Goal: Task Accomplishment & Management: Manage account settings

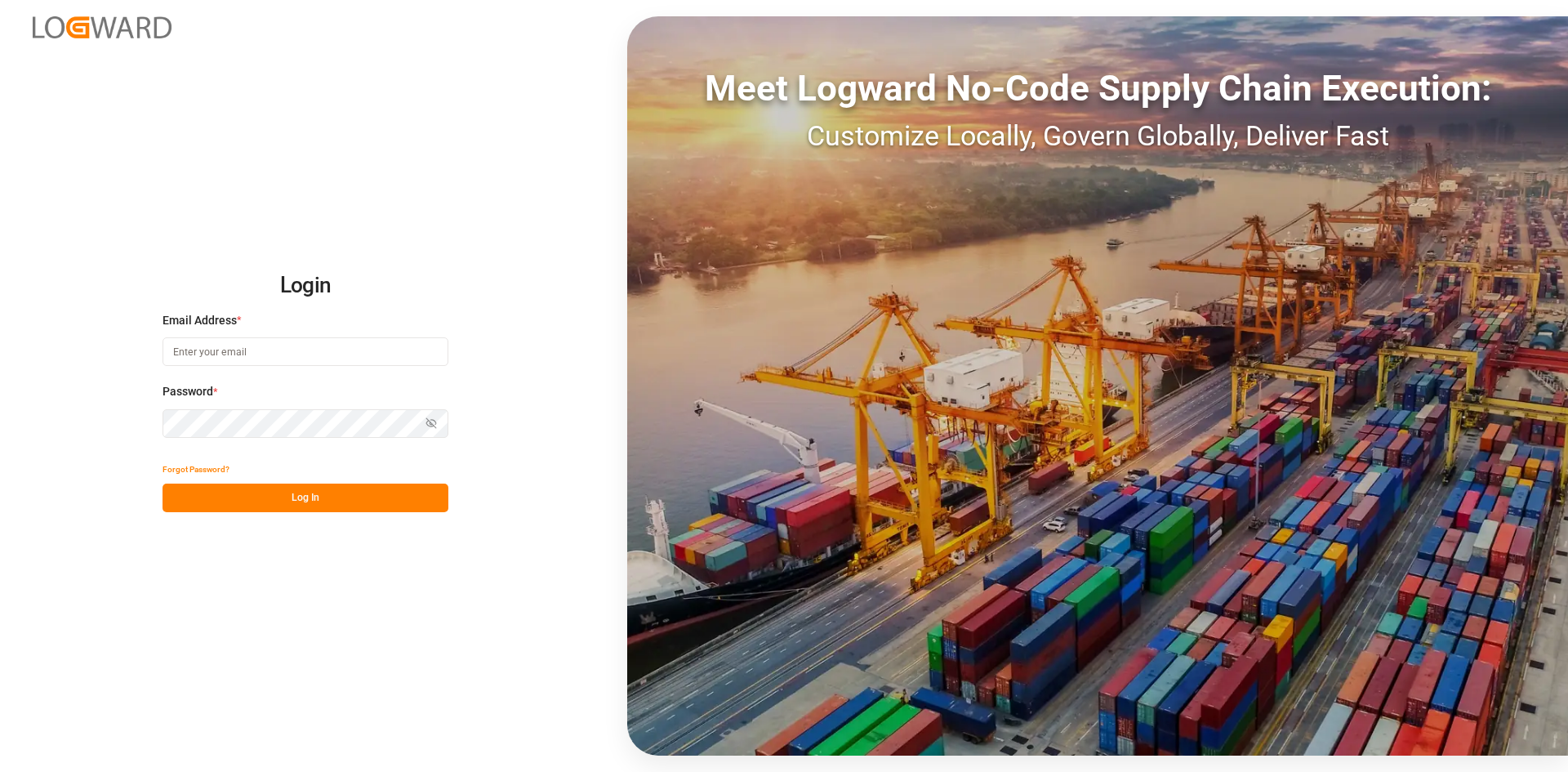
type input "[PERSON_NAME][EMAIL_ADDRESS][PERSON_NAME][DOMAIN_NAME]"
click at [375, 499] on button "Log In" at bounding box center [304, 498] width 286 height 28
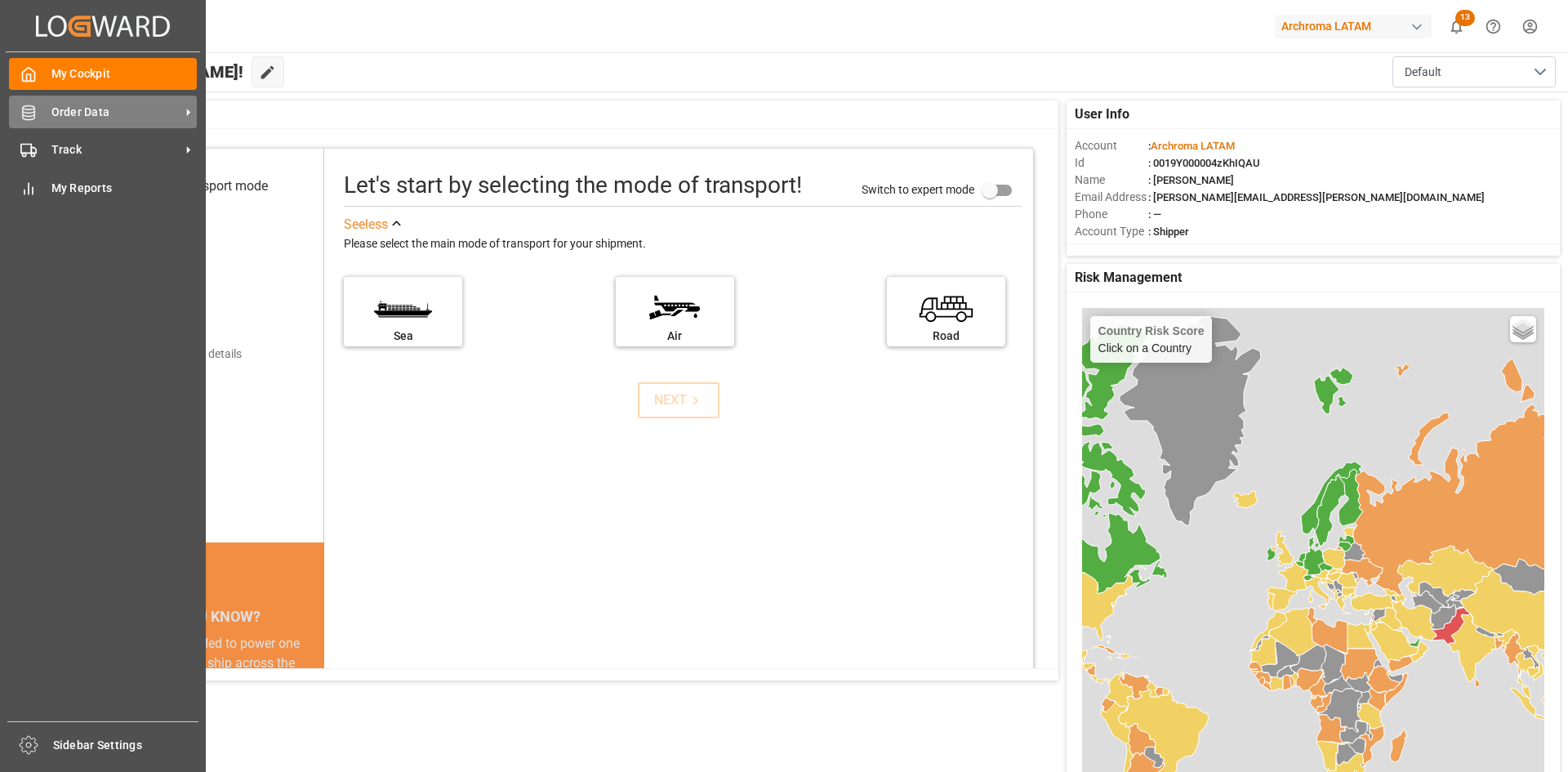
click at [22, 107] on icon at bounding box center [28, 112] width 16 height 16
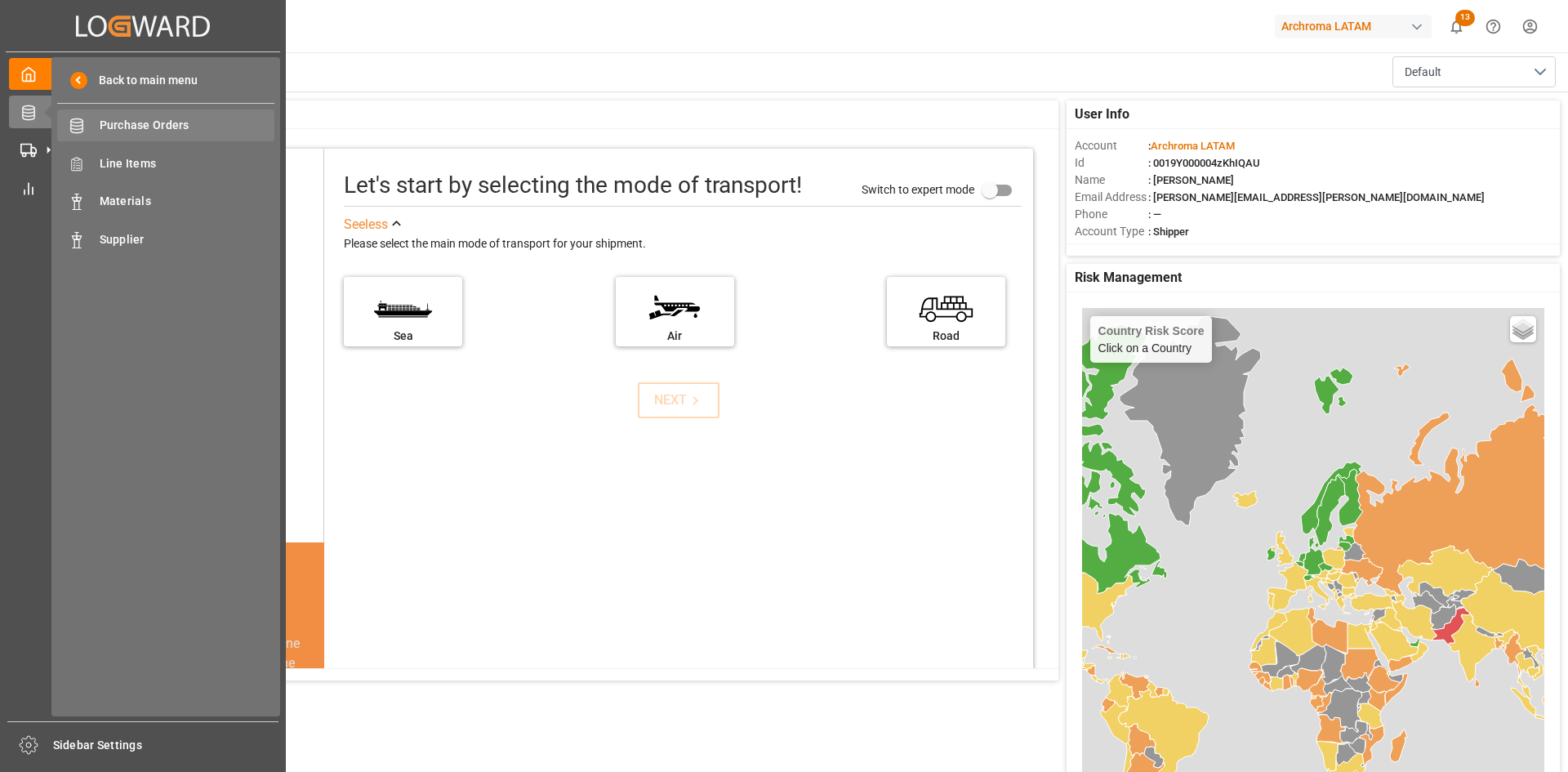
click at [202, 125] on span "Purchase Orders" at bounding box center [188, 125] width 175 height 17
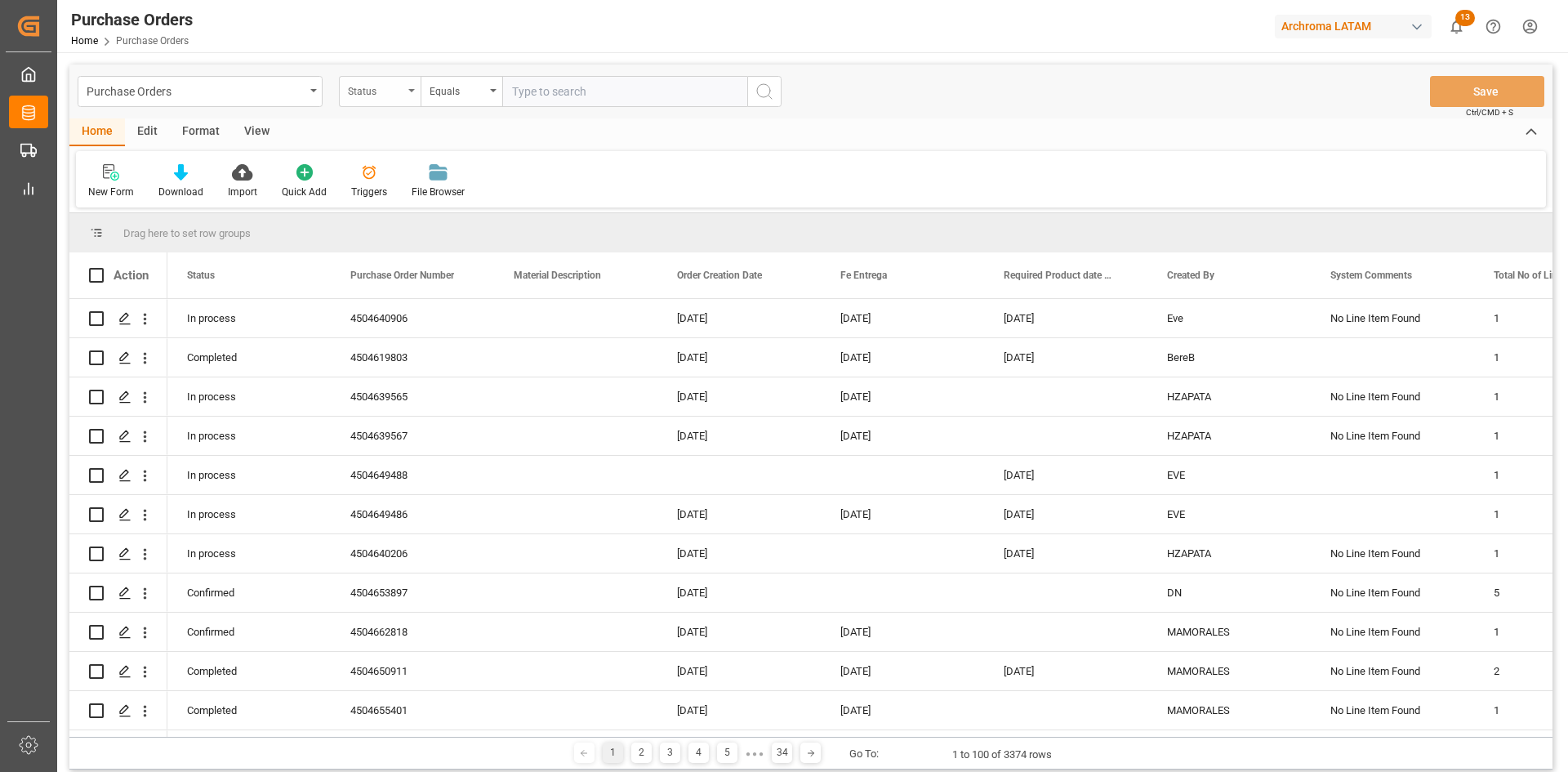
click at [384, 86] on div "Status" at bounding box center [375, 90] width 56 height 19
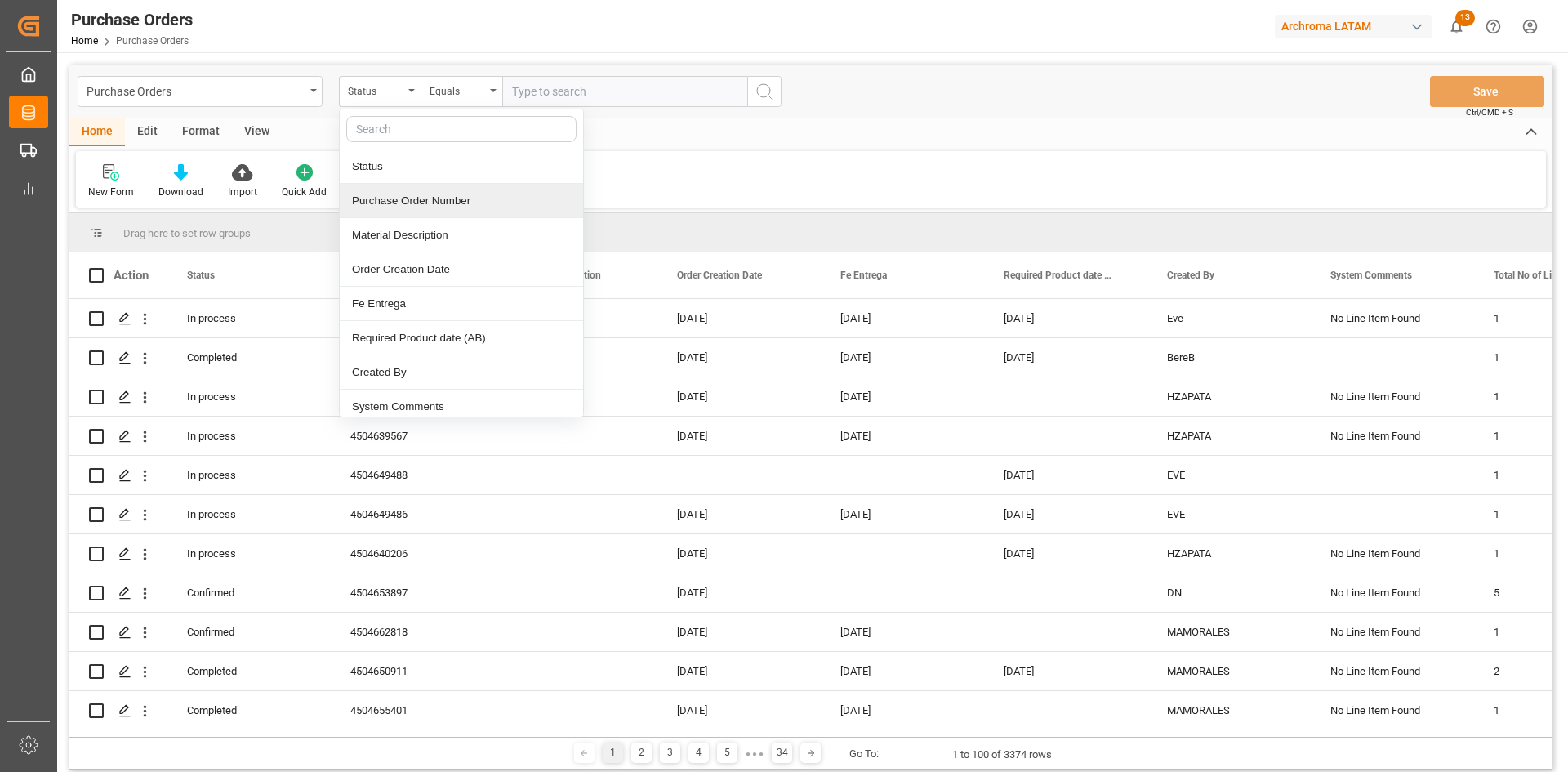
click at [448, 204] on div "Purchase Order Number" at bounding box center [462, 201] width 243 height 34
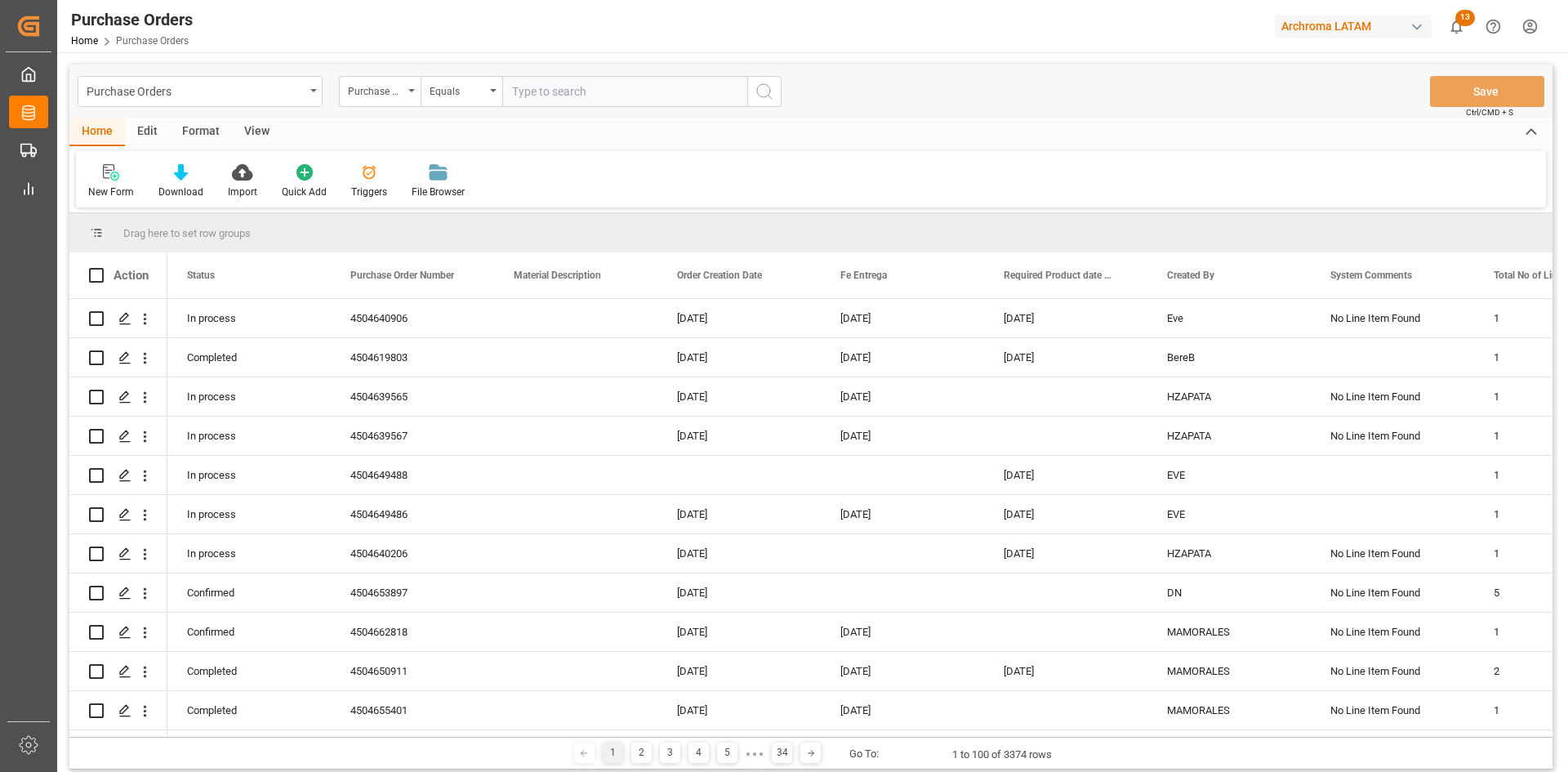
click at [569, 91] on input "text" at bounding box center [625, 91] width 245 height 31
paste input "4504643222"
type input "4504643222"
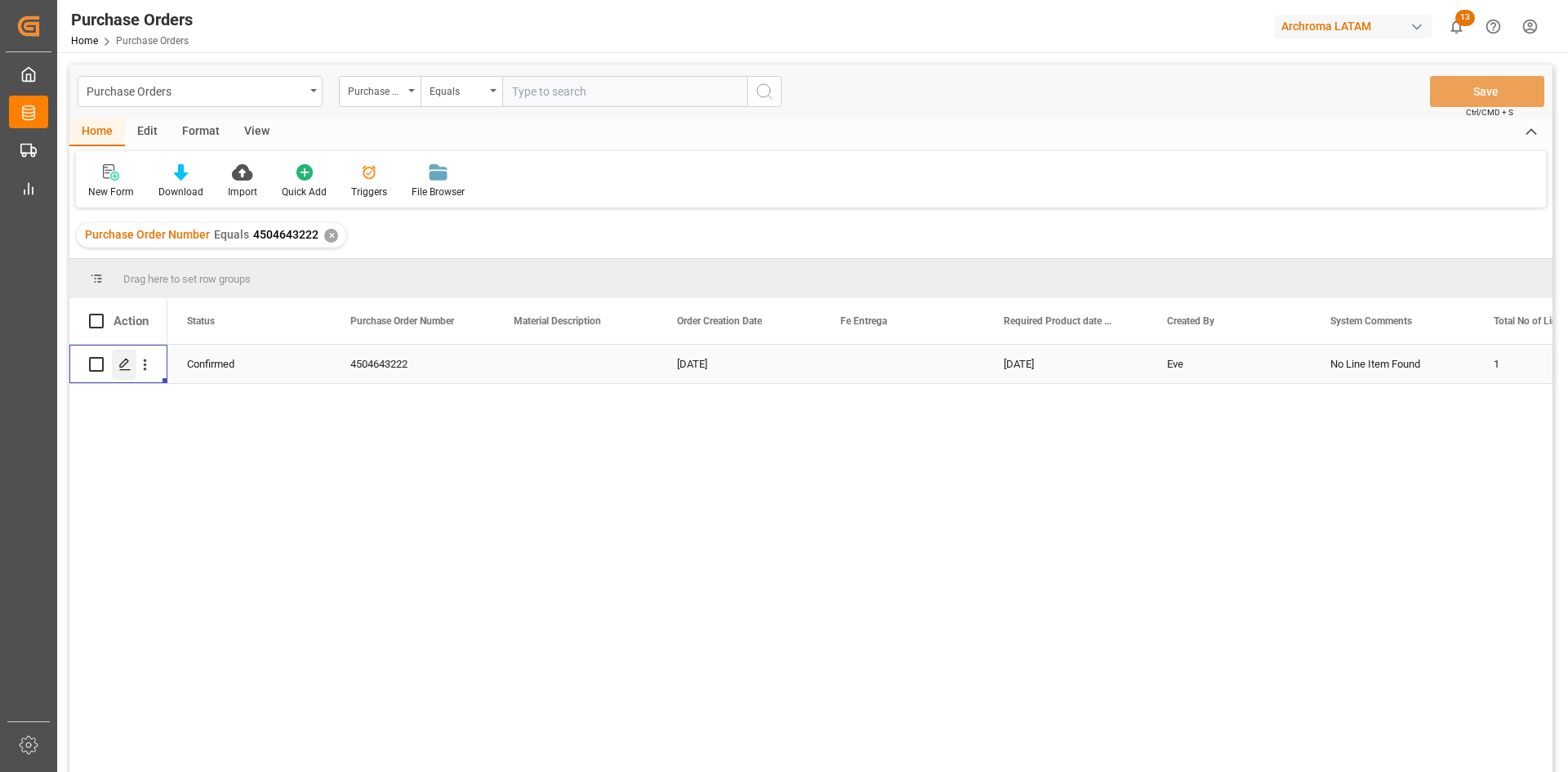
click at [119, 370] on icon "Press SPACE to select this row." at bounding box center [125, 365] width 13 height 13
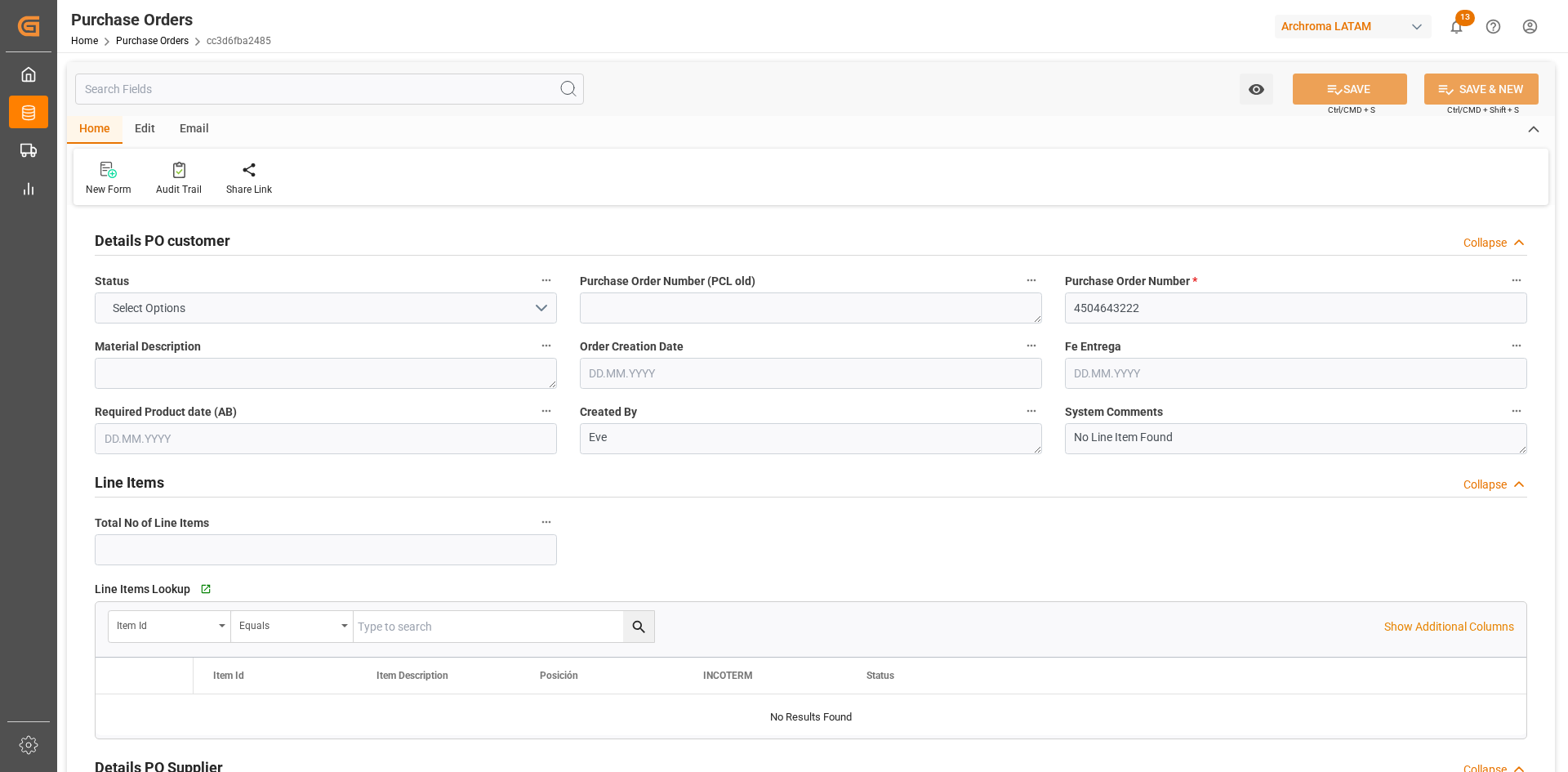
type input "1"
type input "[DATE]"
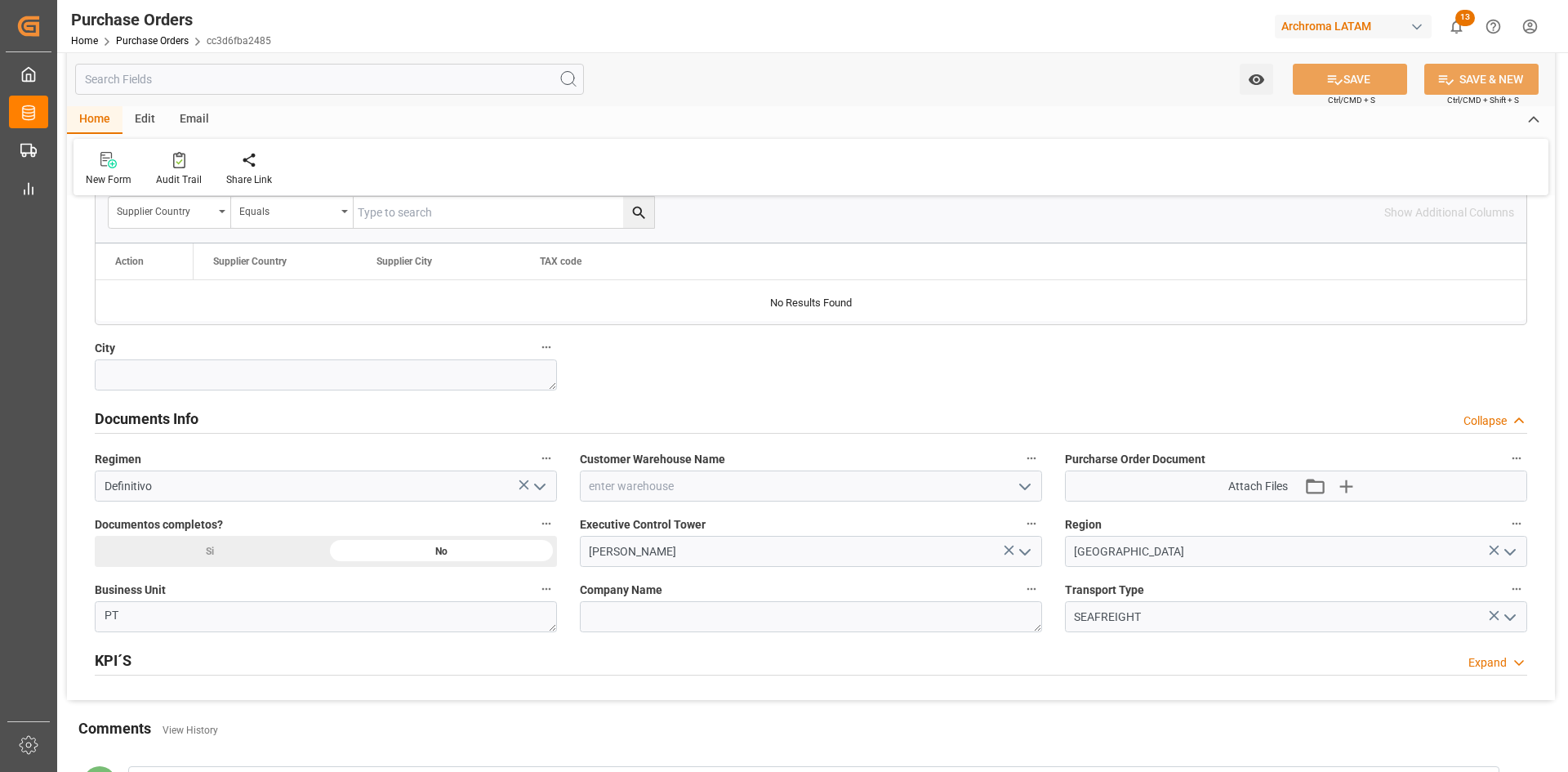
scroll to position [1062, 0]
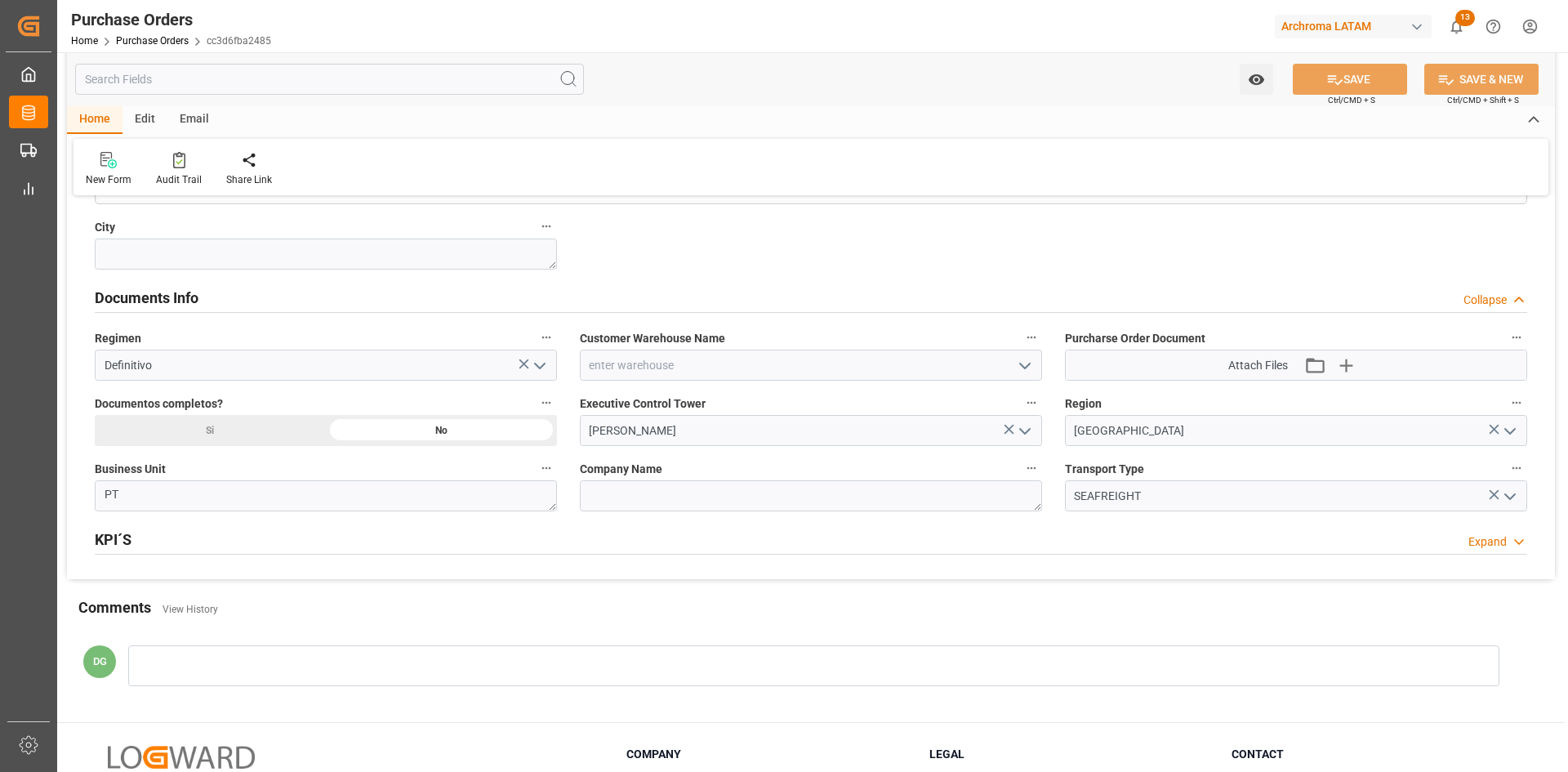
click at [1031, 370] on icon "open menu" at bounding box center [1024, 366] width 20 height 20
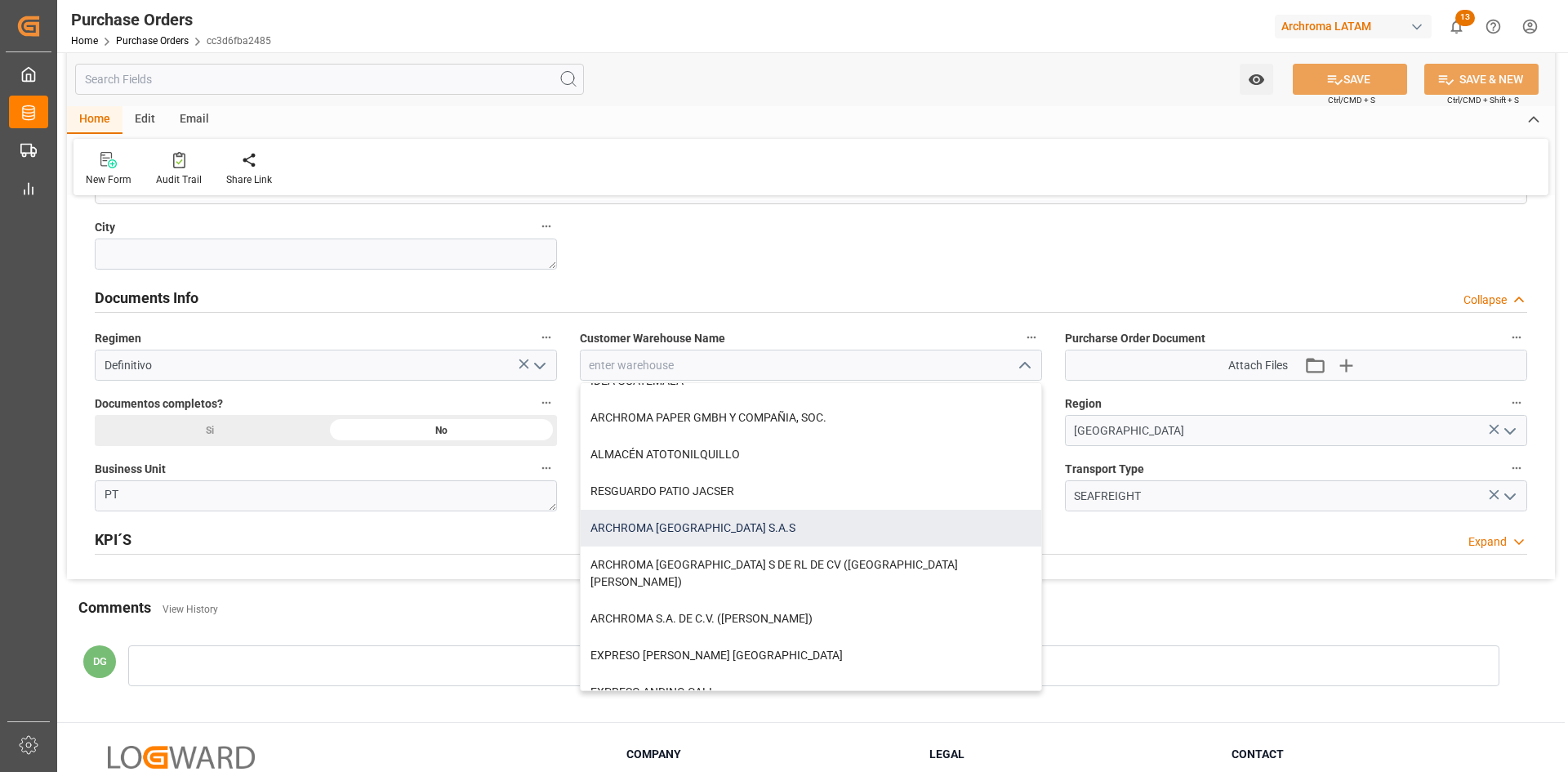
scroll to position [82, 0]
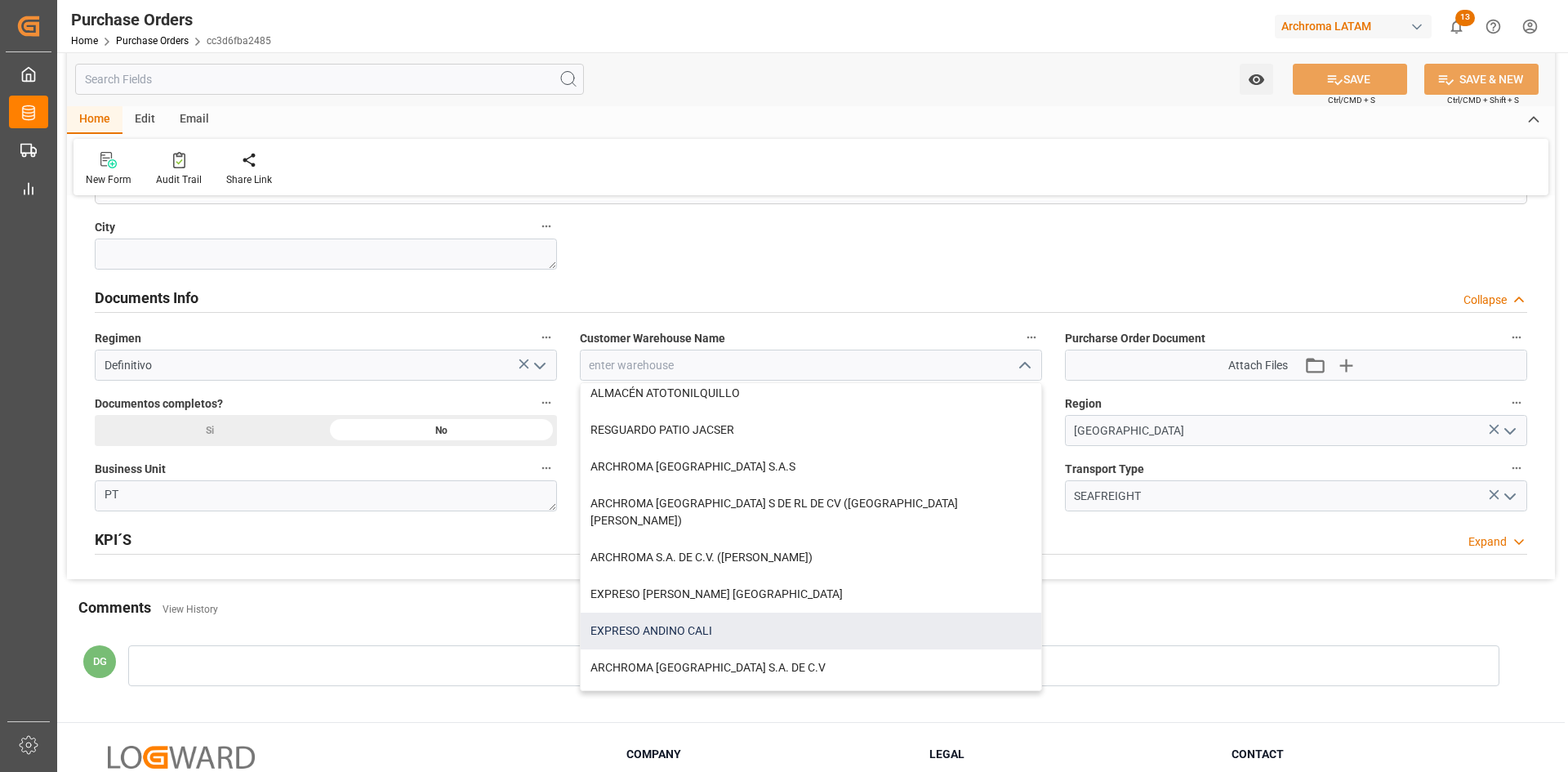
click at [701, 622] on div "EXPRESO ANDINO CALI" at bounding box center [810, 631] width 461 height 37
type input "EXPRESO ANDINO CALI"
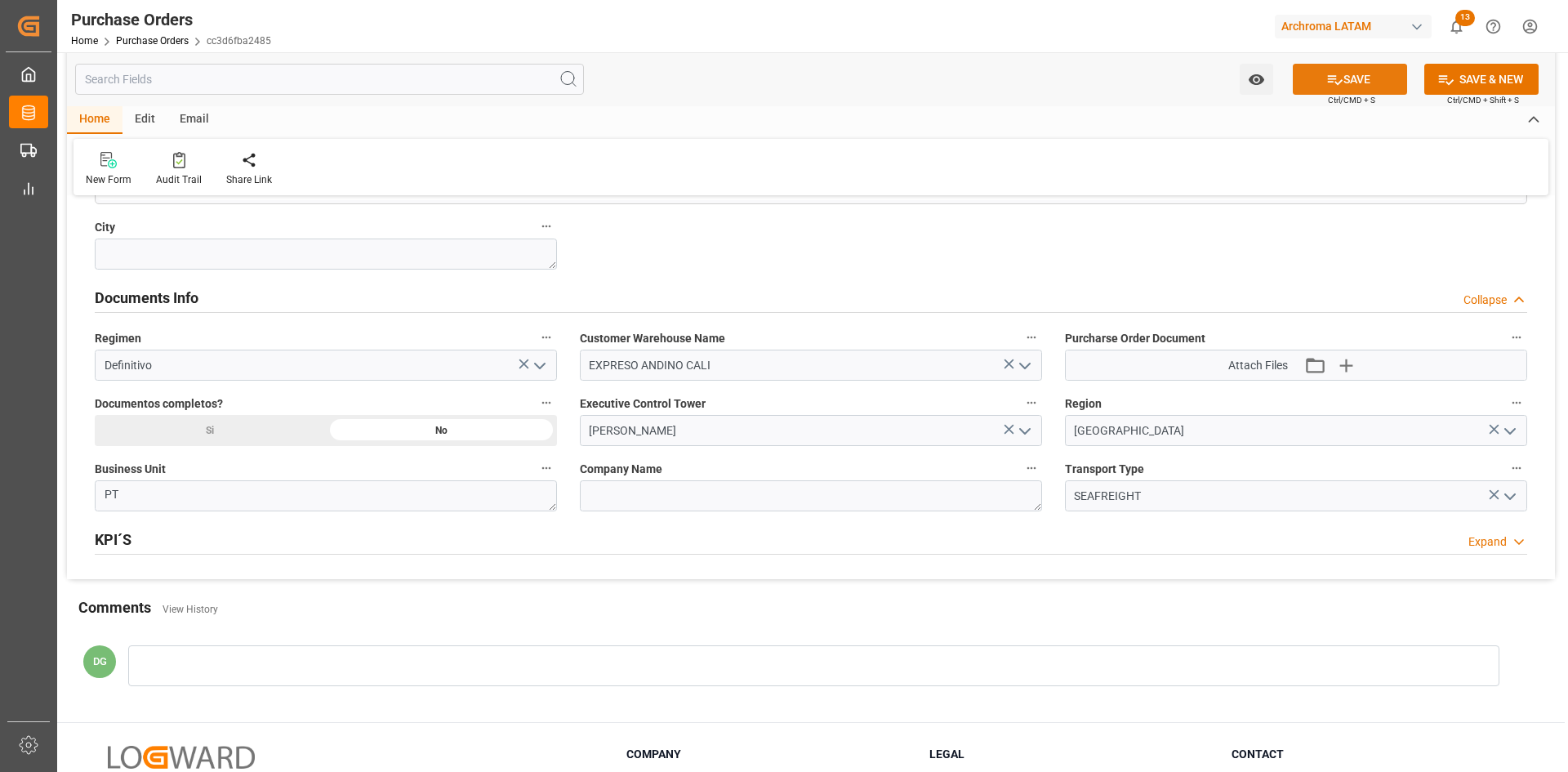
click at [1338, 75] on icon at bounding box center [1334, 79] width 17 height 17
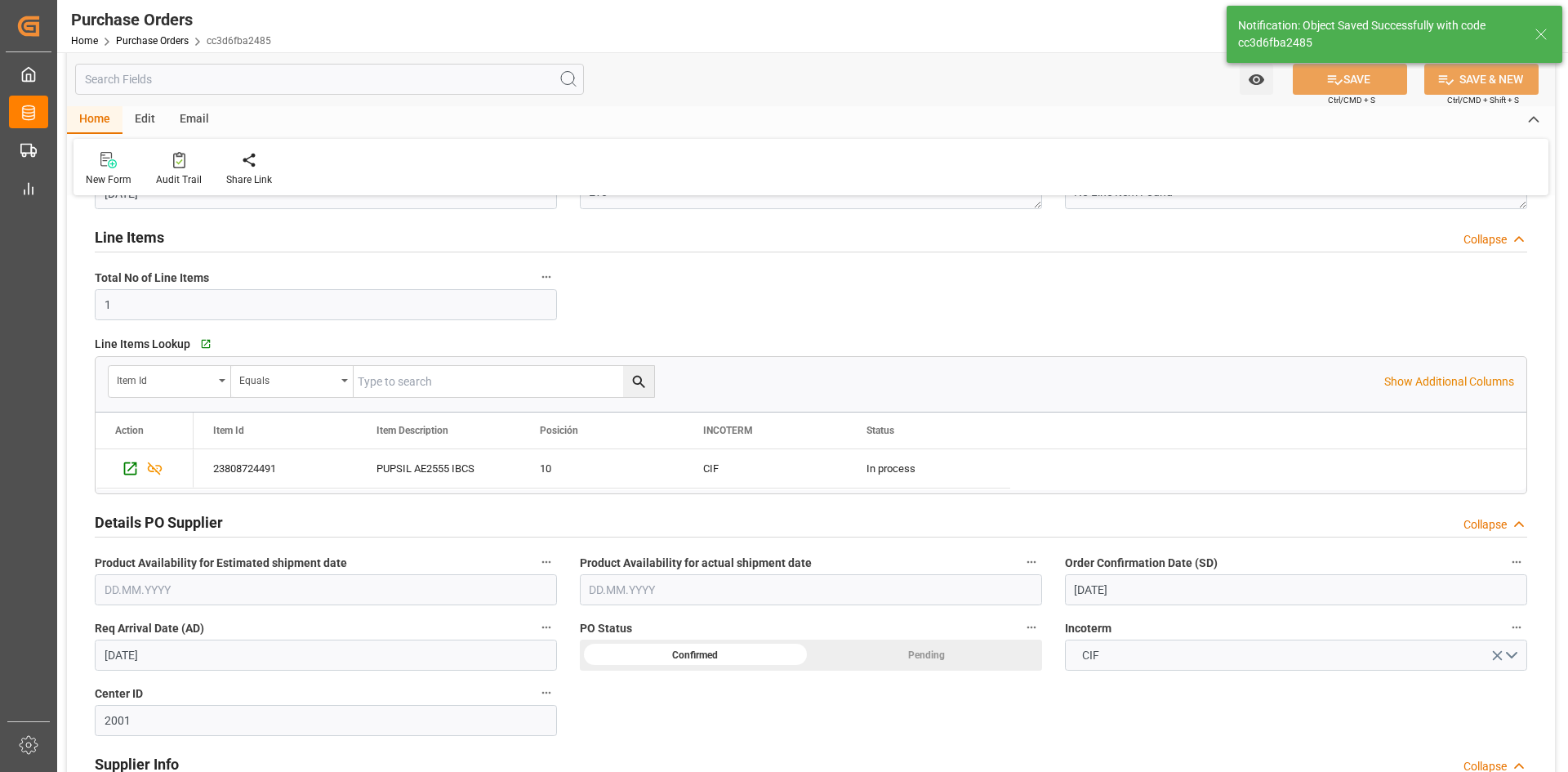
scroll to position [163, 0]
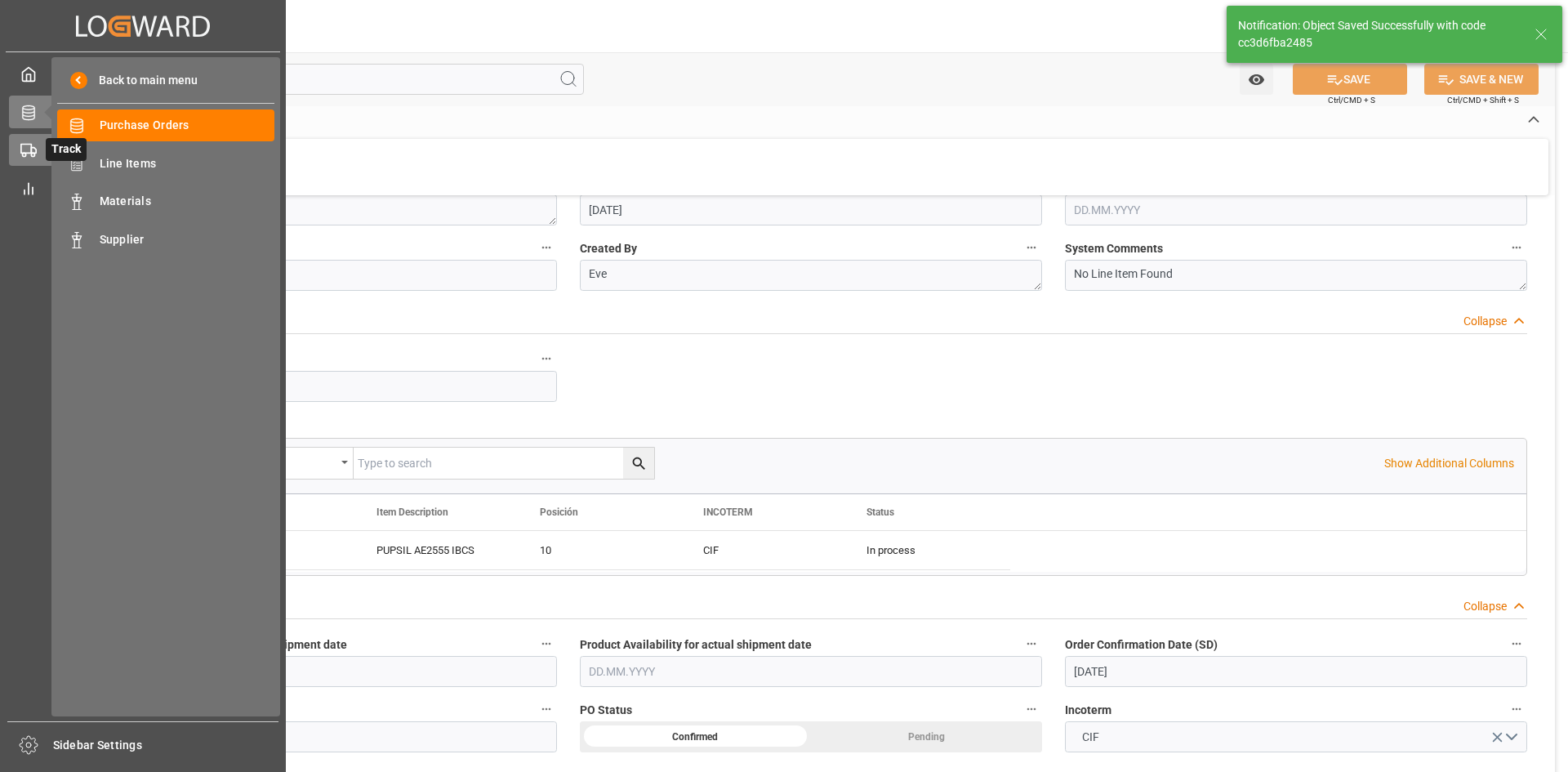
click at [33, 154] on circle at bounding box center [32, 155] width 3 height 3
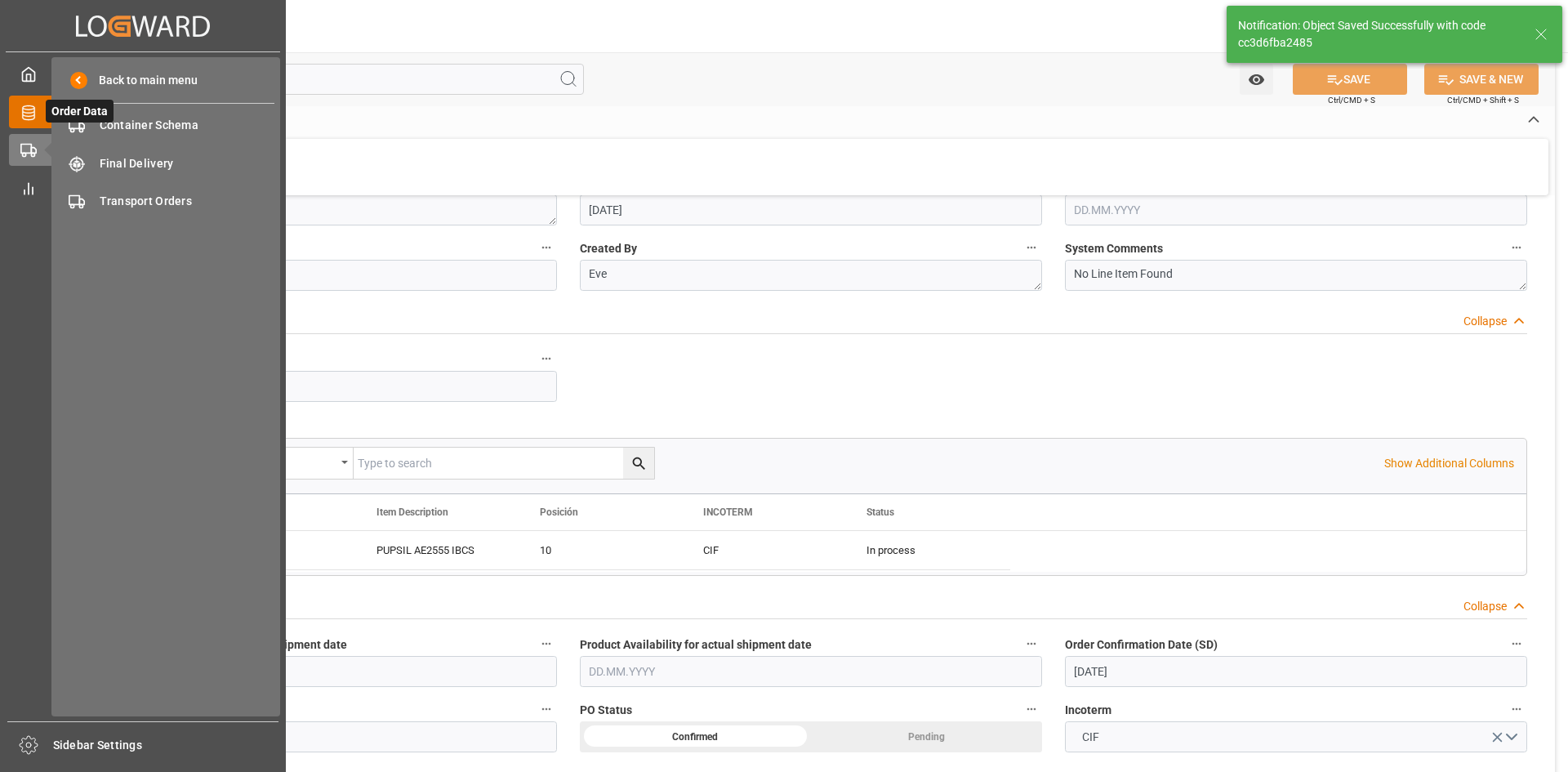
click at [30, 113] on icon at bounding box center [28, 112] width 16 height 16
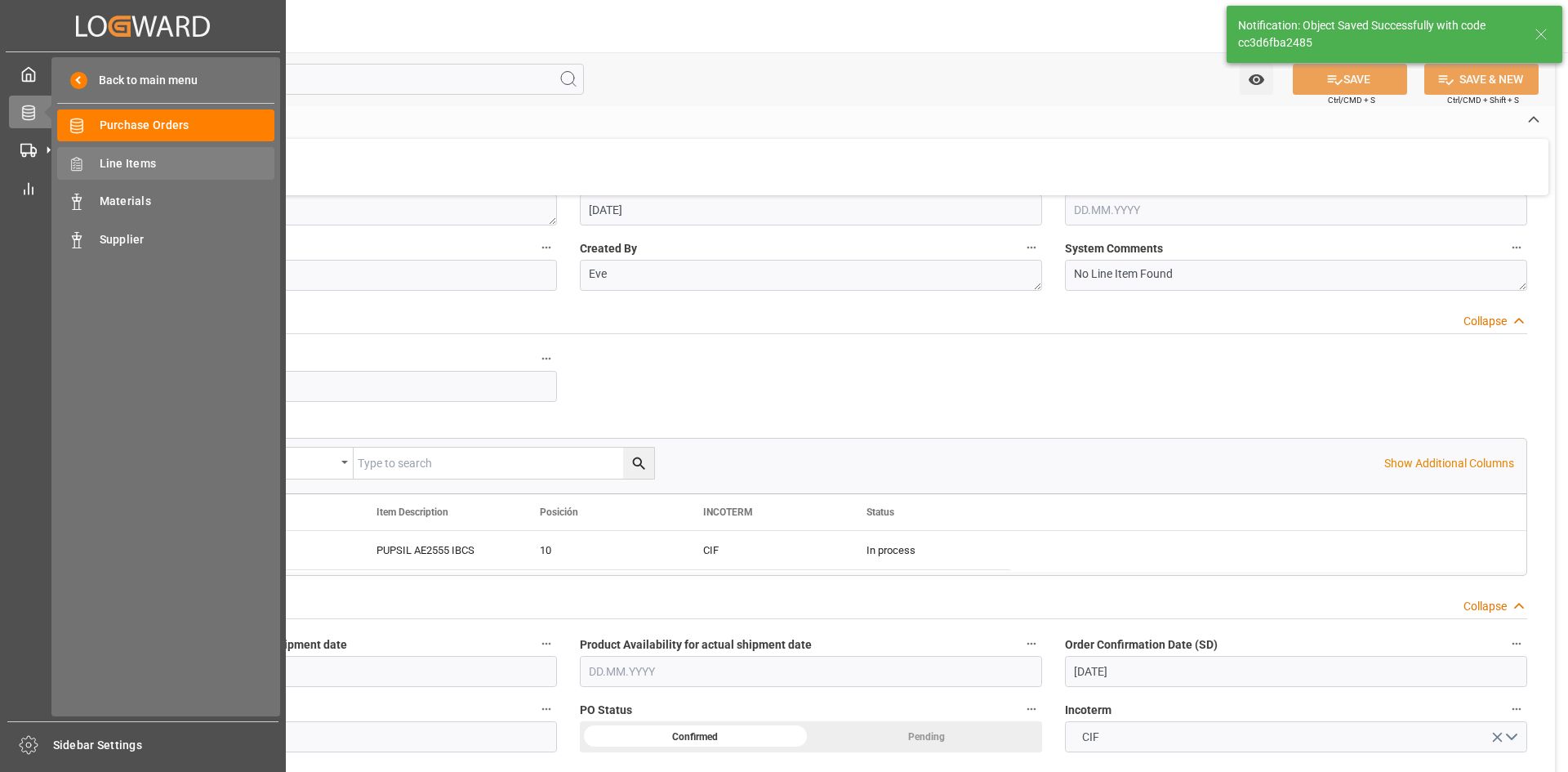
click at [184, 156] on span "Line Items" at bounding box center [188, 164] width 175 height 17
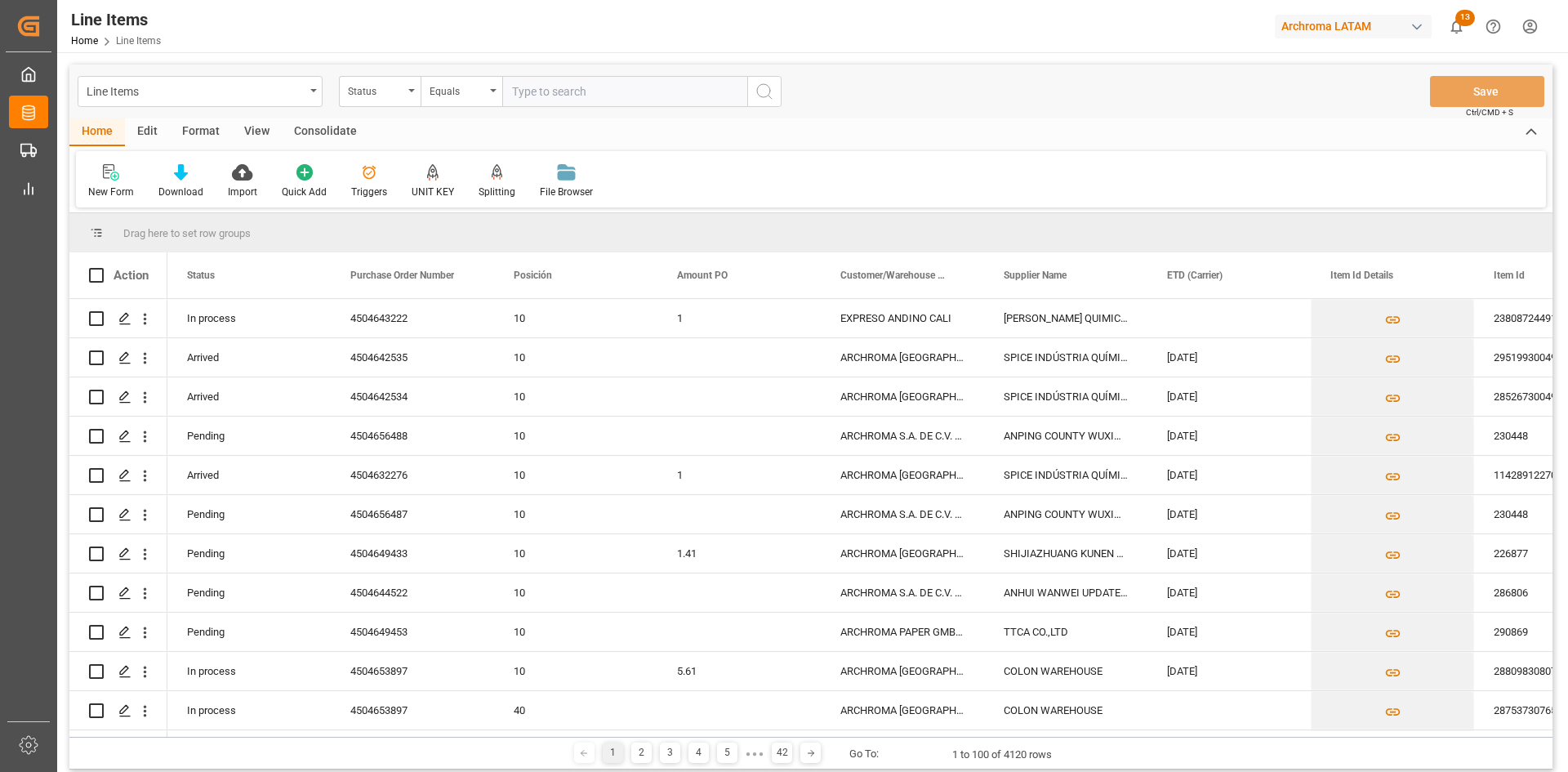
click at [367, 72] on div "Line Items Status Equals Save Ctrl/CMD + S" at bounding box center [811, 90] width 1483 height 54
click at [388, 85] on div "Status" at bounding box center [375, 90] width 56 height 19
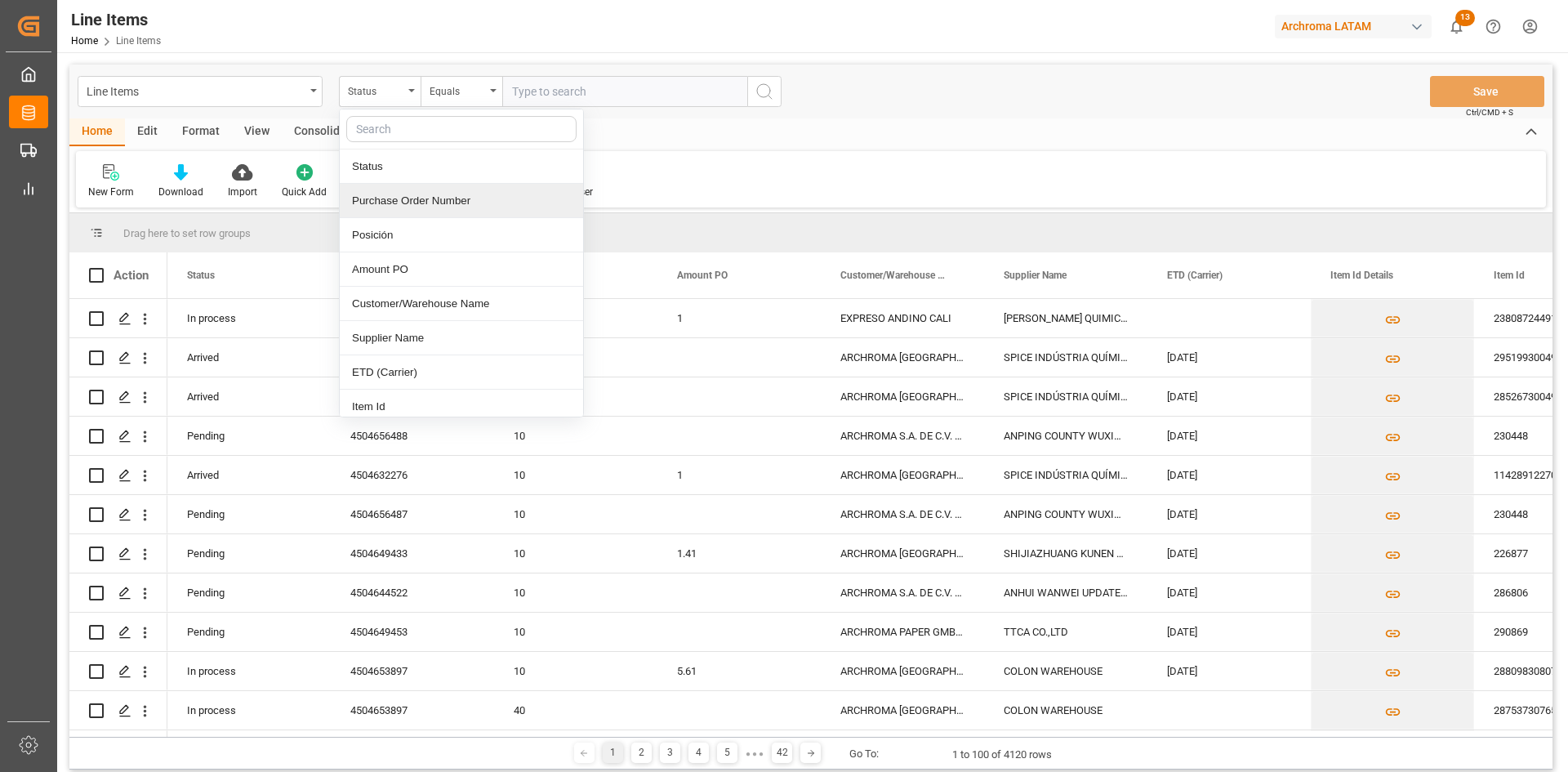
click at [441, 193] on div "Purchase Order Number" at bounding box center [462, 201] width 243 height 34
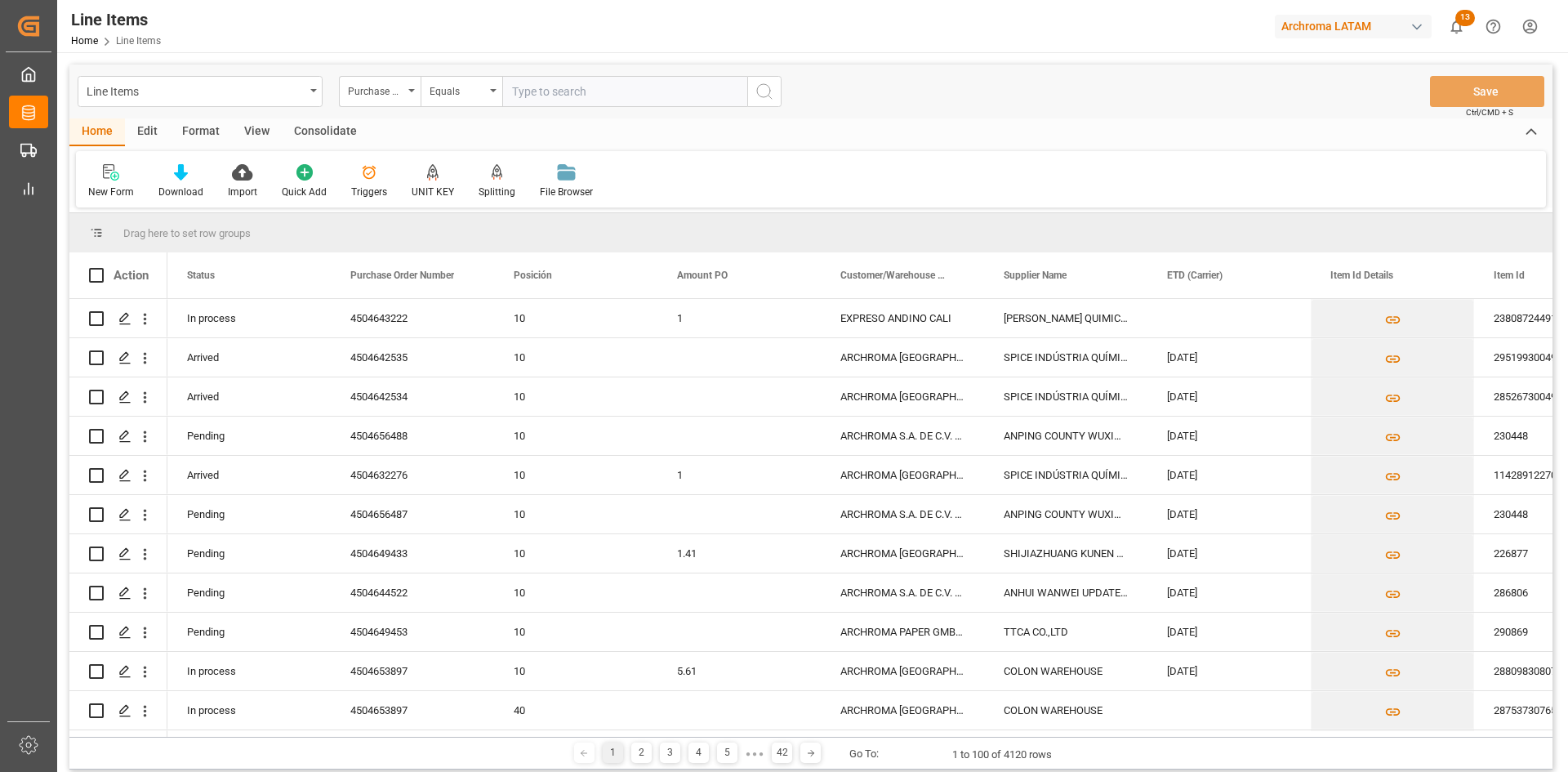
click at [514, 94] on input "text" at bounding box center [625, 91] width 245 height 31
paste input "4504643222"
type input "4504643222"
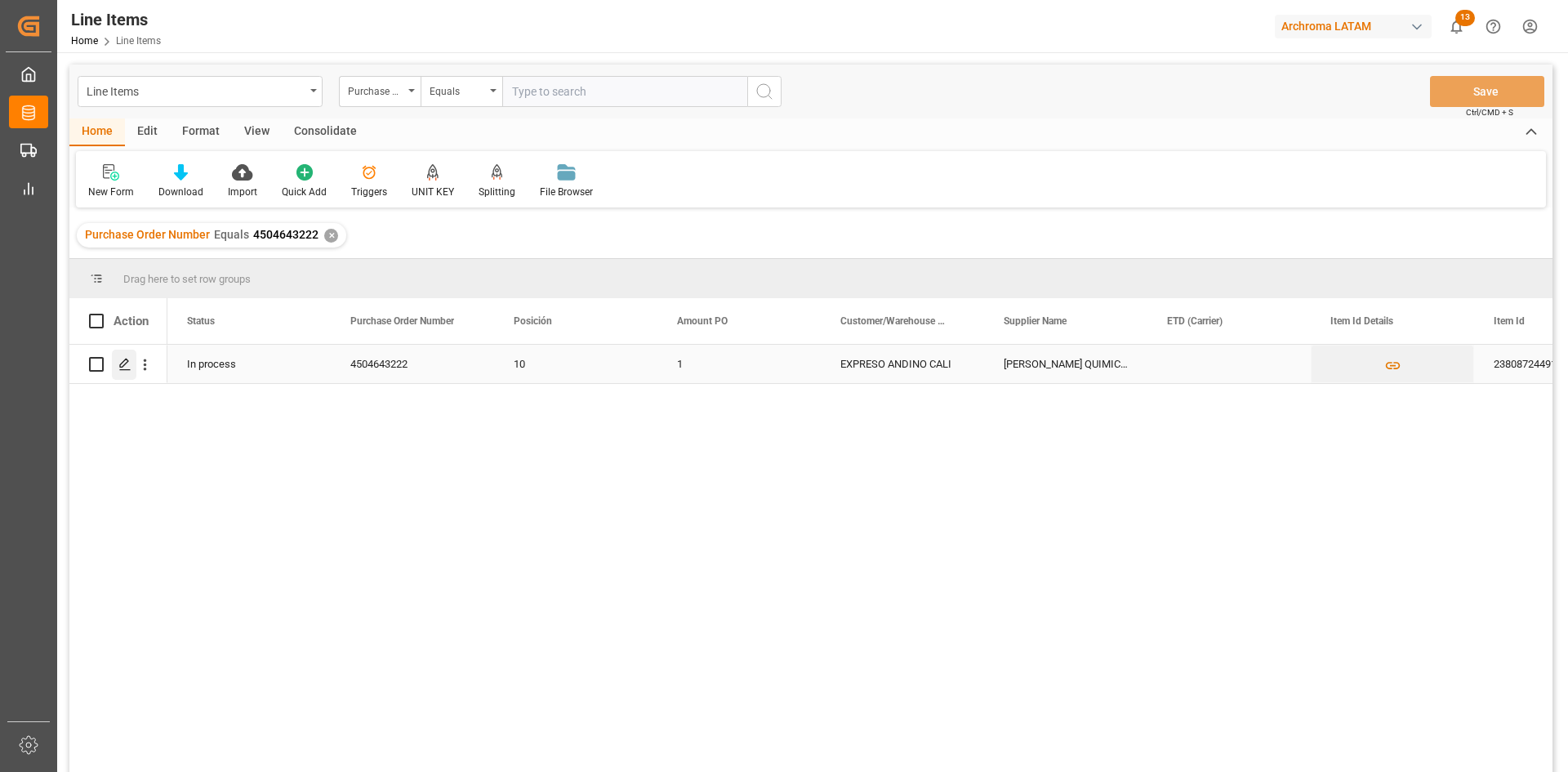
click at [125, 365] on icon "Press SPACE to select this row." at bounding box center [125, 365] width 13 height 13
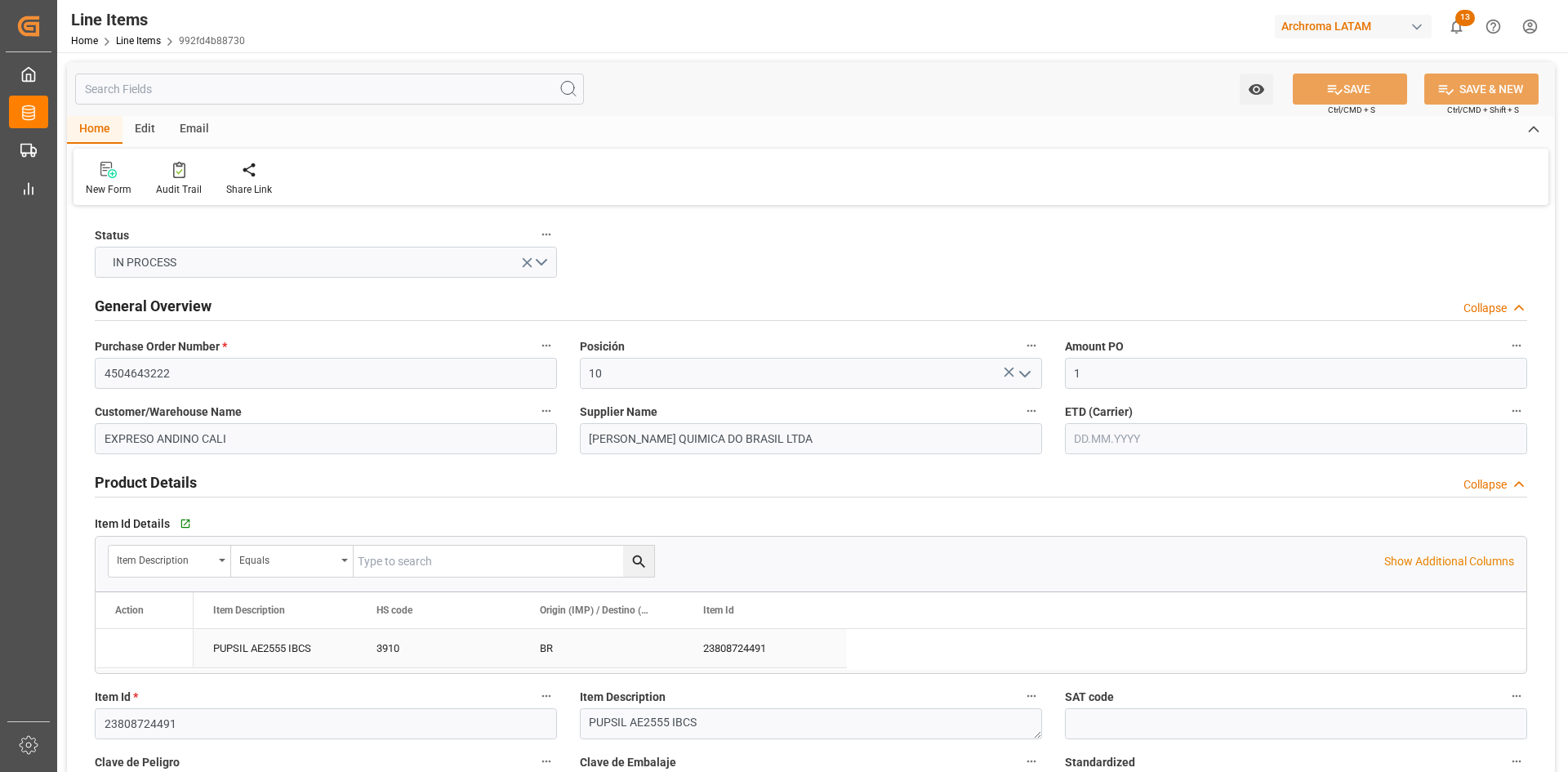
type input "1"
type input "3000"
type input "3910"
type input "[DATE] 19:55"
type input "[DATE] 17:52"
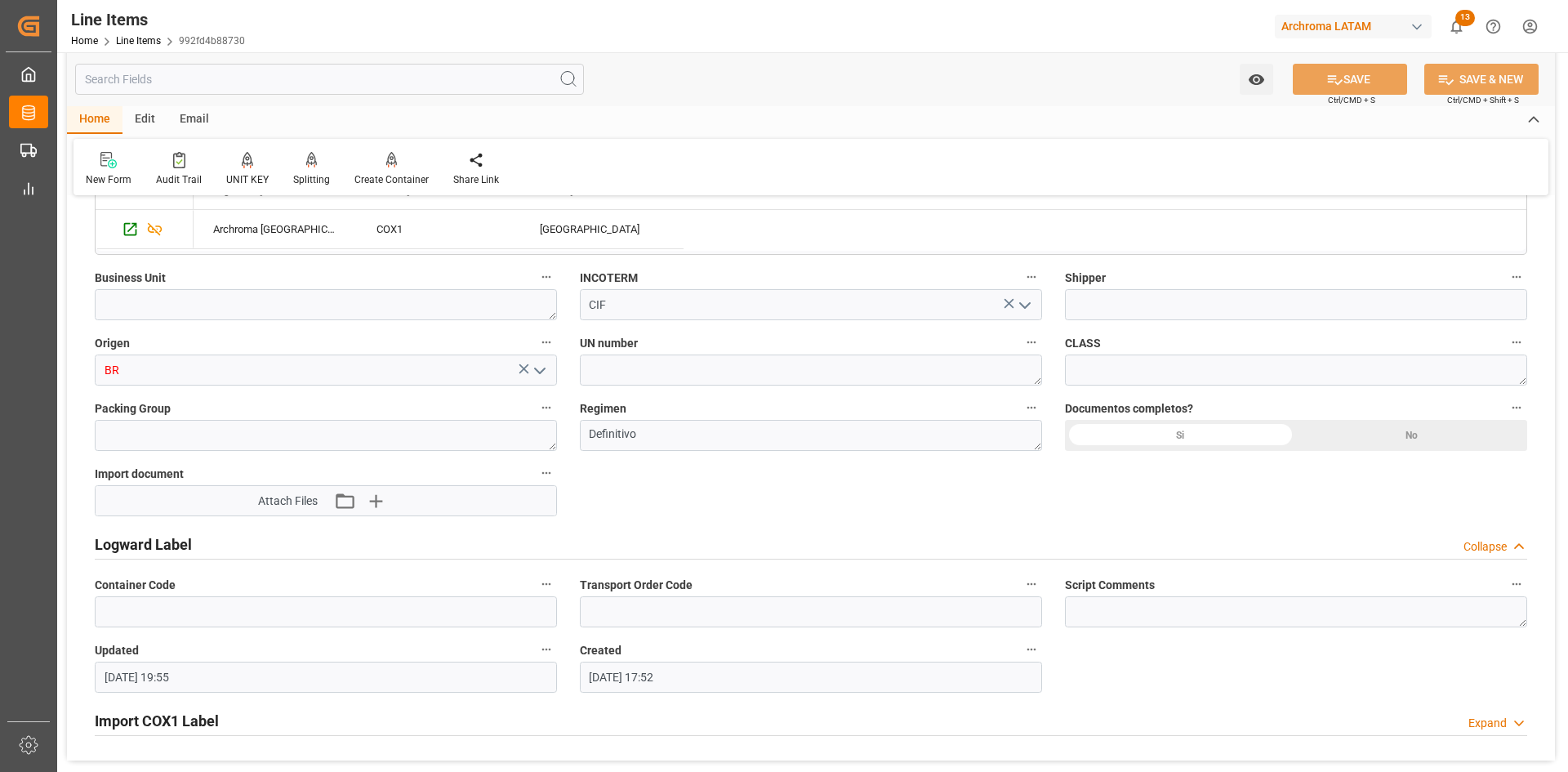
scroll to position [1225, 0]
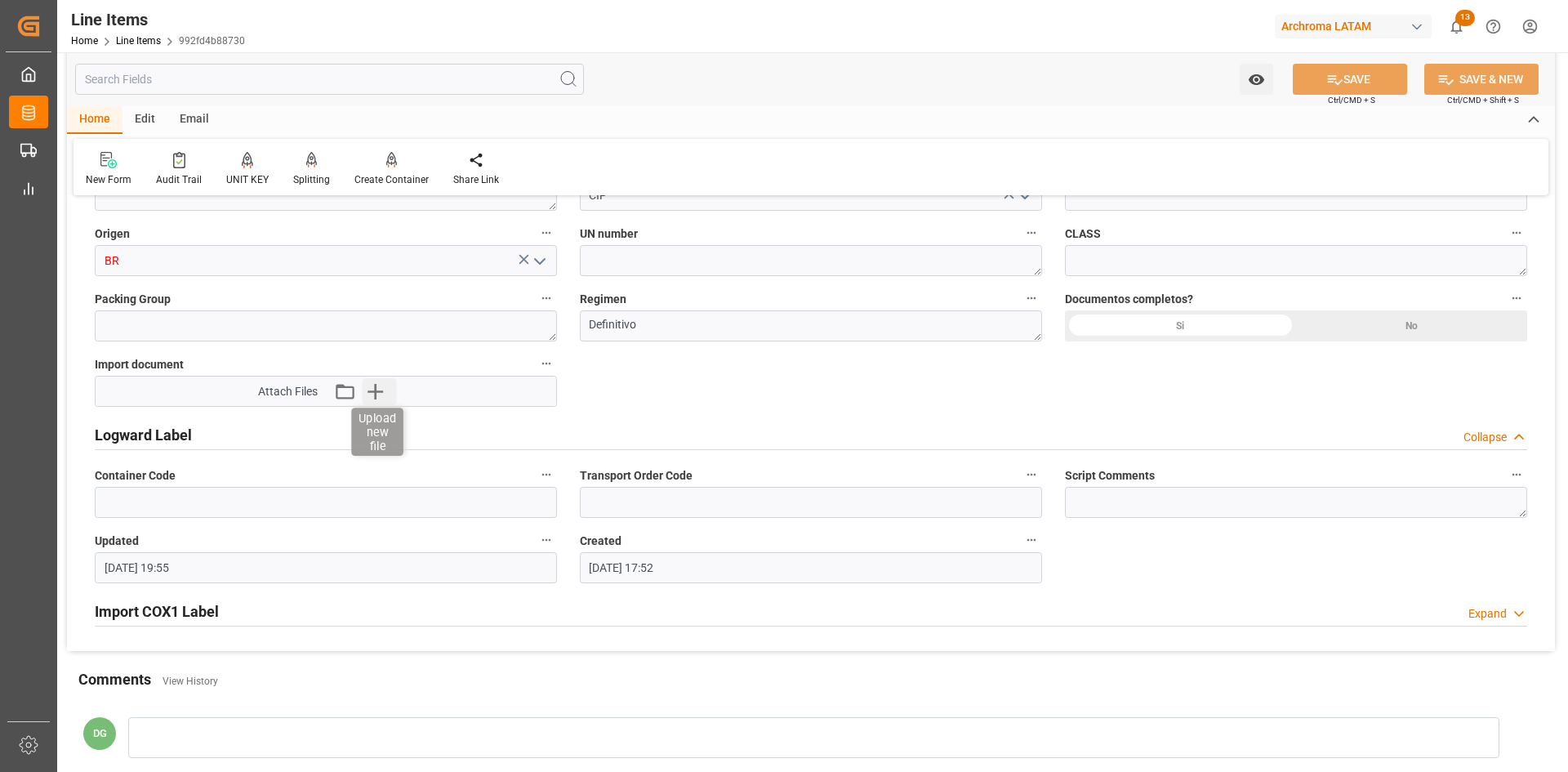
click at [385, 394] on icon "button" at bounding box center [375, 391] width 26 height 26
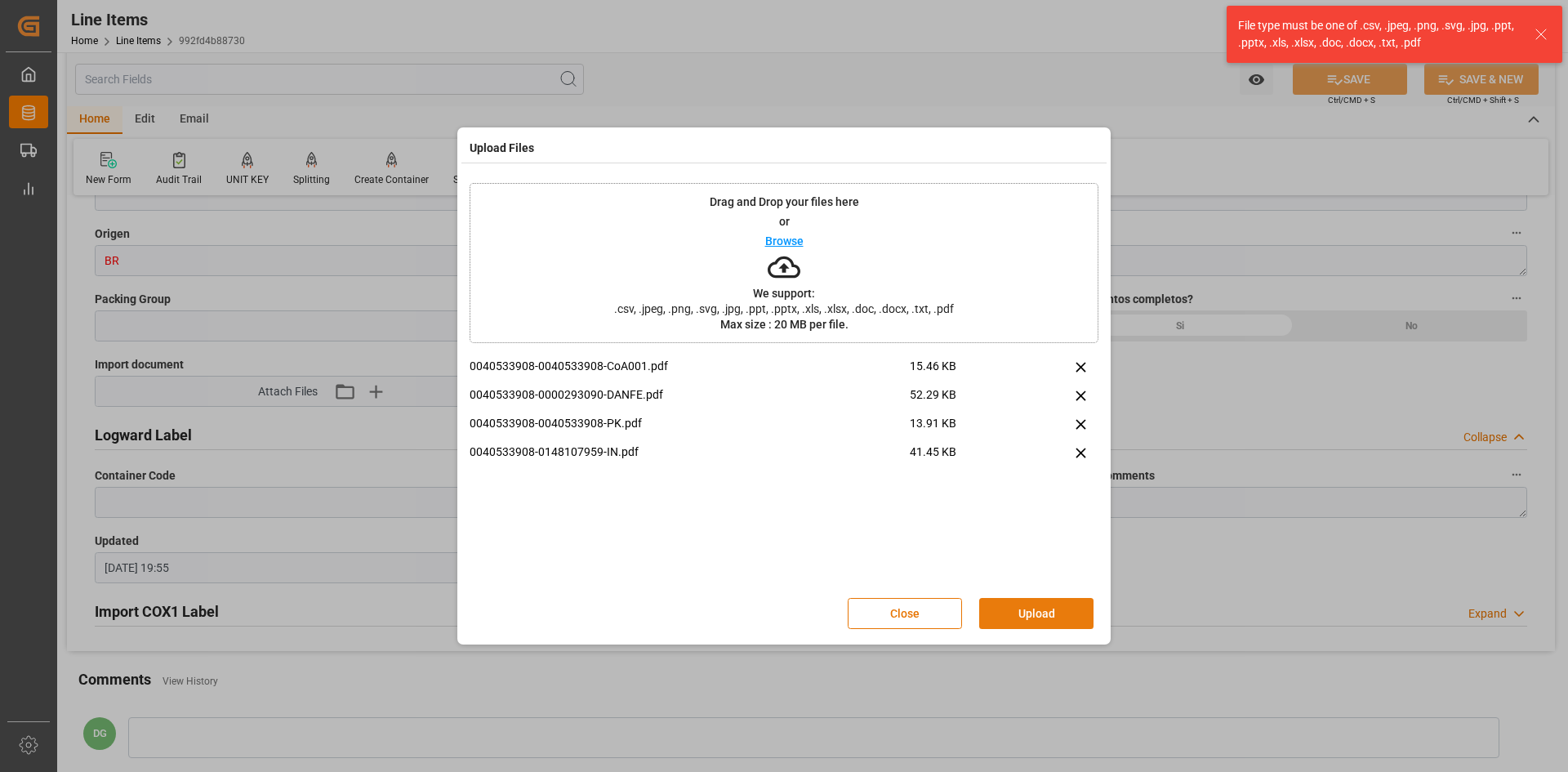
click at [1064, 605] on button "Upload" at bounding box center [1036, 613] width 114 height 31
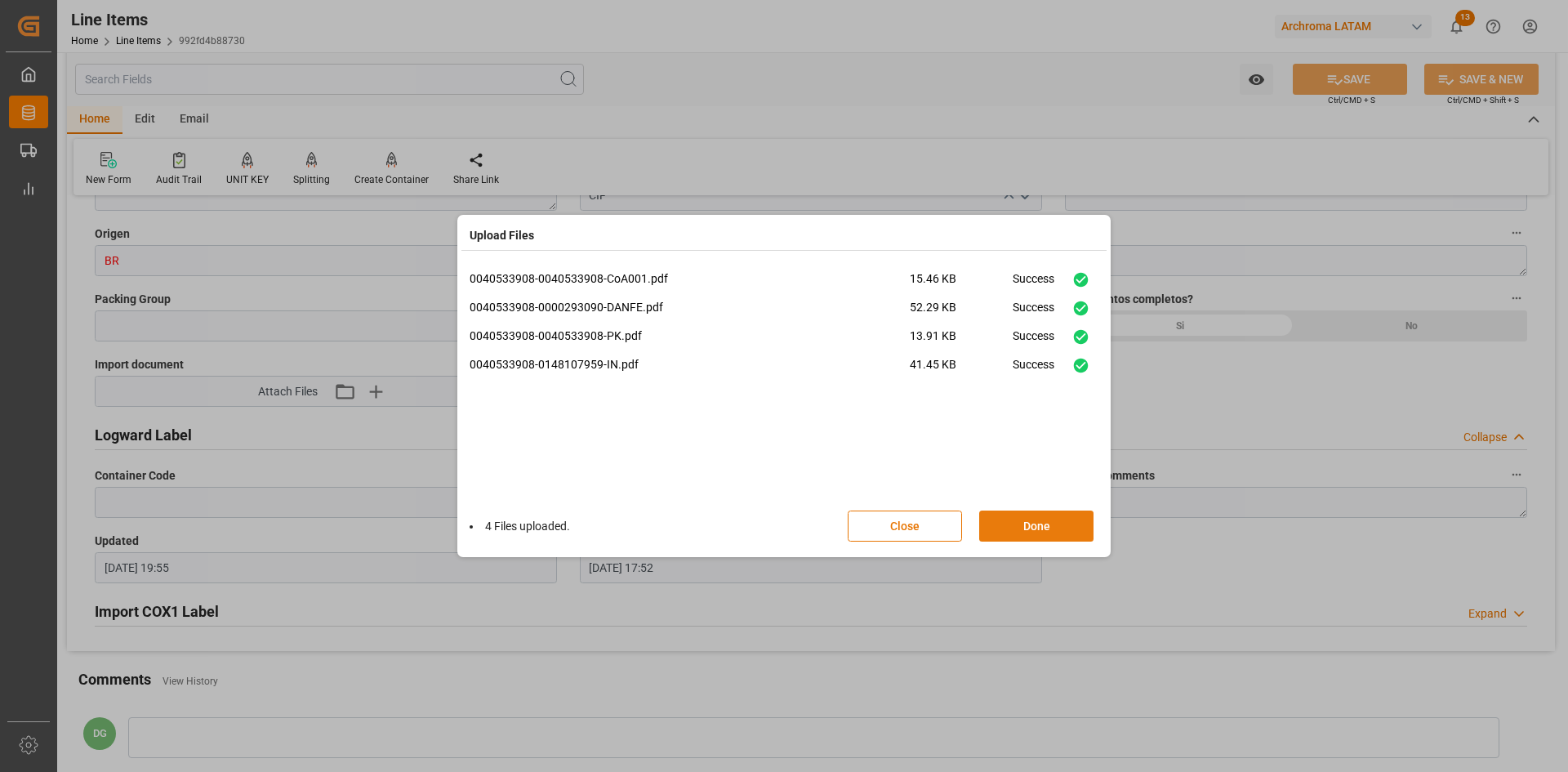
click at [1033, 519] on button "Done" at bounding box center [1036, 526] width 114 height 31
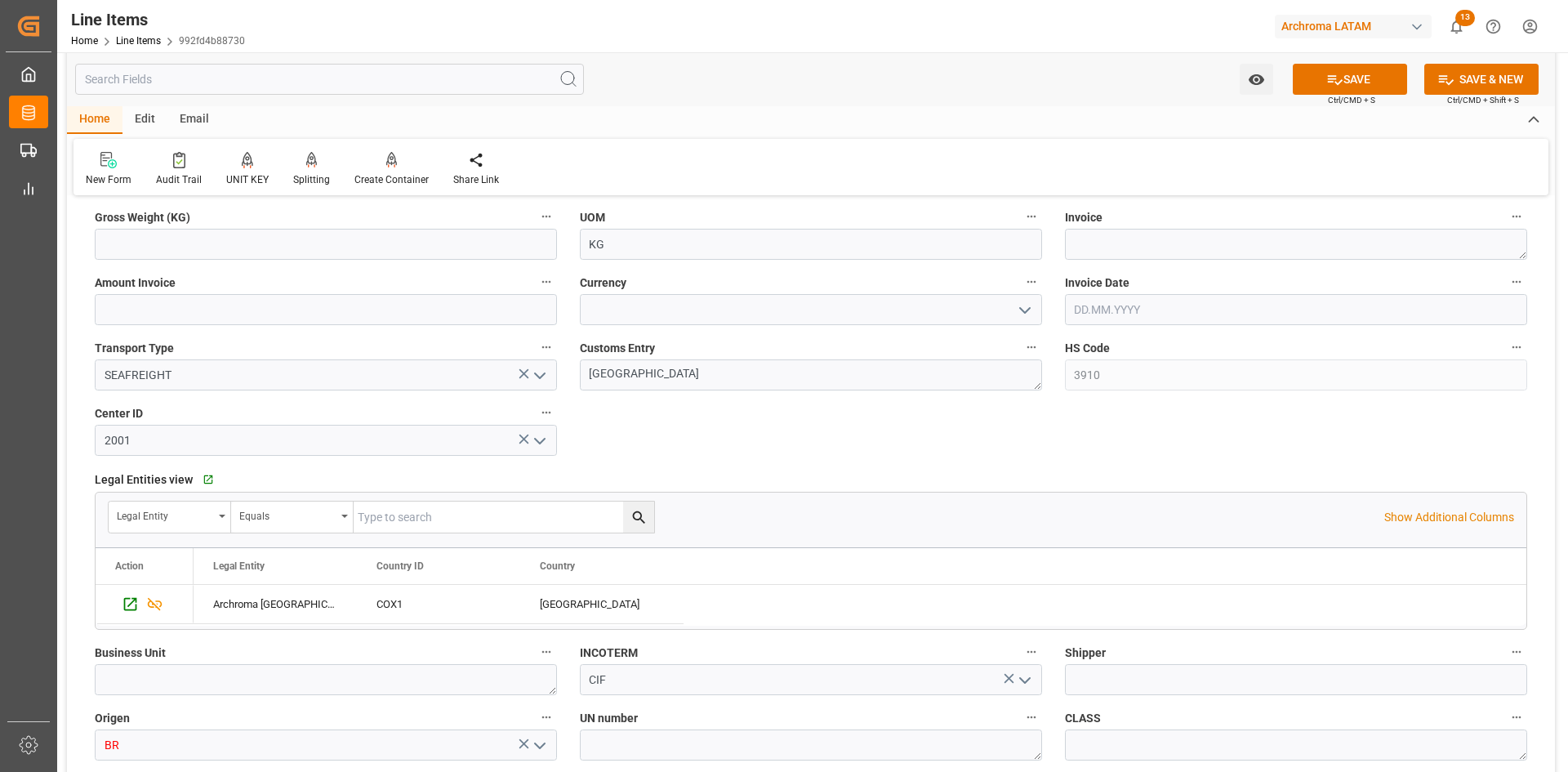
scroll to position [653, 0]
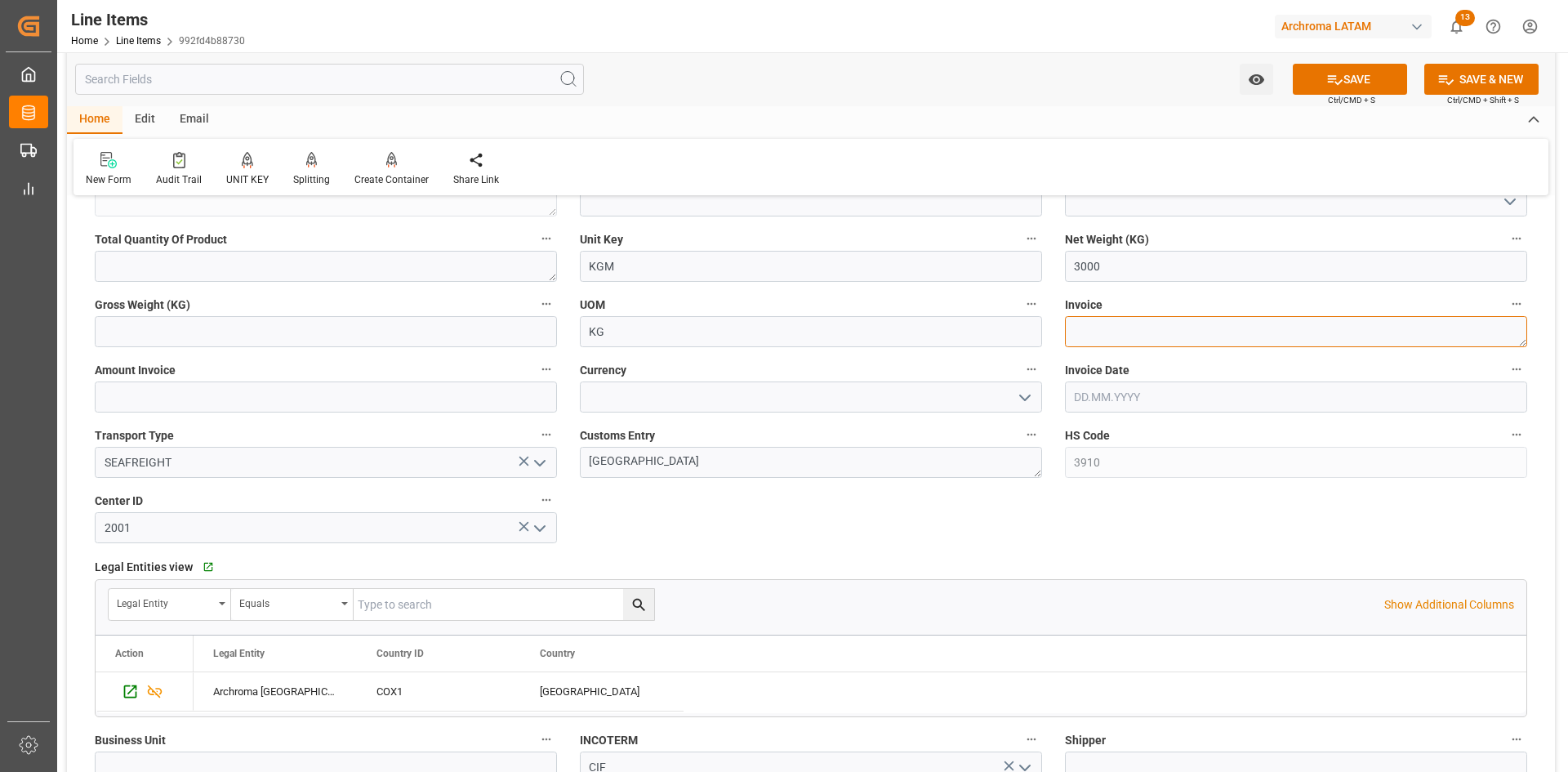
click at [1125, 328] on textarea at bounding box center [1296, 331] width 463 height 31
paste textarea "148107959"
type textarea "148107959"
click at [266, 399] on input "text" at bounding box center [326, 397] width 463 height 31
click at [237, 396] on input "text" at bounding box center [326, 397] width 463 height 31
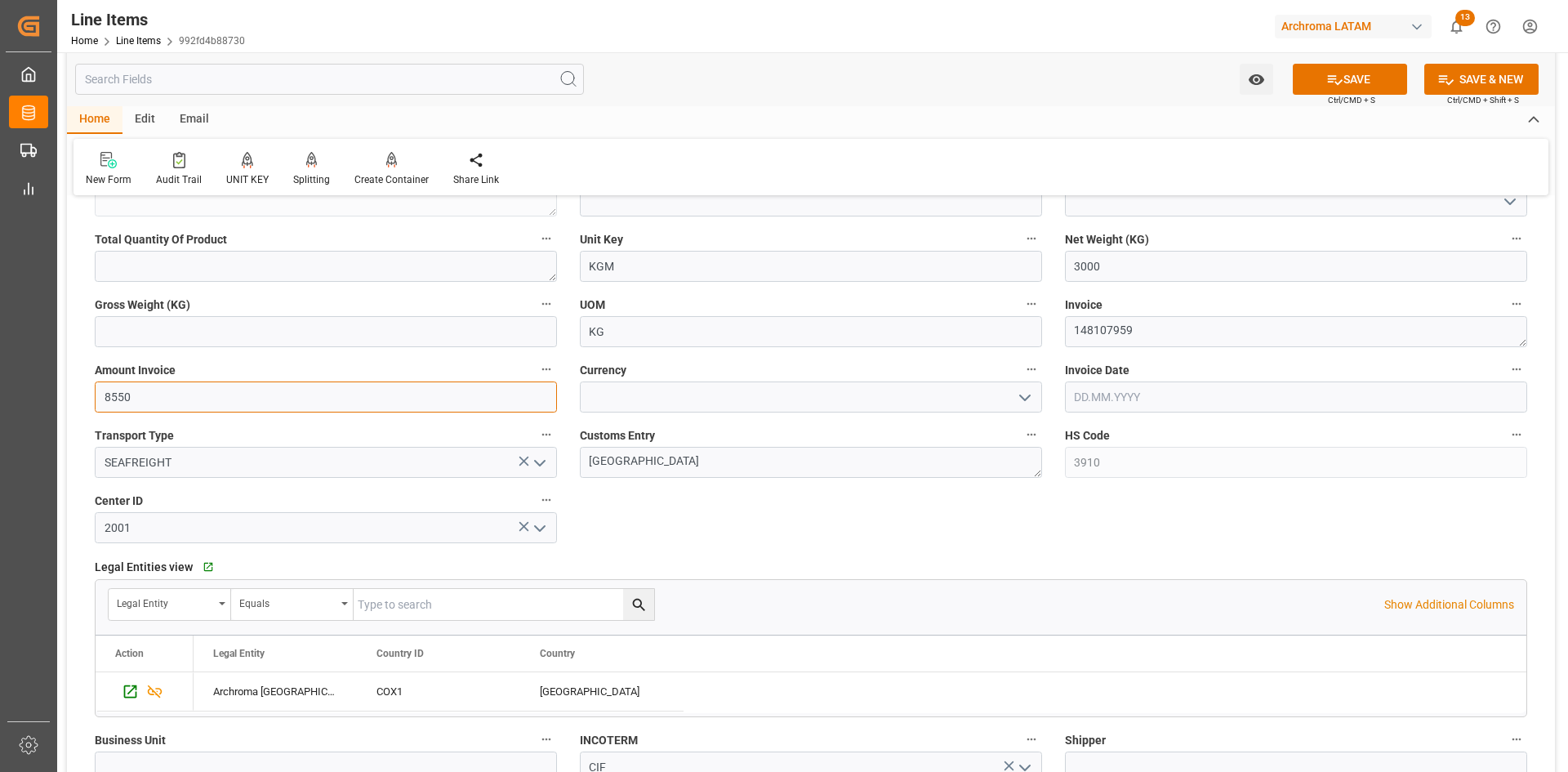
type input "8550"
click at [1021, 396] on polyline "open menu" at bounding box center [1024, 397] width 9 height 5
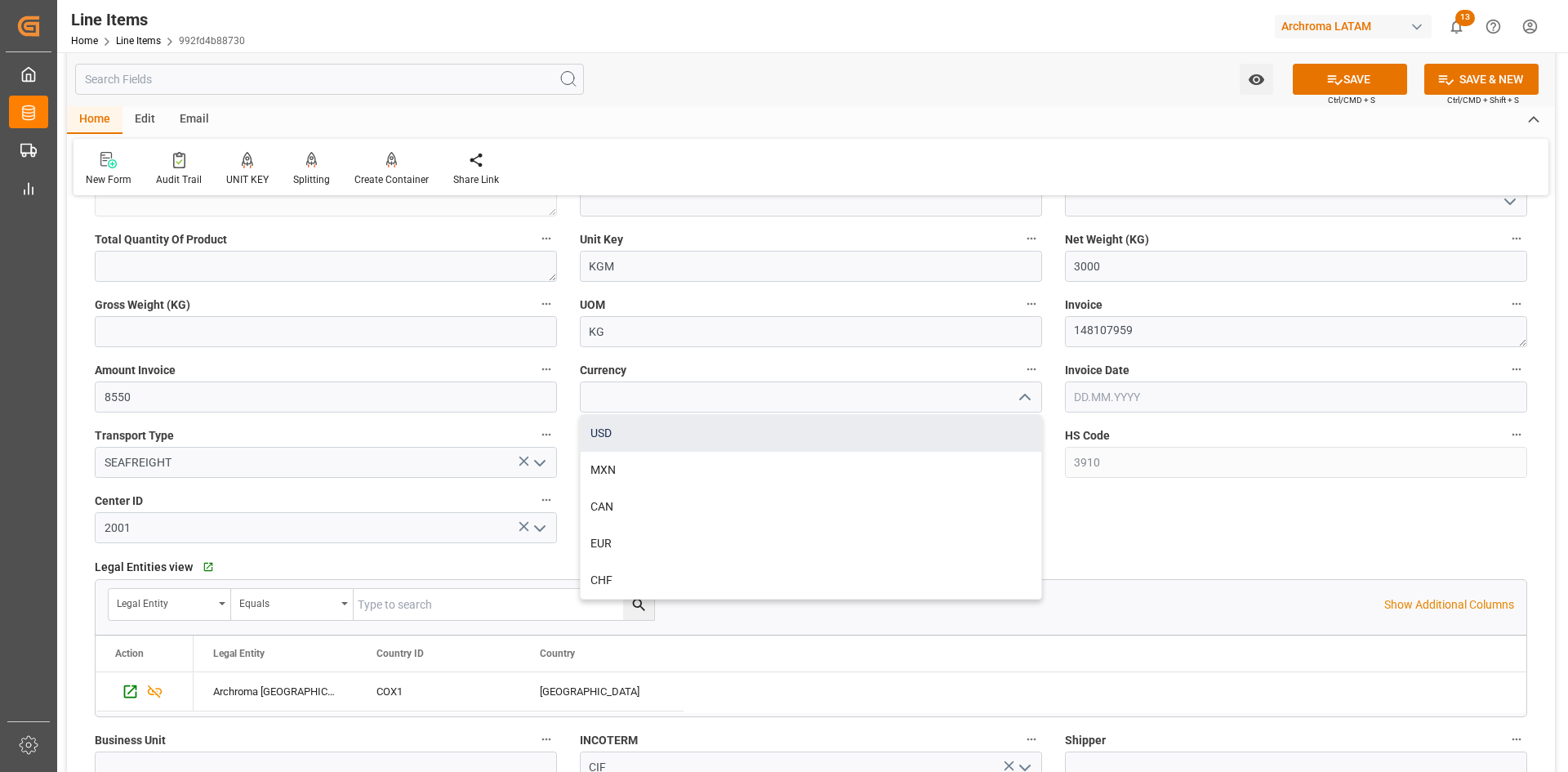
click at [634, 445] on div "USD" at bounding box center [810, 433] width 461 height 37
type input "USD"
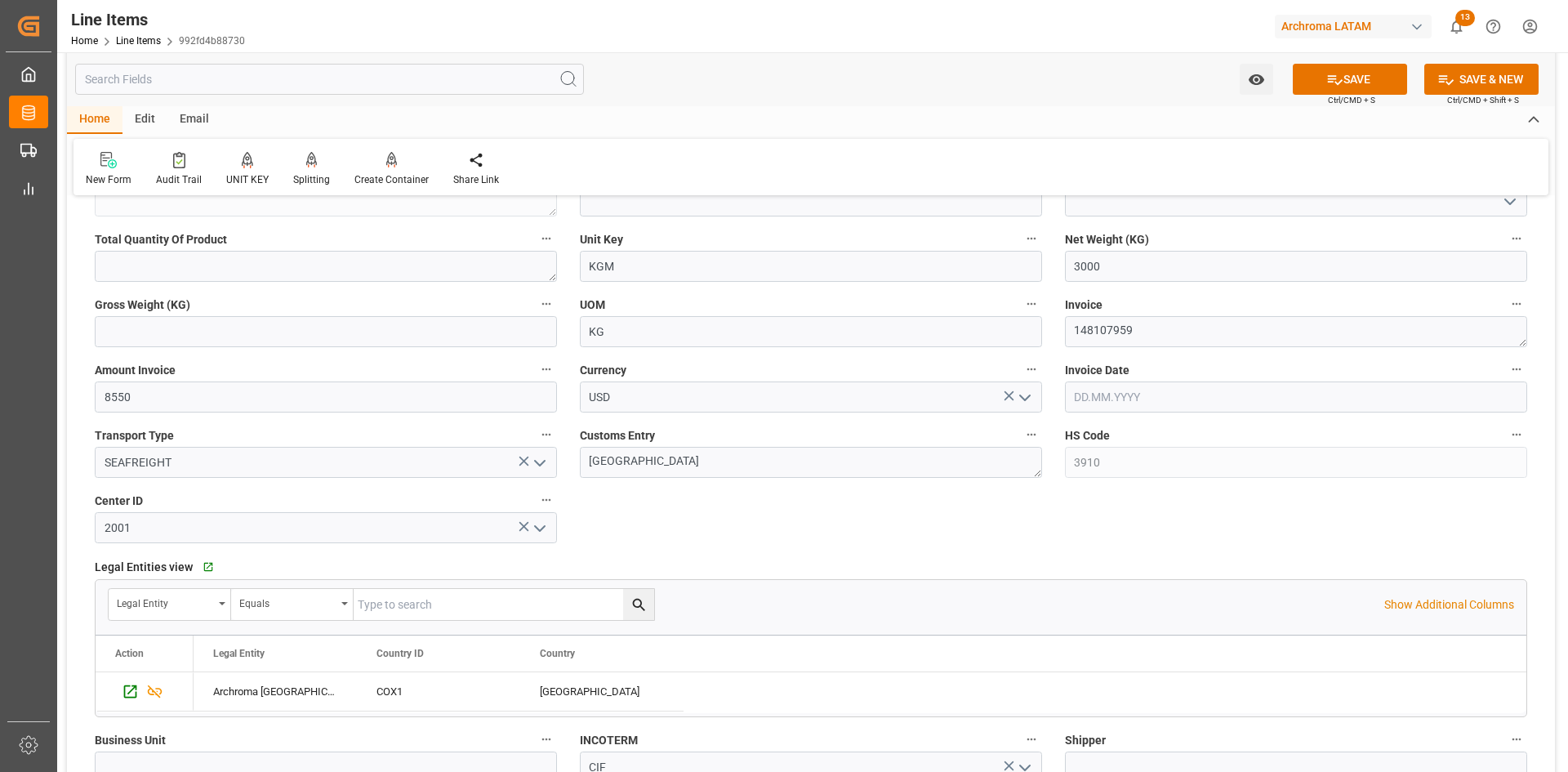
click at [1124, 387] on input "text" at bounding box center [1296, 397] width 463 height 31
click at [1116, 433] on div "[DATE]" at bounding box center [1182, 435] width 232 height 16
click at [1240, 561] on span "20" at bounding box center [1245, 560] width 10 height 11
click at [1152, 399] on input "[DATE]" at bounding box center [1296, 397] width 463 height 31
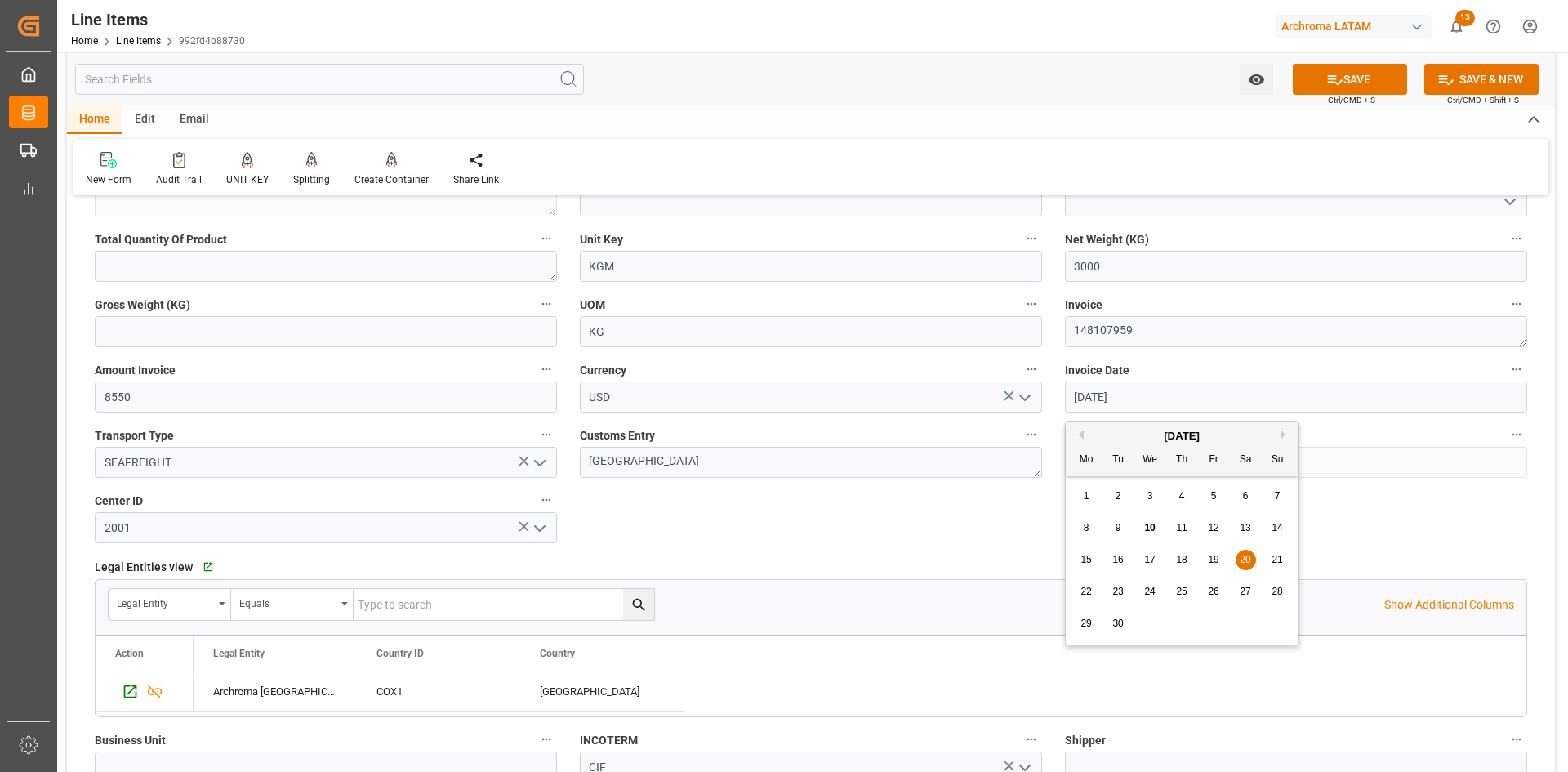
click at [1083, 435] on button "Previous Month" at bounding box center [1079, 435] width 9 height 9
click at [1153, 590] on span "20" at bounding box center [1149, 591] width 10 height 11
type input "[DATE]"
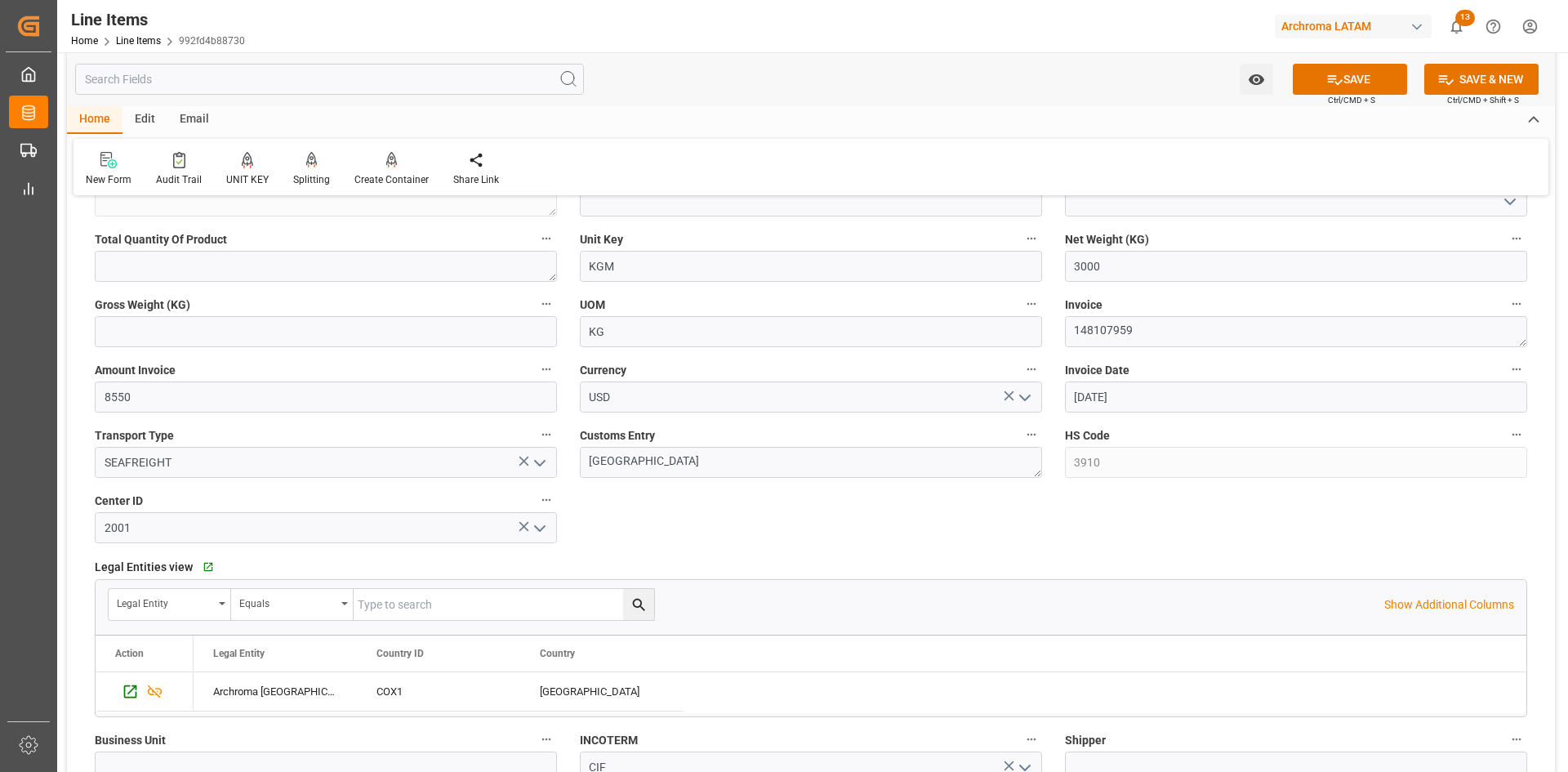
scroll to position [572, 0]
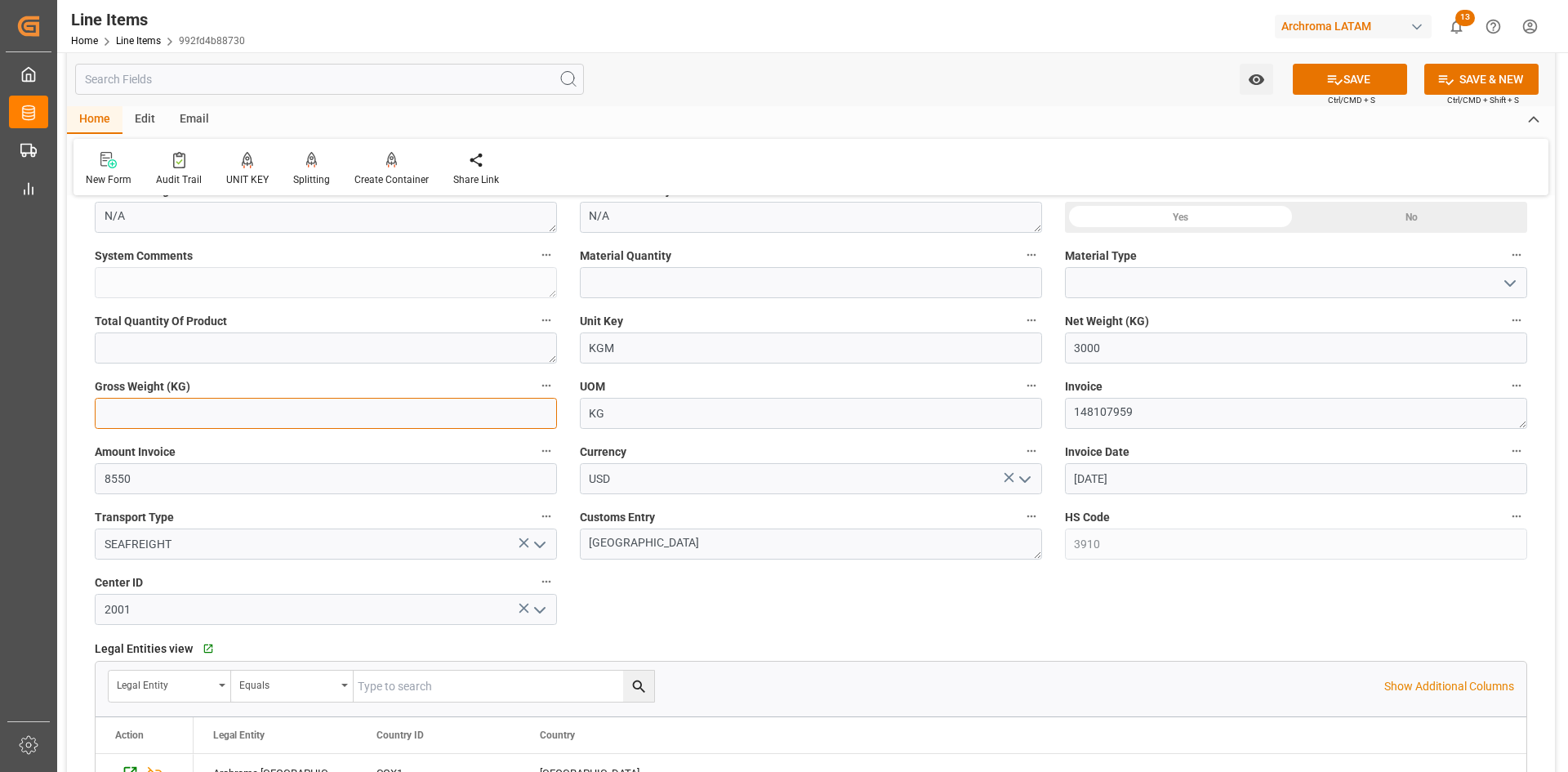
click at [291, 415] on input "text" at bounding box center [326, 413] width 463 height 31
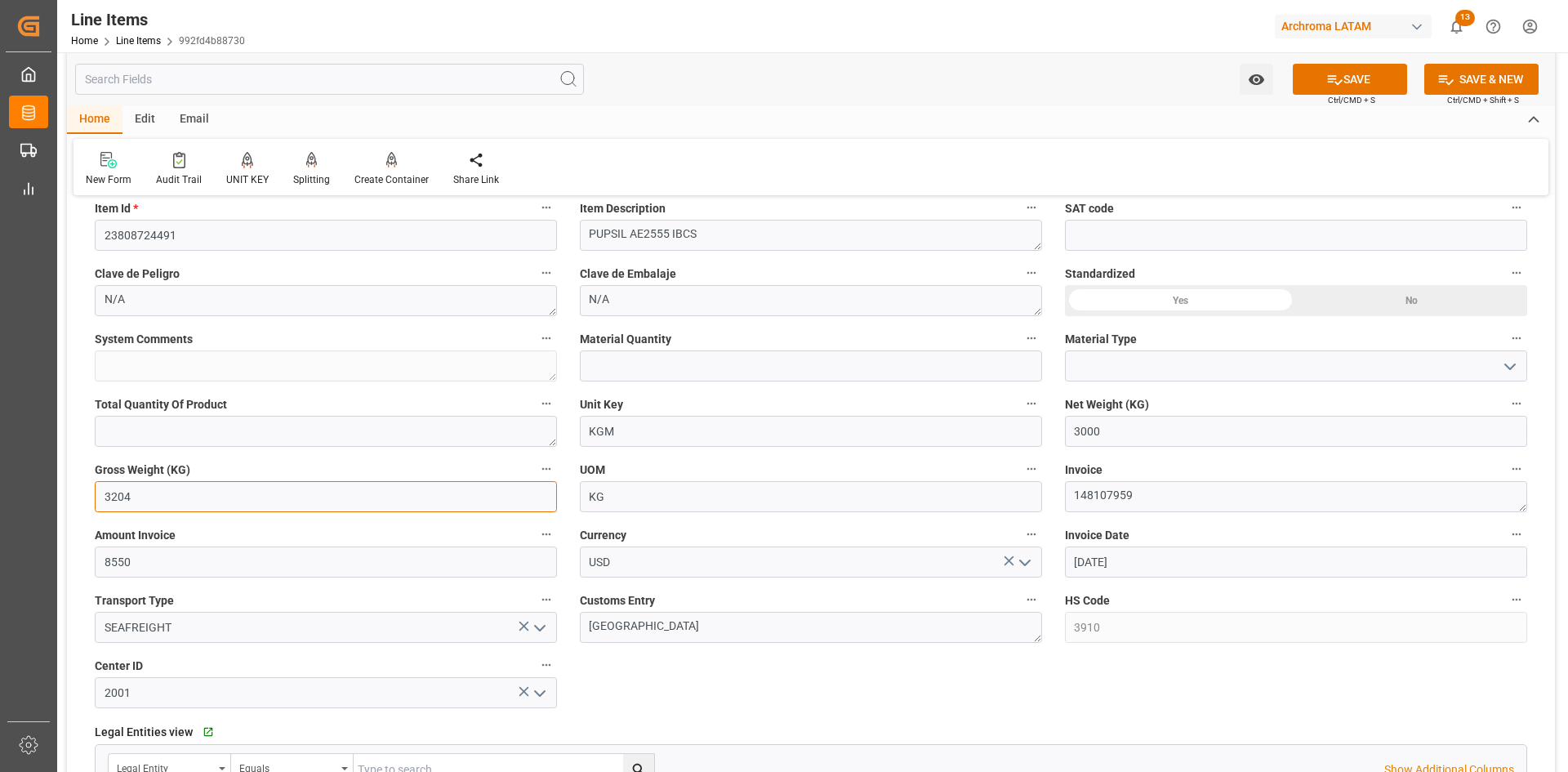
scroll to position [408, 0]
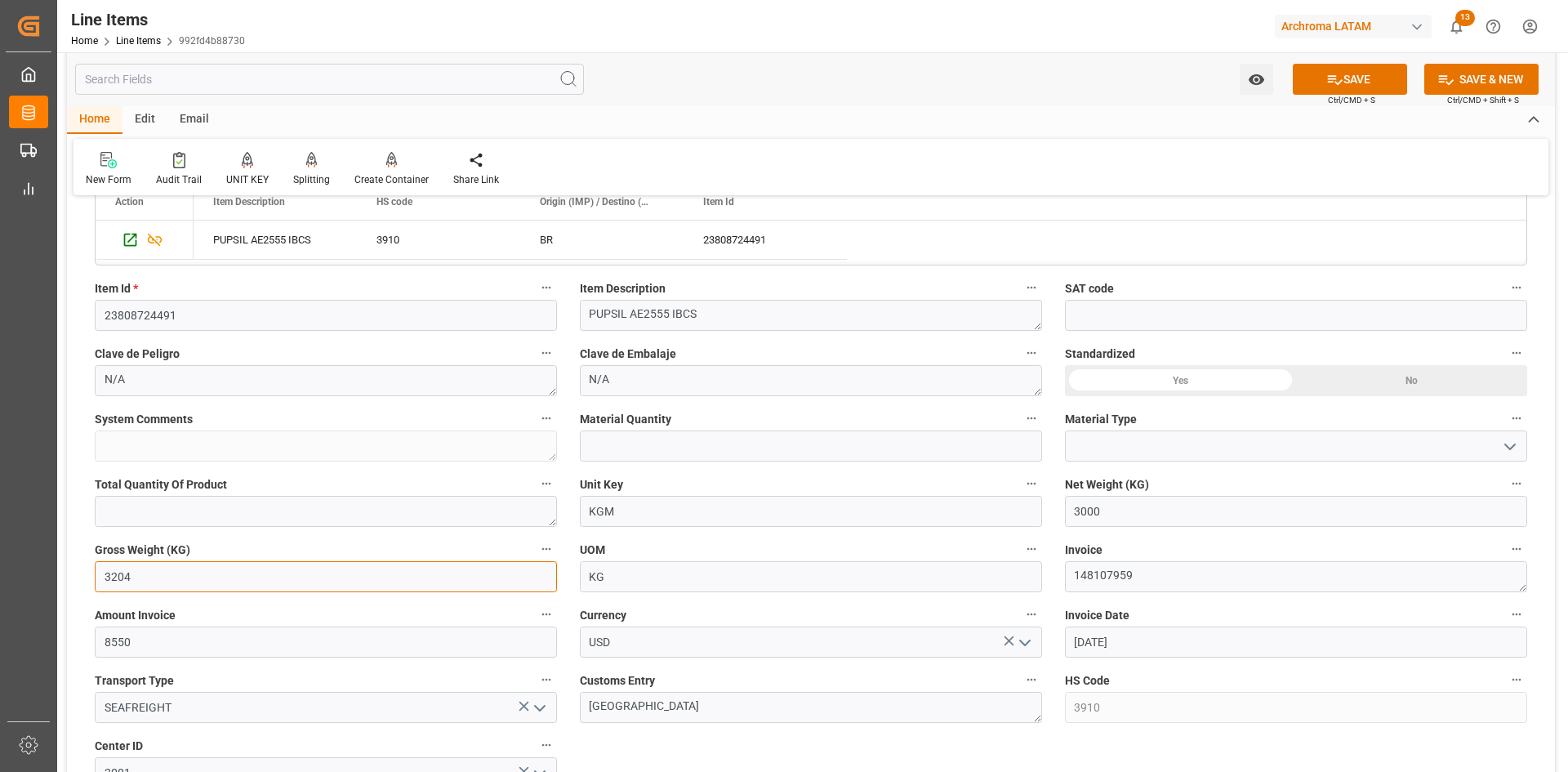
type input "3204"
click at [638, 453] on input "text" at bounding box center [810, 446] width 463 height 31
type input "3"
drag, startPoint x: 1192, startPoint y: 451, endPoint x: 1375, endPoint y: 452, distance: 183.0
click at [1192, 451] on input at bounding box center [1296, 446] width 463 height 31
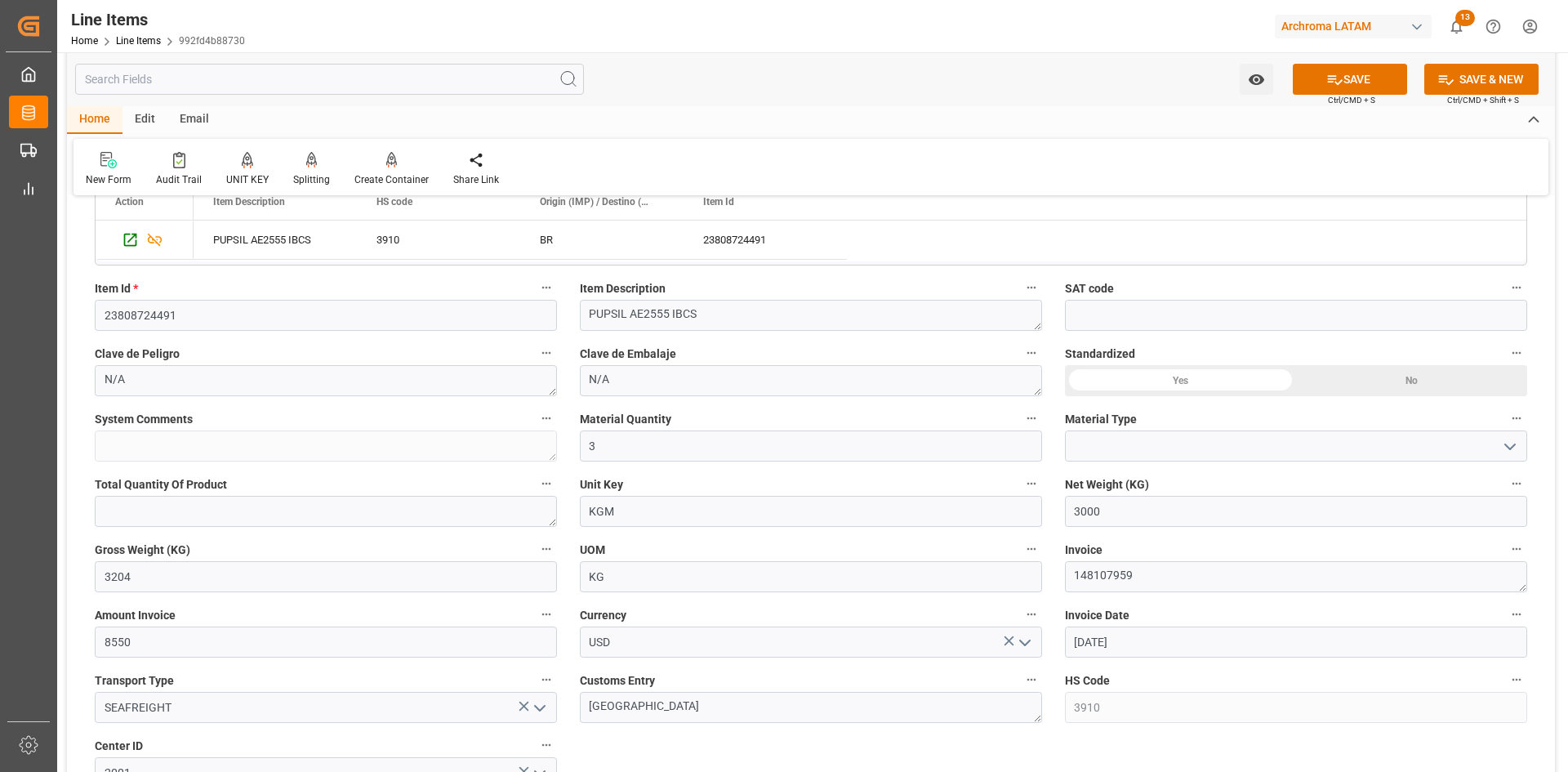
click at [1516, 440] on icon "open menu" at bounding box center [1510, 447] width 20 height 20
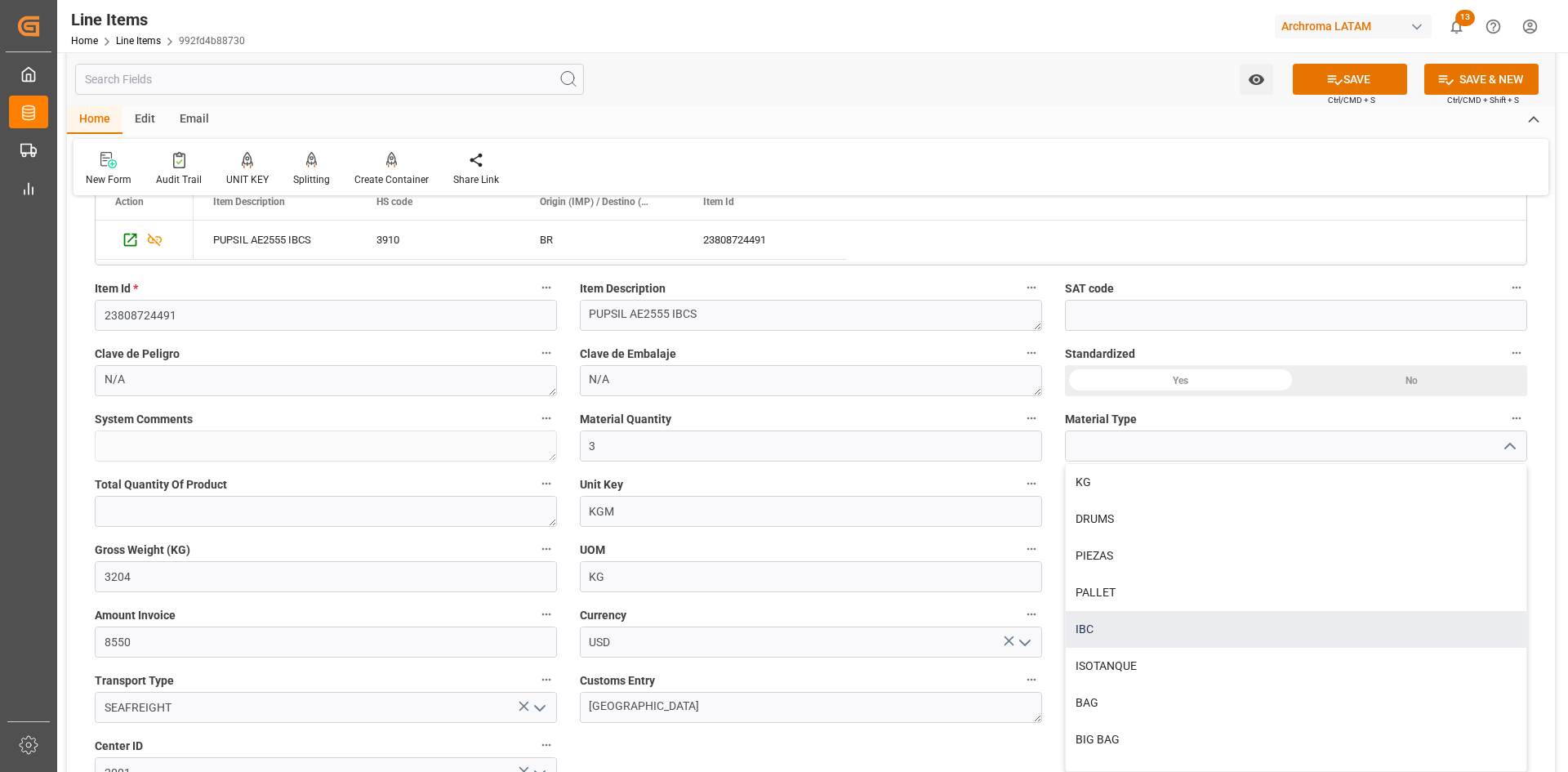
click at [1109, 631] on div "IBC" at bounding box center [1296, 629] width 461 height 37
type input "IBC"
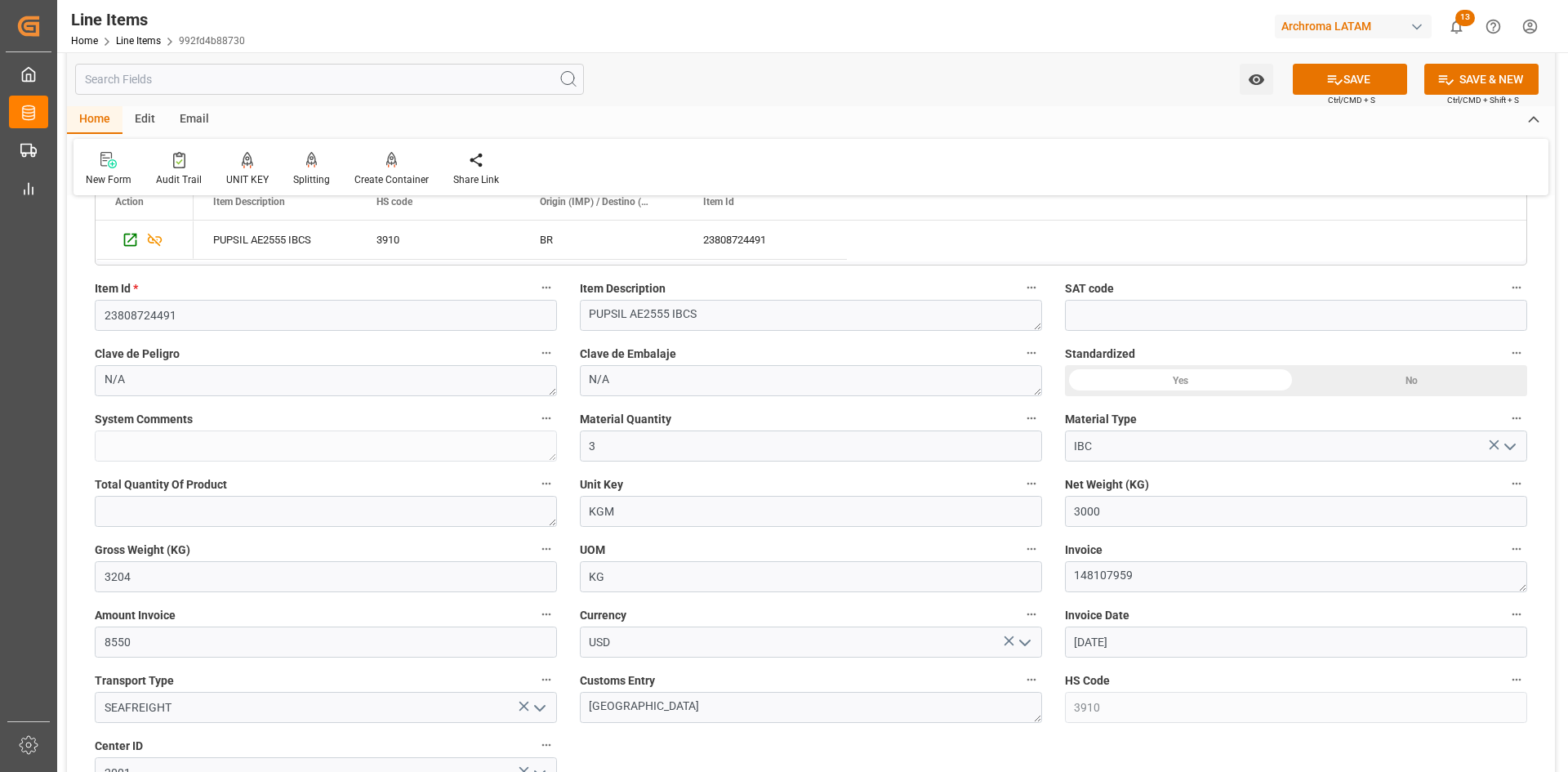
click at [1247, 376] on div "Yes" at bounding box center [1180, 380] width 231 height 31
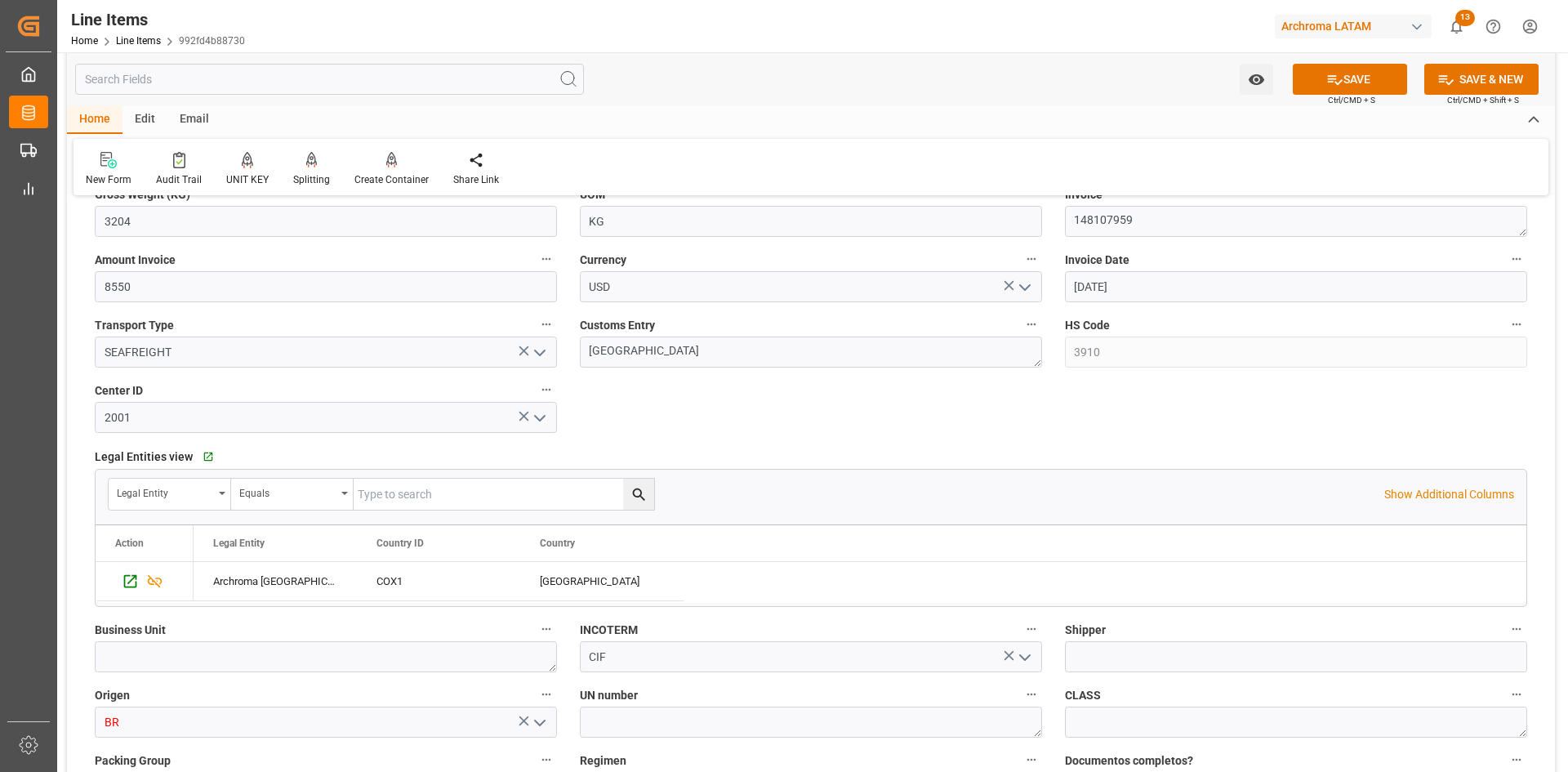
scroll to position [980, 0]
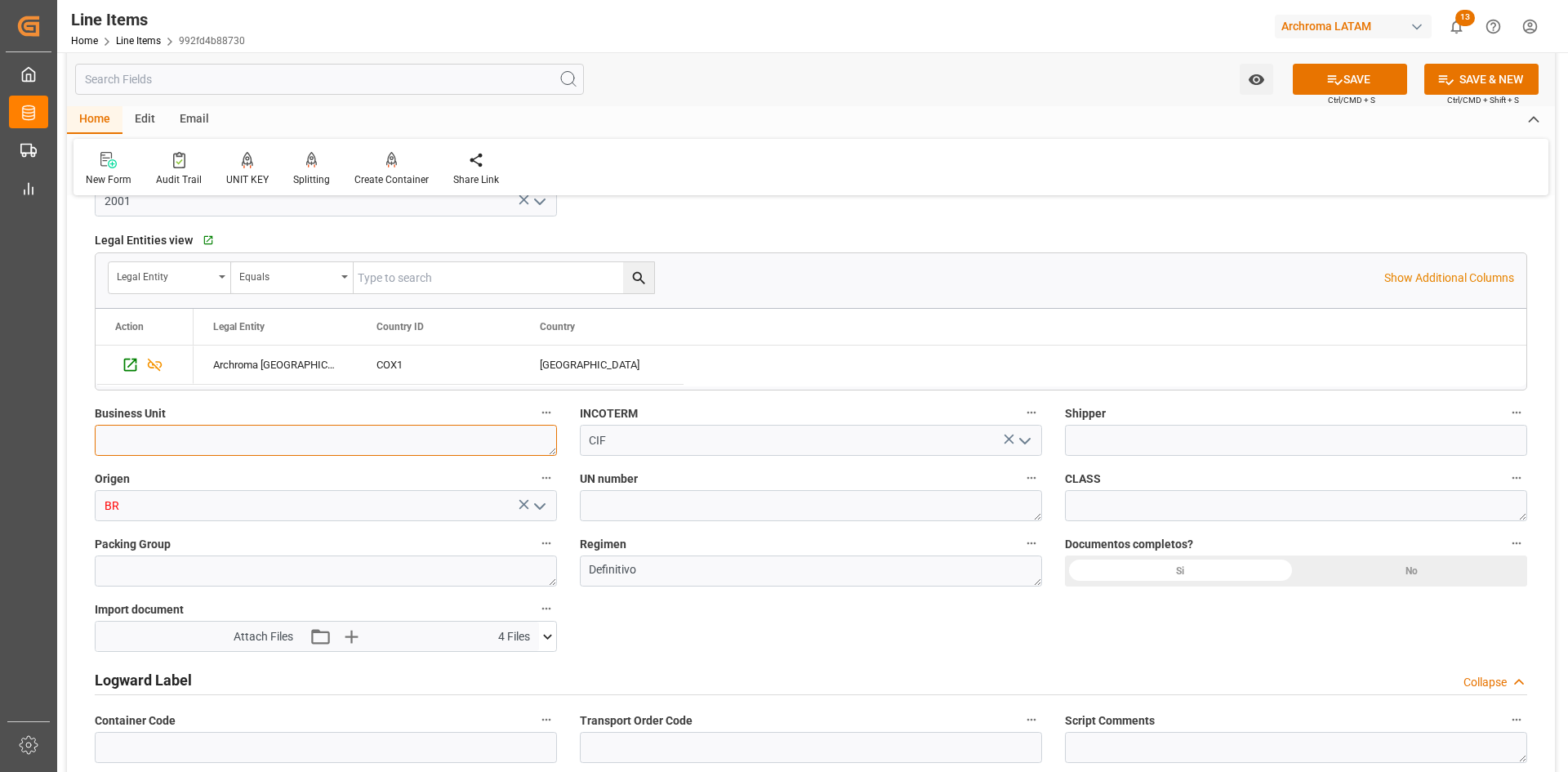
click at [430, 436] on textarea at bounding box center [326, 440] width 463 height 31
type textarea "p"
type textarea "PT"
click at [253, 498] on input "BR" at bounding box center [326, 505] width 463 height 31
click at [540, 508] on polyline "open menu" at bounding box center [540, 506] width 9 height 5
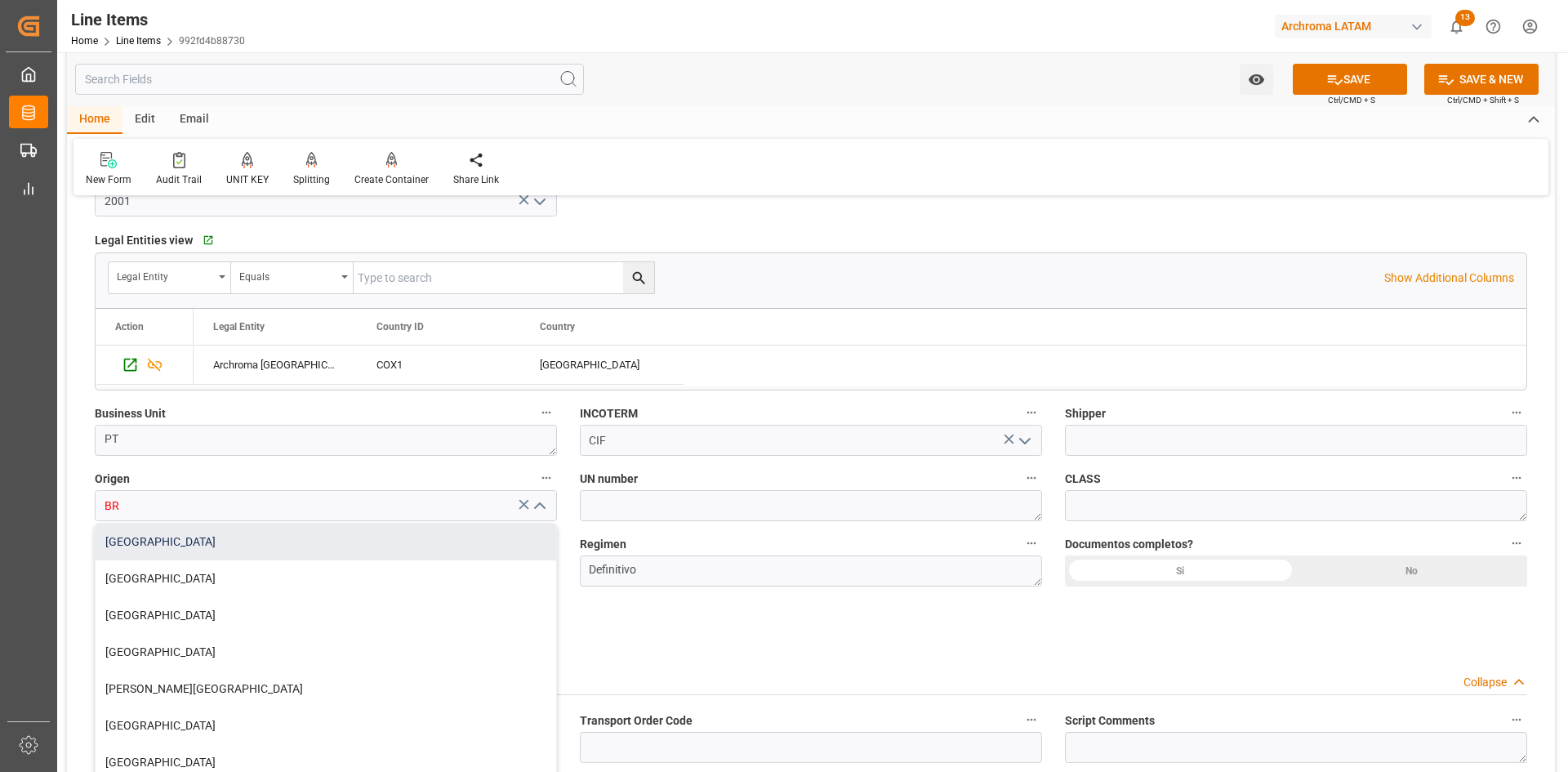
click at [218, 543] on div "[GEOGRAPHIC_DATA]" at bounding box center [325, 542] width 461 height 37
type input "[GEOGRAPHIC_DATA]"
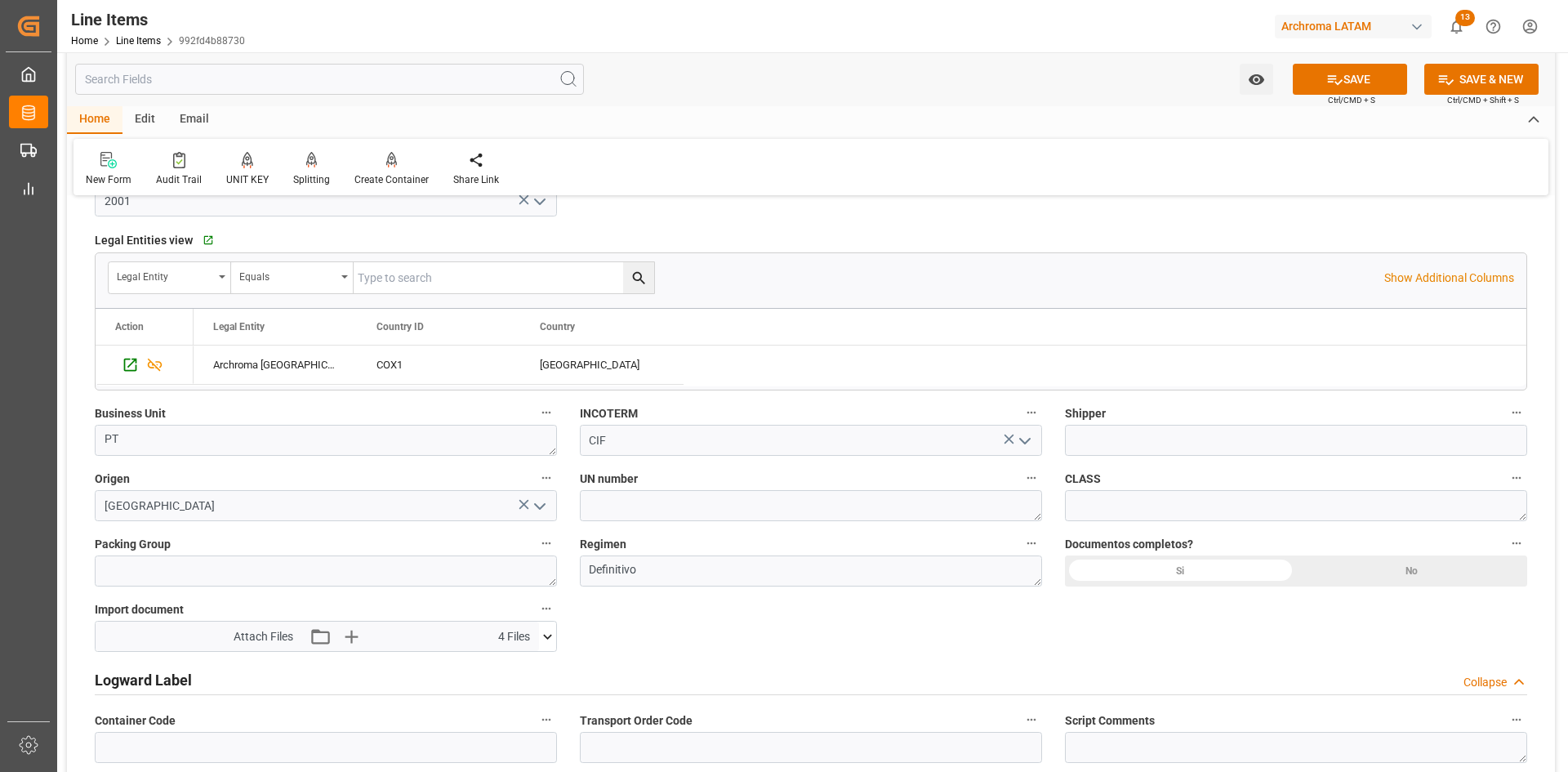
click at [1242, 573] on div "Si" at bounding box center [1180, 570] width 231 height 31
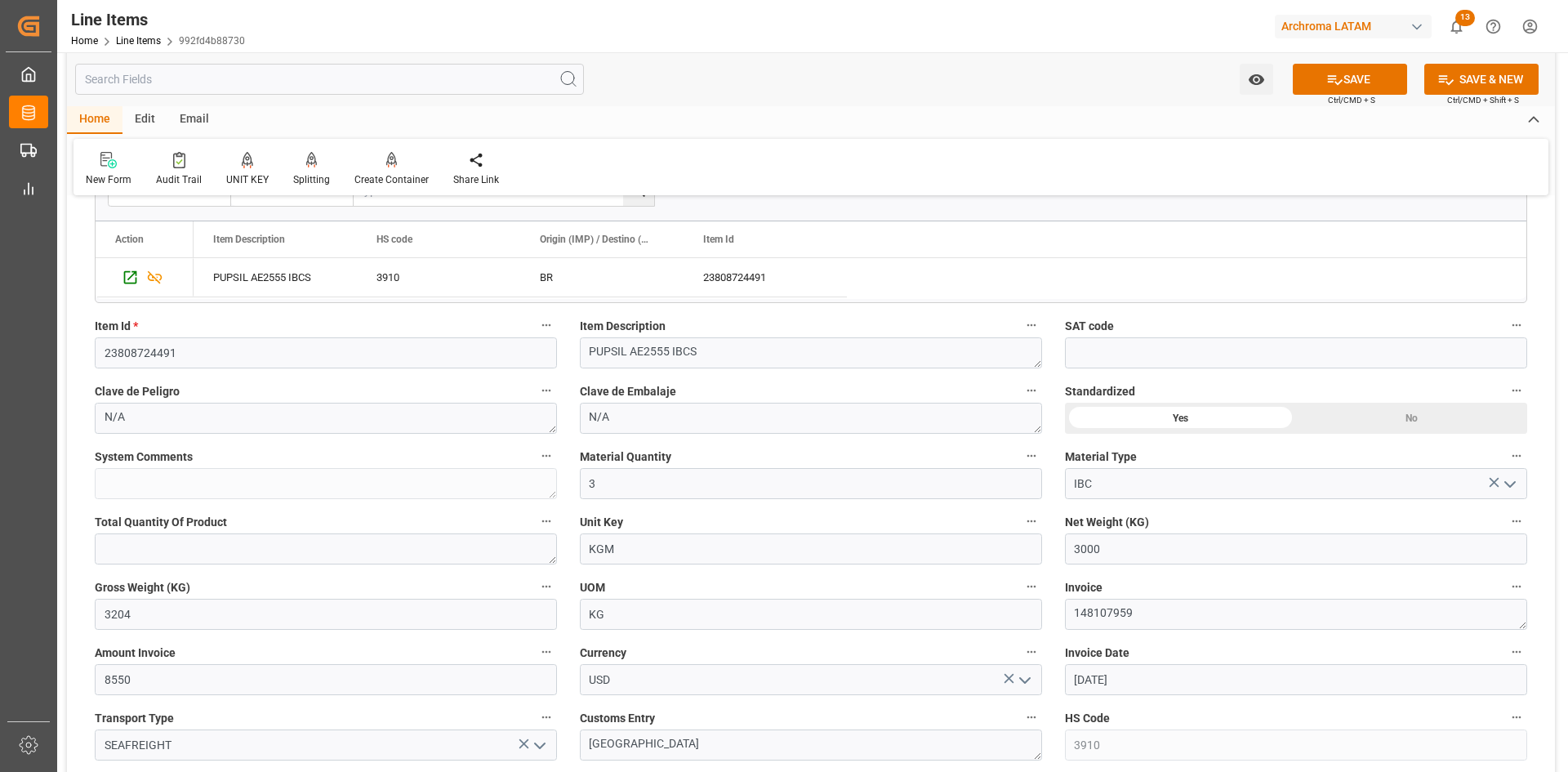
scroll to position [0, 0]
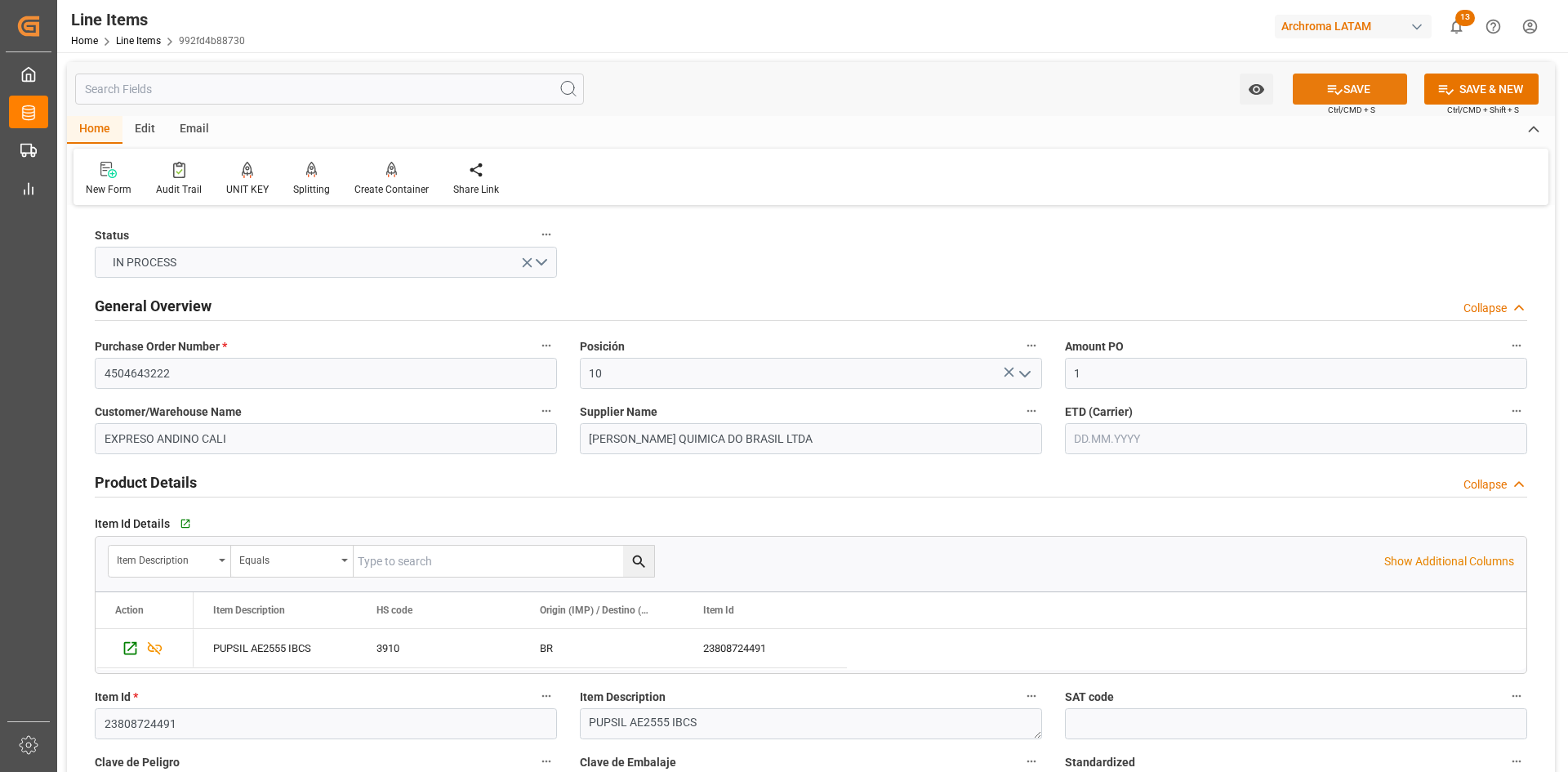
click at [1341, 87] on button "SAVE" at bounding box center [1349, 89] width 114 height 31
type textarea "3 IBC"
type input "[DATE] 19:58"
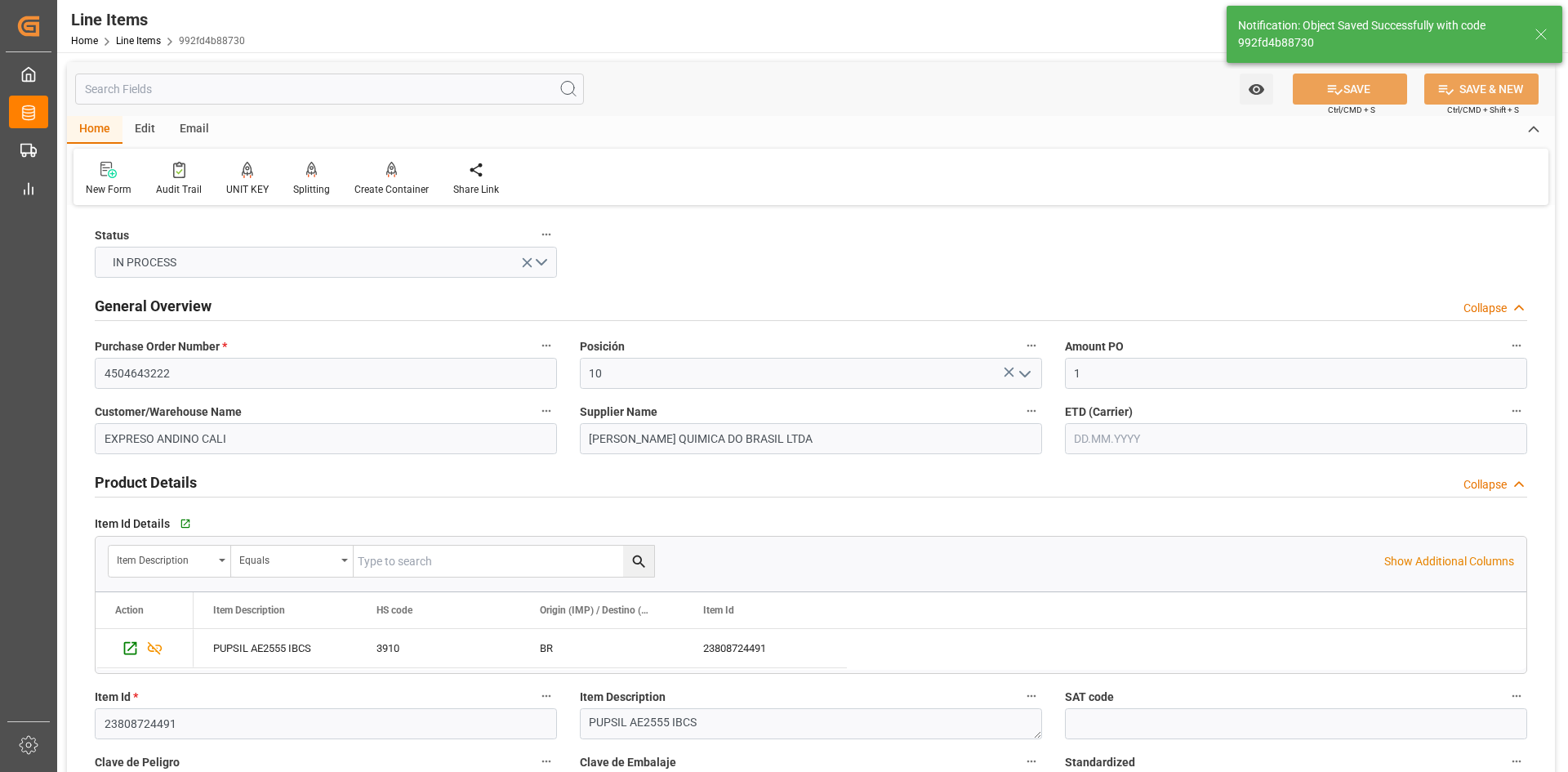
click at [207, 128] on div "Email" at bounding box center [194, 129] width 54 height 27
click at [200, 132] on div "Email" at bounding box center [194, 129] width 54 height 27
click at [96, 132] on div "Home" at bounding box center [94, 129] width 56 height 27
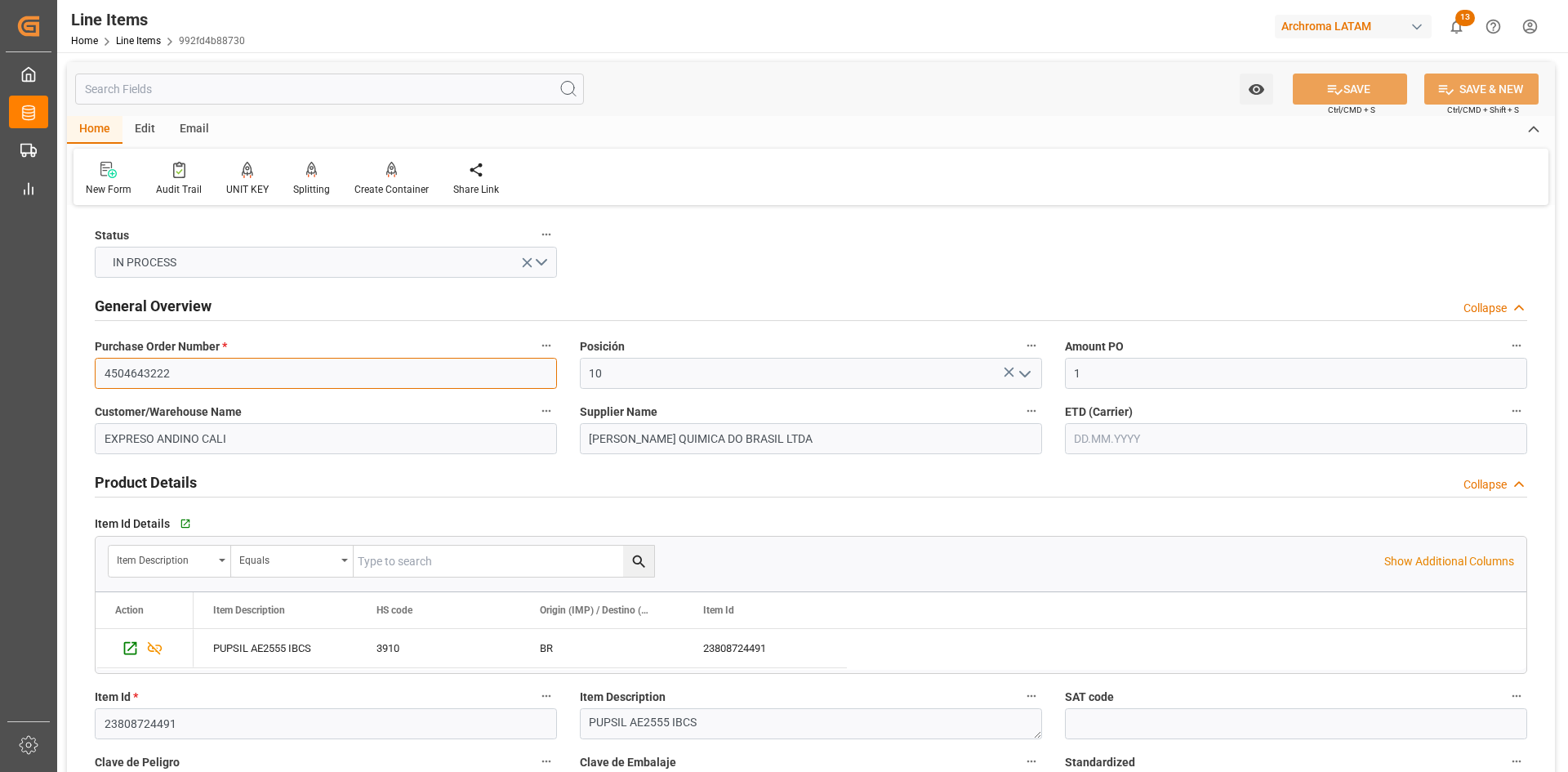
click at [202, 370] on input "4504643222" at bounding box center [326, 373] width 463 height 31
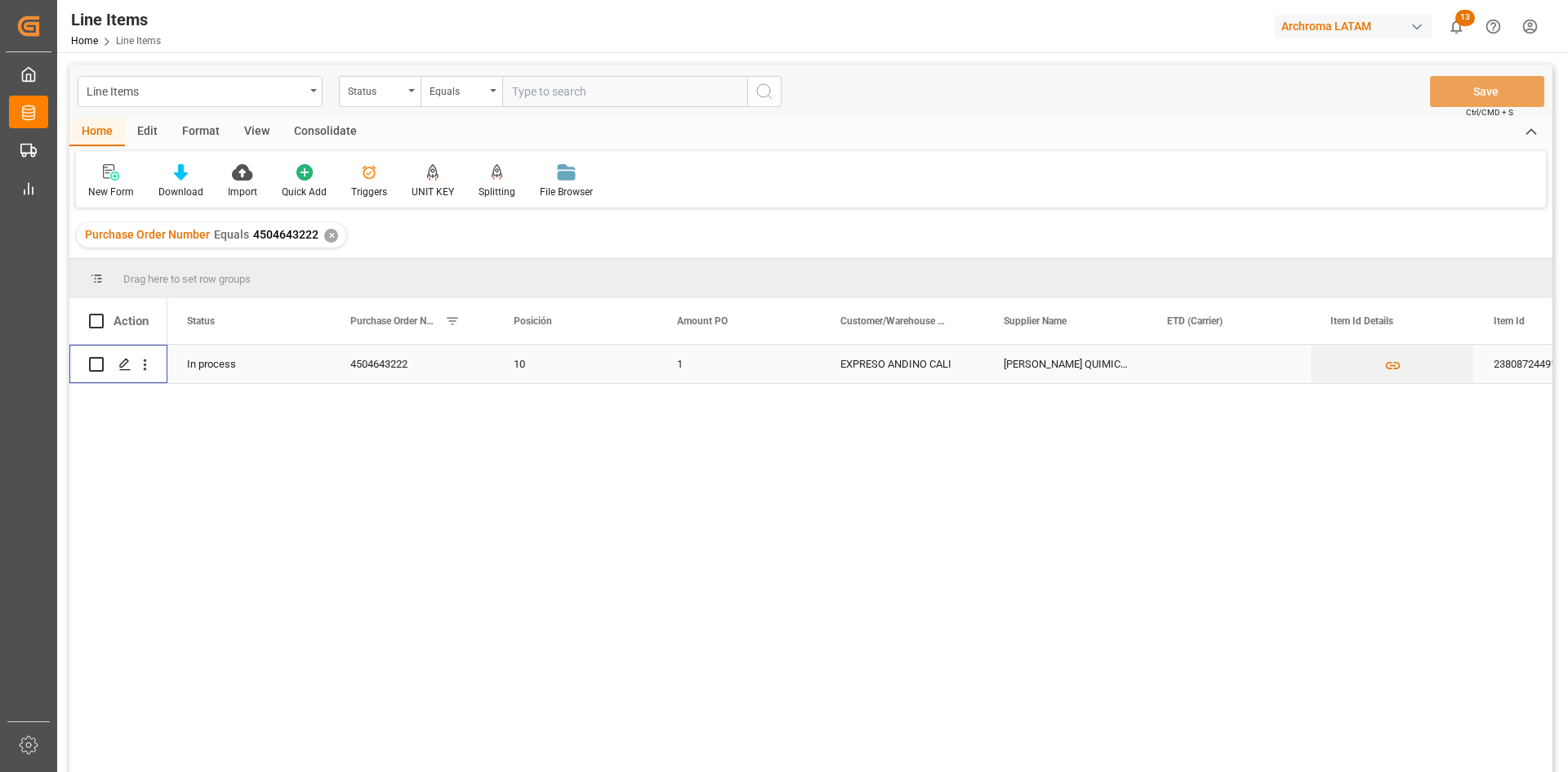
click at [101, 362] on input "Press Space to toggle row selection (unchecked)" at bounding box center [96, 365] width 15 height 15
checkbox input "true"
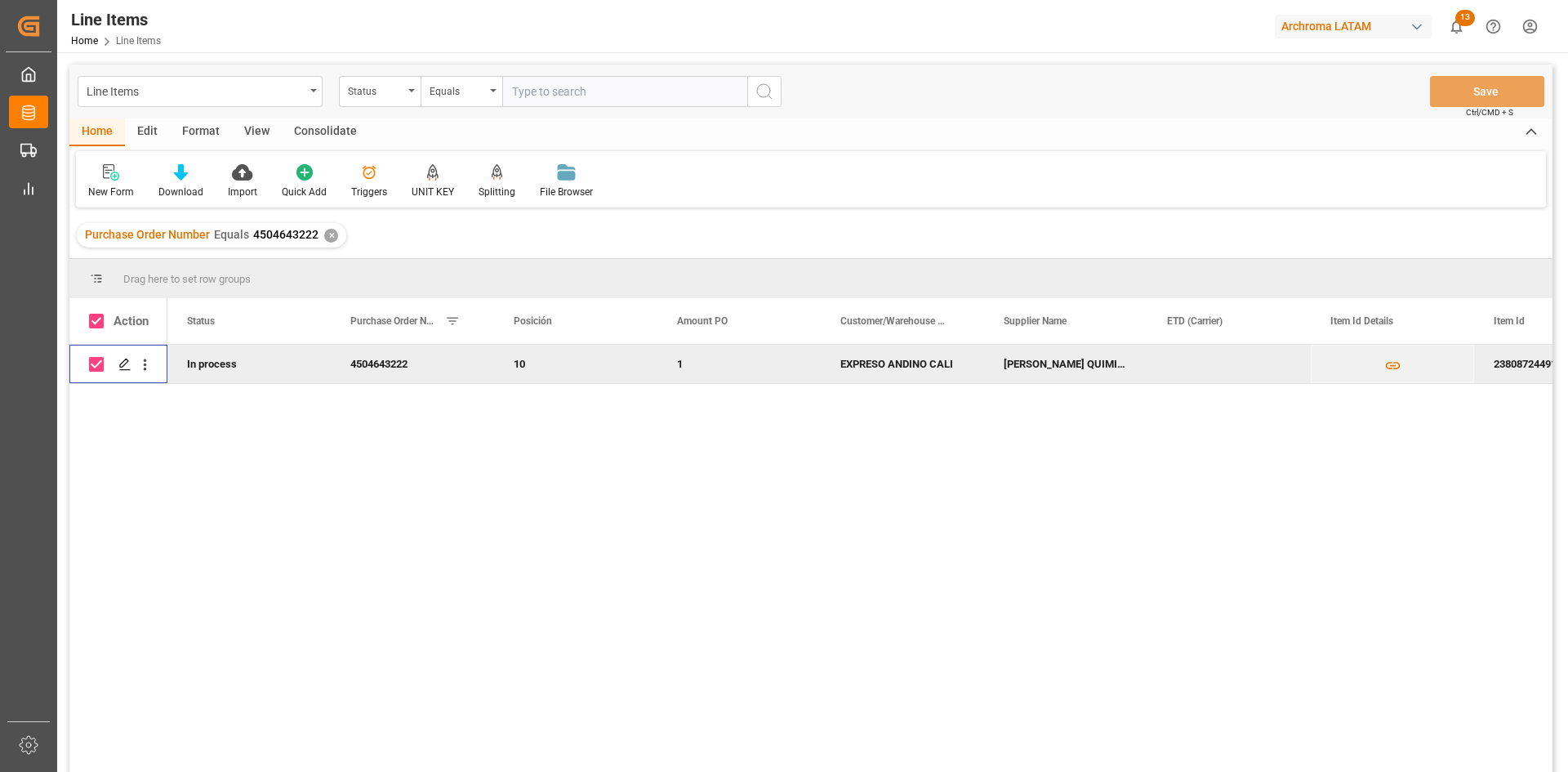
click at [302, 127] on div "Consolidate" at bounding box center [325, 132] width 88 height 27
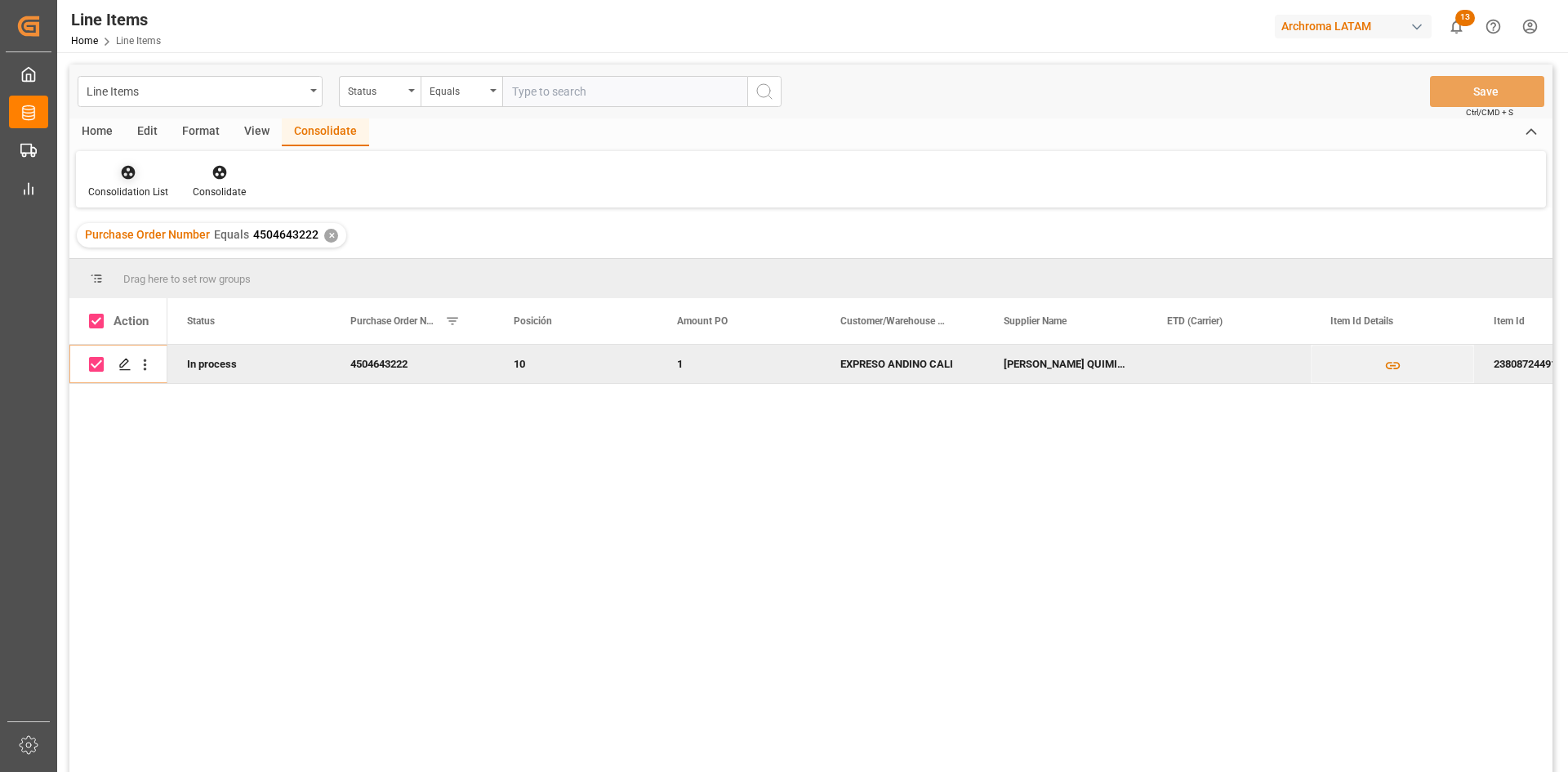
click at [129, 181] on div "Consolidation List" at bounding box center [128, 181] width 105 height 36
click at [230, 181] on div at bounding box center [220, 172] width 53 height 17
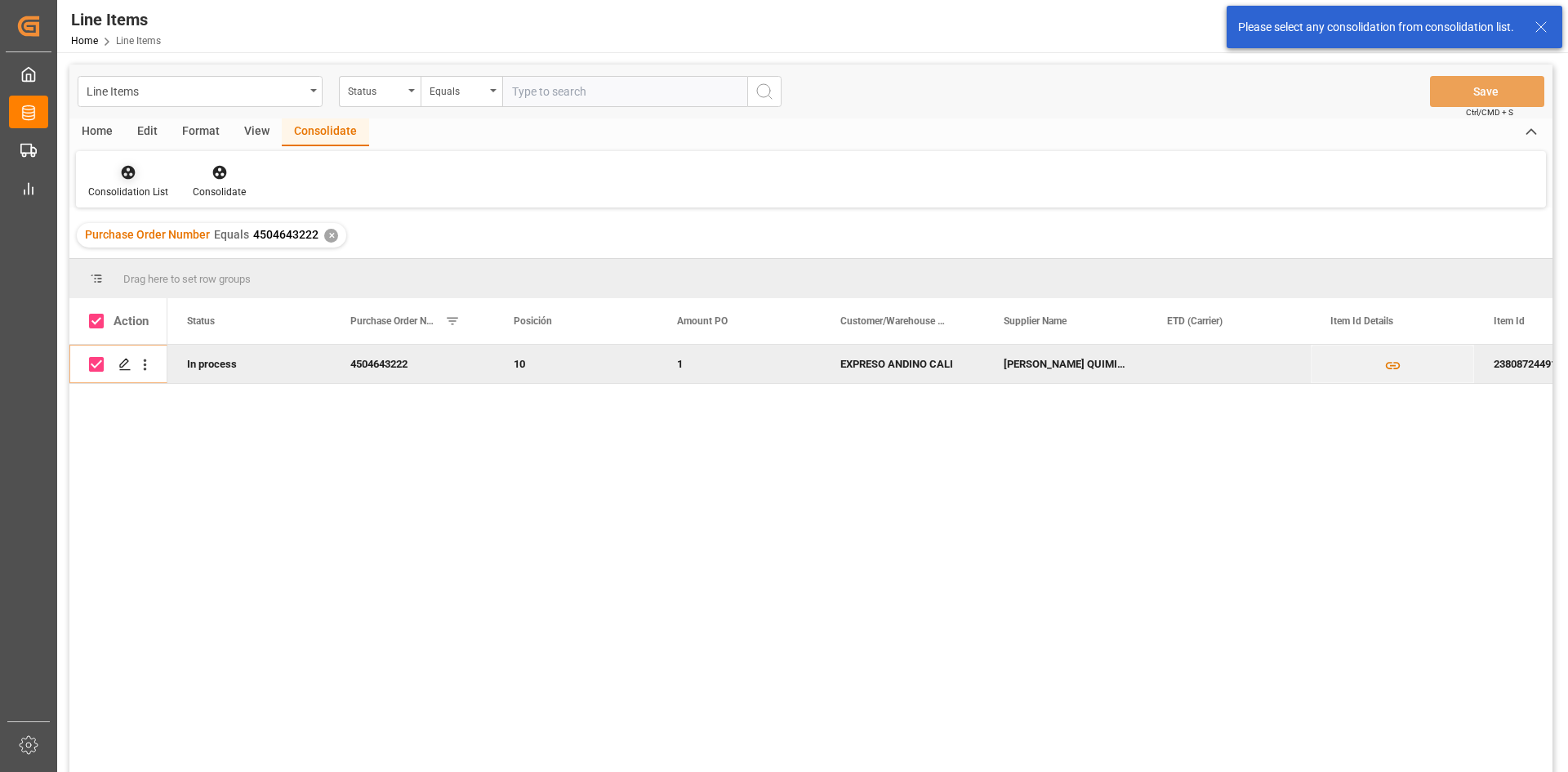
click at [133, 187] on div "Consolidation List" at bounding box center [128, 192] width 80 height 15
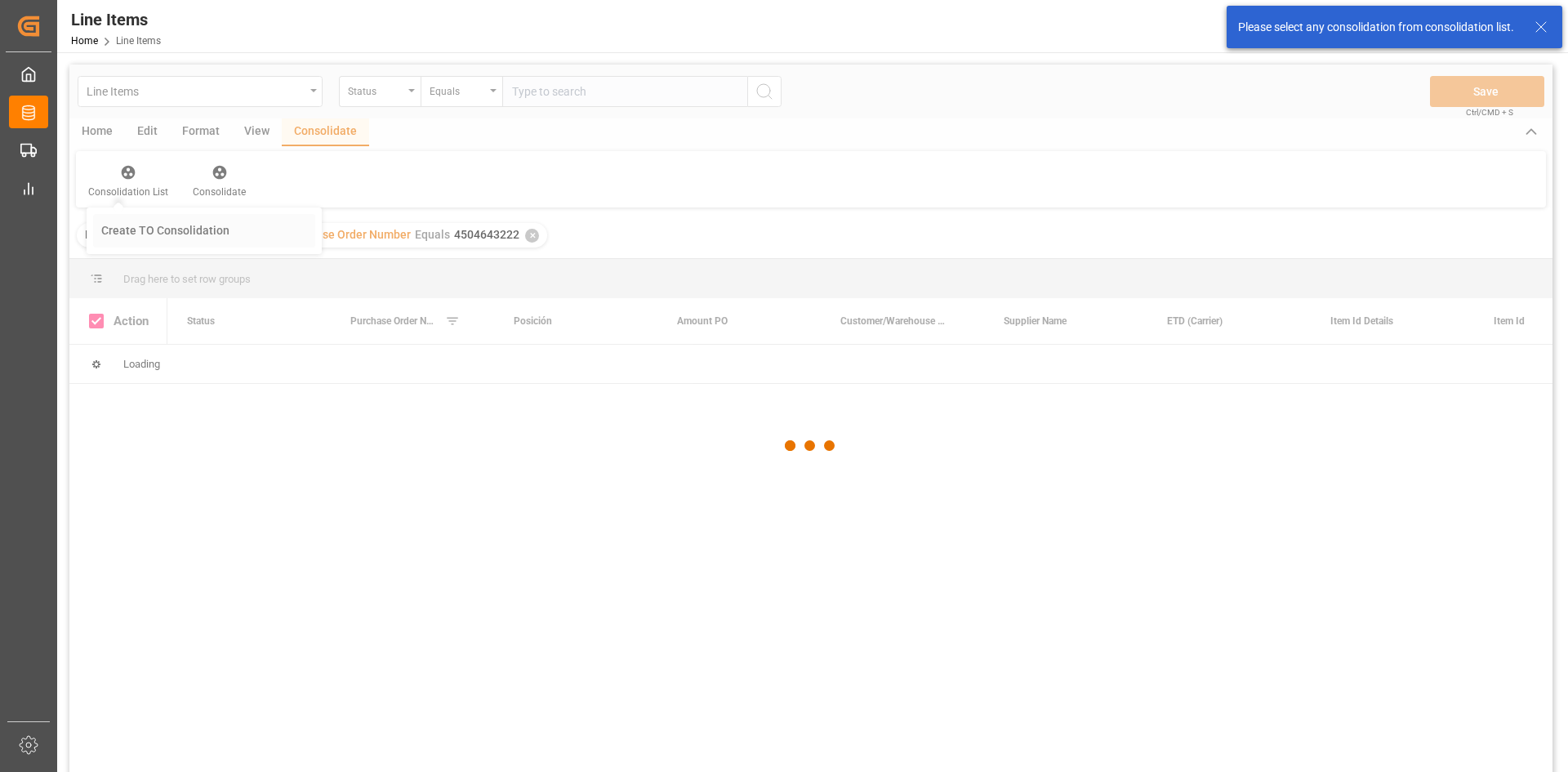
click at [199, 231] on div "Line Items Status Equals Save Ctrl/CMD + S Home Edit Format View Consolidate Co…" at bounding box center [811, 439] width 1483 height 750
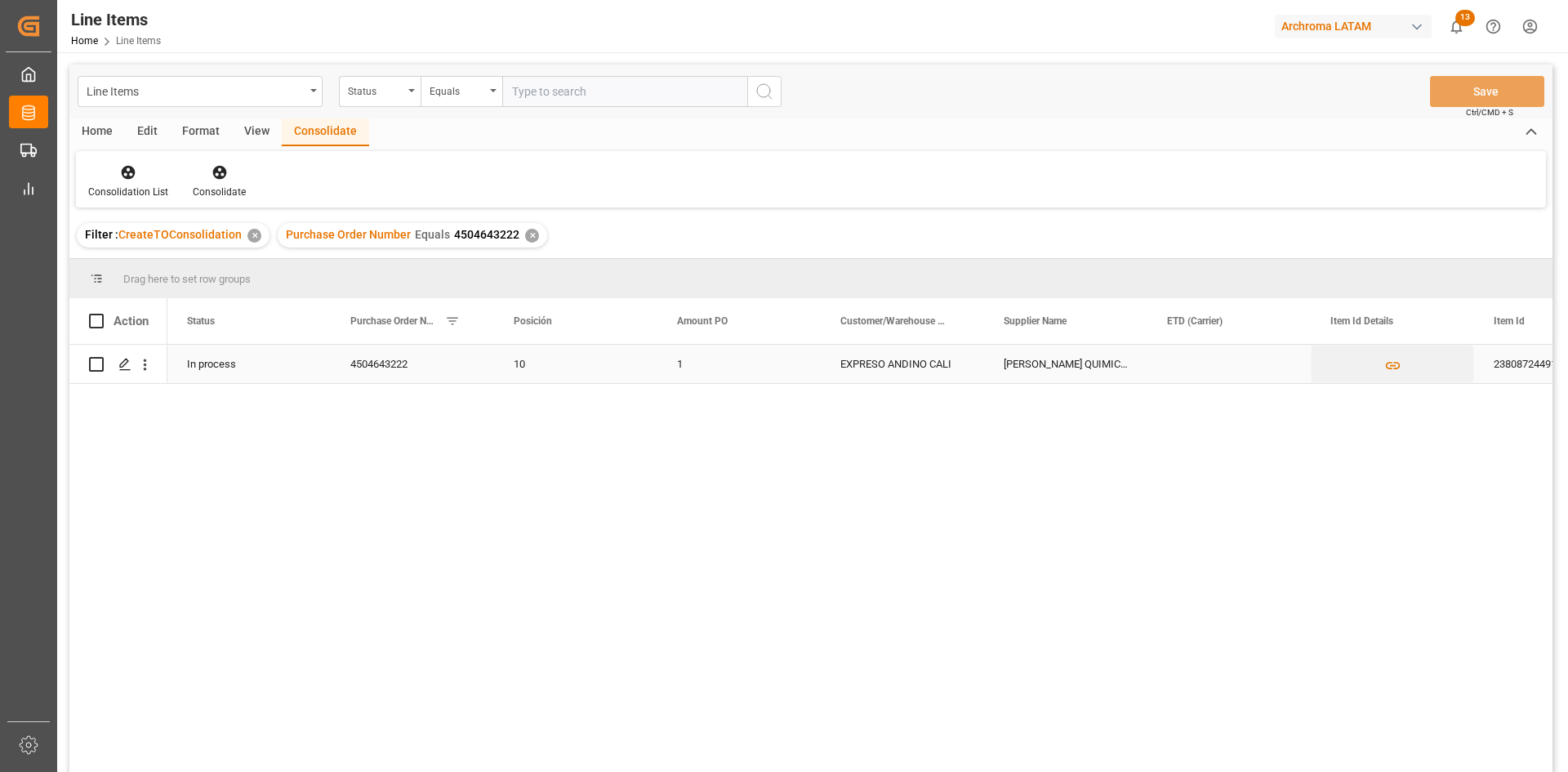
click at [100, 363] on input "Press Space to toggle row selection (unchecked)" at bounding box center [96, 365] width 15 height 15
checkbox input "true"
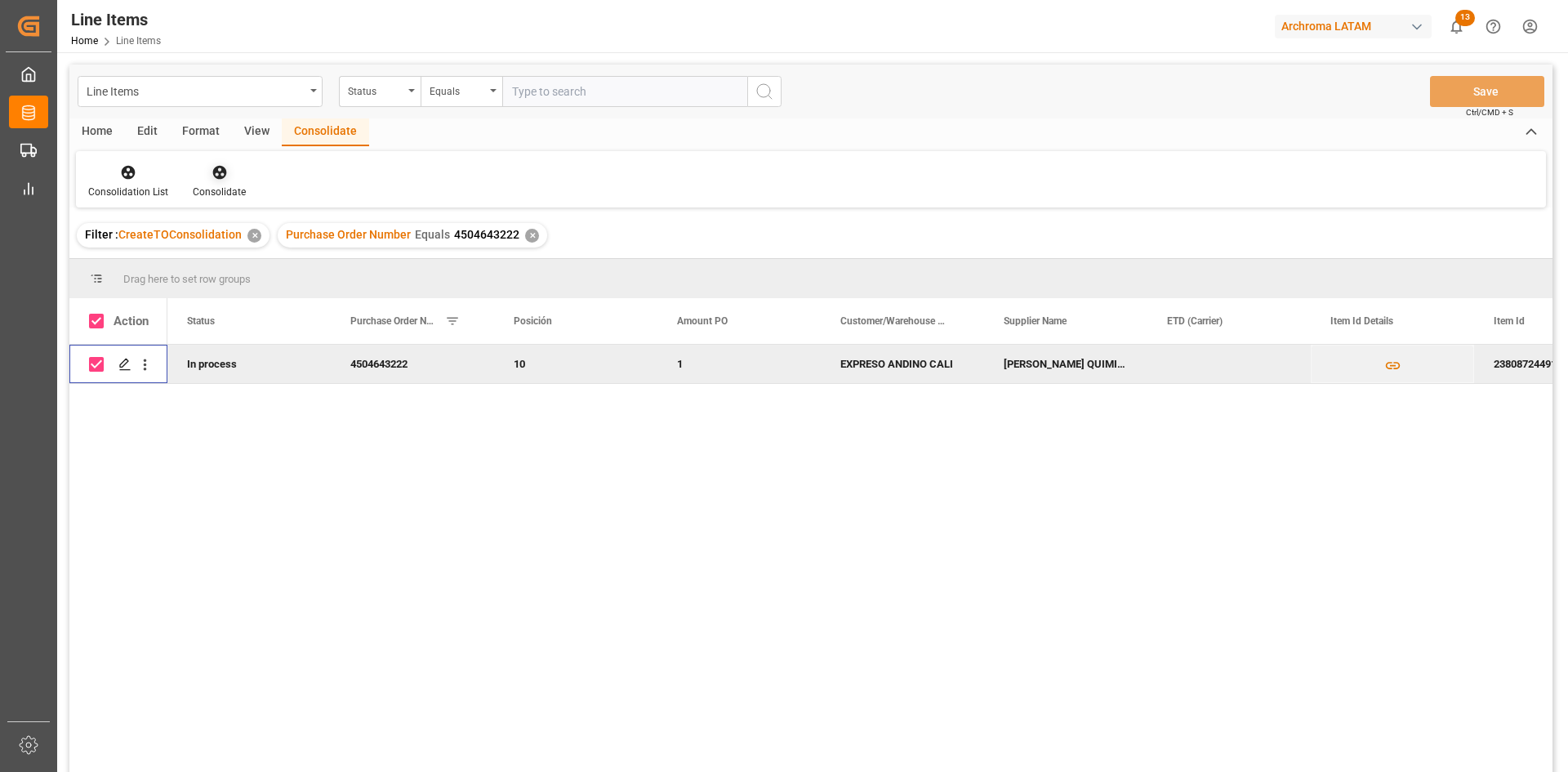
click at [217, 177] on icon at bounding box center [219, 172] width 14 height 14
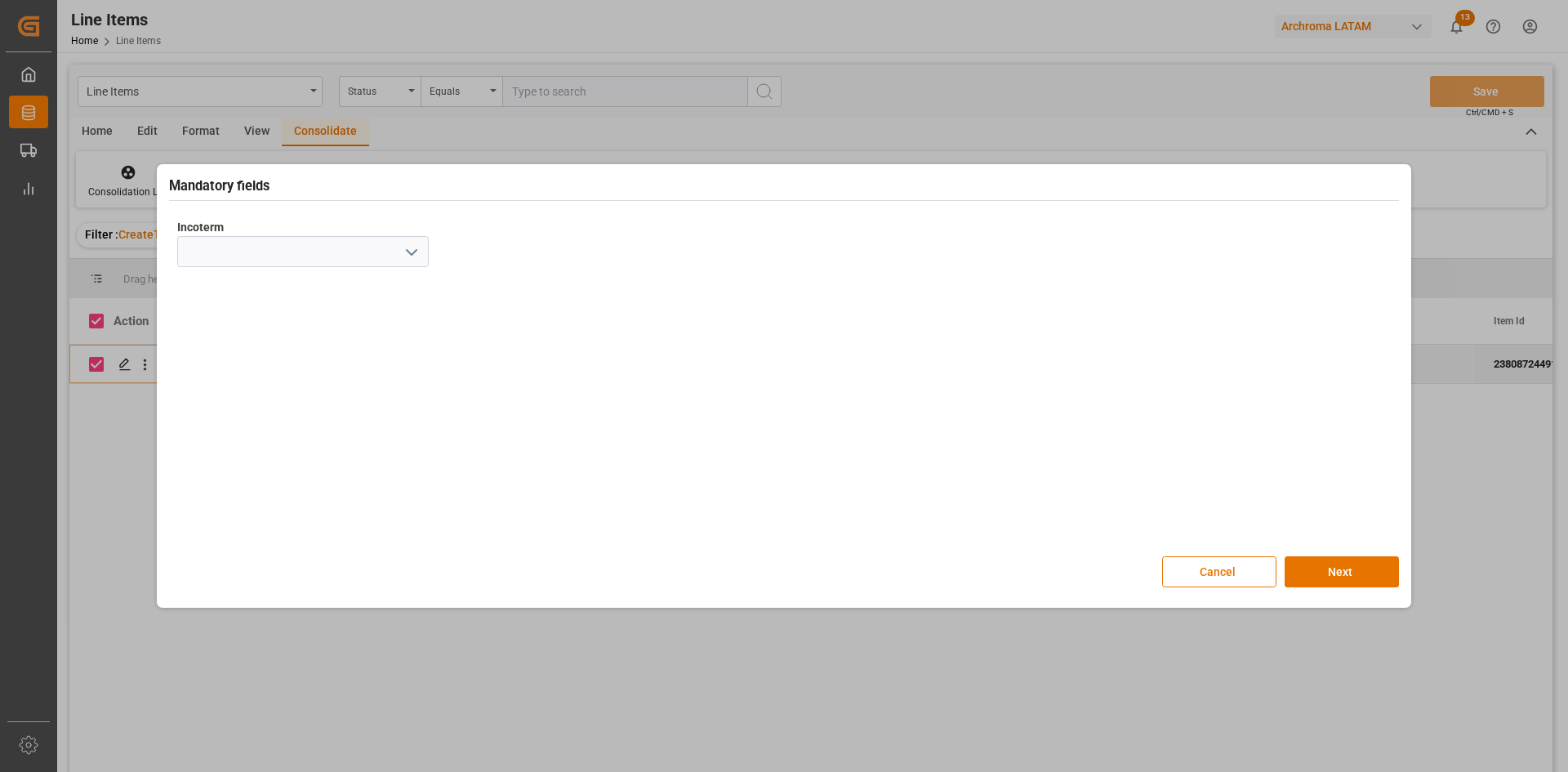
click at [404, 253] on icon "open menu" at bounding box center [411, 252] width 20 height 20
click at [206, 535] on div "CIP" at bounding box center [302, 545] width 250 height 37
type input "CIP"
click at [1353, 570] on button "Next" at bounding box center [1341, 571] width 114 height 31
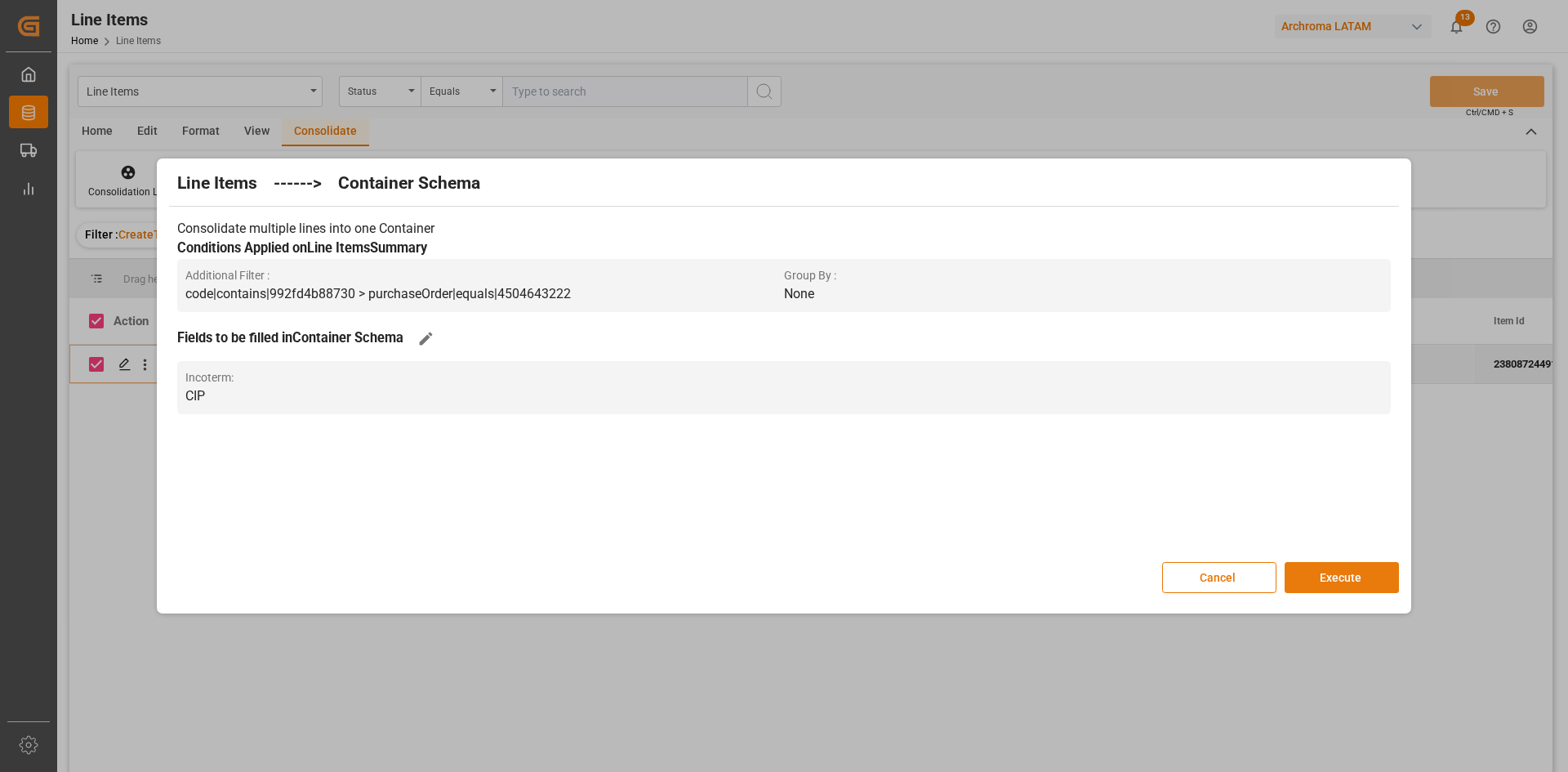
click at [1351, 570] on button "Execute" at bounding box center [1341, 577] width 114 height 31
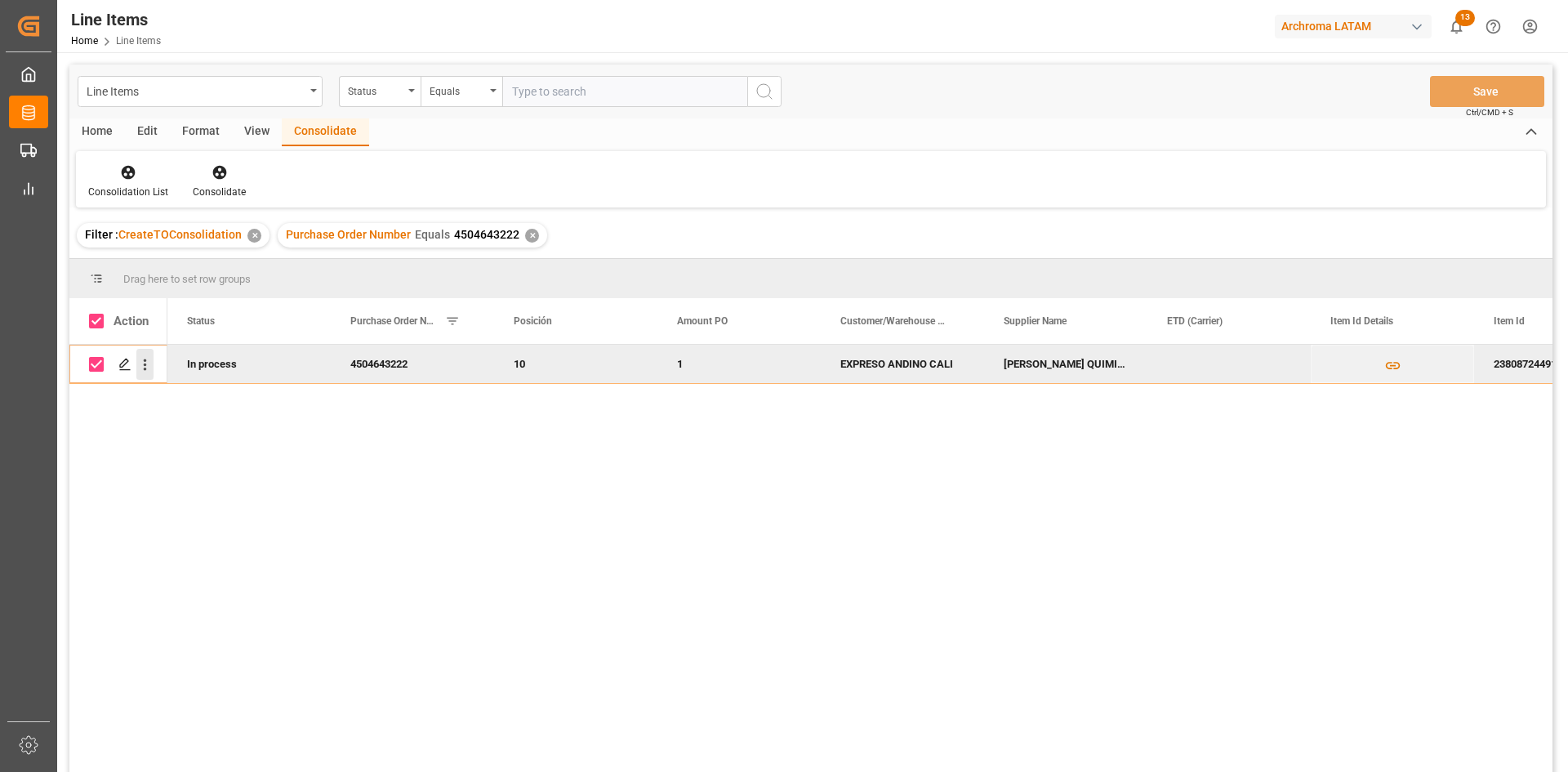
click at [138, 364] on icon "open menu" at bounding box center [145, 365] width 17 height 17
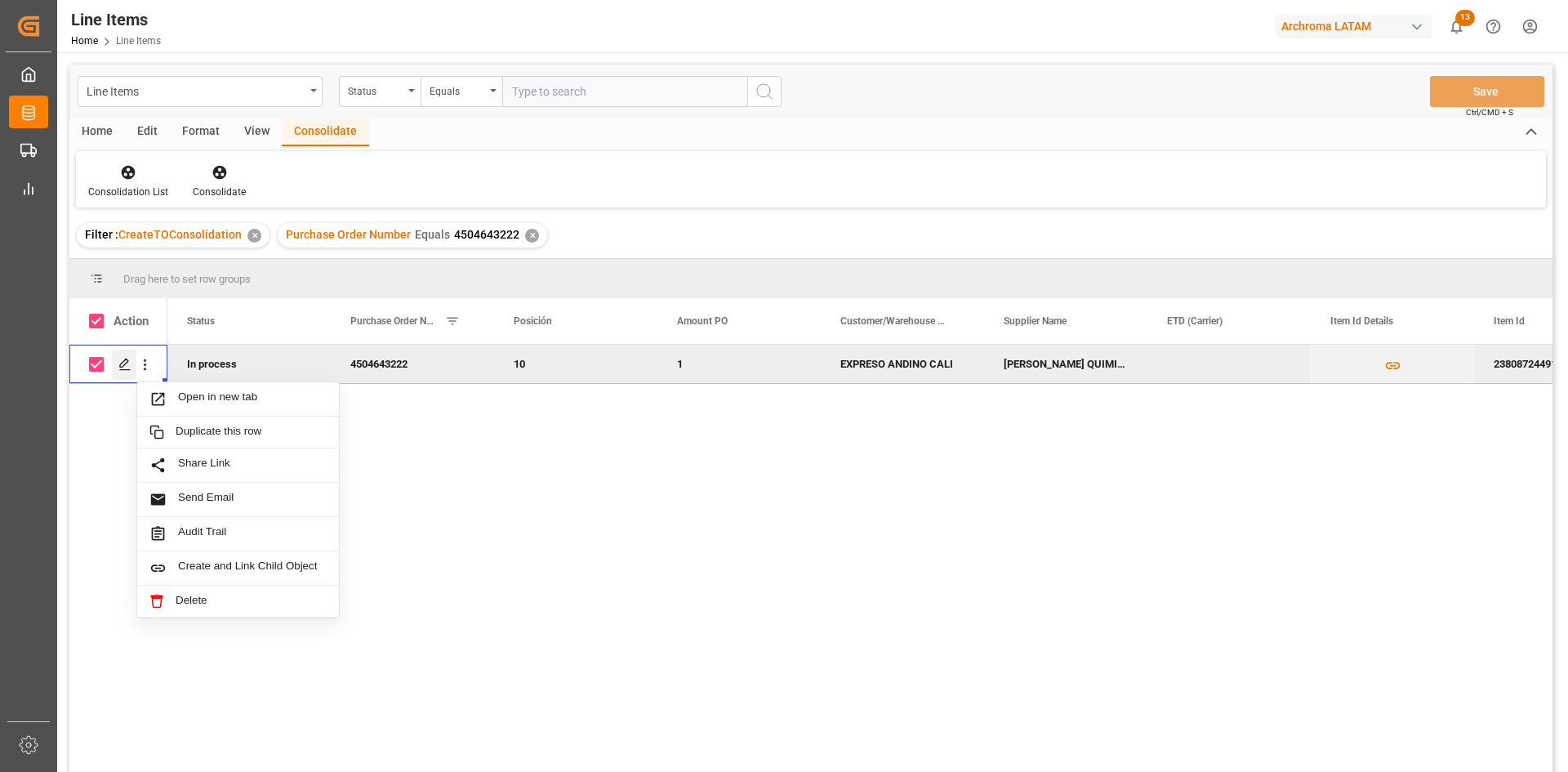
click at [127, 370] on icon "Press SPACE to deselect this row." at bounding box center [125, 365] width 13 height 13
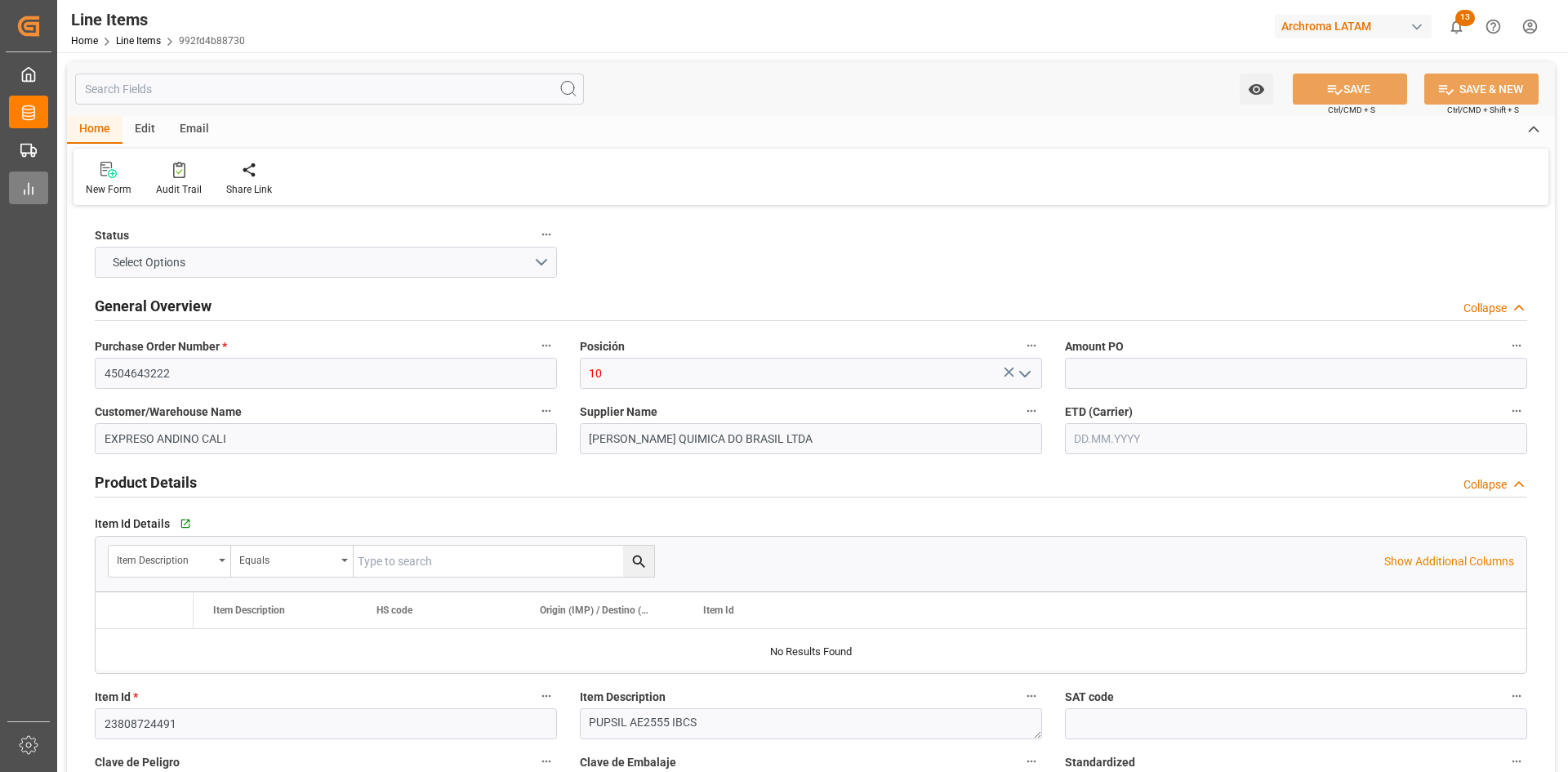
type input "1"
type input "3"
type input "3000"
type input "3204"
type input "8550"
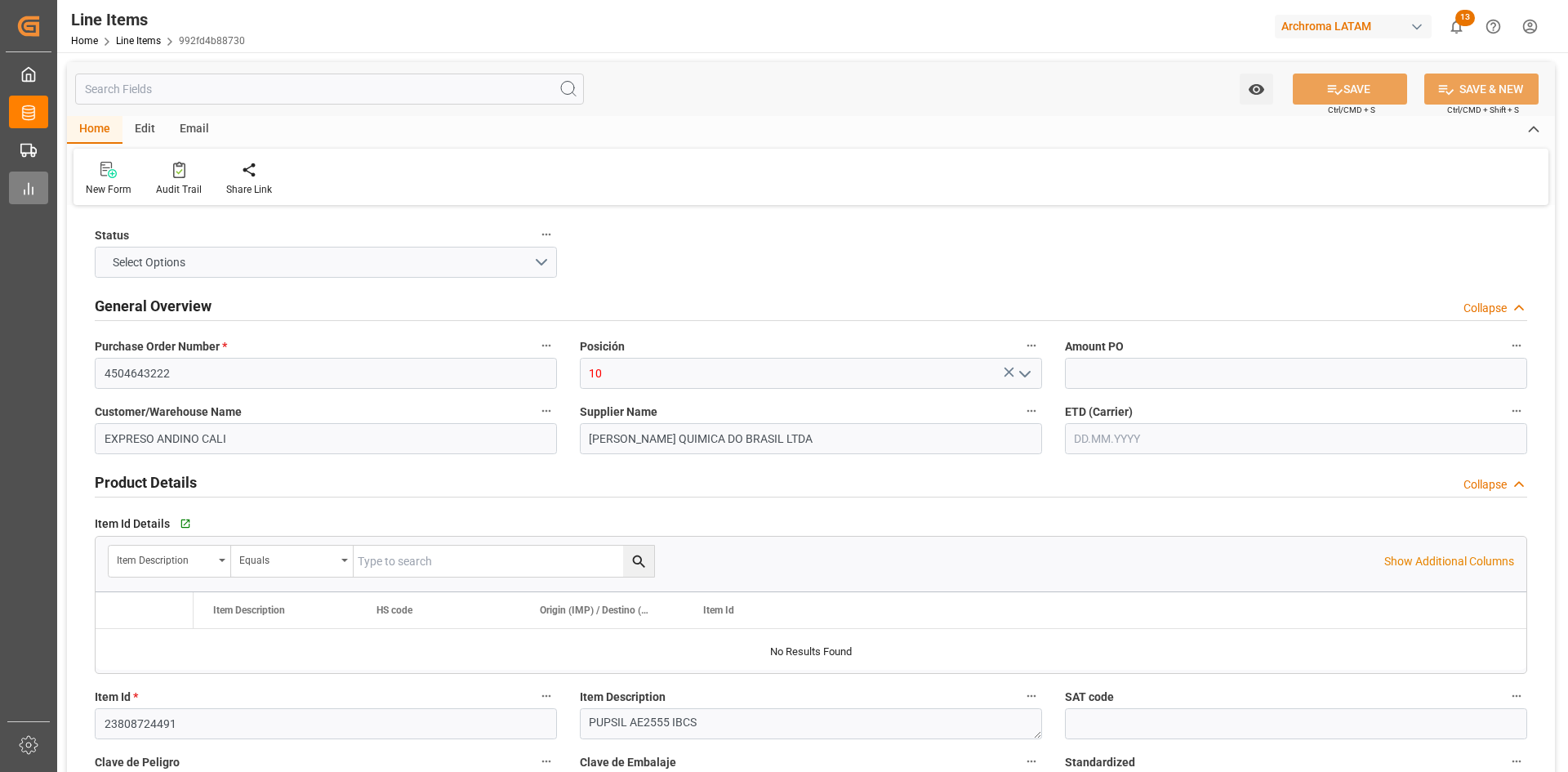
type input "3910"
type input "[DATE]"
type input "[DATE] 20:05"
type input "[DATE] 17:52"
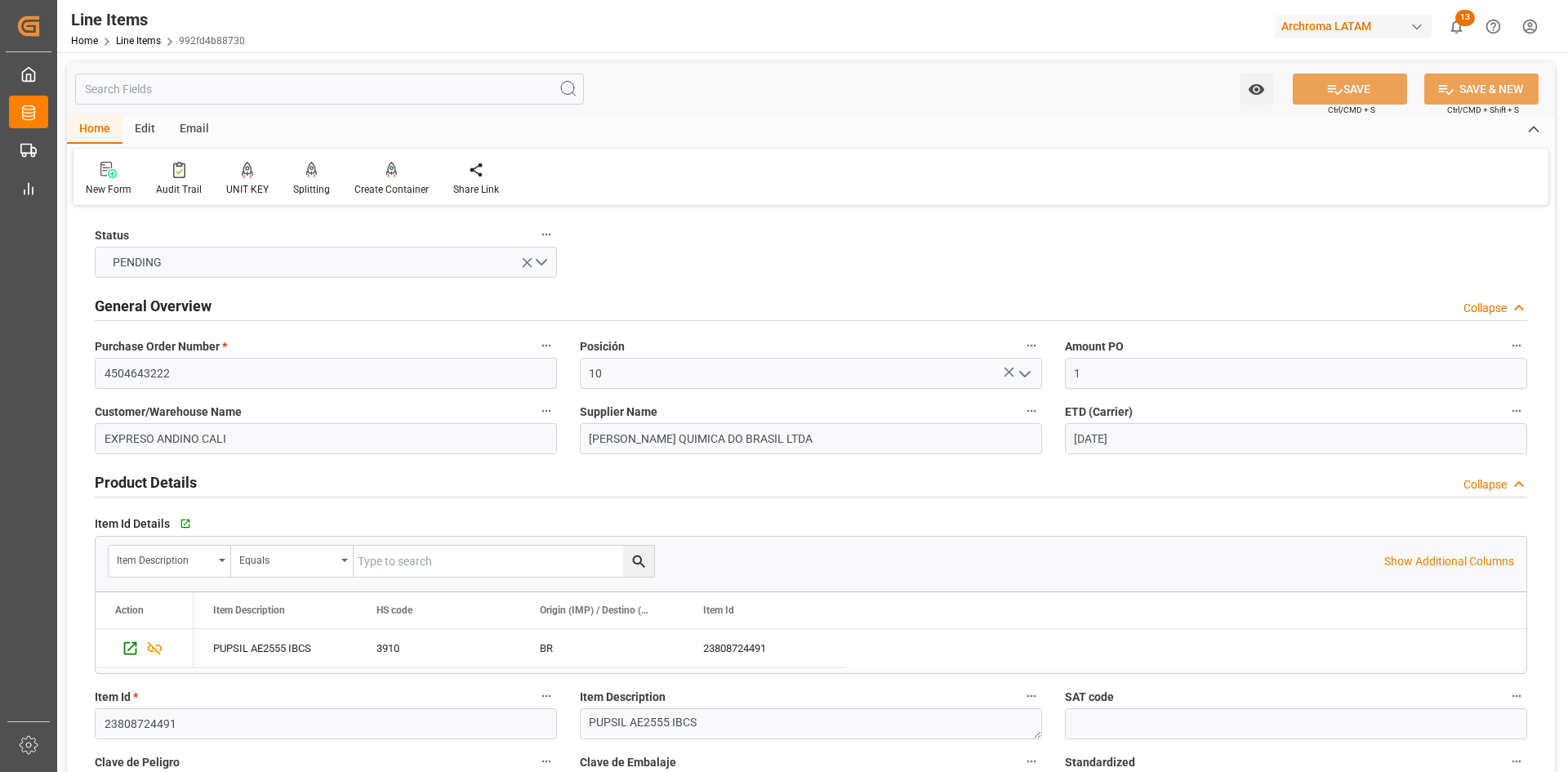
click at [210, 131] on div "Email" at bounding box center [194, 129] width 54 height 27
click at [112, 172] on icon at bounding box center [110, 170] width 22 height 16
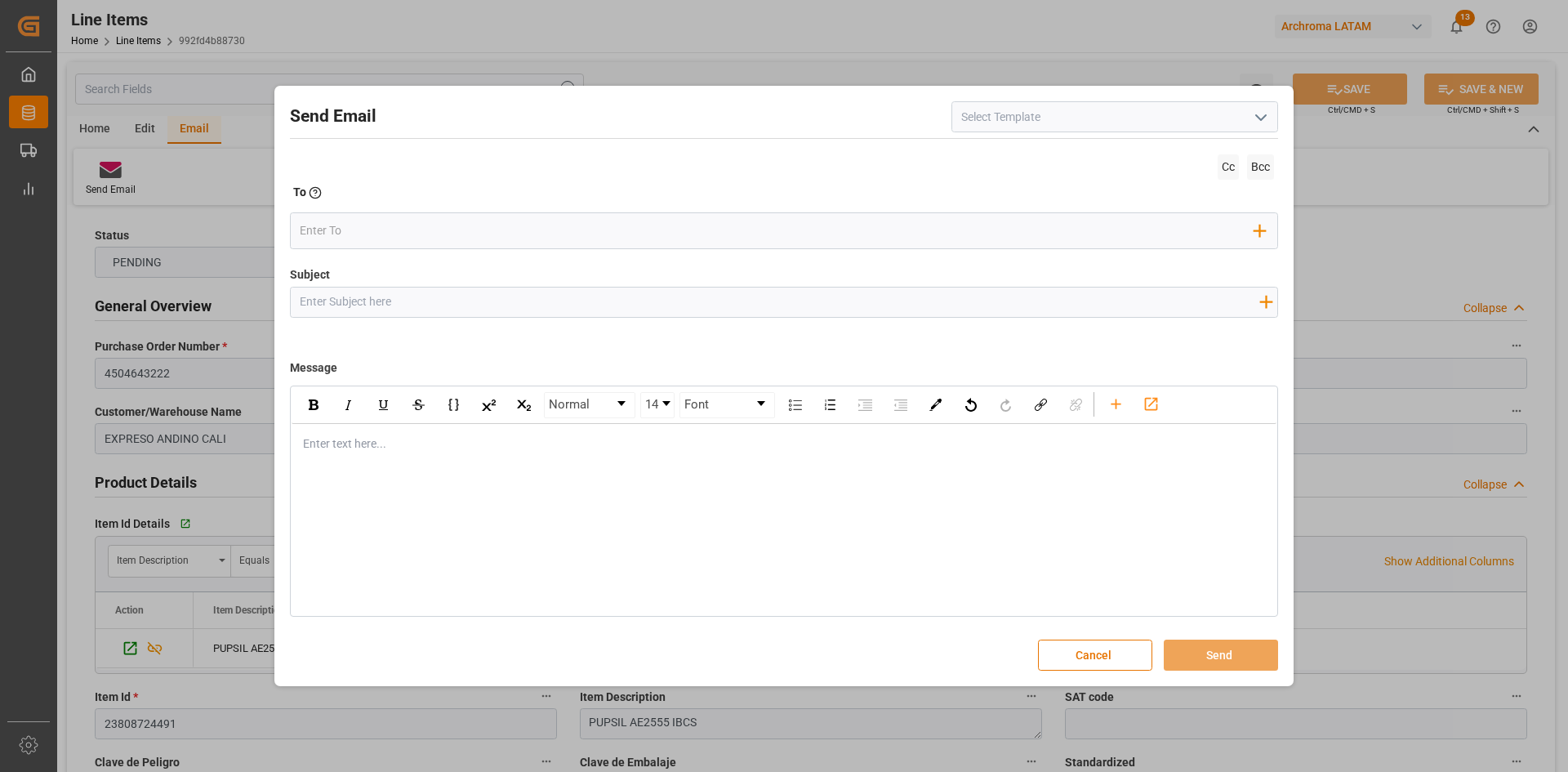
click at [1255, 114] on icon "open menu" at bounding box center [1261, 117] width 20 height 20
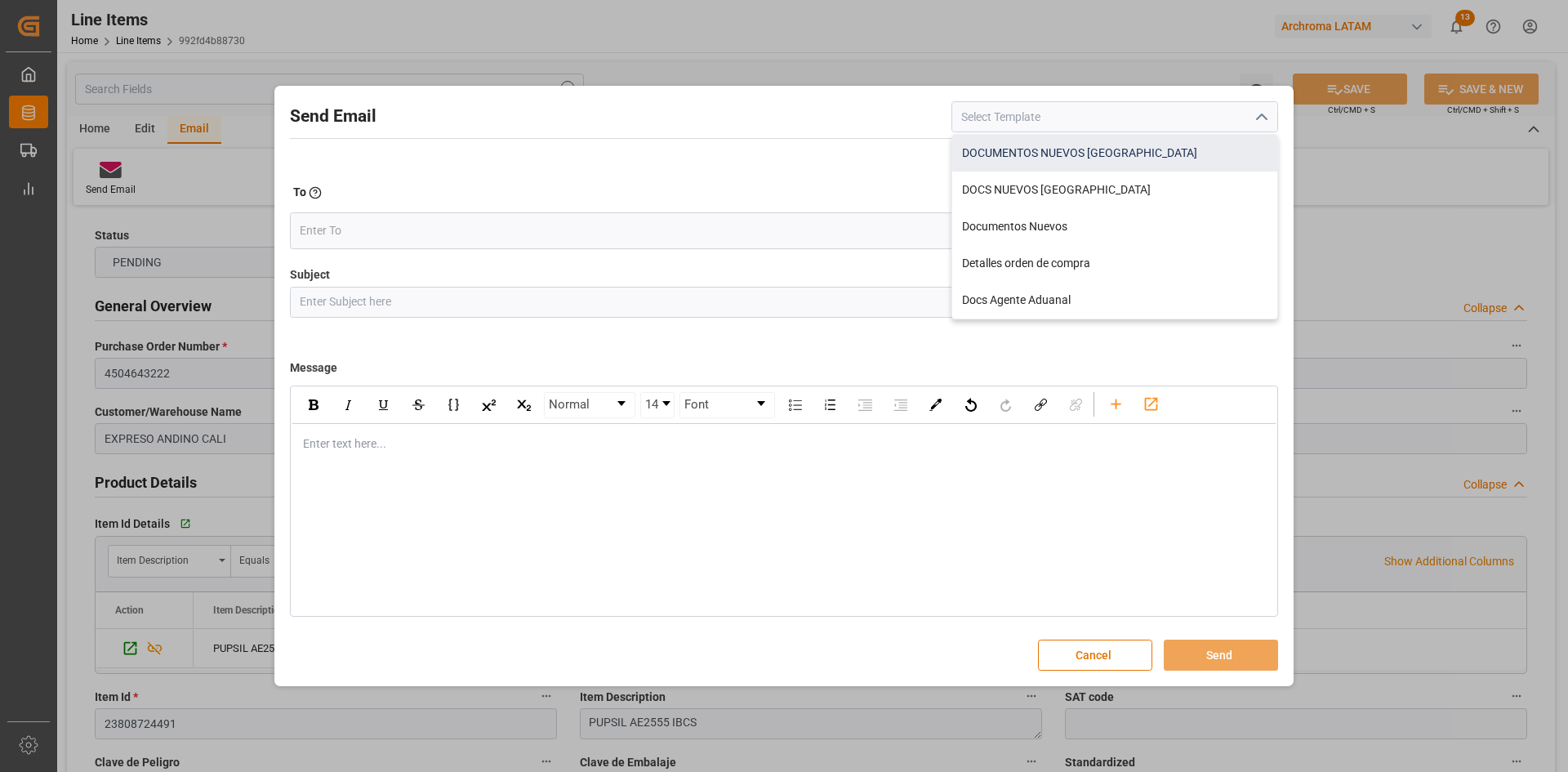
click at [1149, 156] on div "DOCUMENTOS NUEVOS [GEOGRAPHIC_DATA]" at bounding box center [1115, 153] width 325 height 37
type input "DOCUMENTOS NUEVOS [GEOGRAPHIC_DATA]"
type input "Documentos Nuevos {{purchaseOrder}}// {{businessUnit}}// {{region}}"
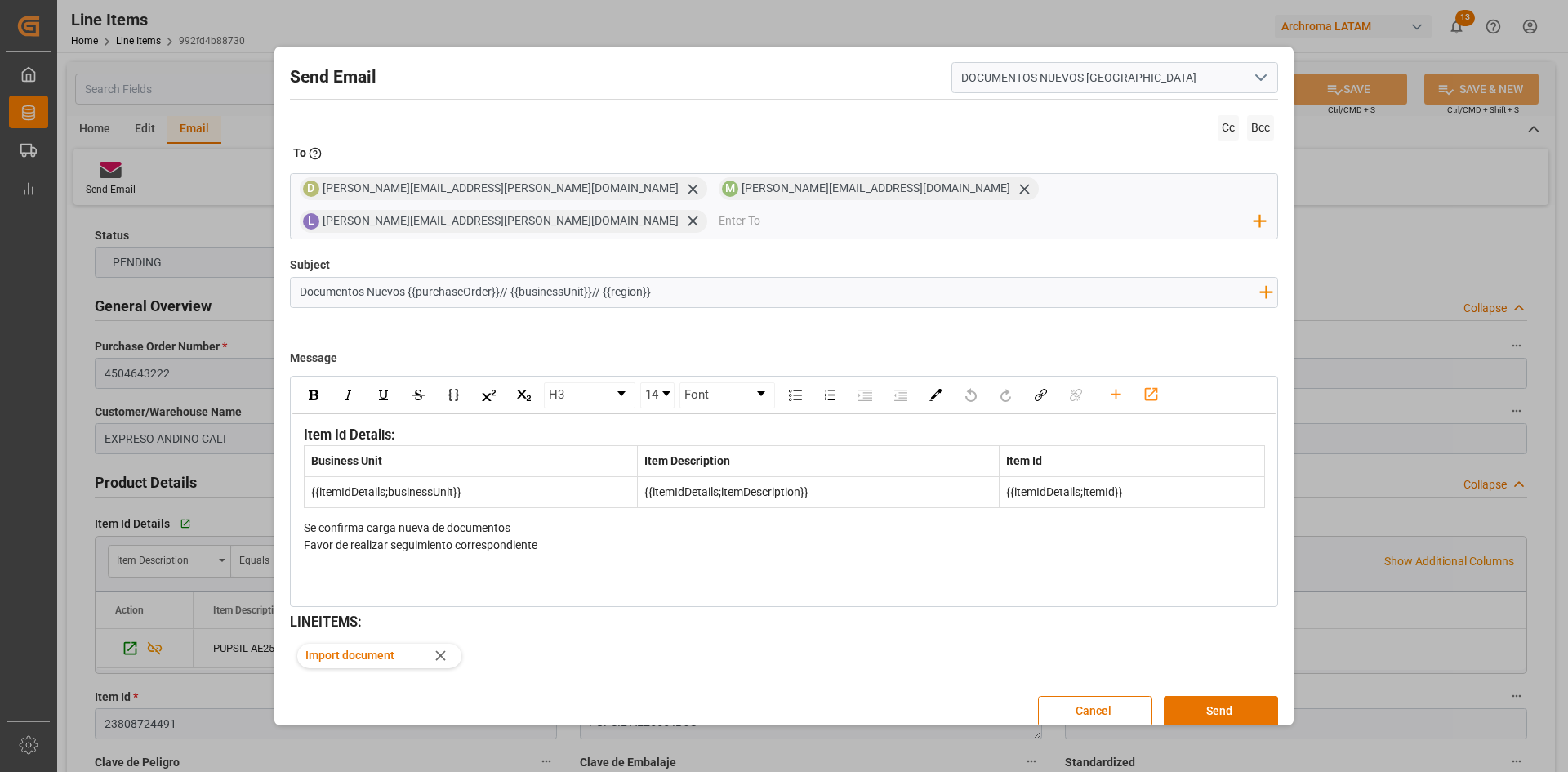
click at [529, 527] on div "Se confirma carga nueva de documentos" at bounding box center [784, 528] width 961 height 17
click at [1222, 696] on button "Send" at bounding box center [1220, 711] width 114 height 31
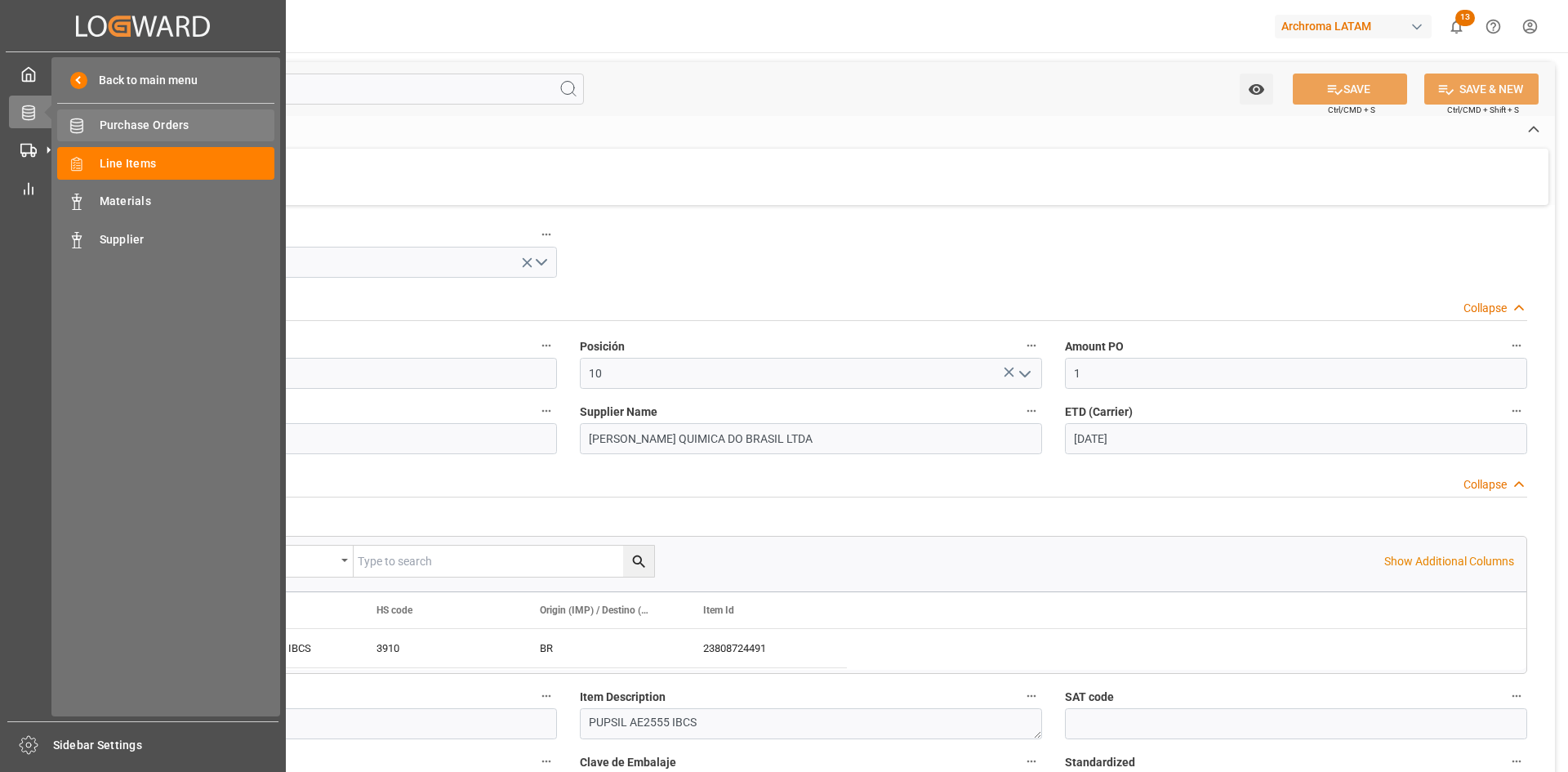
click at [127, 125] on span "Purchase Orders" at bounding box center [188, 125] width 175 height 17
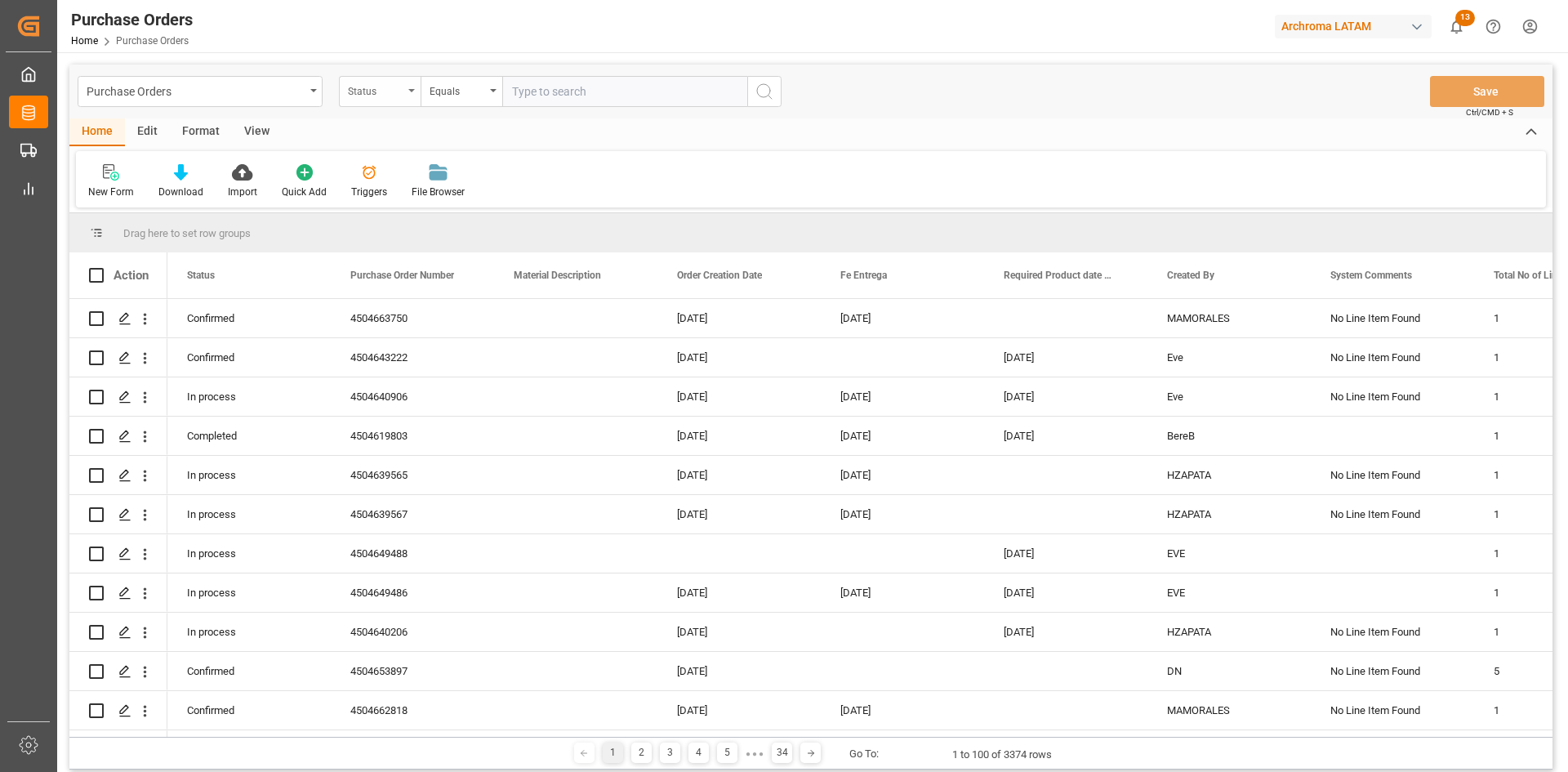
click at [393, 87] on div "Status" at bounding box center [375, 90] width 56 height 19
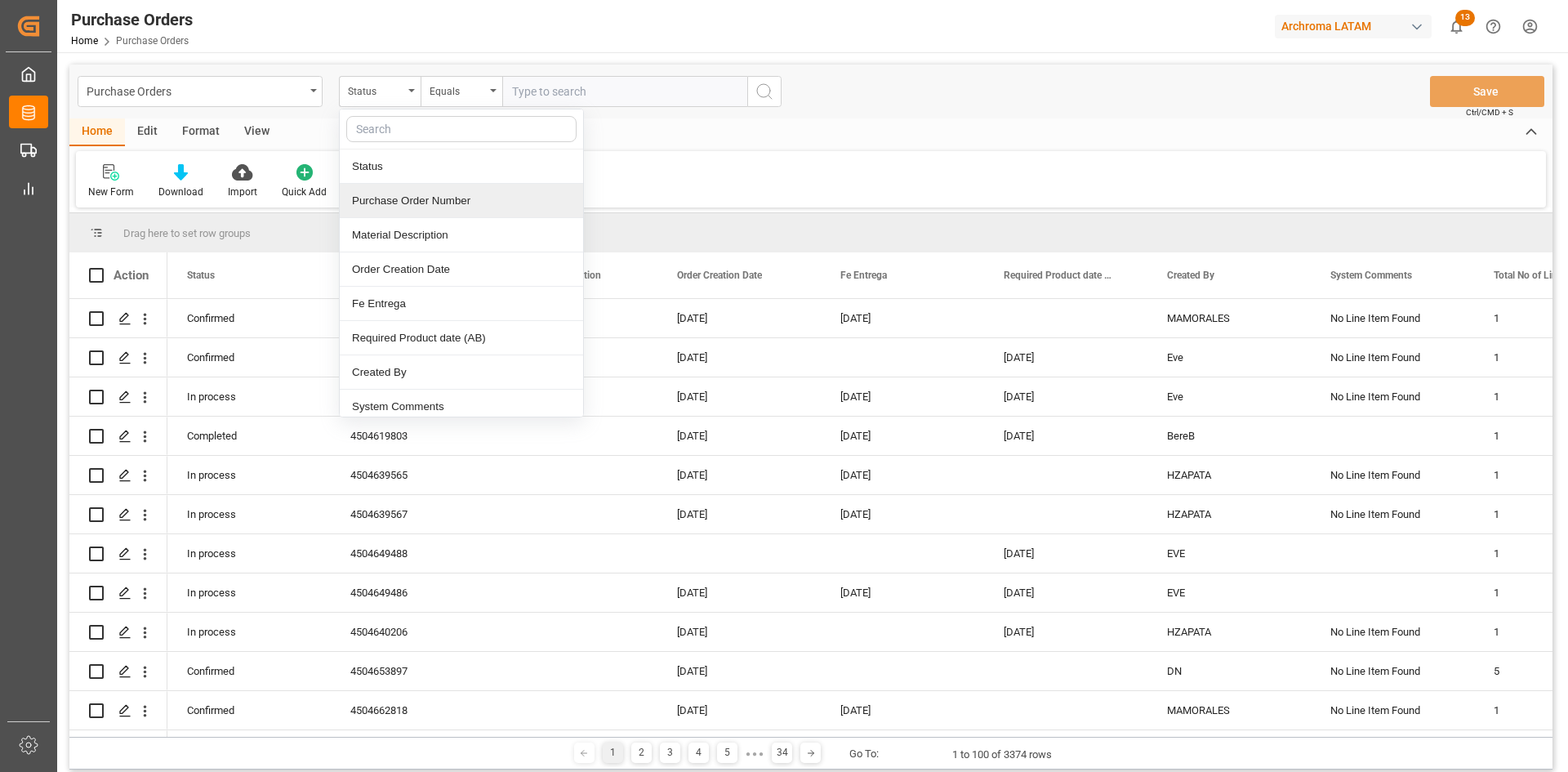
click at [418, 205] on div "Purchase Order Number" at bounding box center [462, 201] width 243 height 34
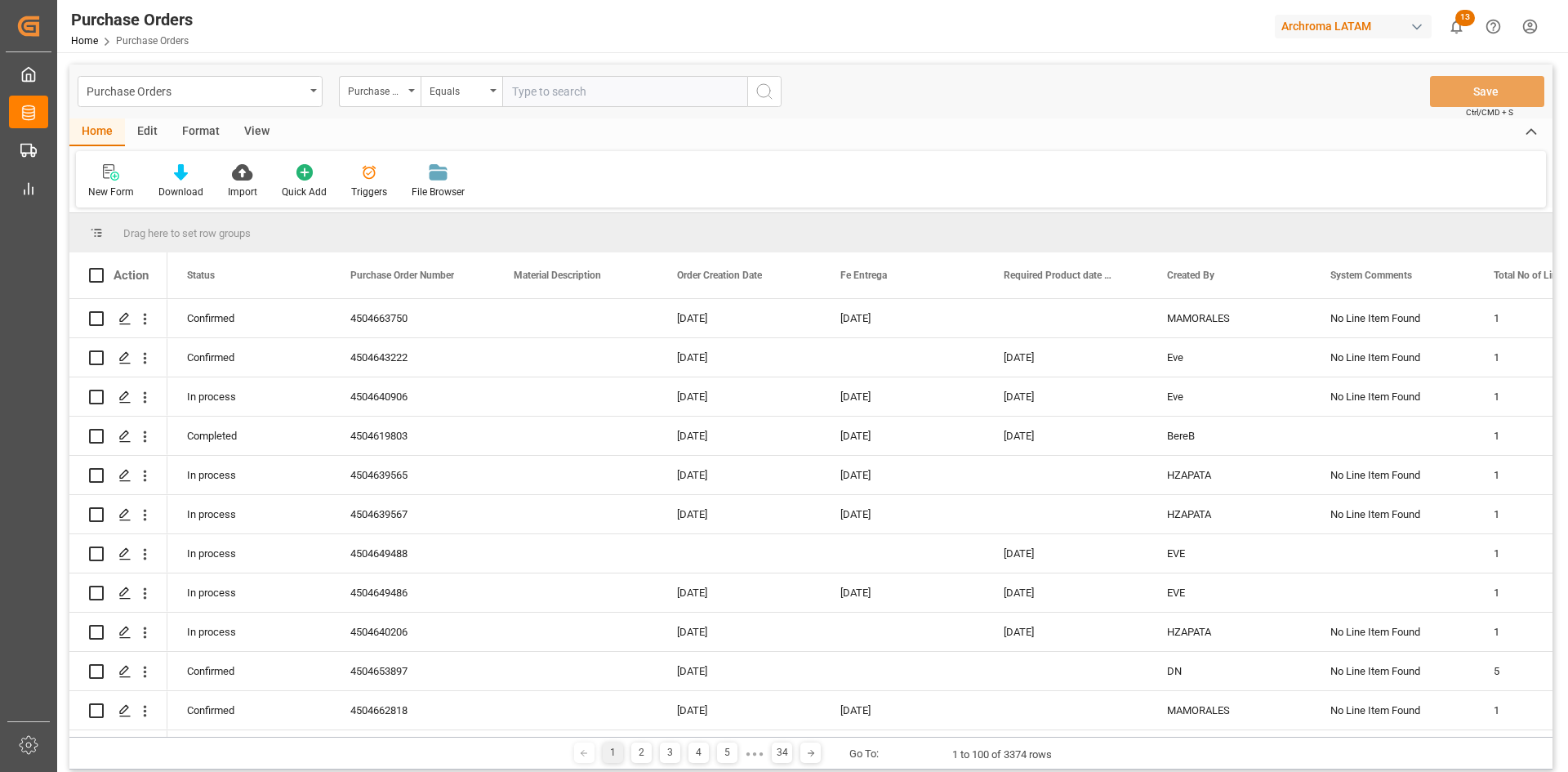
click at [550, 93] on input "text" at bounding box center [625, 91] width 245 height 31
paste input "4504645736"
type input "4504645736"
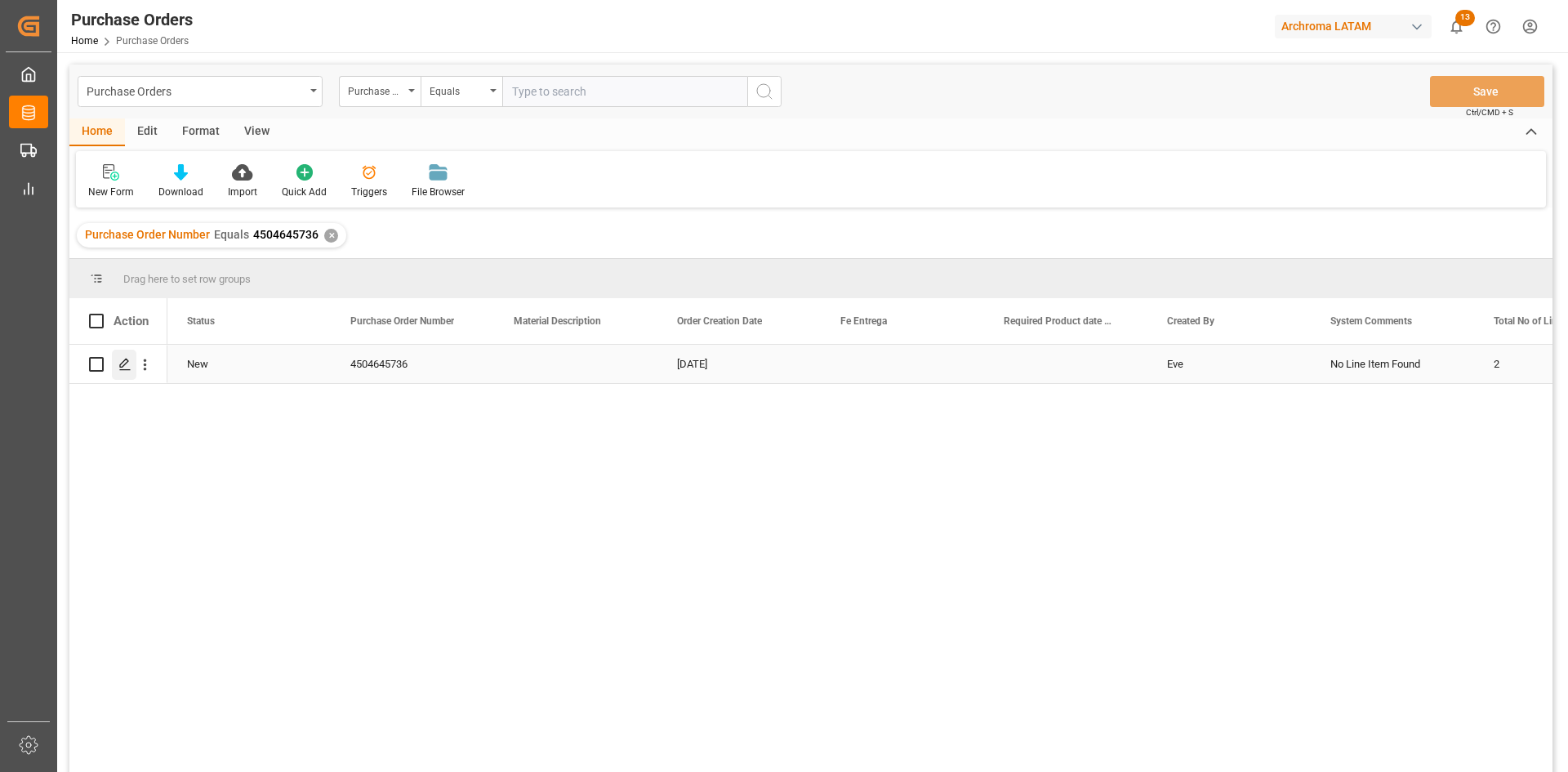
click at [126, 363] on polygon "Press SPACE to select this row." at bounding box center [123, 363] width 8 height 8
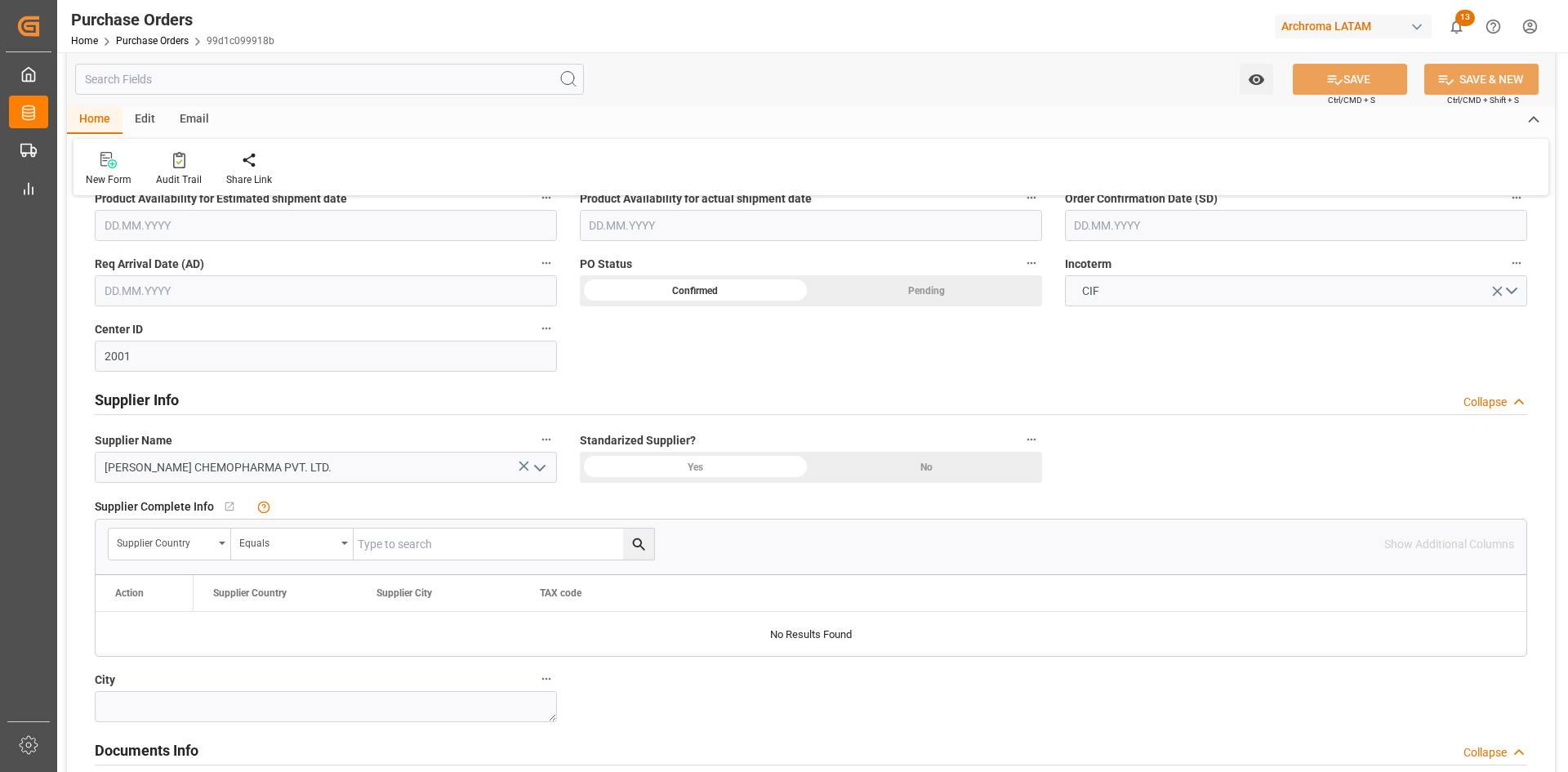
scroll to position [572, 0]
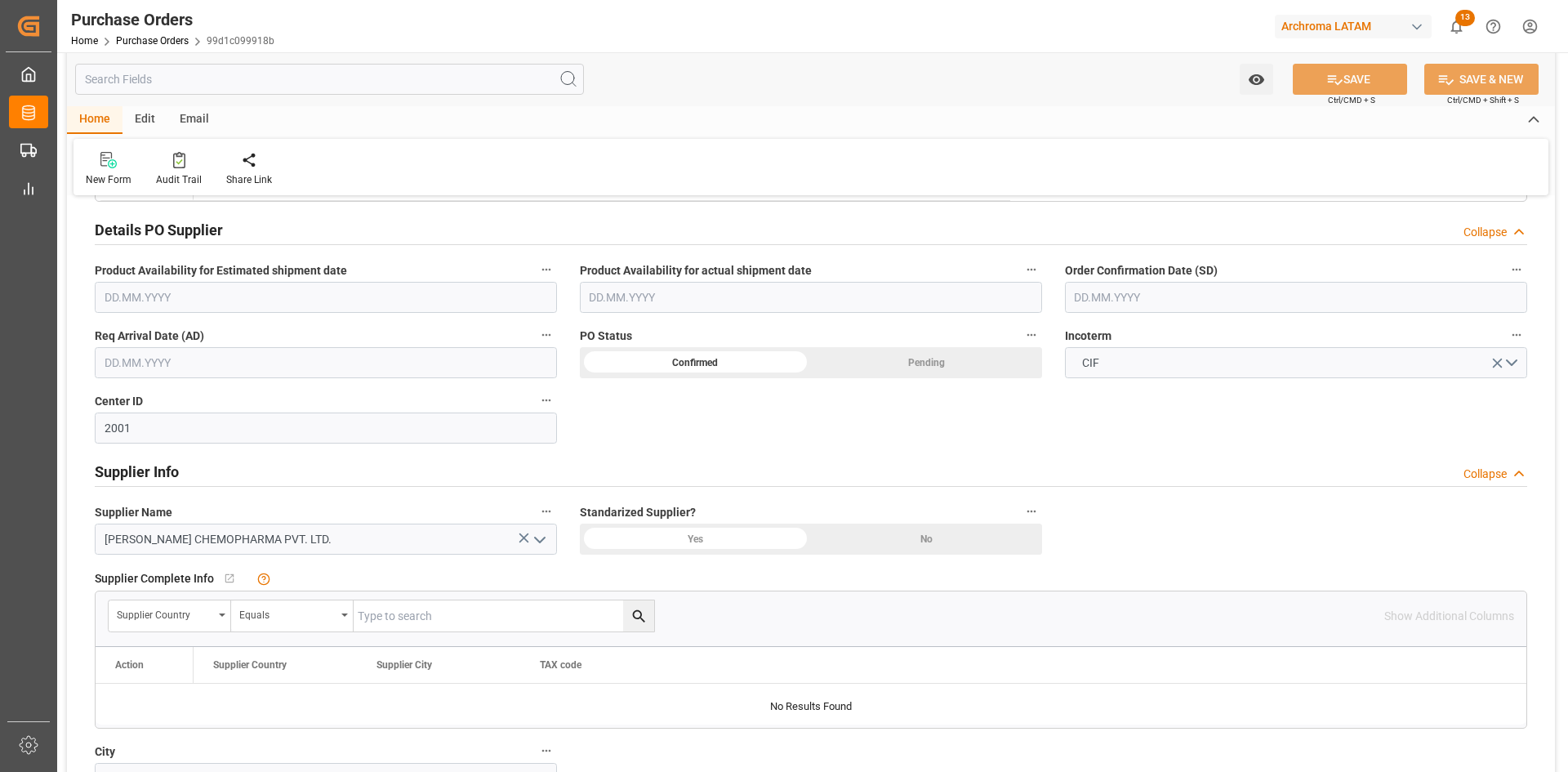
click at [1225, 287] on input "text" at bounding box center [1296, 297] width 463 height 31
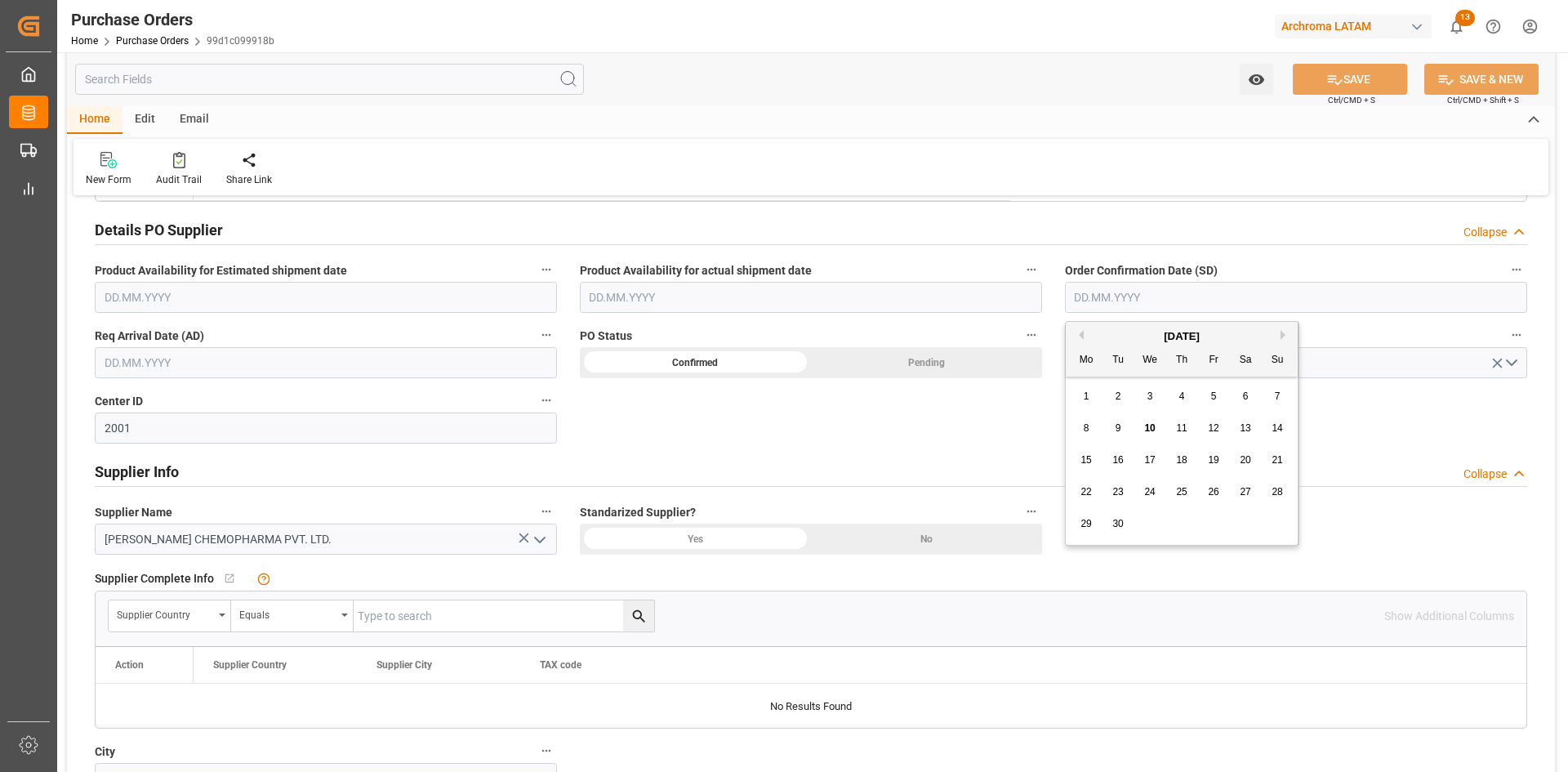
click at [1112, 340] on div "[DATE]" at bounding box center [1182, 336] width 232 height 16
click at [1079, 331] on button "Previous Month" at bounding box center [1079, 335] width 9 height 9
click at [1188, 462] on div "14" at bounding box center [1183, 460] width 21 height 20
type input "[DATE]"
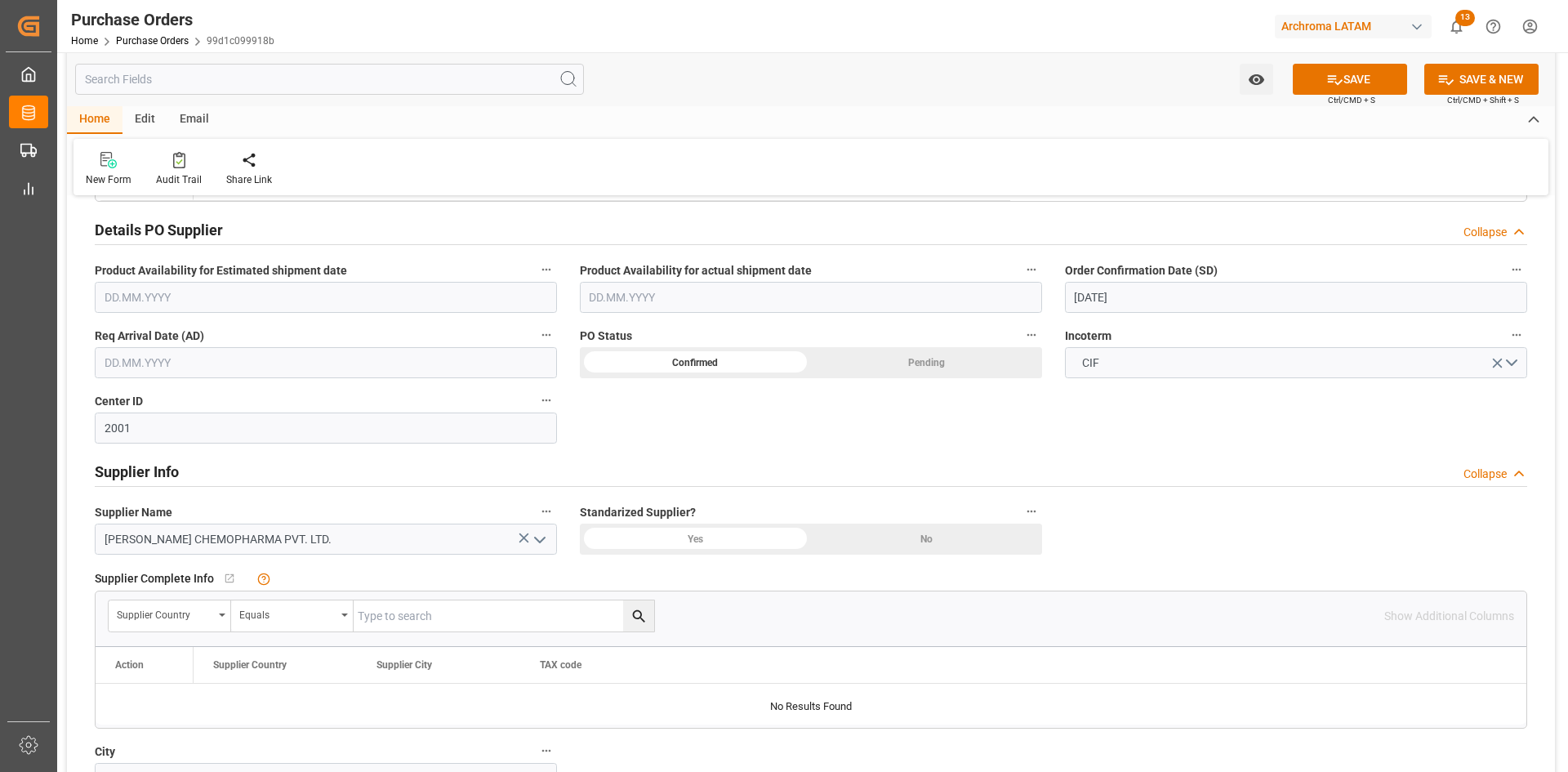
click at [224, 358] on input "text" at bounding box center [326, 362] width 463 height 31
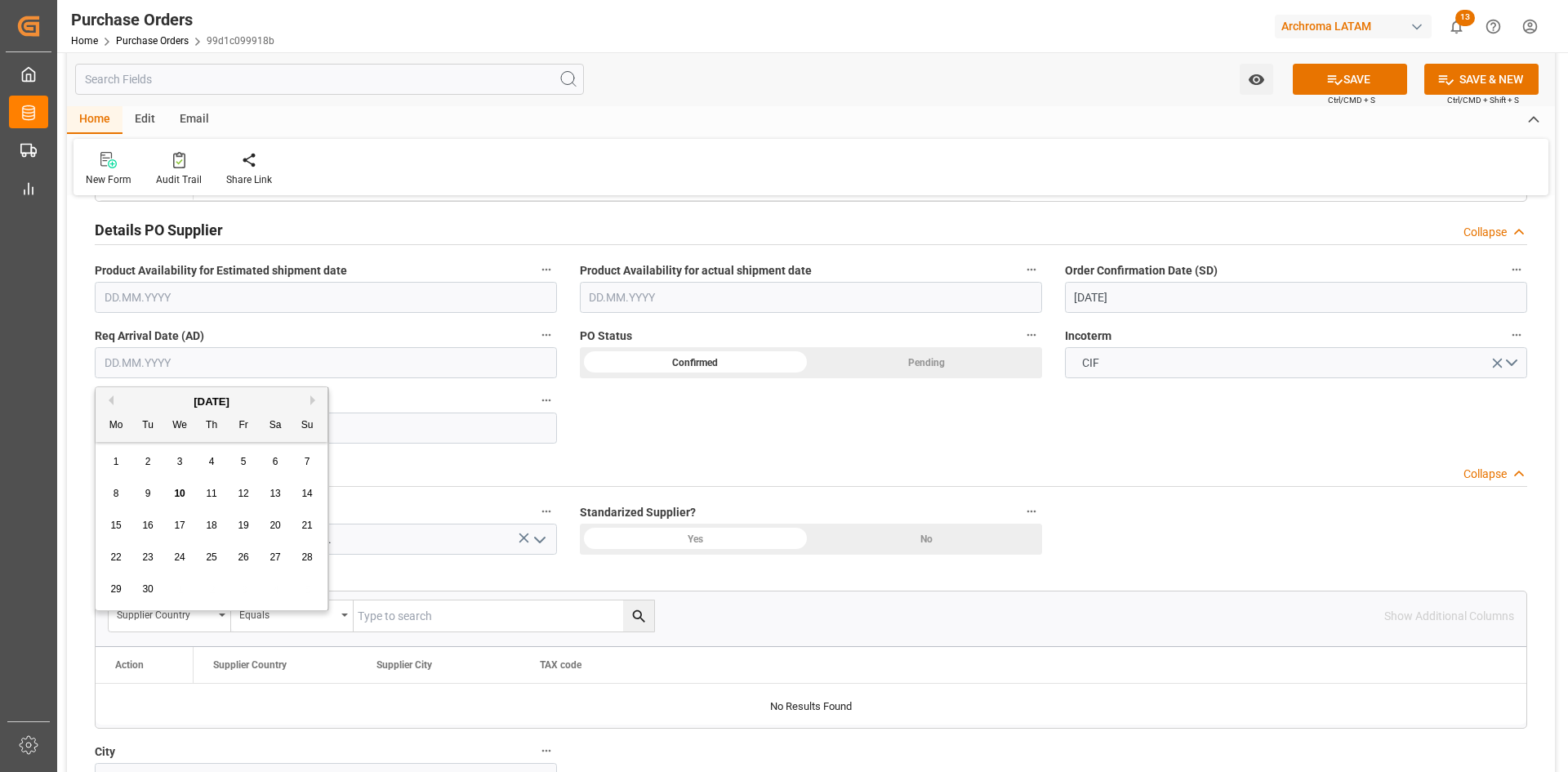
click at [146, 403] on div "[DATE]" at bounding box center [211, 402] width 232 height 16
click at [309, 399] on div "[DATE]" at bounding box center [211, 402] width 232 height 16
click at [315, 399] on button "Next Month" at bounding box center [315, 400] width 9 height 9
click at [143, 493] on div "7" at bounding box center [148, 494] width 21 height 20
type input "[DATE]"
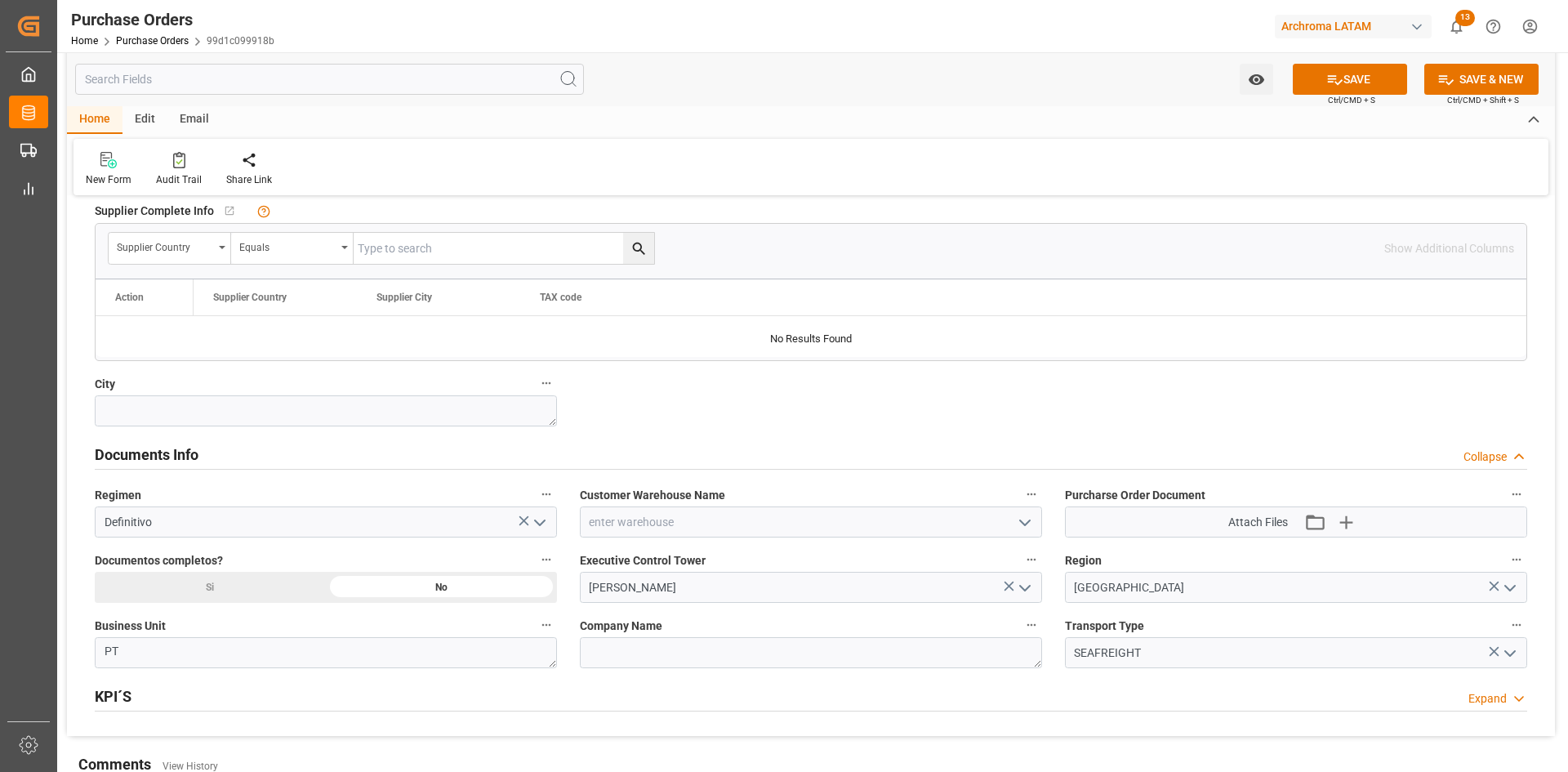
scroll to position [1062, 0]
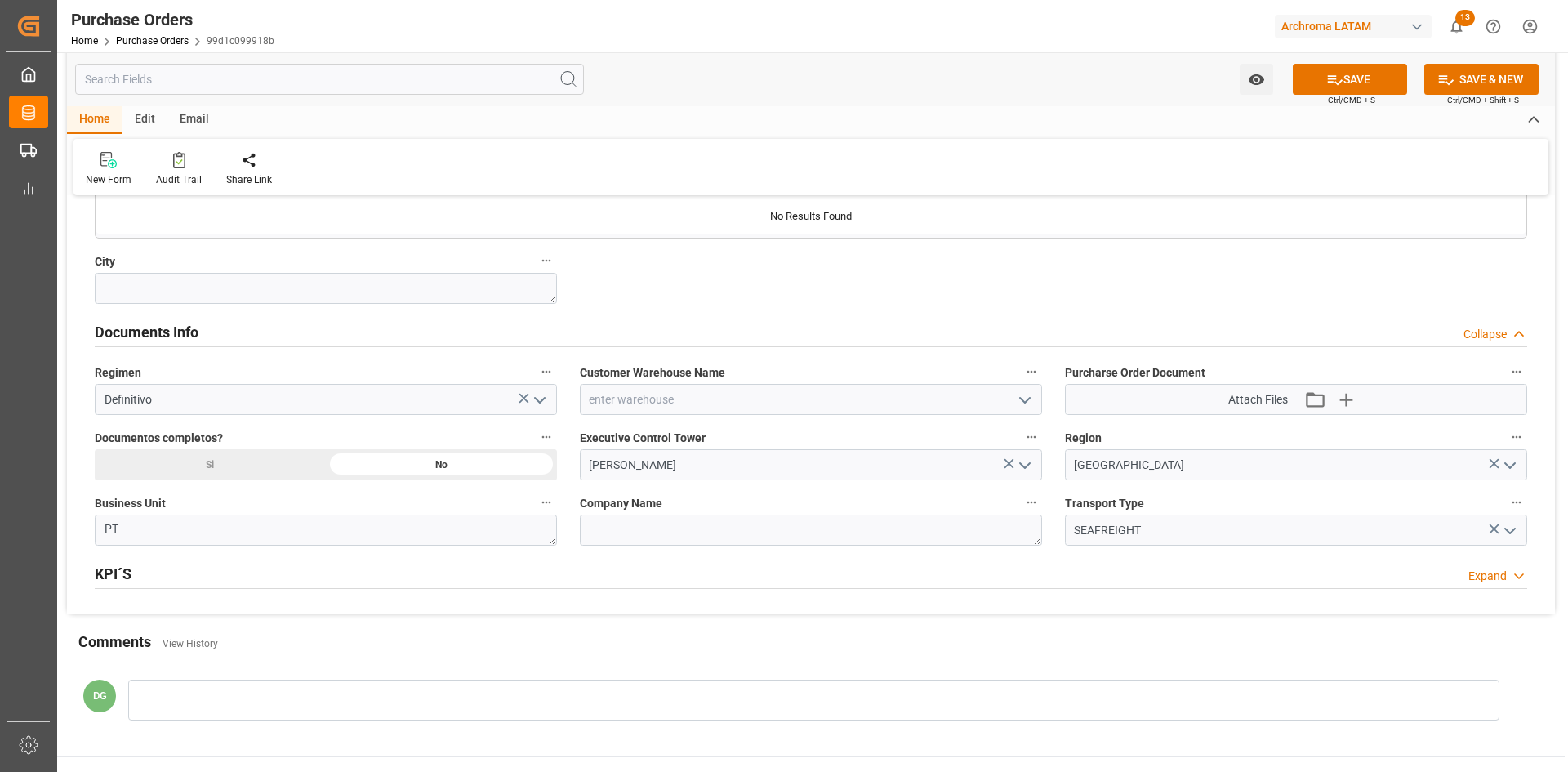
click at [1019, 393] on icon "open menu" at bounding box center [1024, 400] width 20 height 20
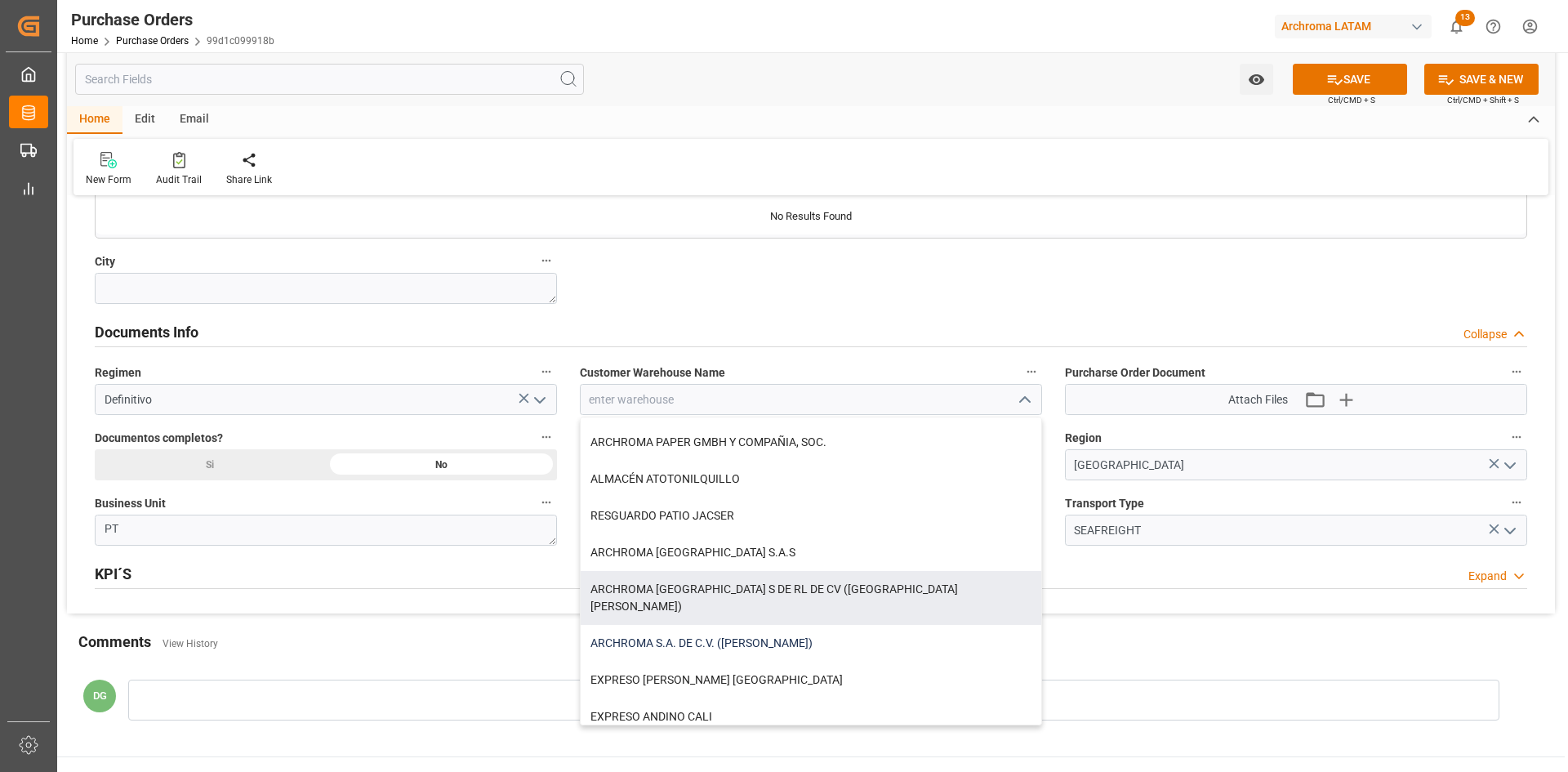
scroll to position [82, 0]
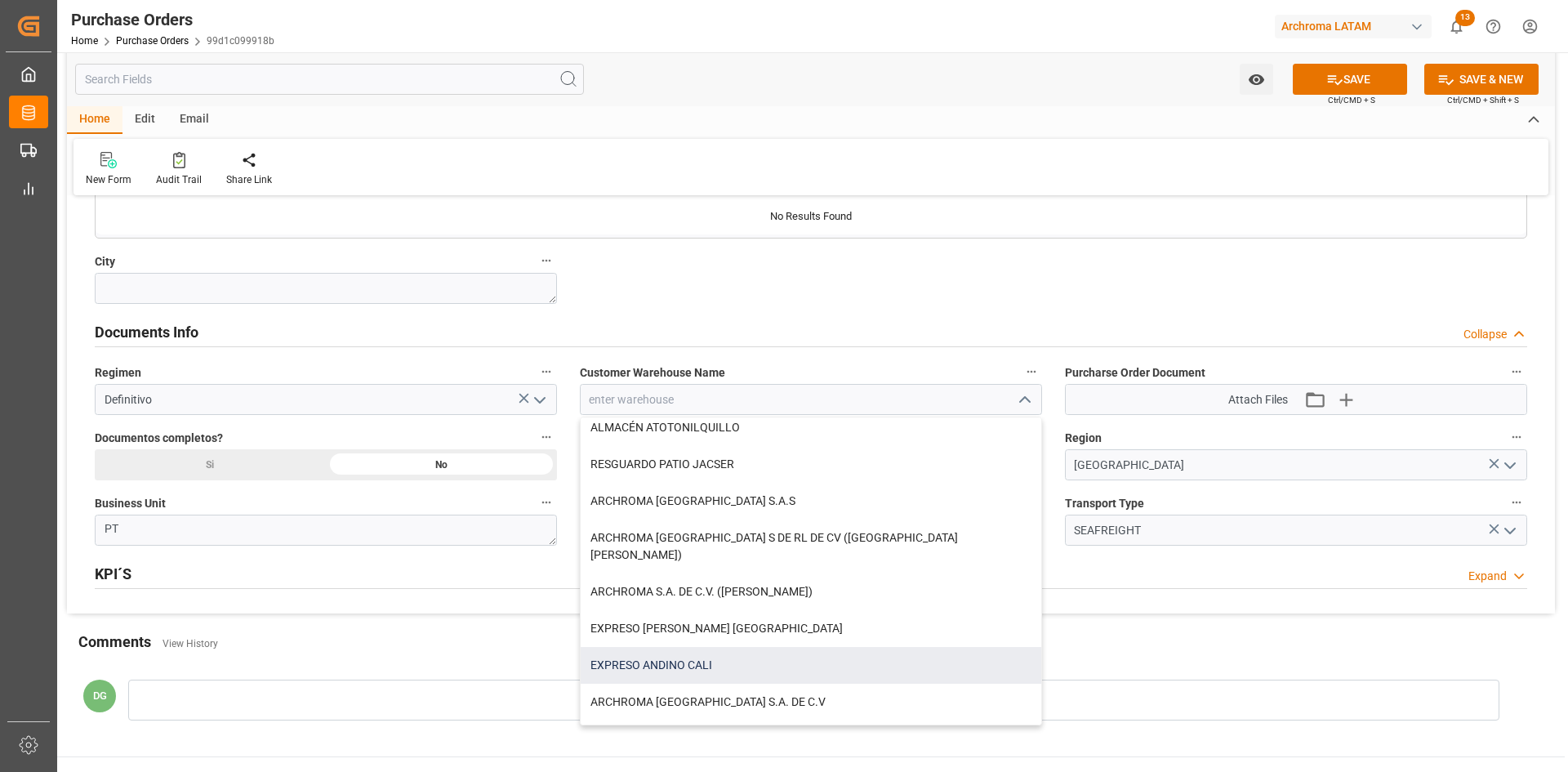
click at [757, 647] on div "EXPRESO ANDINO CALI" at bounding box center [810, 665] width 461 height 37
type input "EXPRESO ANDINO CALI"
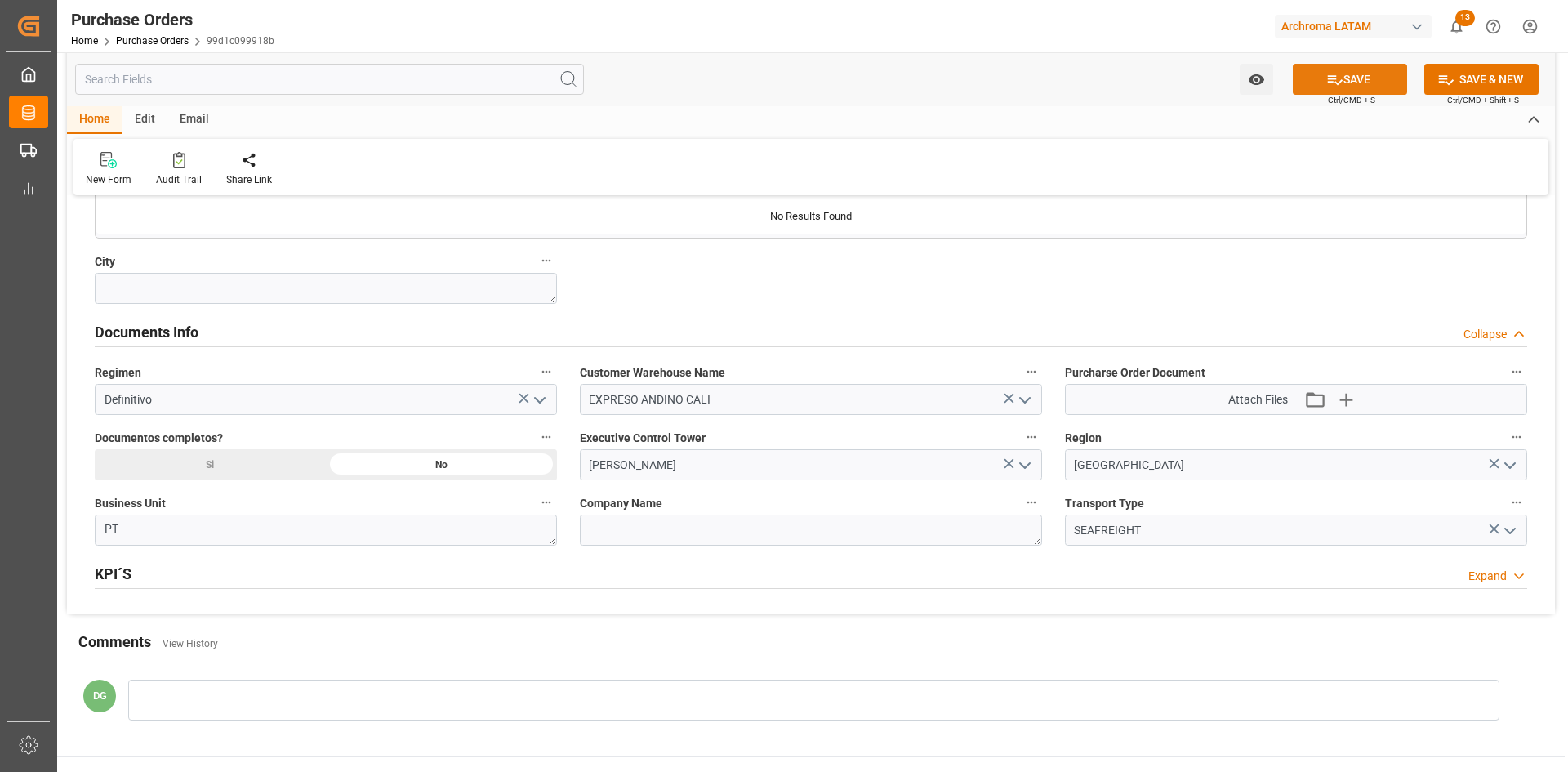
click at [1351, 86] on button "SAVE" at bounding box center [1349, 79] width 114 height 31
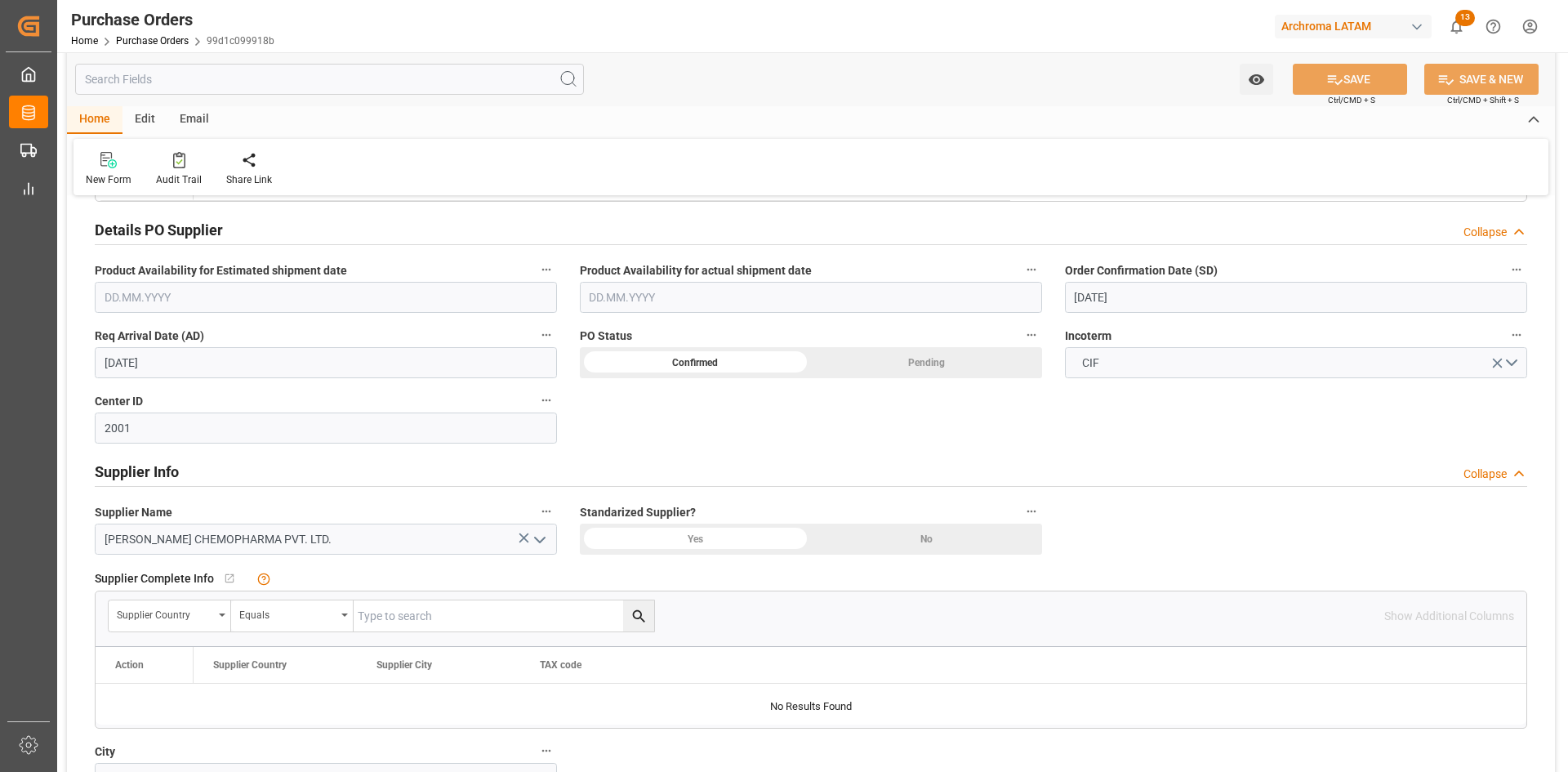
scroll to position [327, 0]
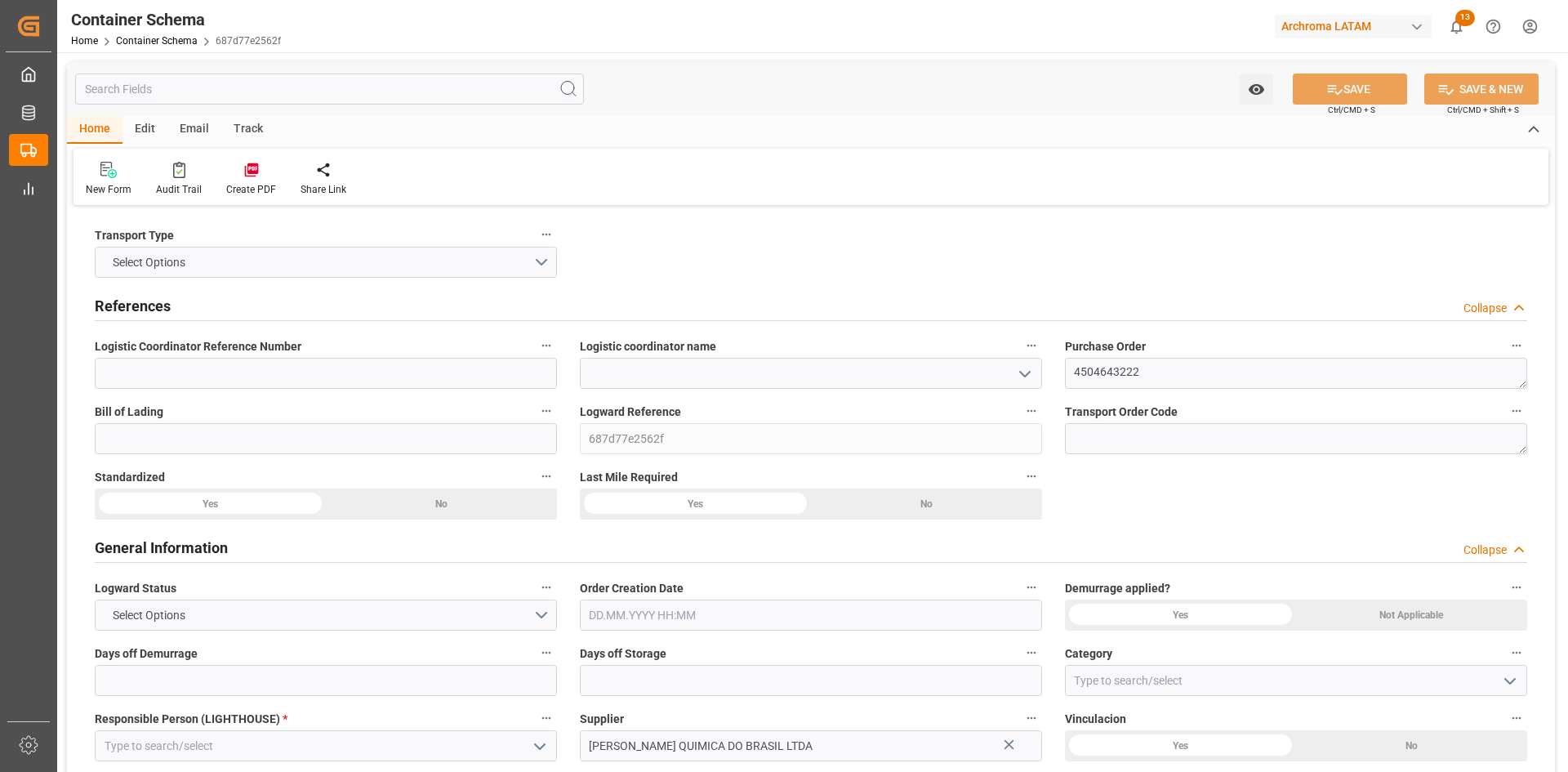
type input "0"
type input "1"
type input "3"
type input "3000"
type input "3204"
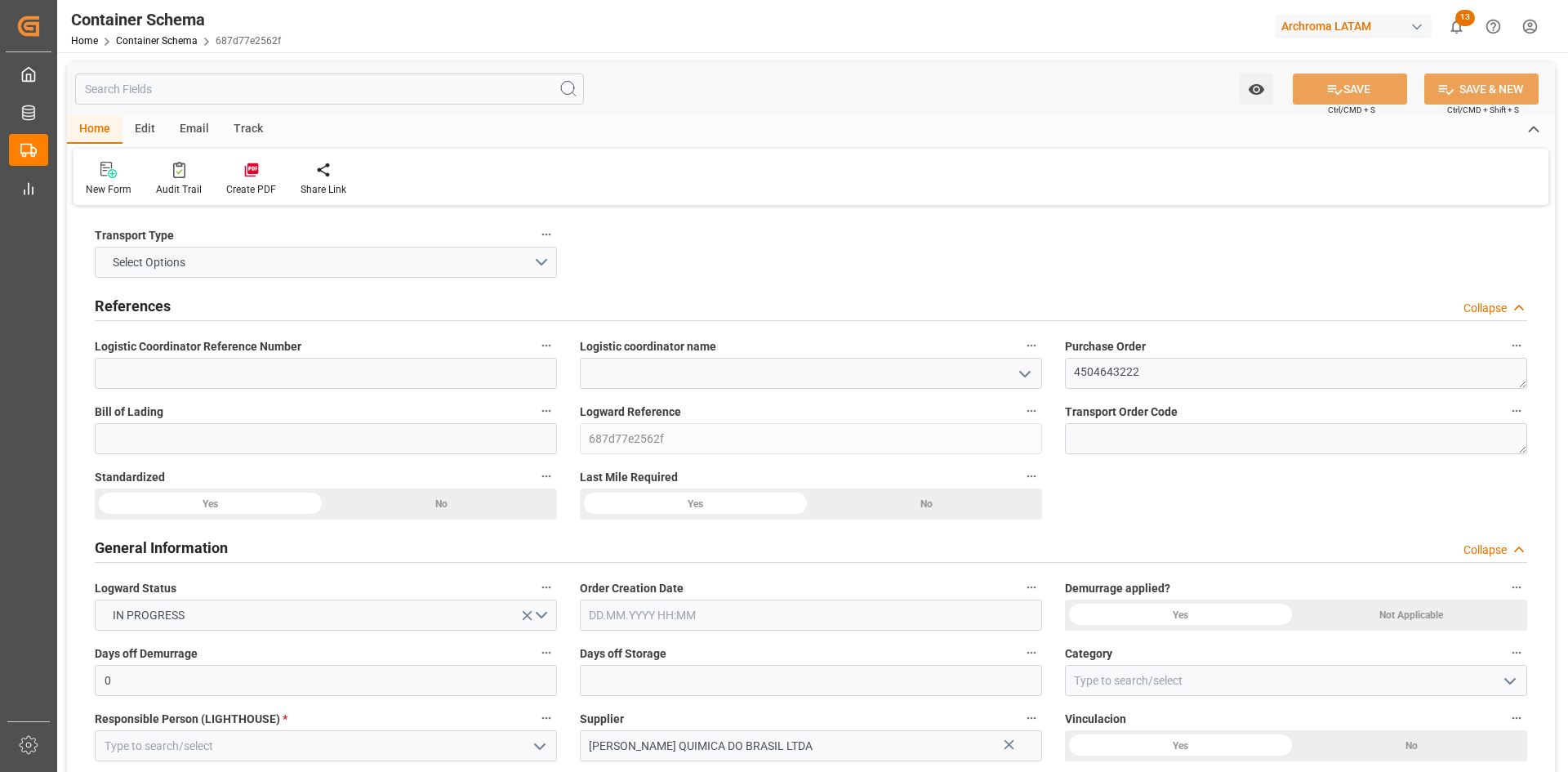
click at [1024, 368] on icon "open menu" at bounding box center [1024, 374] width 20 height 20
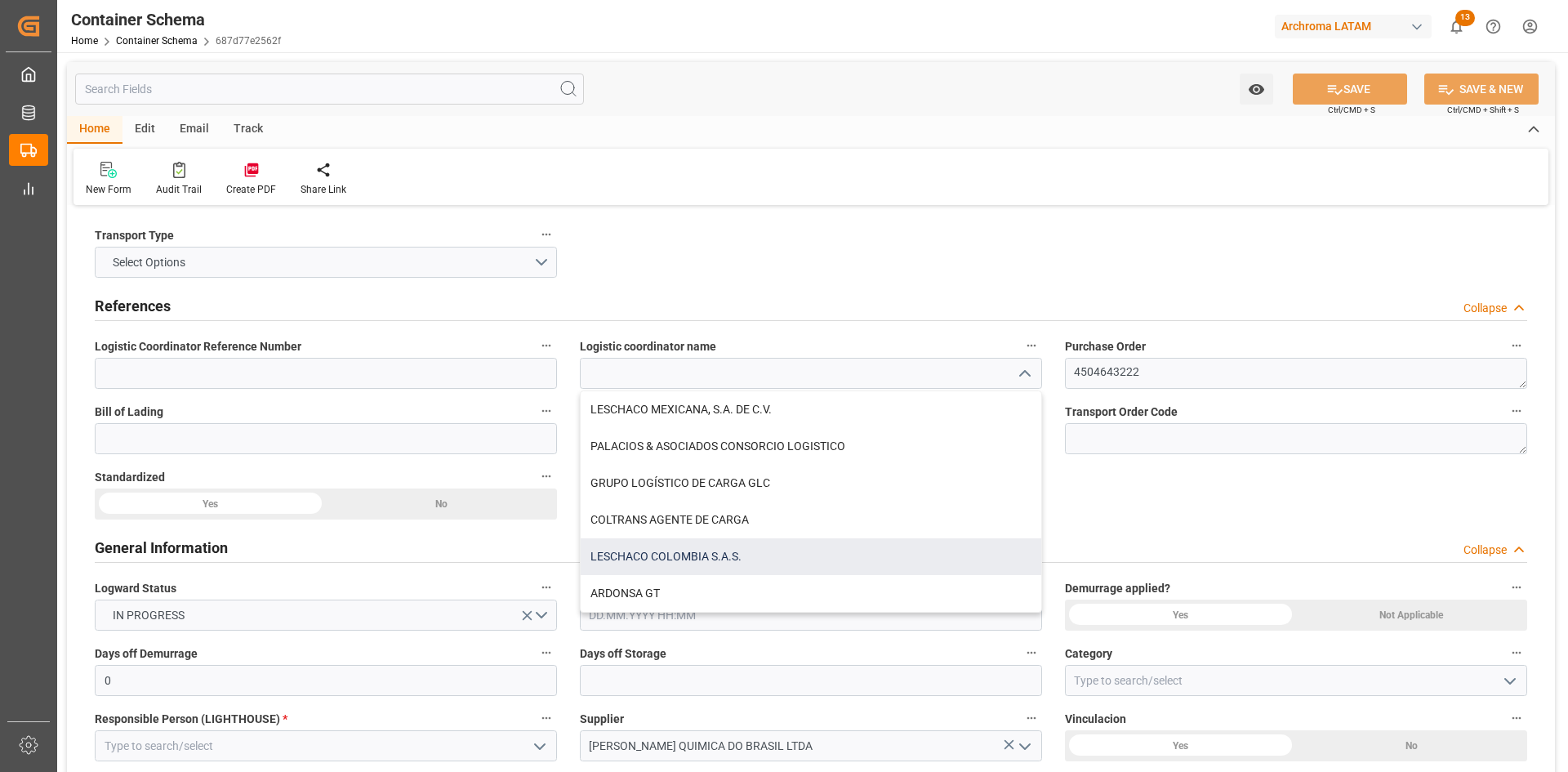
click at [783, 549] on div "LESCHACO COLOMBIA S.A.S." at bounding box center [810, 556] width 461 height 37
type input "LESCHACO COLOMBIA S.A.S."
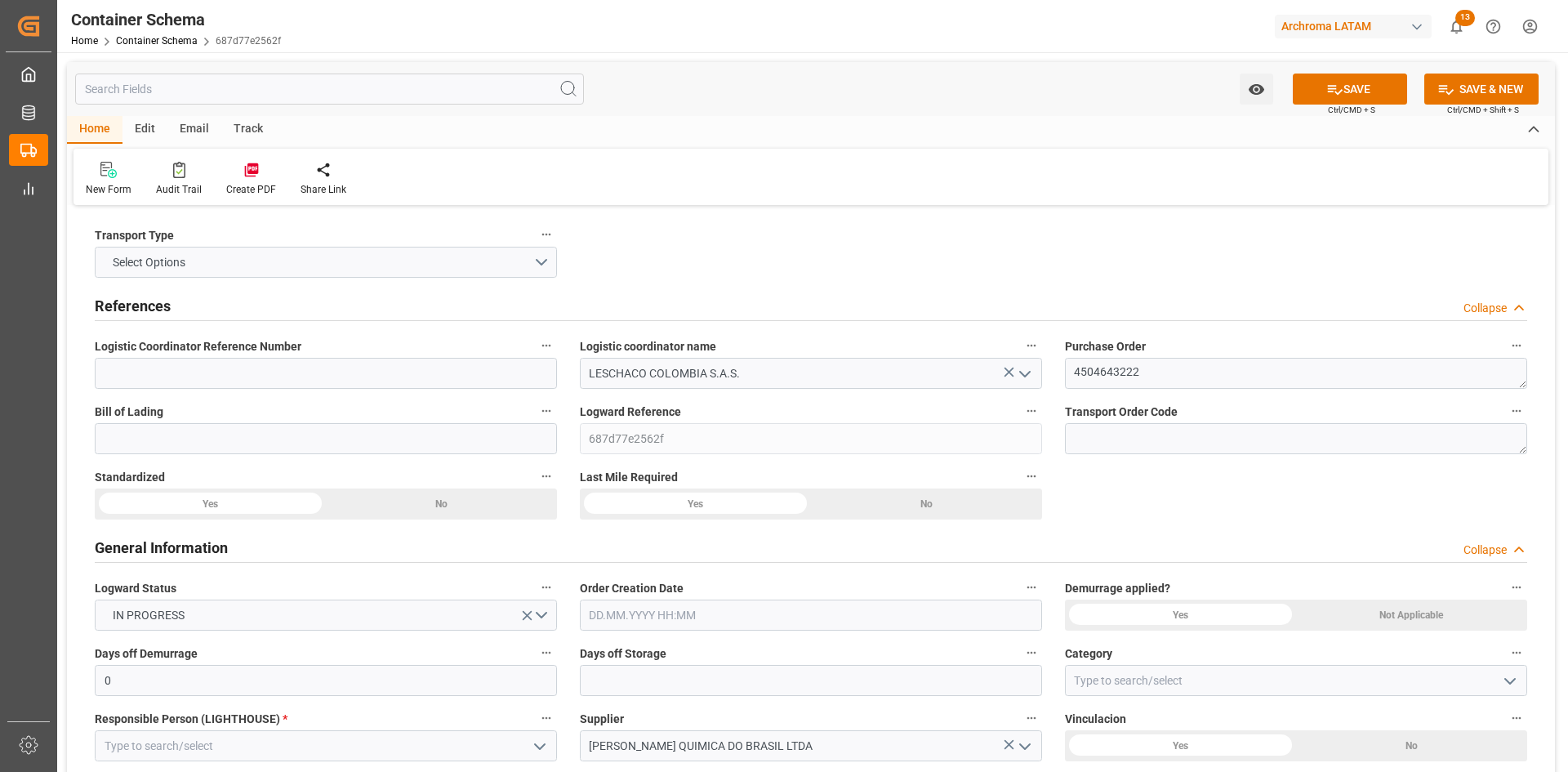
scroll to position [245, 0]
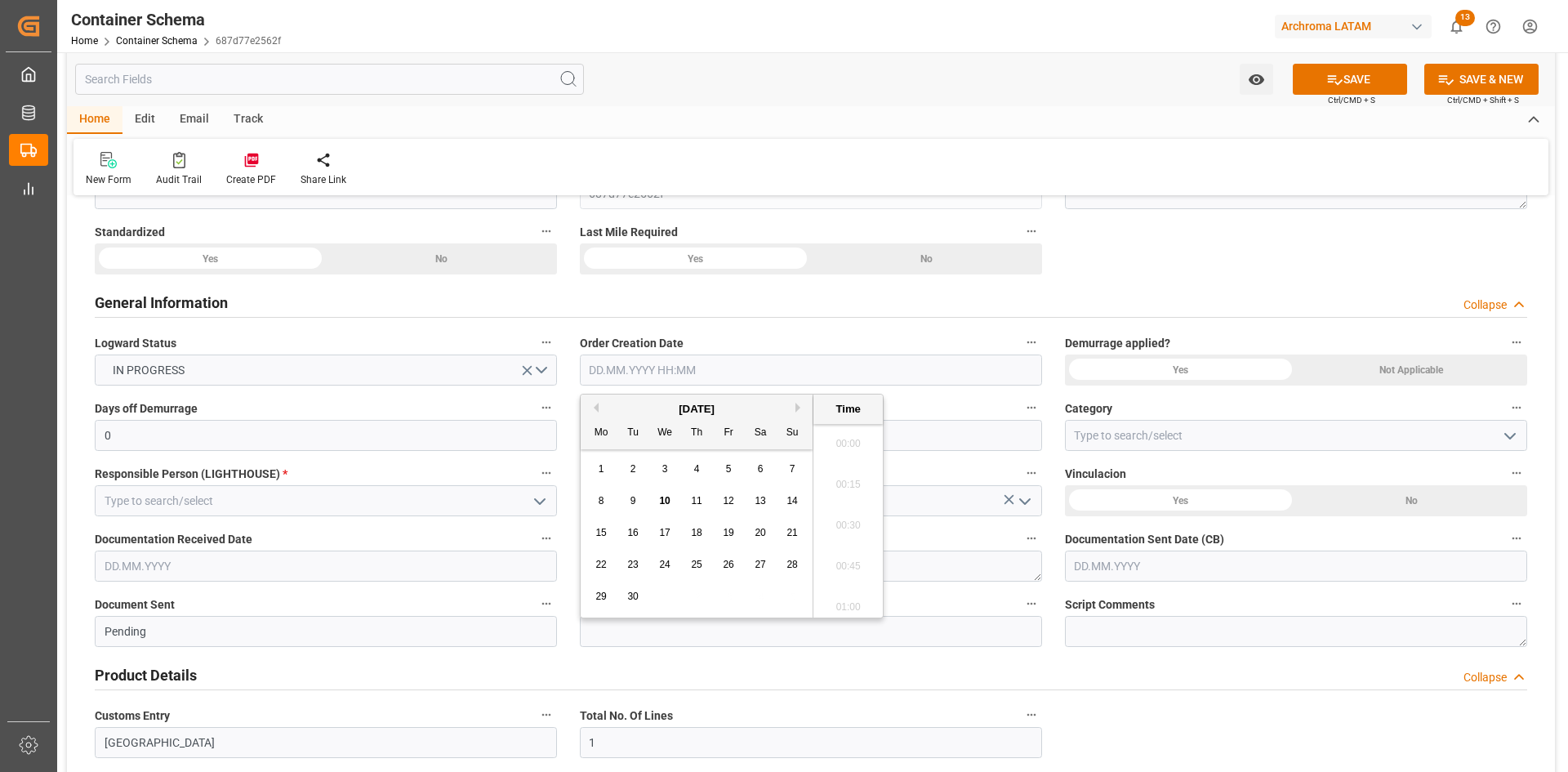
click at [818, 371] on input "text" at bounding box center [810, 370] width 463 height 31
click at [613, 398] on div "September 2025 Mo Tu We Th Fr Sa Su" at bounding box center [696, 422] width 232 height 55
click at [664, 499] on span "10" at bounding box center [663, 501] width 10 height 11
type input "10.09.2025 00:00"
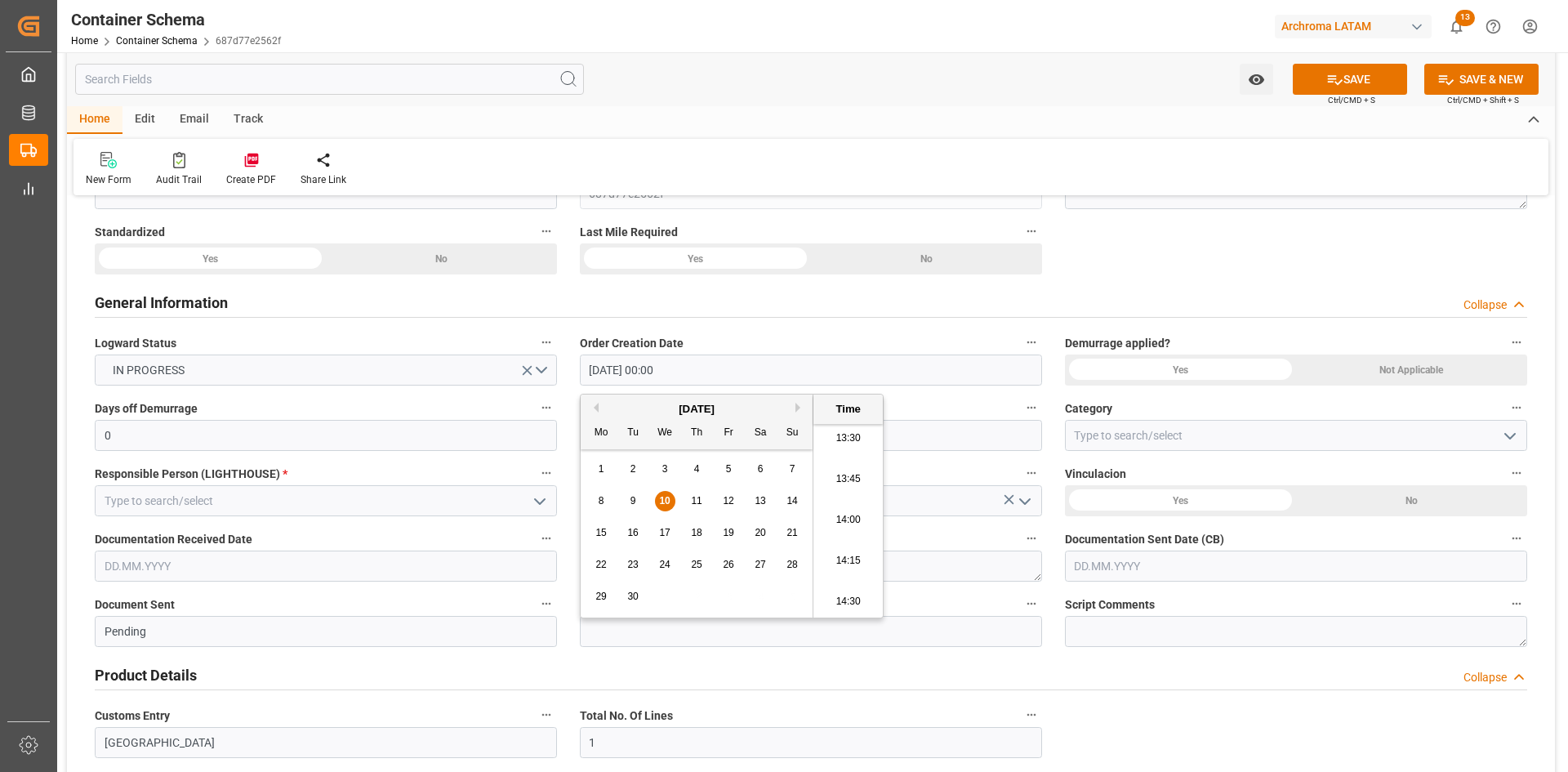
click at [1377, 501] on div "No" at bounding box center [1411, 501] width 231 height 31
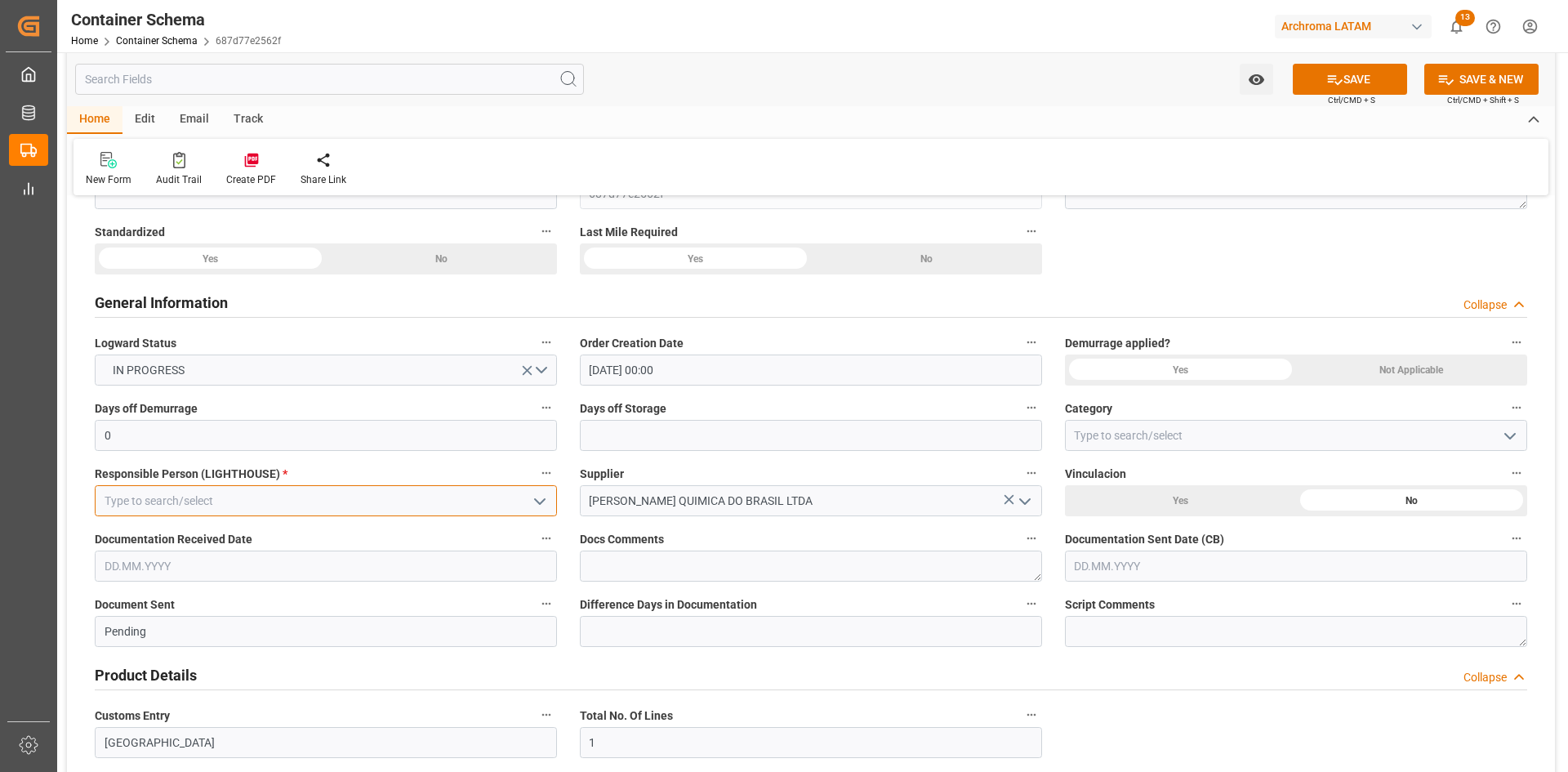
click at [389, 497] on input at bounding box center [326, 501] width 463 height 31
click at [544, 498] on icon "open menu" at bounding box center [539, 501] width 20 height 20
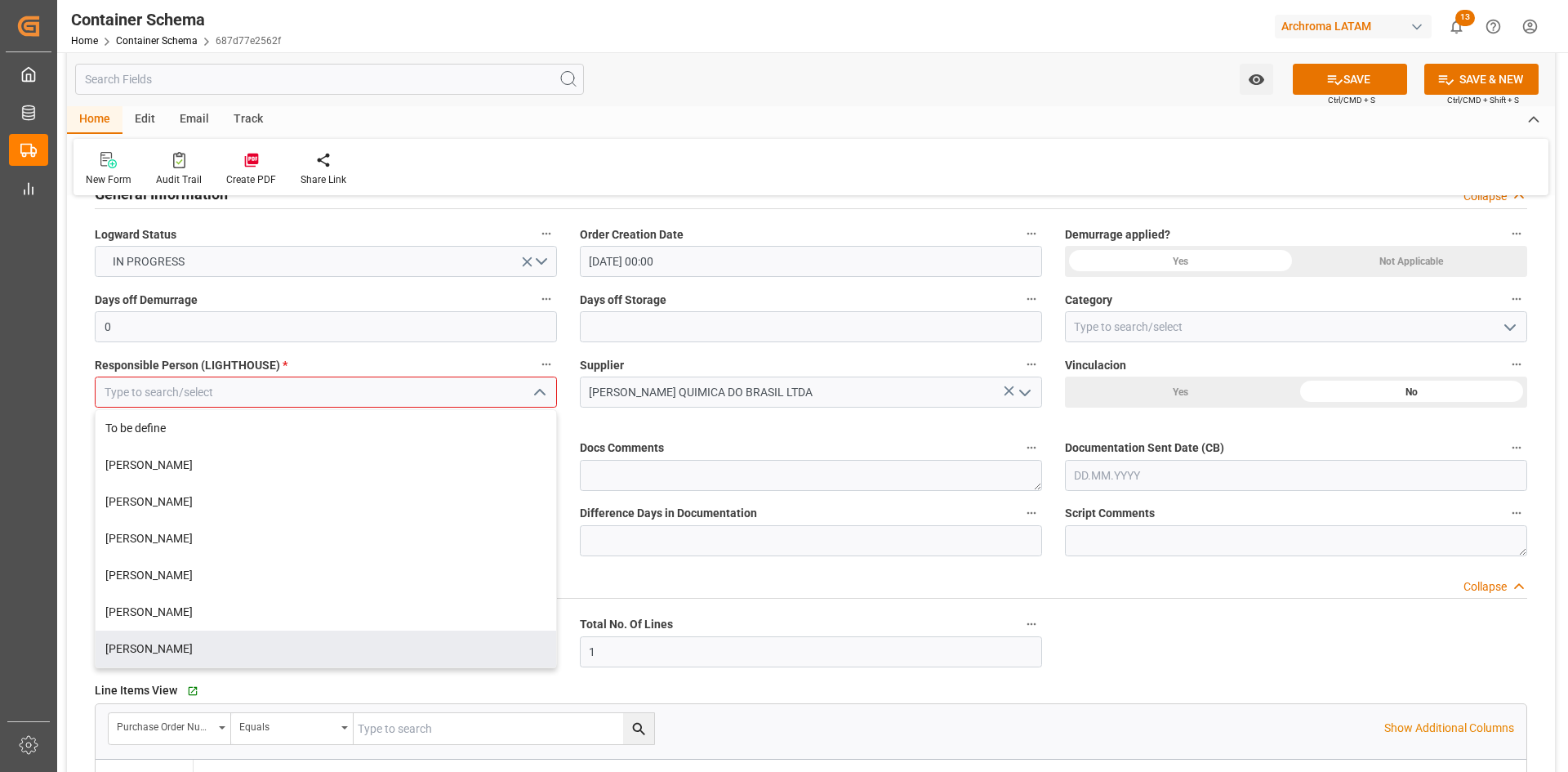
scroll to position [490, 0]
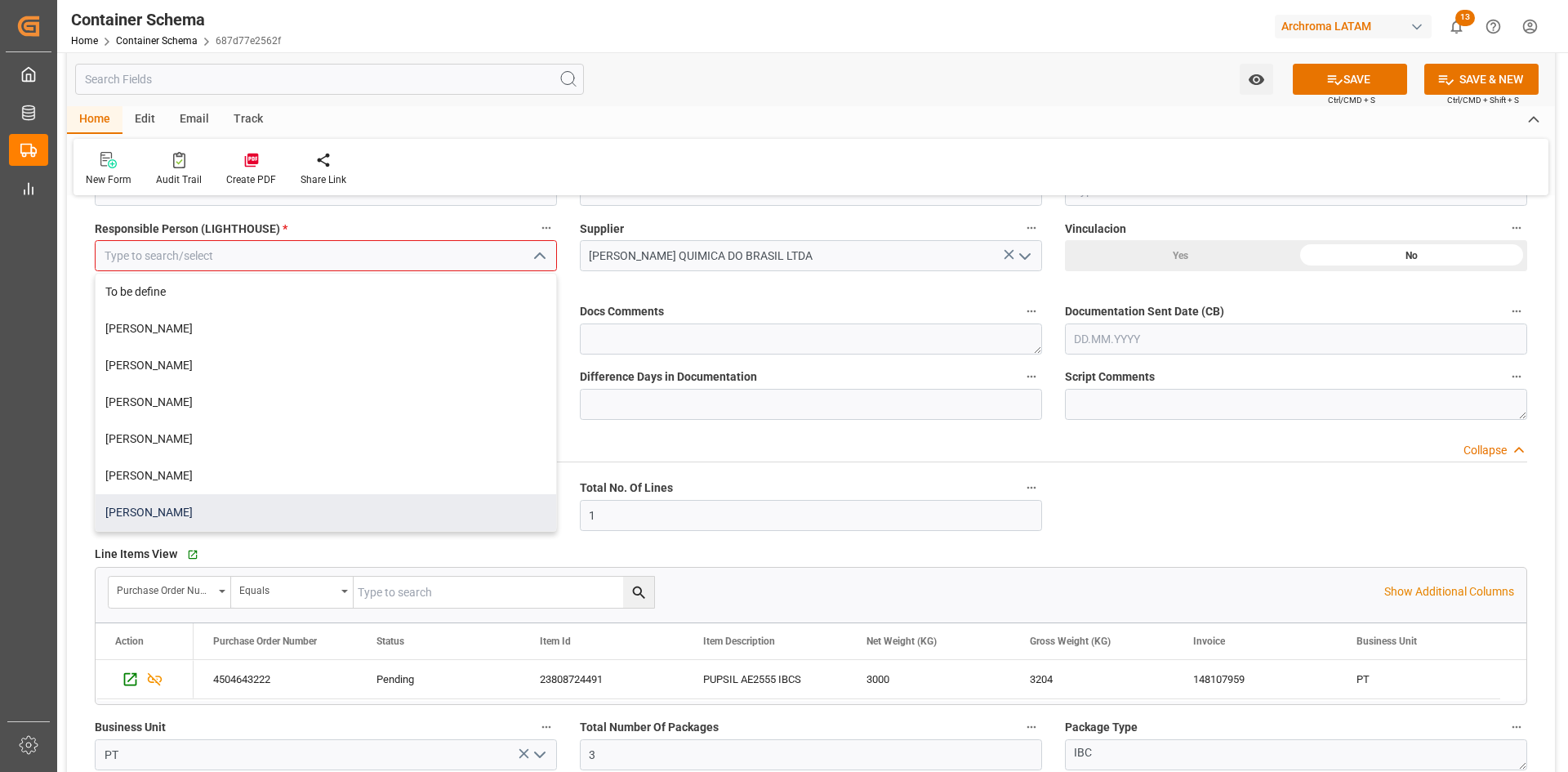
click at [253, 517] on div "Dalia Gutierrez" at bounding box center [325, 512] width 461 height 37
type input "Dalia Gutierrez"
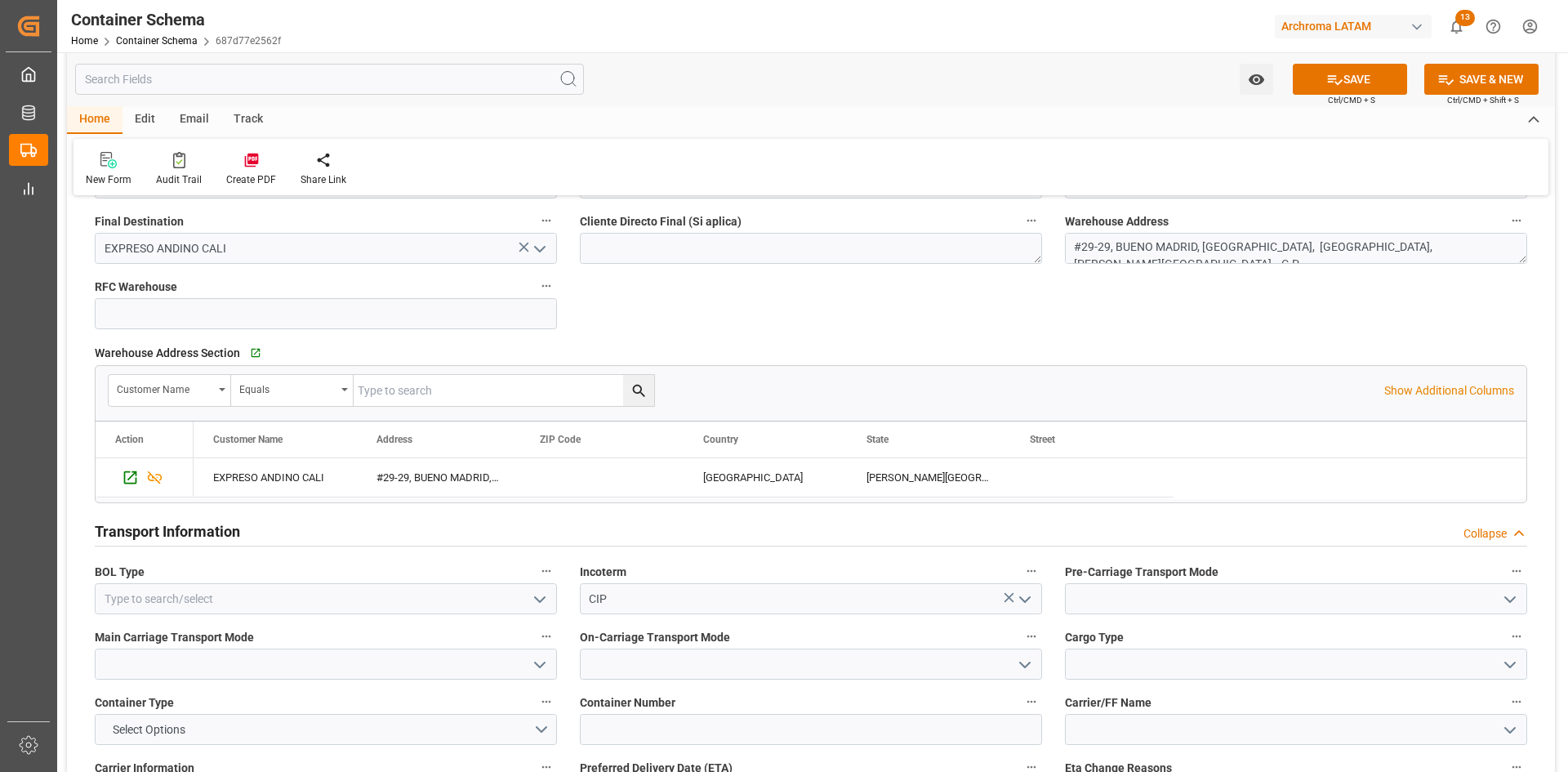
scroll to position [1225, 0]
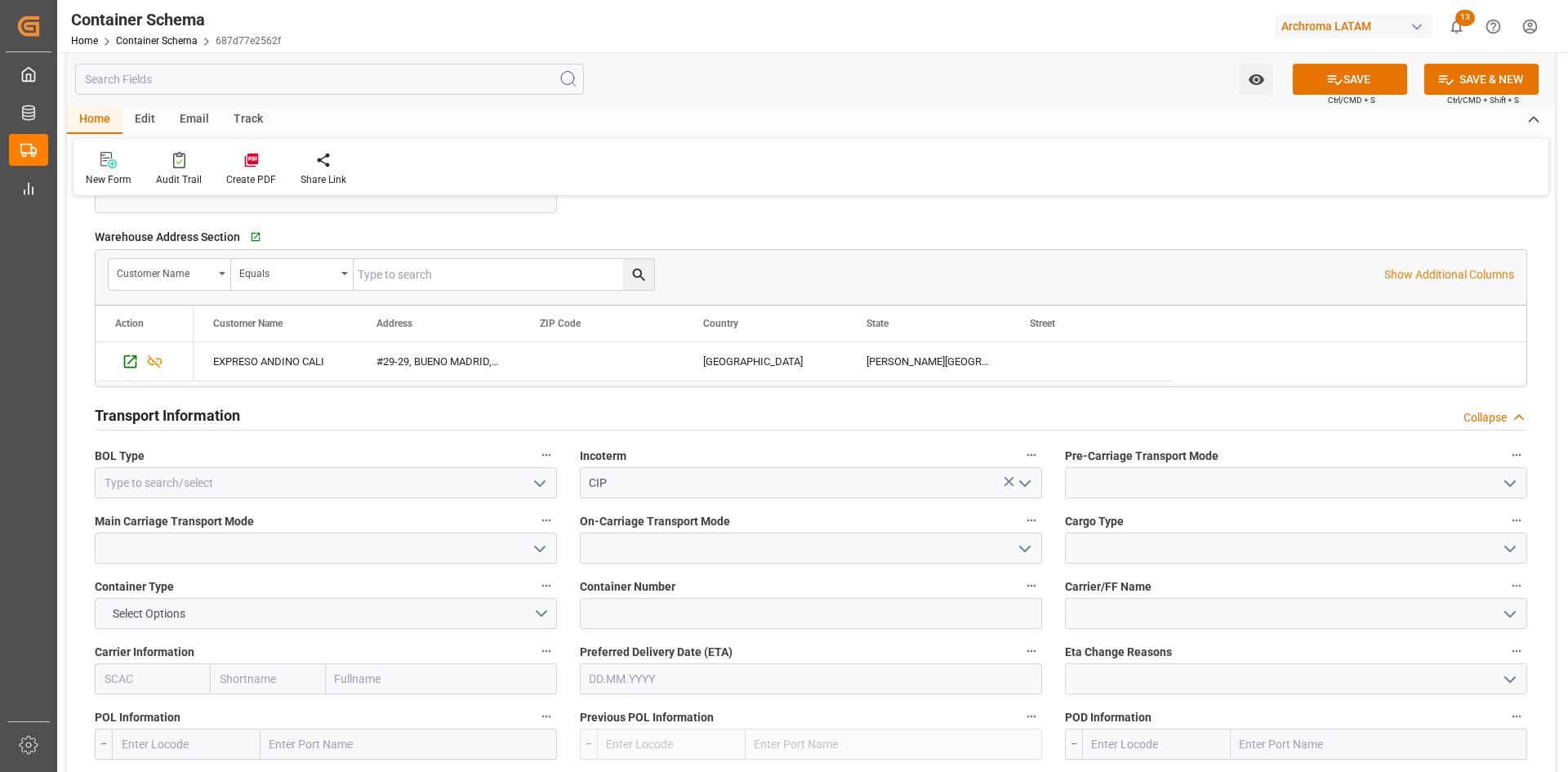
click at [534, 482] on icon "open menu" at bounding box center [539, 484] width 20 height 20
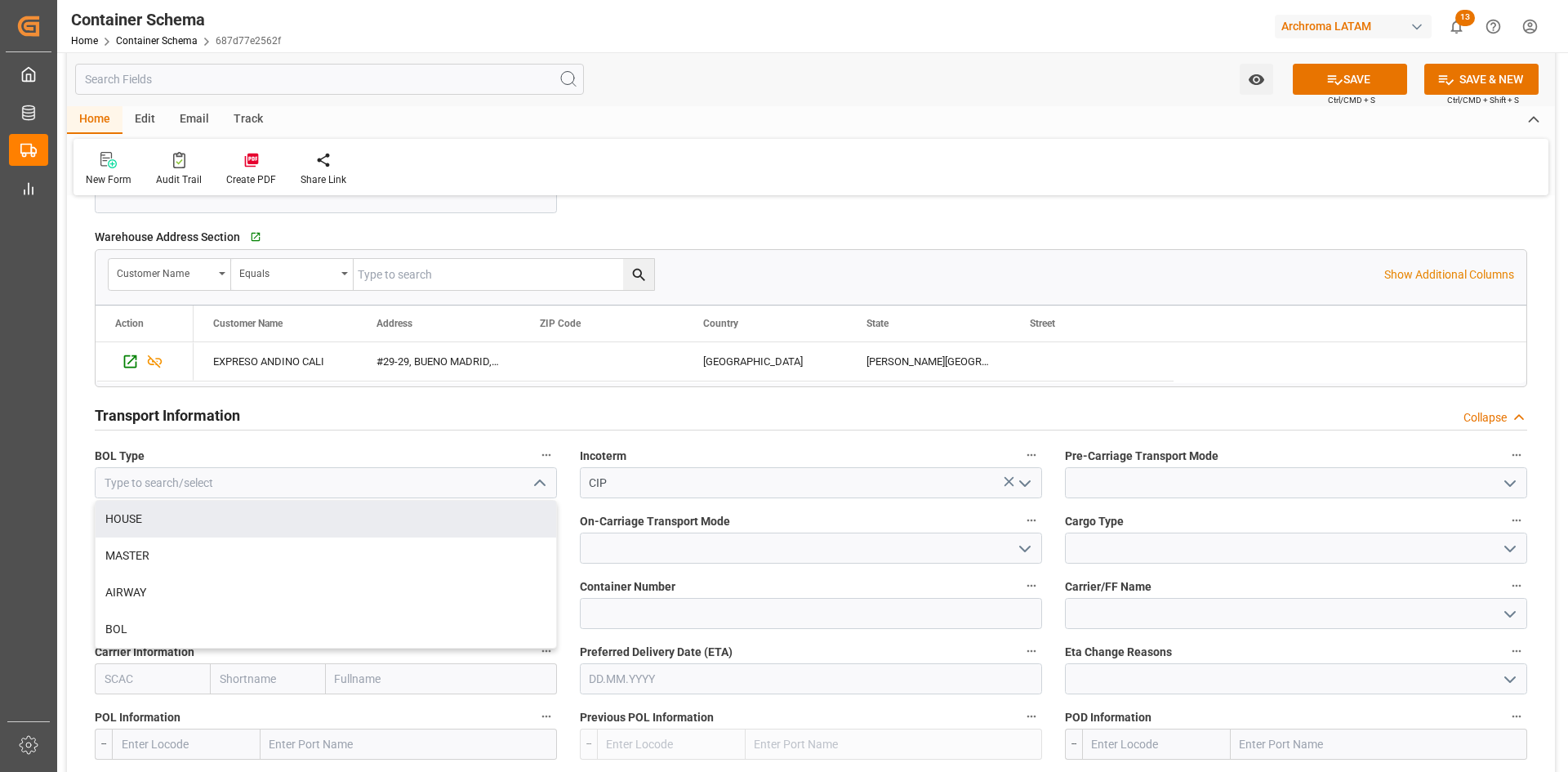
click at [843, 447] on label "Incoterm" at bounding box center [810, 455] width 463 height 23
click at [1021, 447] on button "Incoterm" at bounding box center [1031, 454] width 22 height 22
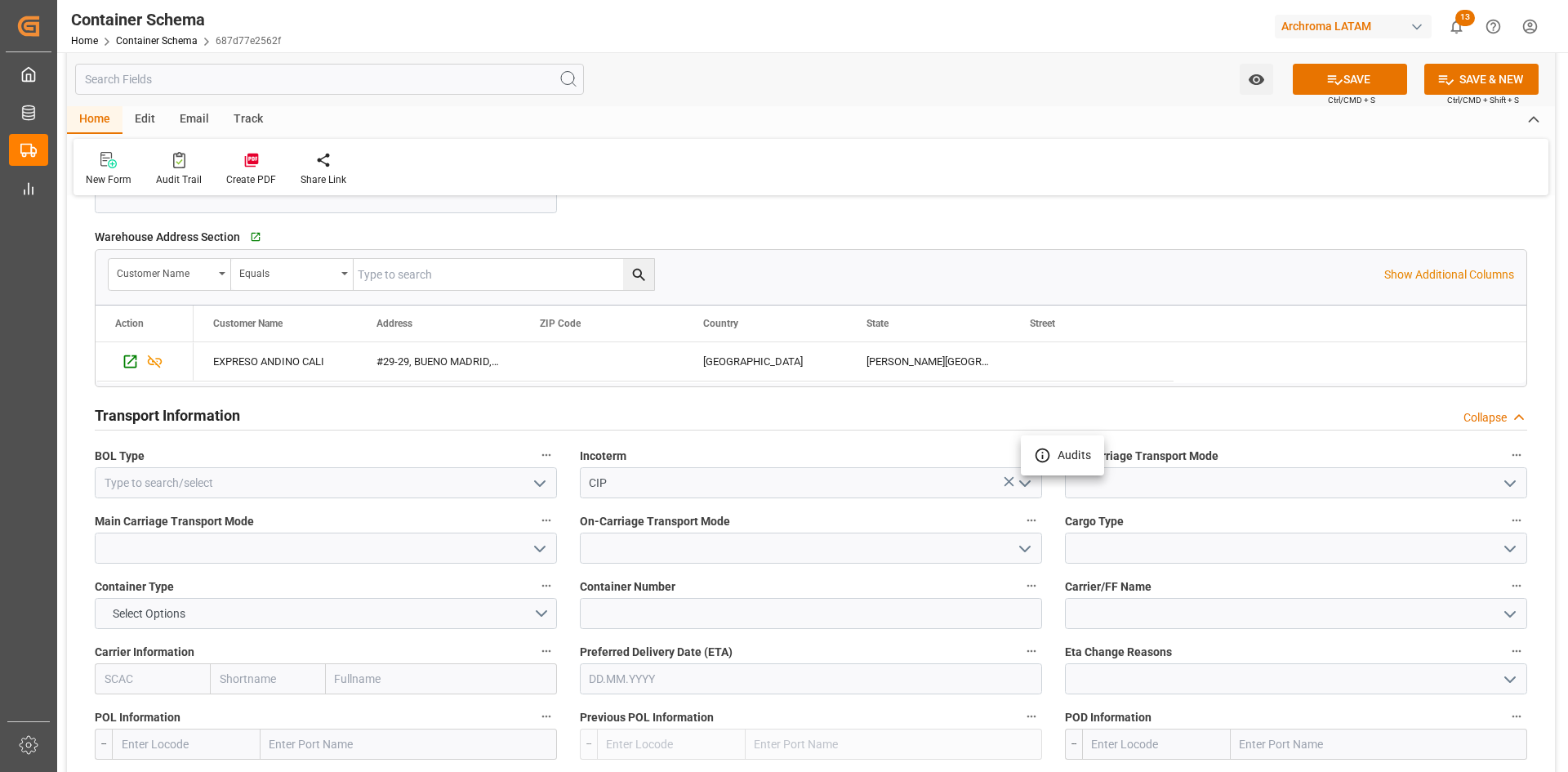
click at [1509, 478] on div at bounding box center [784, 386] width 1568 height 772
click at [1510, 480] on icon "open menu" at bounding box center [1510, 484] width 20 height 20
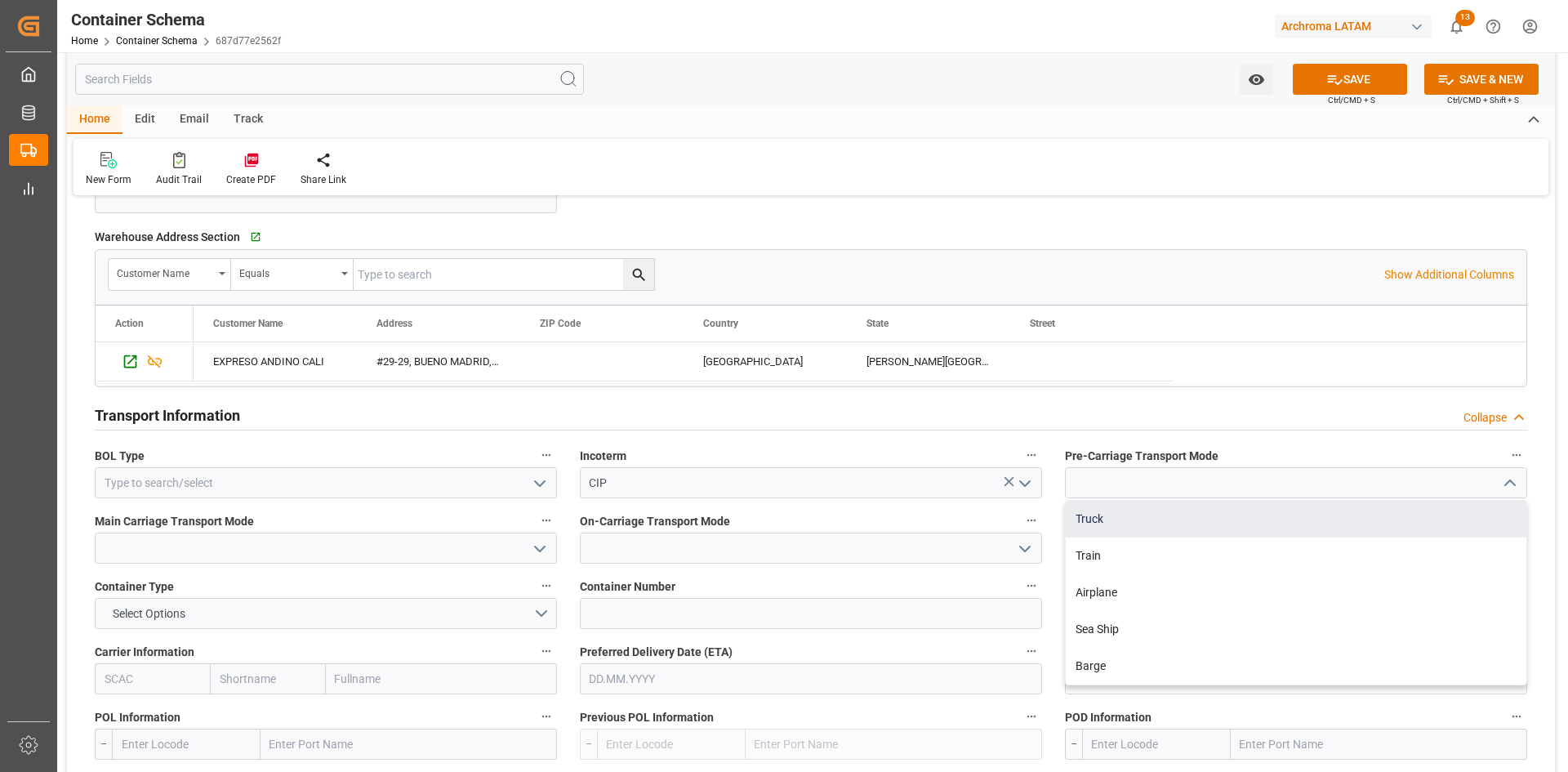
drag, startPoint x: 1109, startPoint y: 517, endPoint x: 1074, endPoint y: 531, distance: 37.7
click at [1108, 517] on div "Truck" at bounding box center [1296, 518] width 461 height 37
type input "Truck"
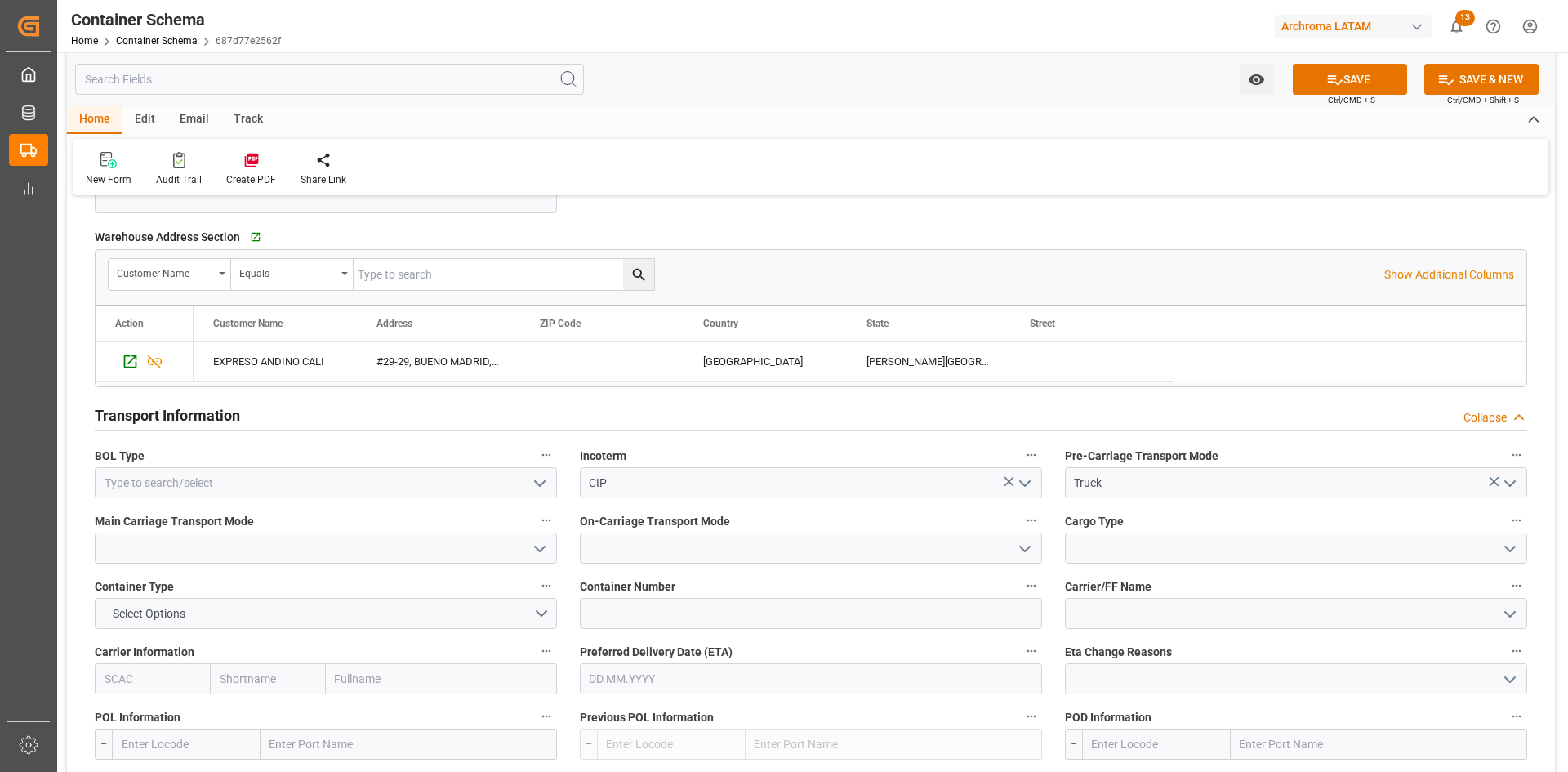
click at [536, 553] on icon "open menu" at bounding box center [539, 549] width 20 height 20
drag, startPoint x: 171, startPoint y: 683, endPoint x: 354, endPoint y: 672, distance: 183.3
click at [170, 683] on div "Sea Ship" at bounding box center [325, 695] width 461 height 37
type input "Sea Ship"
click at [1027, 545] on icon "open menu" at bounding box center [1024, 549] width 20 height 20
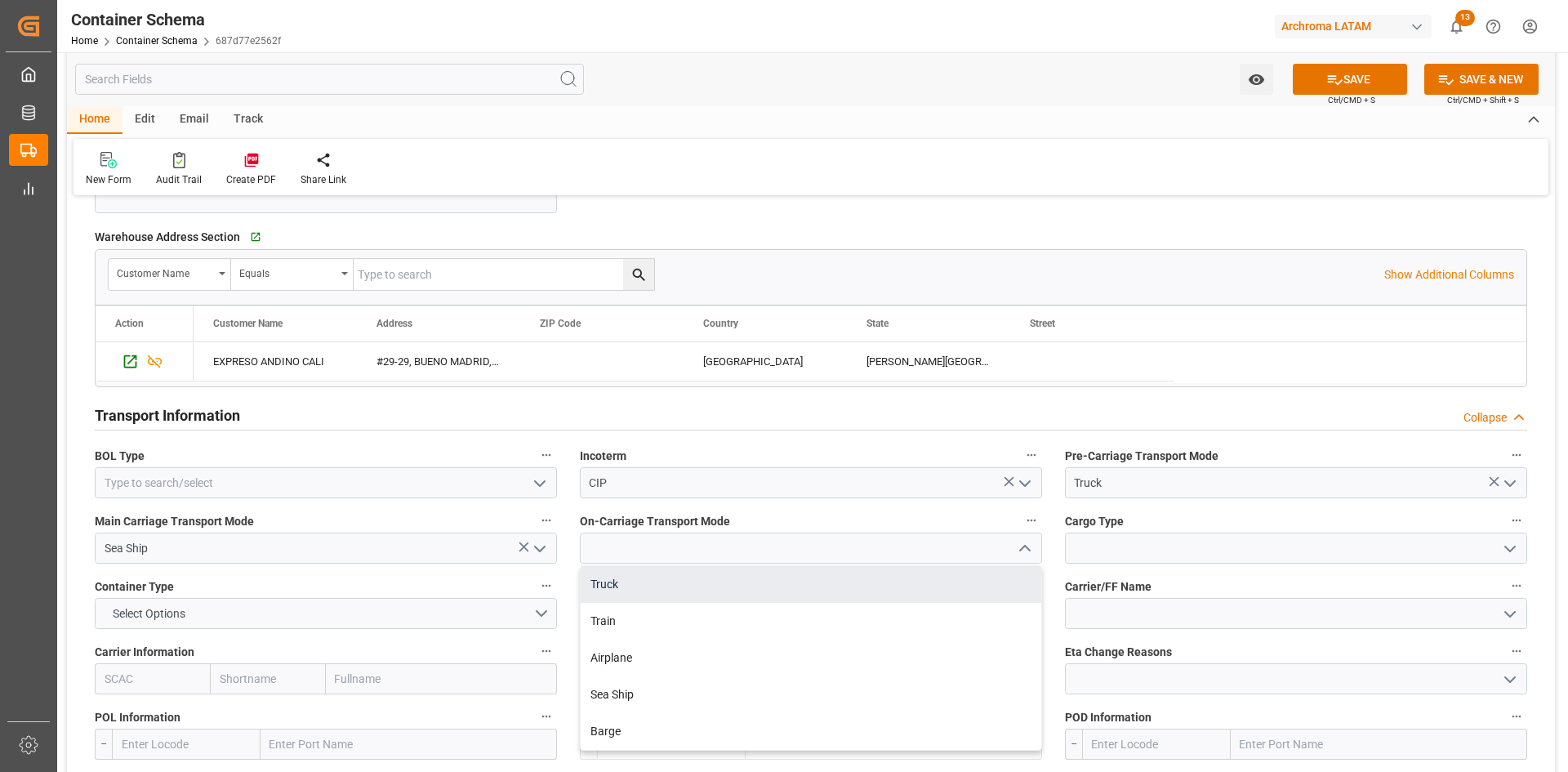
click at [682, 583] on div "Truck" at bounding box center [810, 584] width 461 height 37
type input "Truck"
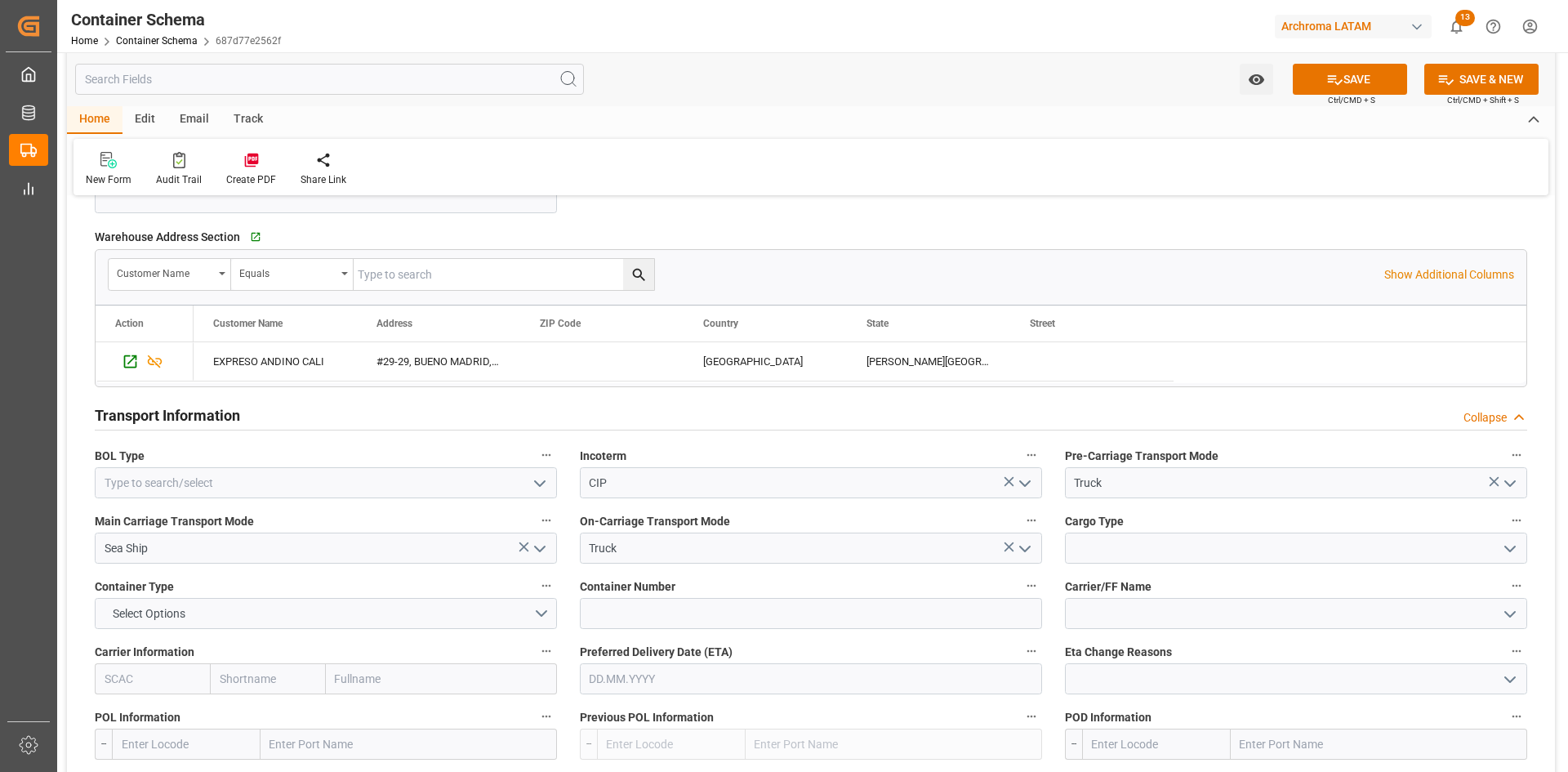
click at [1515, 550] on icon "open menu" at bounding box center [1510, 549] width 20 height 20
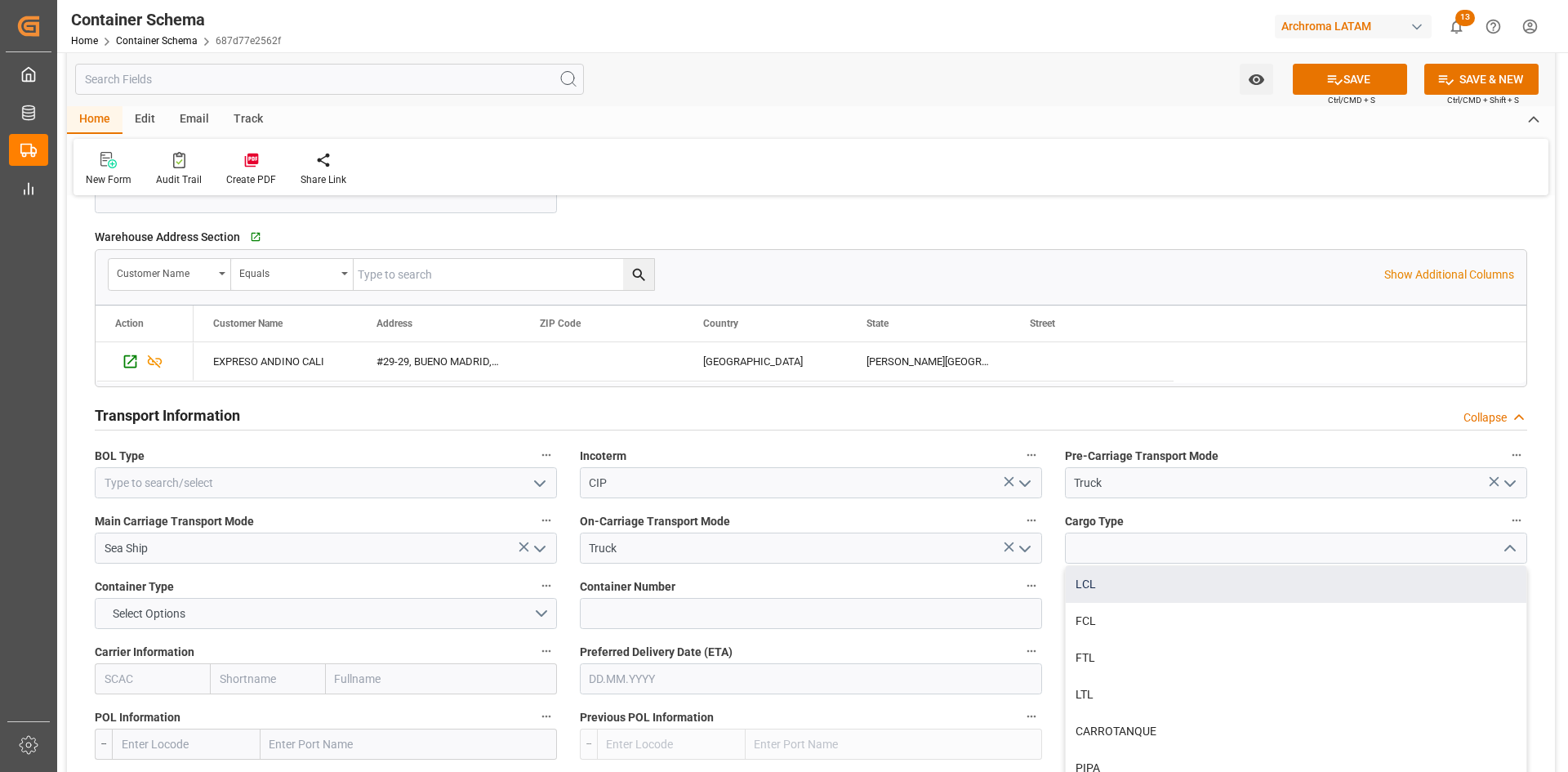
click at [1149, 593] on div "LCL" at bounding box center [1296, 584] width 461 height 37
type input "LCL"
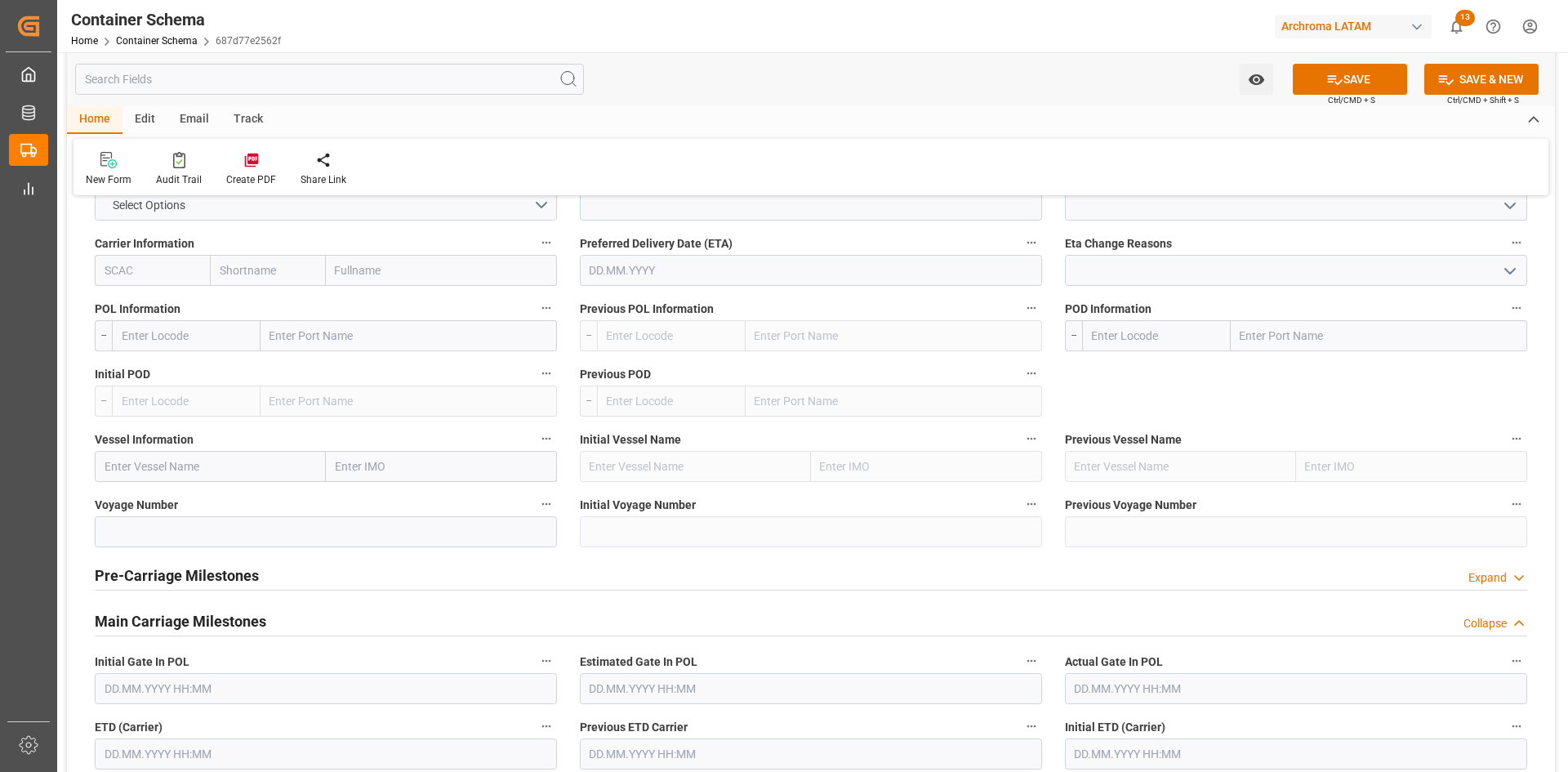
scroll to position [1552, 0]
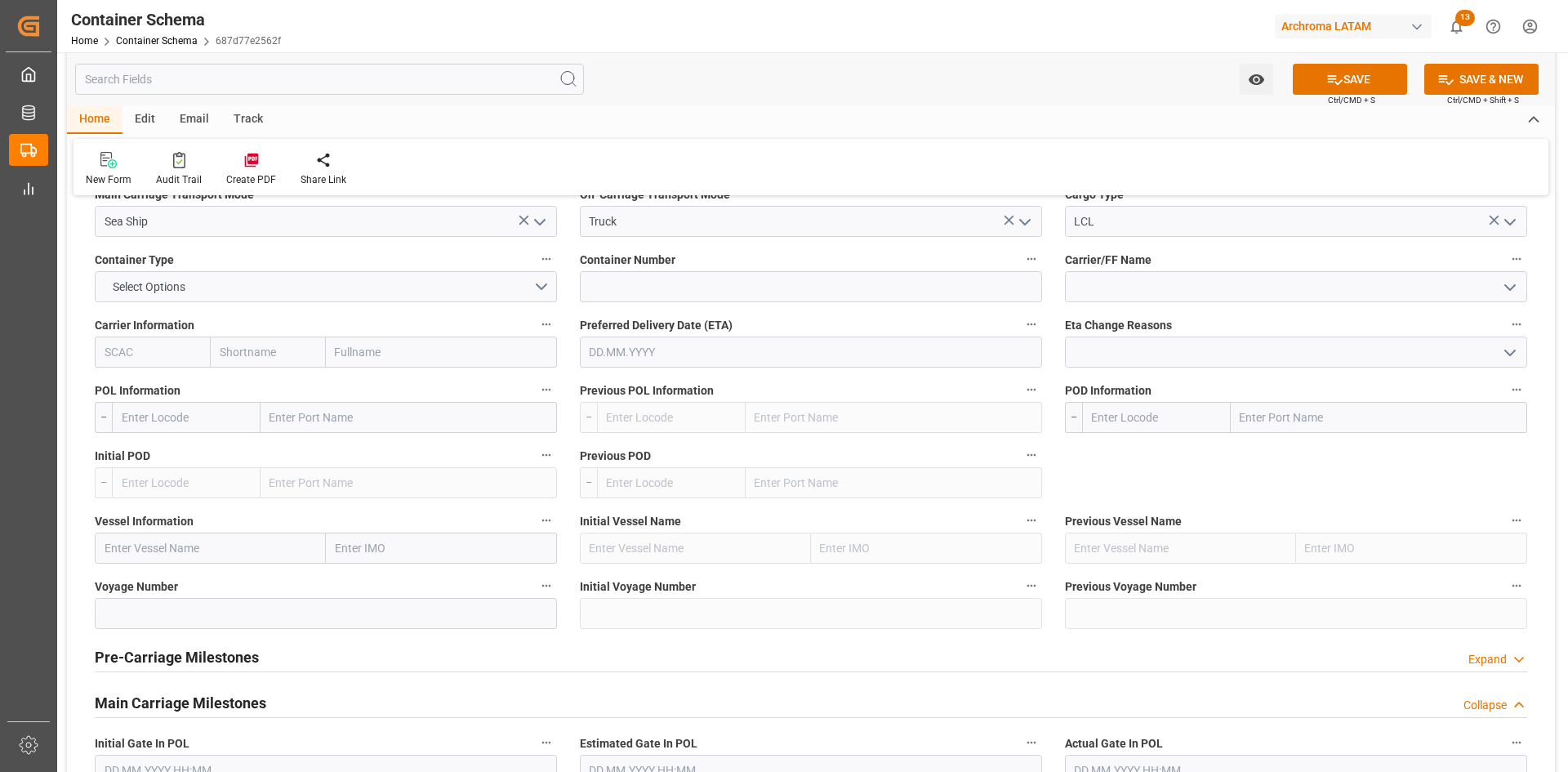
click at [407, 358] on input "text" at bounding box center [441, 352] width 231 height 31
click at [359, 410] on input "text" at bounding box center [408, 417] width 297 height 31
type input "SANTOS"
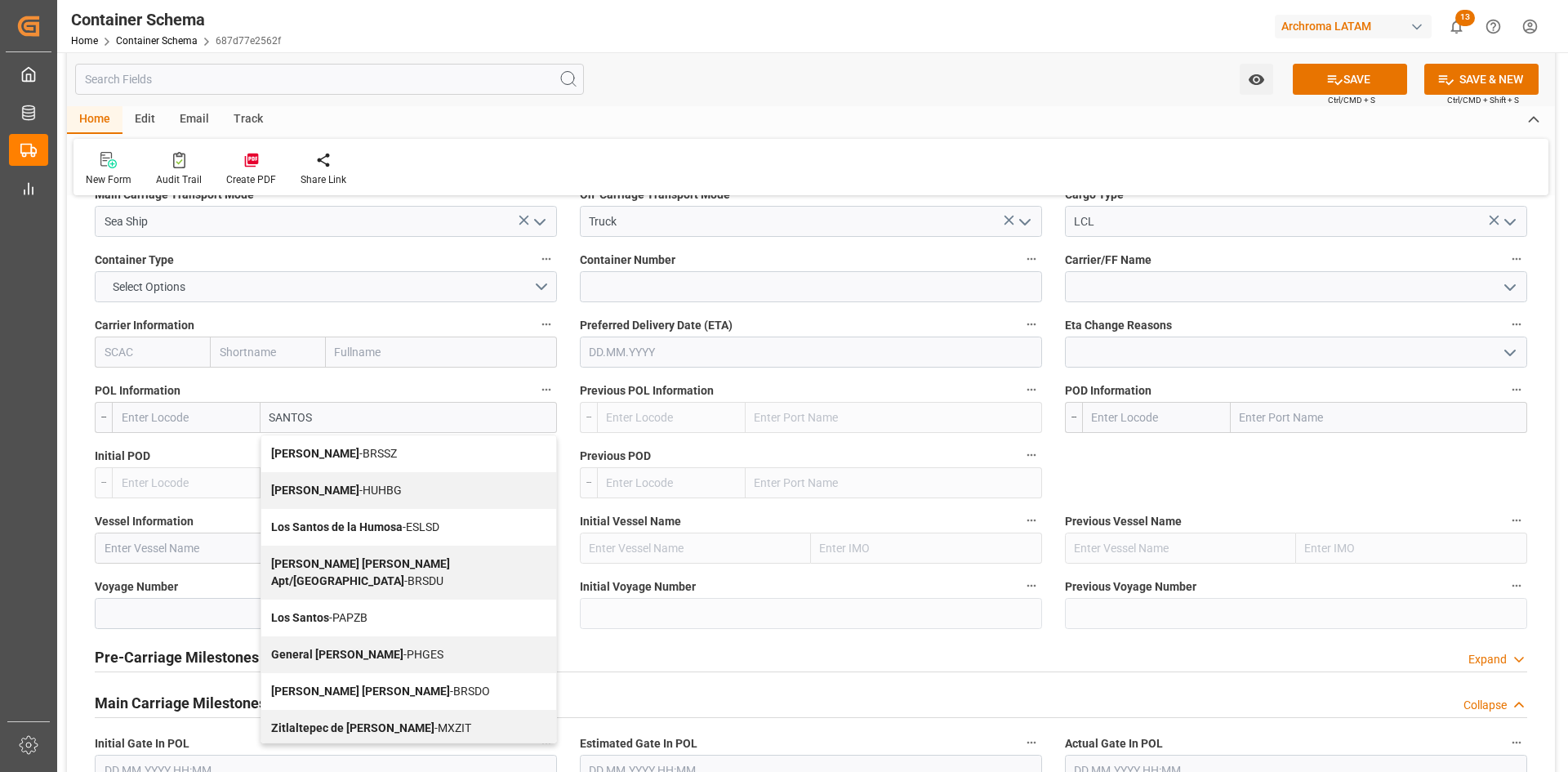
click at [354, 445] on div "Santos - BRSSZ" at bounding box center [408, 453] width 295 height 37
type input "BRSSZ"
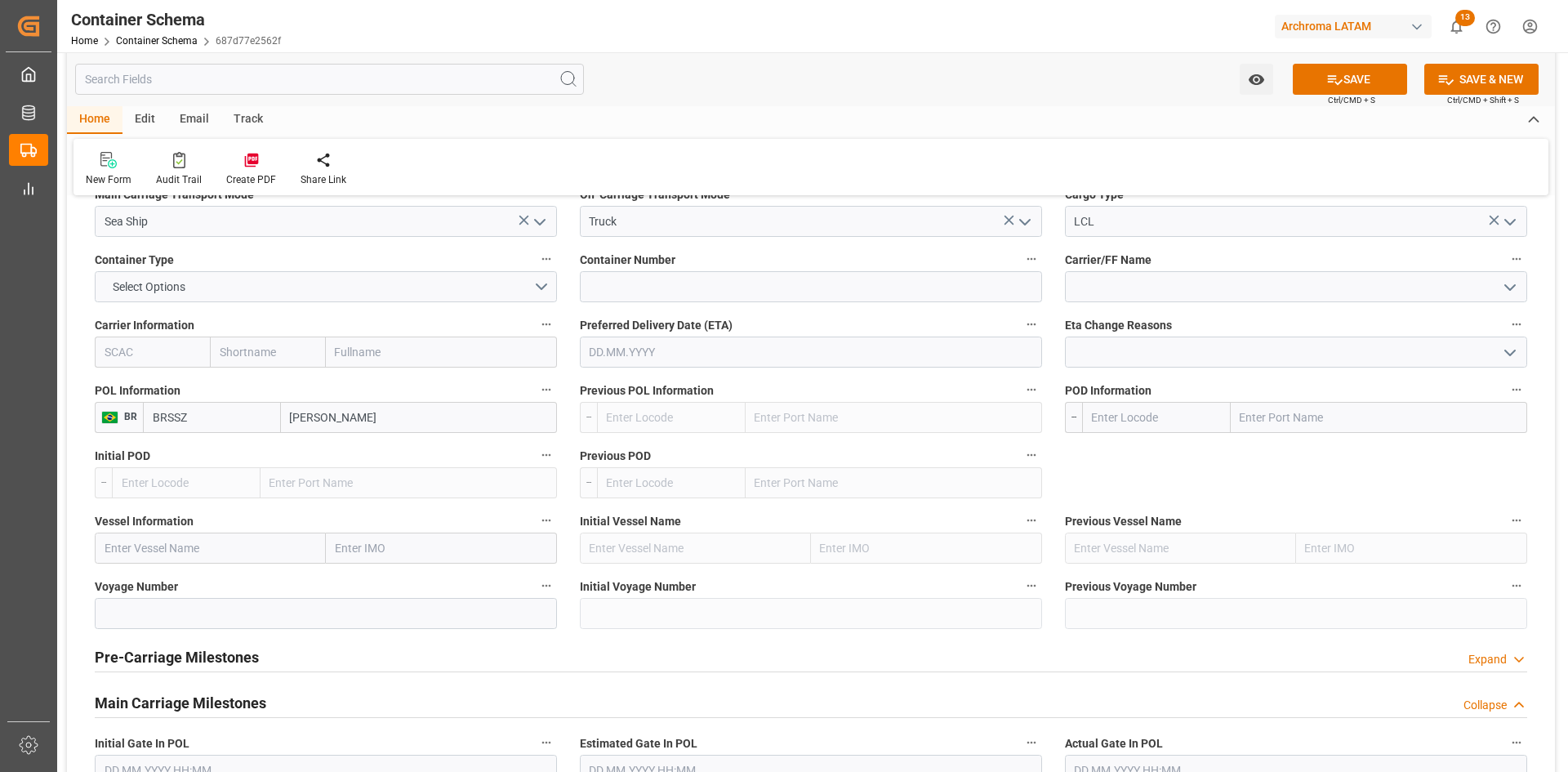
type input "Santos"
click at [1266, 426] on input "text" at bounding box center [1379, 417] width 297 height 31
type input "CARTA"
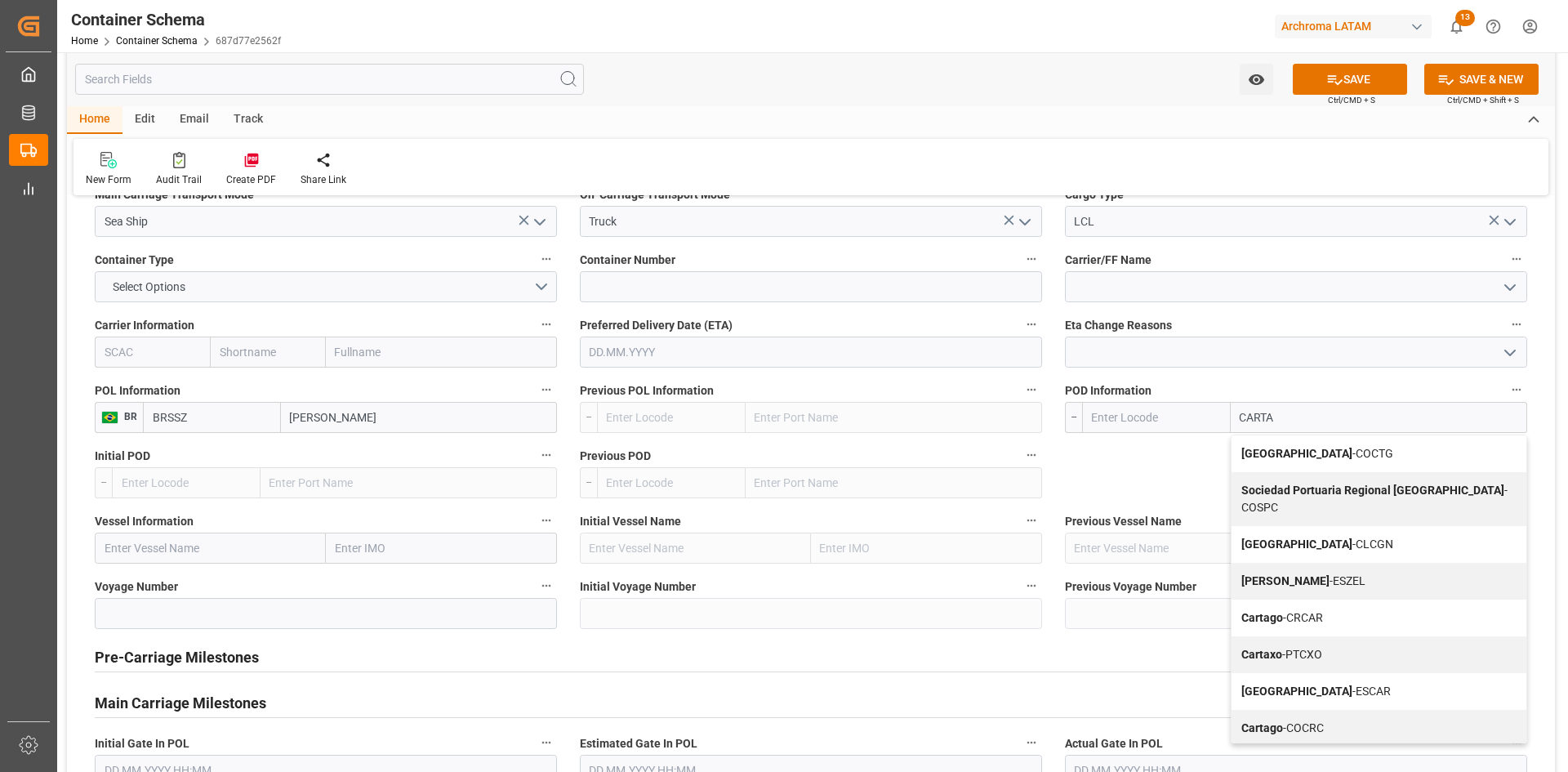
click at [1270, 446] on div "Cartagena - COCTG" at bounding box center [1379, 453] width 295 height 37
type input "COCTG"
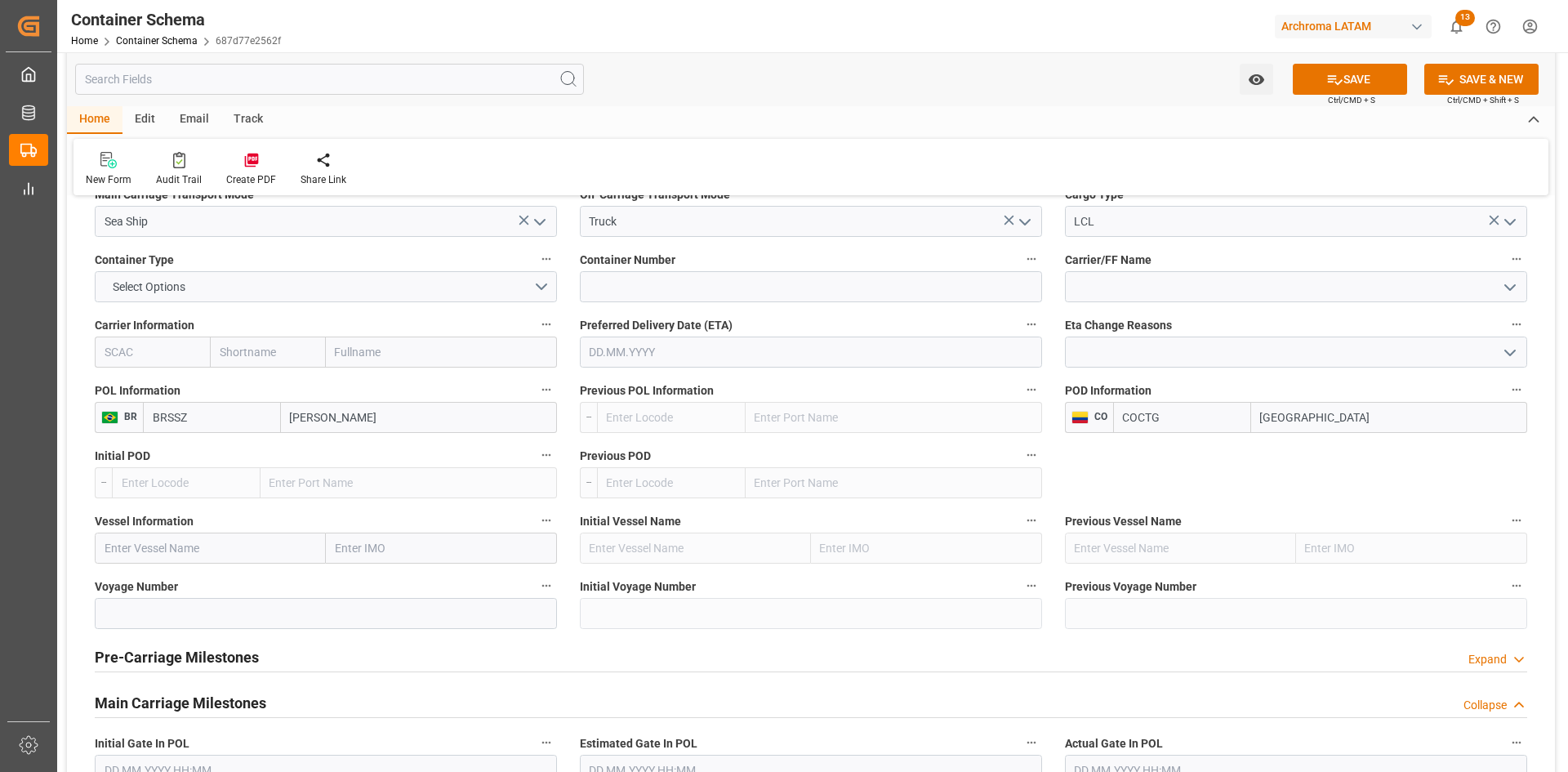
type input "Cartagena"
click at [223, 548] on input "text" at bounding box center [210, 548] width 231 height 31
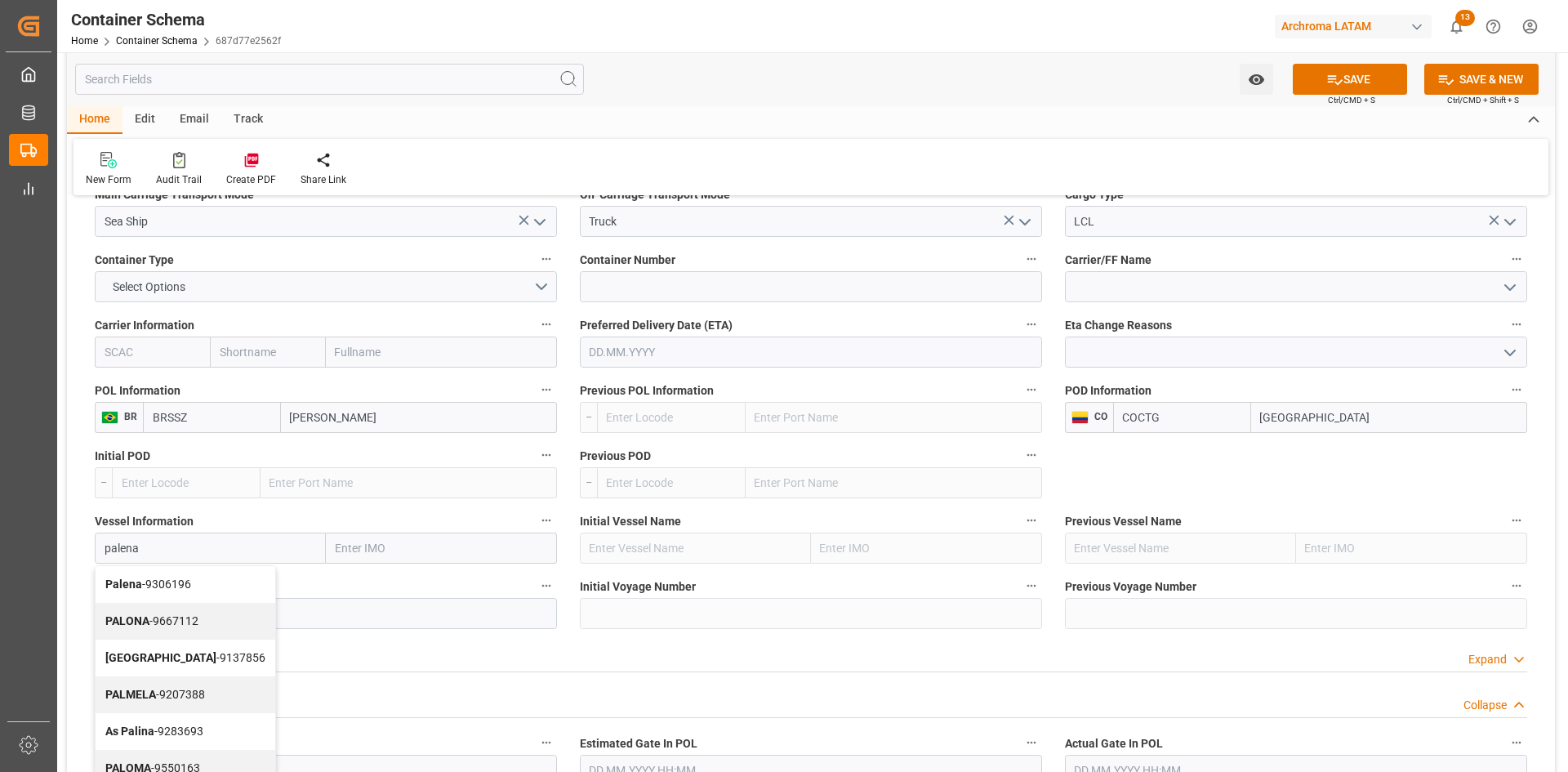
click at [181, 579] on span "Palena - 9306196" at bounding box center [148, 584] width 86 height 13
type input "Palena"
type input "9306196"
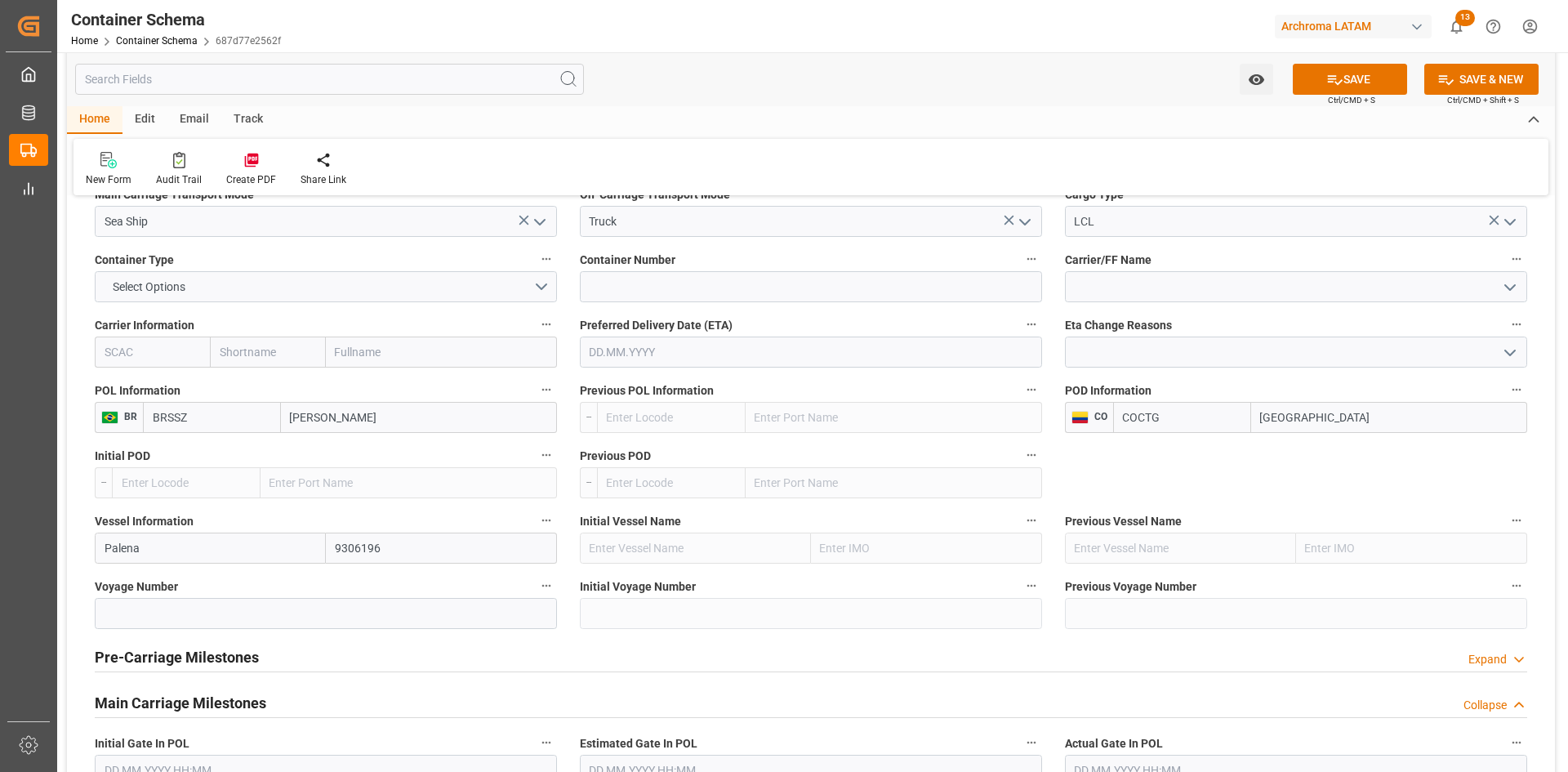
scroll to position [1716, 0]
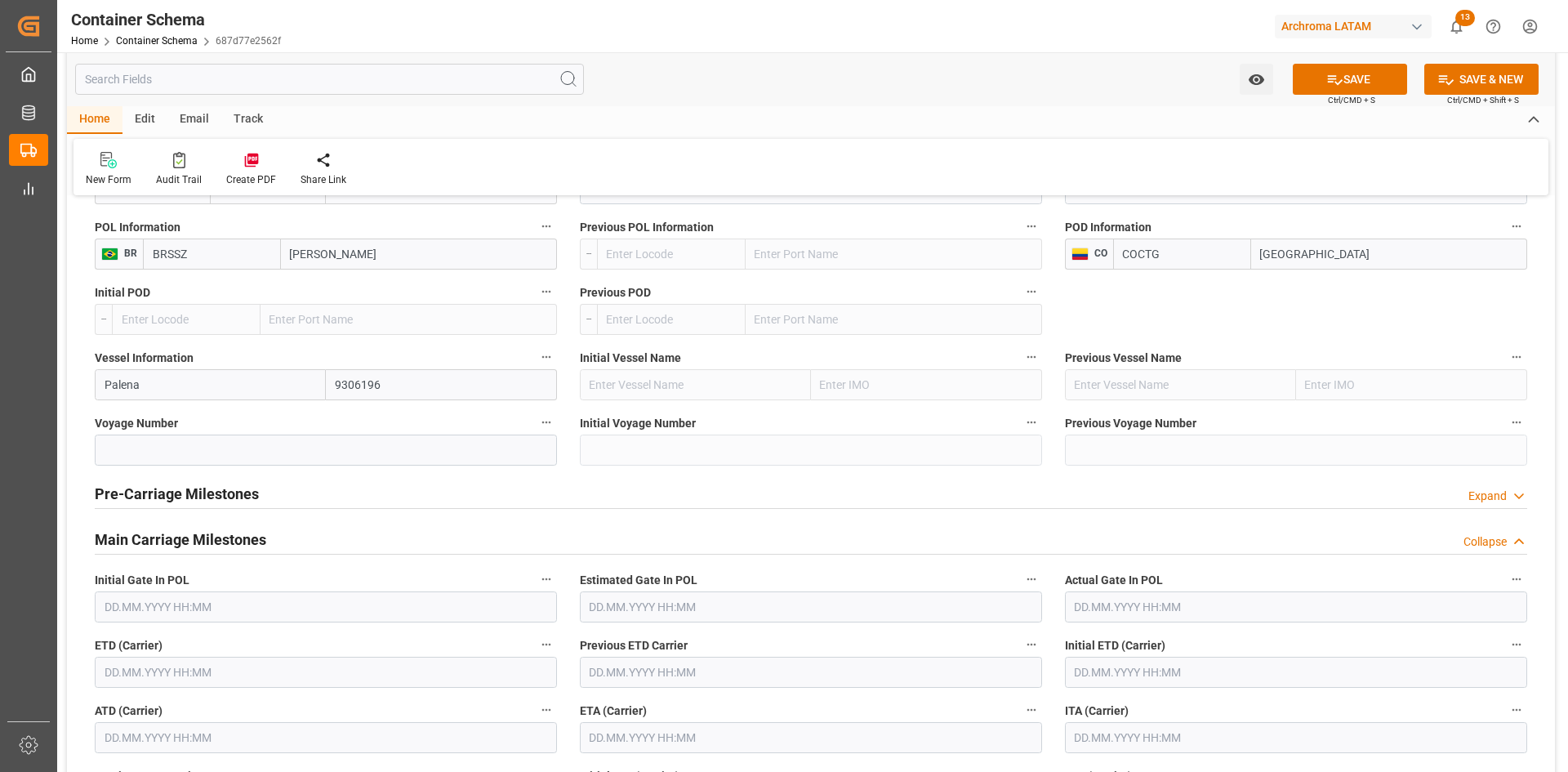
drag, startPoint x: 156, startPoint y: 387, endPoint x: 73, endPoint y: 382, distance: 83.2
click at [170, 422] on b "CAPE PIONEER" at bounding box center [144, 420] width 78 height 13
type input "CAPE PIONEER"
type input "9719874"
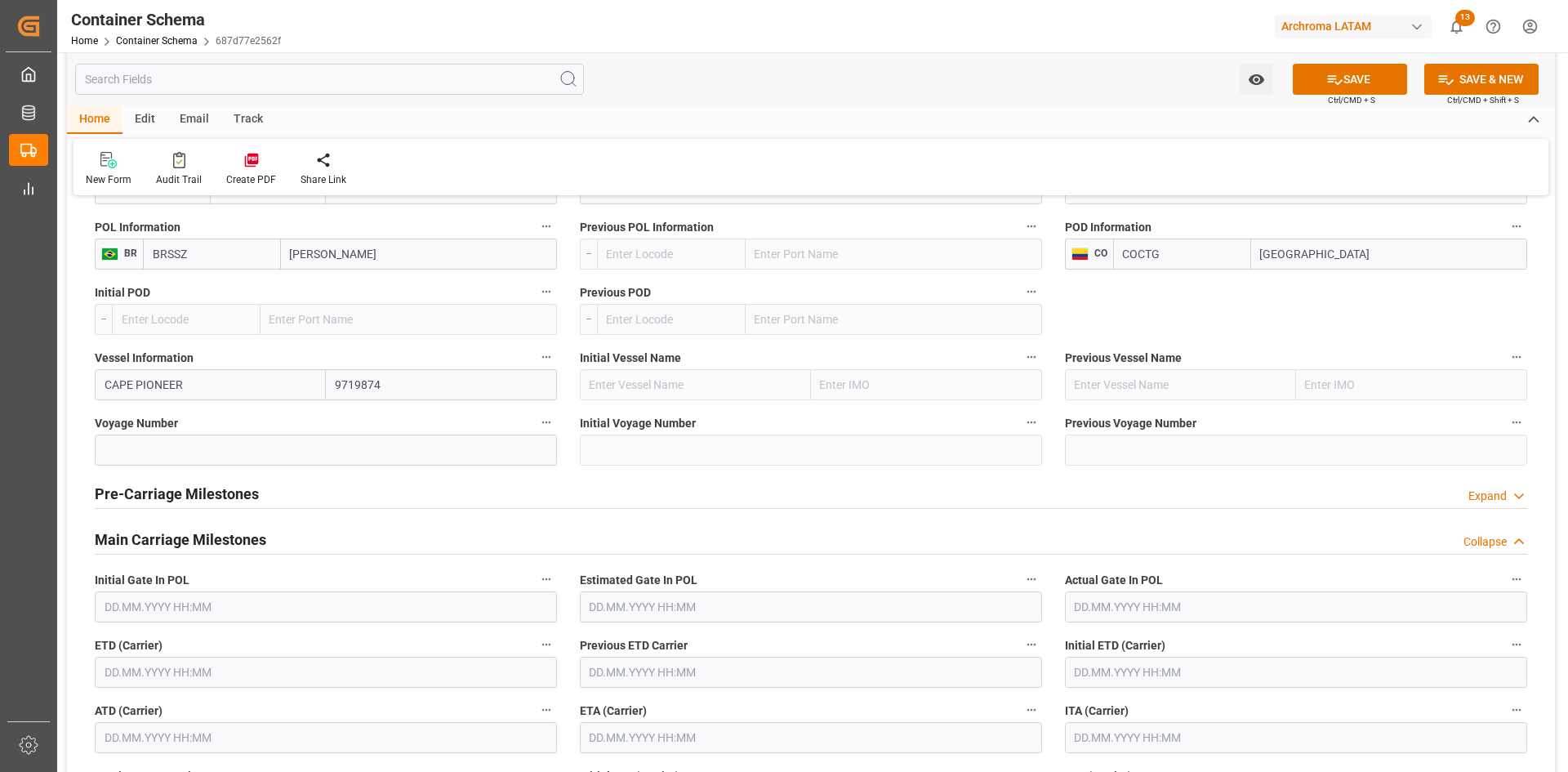
type input "CAPE PIONEER"
click at [210, 451] on input at bounding box center [326, 450] width 463 height 31
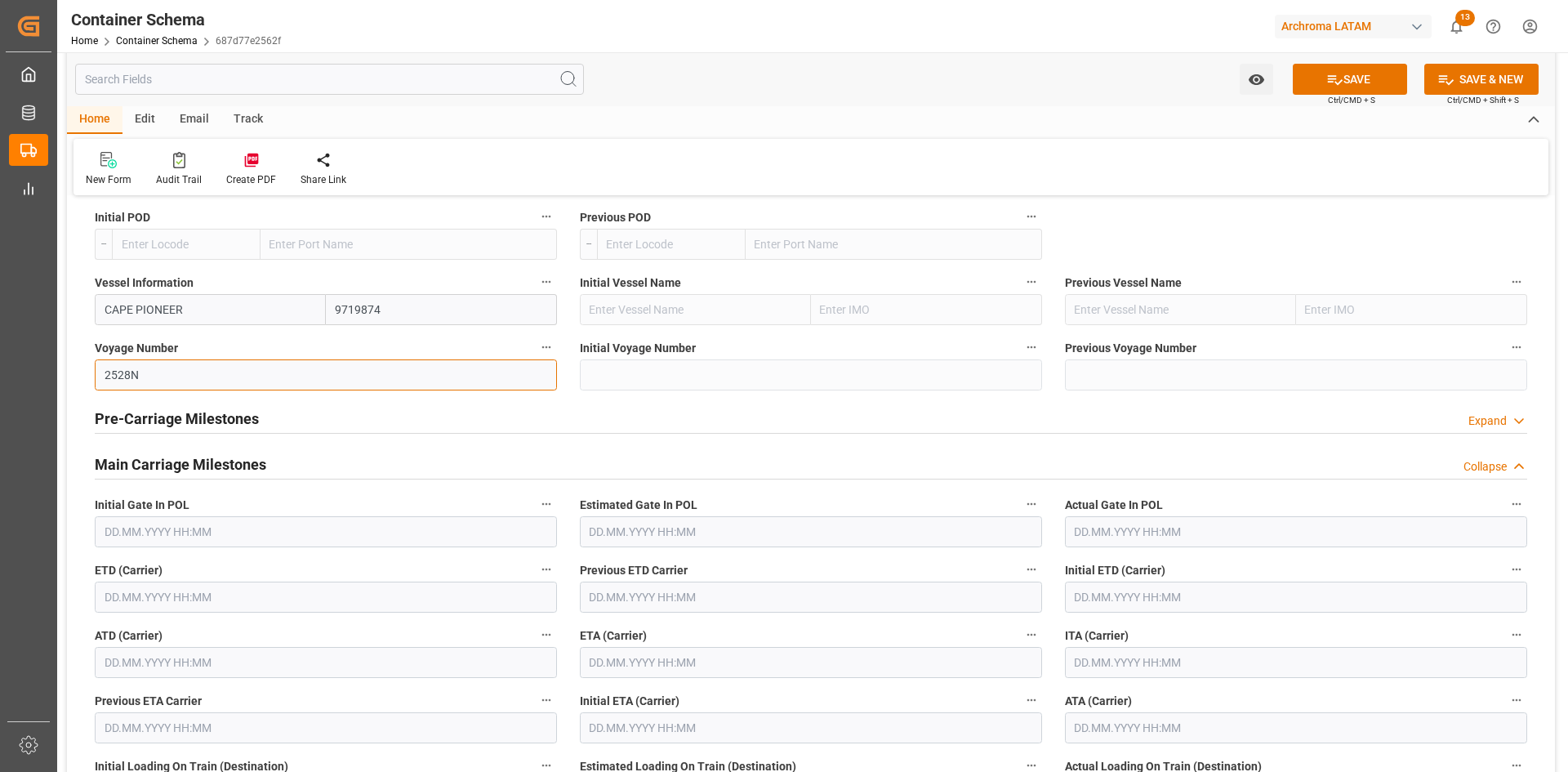
scroll to position [1879, 0]
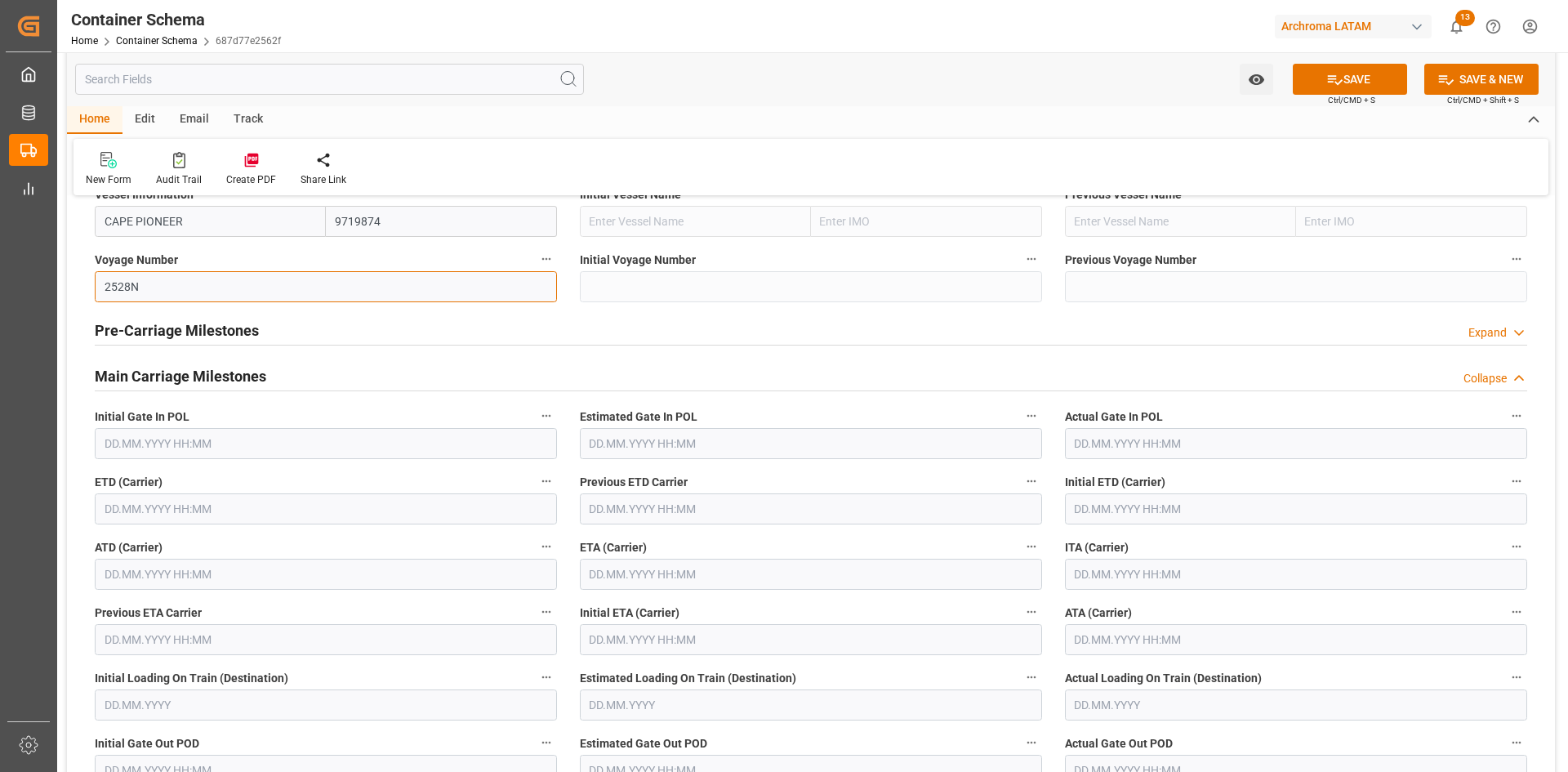
type input "2528N"
click at [169, 506] on input "text" at bounding box center [326, 508] width 463 height 31
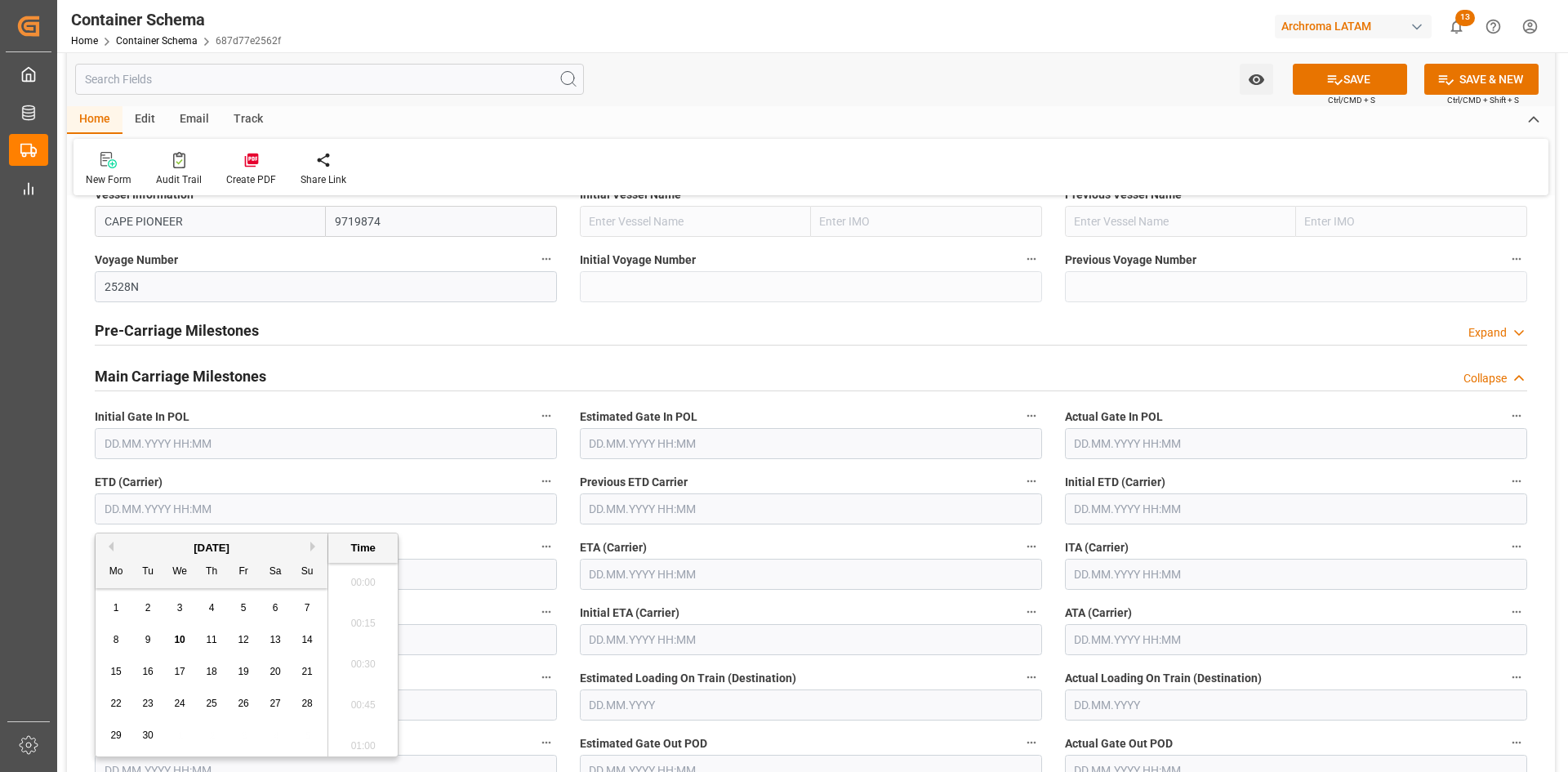
scroll to position [2211, 0]
click at [172, 604] on div "3" at bounding box center [180, 608] width 21 height 20
type input "03.09.2025 00:00"
click at [649, 578] on input "text" at bounding box center [810, 574] width 463 height 31
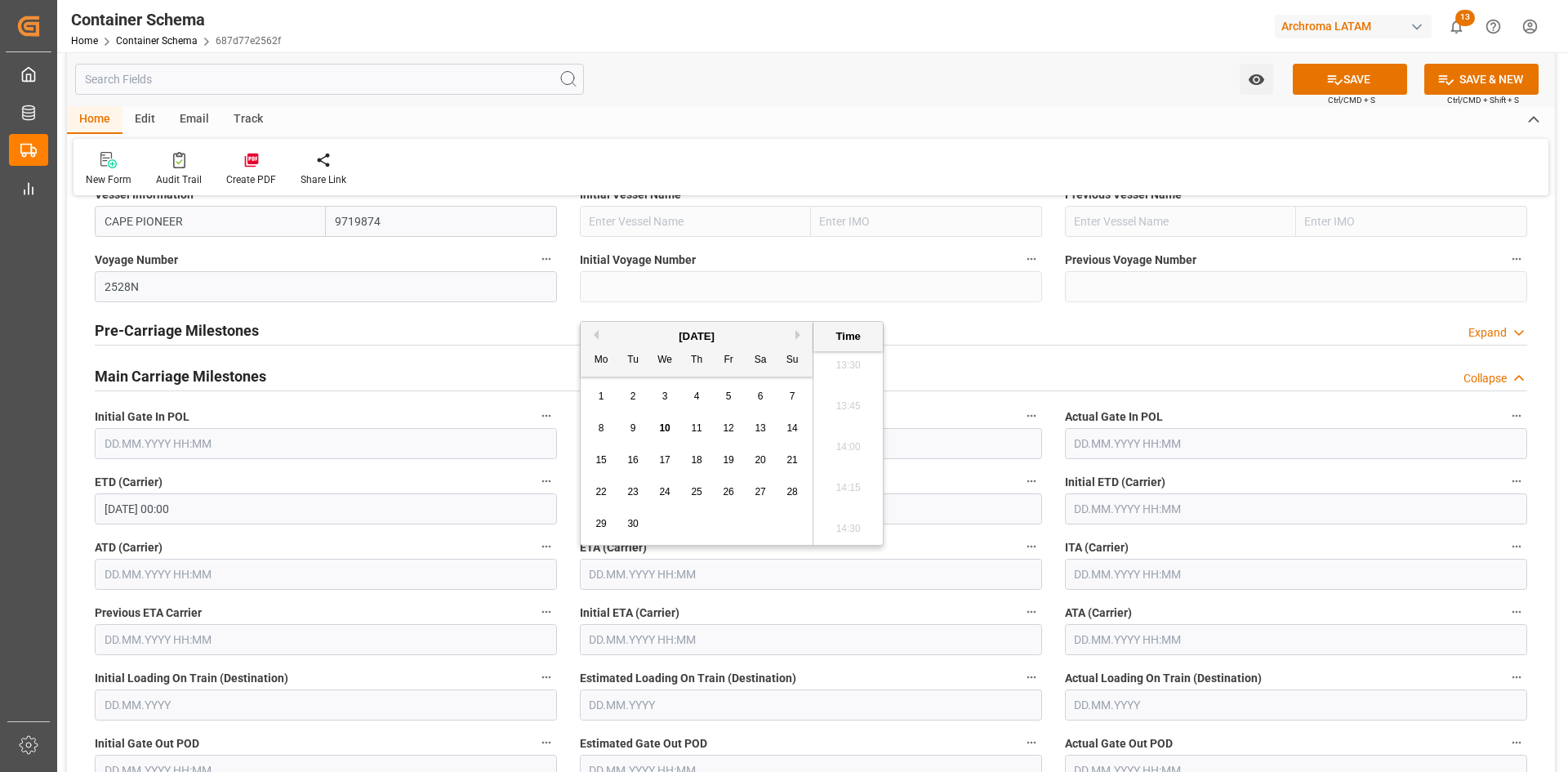
click at [632, 466] on span "16" at bounding box center [632, 460] width 10 height 11
type input "16.09.2025 00:00"
click at [1343, 76] on button "SAVE" at bounding box center [1349, 79] width 114 height 31
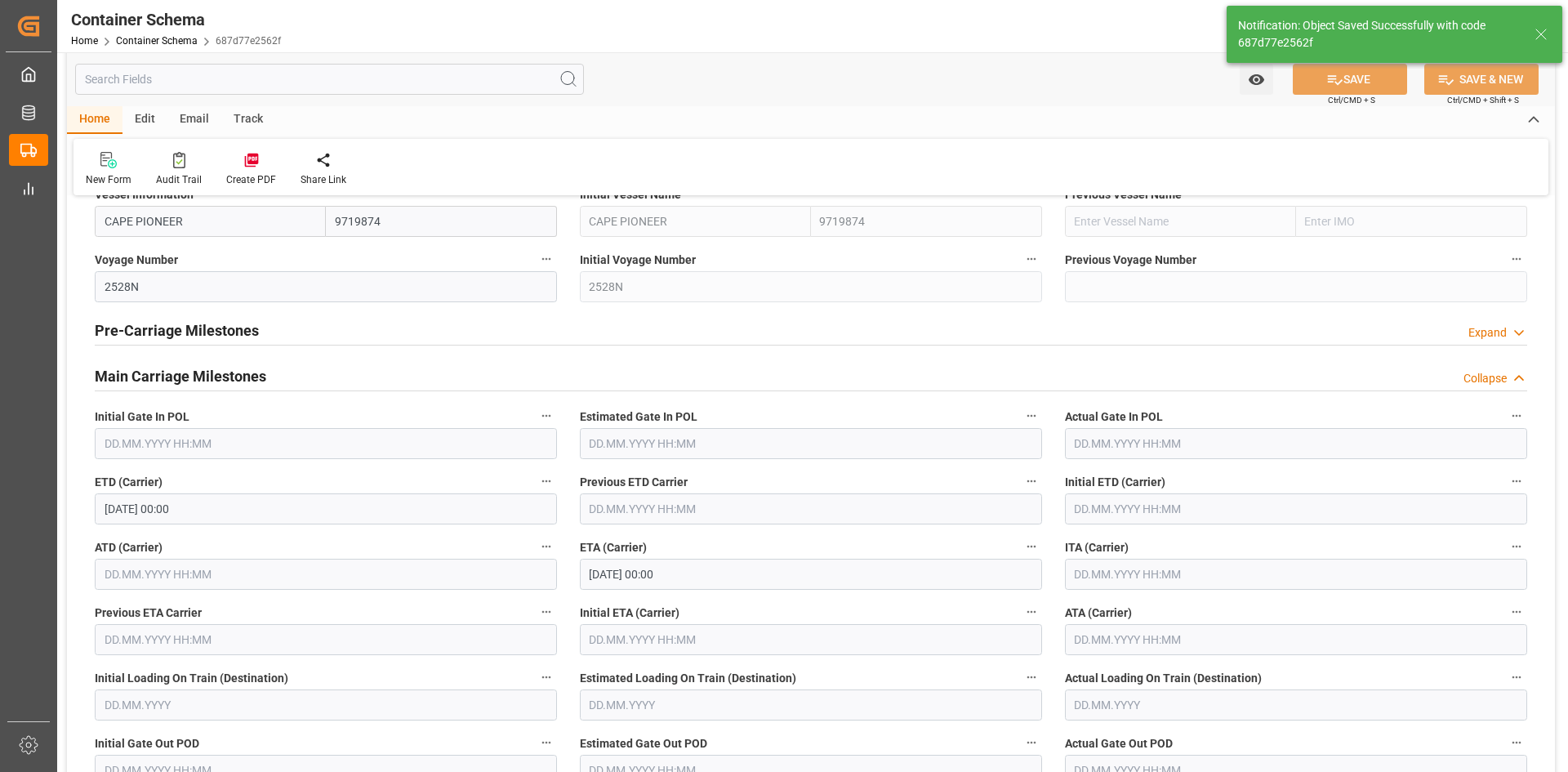
type input "COCTG"
type input "Cartagena"
type input "CAPE PIONEER"
type input "9719874"
type input "2528N"
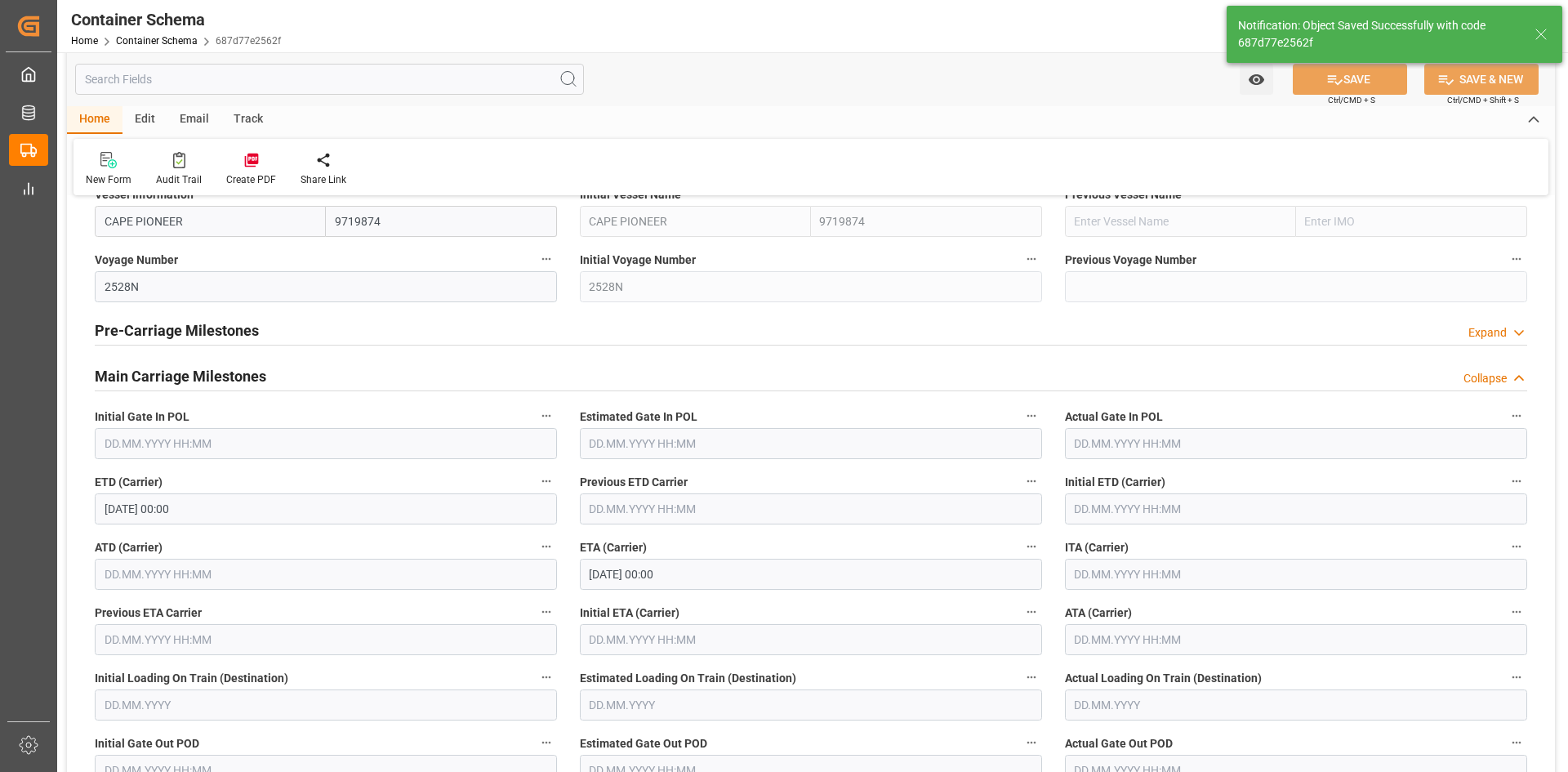
type input "CAPE PIONEER"
type input "16.09.2025 00:00"
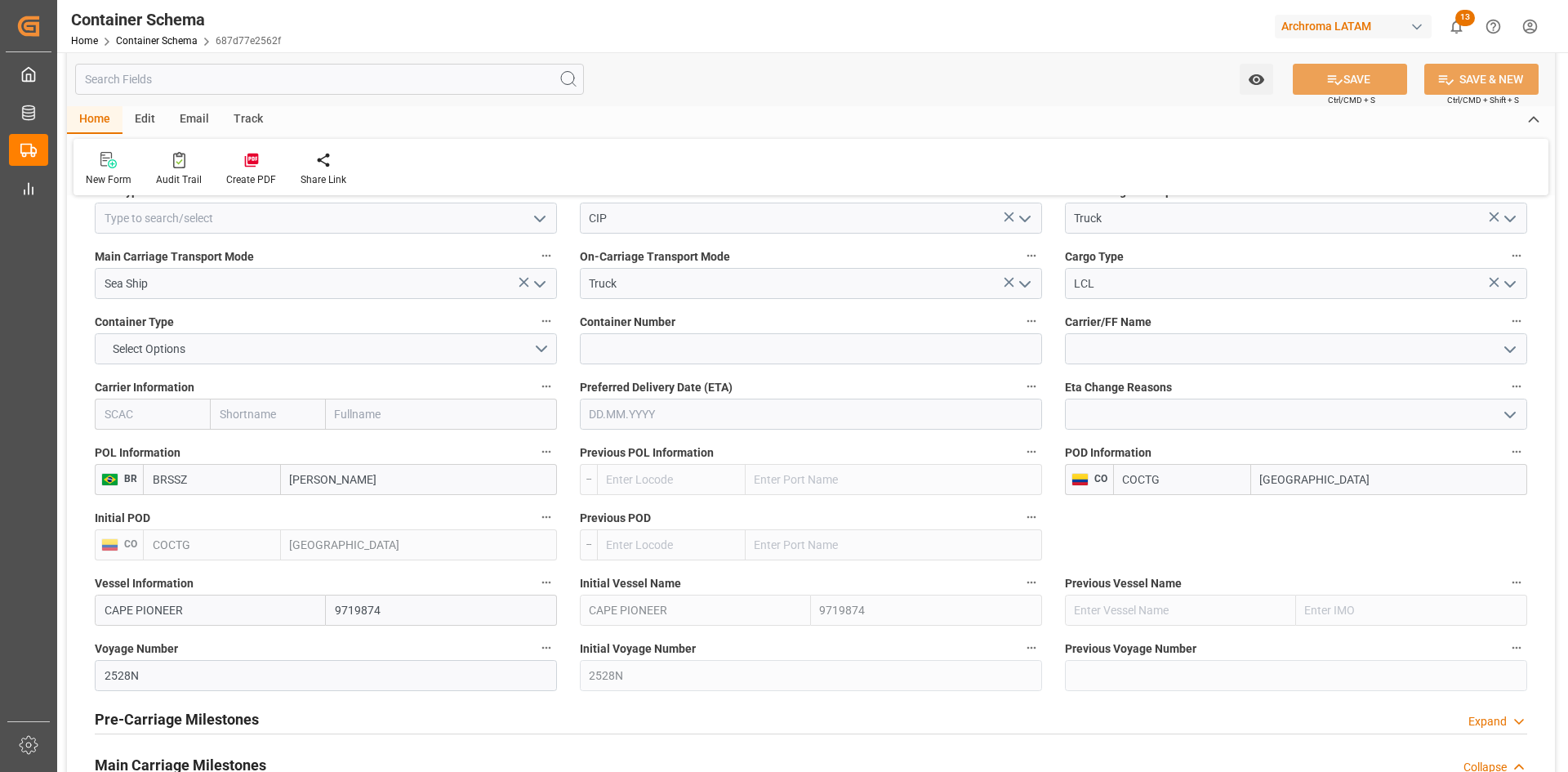
scroll to position [1716, 0]
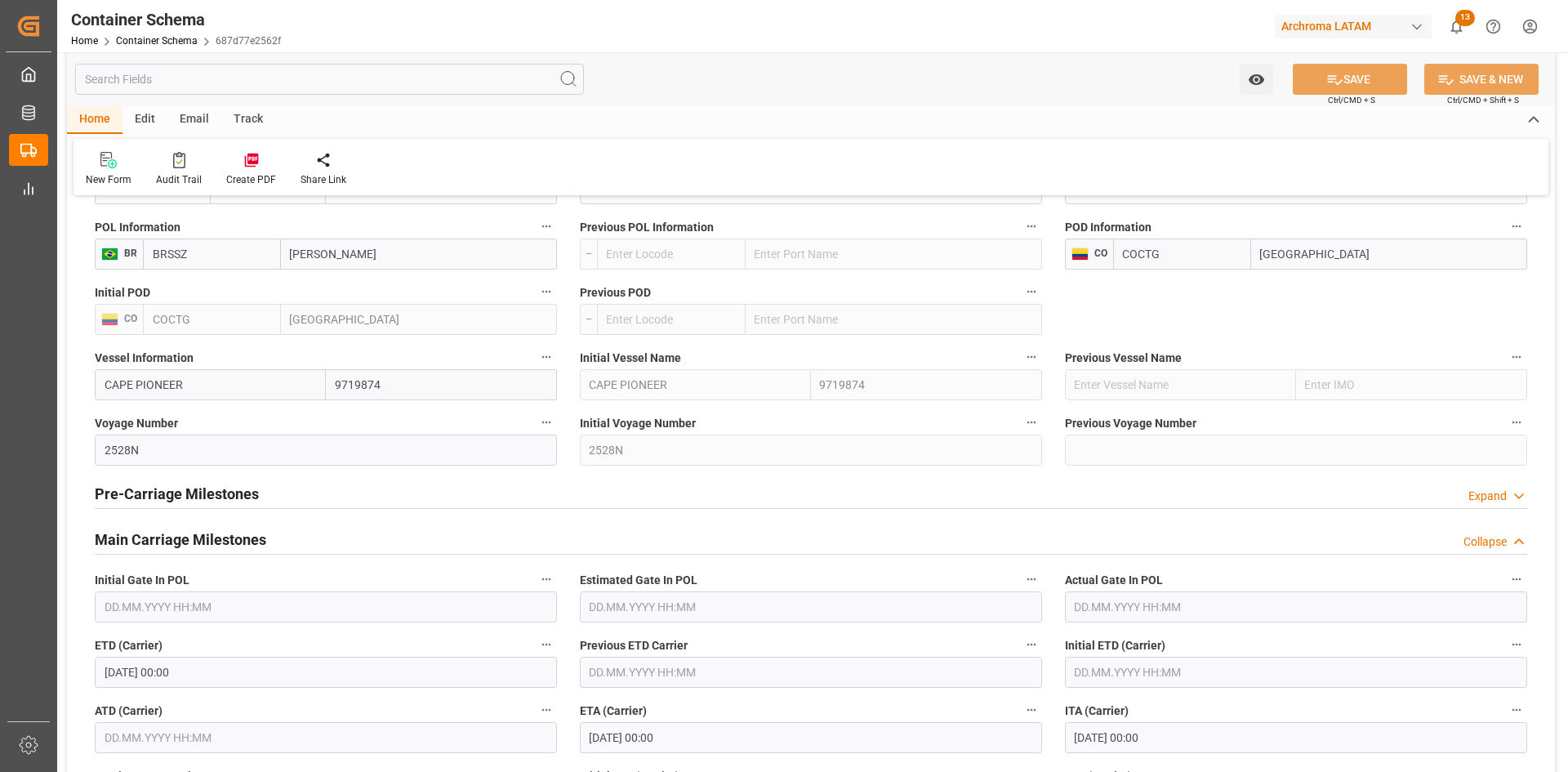
click at [205, 386] on input "CAPE PIONEER" at bounding box center [210, 385] width 231 height 31
drag, startPoint x: 205, startPoint y: 386, endPoint x: 87, endPoint y: 383, distance: 118.0
click at [87, 383] on div "Vessel Information CAPE PIONEER 9719874" at bounding box center [325, 372] width 485 height 65
click at [153, 413] on div "Palena - 9306196" at bounding box center [148, 420] width 106 height 37
type input "Palena"
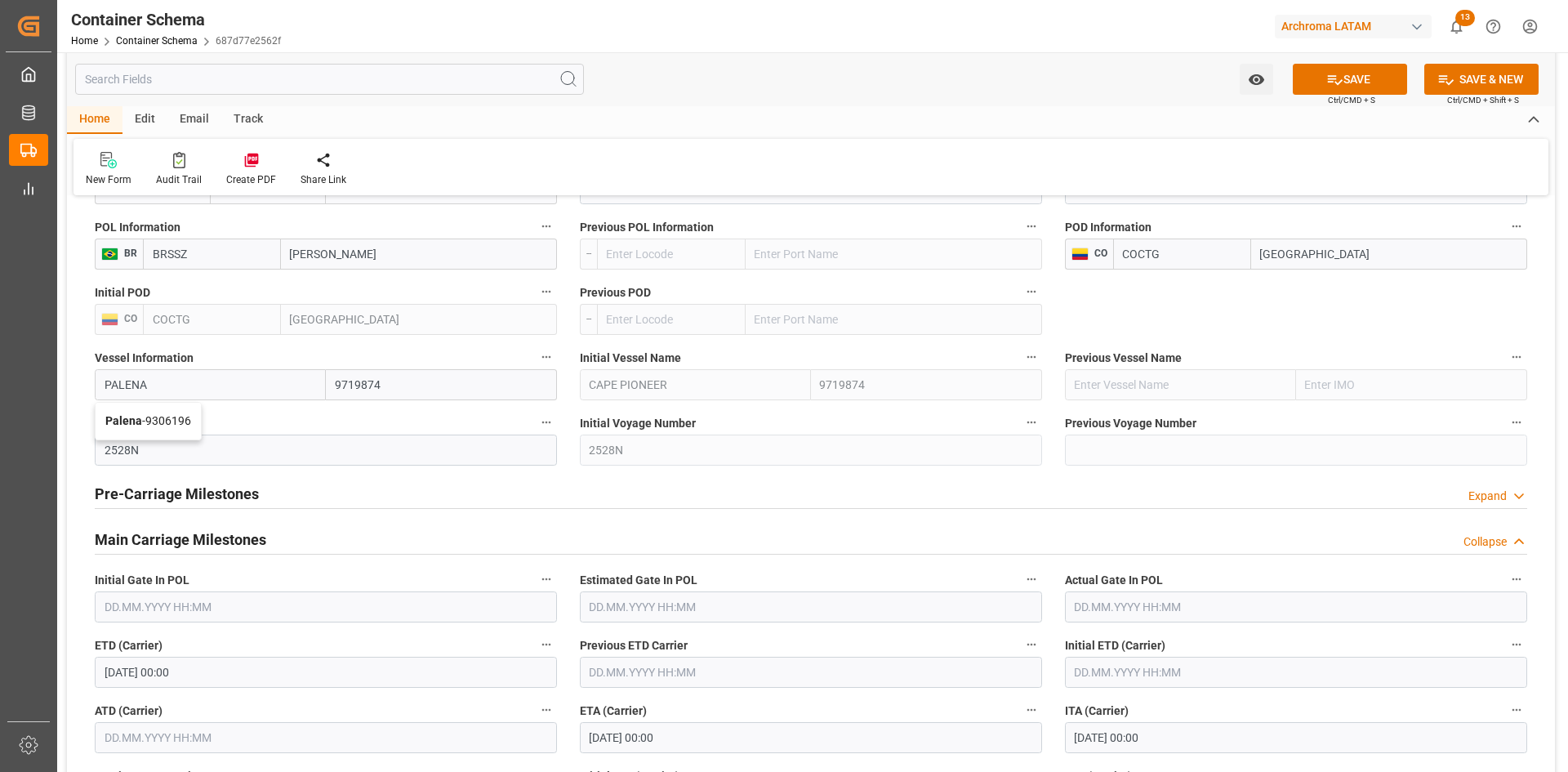
type input "9306196"
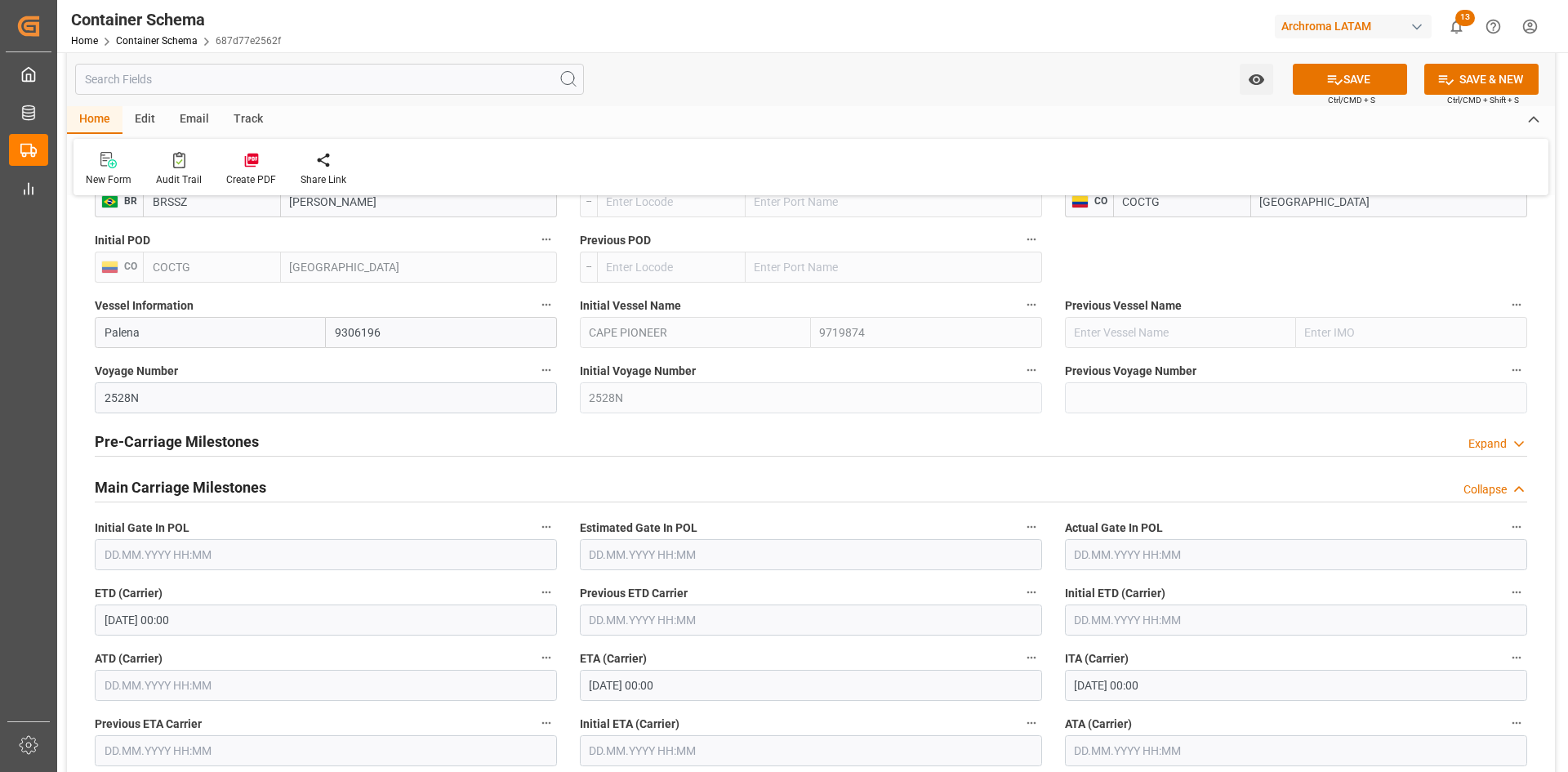
scroll to position [1798, 0]
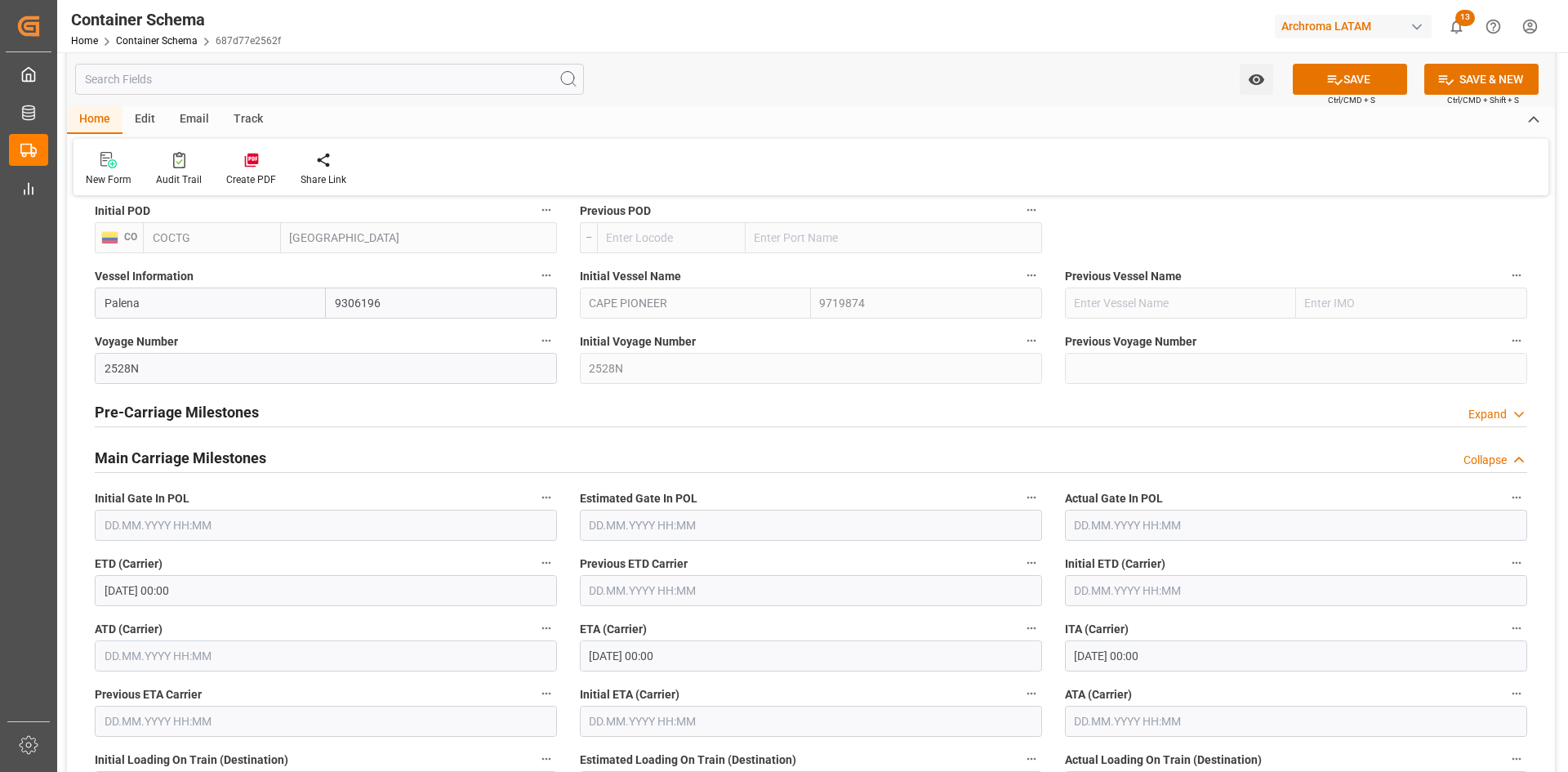
type input "Palena"
click at [190, 598] on input "03.09.2025 00:00" at bounding box center [326, 590] width 463 height 31
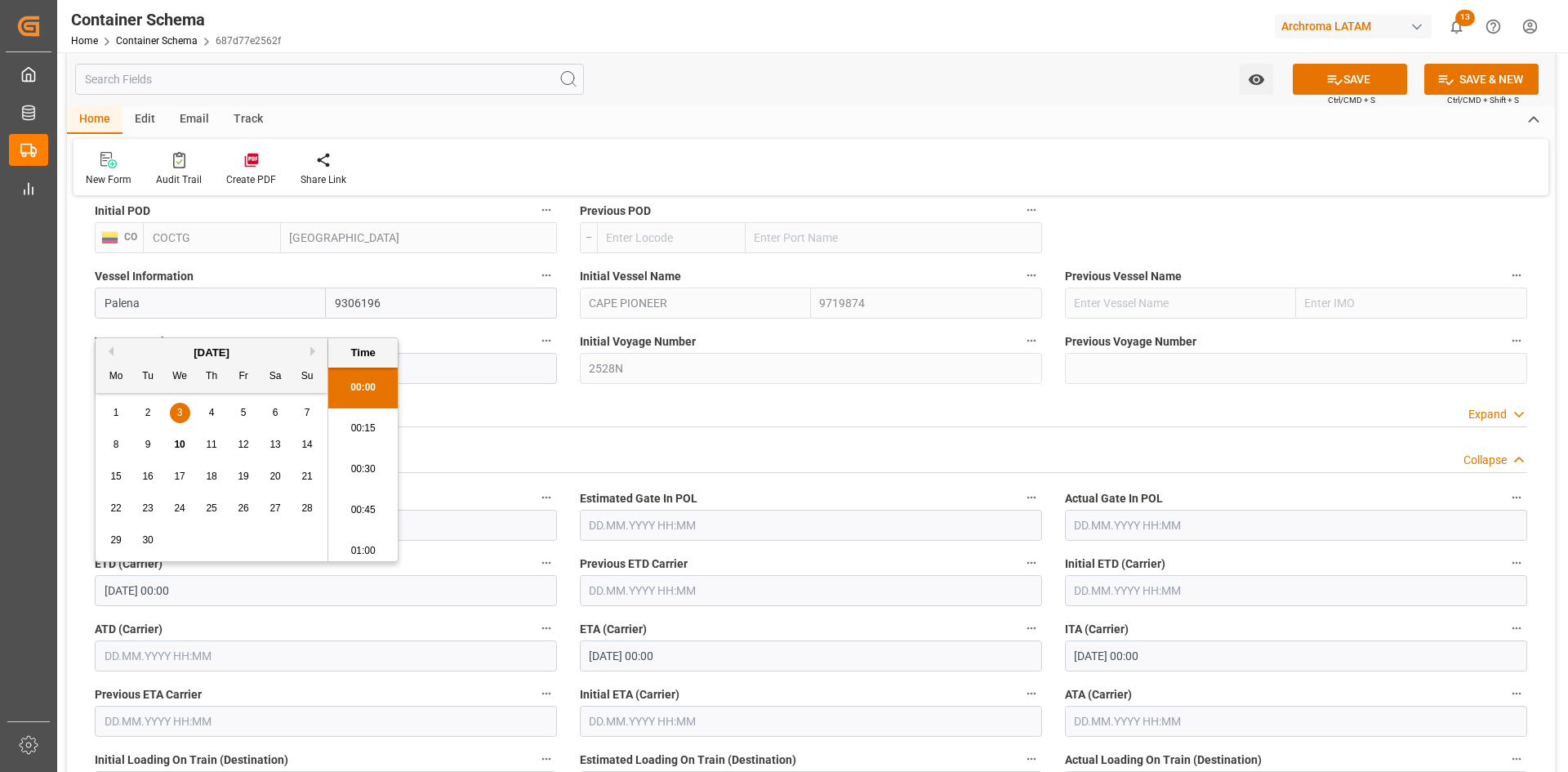
click at [155, 481] on div "16" at bounding box center [148, 477] width 21 height 20
type input "16.09.2025 00:00"
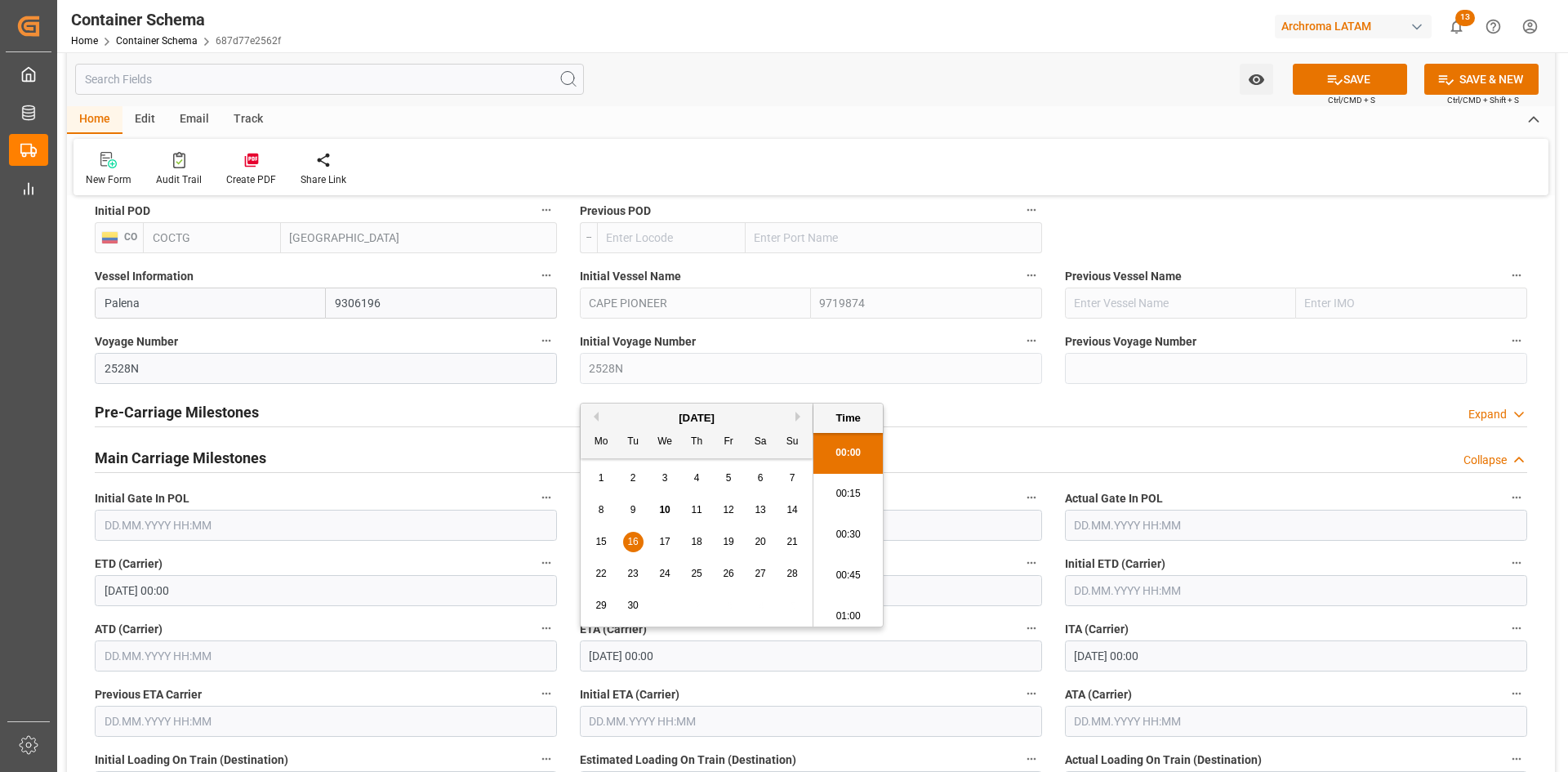
click at [732, 670] on input "16.09.2025 00:00" at bounding box center [810, 655] width 463 height 31
click at [602, 607] on span "29" at bounding box center [600, 605] width 10 height 11
type input "29.09.2025 00:00"
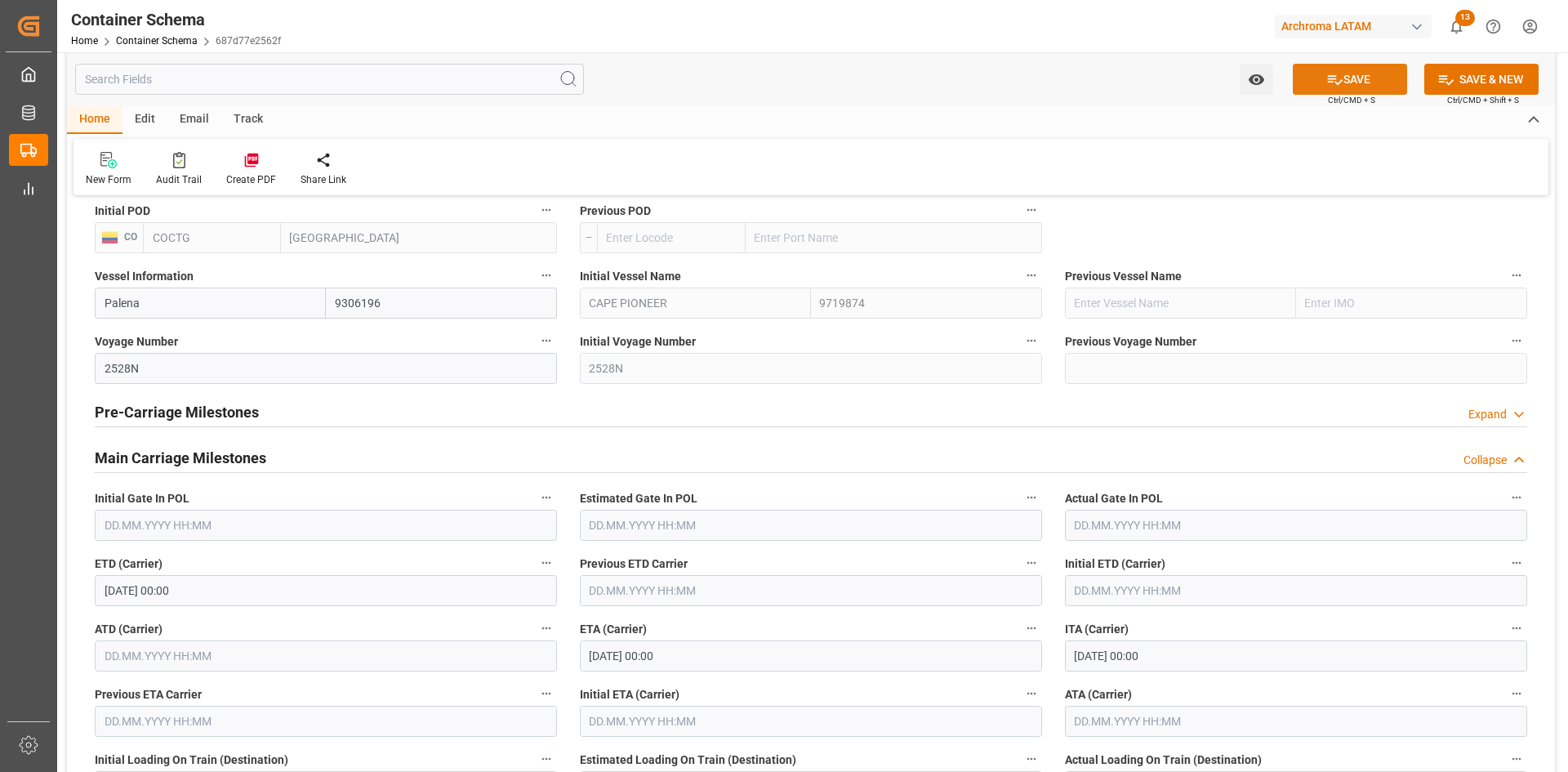
click at [1341, 74] on button "SAVE" at bounding box center [1349, 79] width 114 height 31
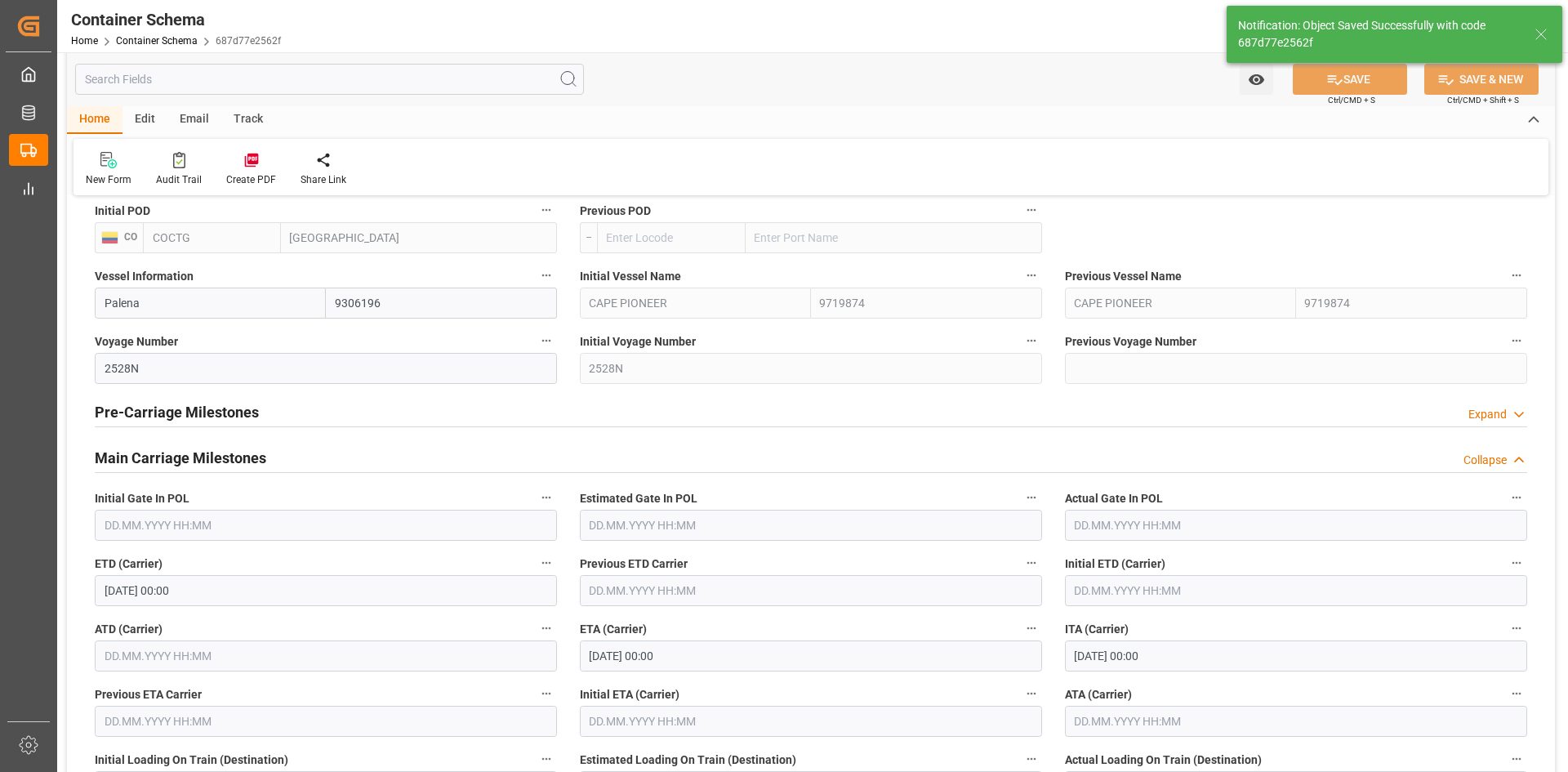
type input "CAPE PIONEER"
type input "9719874"
type input "03.09.2025 00:00"
type input "16.09.2025 00:00"
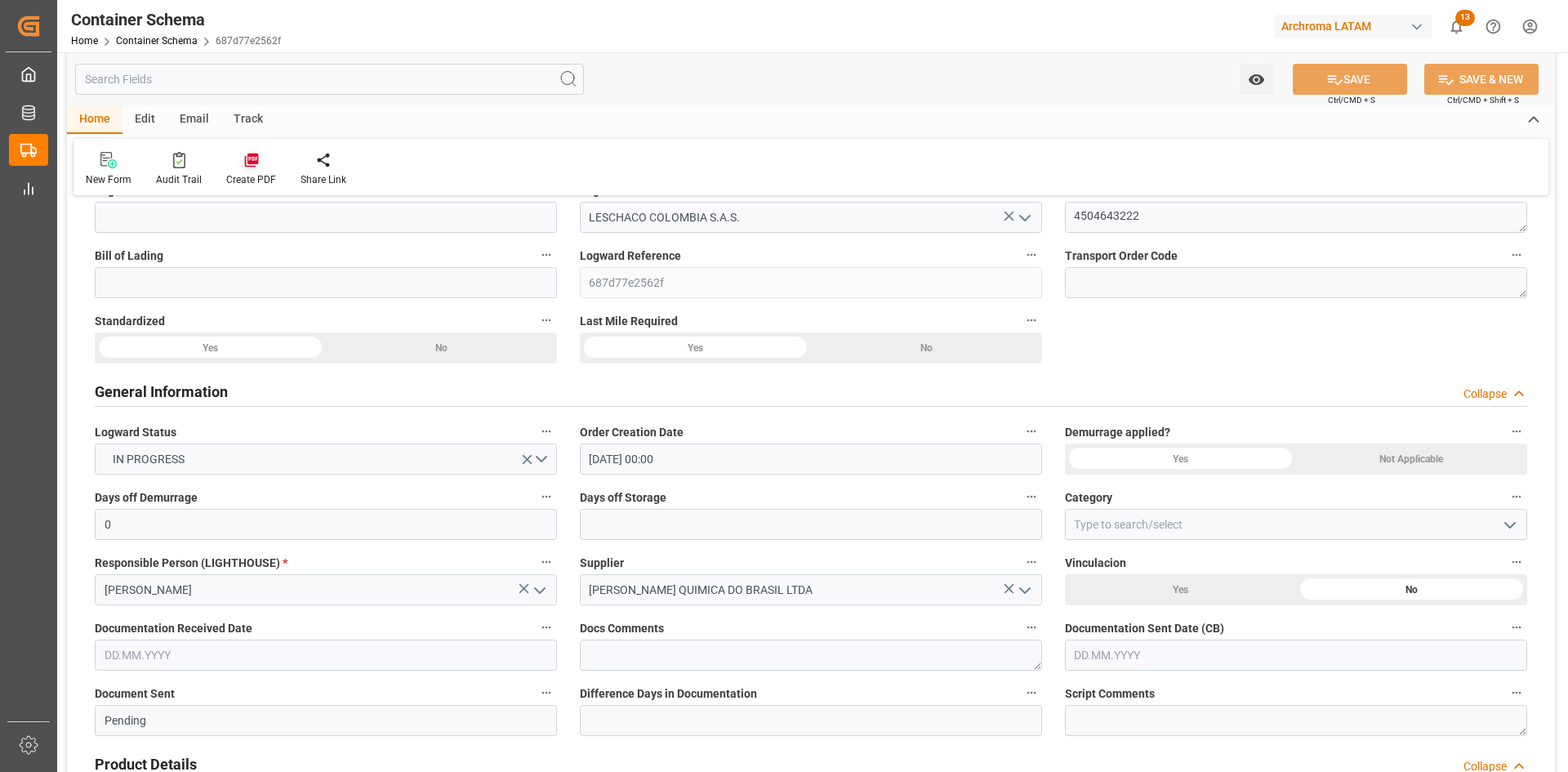
scroll to position [82, 0]
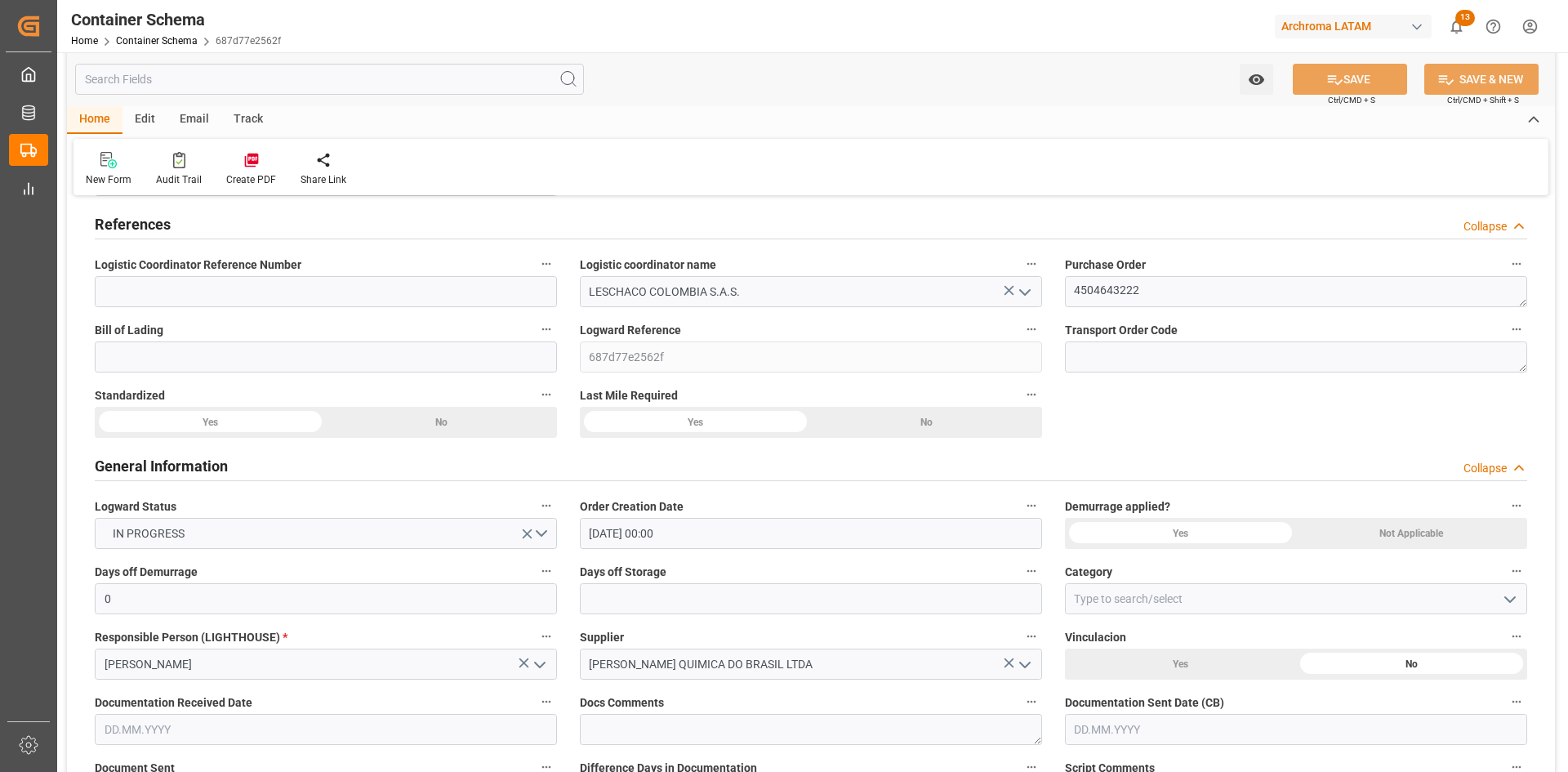
click at [205, 126] on div "Email" at bounding box center [194, 120] width 54 height 27
click at [113, 169] on div "Send Email" at bounding box center [110, 169] width 74 height 36
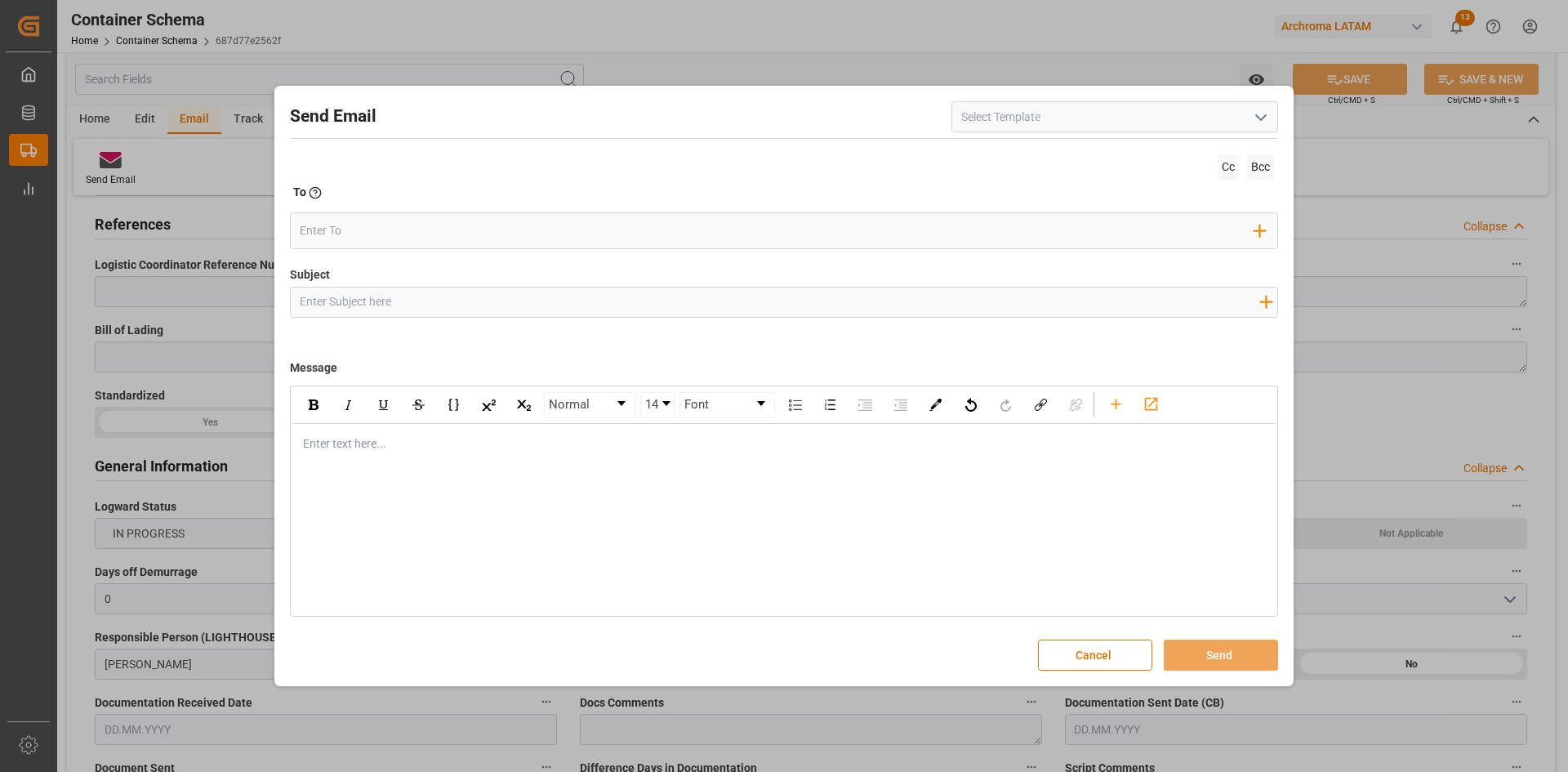
click at [1259, 120] on icon "open menu" at bounding box center [1261, 117] width 20 height 20
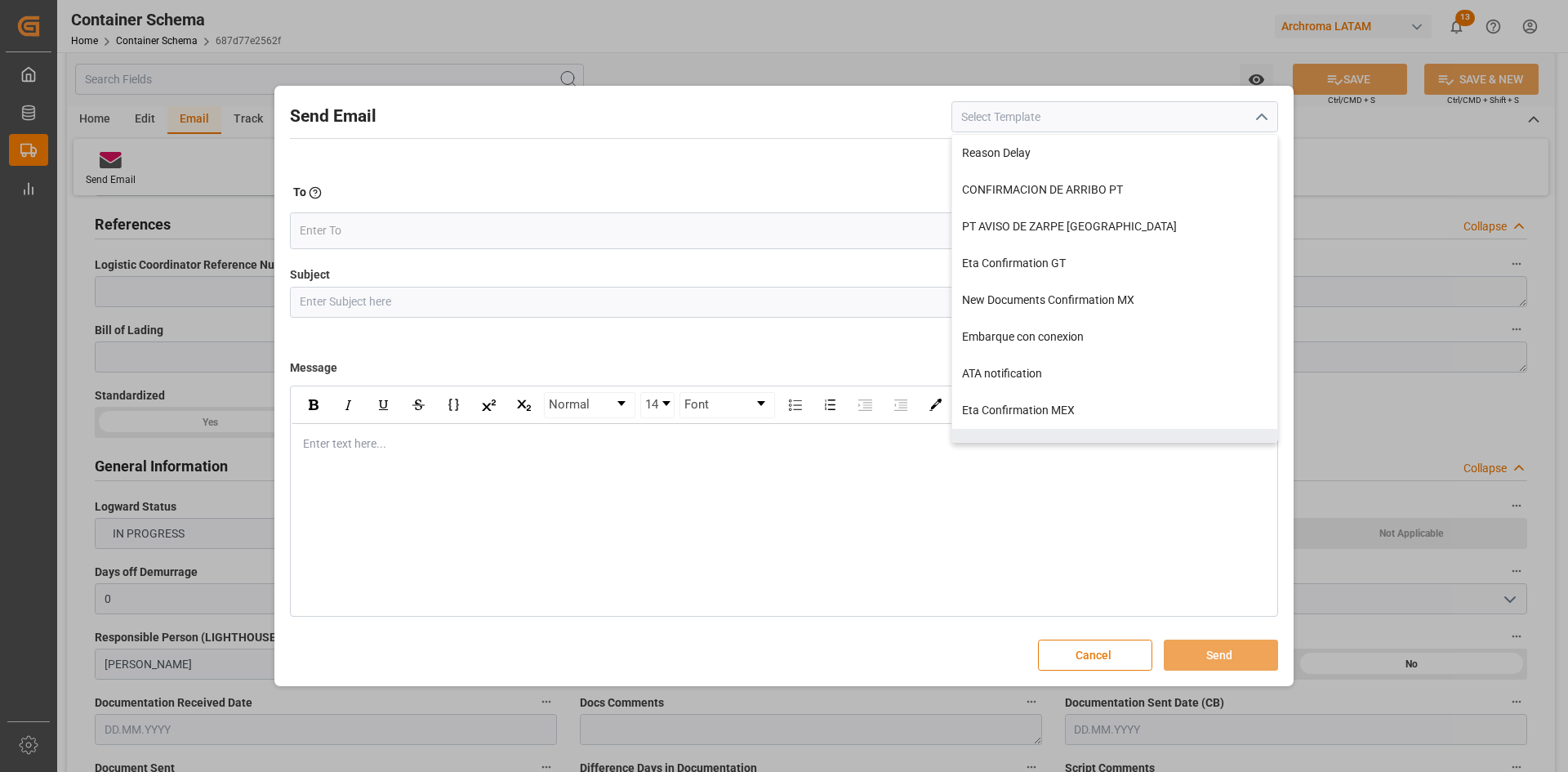
click at [1102, 649] on button "Cancel" at bounding box center [1095, 655] width 114 height 31
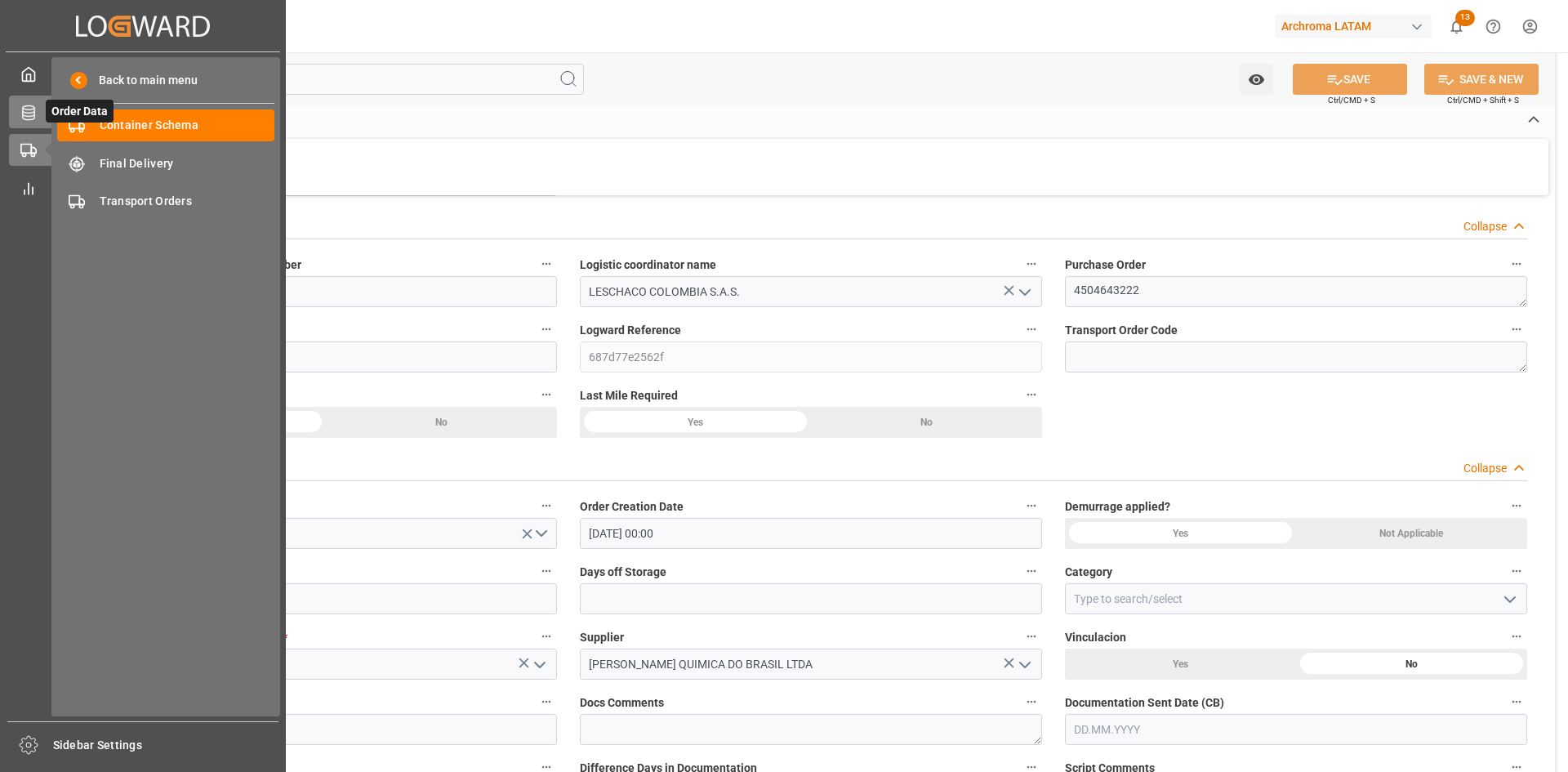
click at [26, 107] on icon at bounding box center [28, 112] width 16 height 16
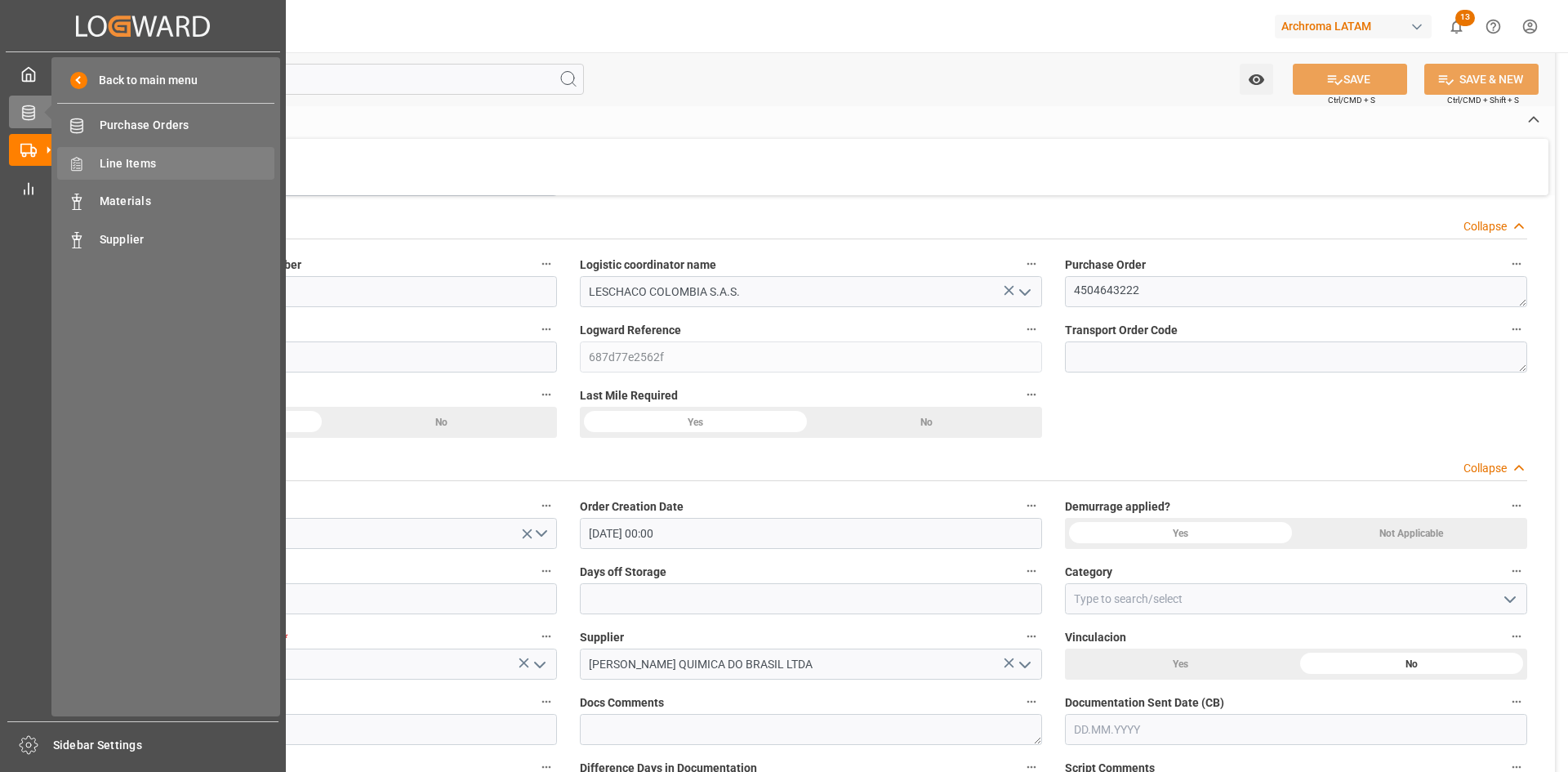
click at [236, 156] on span "Line Items" at bounding box center [188, 164] width 175 height 17
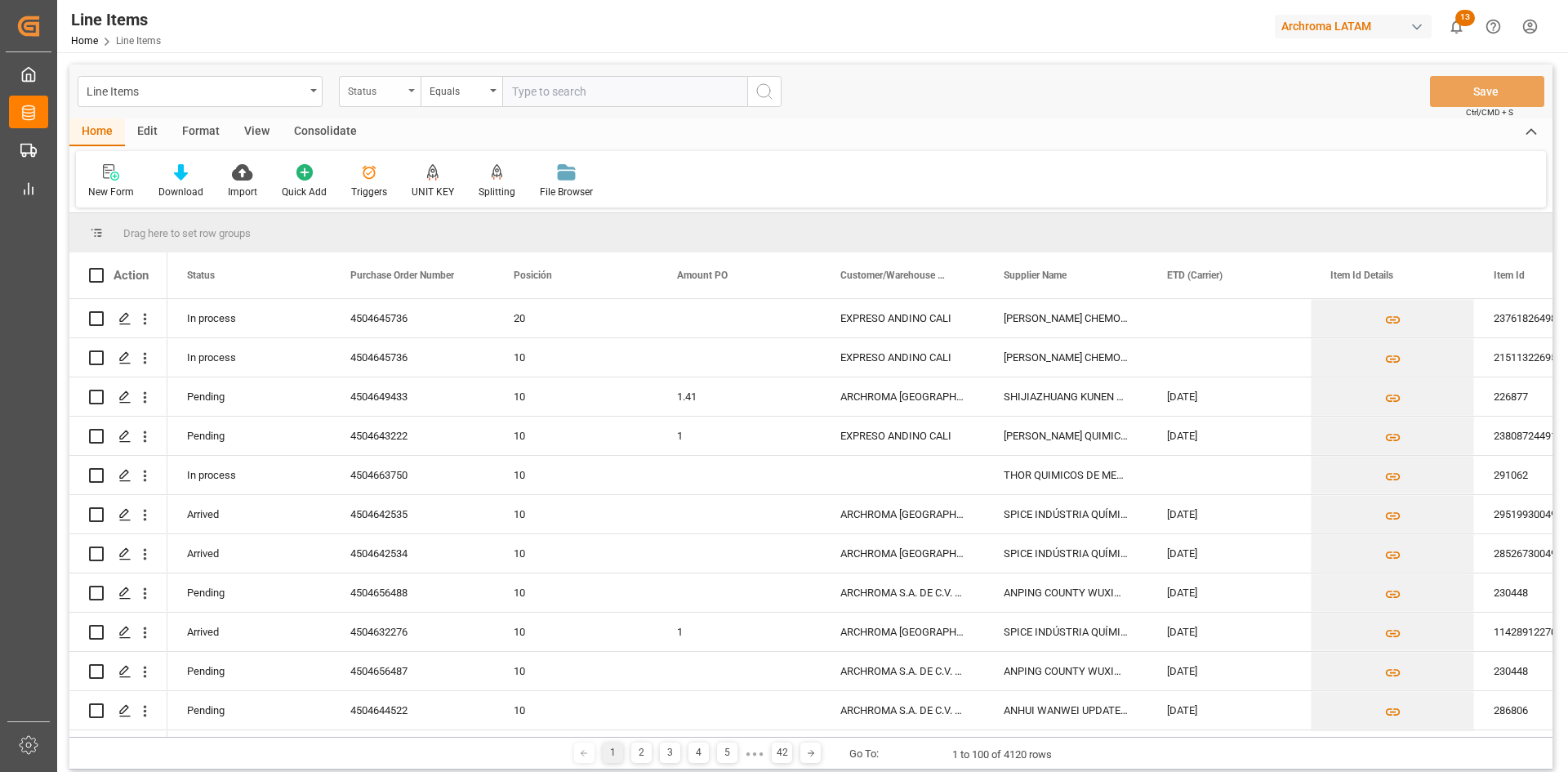
click at [346, 101] on div "Status" at bounding box center [380, 91] width 82 height 31
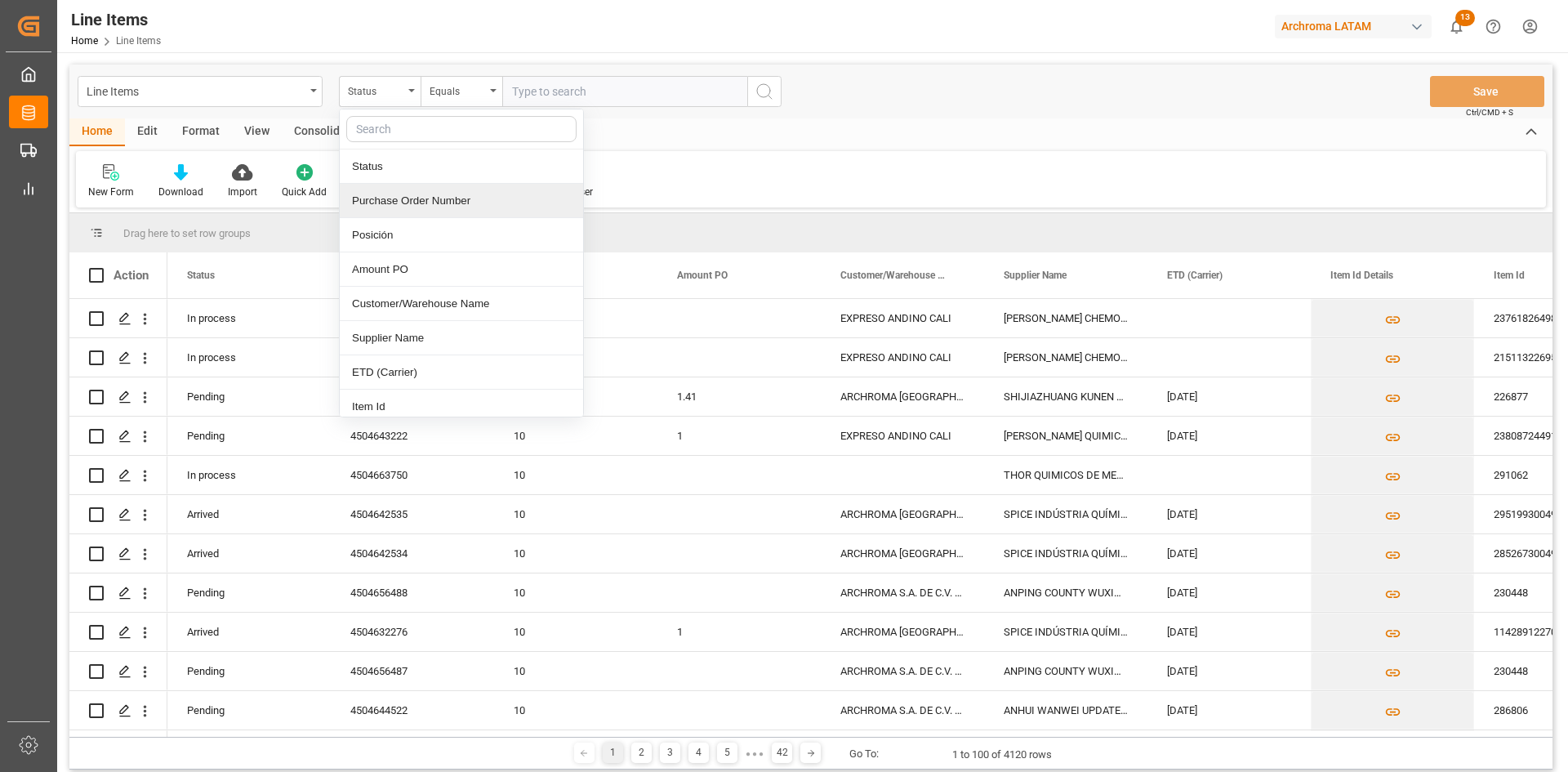
click at [451, 196] on div "Purchase Order Number" at bounding box center [462, 201] width 243 height 34
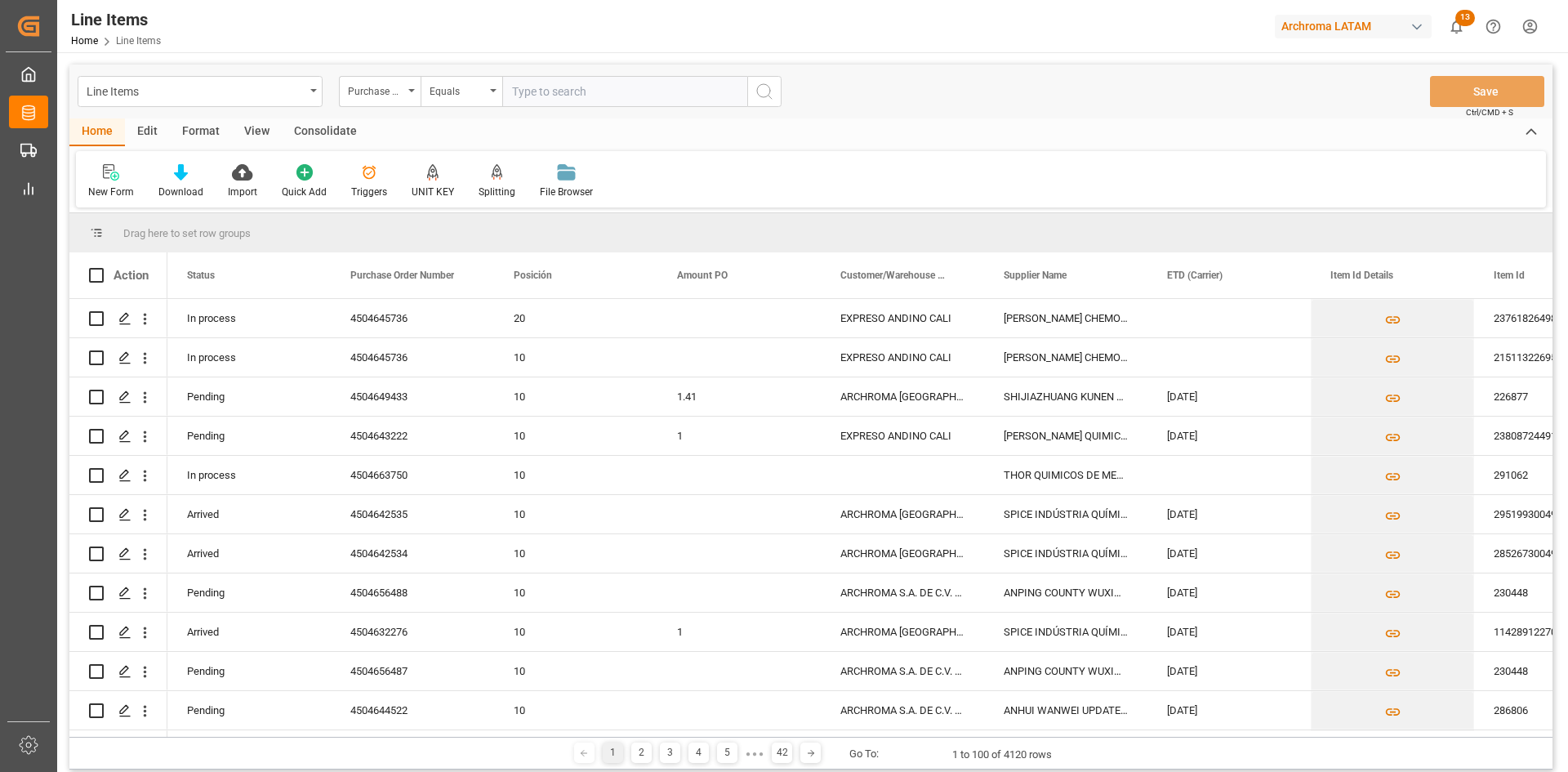
click at [530, 102] on input "text" at bounding box center [625, 91] width 245 height 31
paste input "4504645736"
type input "4504645736"
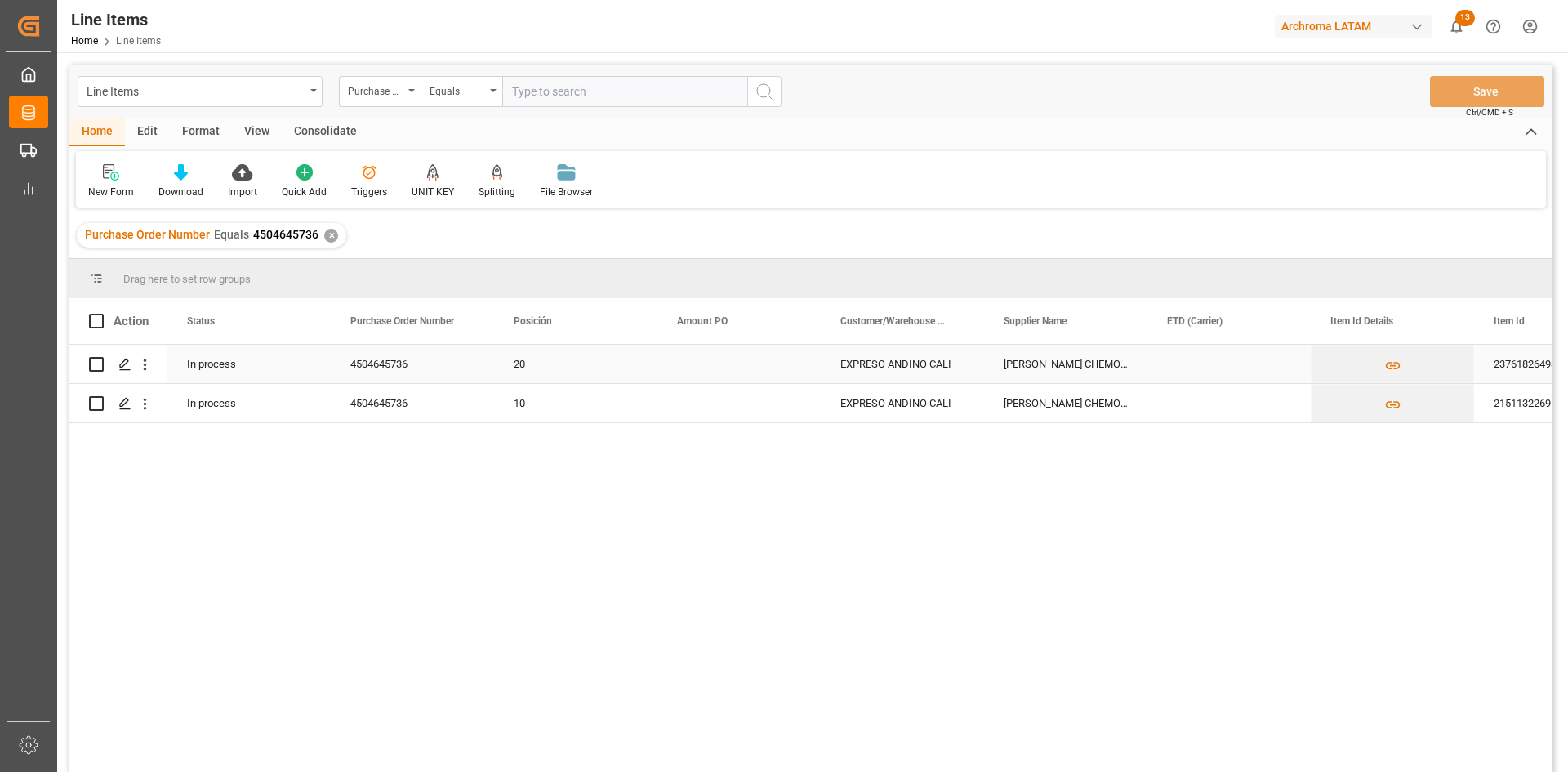
click at [648, 364] on div "20" at bounding box center [575, 364] width 163 height 39
click at [720, 358] on div "Press SPACE to select this row." at bounding box center [739, 364] width 163 height 39
click at [1191, 369] on div "Press SPACE to select this row." at bounding box center [1229, 364] width 163 height 39
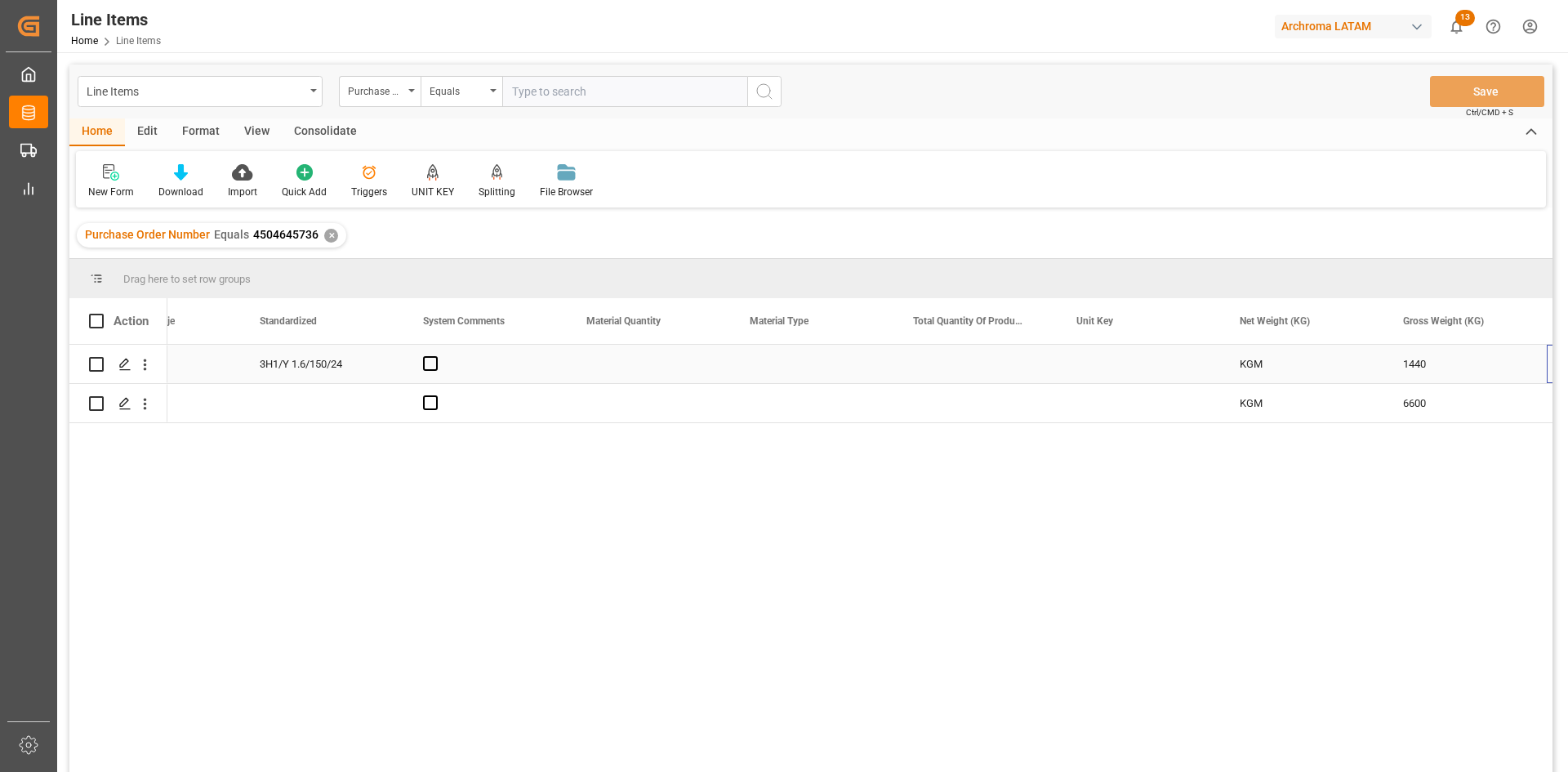
scroll to position [0, 2050]
click at [1353, 320] on span at bounding box center [1357, 321] width 15 height 15
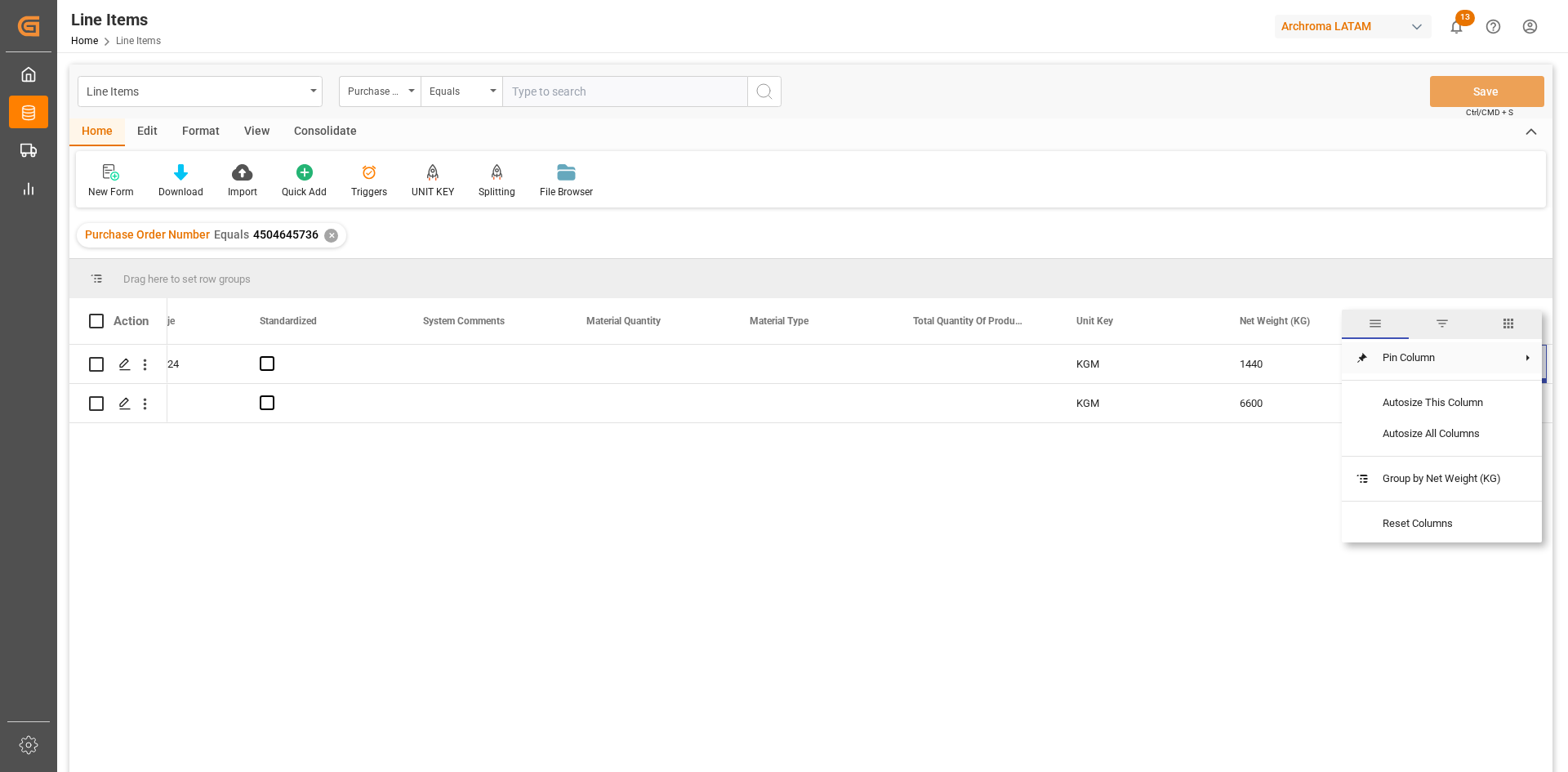
click at [1406, 365] on span "Pin Column" at bounding box center [1441, 357] width 144 height 31
click at [1424, 357] on span "Pin Column" at bounding box center [1441, 357] width 144 height 31
click at [1314, 354] on span "Pin Left" at bounding box center [1294, 364] width 69 height 31
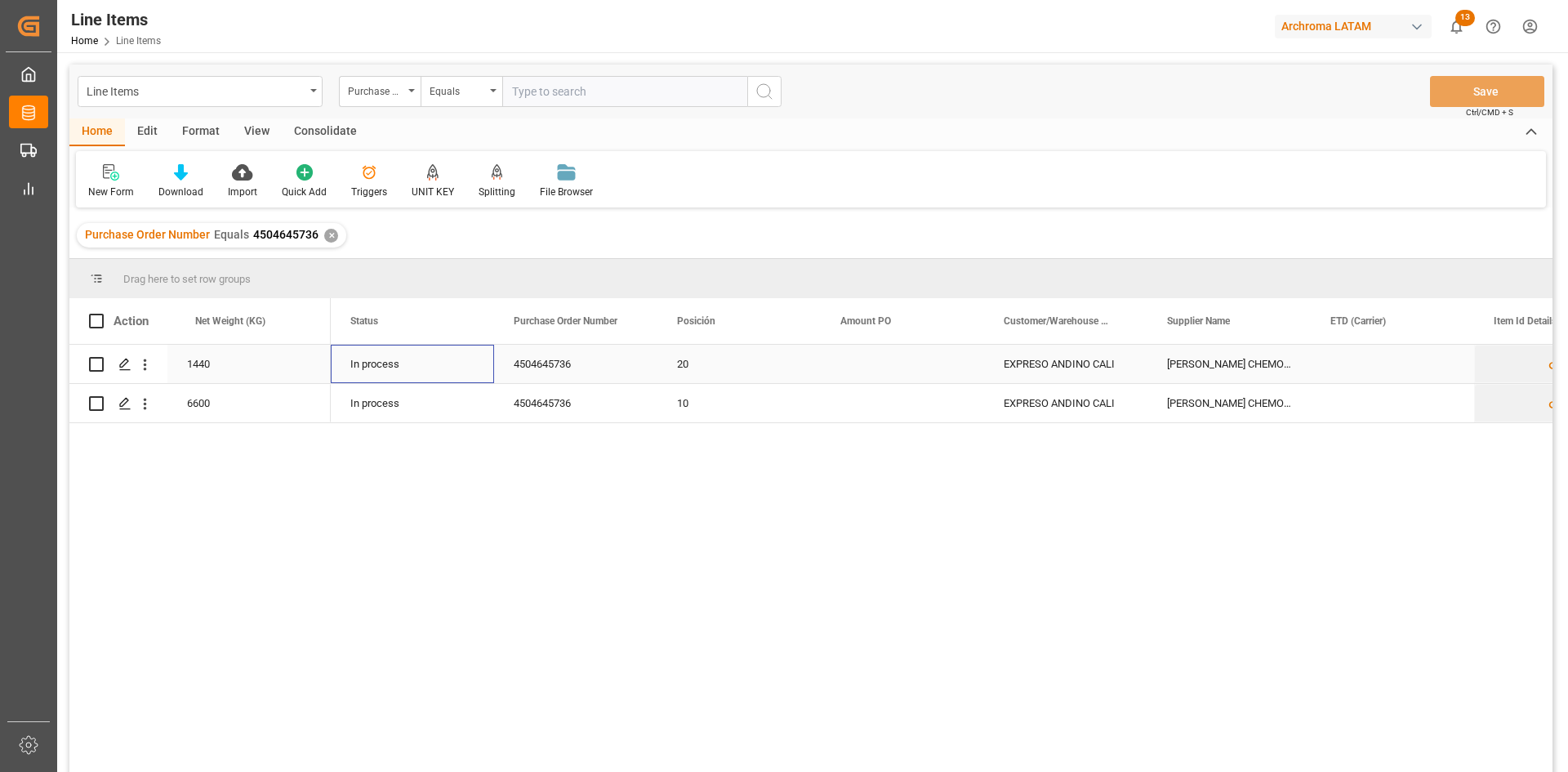
scroll to position [0, 0]
click at [912, 389] on div "Press SPACE to select this row." at bounding box center [902, 402] width 163 height 39
click at [900, 398] on div "Press SPACE to select this row." at bounding box center [902, 402] width 163 height 39
click at [900, 398] on input "Press SPACE to select this row." at bounding box center [903, 393] width 138 height 31
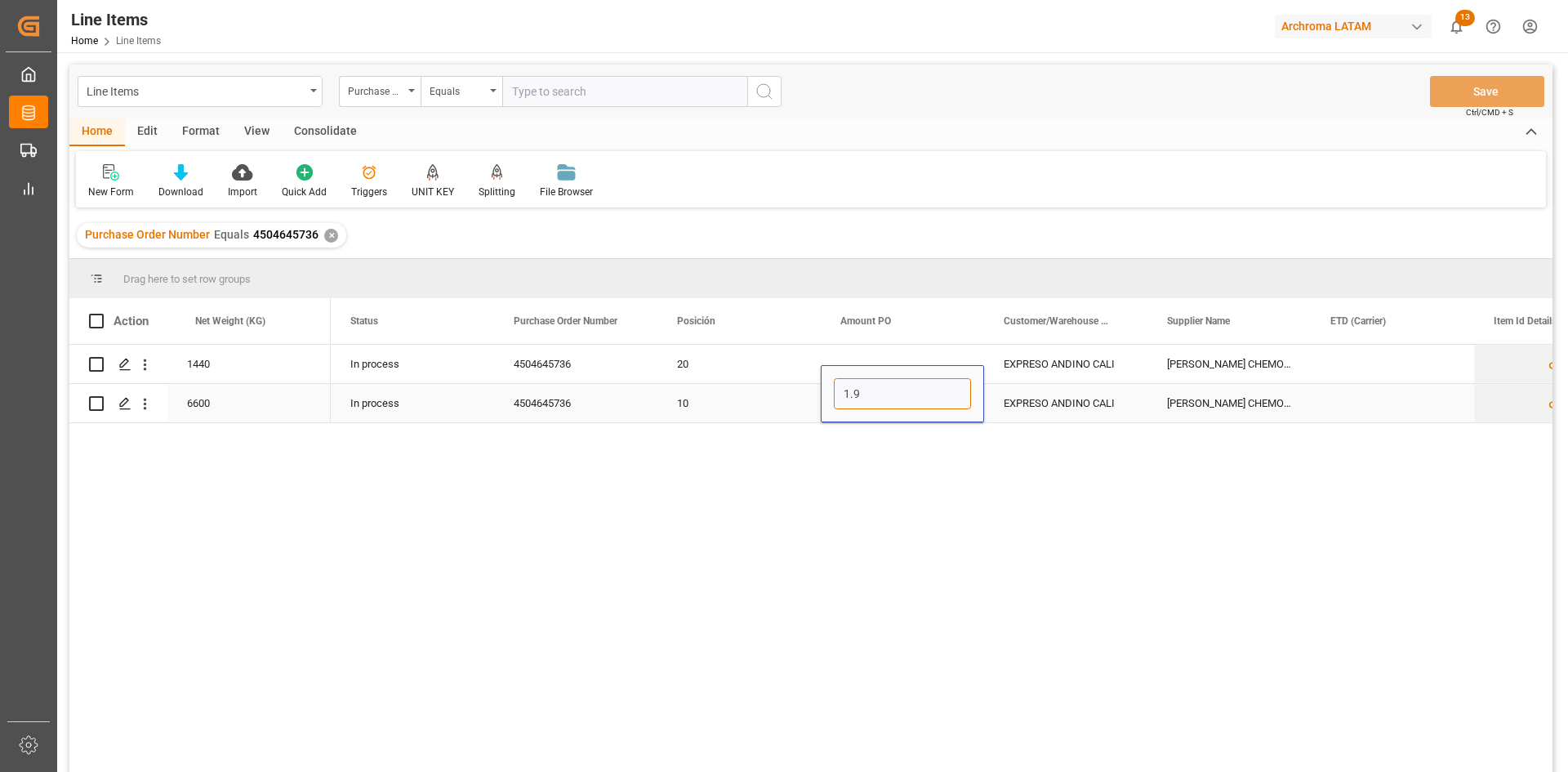
type input "1.97"
click at [925, 353] on div "Press SPACE to select this row." at bounding box center [902, 364] width 163 height 39
click at [902, 363] on div "Press SPACE to select this row." at bounding box center [902, 364] width 163 height 39
click at [888, 371] on input "Press SPACE to select this row." at bounding box center [903, 373] width 138 height 31
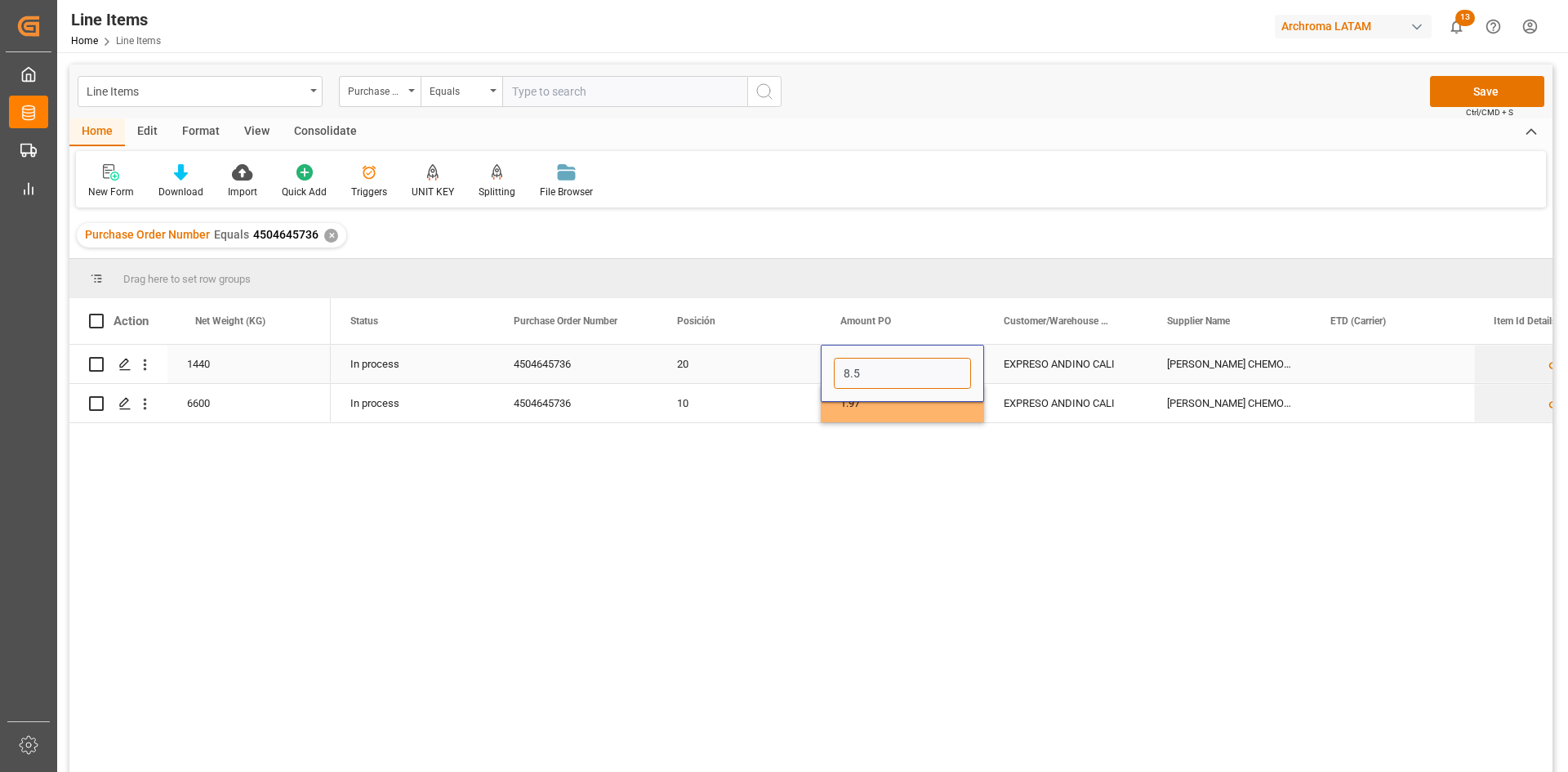
type input "8.52"
click at [1370, 358] on div "Press SPACE to select this row." at bounding box center [1392, 364] width 163 height 39
click at [1372, 352] on div "Press SPACE to select this row." at bounding box center [1392, 364] width 163 height 39
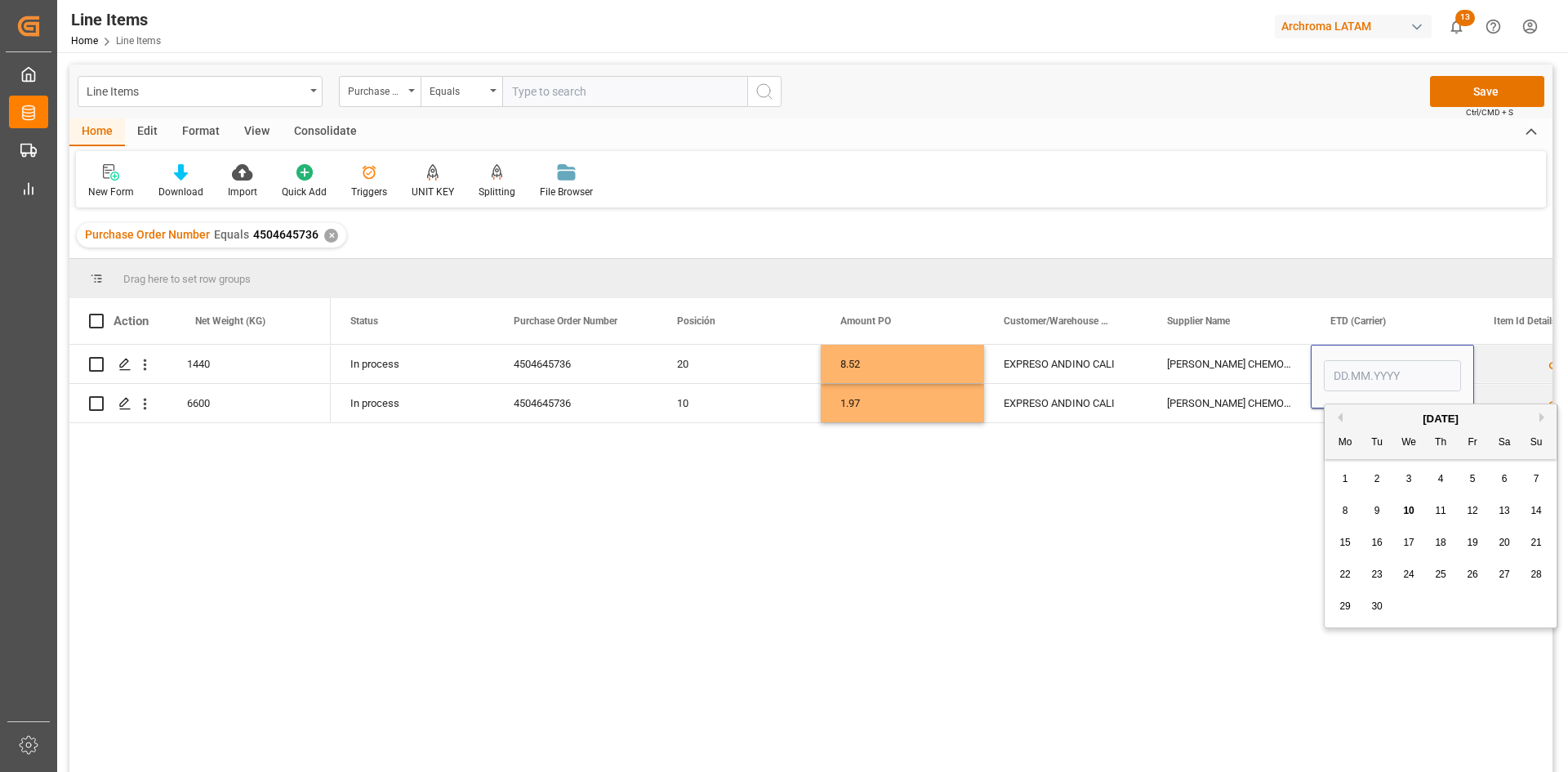
click at [1339, 416] on button "Previous Month" at bounding box center [1337, 418] width 9 height 9
click at [1446, 544] on div "14" at bounding box center [1441, 543] width 21 height 20
type input "[DATE]"
click at [1369, 463] on div "23761826498 14.08.2025 K. PATEL CHEMOPHARMA PVT. LTD. EXPRESO ANDINO CALI 8.52 …" at bounding box center [941, 564] width 1222 height 438
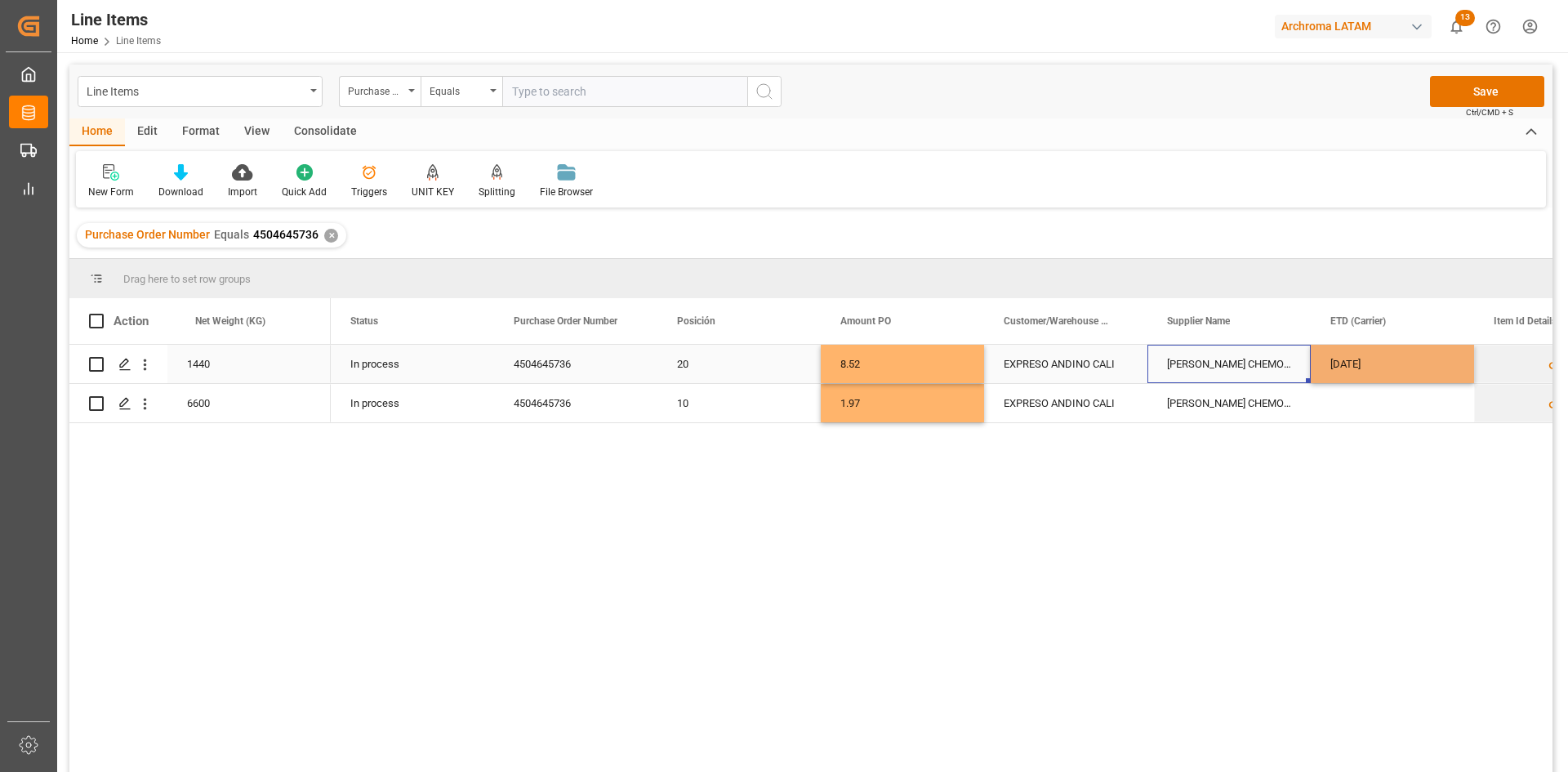
click at [1222, 359] on div "[PERSON_NAME] CHEMOPHARMA PVT. LTD." at bounding box center [1229, 364] width 163 height 39
click at [1469, 368] on div "[DATE]" at bounding box center [1392, 364] width 163 height 39
drag, startPoint x: 1469, startPoint y: 382, endPoint x: 1467, endPoint y: 400, distance: 18.1
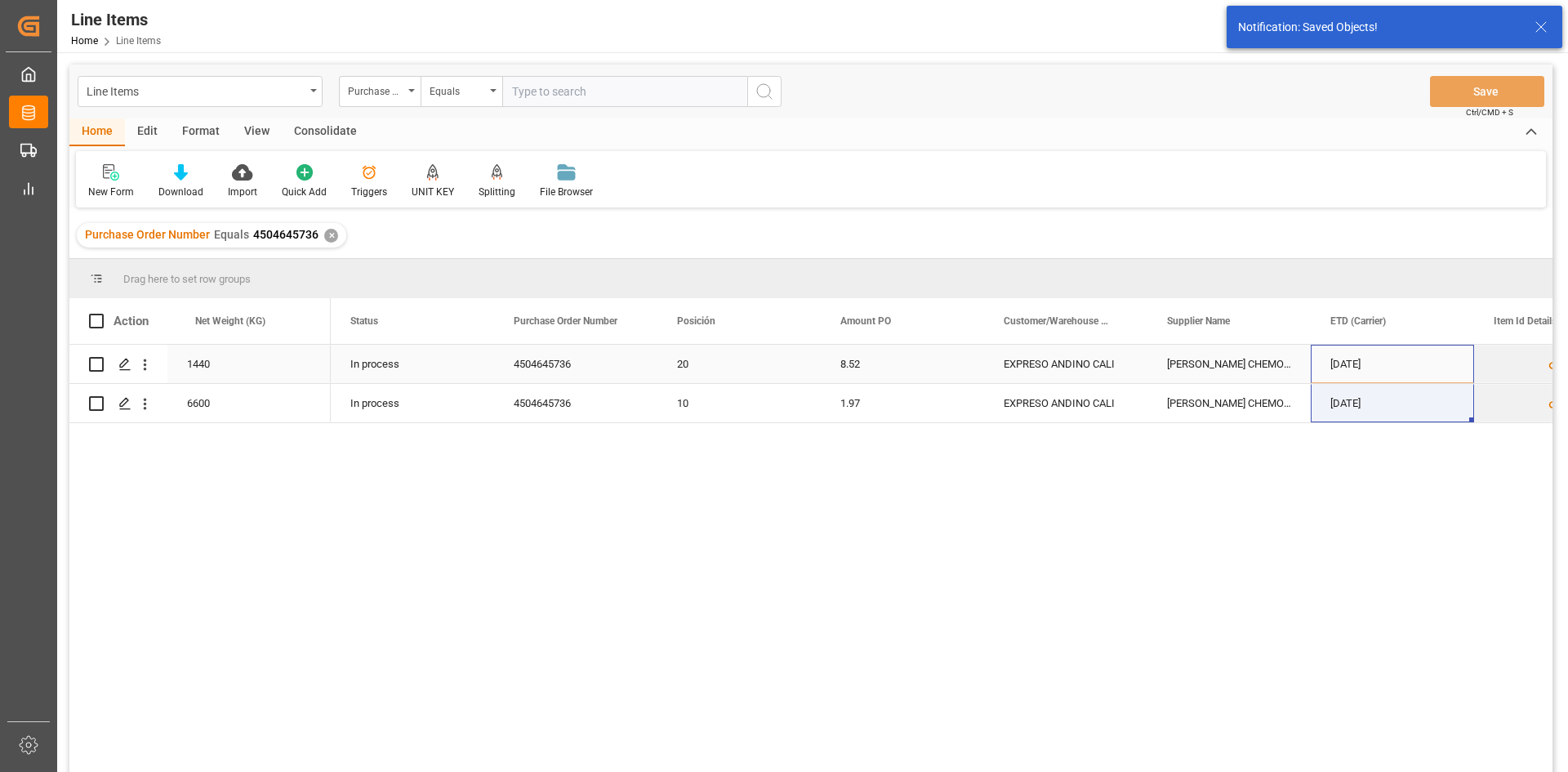
click at [1403, 378] on div "[DATE]" at bounding box center [1392, 364] width 163 height 39
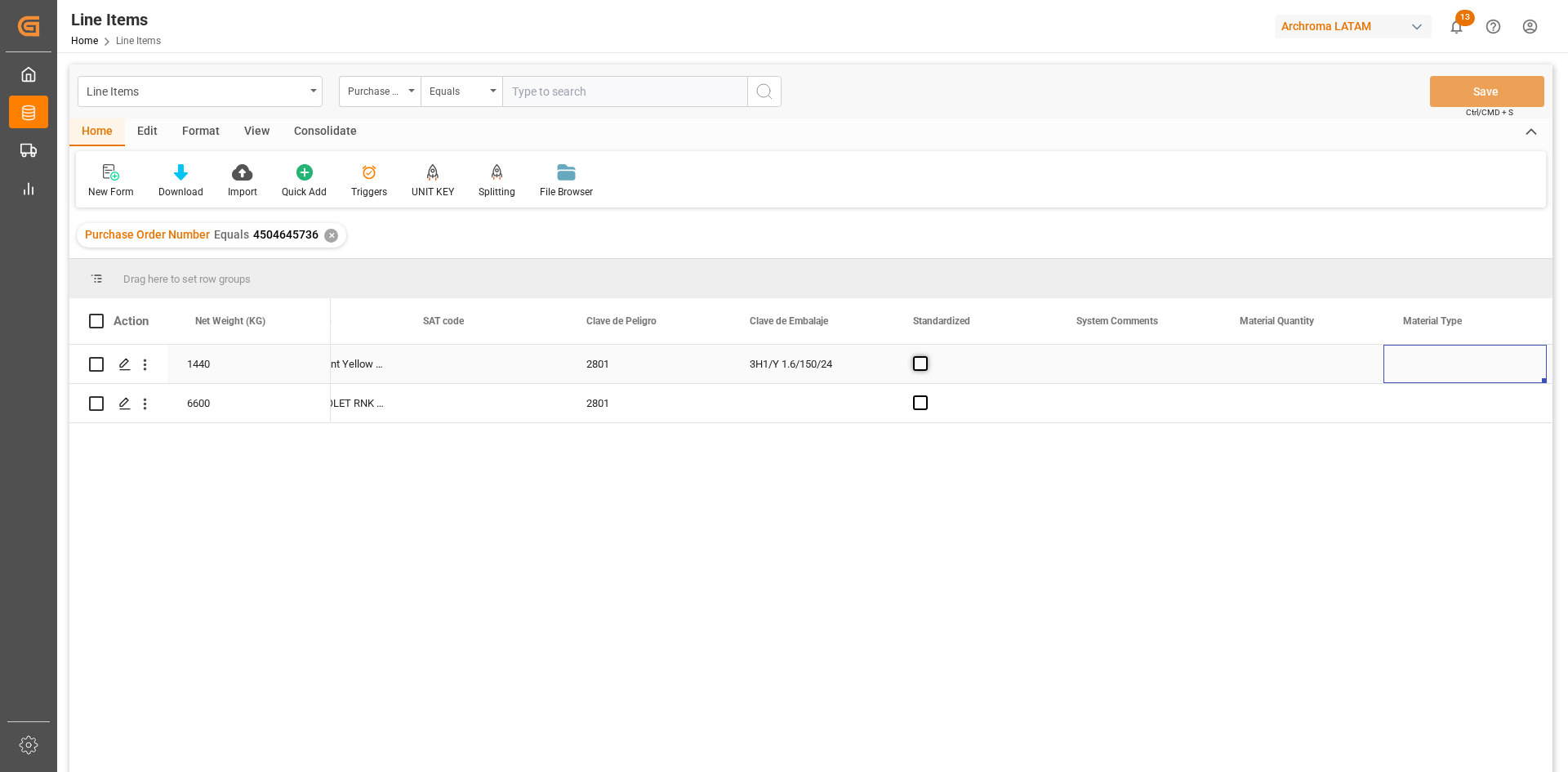
click at [924, 358] on span "Press SPACE to select this row." at bounding box center [921, 364] width 15 height 15
click at [925, 356] on input "Press SPACE to select this row." at bounding box center [925, 356] width 0 height 0
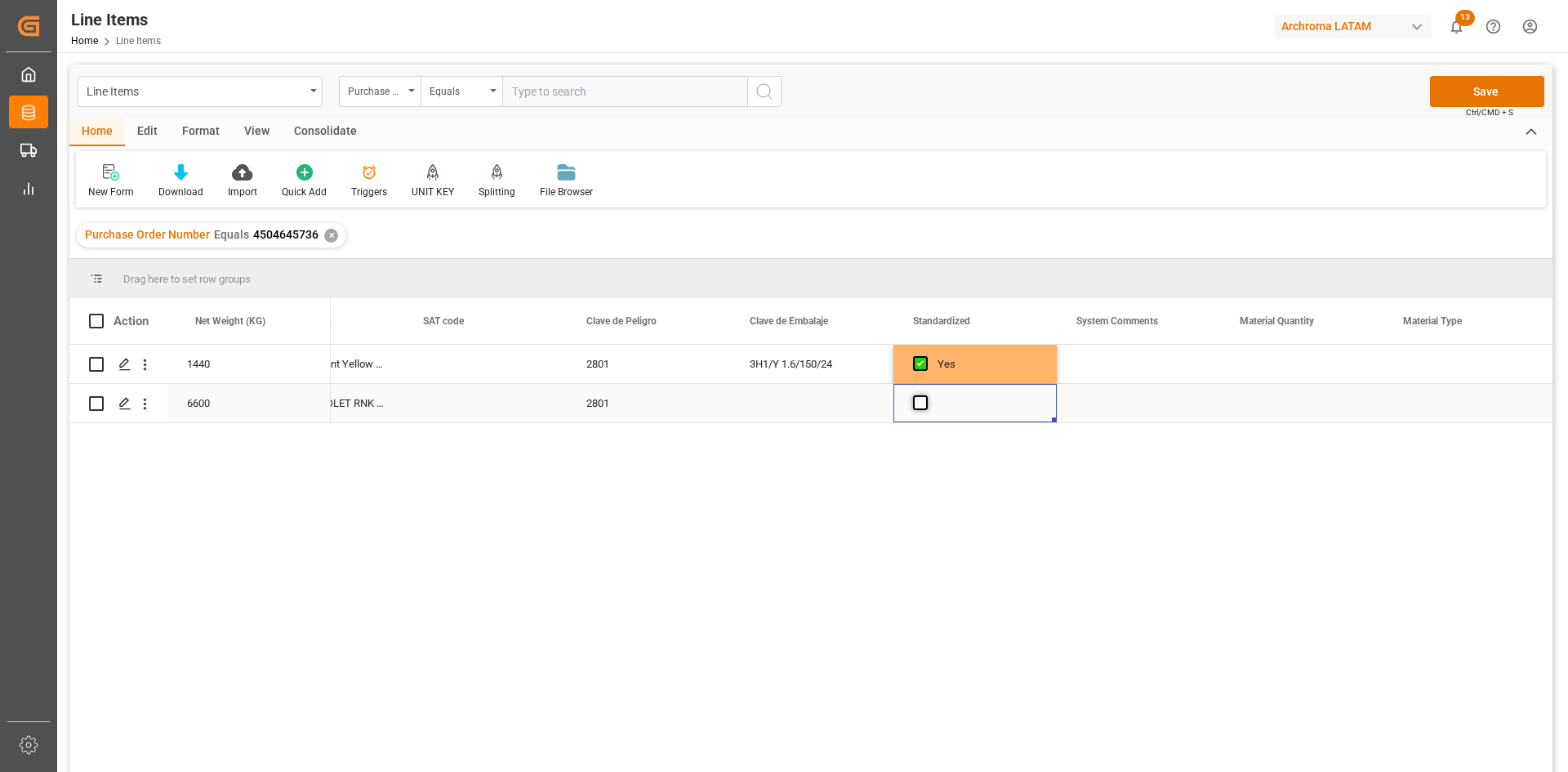
click at [923, 396] on span "Press SPACE to select this row." at bounding box center [921, 402] width 15 height 15
click at [925, 395] on input "Press SPACE to select this row." at bounding box center [925, 395] width 0 height 0
click at [1196, 360] on div "Press SPACE to select this row." at bounding box center [1137, 364] width 163 height 39
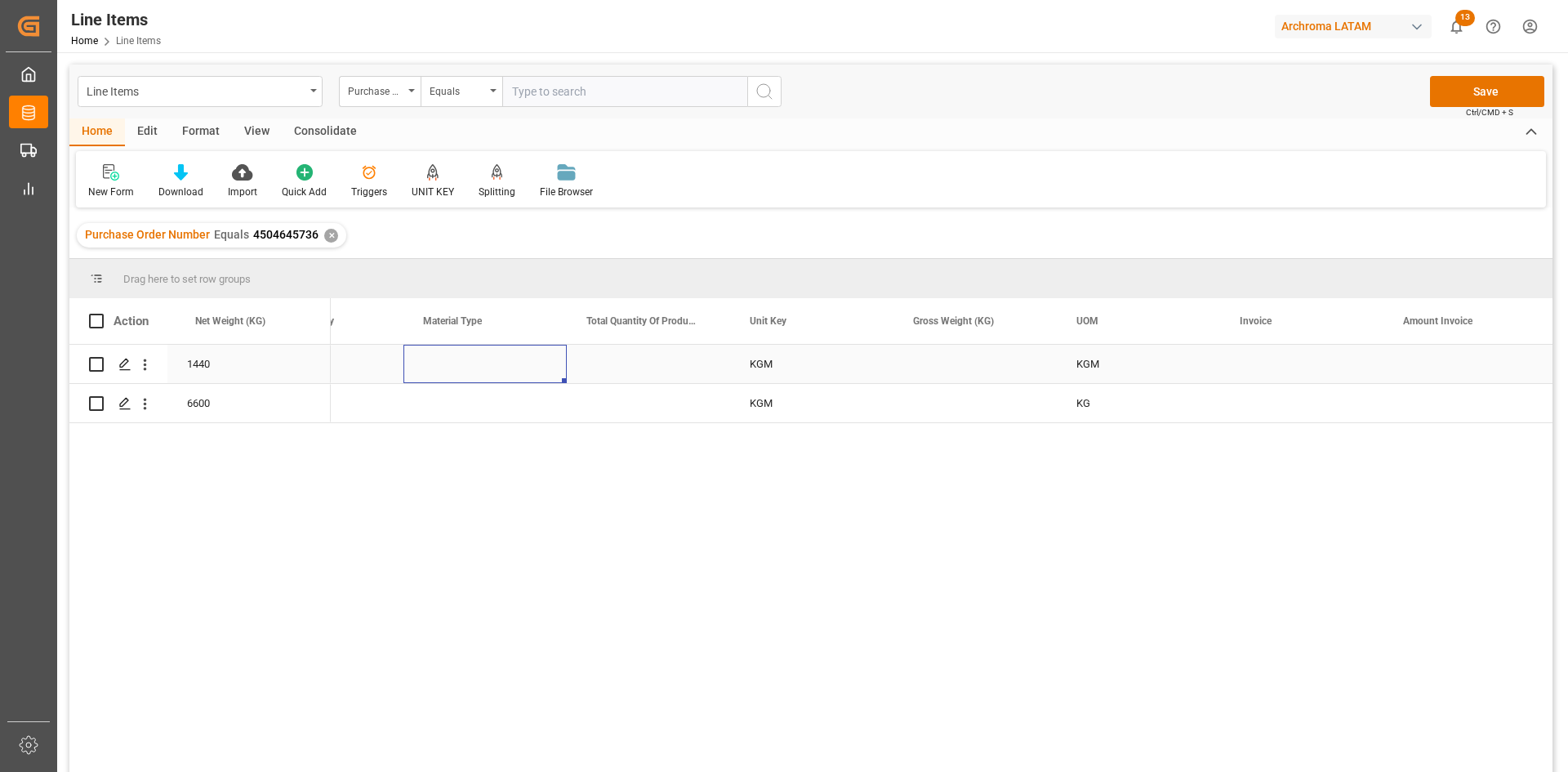
click at [481, 365] on div "Press SPACE to select this row." at bounding box center [484, 364] width 163 height 39
click at [493, 405] on div "Press SPACE to select this row." at bounding box center [484, 402] width 163 height 39
click at [493, 405] on input "Press SPACE to select this row." at bounding box center [485, 393] width 138 height 31
type input "6"
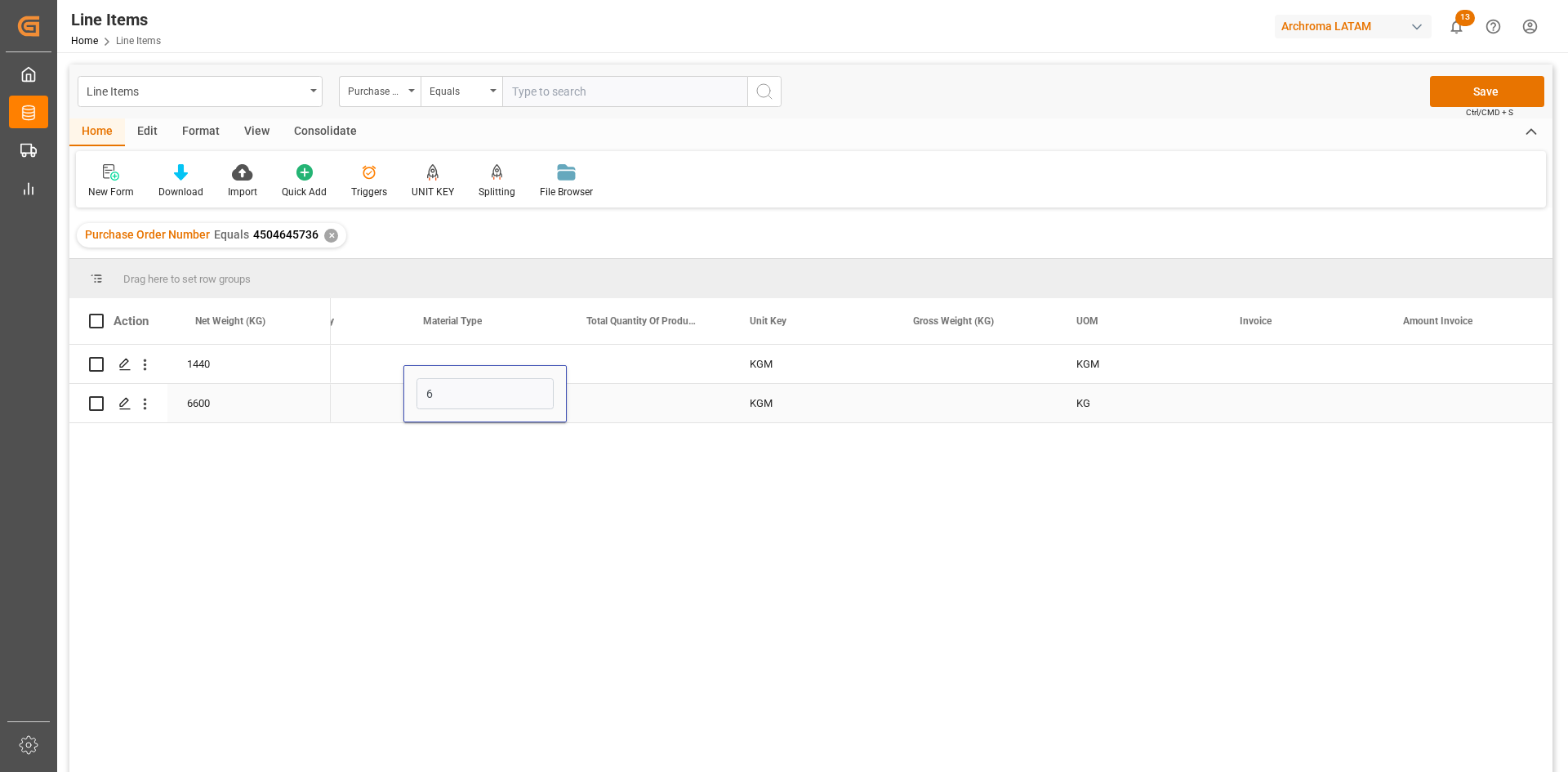
click at [661, 384] on div "Press SPACE to select this row." at bounding box center [647, 402] width 163 height 39
click at [498, 401] on div "Press SPACE to select this row." at bounding box center [484, 402] width 163 height 39
click at [666, 399] on div "Press SPACE to select this row." at bounding box center [647, 402] width 163 height 39
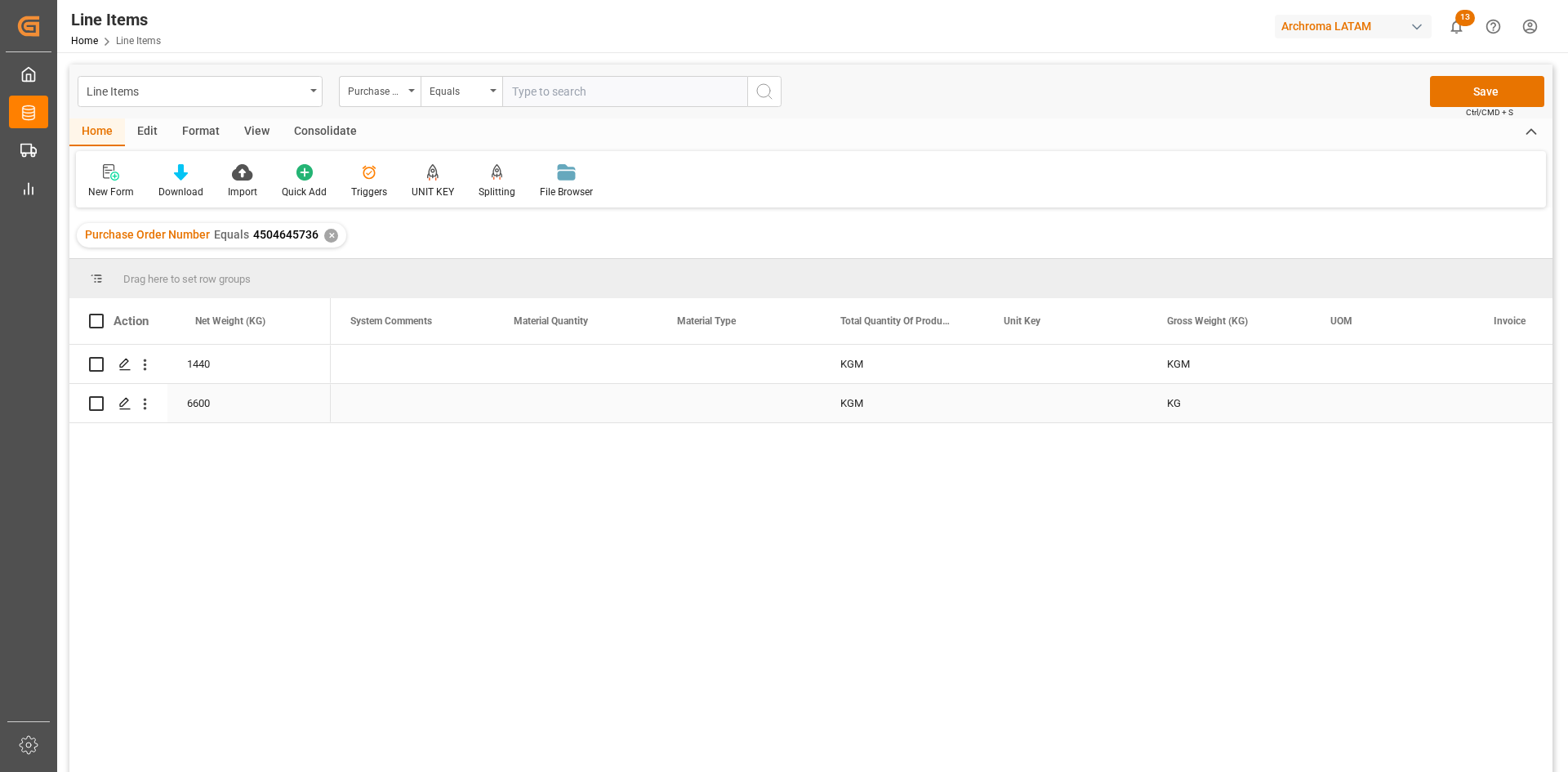
scroll to position [0, 2287]
click at [561, 407] on div "Press SPACE to select this row." at bounding box center [575, 402] width 163 height 39
type input "6"
click at [572, 353] on div "Press SPACE to select this row." at bounding box center [575, 364] width 163 height 39
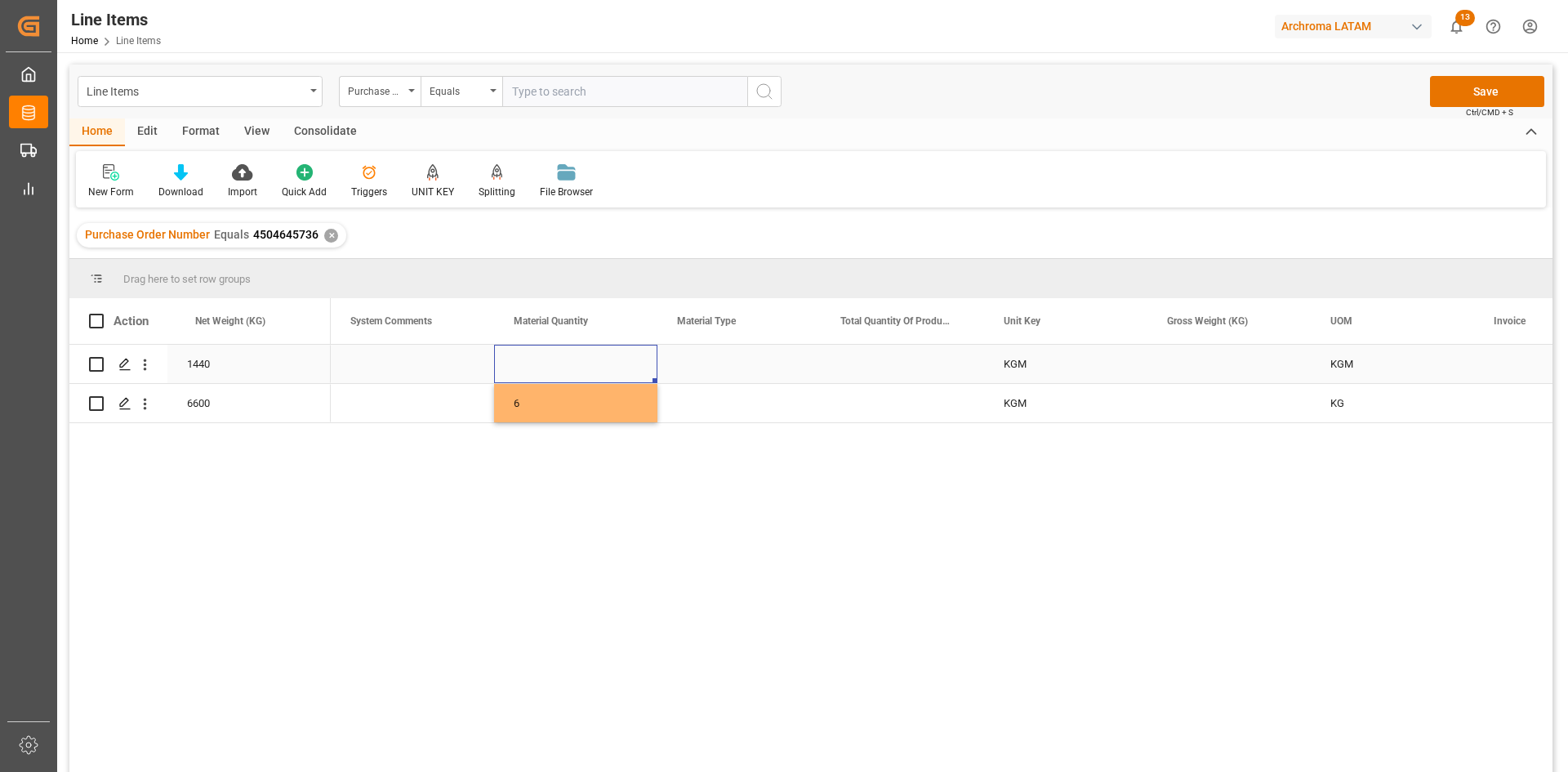
click at [588, 370] on div "Press SPACE to select this row." at bounding box center [575, 364] width 163 height 39
click at [591, 367] on input "Press SPACE to select this row." at bounding box center [576, 373] width 138 height 31
type input "3"
click at [781, 365] on div "Press SPACE to select this row." at bounding box center [739, 364] width 163 height 39
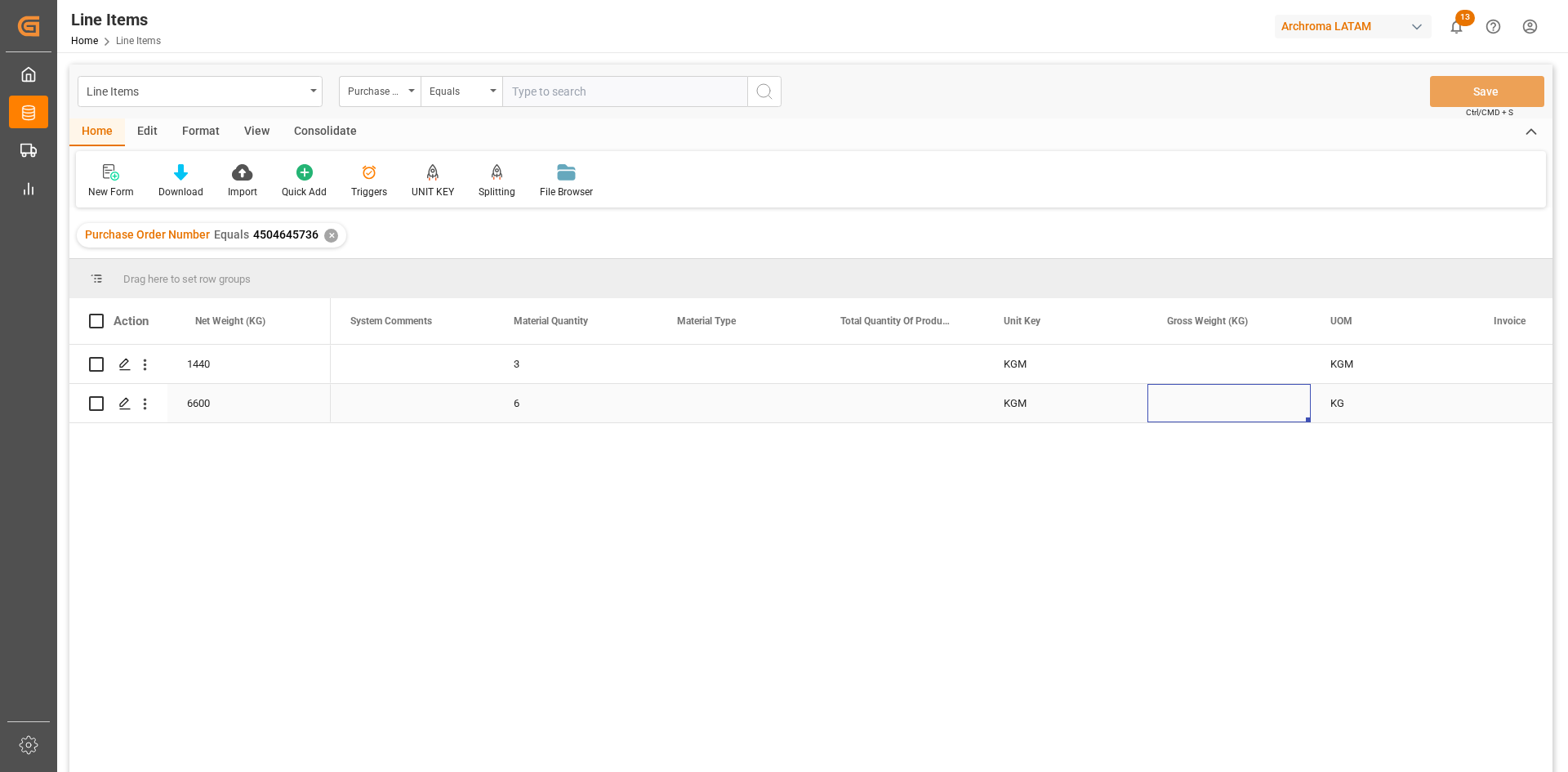
click at [1222, 395] on div "Press SPACE to select this row." at bounding box center [1229, 402] width 163 height 39
click at [1222, 396] on div "Press SPACE to select this row." at bounding box center [1229, 402] width 163 height 39
type input "6960"
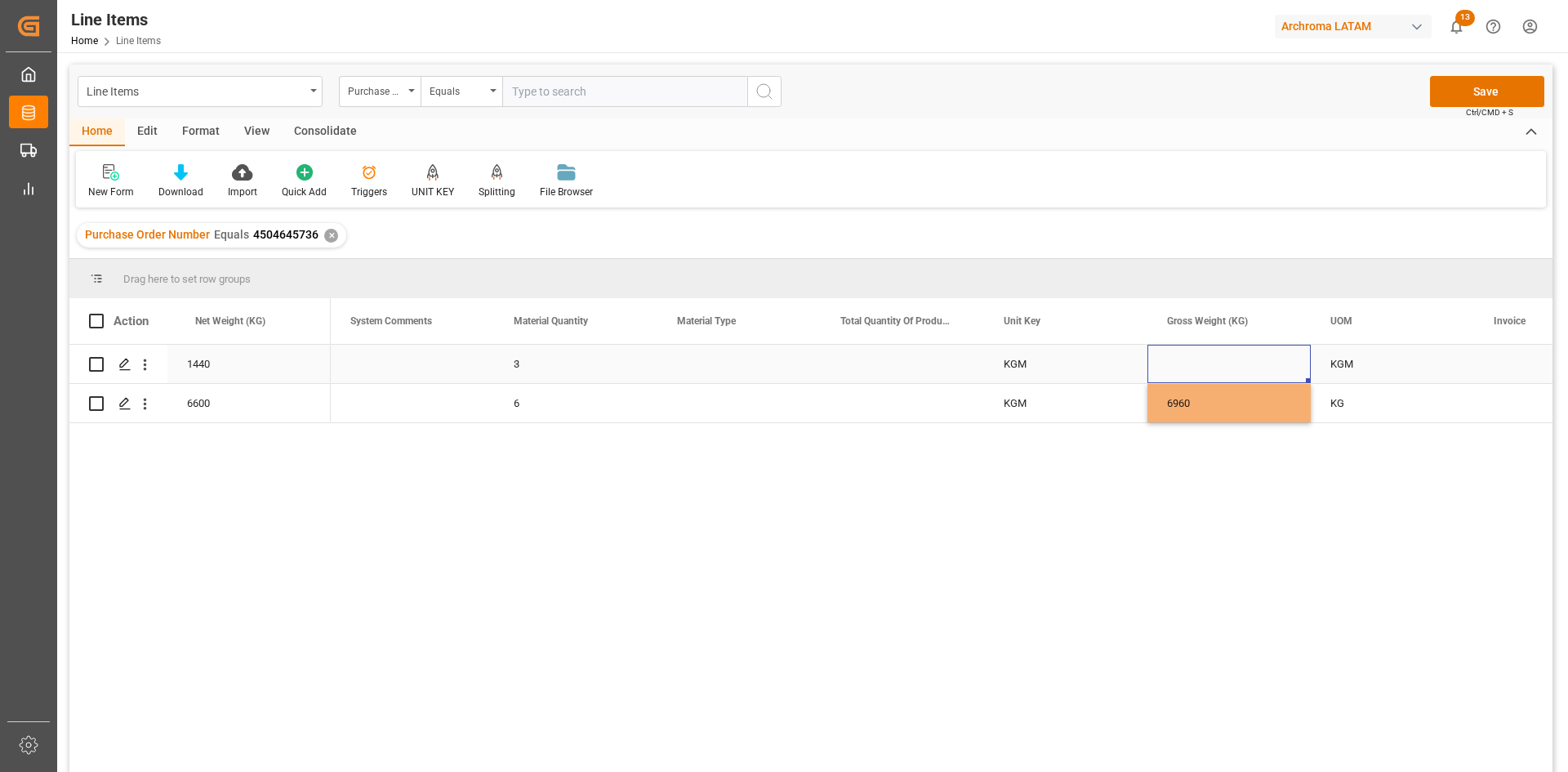
click at [1216, 356] on div "Press SPACE to select this row." at bounding box center [1229, 364] width 163 height 39
click at [1197, 380] on input "Press SPACE to select this row." at bounding box center [1230, 373] width 138 height 31
type input "1626"
click at [1494, 366] on div "Press SPACE to select this row." at bounding box center [1555, 364] width 163 height 39
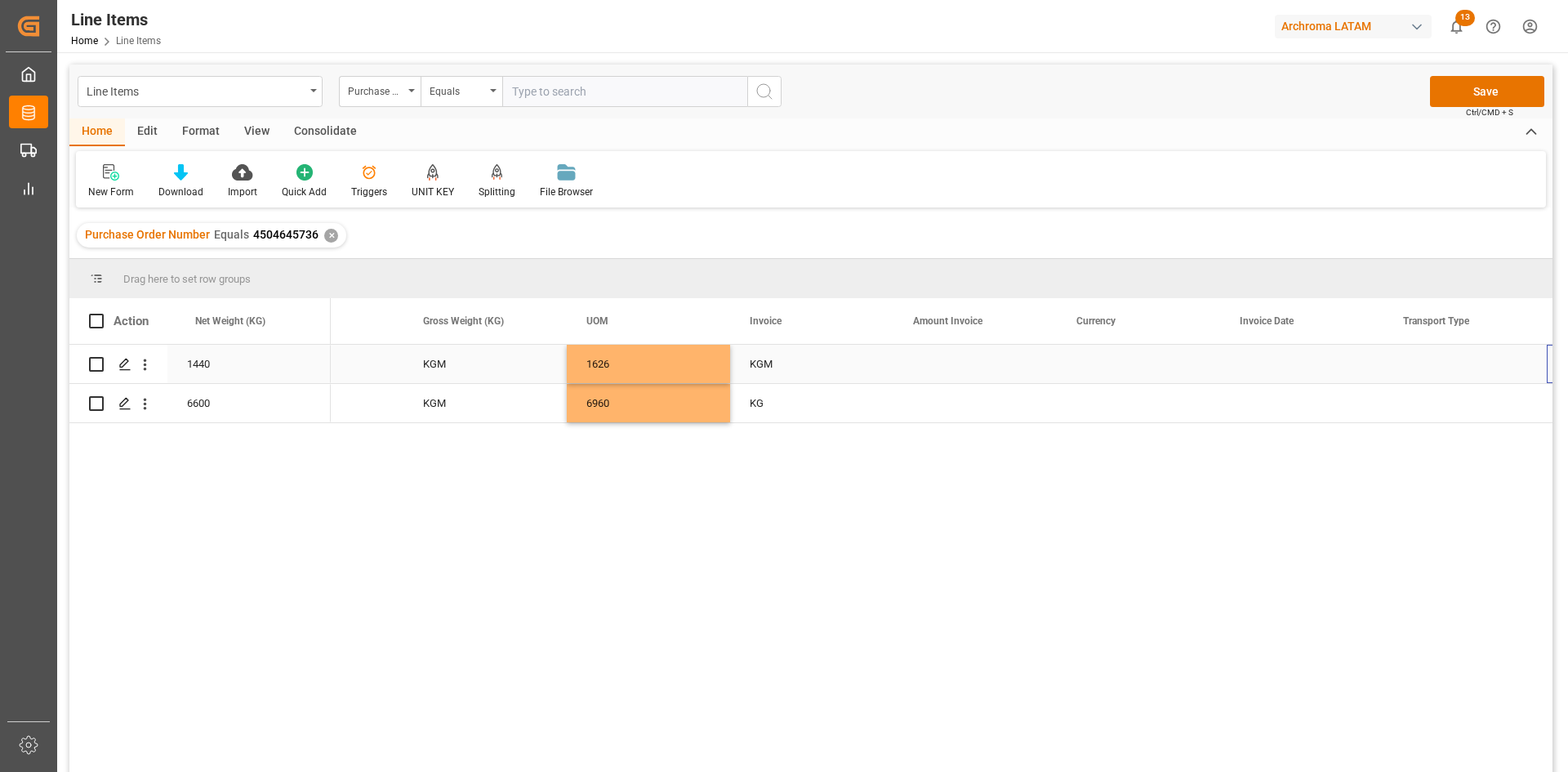
scroll to position [0, 3030]
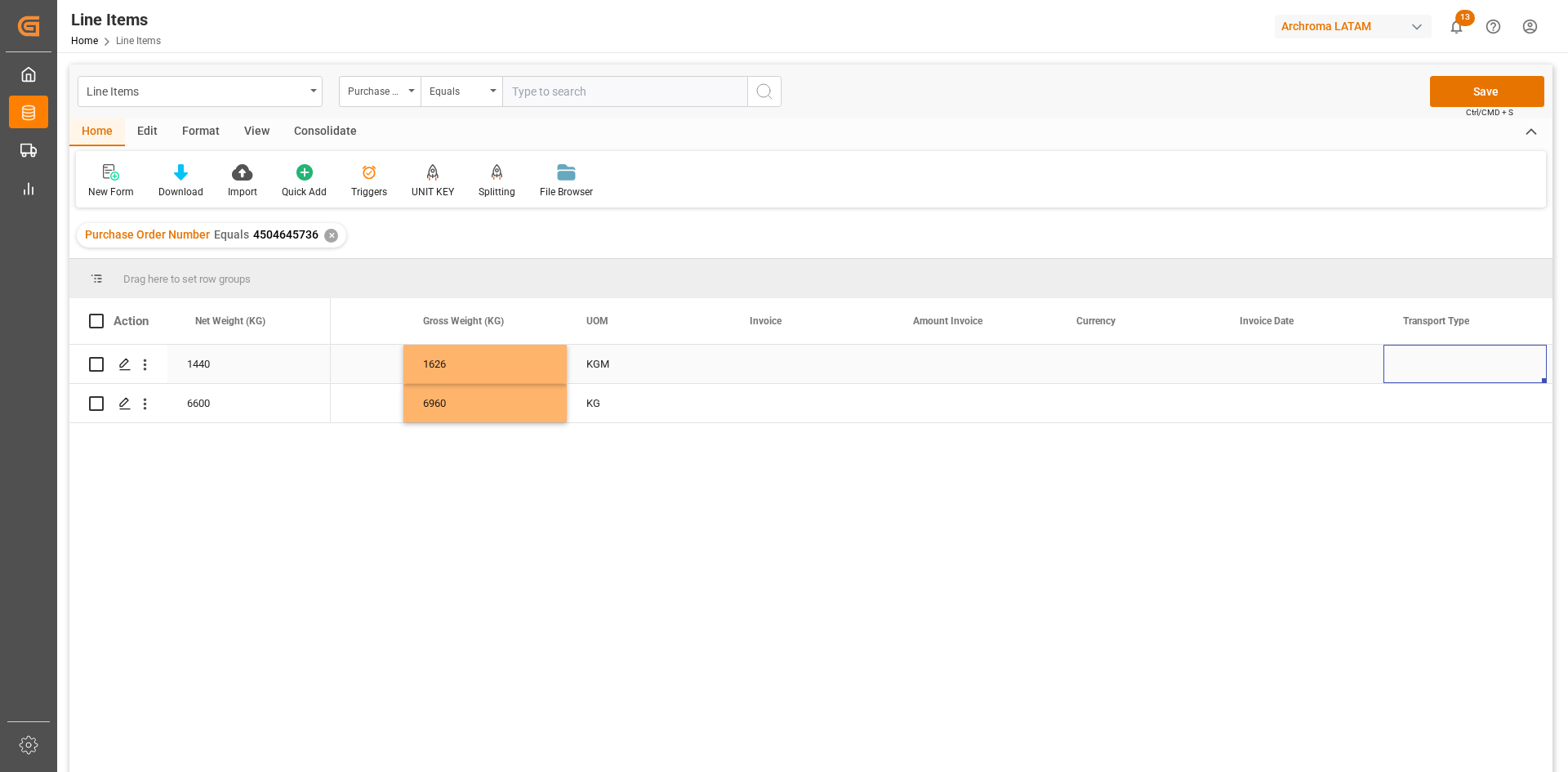
click at [808, 353] on div "Press SPACE to select this row." at bounding box center [811, 364] width 163 height 39
click at [796, 363] on div "Press SPACE to select this row." at bounding box center [811, 364] width 163 height 39
click at [796, 363] on input "Press SPACE to select this row." at bounding box center [812, 373] width 138 height 31
type input "g"
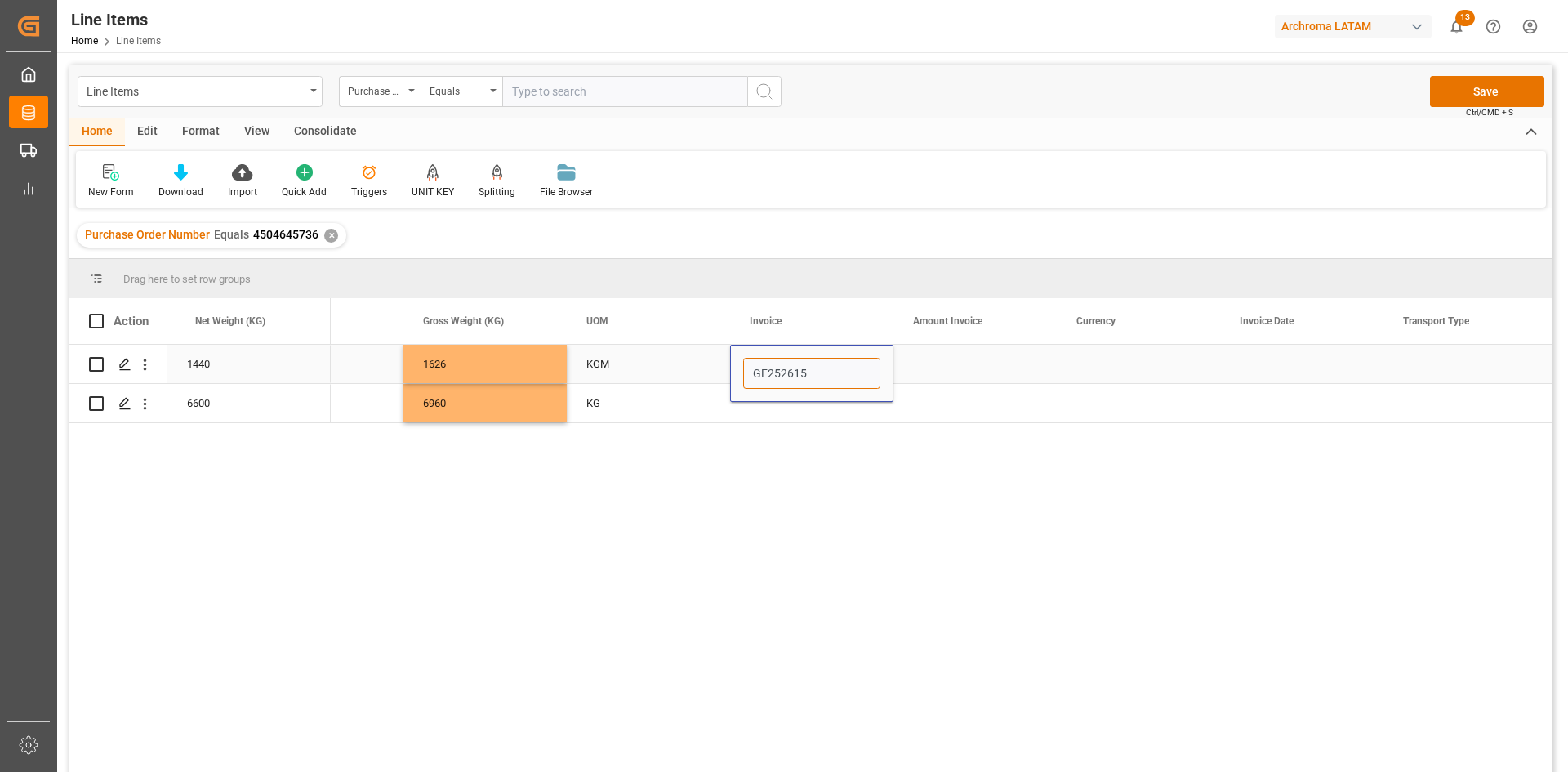
type input "GE2526155"
click at [964, 367] on div "Press SPACE to select this row." at bounding box center [974, 364] width 163 height 39
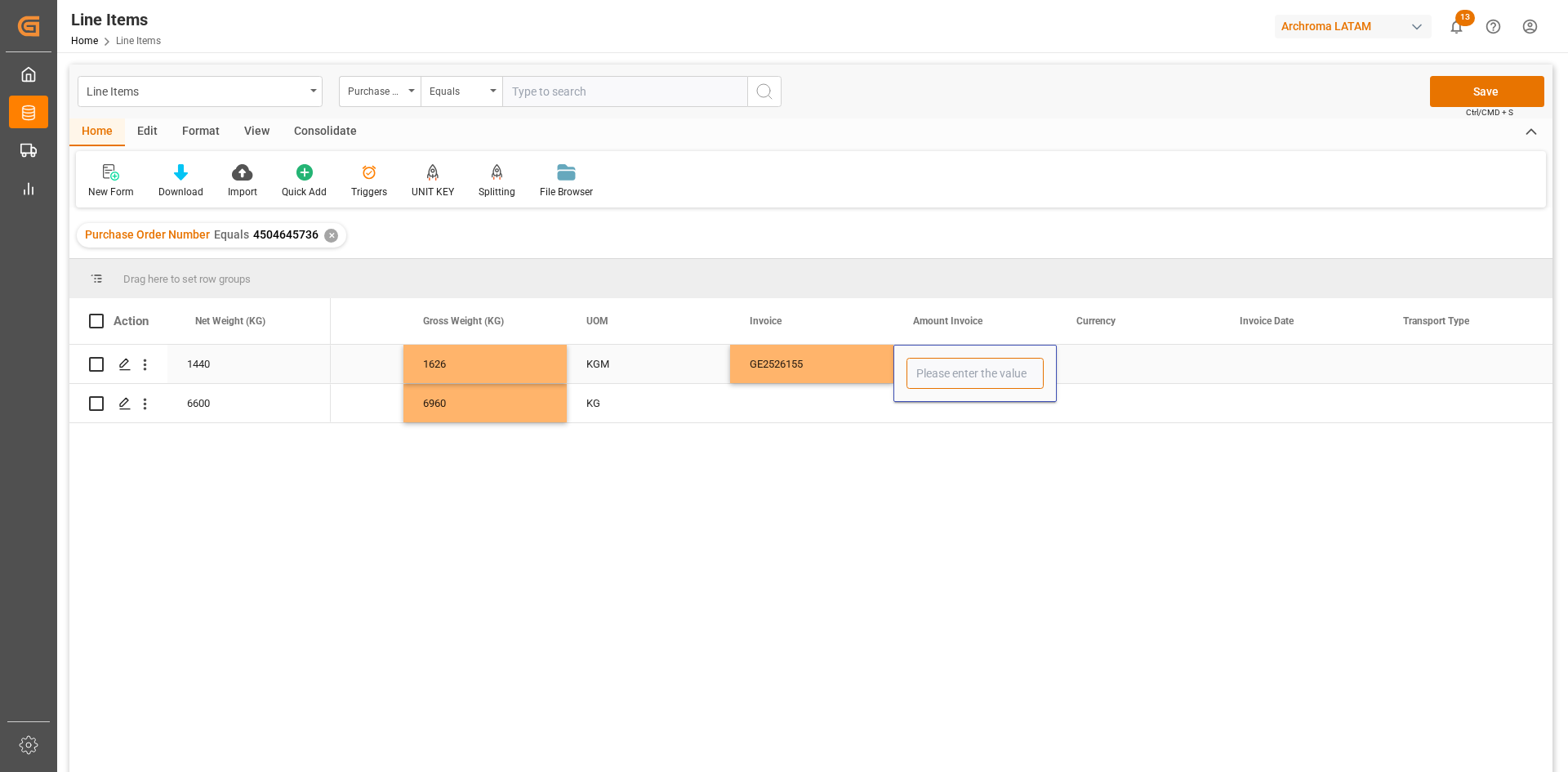
click at [967, 371] on input "Press SPACE to select this row." at bounding box center [975, 373] width 138 height 31
type input "13002"
click at [1131, 358] on div "Press SPACE to select this row." at bounding box center [1137, 364] width 163 height 39
click at [1132, 358] on div "Press SPACE to select this row." at bounding box center [1137, 364] width 163 height 39
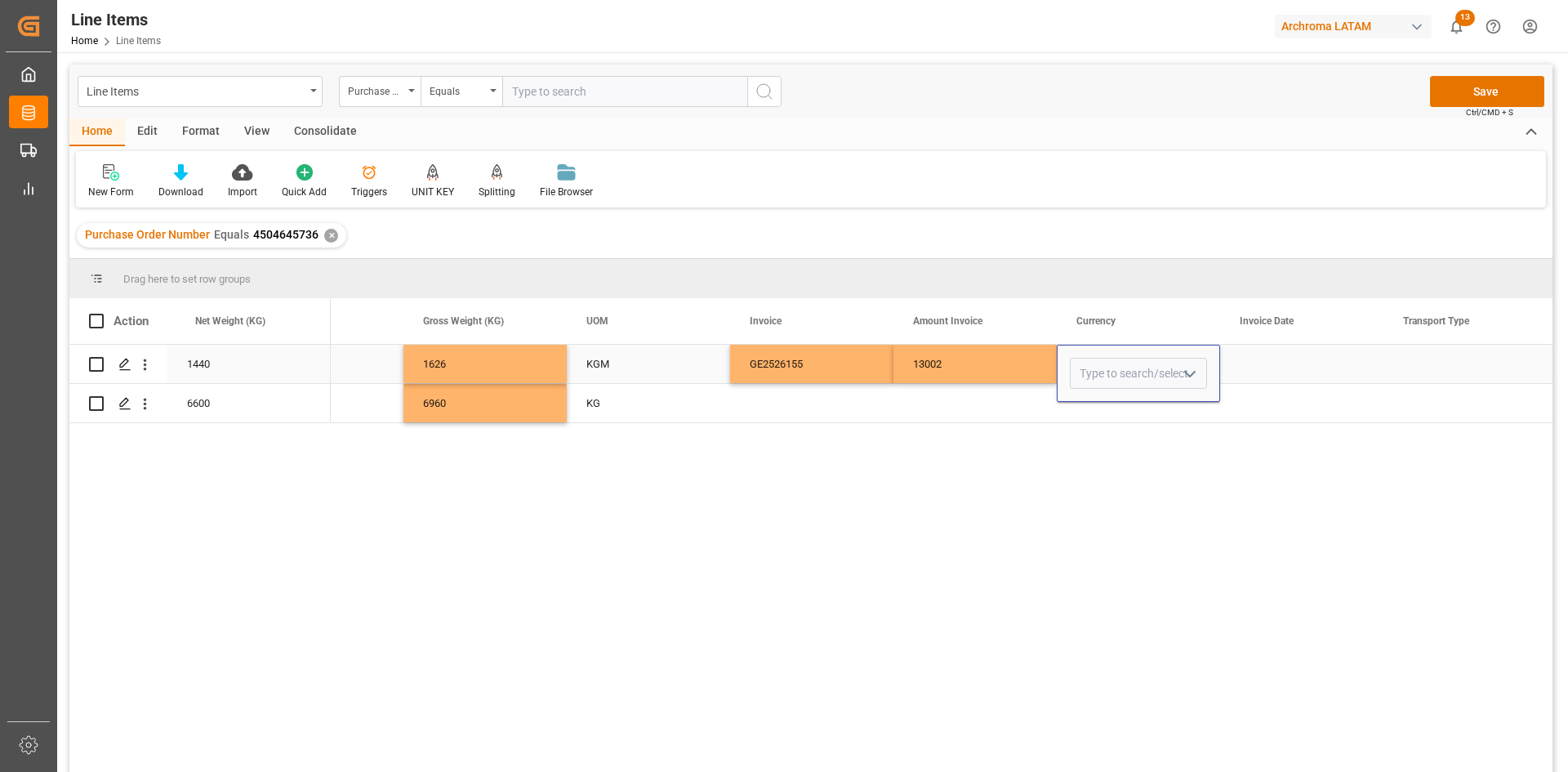
click at [1134, 358] on input "Press SPACE to select this row." at bounding box center [1138, 373] width 138 height 31
click at [1188, 370] on icon "open menu" at bounding box center [1189, 374] width 20 height 20
click at [1141, 426] on div "USD" at bounding box center [1138, 419] width 136 height 57
type input "USD"
click at [801, 405] on div "Press SPACE to select this row." at bounding box center [811, 402] width 163 height 39
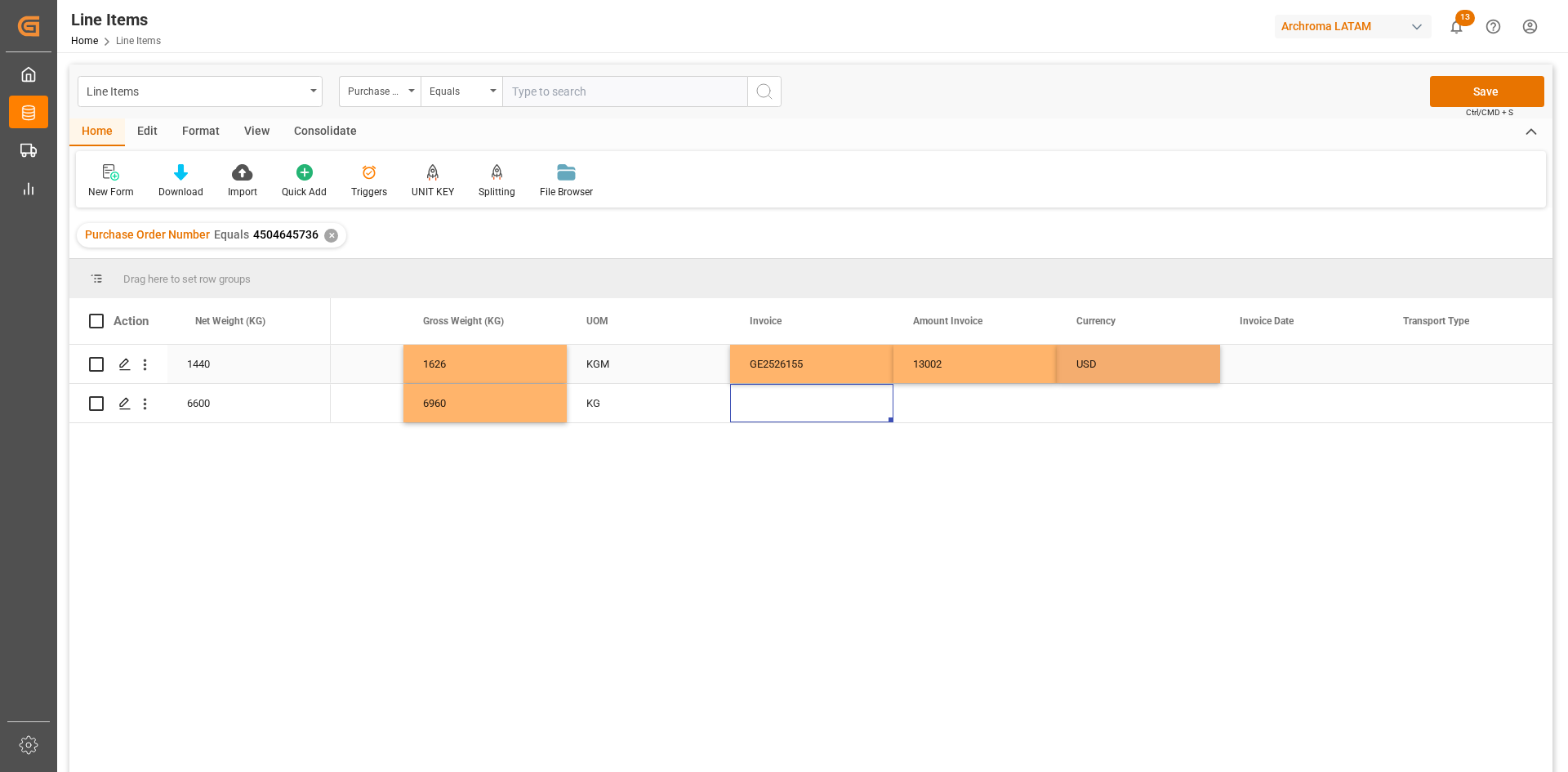
click at [849, 374] on div "GE2526155" at bounding box center [811, 364] width 163 height 39
drag, startPoint x: 890, startPoint y: 380, endPoint x: 888, endPoint y: 402, distance: 22.1
click at [1149, 375] on div "USD" at bounding box center [1138, 365] width 124 height 38
drag, startPoint x: 1217, startPoint y: 379, endPoint x: 1221, endPoint y: 399, distance: 20.4
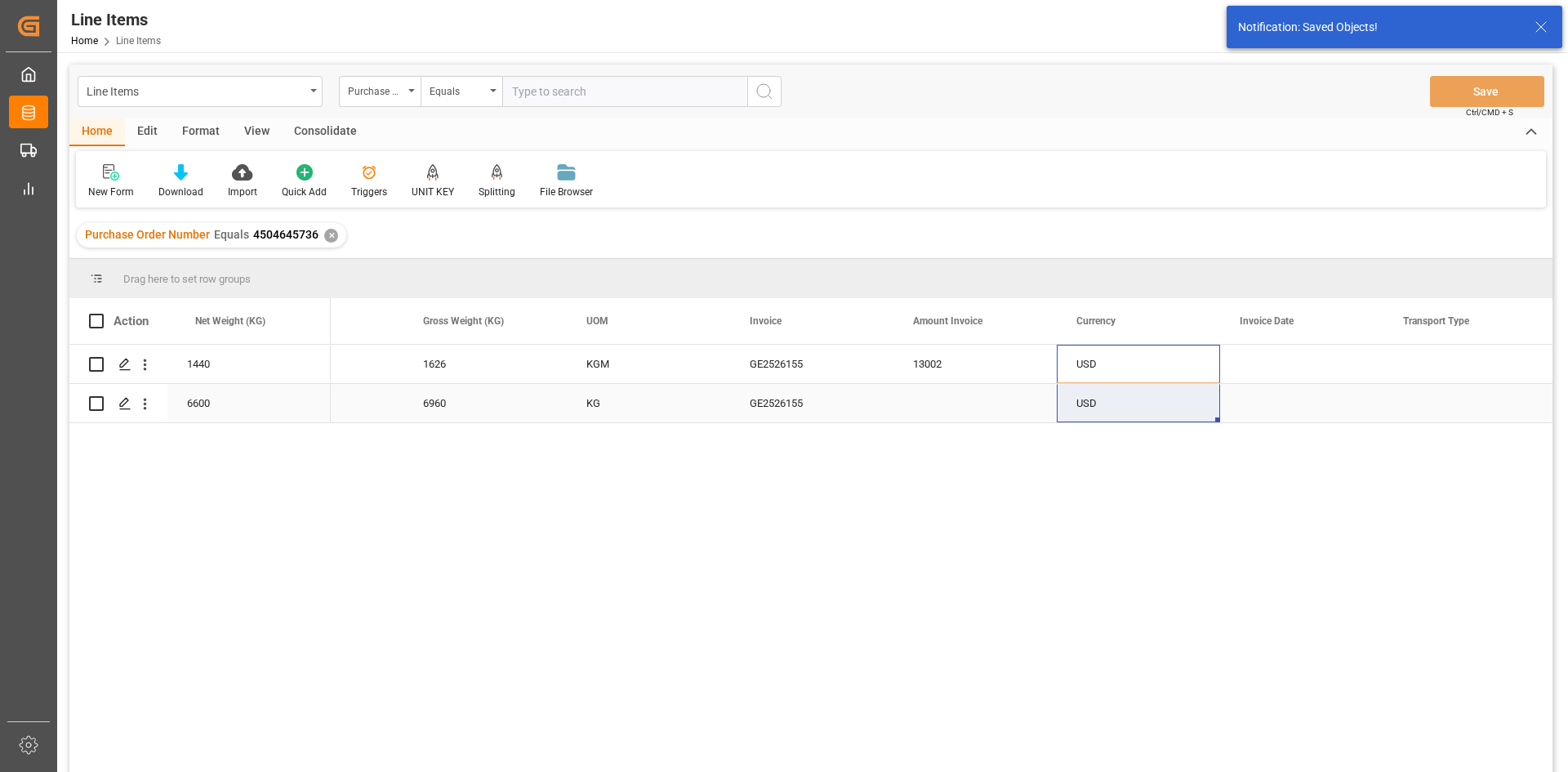
click at [940, 408] on div "Press SPACE to select this row." at bounding box center [974, 402] width 163 height 39
click at [940, 408] on input "Press SPACE to select this row." at bounding box center [975, 393] width 138 height 31
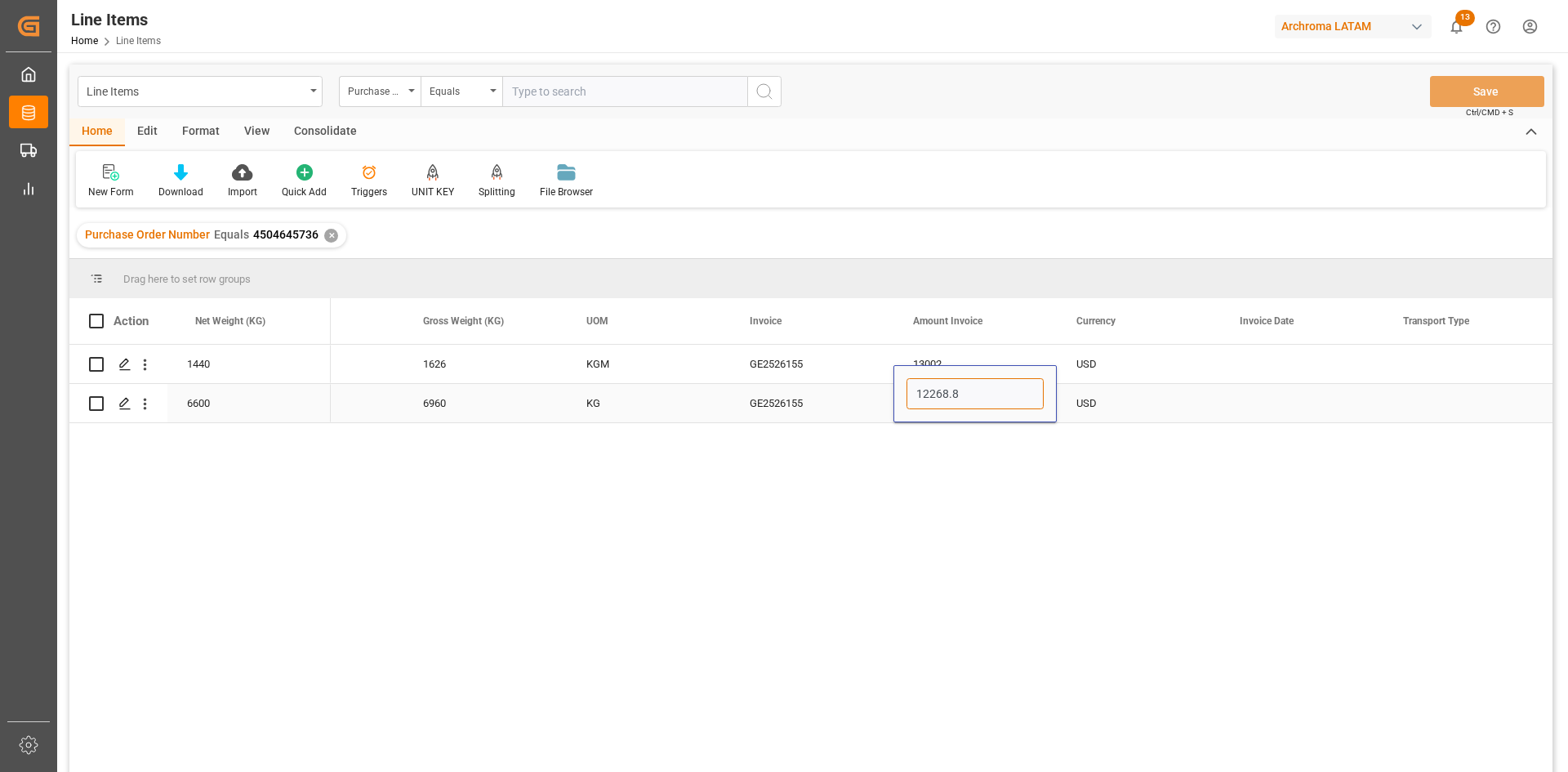
type input "12268.80"
click at [1313, 360] on div "Press SPACE to select this row." at bounding box center [1301, 364] width 163 height 39
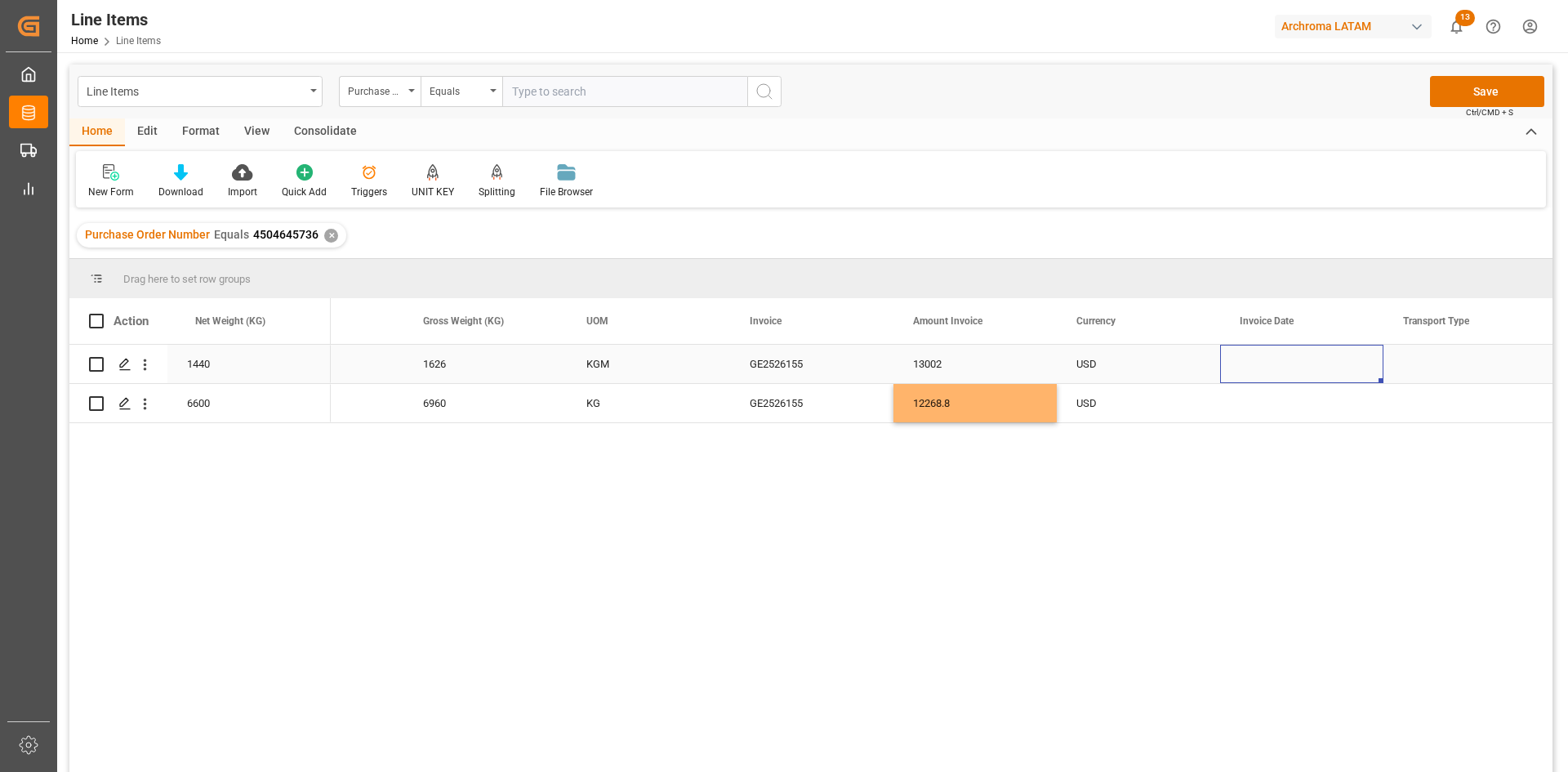
click at [1266, 353] on div "Press SPACE to select this row." at bounding box center [1301, 364] width 163 height 39
click at [1305, 368] on div "Press SPACE to select this row." at bounding box center [1301, 364] width 163 height 39
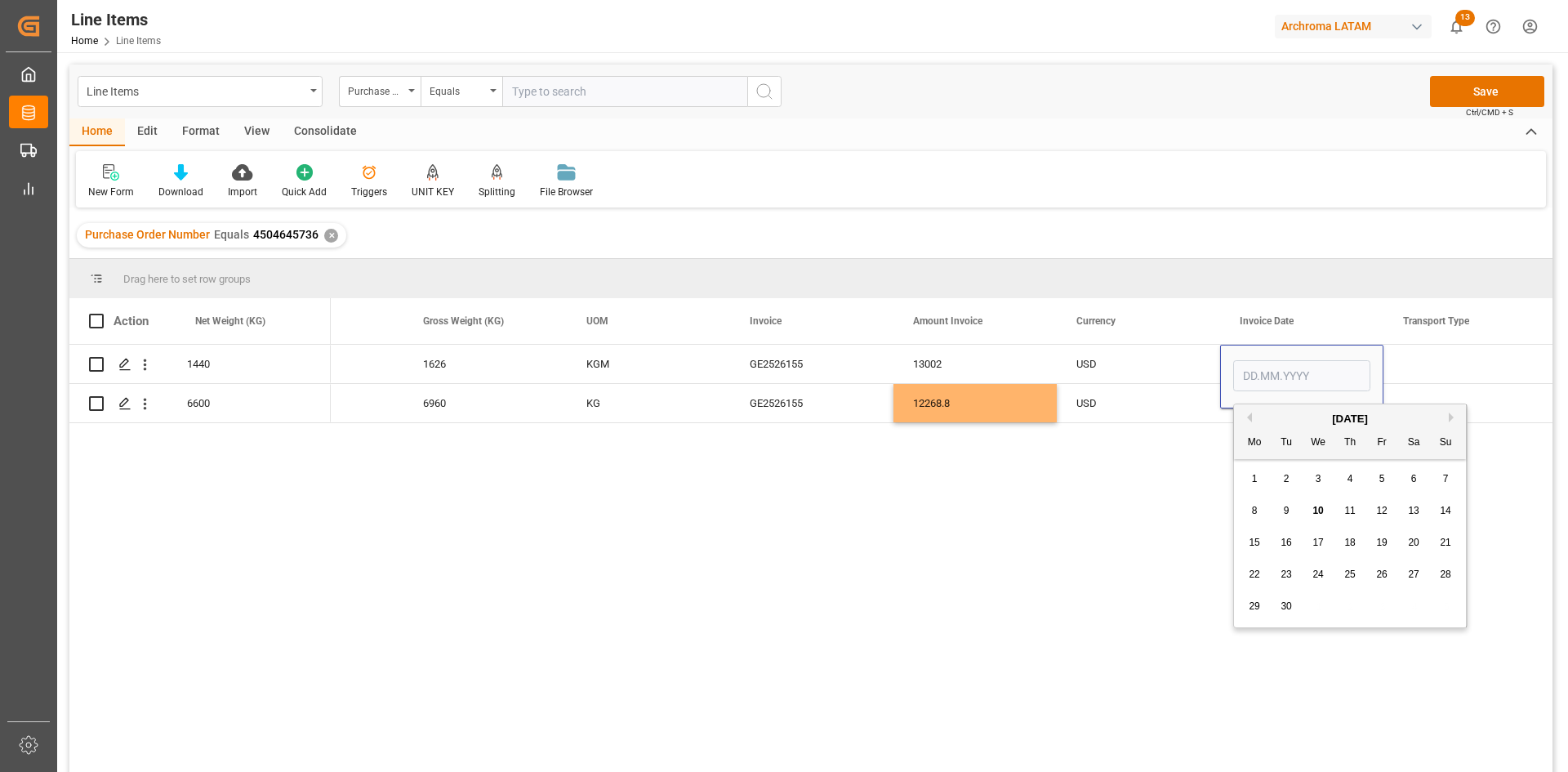
click at [1352, 550] on div "18" at bounding box center [1350, 543] width 21 height 20
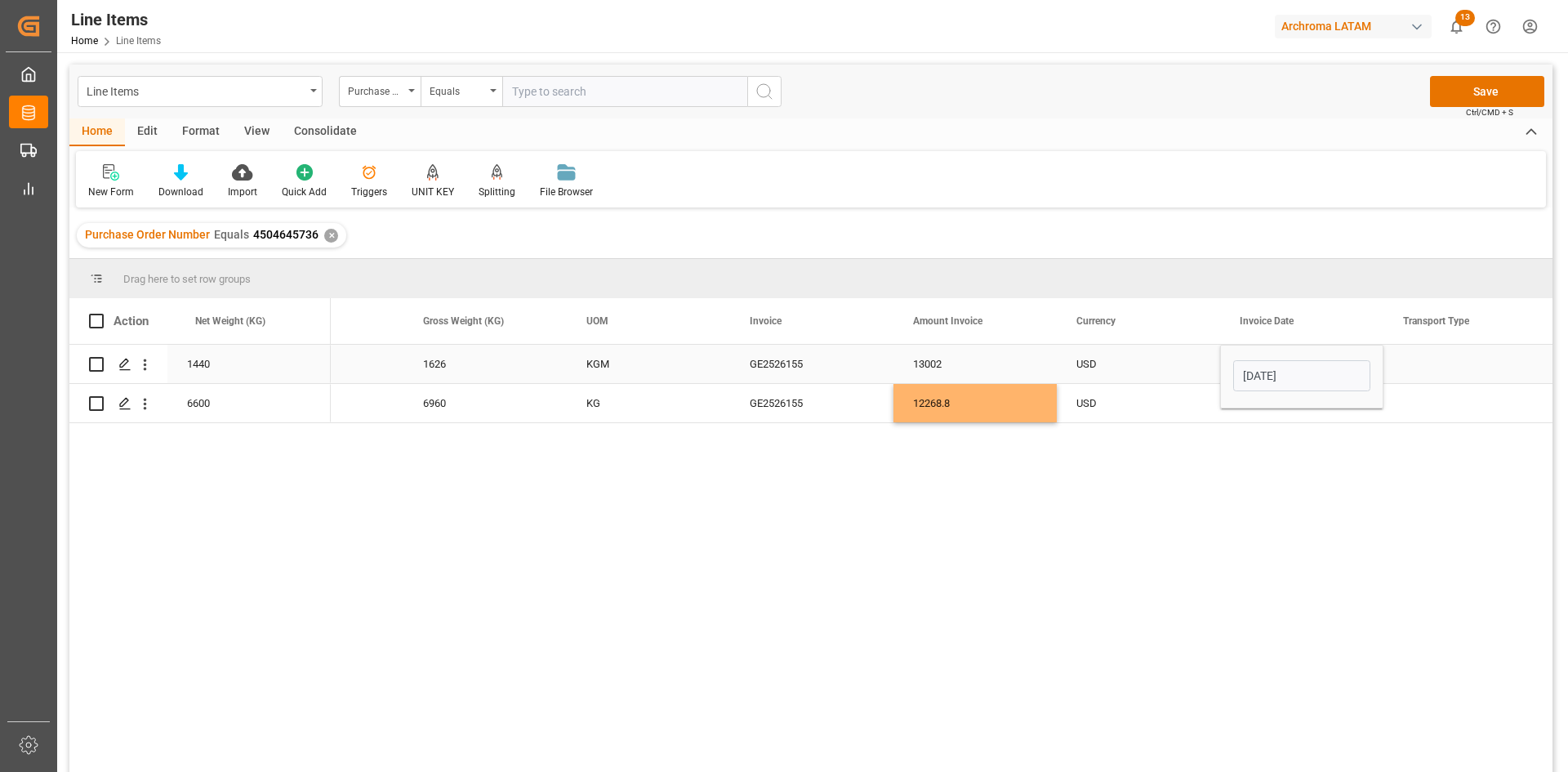
click at [1283, 382] on input "18.09.2025" at bounding box center [1302, 375] width 138 height 31
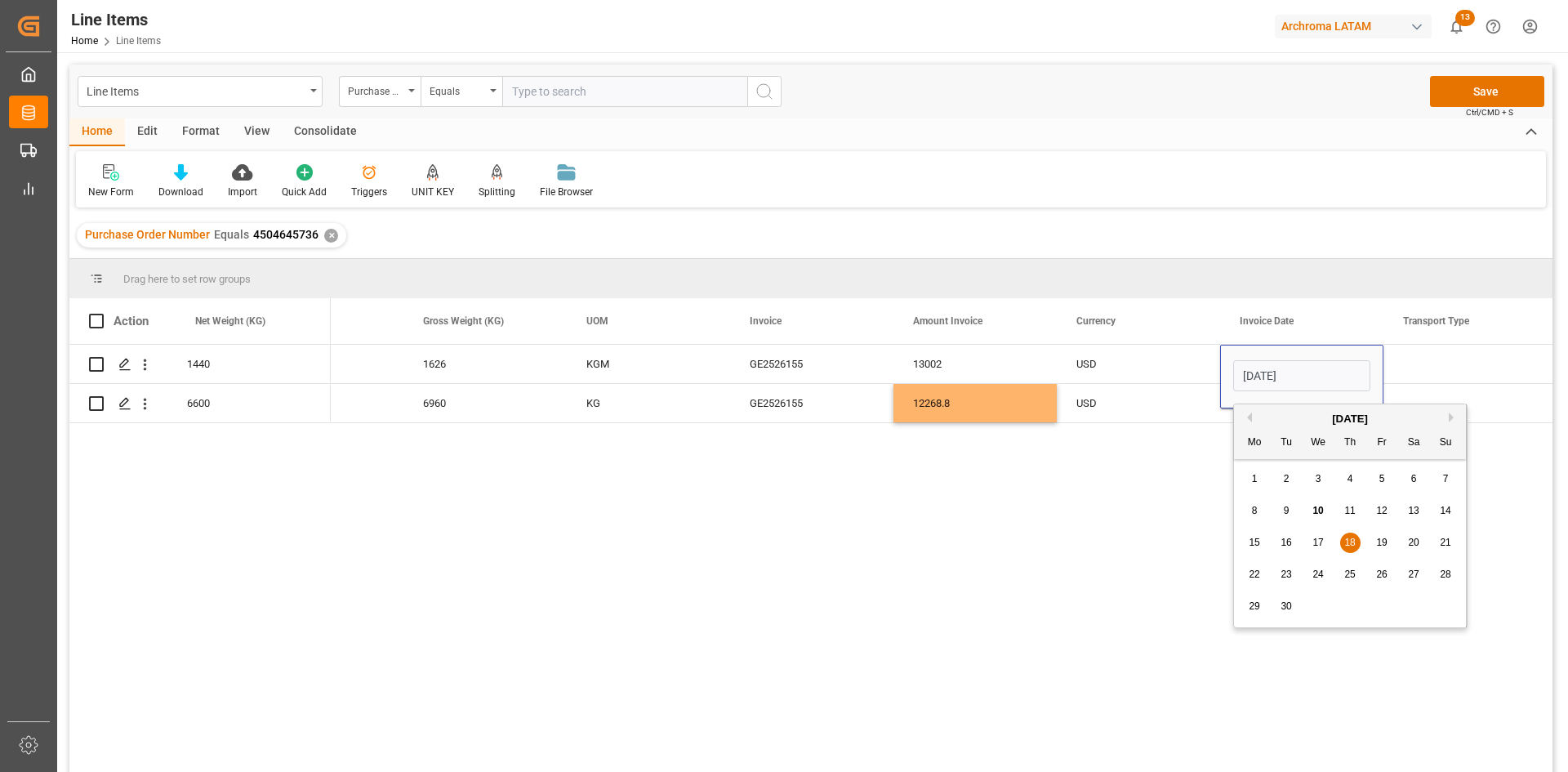
click at [1246, 419] on button "Previous Month" at bounding box center [1247, 418] width 9 height 9
click at [1380, 541] on span "18" at bounding box center [1380, 542] width 10 height 11
type input "[DATE]"
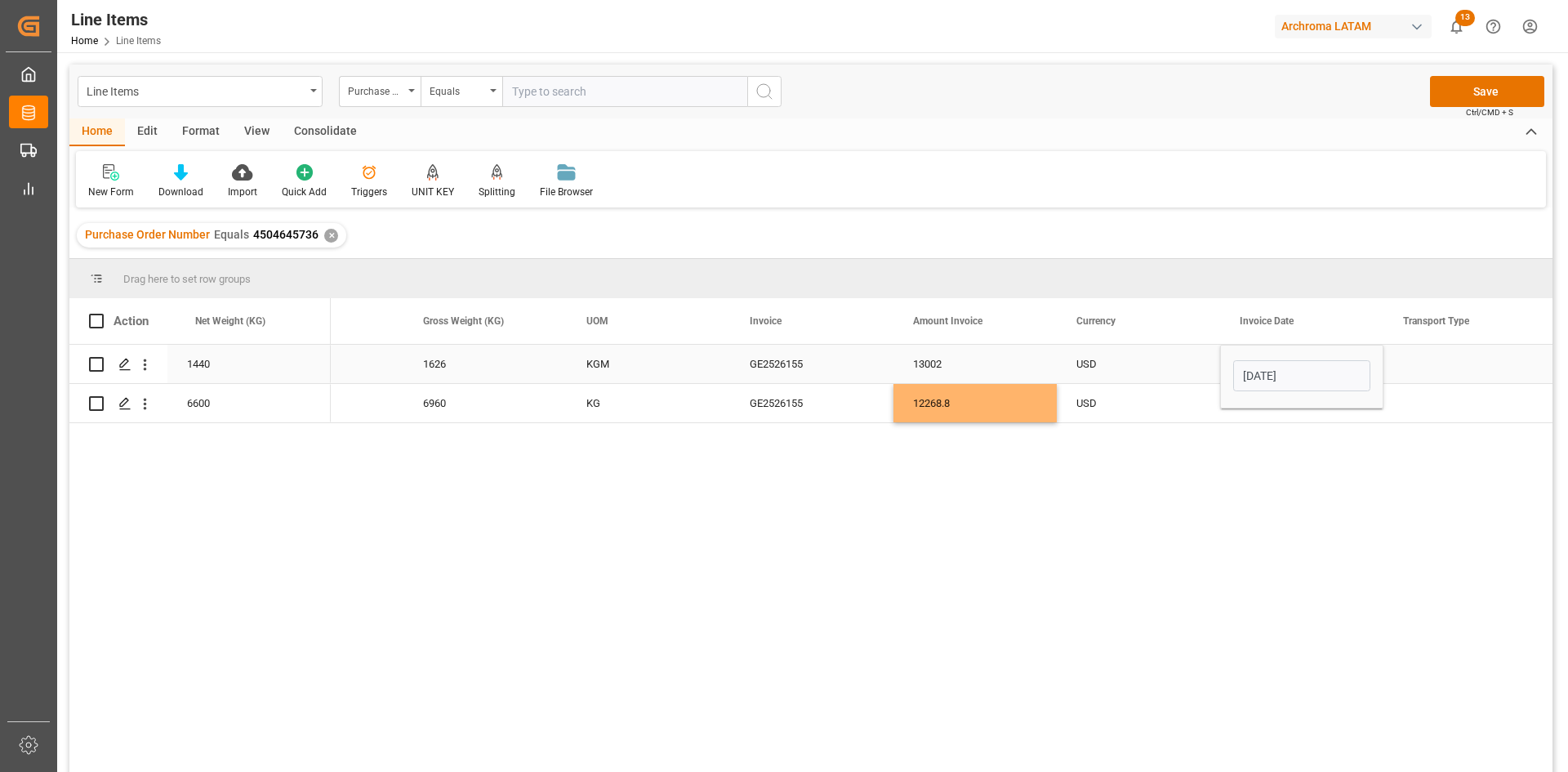
click at [1431, 353] on div "Press SPACE to select this row." at bounding box center [1464, 364] width 163 height 39
click at [1354, 372] on div "[DATE]" at bounding box center [1301, 364] width 163 height 39
drag, startPoint x: 1380, startPoint y: 383, endPoint x: 1380, endPoint y: 414, distance: 31.0
click at [1444, 360] on div "Press SPACE to select this row." at bounding box center [1464, 364] width 163 height 39
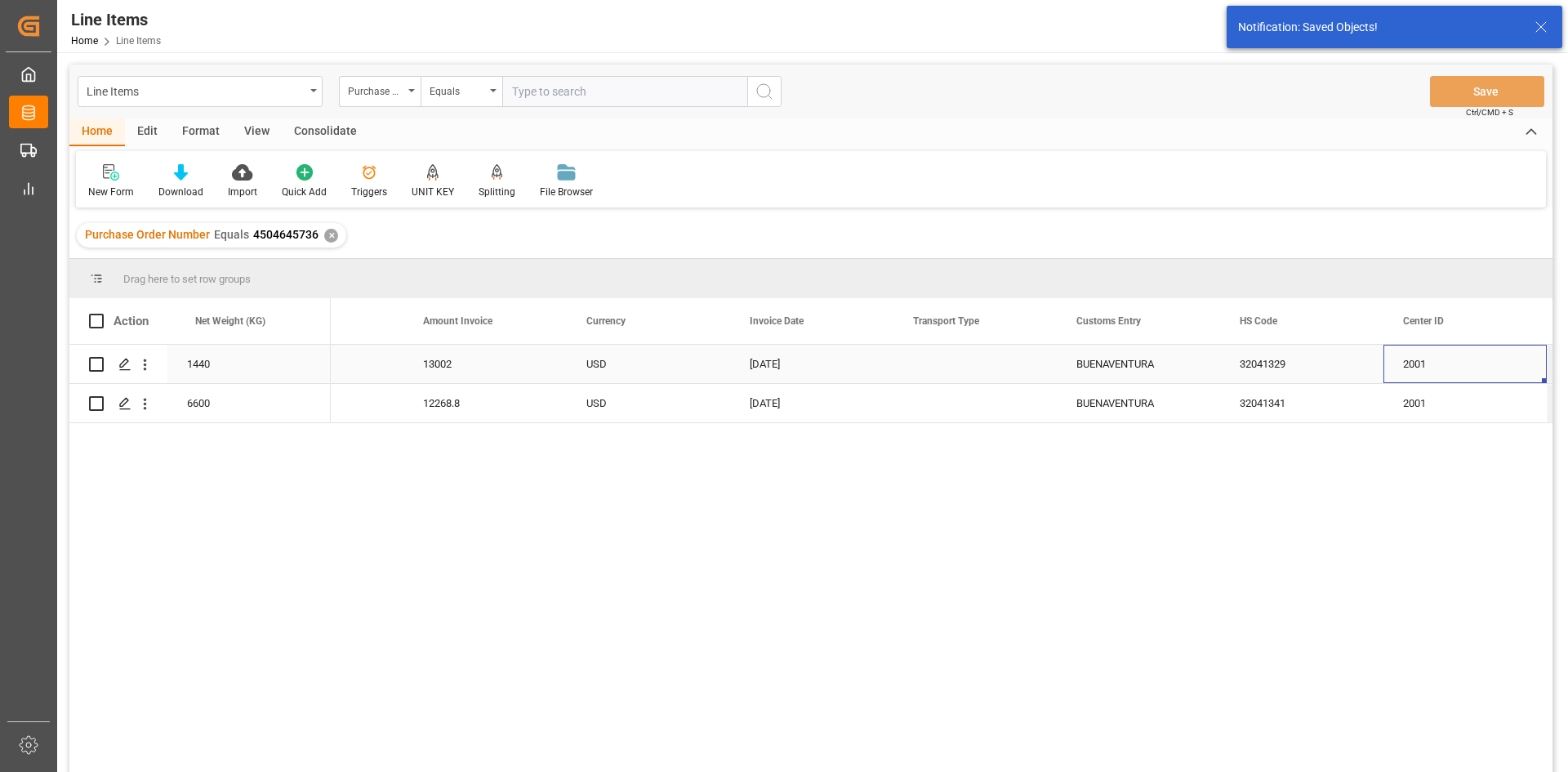
scroll to position [0, 3684]
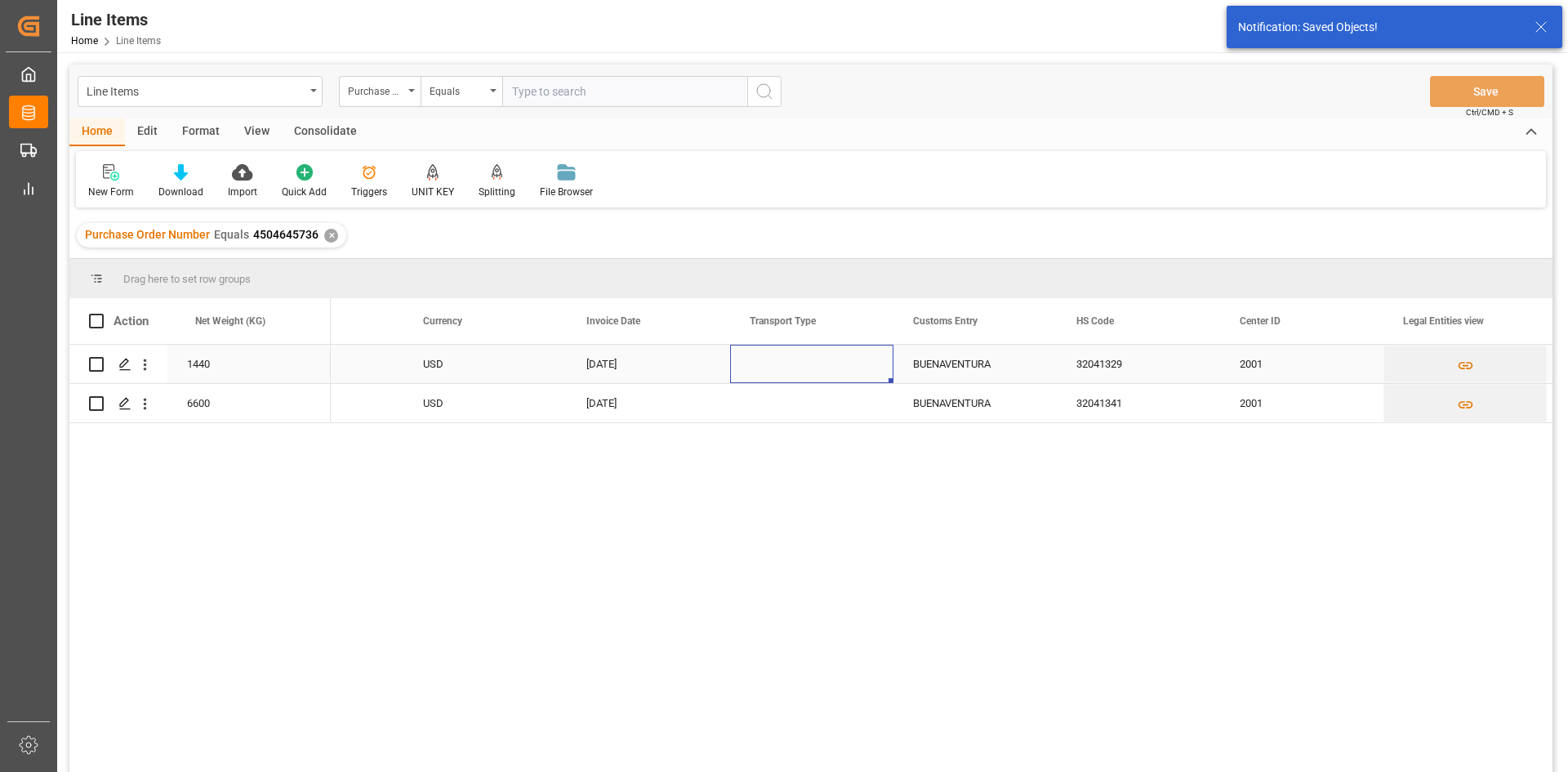
click at [775, 374] on div "Press SPACE to select this row." at bounding box center [811, 364] width 163 height 39
click at [858, 370] on icon "open menu" at bounding box center [863, 374] width 20 height 20
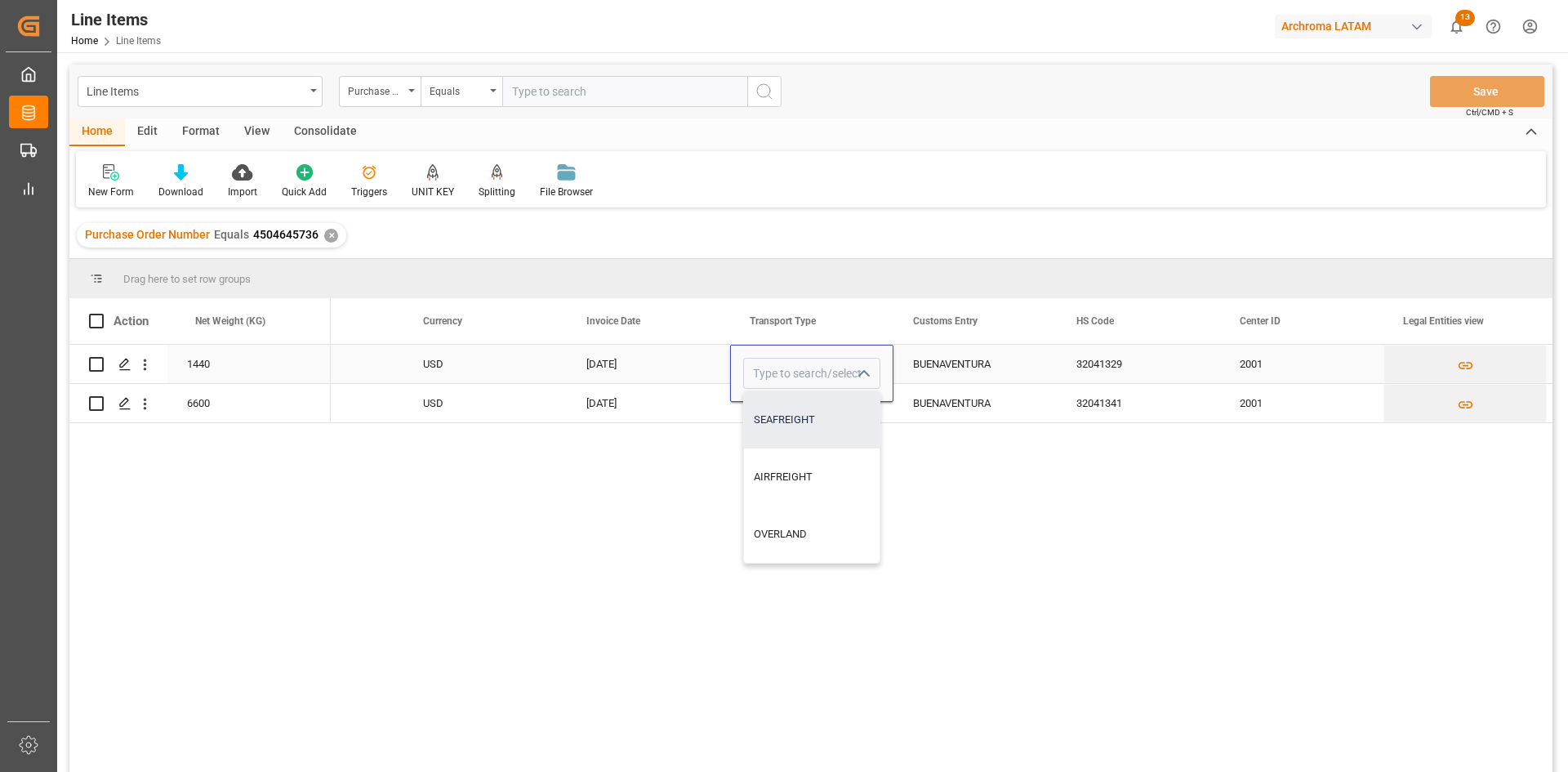
click at [839, 432] on div "SEAFREIGHT" at bounding box center [812, 419] width 136 height 57
type input "SEAFREIGHT"
click at [836, 405] on div "Press SPACE to select this row." at bounding box center [811, 402] width 163 height 39
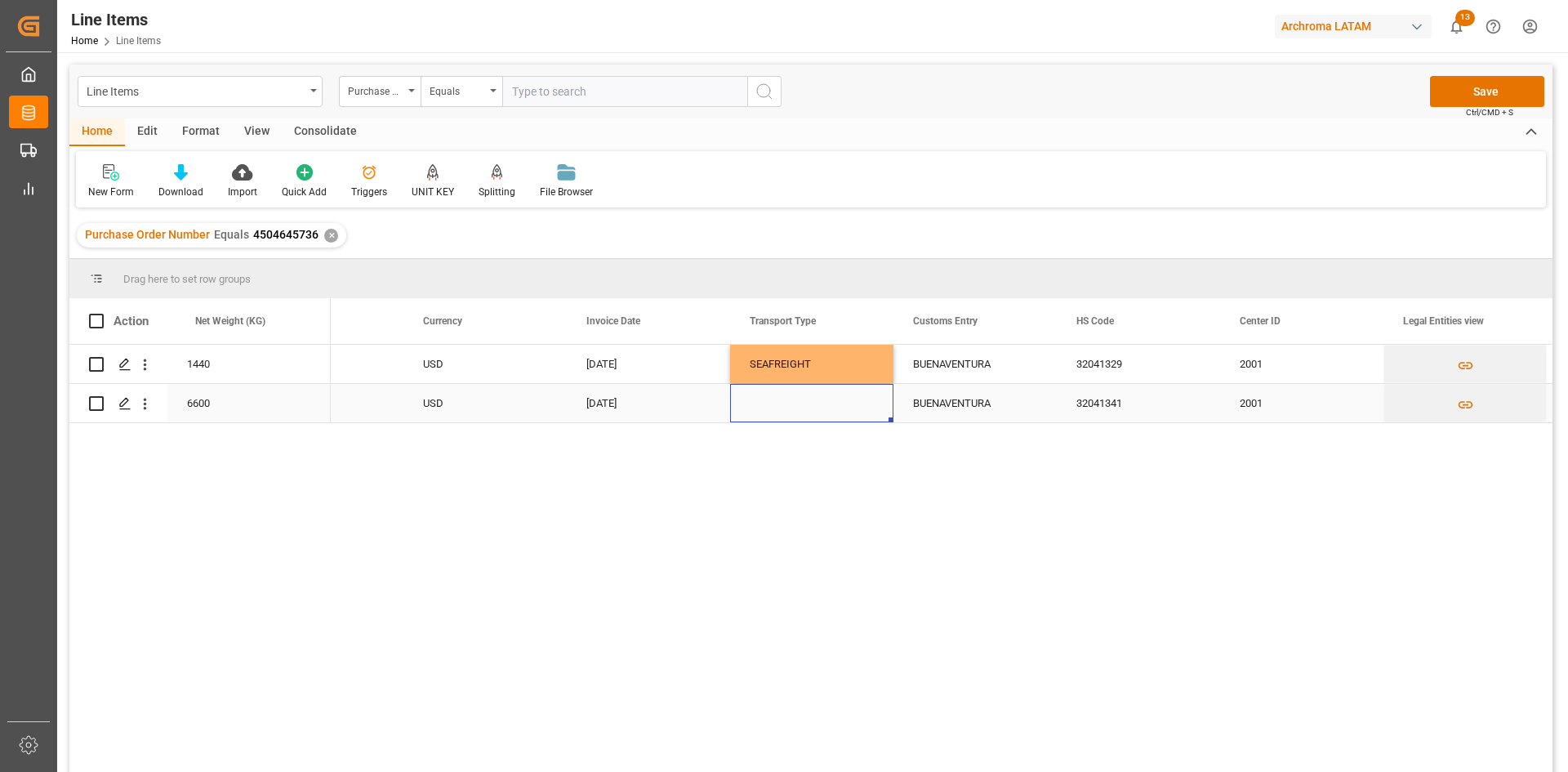
click at [847, 409] on div "Press SPACE to select this row." at bounding box center [811, 402] width 163 height 39
click at [867, 397] on icon "open menu" at bounding box center [863, 394] width 20 height 20
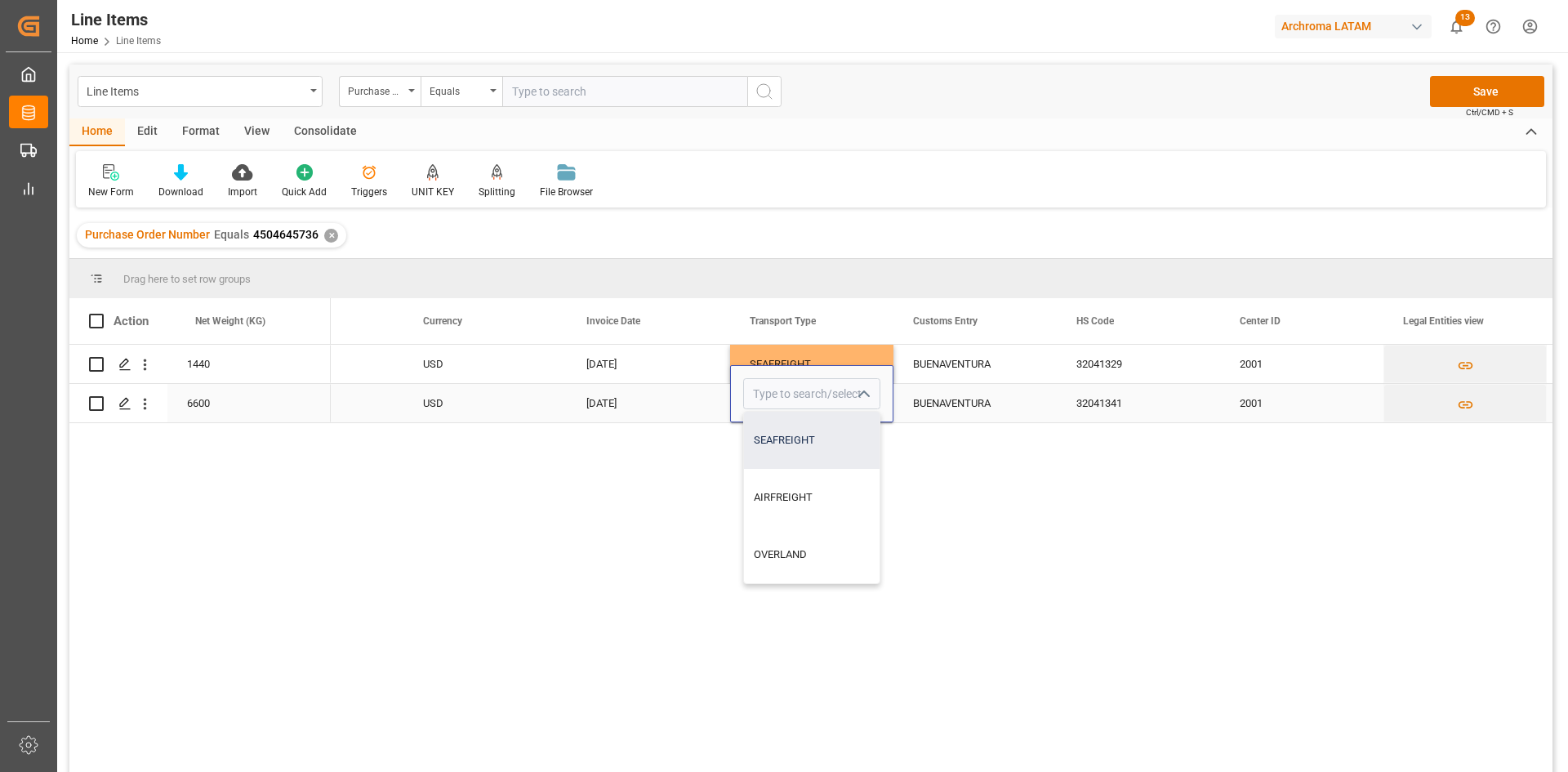
click at [838, 457] on div "SEAFREIGHT" at bounding box center [812, 440] width 136 height 57
type input "SEAFREIGHT"
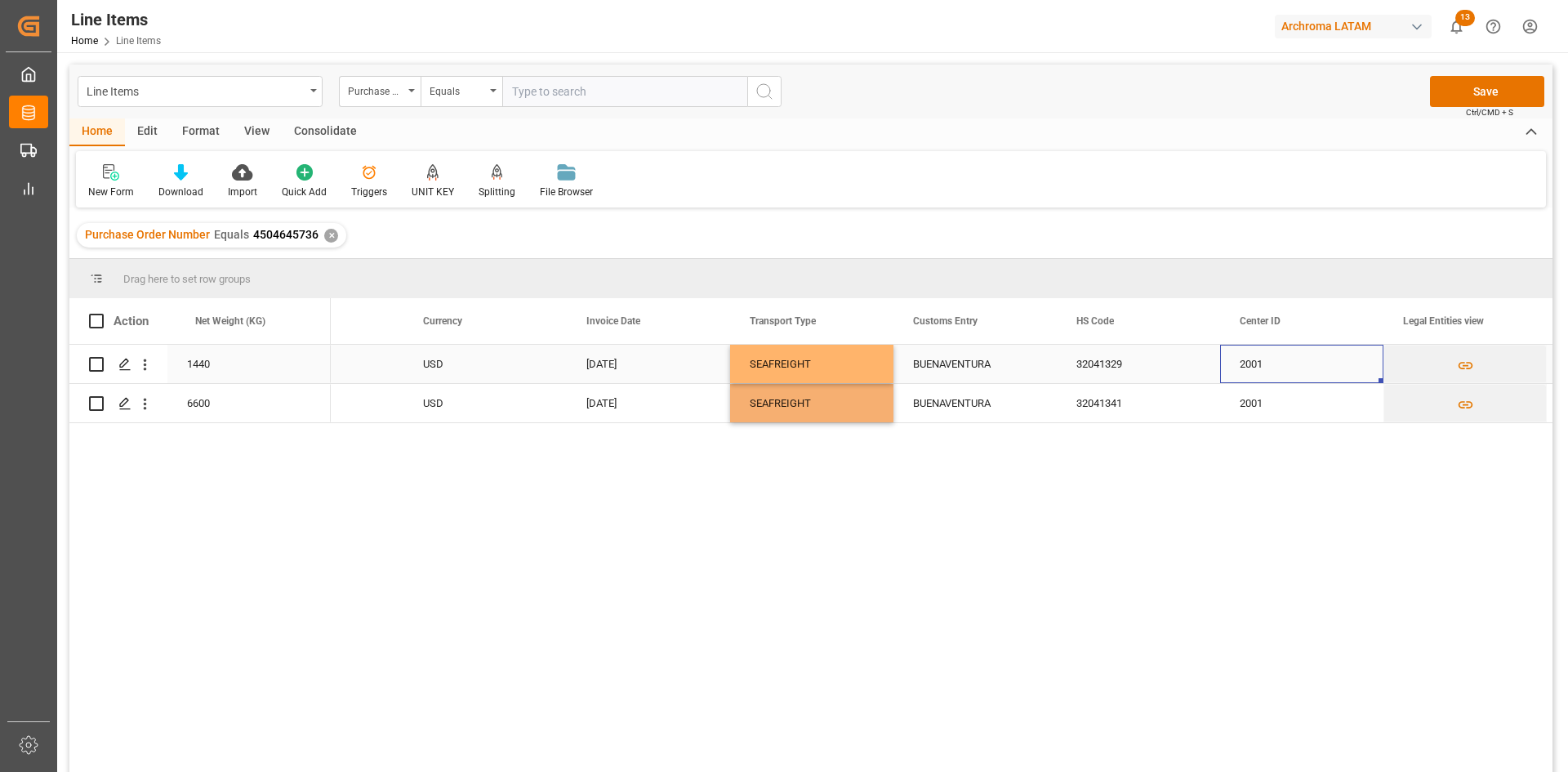
click at [1264, 364] on div "2001" at bounding box center [1301, 364] width 163 height 39
click at [1492, 76] on button "Save" at bounding box center [1487, 91] width 114 height 31
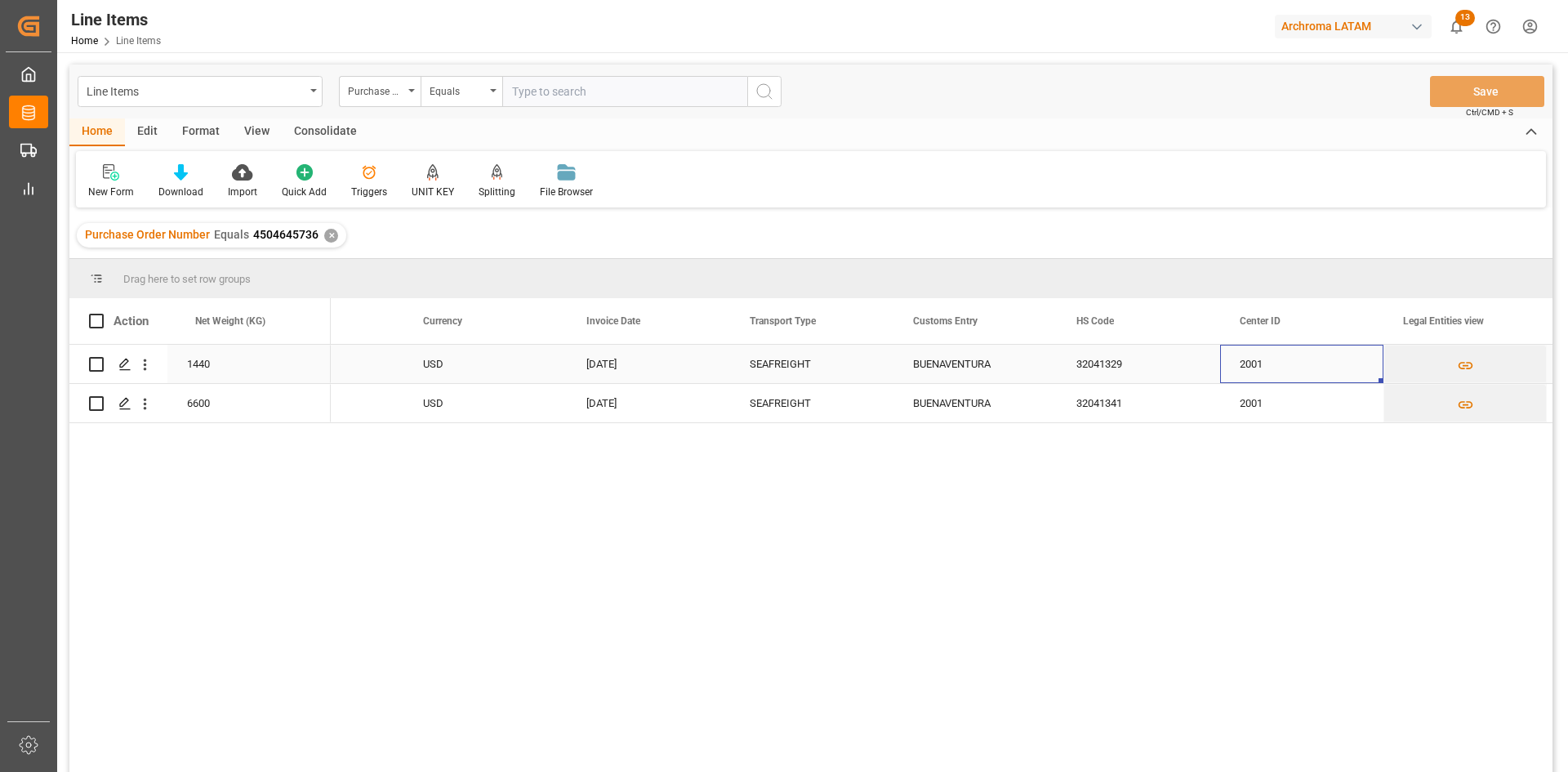
click at [1338, 364] on div "2001" at bounding box center [1301, 364] width 163 height 39
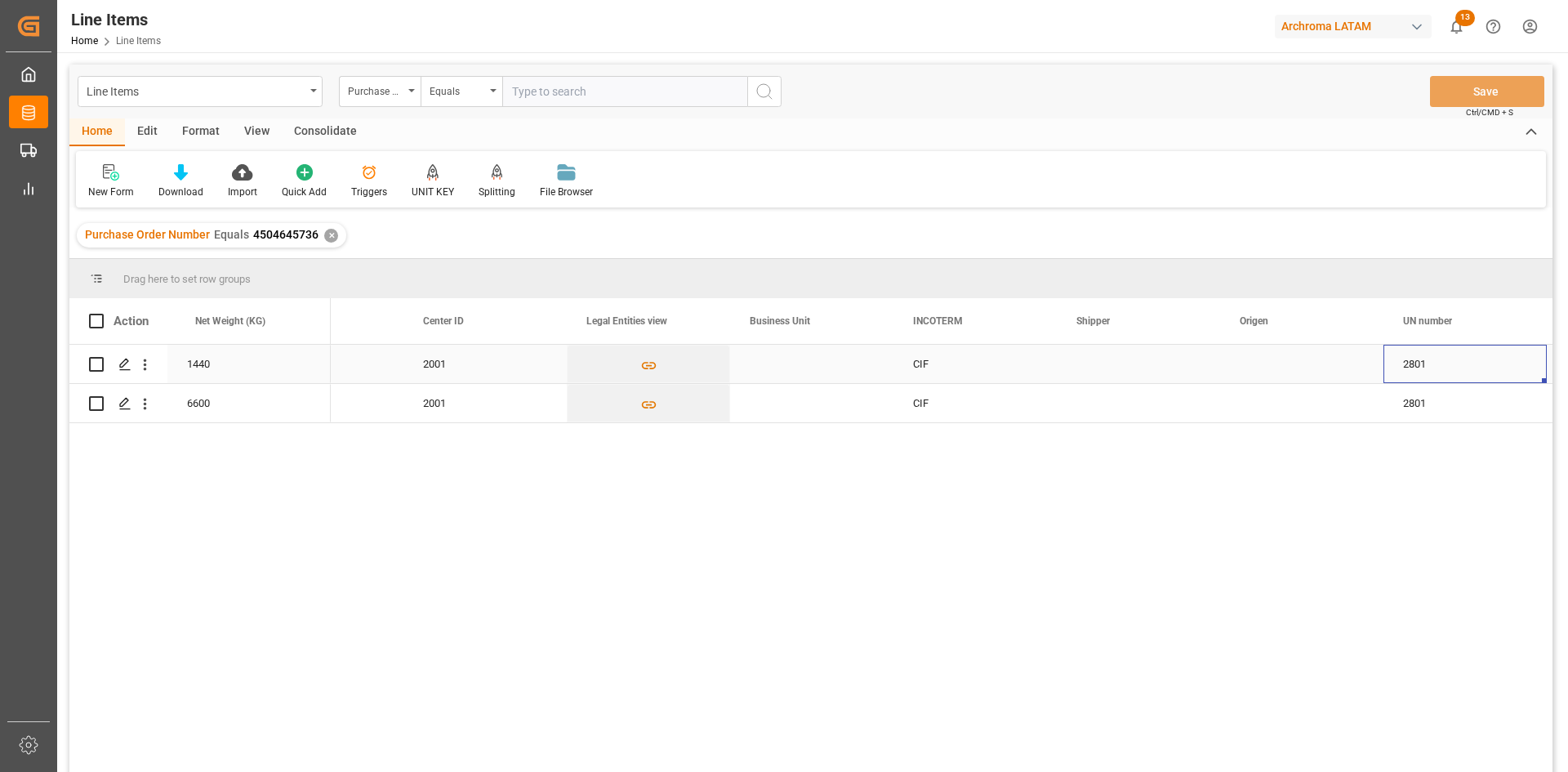
scroll to position [0, 4664]
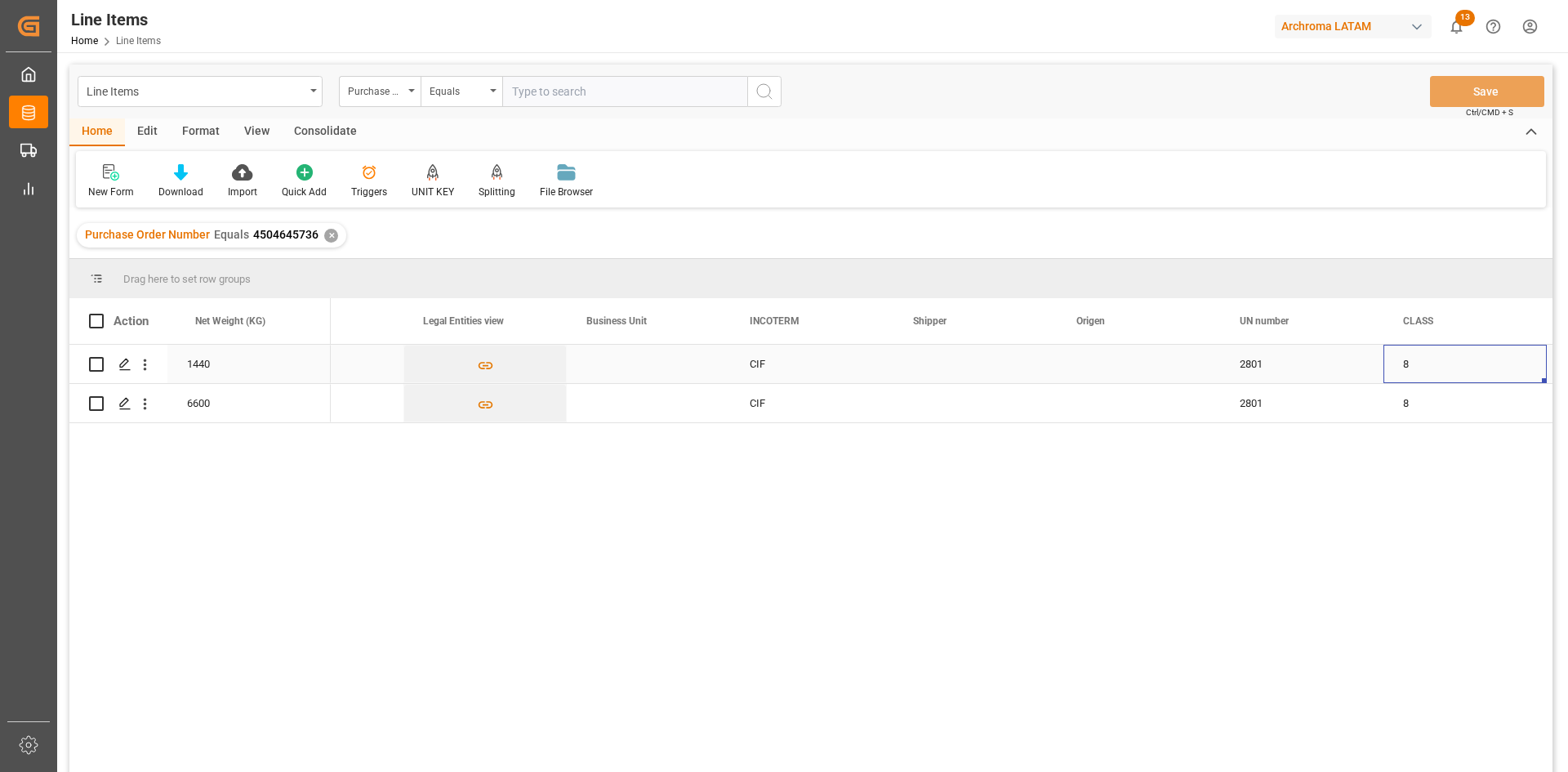
click at [640, 355] on div "Press SPACE to select this row." at bounding box center [647, 364] width 163 height 39
click at [629, 370] on input "Press SPACE to select this row." at bounding box center [648, 373] width 138 height 31
type input "PT"
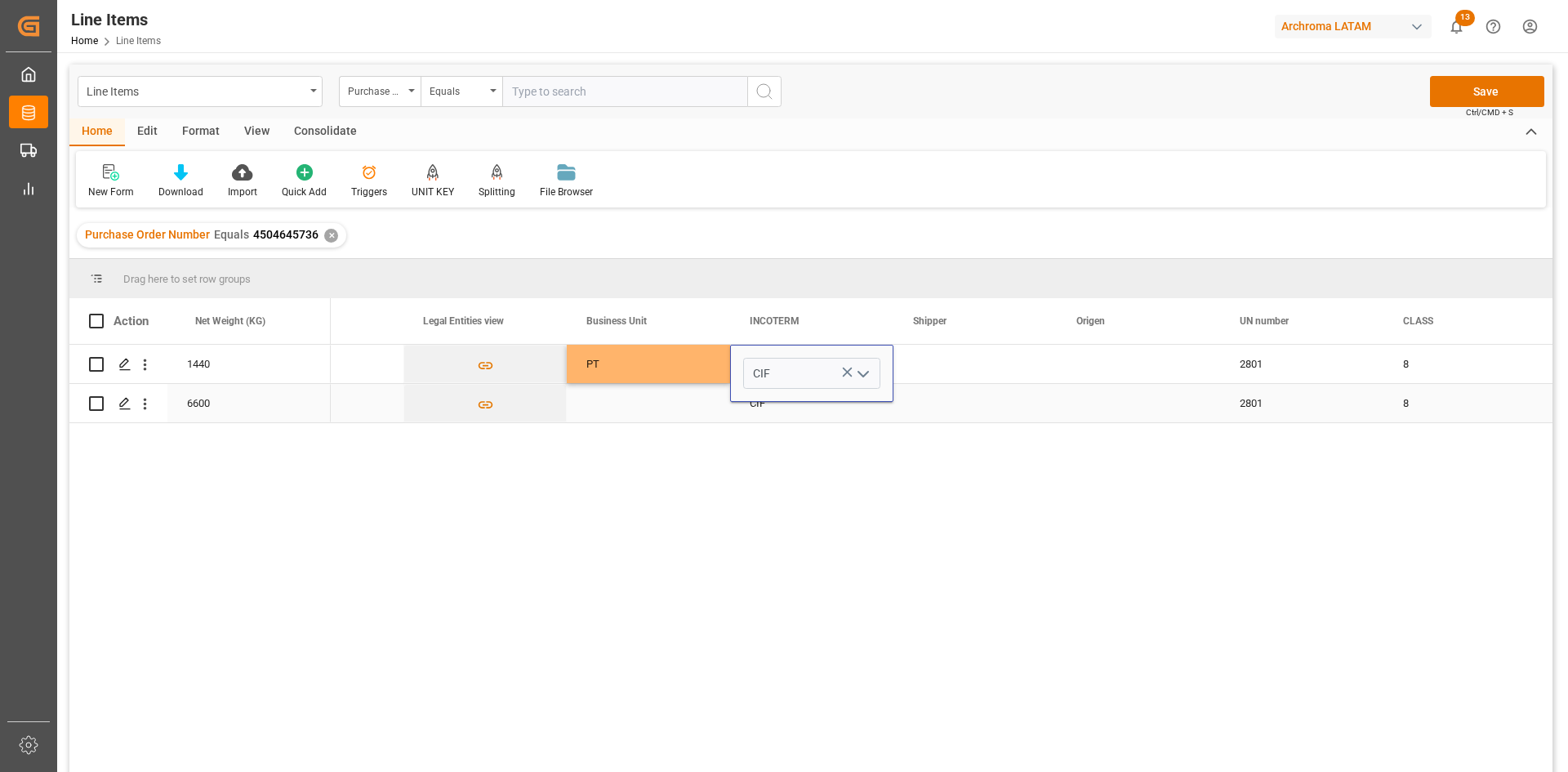
click at [618, 401] on div "Press SPACE to select this row." at bounding box center [647, 402] width 163 height 39
click at [618, 401] on input "Press SPACE to select this row." at bounding box center [648, 393] width 138 height 31
type input "PT"
click at [943, 370] on div "Press SPACE to select this row." at bounding box center [974, 364] width 163 height 39
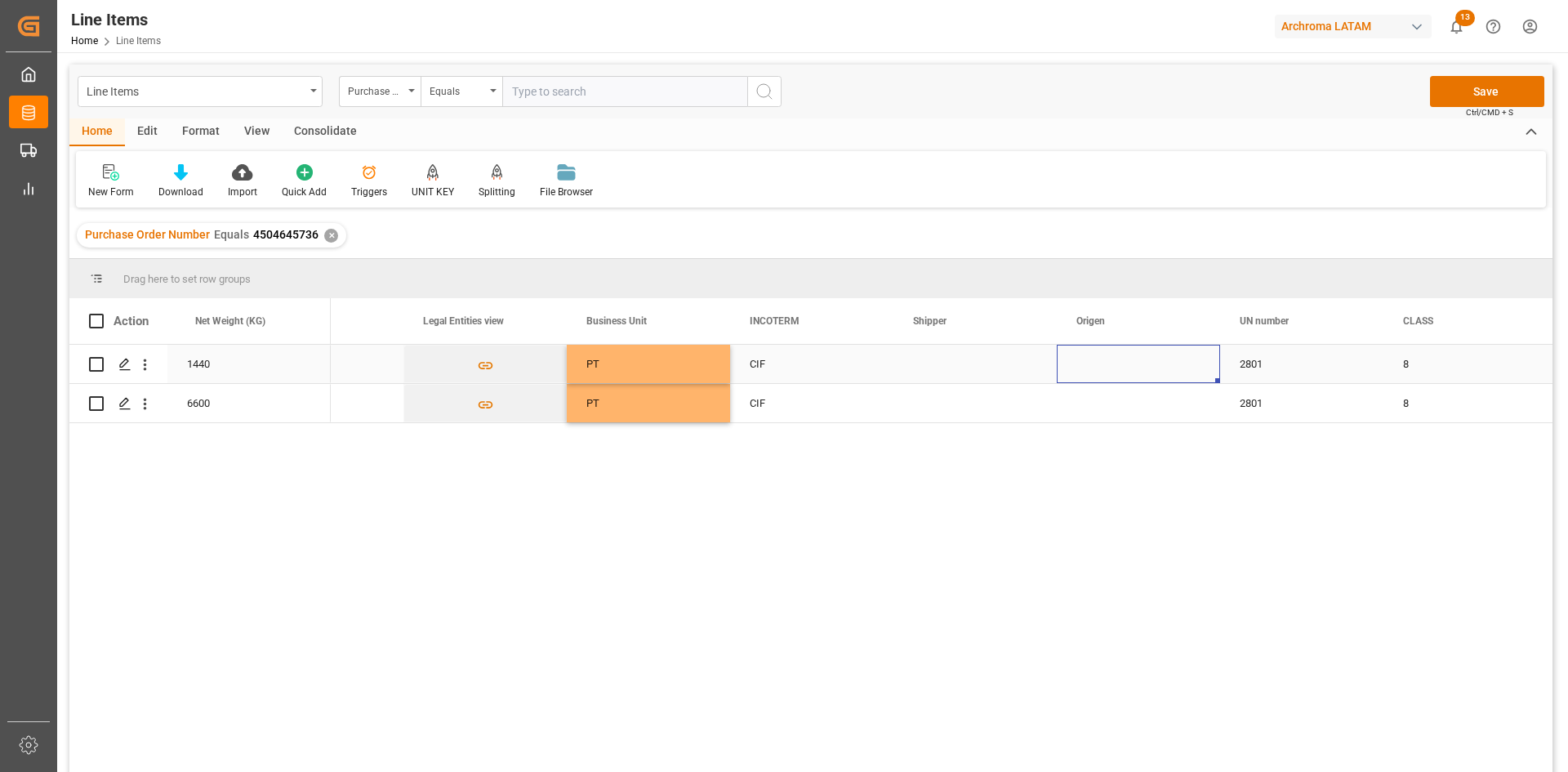
click at [1135, 368] on div "Press SPACE to select this row." at bounding box center [1137, 364] width 163 height 39
click at [1102, 361] on div "Press SPACE to select this row." at bounding box center [1137, 364] width 163 height 39
click at [1190, 370] on icon "open menu" at bounding box center [1189, 374] width 20 height 20
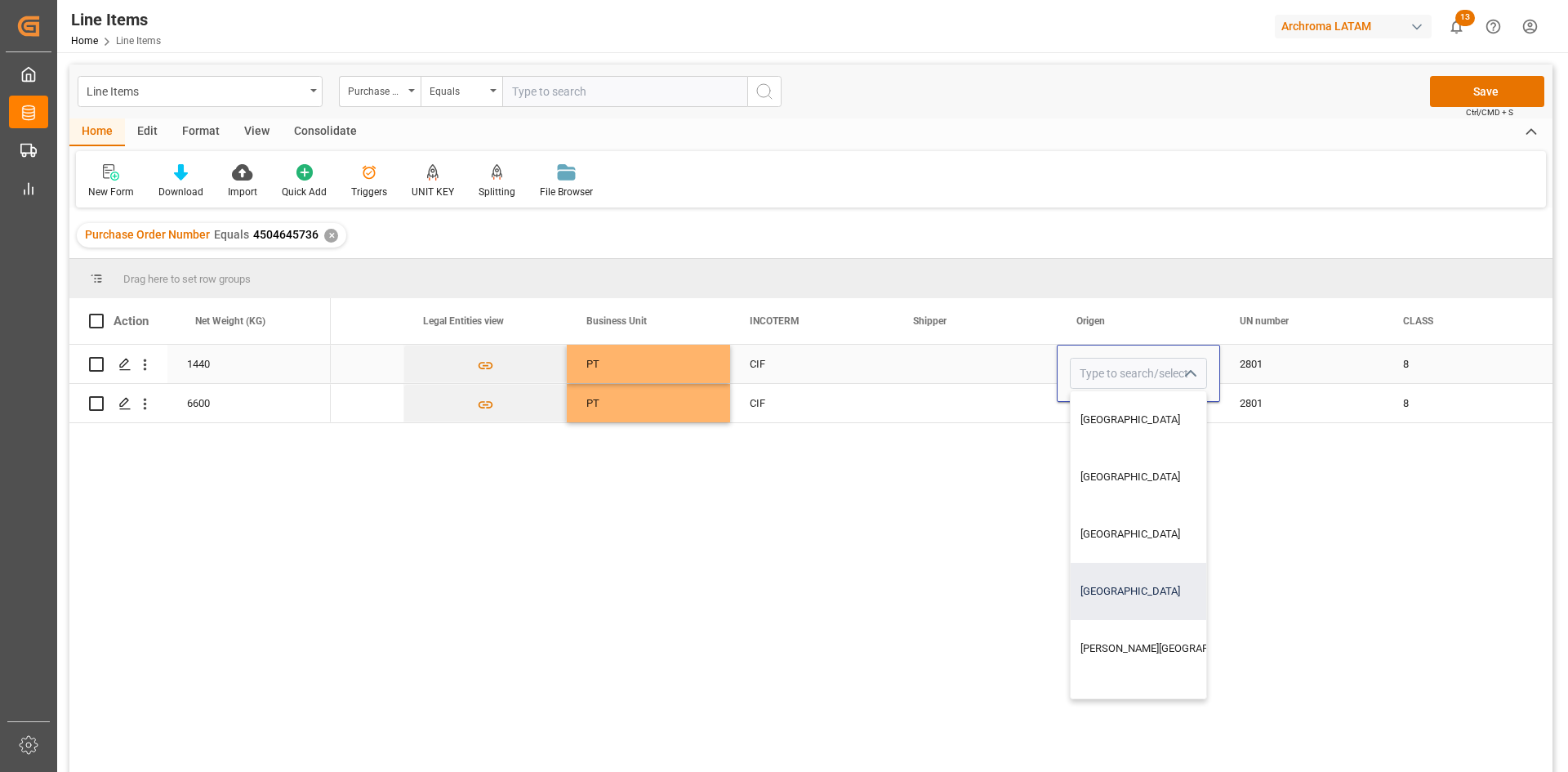
click at [1134, 587] on div "[GEOGRAPHIC_DATA]" at bounding box center [1169, 591] width 198 height 57
type input "[GEOGRAPHIC_DATA]"
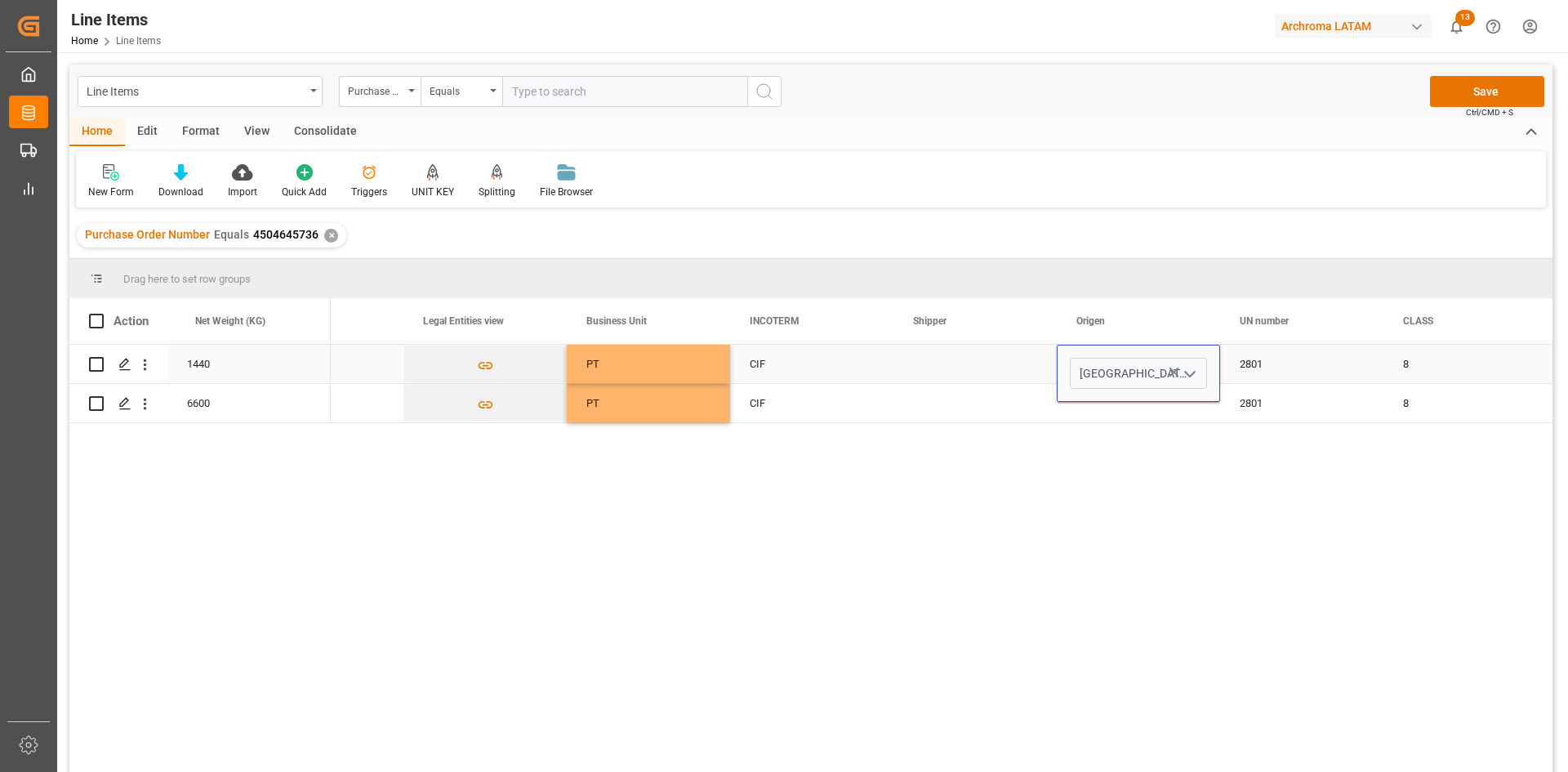
click at [1025, 365] on div "Press SPACE to select this row." at bounding box center [974, 364] width 163 height 39
click at [1143, 355] on div "[GEOGRAPHIC_DATA]" at bounding box center [1138, 365] width 124 height 38
drag, startPoint x: 1217, startPoint y: 381, endPoint x: 1219, endPoint y: 409, distance: 28.1
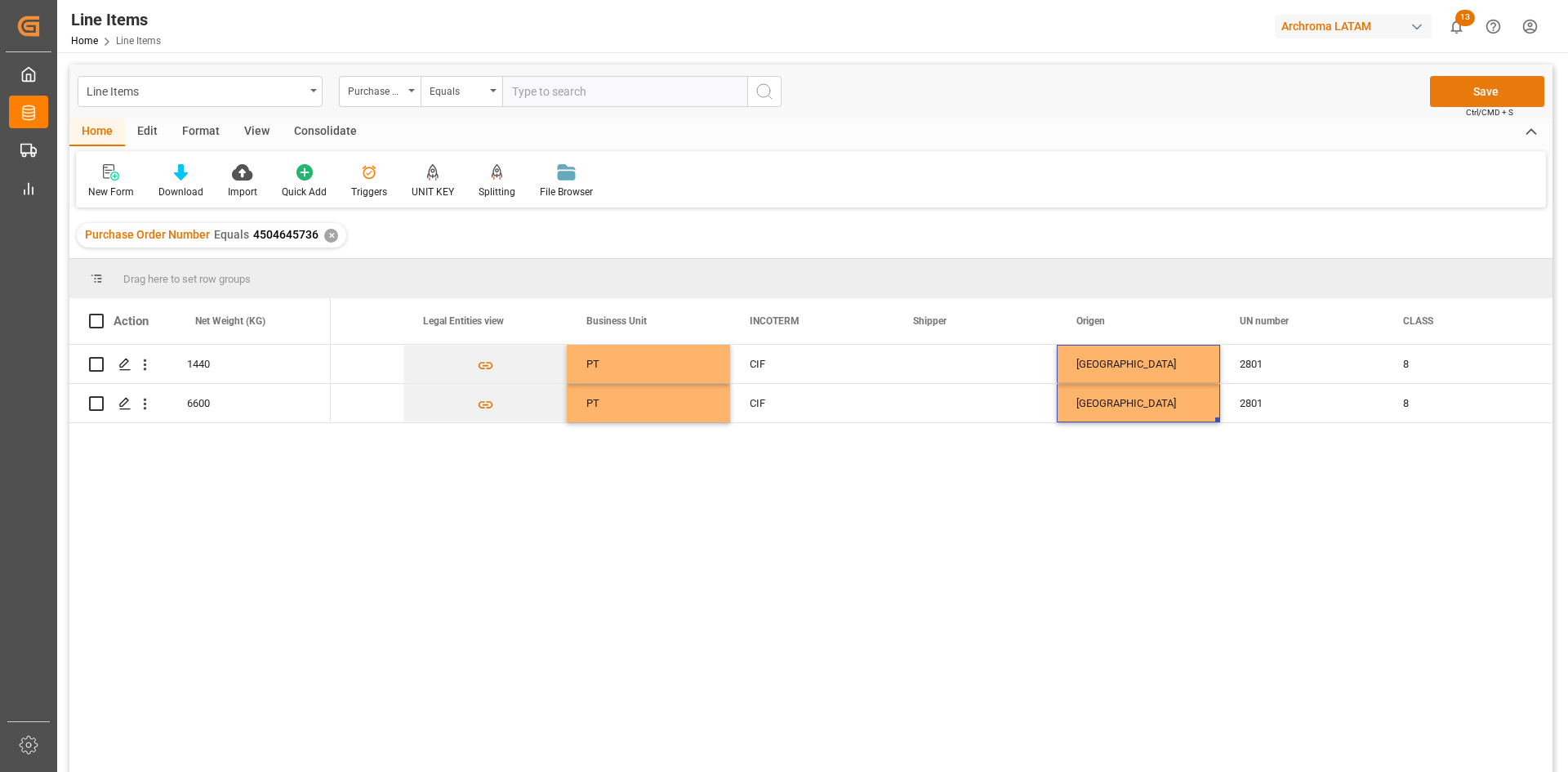
click at [1478, 101] on button "Save" at bounding box center [1487, 91] width 114 height 31
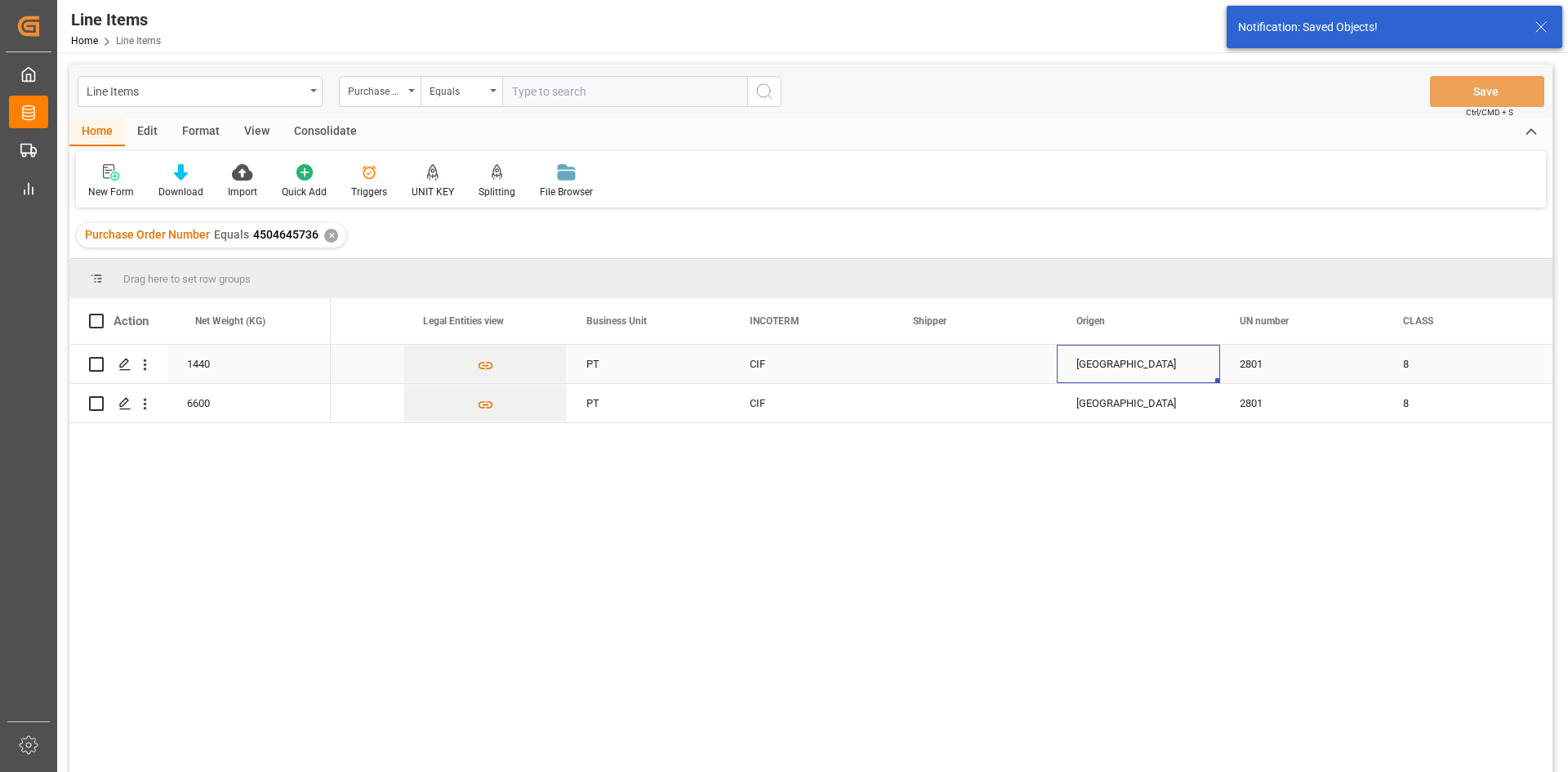
click at [1173, 377] on div "[GEOGRAPHIC_DATA]" at bounding box center [1138, 365] width 124 height 38
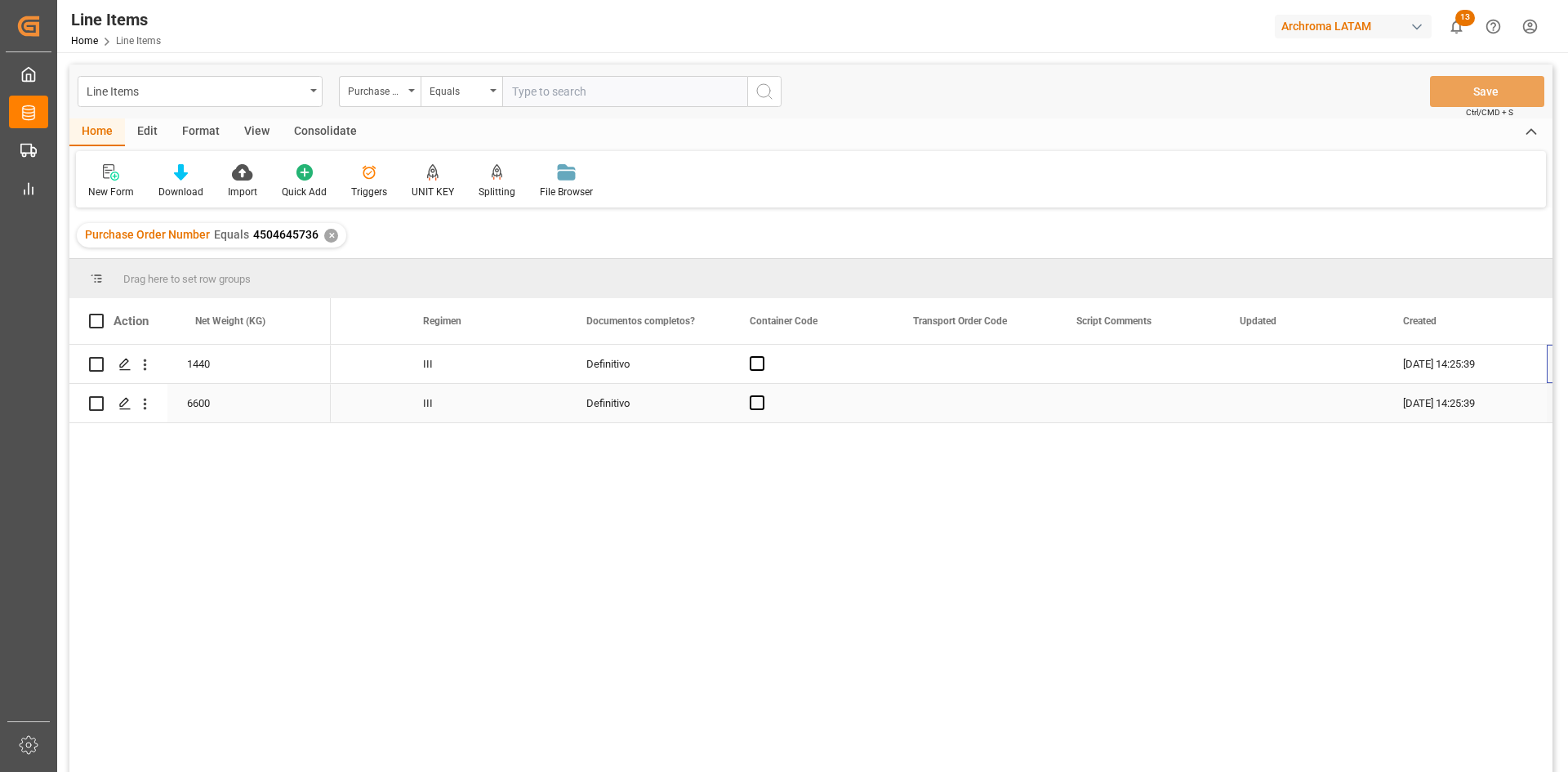
scroll to position [0, 5970]
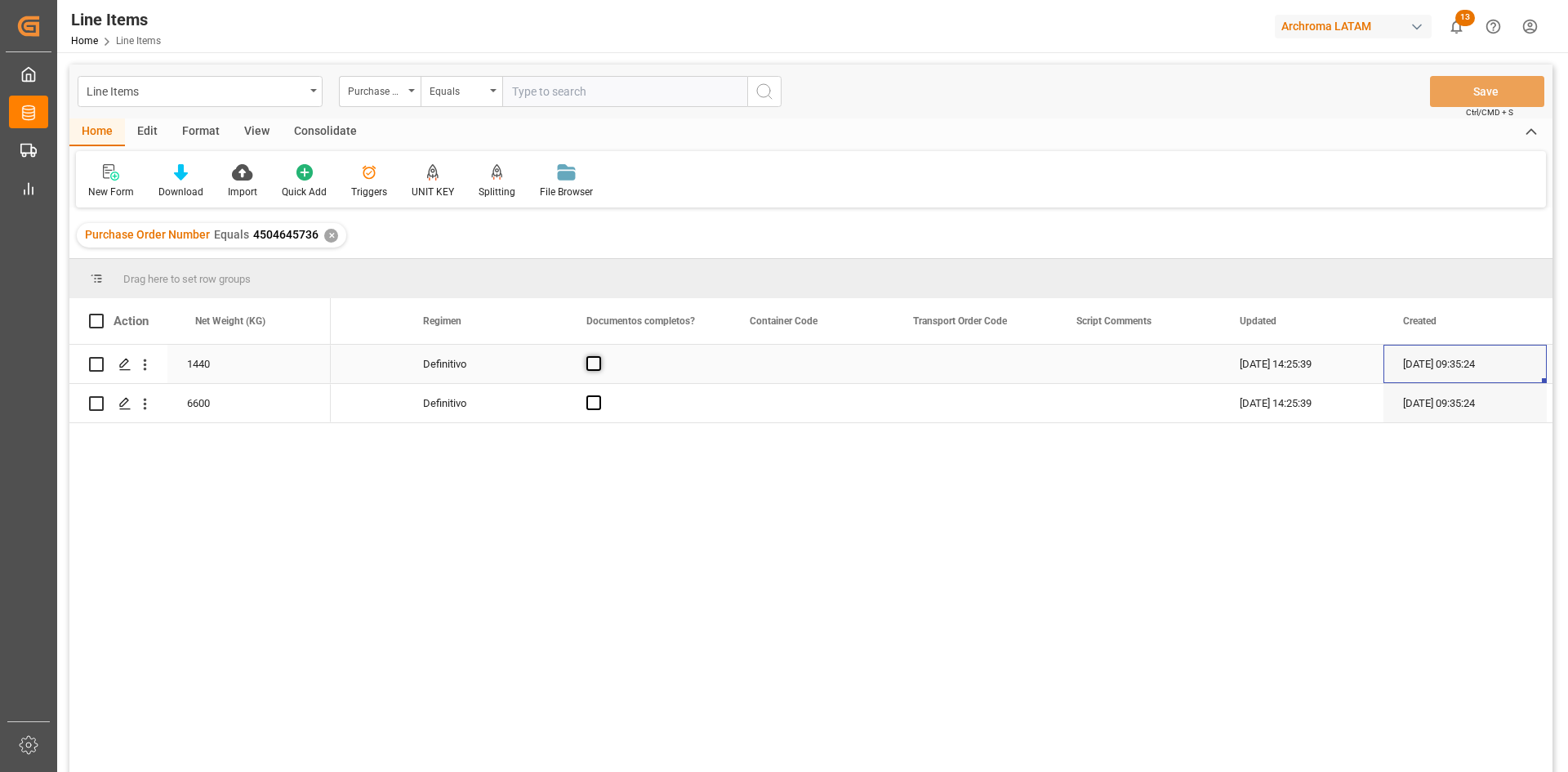
click at [592, 364] on span "Press SPACE to select this row." at bounding box center [594, 364] width 15 height 15
click at [598, 356] on input "Press SPACE to select this row." at bounding box center [598, 356] width 0 height 0
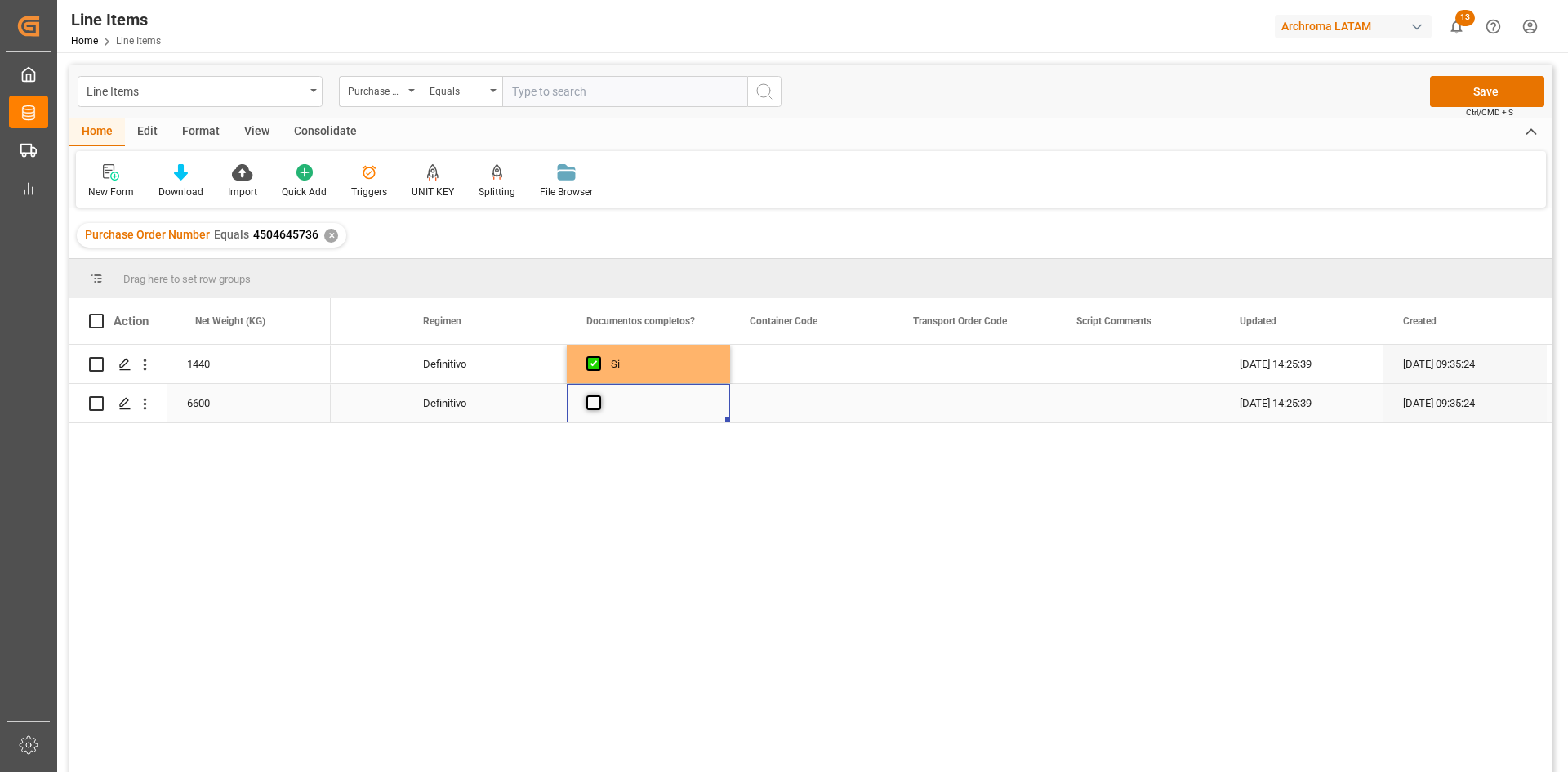
click at [593, 402] on span "Press SPACE to select this row." at bounding box center [594, 402] width 15 height 15
click at [598, 395] on input "Press SPACE to select this row." at bounding box center [598, 395] width 0 height 0
click at [1506, 90] on button "Save" at bounding box center [1487, 91] width 114 height 31
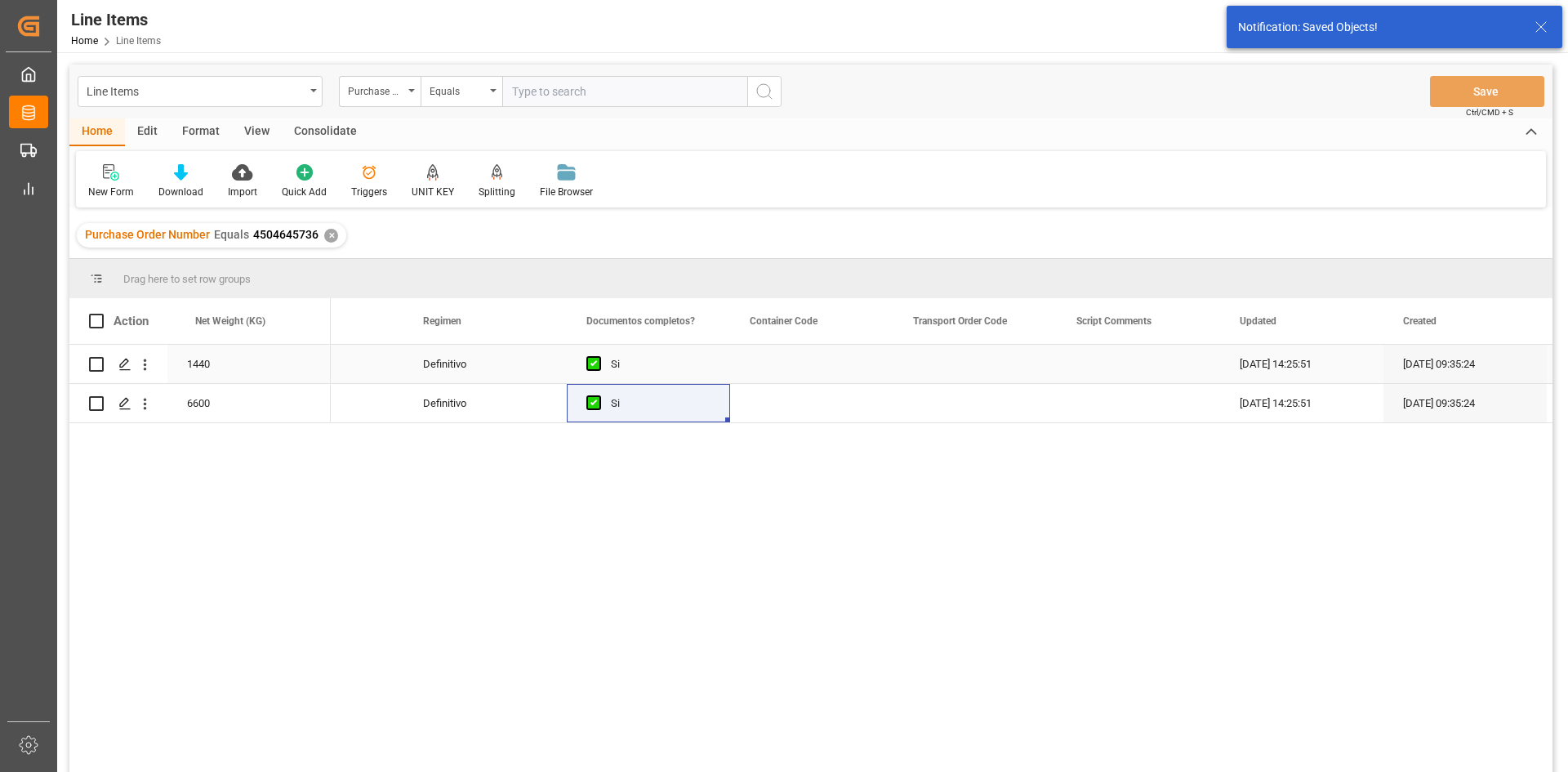
click at [89, 364] on input "Press Space to toggle row selection (unchecked)" at bounding box center [96, 365] width 15 height 15
checkbox input "true"
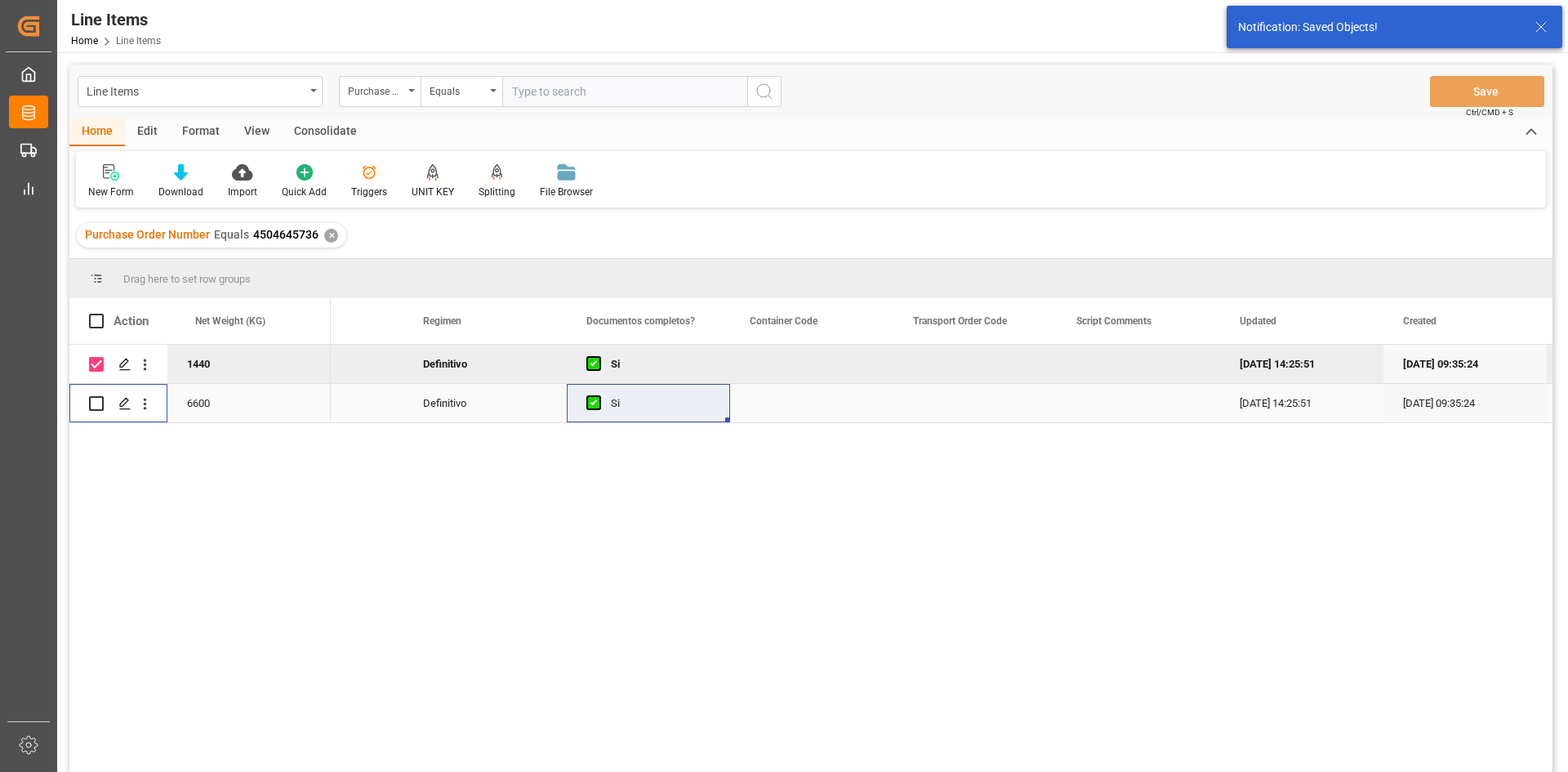
click at [99, 400] on input "Press Space to toggle row selection (unchecked)" at bounding box center [96, 403] width 15 height 15
checkbox input "true"
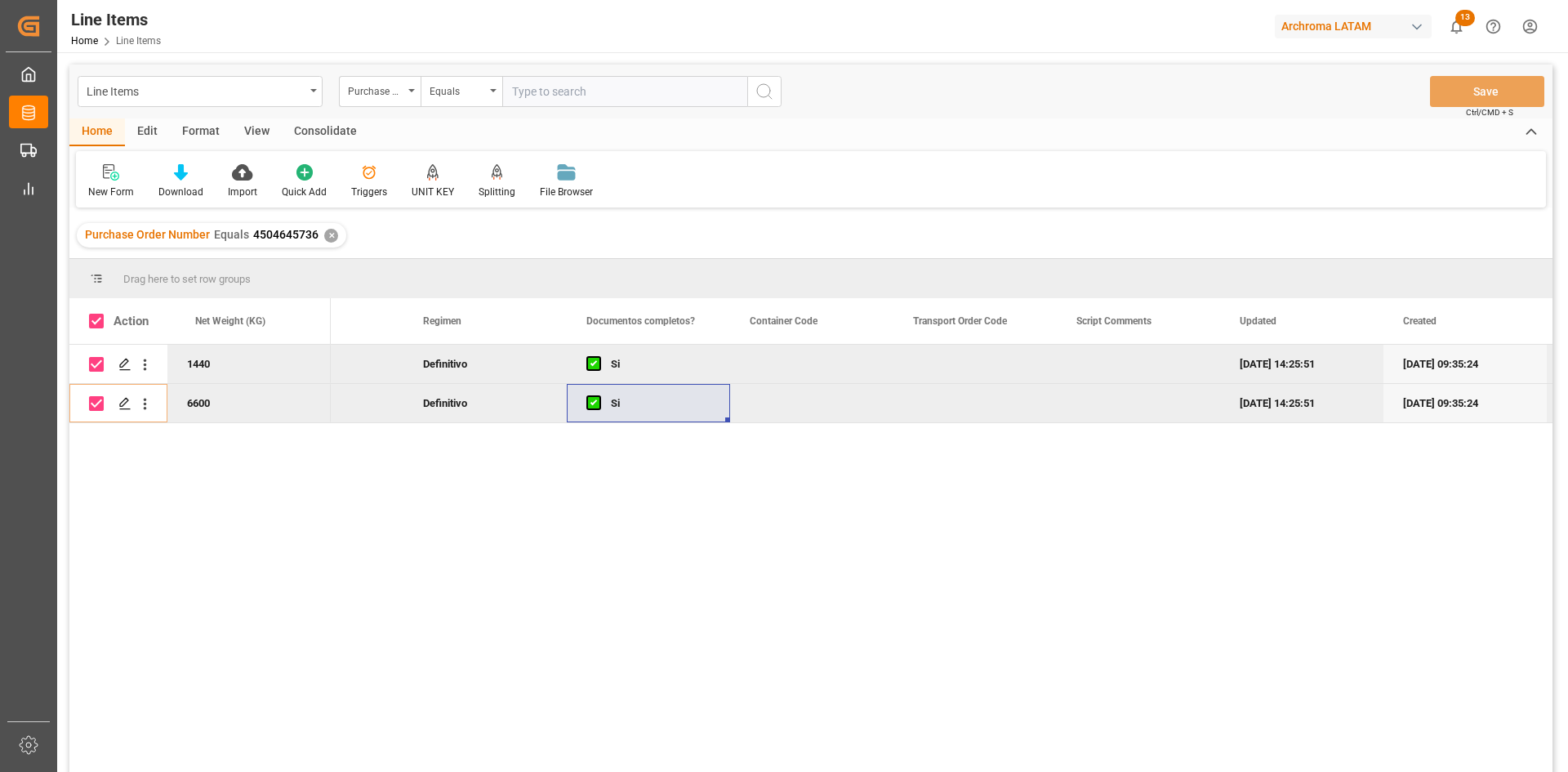
click at [334, 136] on div "Consolidate" at bounding box center [325, 132] width 88 height 27
click at [132, 183] on div "Consolidation List" at bounding box center [128, 181] width 105 height 36
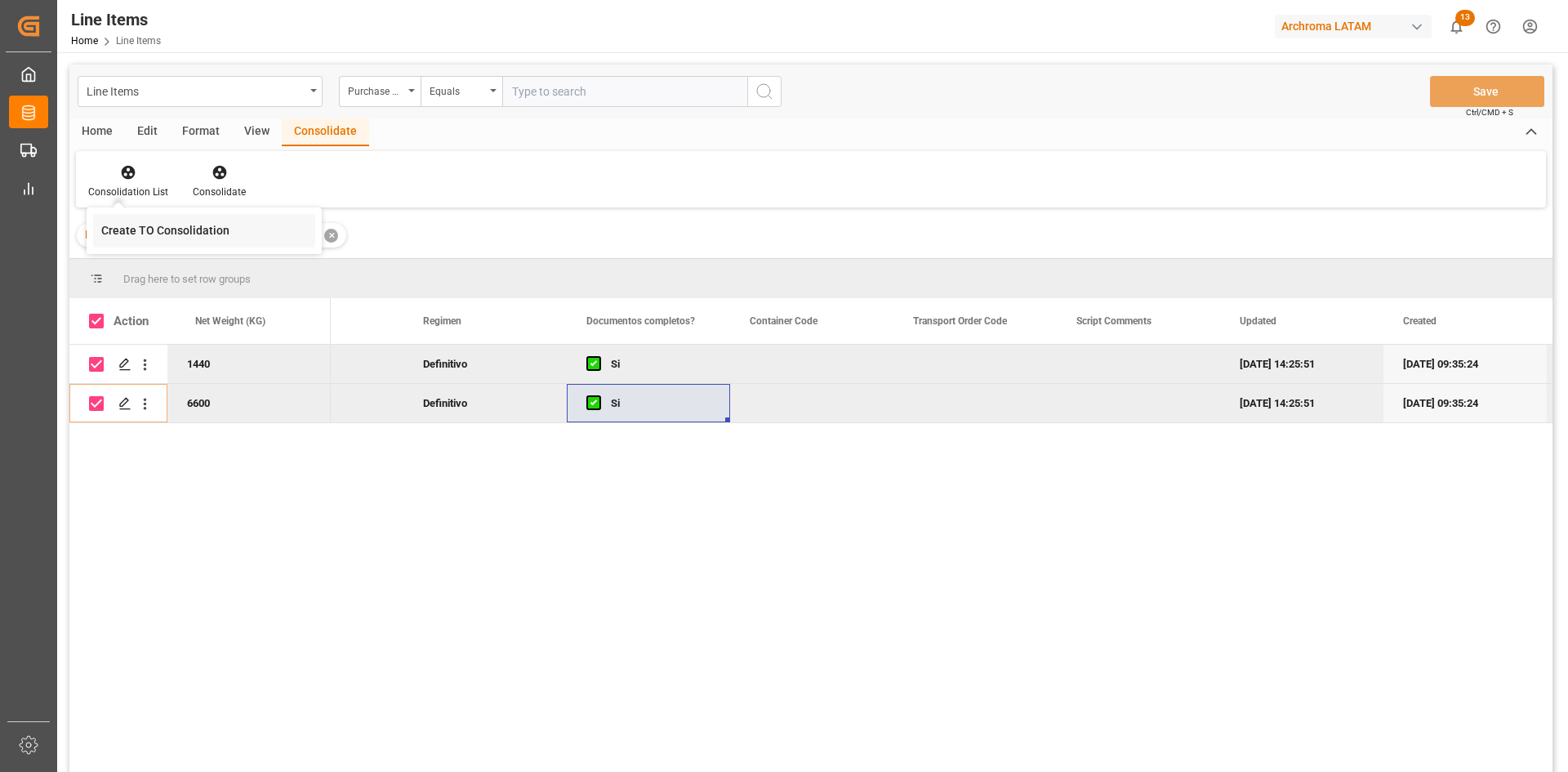
click at [177, 226] on div "Line Items Purchase Order Number Equals Save Ctrl/CMD + S Home Edit Format View…" at bounding box center [811, 439] width 1483 height 750
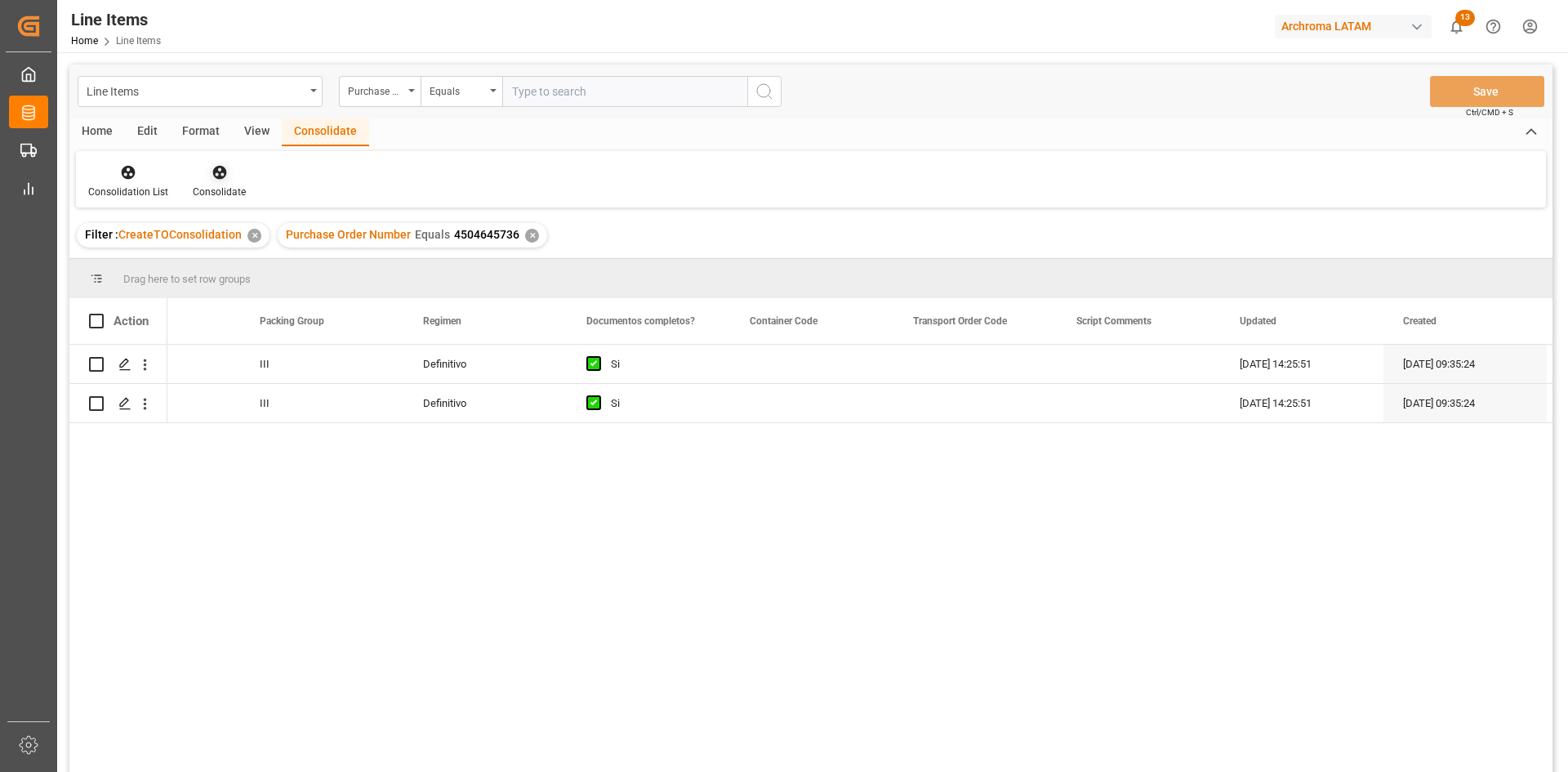
click at [221, 189] on div "Consolidate" at bounding box center [220, 192] width 53 height 15
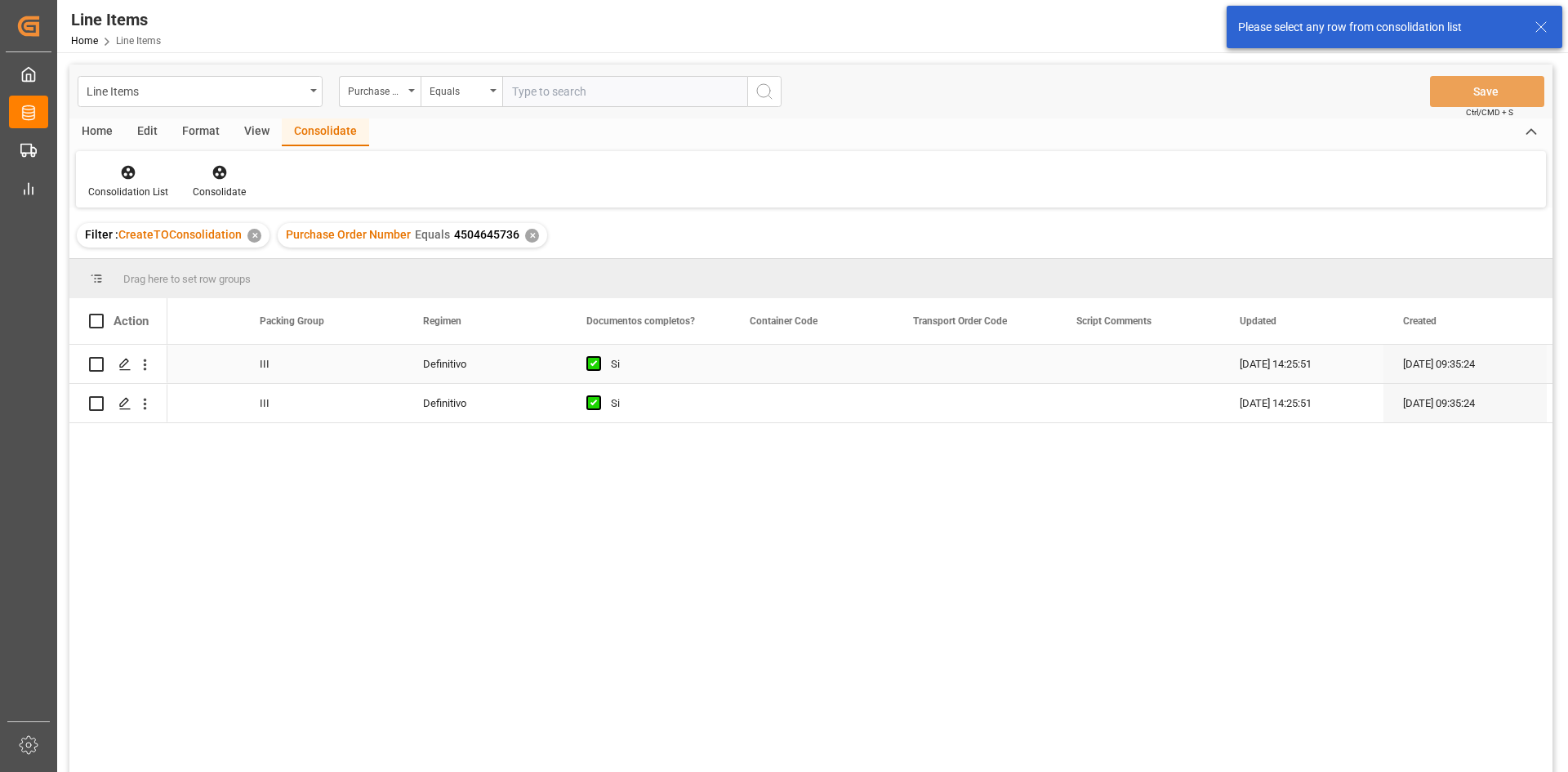
click at [101, 358] on input "Press Space to toggle row selection (unchecked)" at bounding box center [96, 365] width 15 height 15
checkbox input "true"
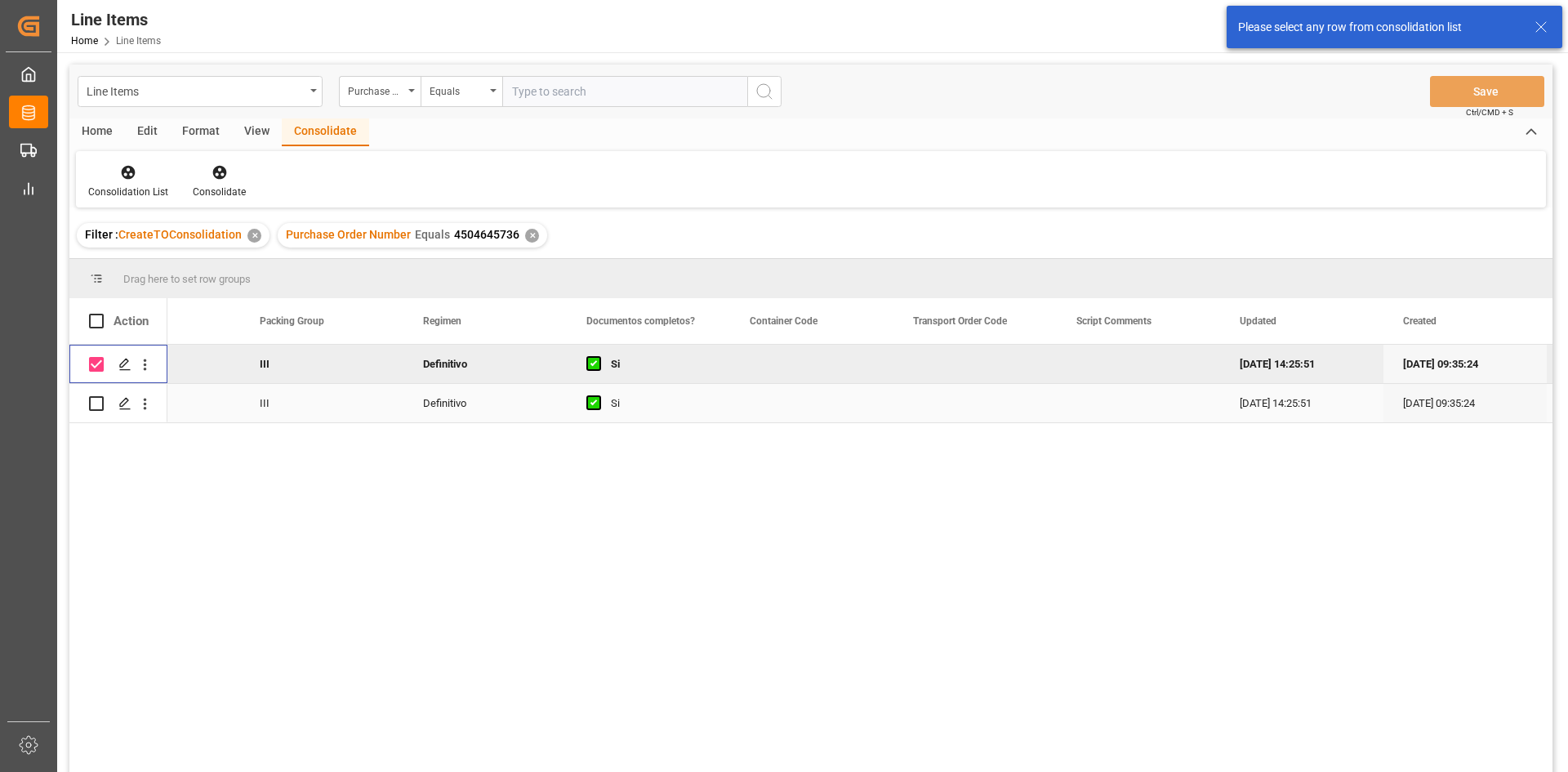
click at [98, 402] on input "Press Space to toggle row selection (unchecked)" at bounding box center [96, 403] width 15 height 15
checkbox input "true"
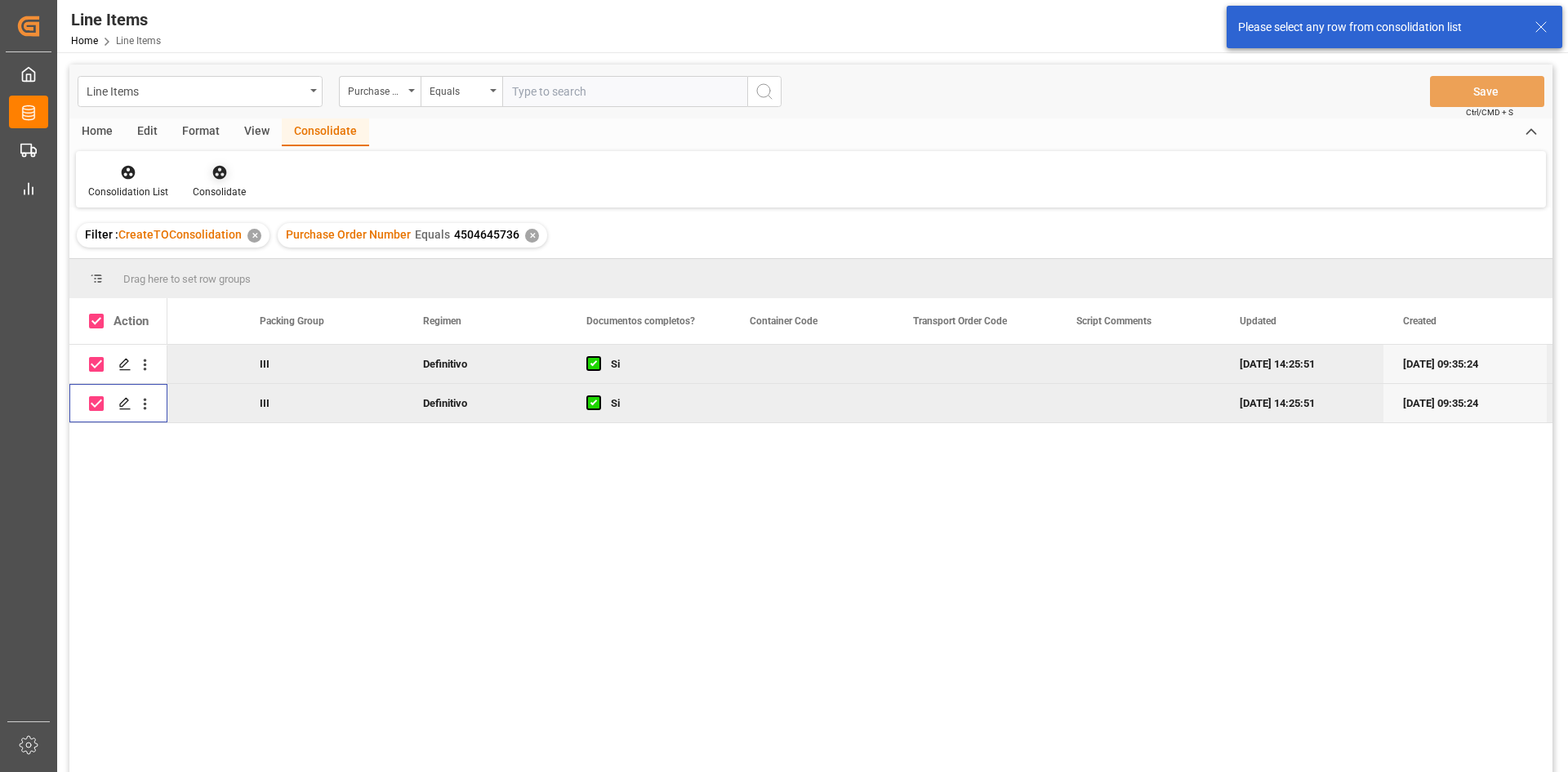
click at [224, 183] on div "Consolidate" at bounding box center [220, 181] width 77 height 36
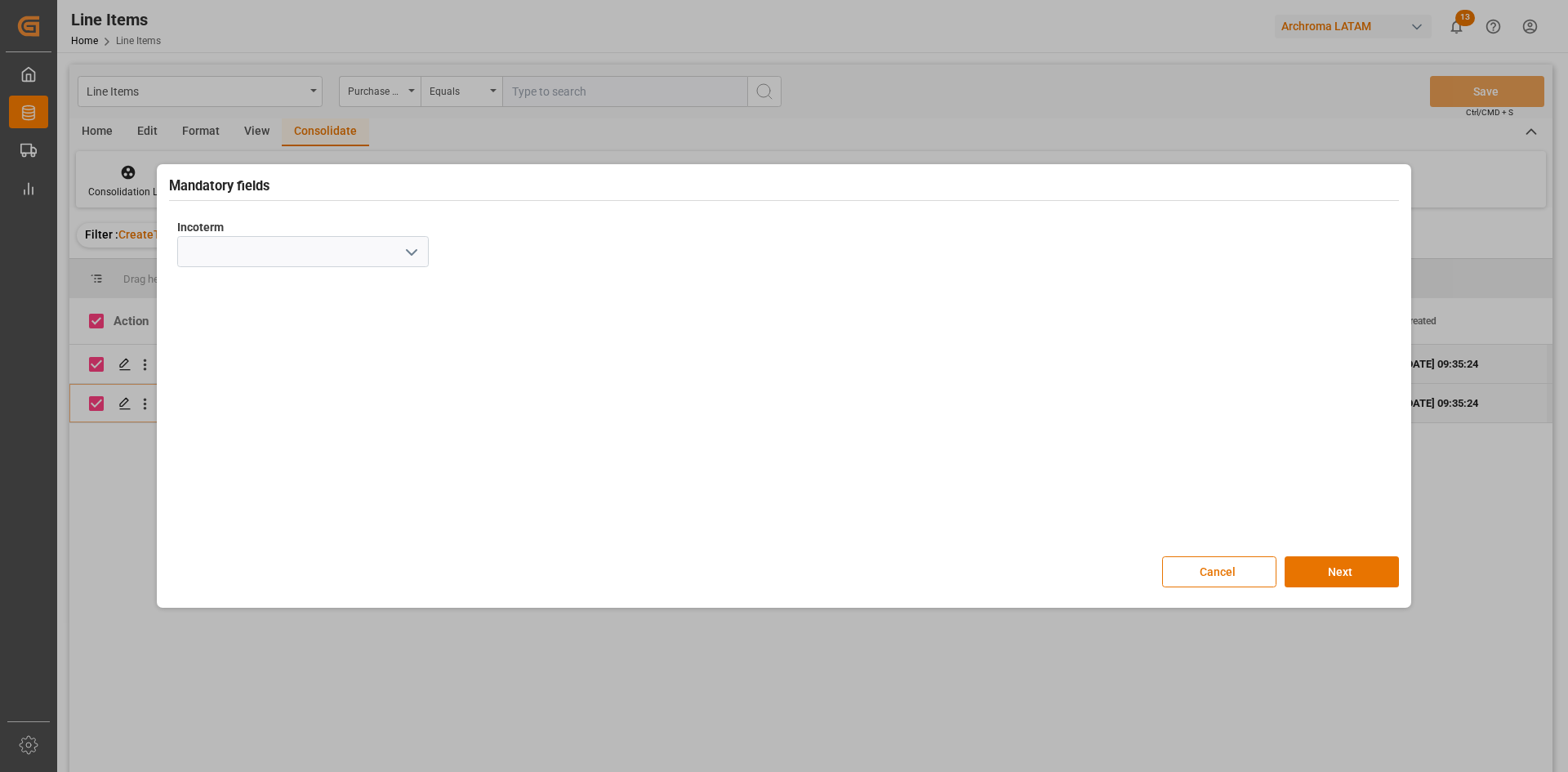
click at [405, 250] on icon "open menu" at bounding box center [411, 252] width 20 height 20
click at [232, 472] on div "CIF" at bounding box center [302, 471] width 250 height 37
type input "CIF"
click at [1336, 579] on button "Next" at bounding box center [1341, 571] width 114 height 31
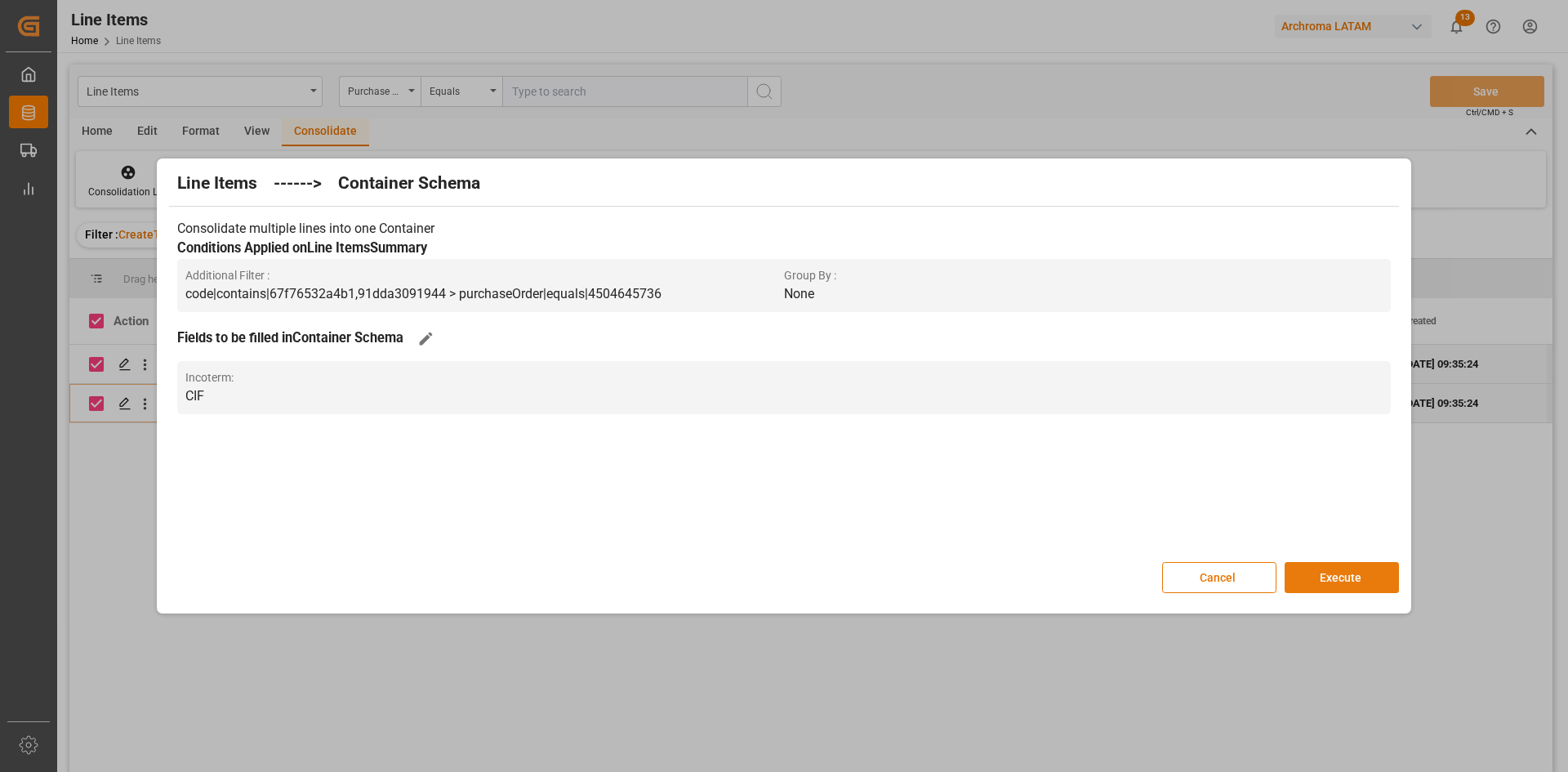
click at [1329, 580] on button "Execute" at bounding box center [1341, 577] width 114 height 31
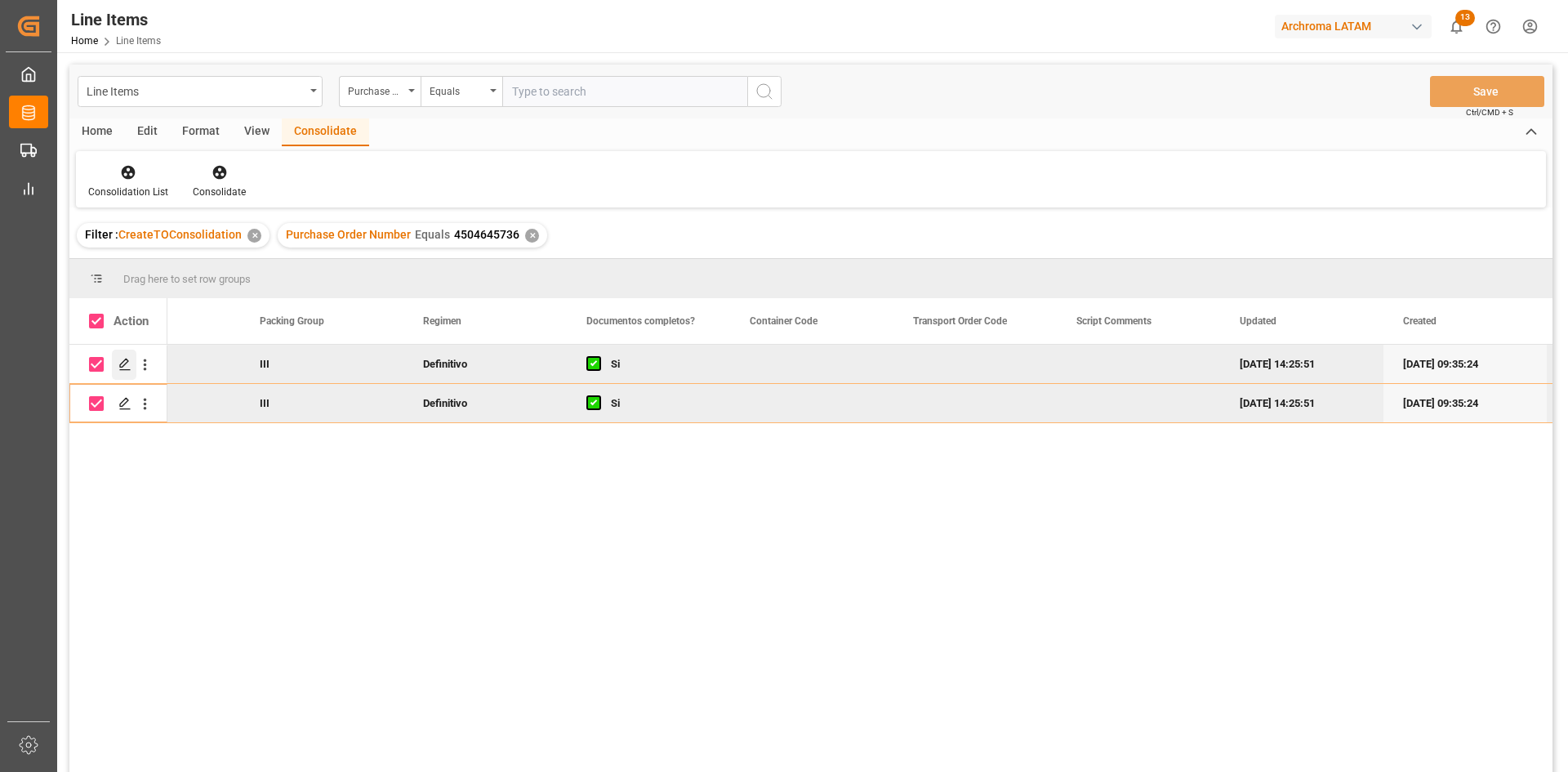
click at [125, 364] on icon "Press SPACE to deselect this row." at bounding box center [125, 365] width 13 height 13
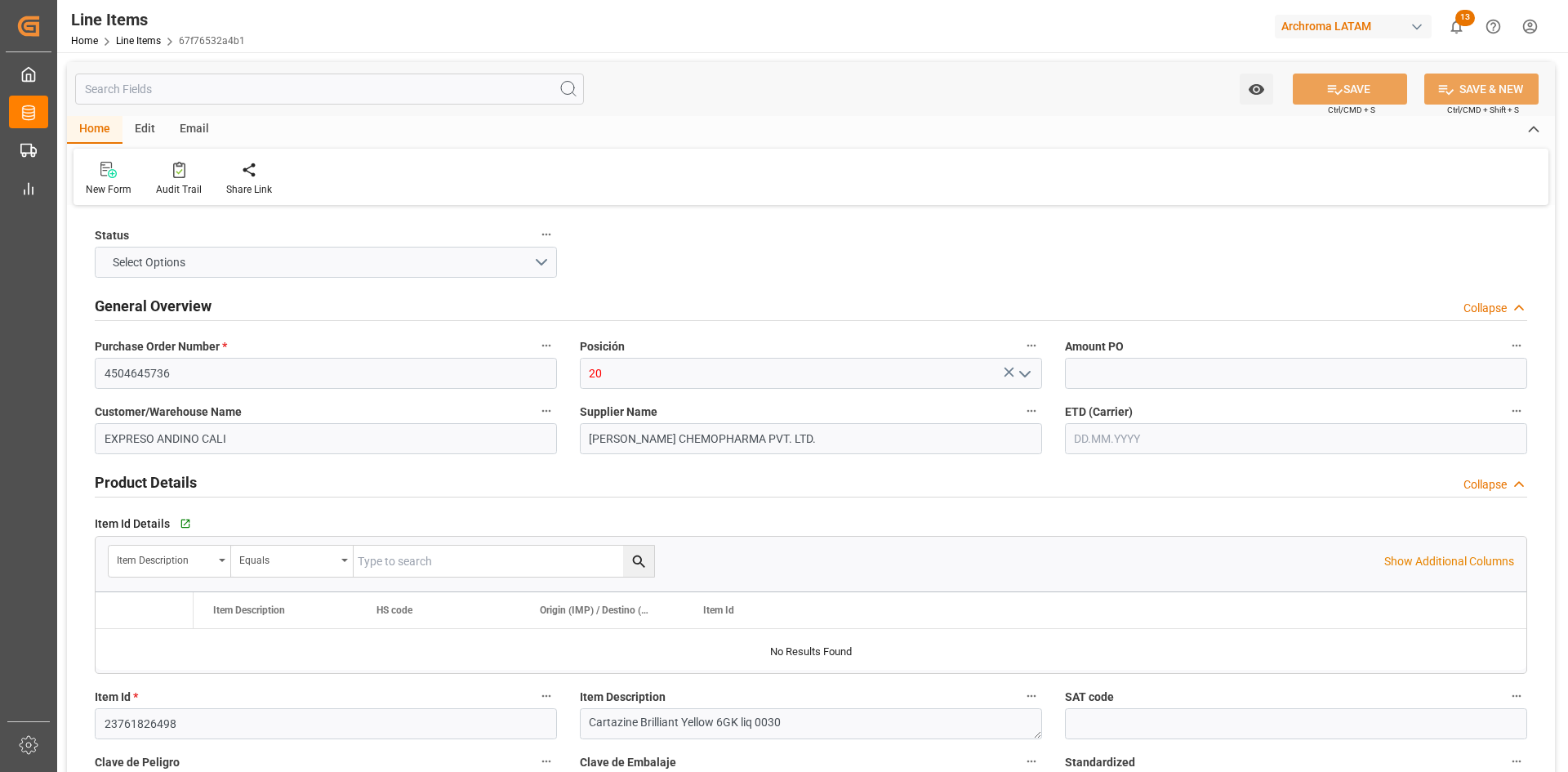
type input "8.52"
type input "3"
type input "1440"
type input "1626"
type input "13002"
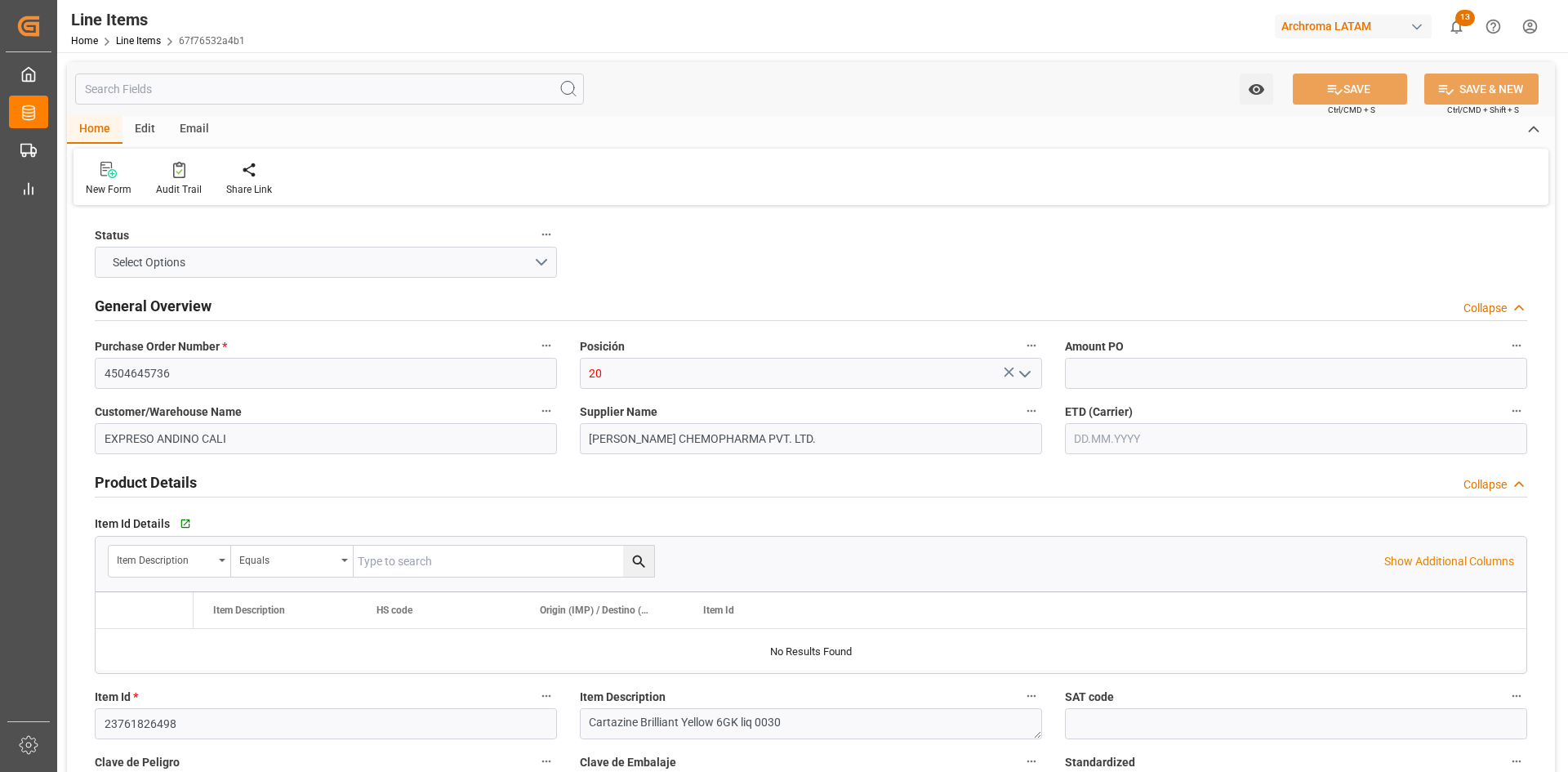
type input "32041329"
type input "[DATE]"
type input "10.09.2025 20:31"
type input "[DATE] 15:35"
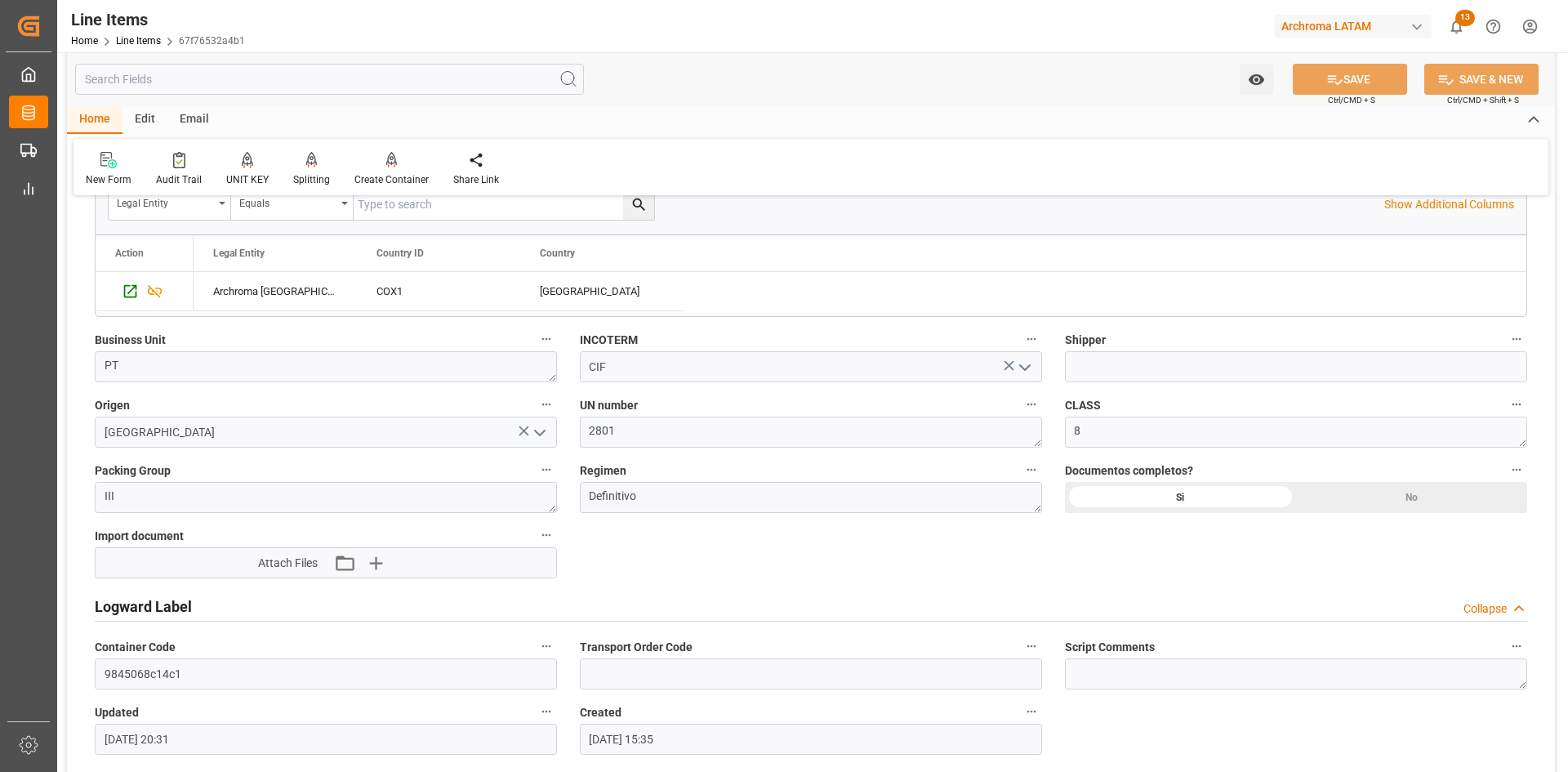
scroll to position [1307, 0]
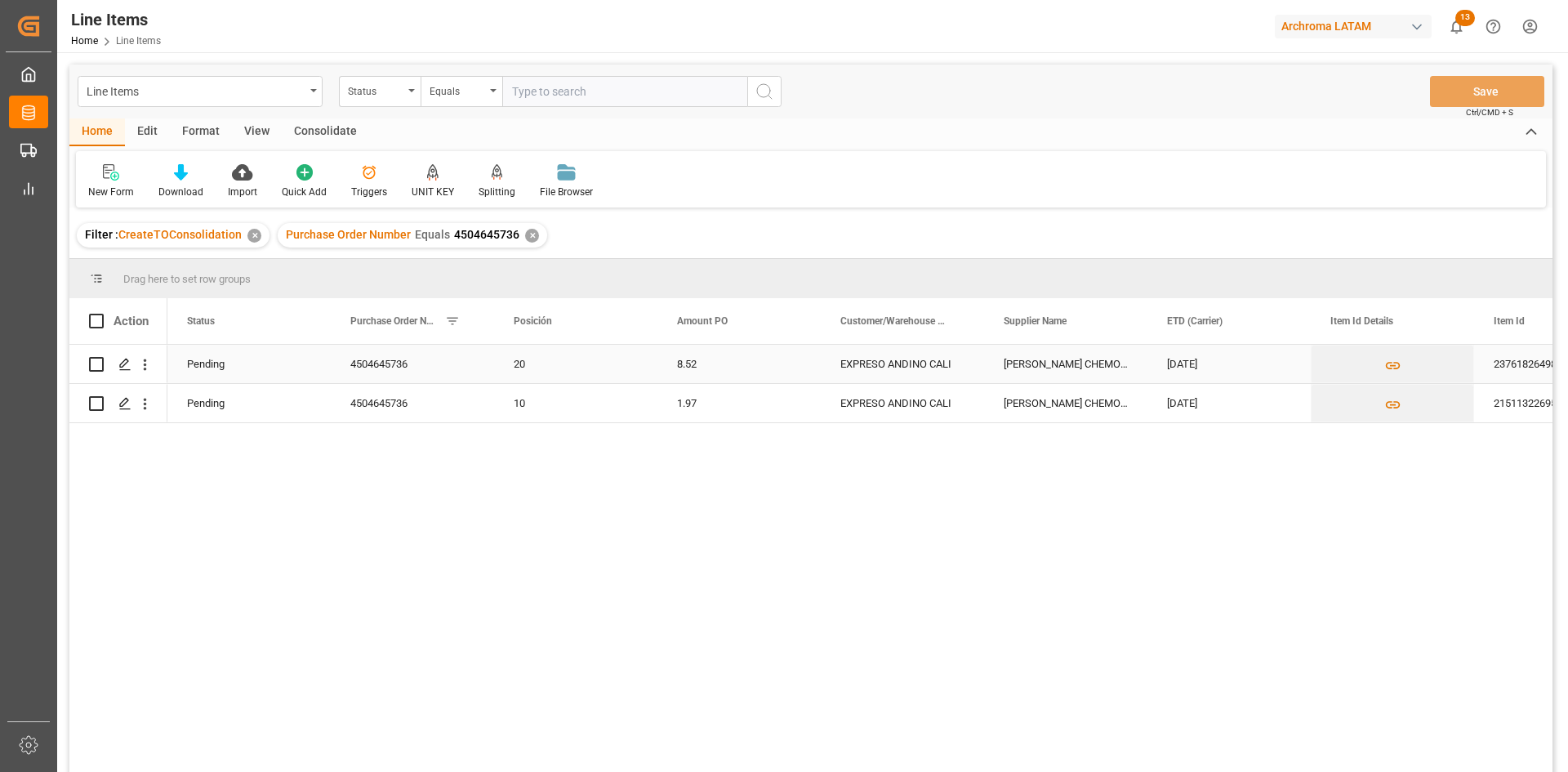
click at [579, 358] on div "20" at bounding box center [576, 365] width 124 height 38
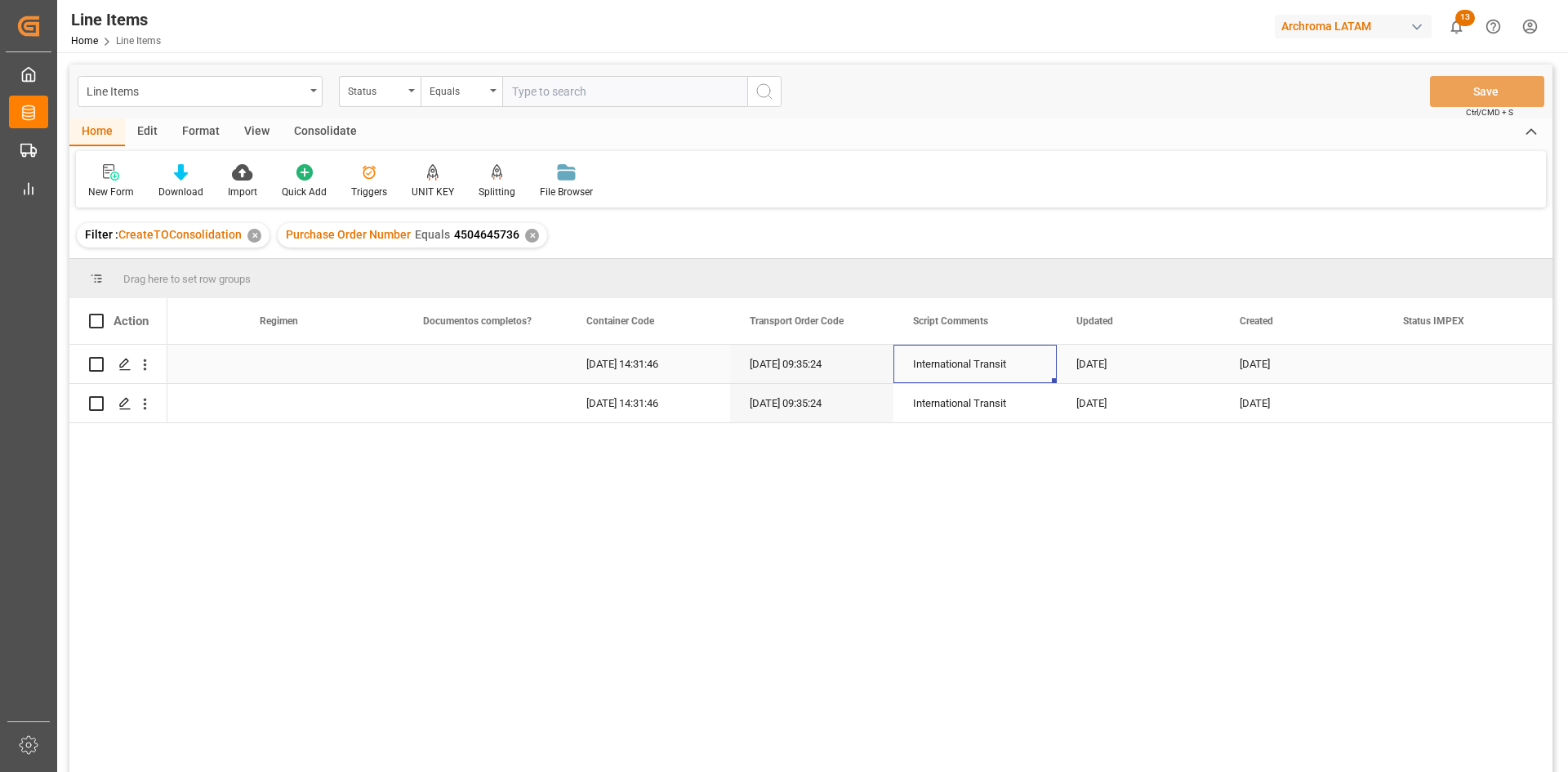
scroll to position [0, 7440]
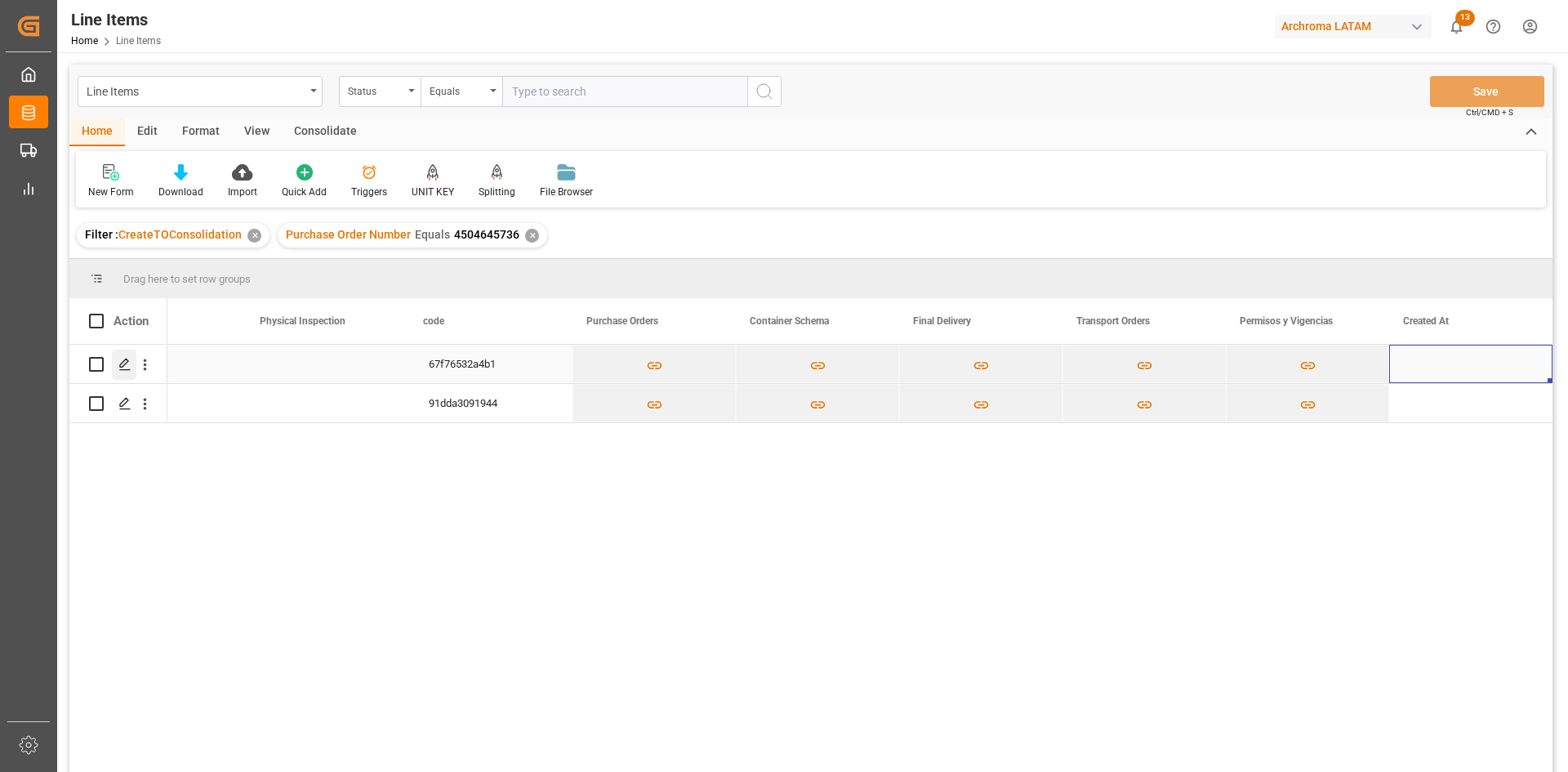
click at [118, 358] on div "Press SPACE to select this row." at bounding box center [124, 365] width 24 height 30
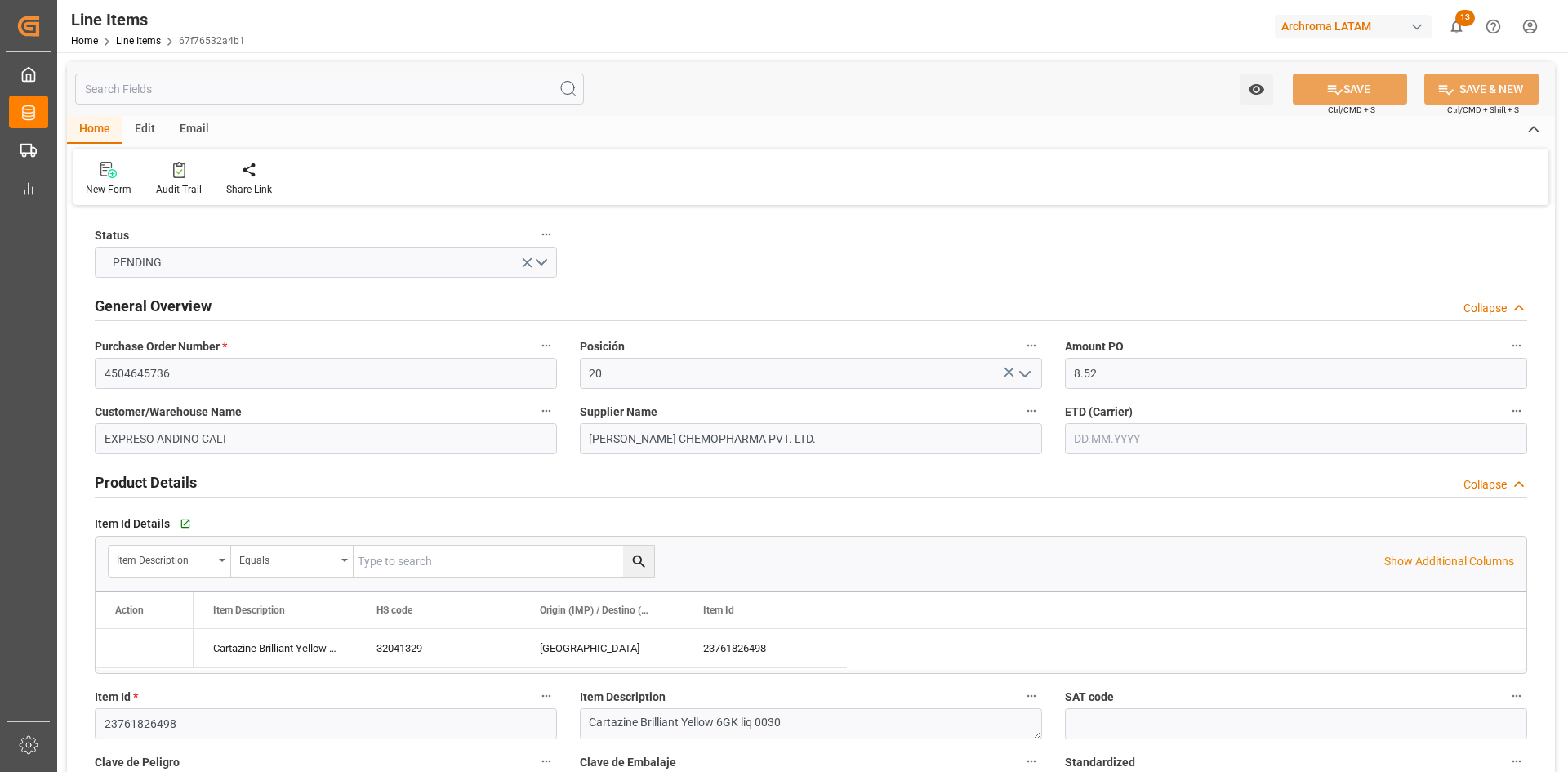
type input "[DATE]"
type input "10.09.2025 20:31"
type input "[DATE] 15:35"
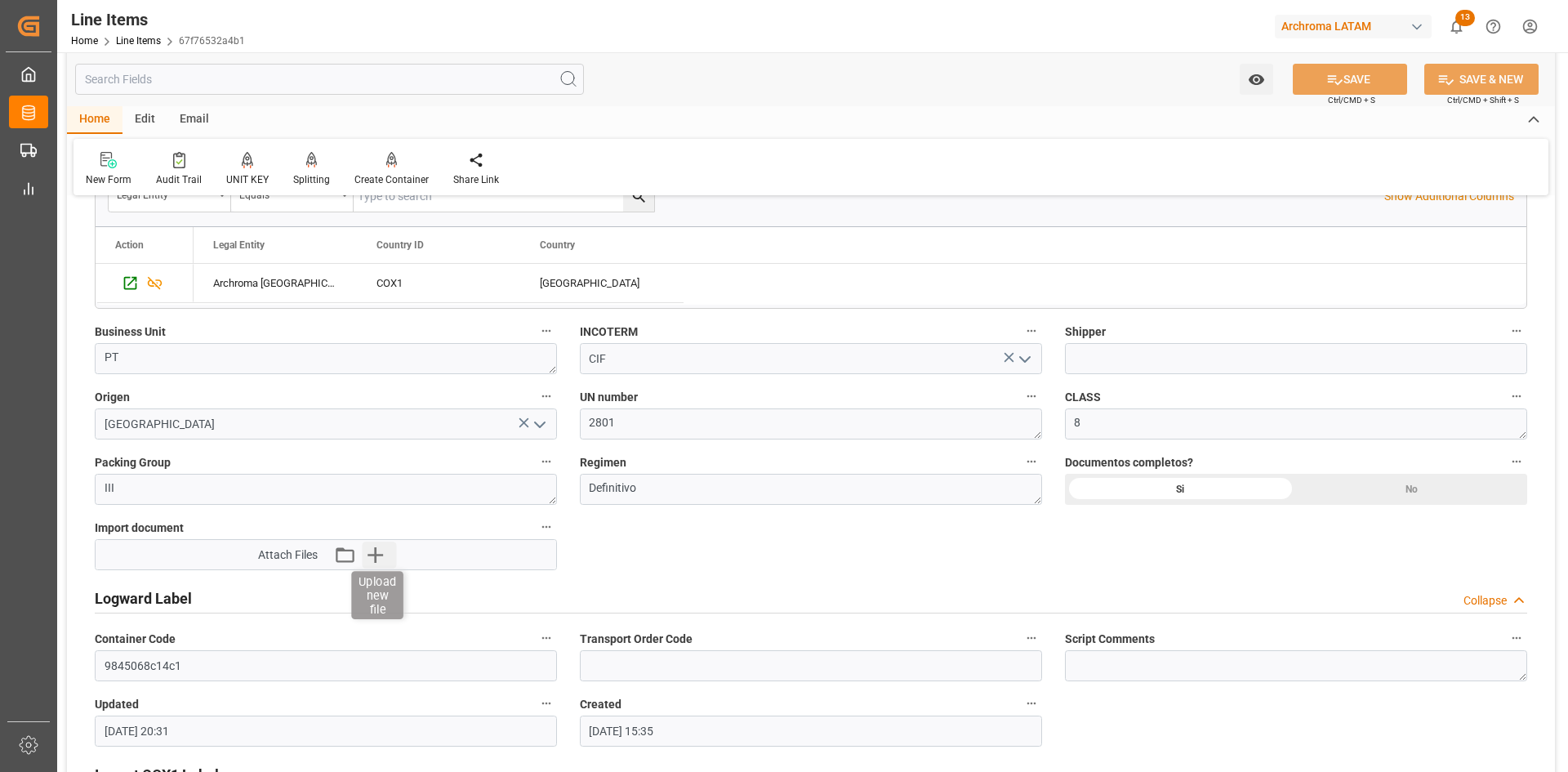
click at [375, 552] on icon "button" at bounding box center [375, 555] width 15 height 15
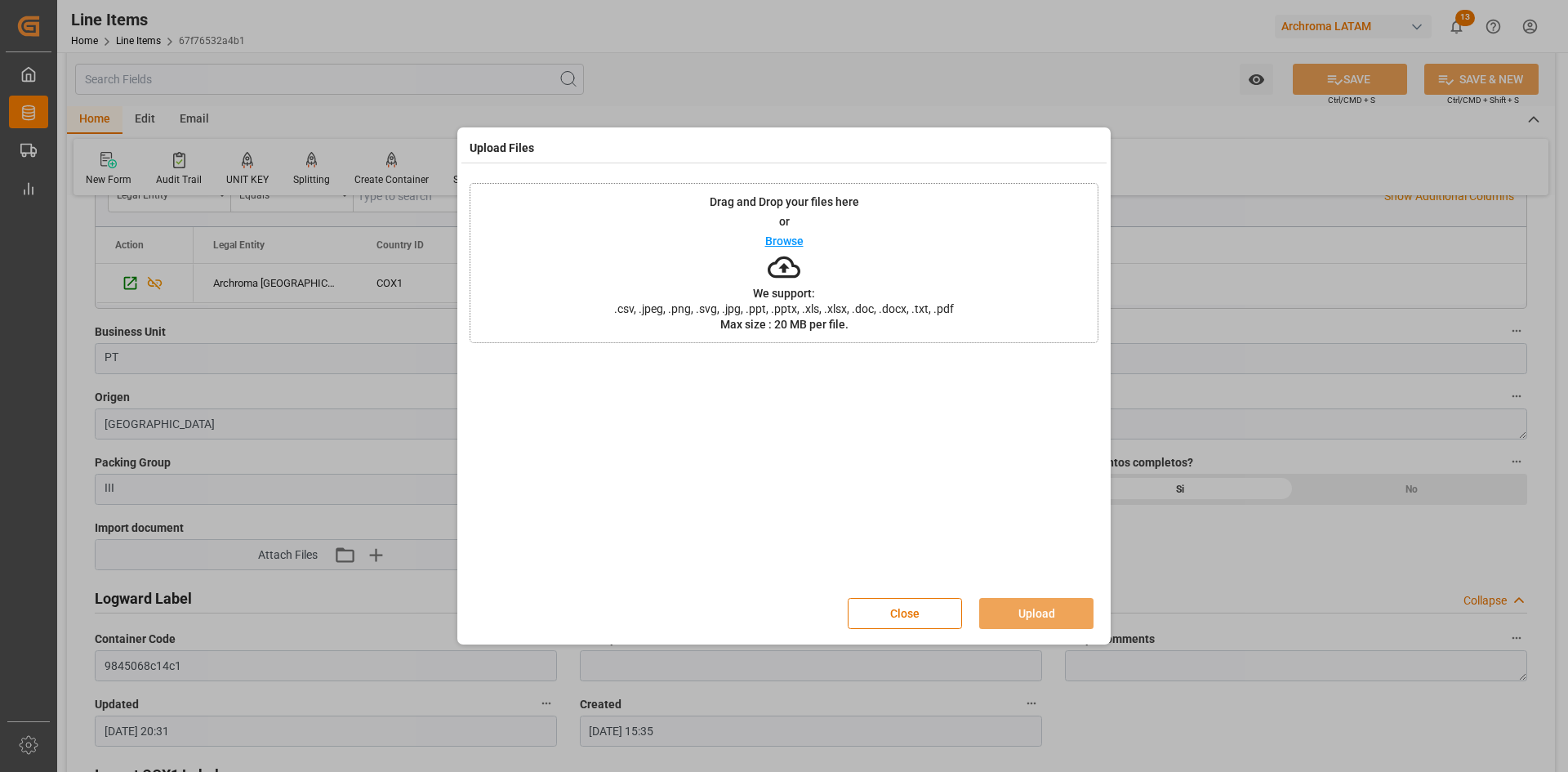
click at [781, 238] on p "Browse" at bounding box center [784, 241] width 39 height 11
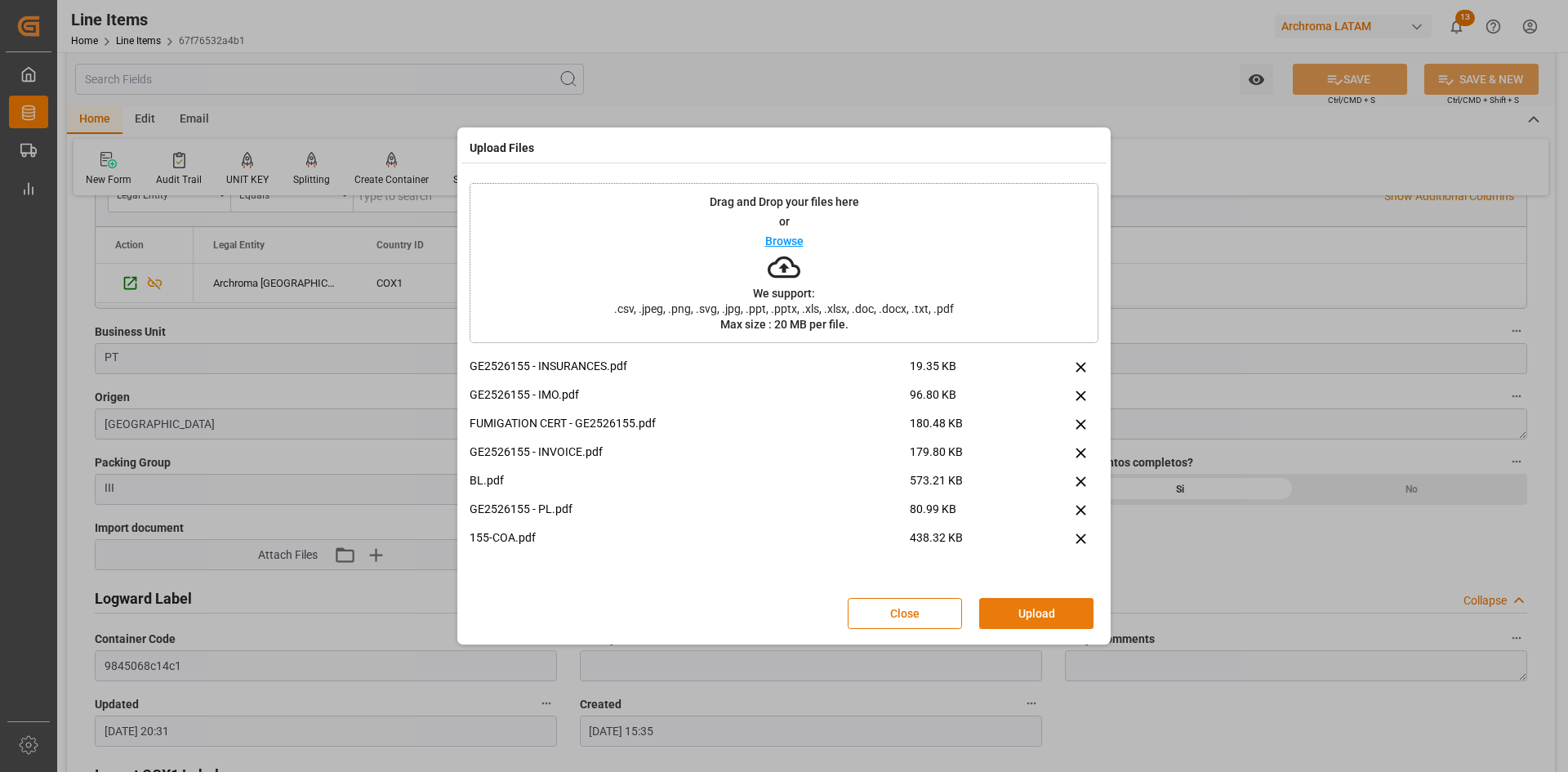
click at [1066, 615] on button "Upload" at bounding box center [1036, 613] width 114 height 31
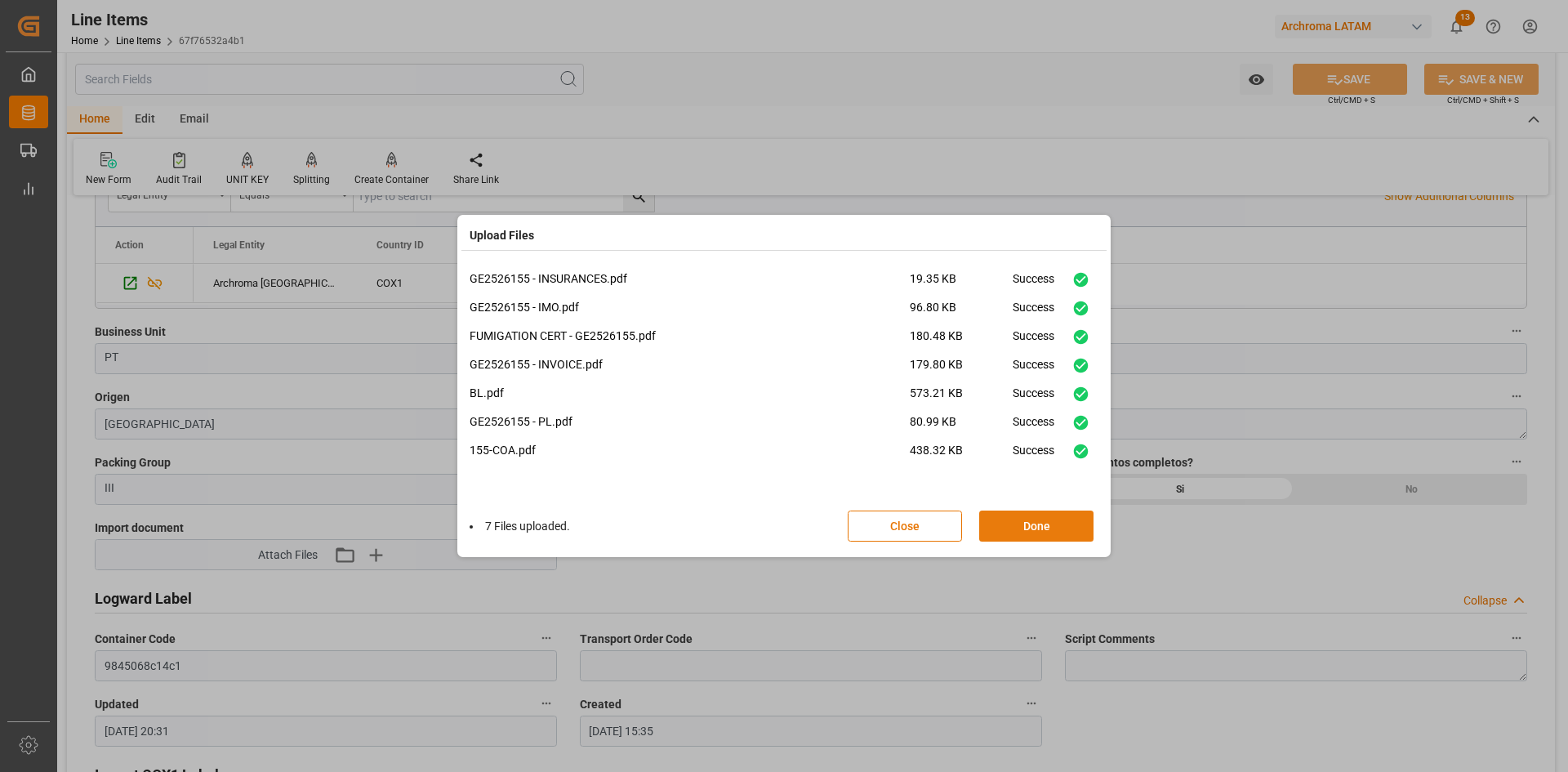
click at [1048, 525] on button "Done" at bounding box center [1036, 526] width 114 height 31
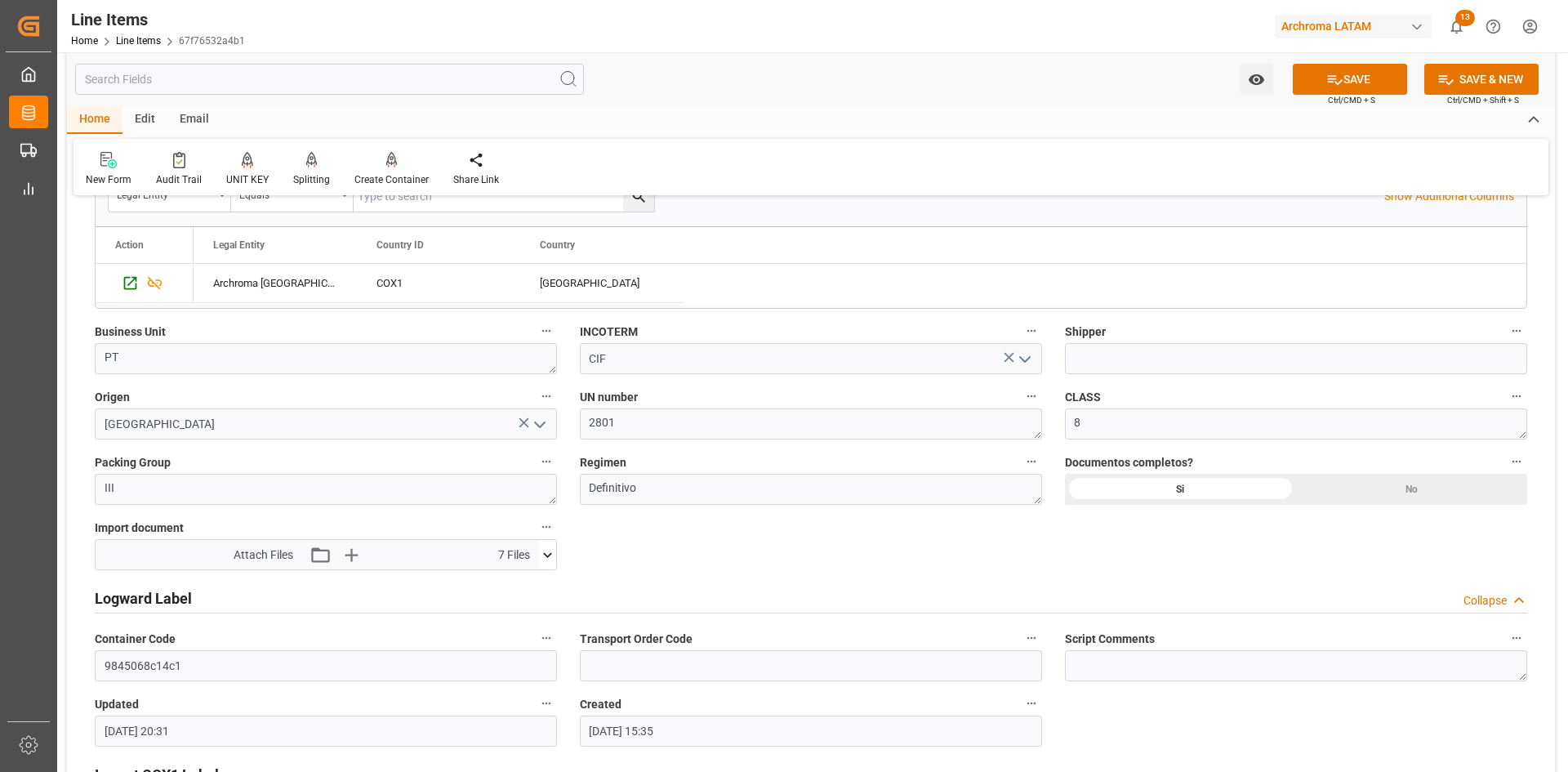
click at [196, 120] on div "Email" at bounding box center [194, 120] width 54 height 27
click at [122, 172] on div "Send Email" at bounding box center [110, 180] width 50 height 15
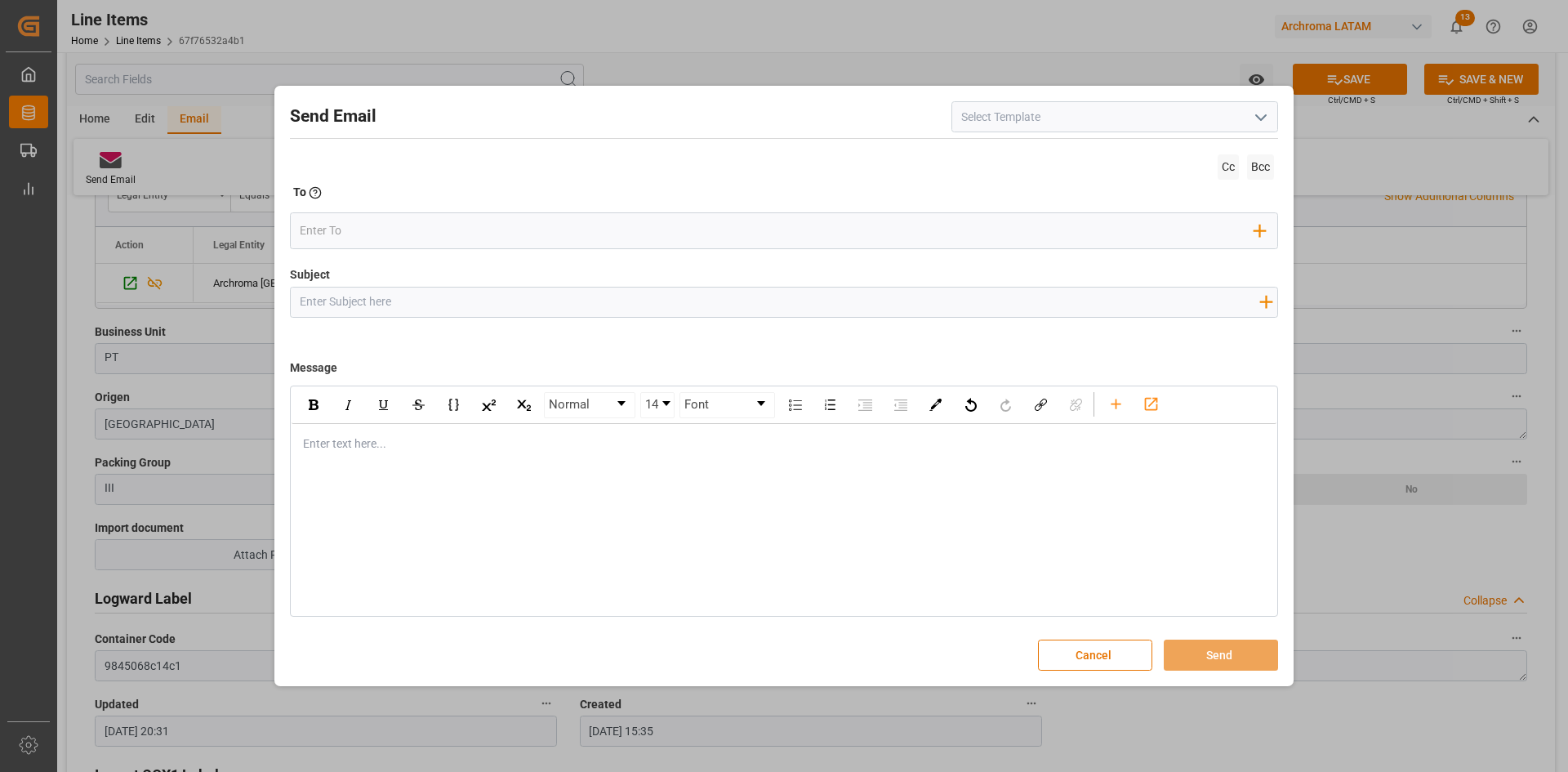
click at [1259, 122] on icon "open menu" at bounding box center [1261, 117] width 20 height 20
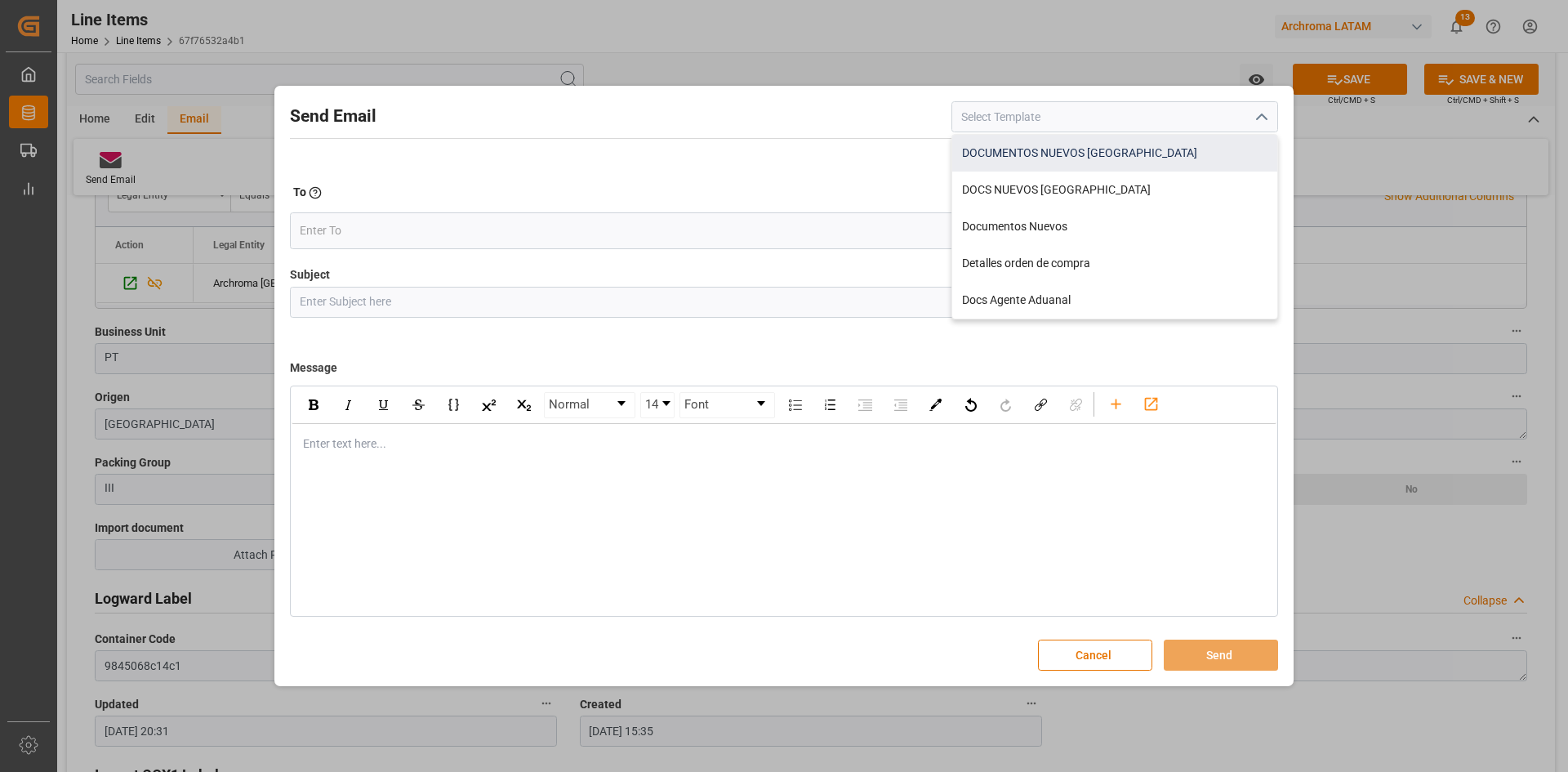
click at [1130, 148] on div "DOCUMENTOS NUEVOS [GEOGRAPHIC_DATA]" at bounding box center [1115, 153] width 325 height 37
type input "DOCUMENTOS NUEVOS [GEOGRAPHIC_DATA]"
type input "Documentos Nuevos {{purchaseOrder}}// {{businessUnit}}// {{region}}"
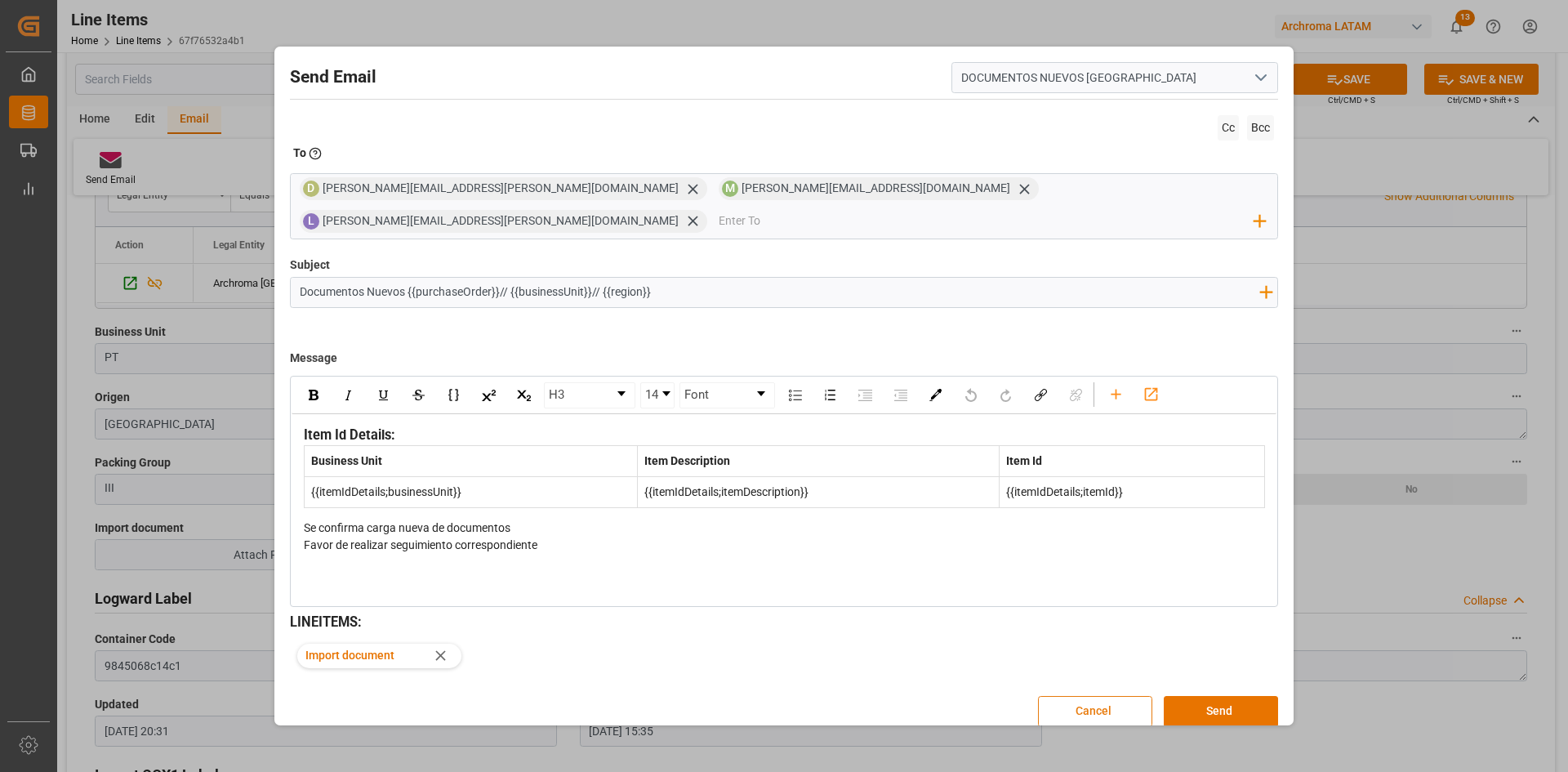
click at [1070, 696] on button "Cancel" at bounding box center [1095, 711] width 114 height 31
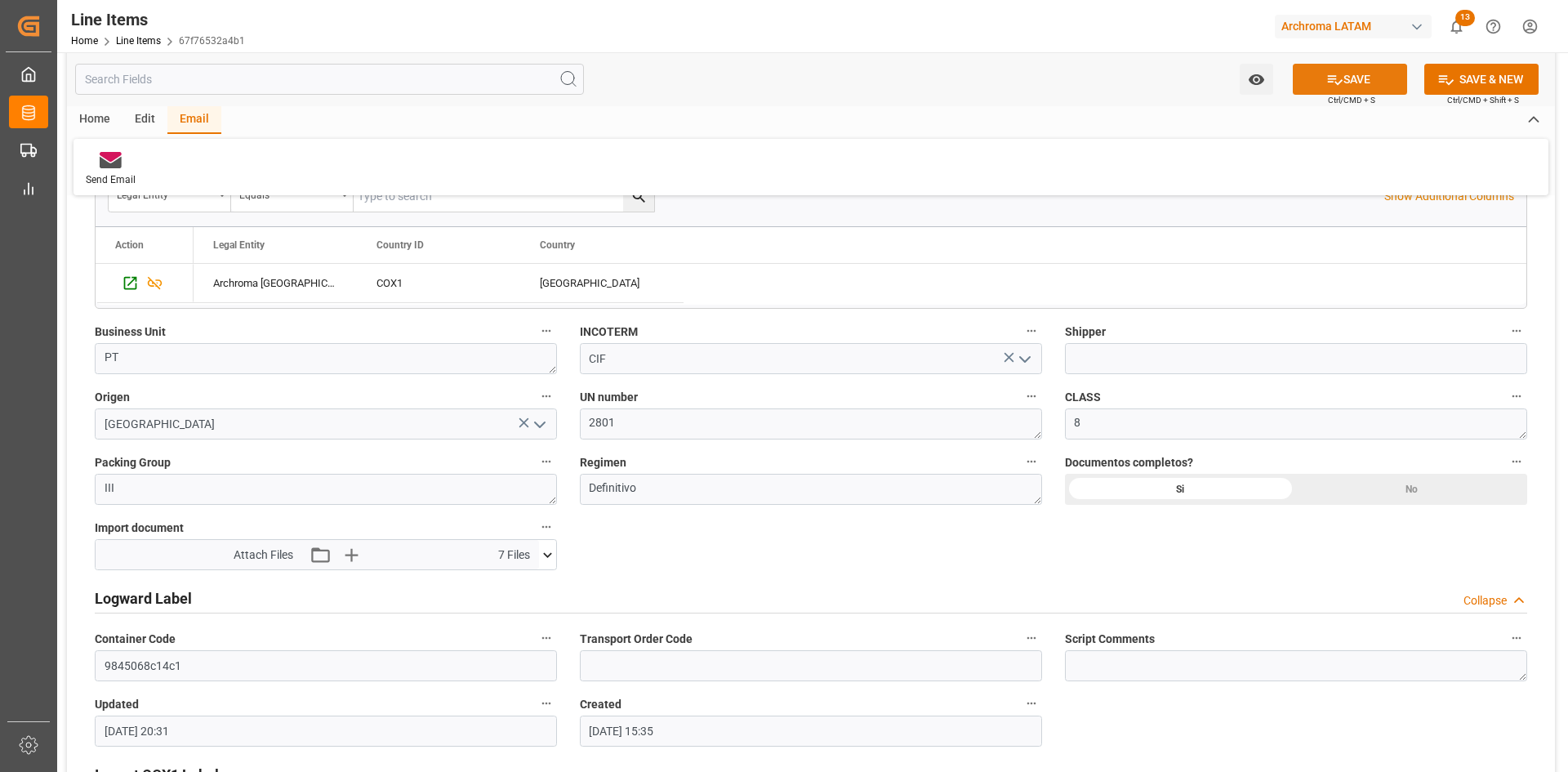
click at [1350, 71] on button "SAVE" at bounding box center [1349, 79] width 114 height 31
type input "10.09.2025 20:38"
click at [121, 169] on icon at bounding box center [110, 159] width 22 height 16
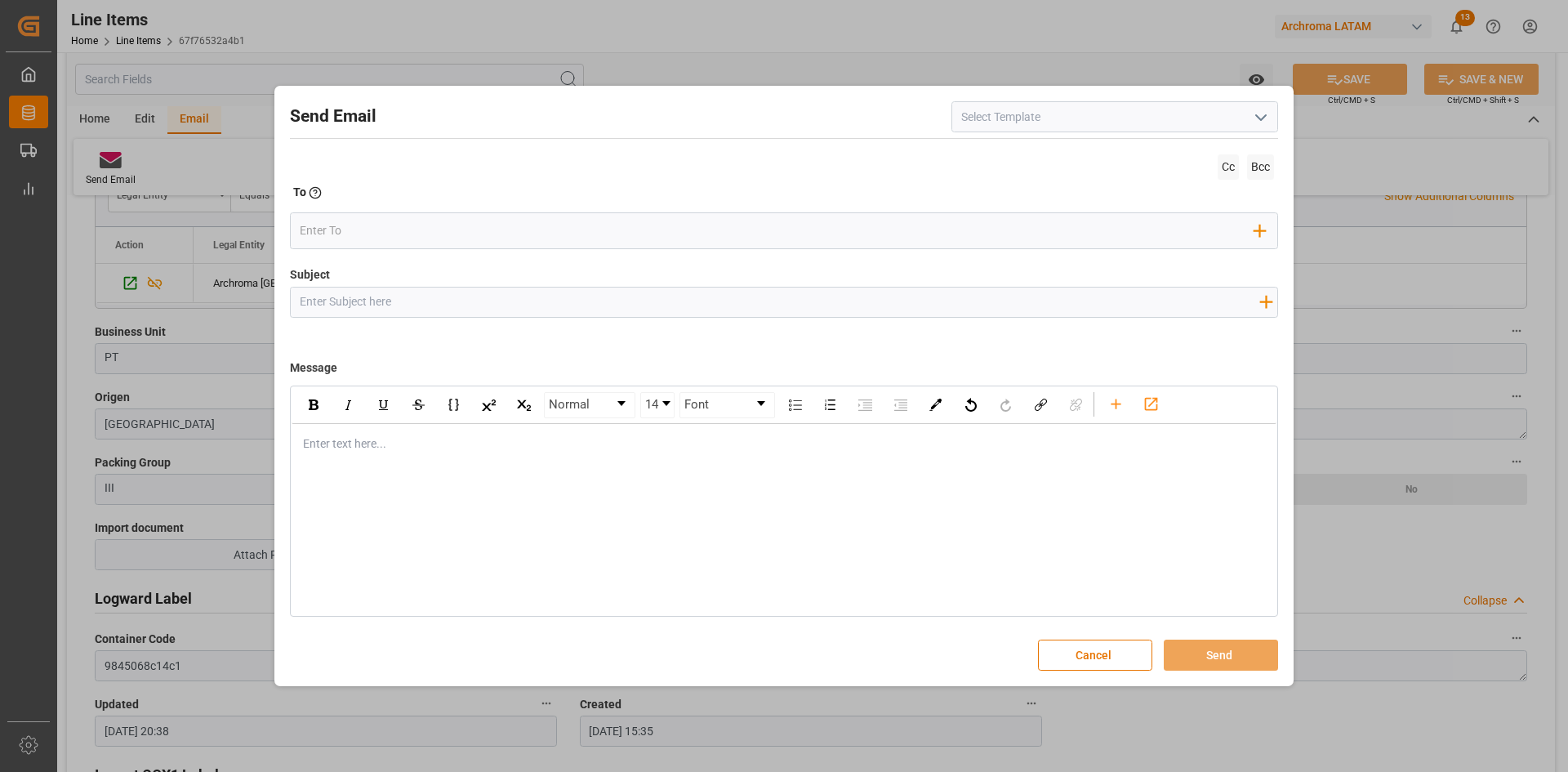
click at [1260, 117] on icon "open menu" at bounding box center [1261, 117] width 20 height 20
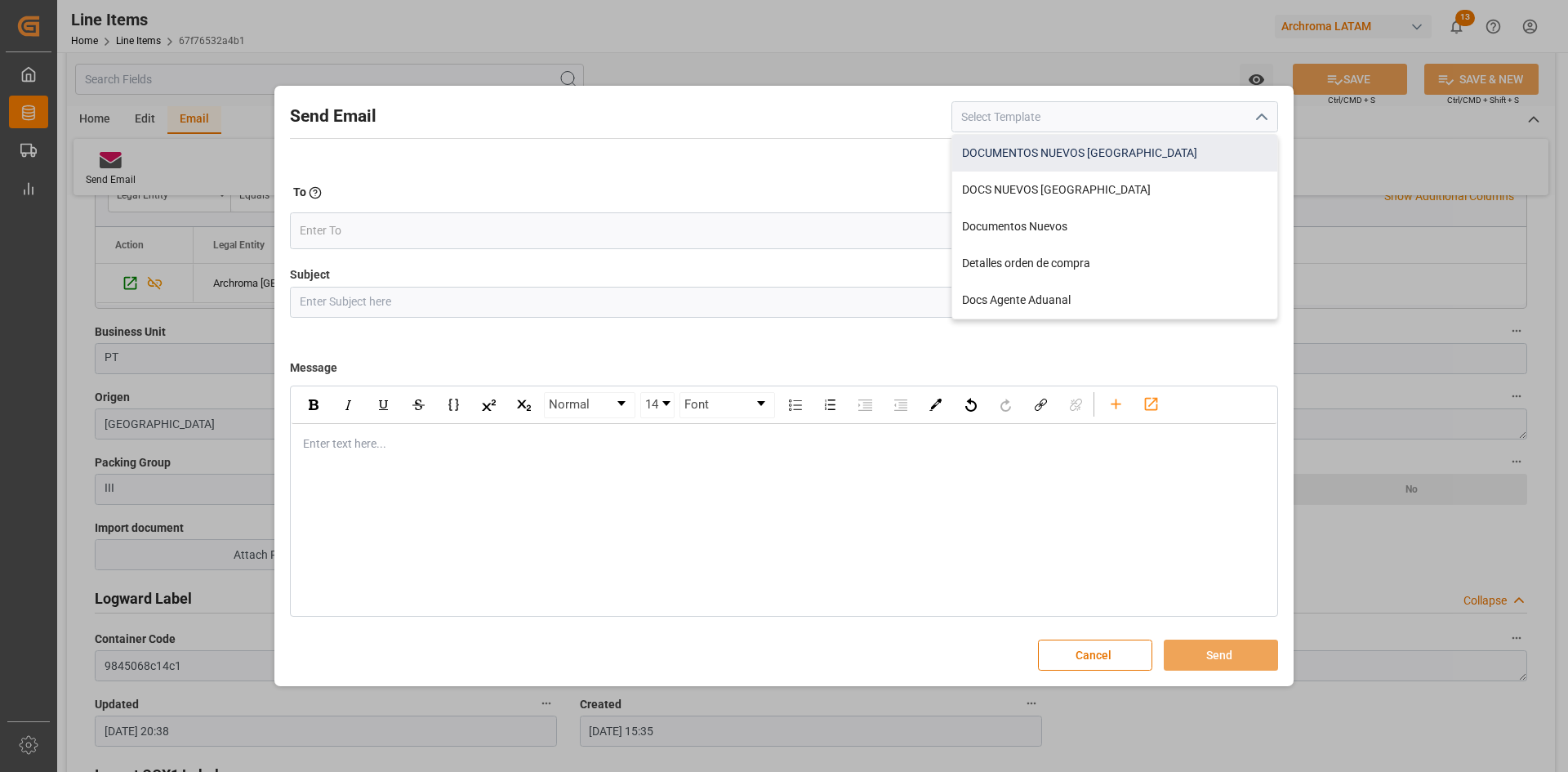
click at [1154, 156] on div "DOCUMENTOS NUEVOS [GEOGRAPHIC_DATA]" at bounding box center [1115, 153] width 325 height 37
type input "DOCUMENTOS NUEVOS [GEOGRAPHIC_DATA]"
type input "Documentos Nuevos {{purchaseOrder}}// {{businessUnit}}// {{region}}"
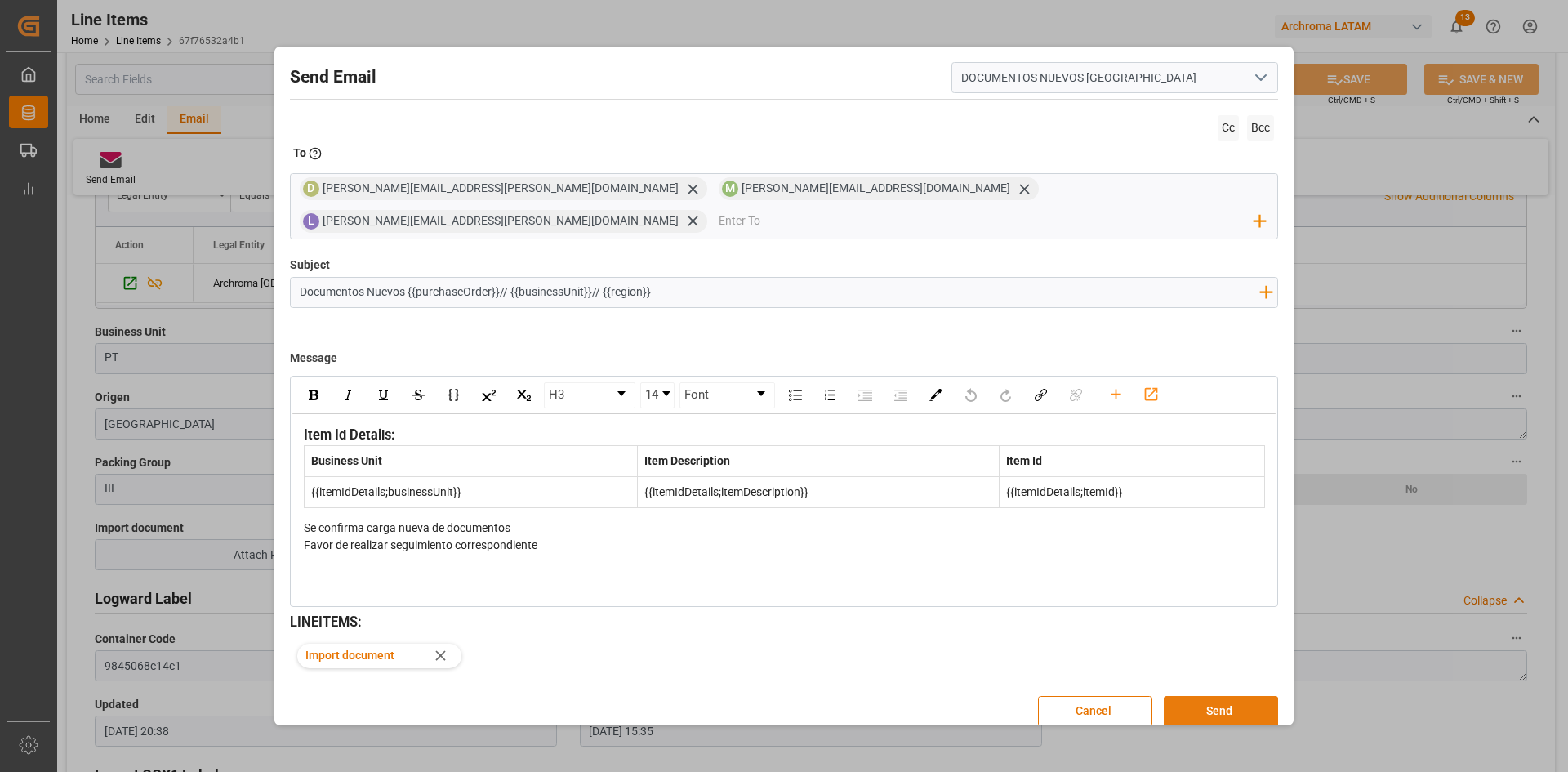
click at [1225, 696] on button "Send" at bounding box center [1220, 711] width 114 height 31
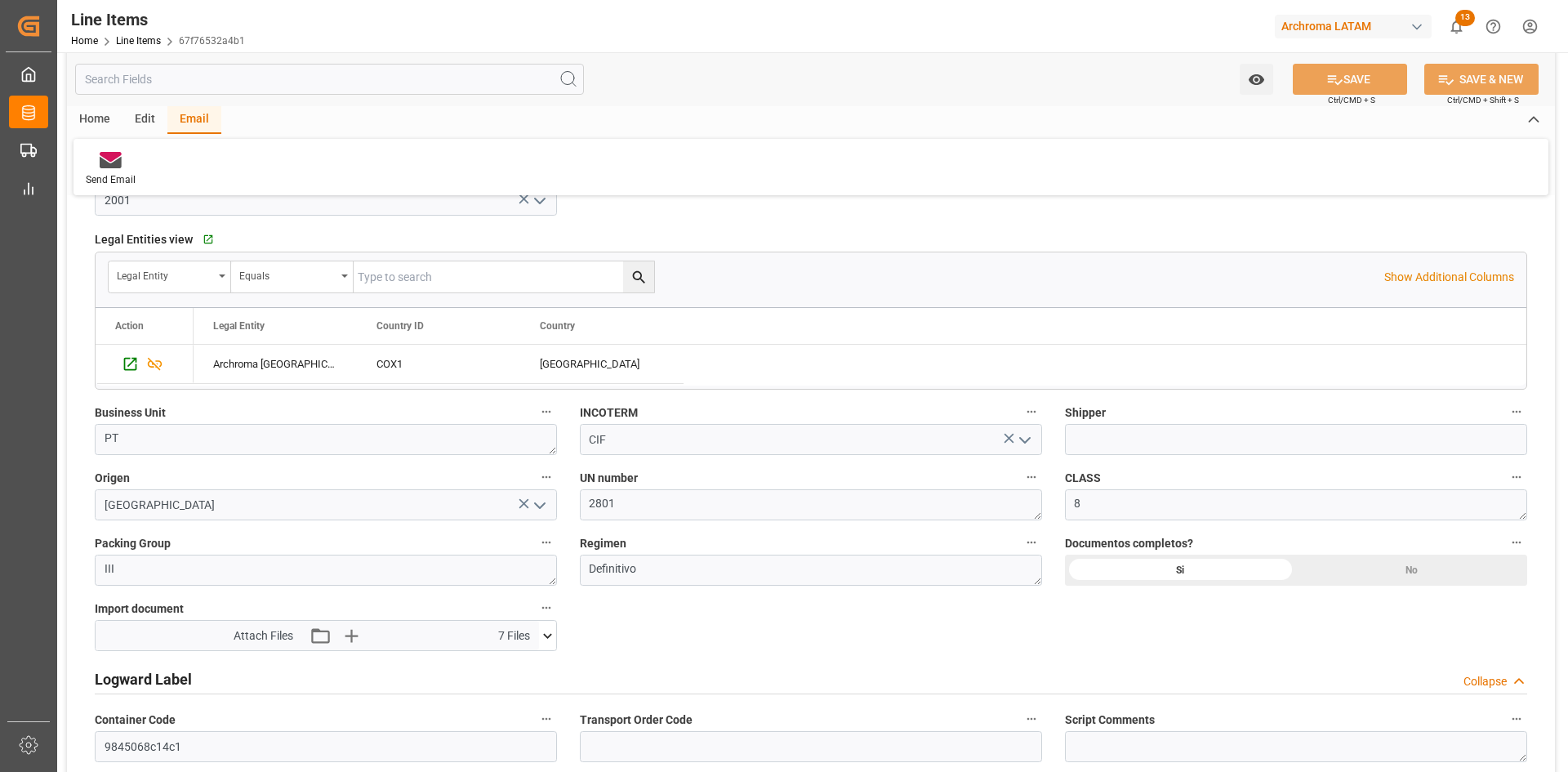
scroll to position [980, 0]
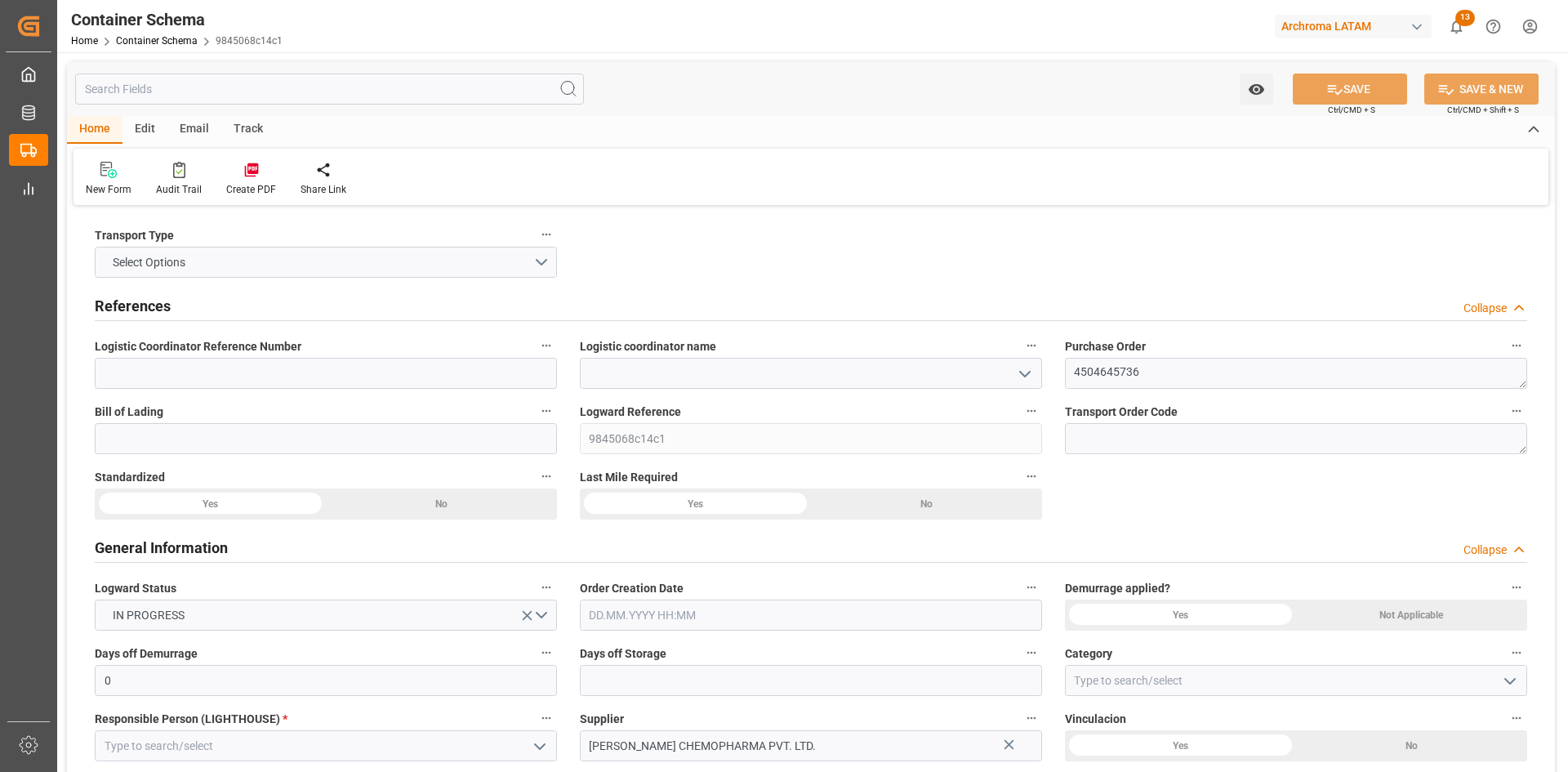
type input "0"
type input "2"
type input "3"
type input "8040"
type input "8586"
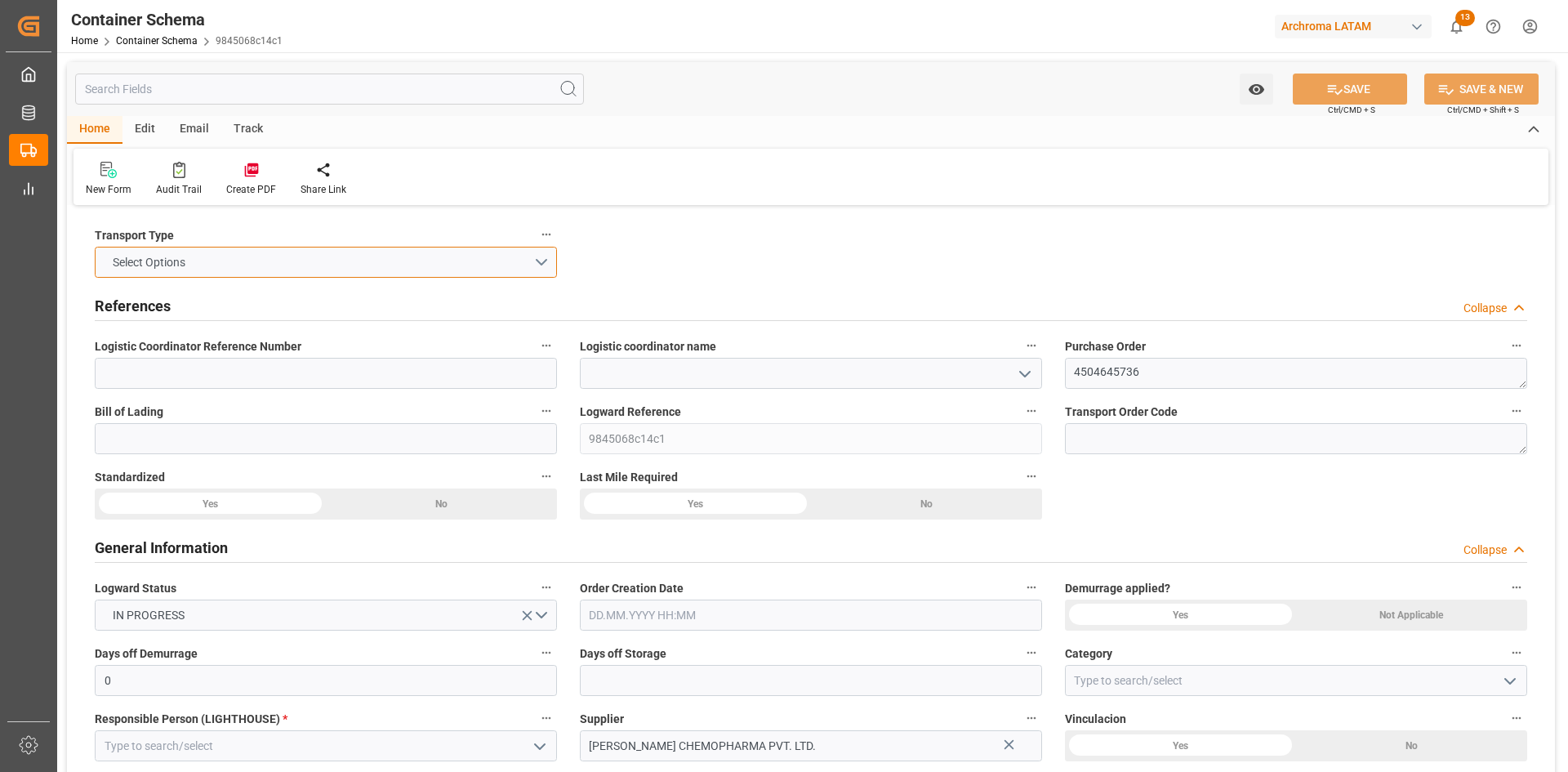
click at [536, 261] on button "Select Options" at bounding box center [326, 262] width 463 height 31
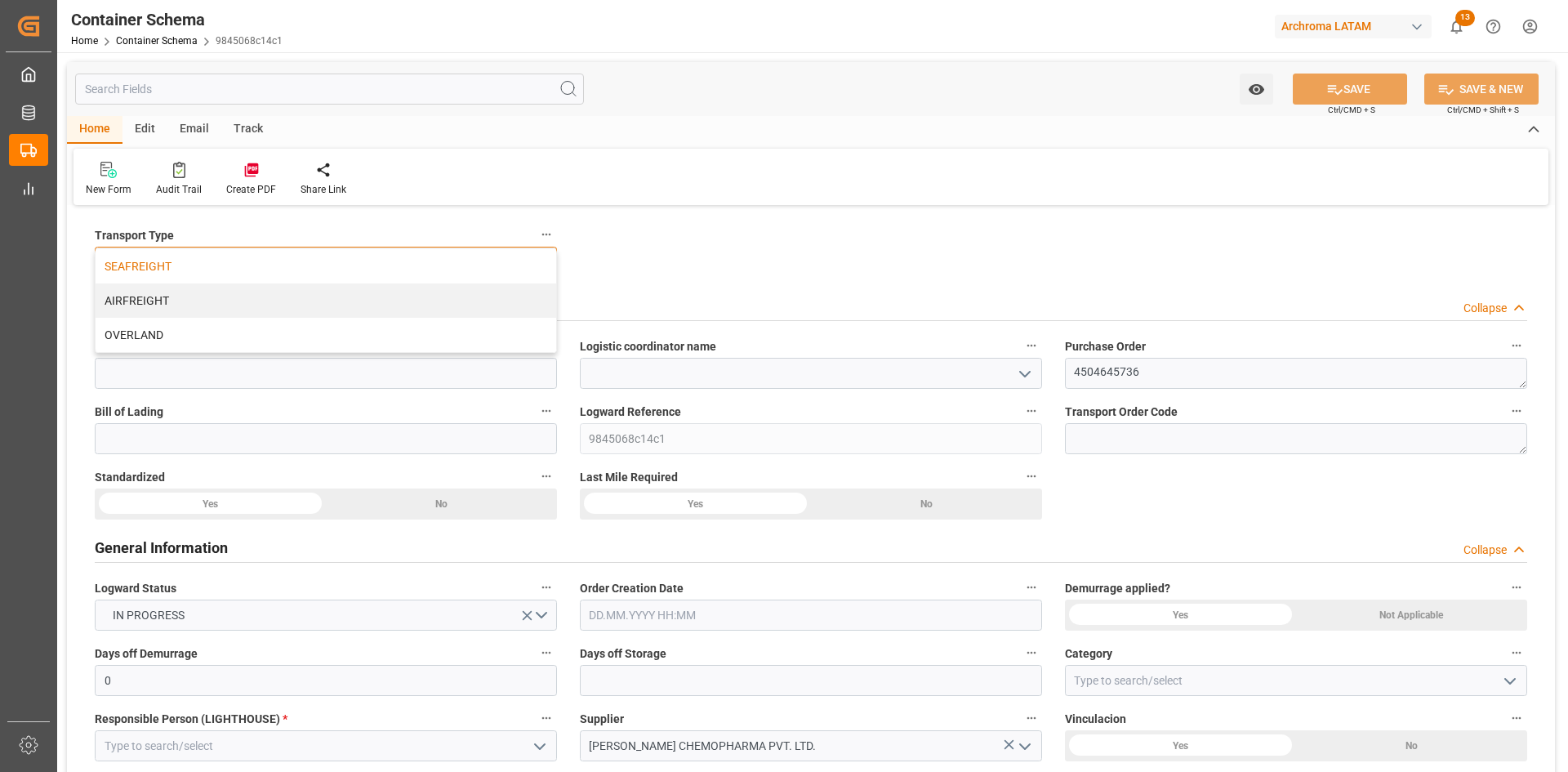
click at [206, 265] on div "SEAFREIGHT" at bounding box center [325, 266] width 461 height 34
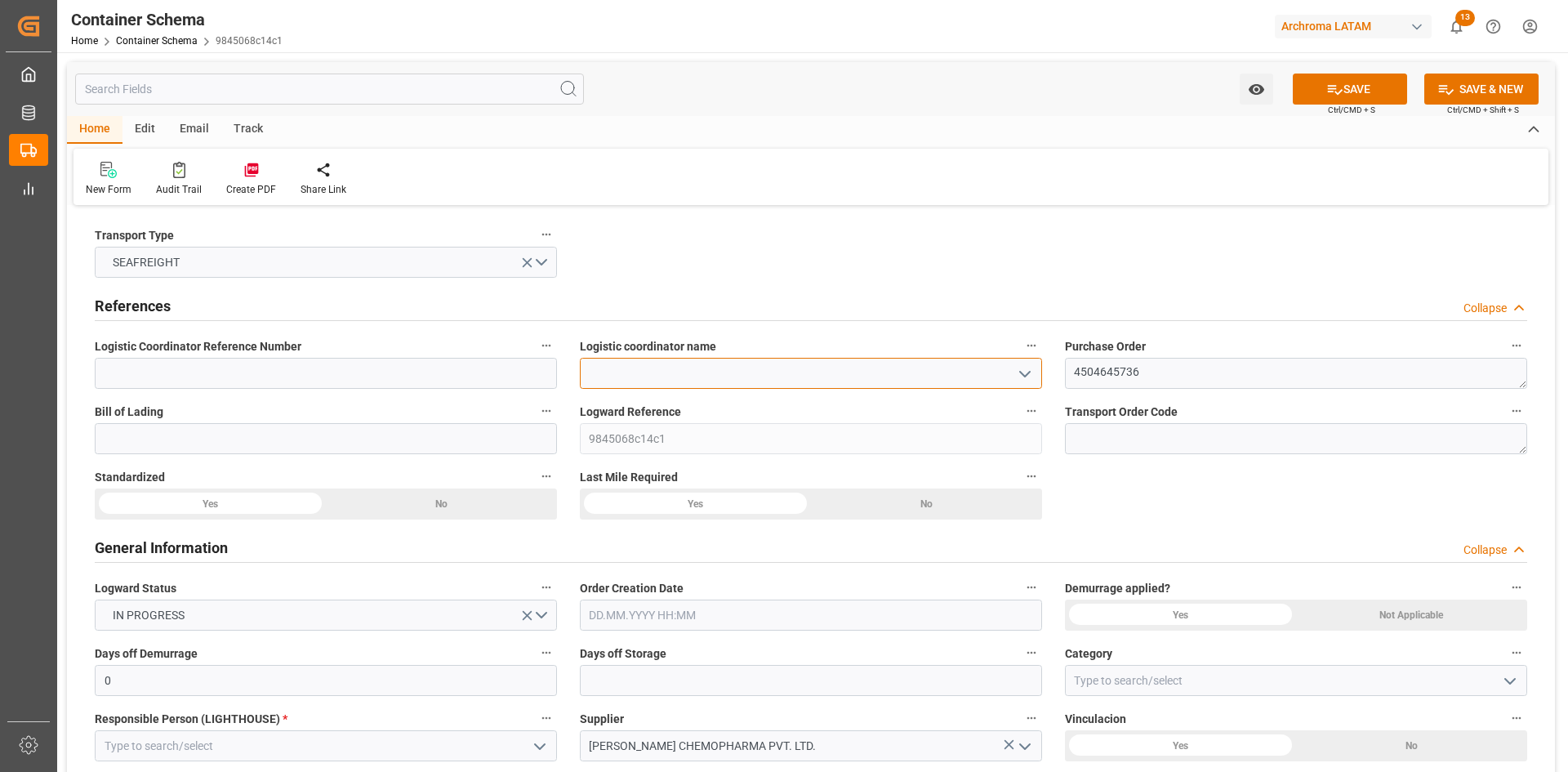
click at [936, 370] on input at bounding box center [810, 373] width 463 height 31
click at [1029, 374] on icon "open menu" at bounding box center [1024, 374] width 20 height 20
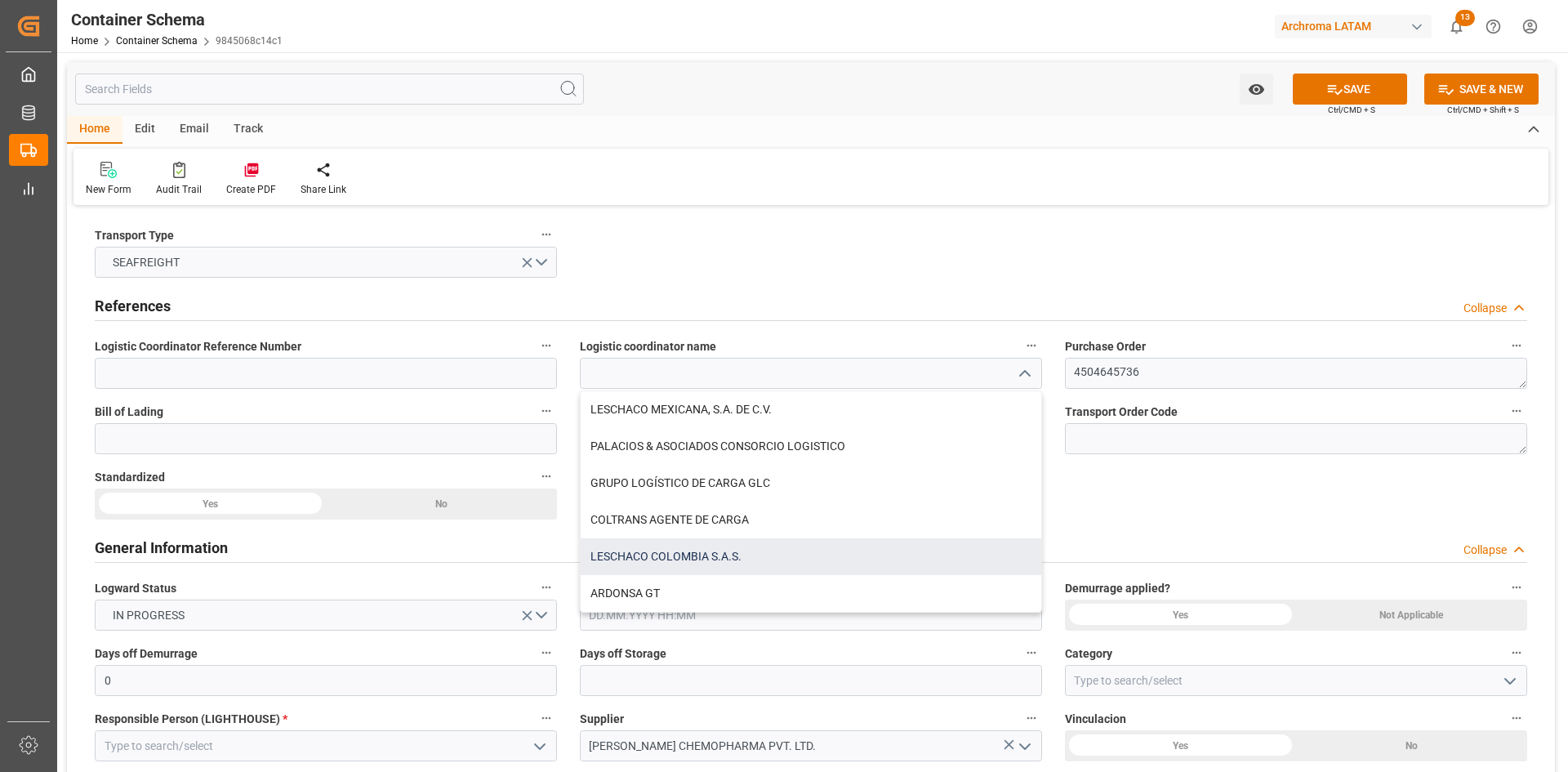
click at [725, 548] on div "LESCHACO COLOMBIA S.A.S." at bounding box center [810, 556] width 461 height 37
type input "LESCHACO COLOMBIA S.A.S."
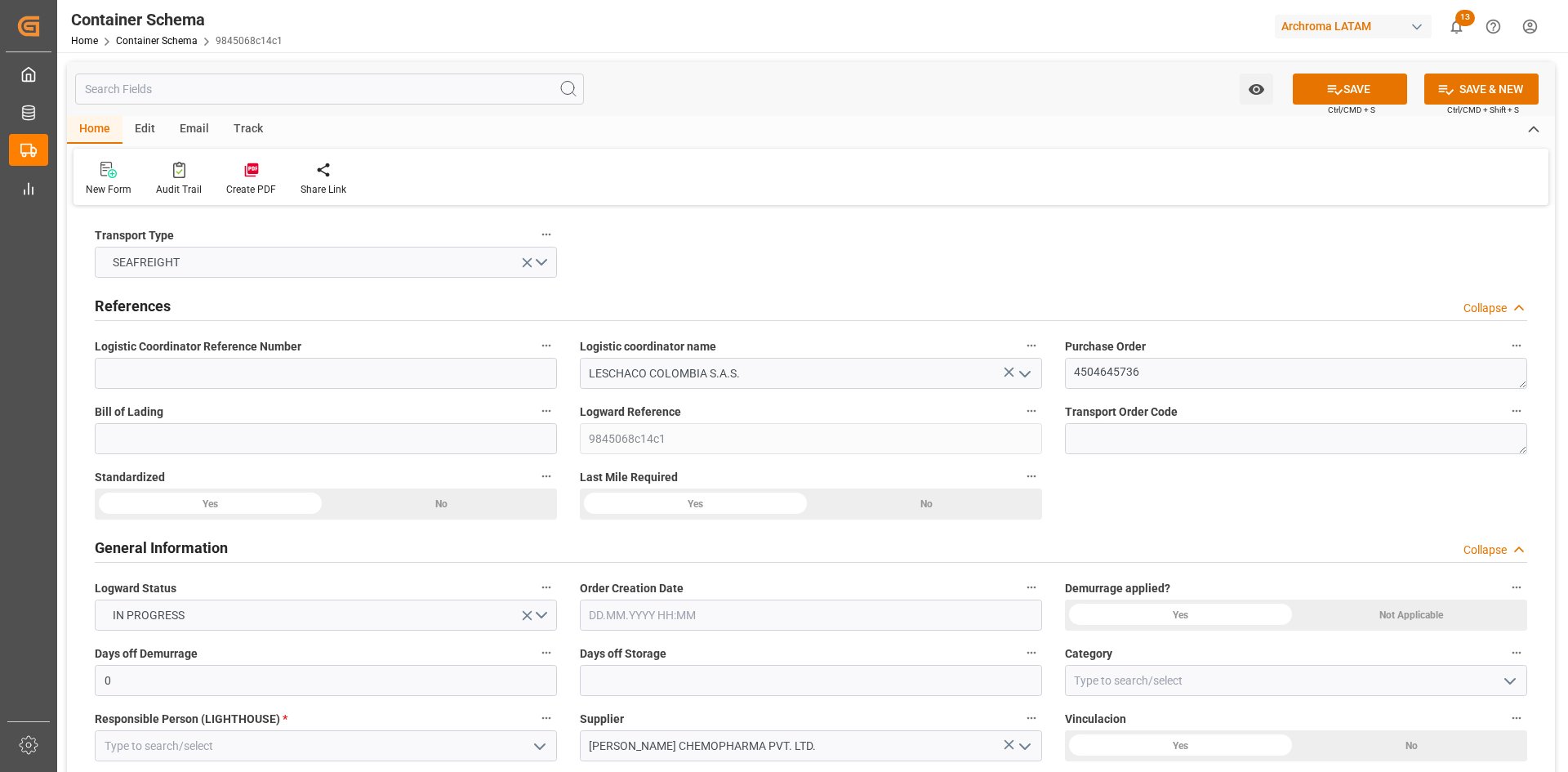
click at [274, 502] on div "Yes" at bounding box center [210, 503] width 231 height 31
click at [185, 437] on input at bounding box center [326, 438] width 463 height 31
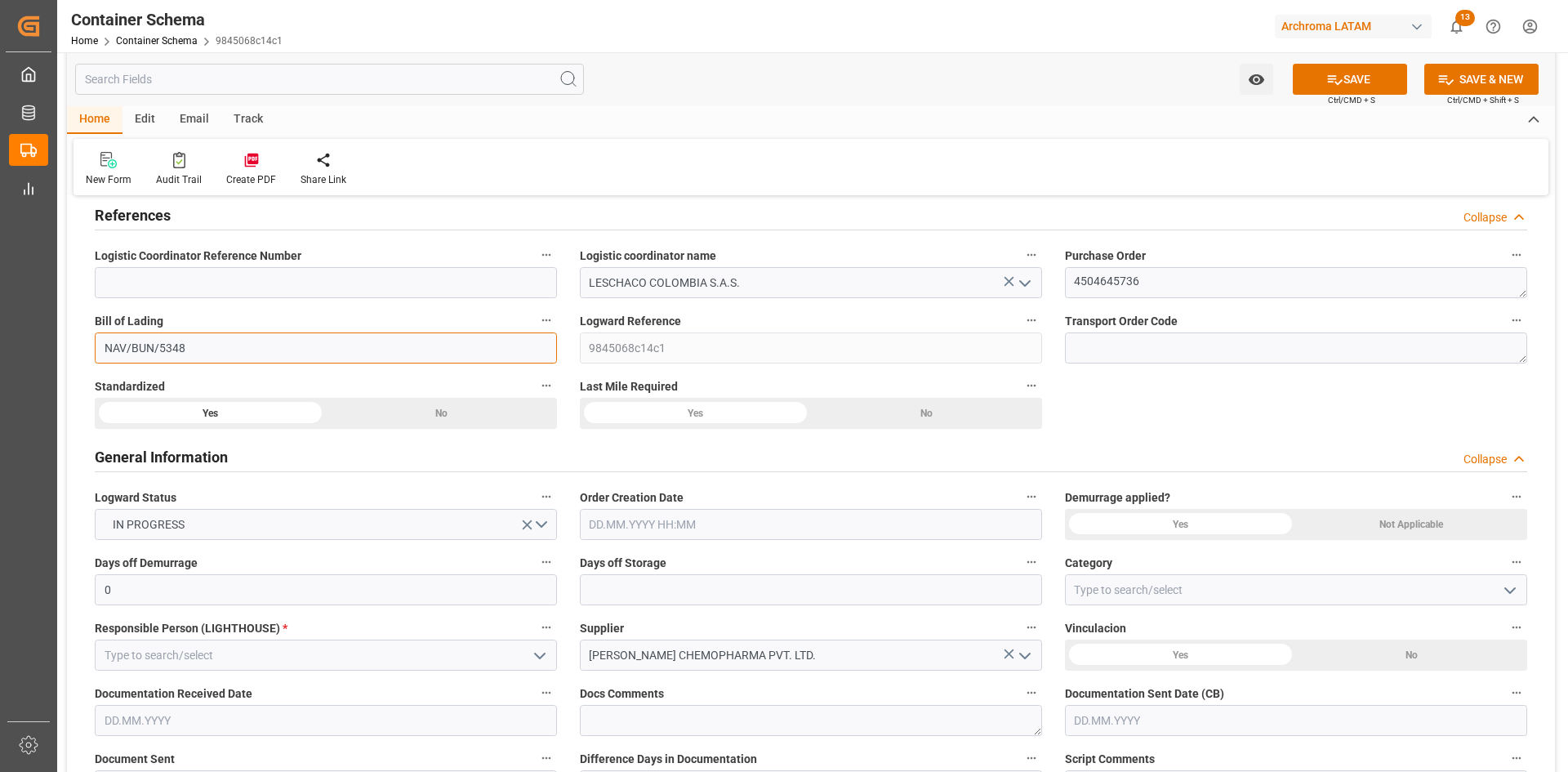
scroll to position [245, 0]
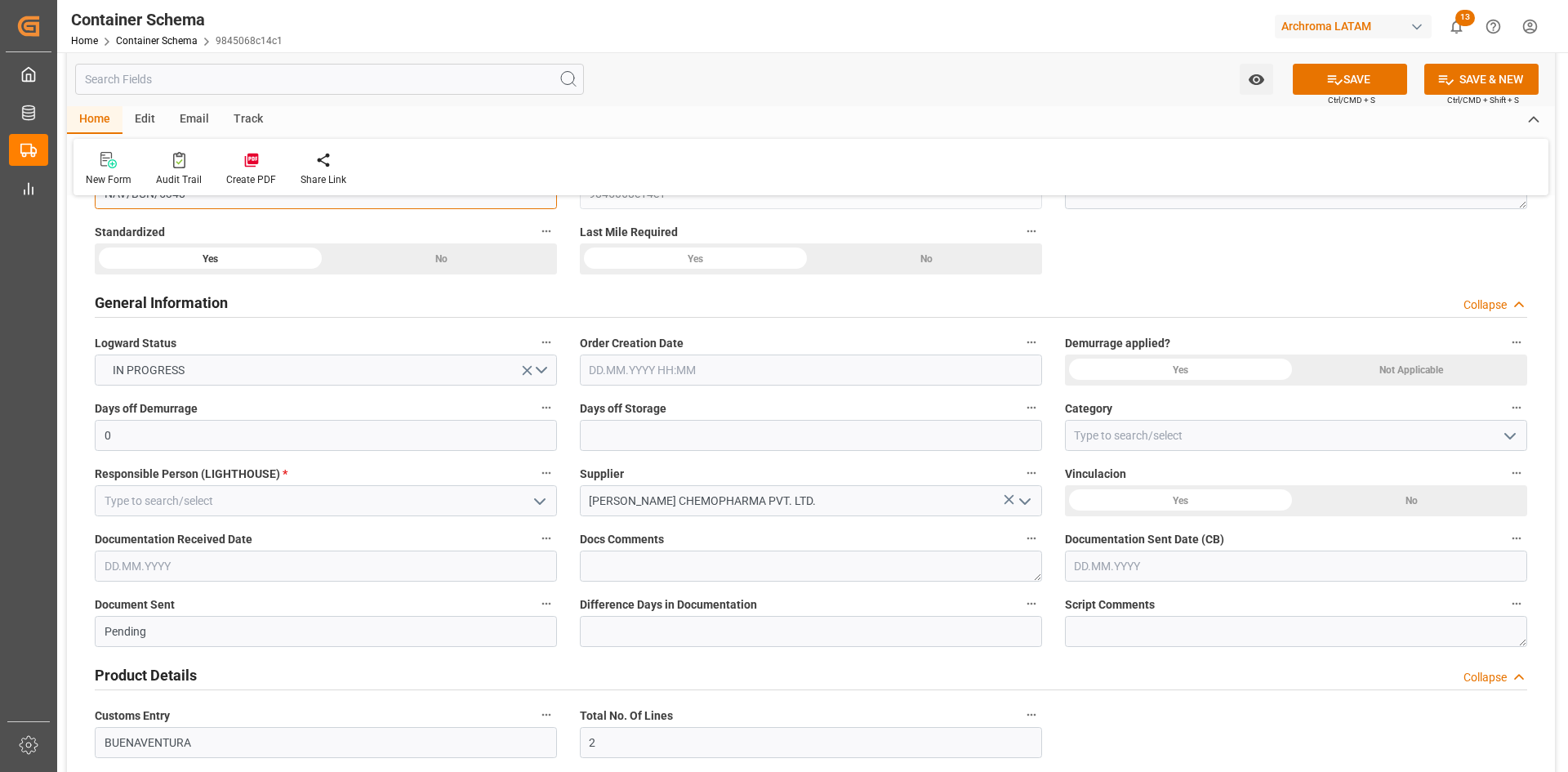
type input "NAV/BUN/5348"
click at [722, 382] on input "text" at bounding box center [810, 370] width 463 height 31
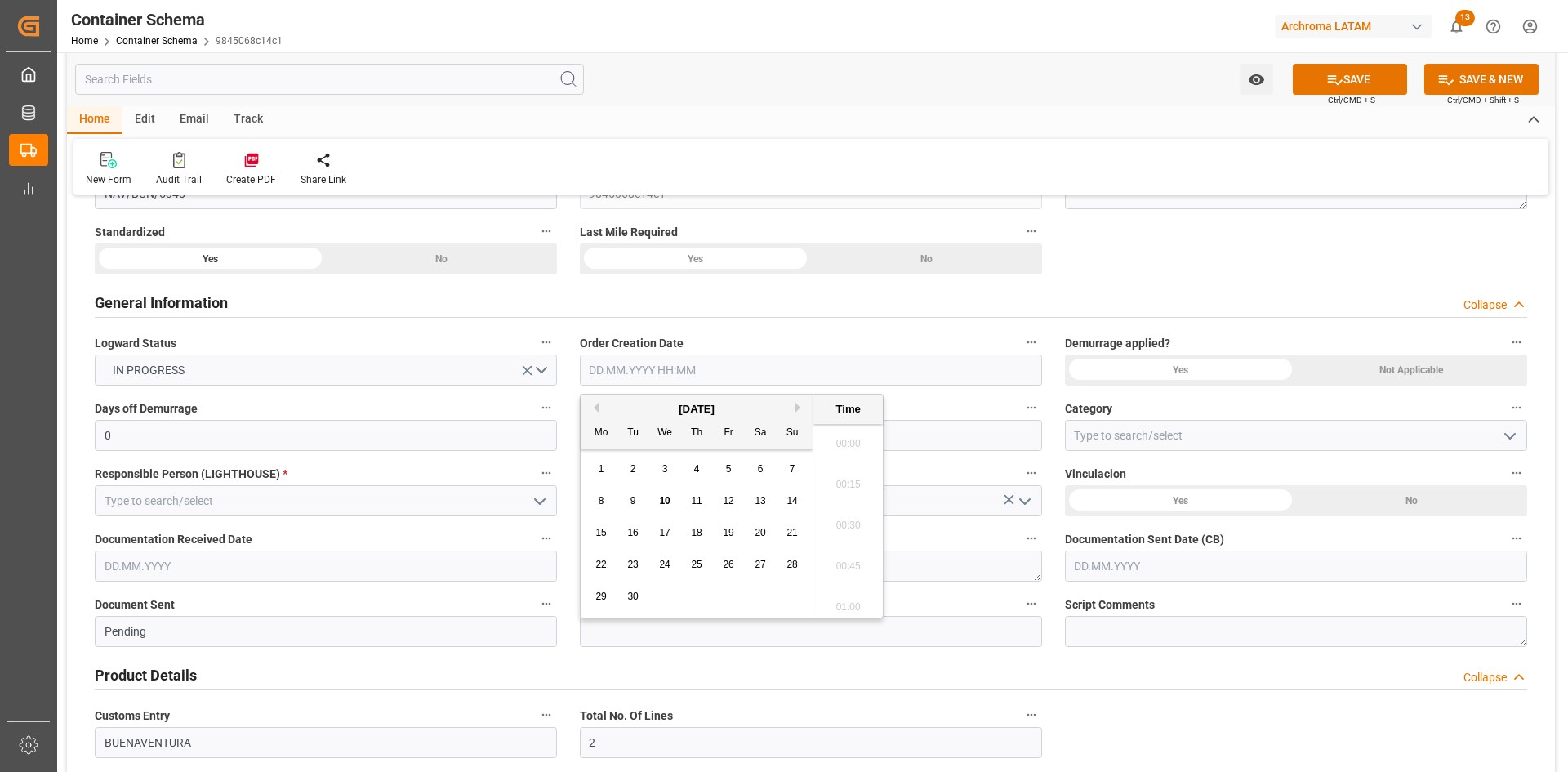
scroll to position [2252, 0]
click at [631, 410] on div "[DATE]" at bounding box center [696, 409] width 232 height 16
click at [665, 505] on span "10" at bounding box center [663, 501] width 10 height 11
type input "10.09.2025 00:00"
click at [1115, 290] on div "General Information Collapse" at bounding box center [811, 301] width 1432 height 31
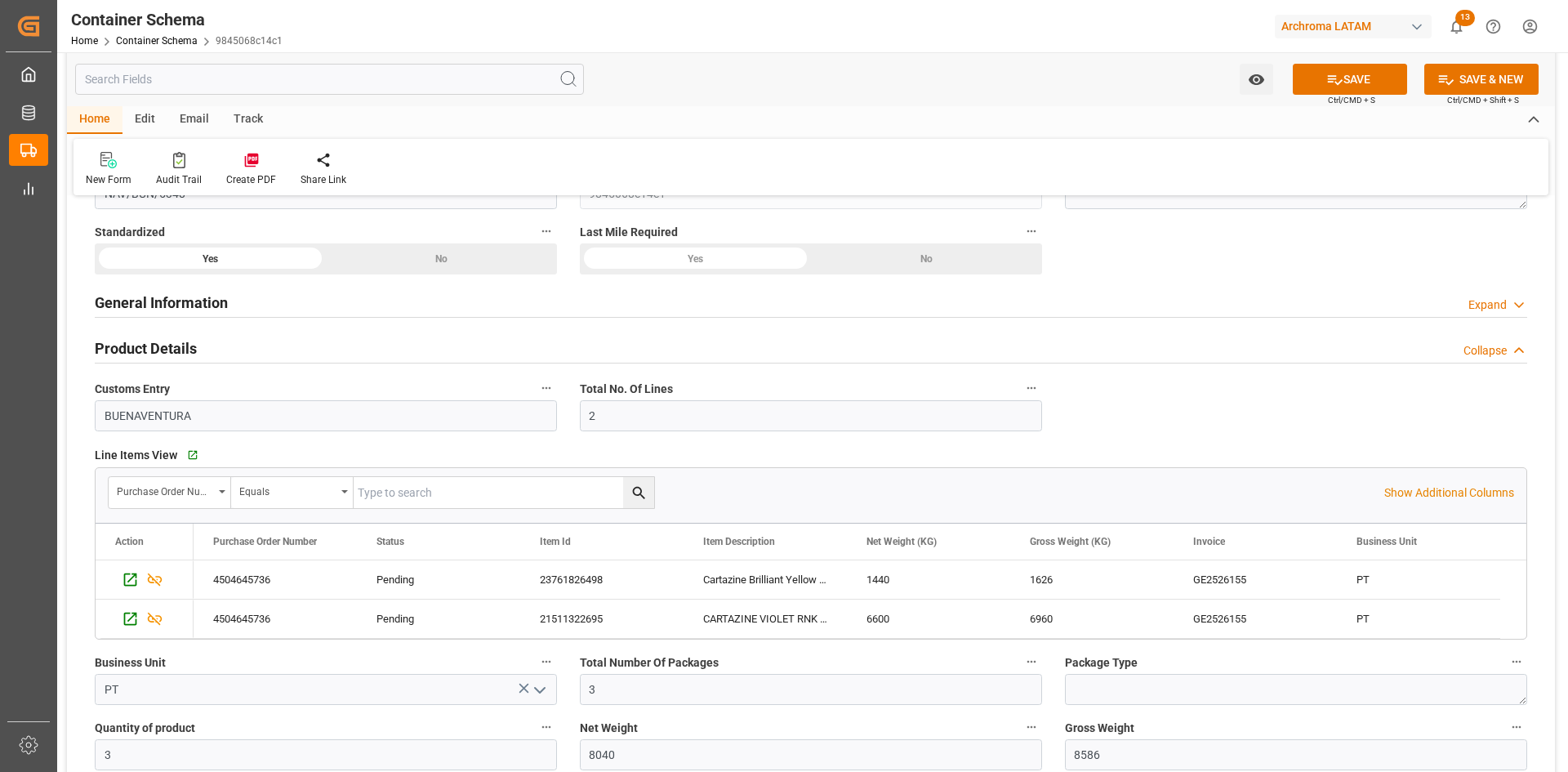
click at [739, 309] on div "General Information Expand" at bounding box center [811, 301] width 1432 height 31
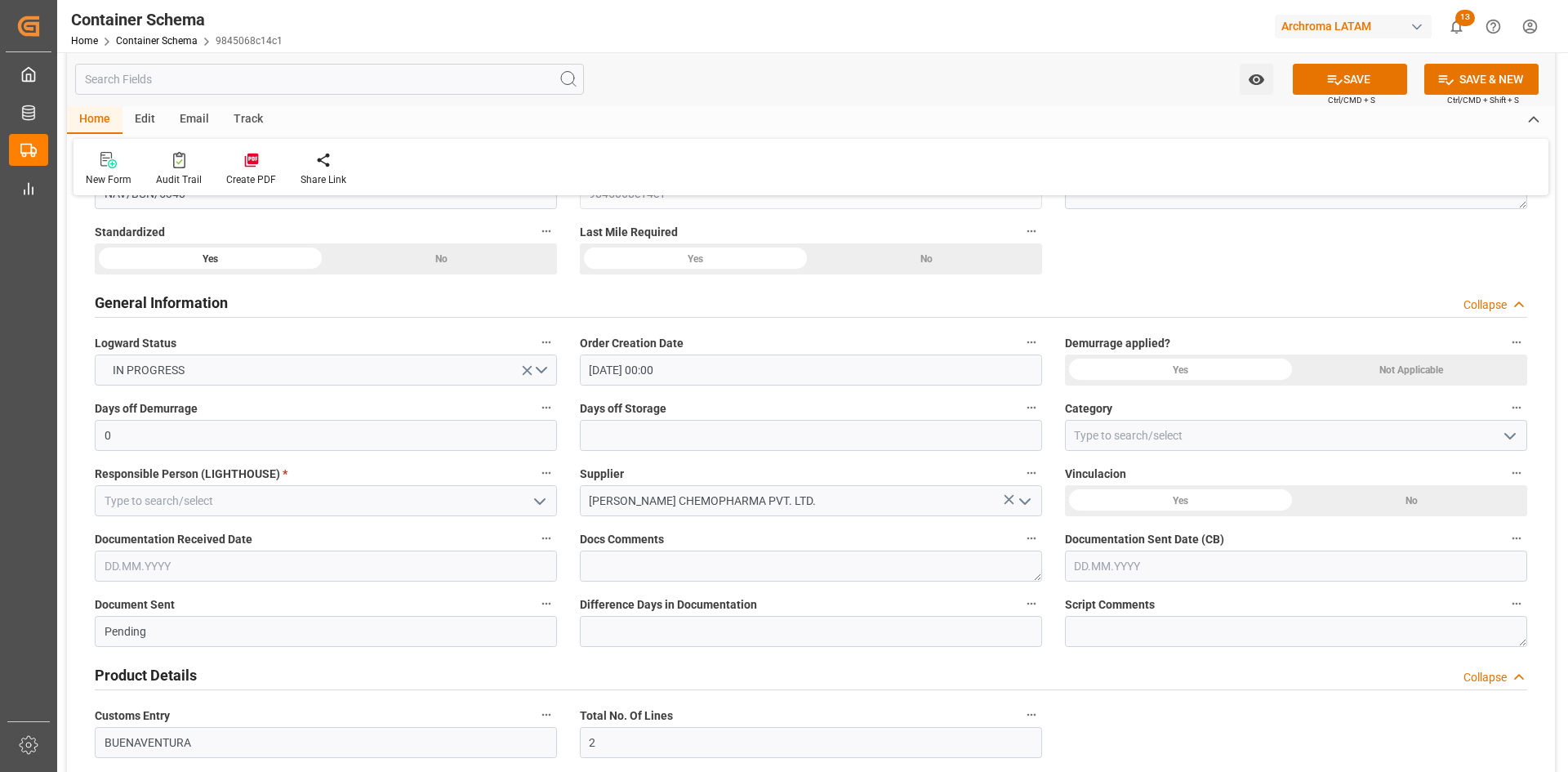
click at [533, 499] on icon "open menu" at bounding box center [539, 501] width 20 height 20
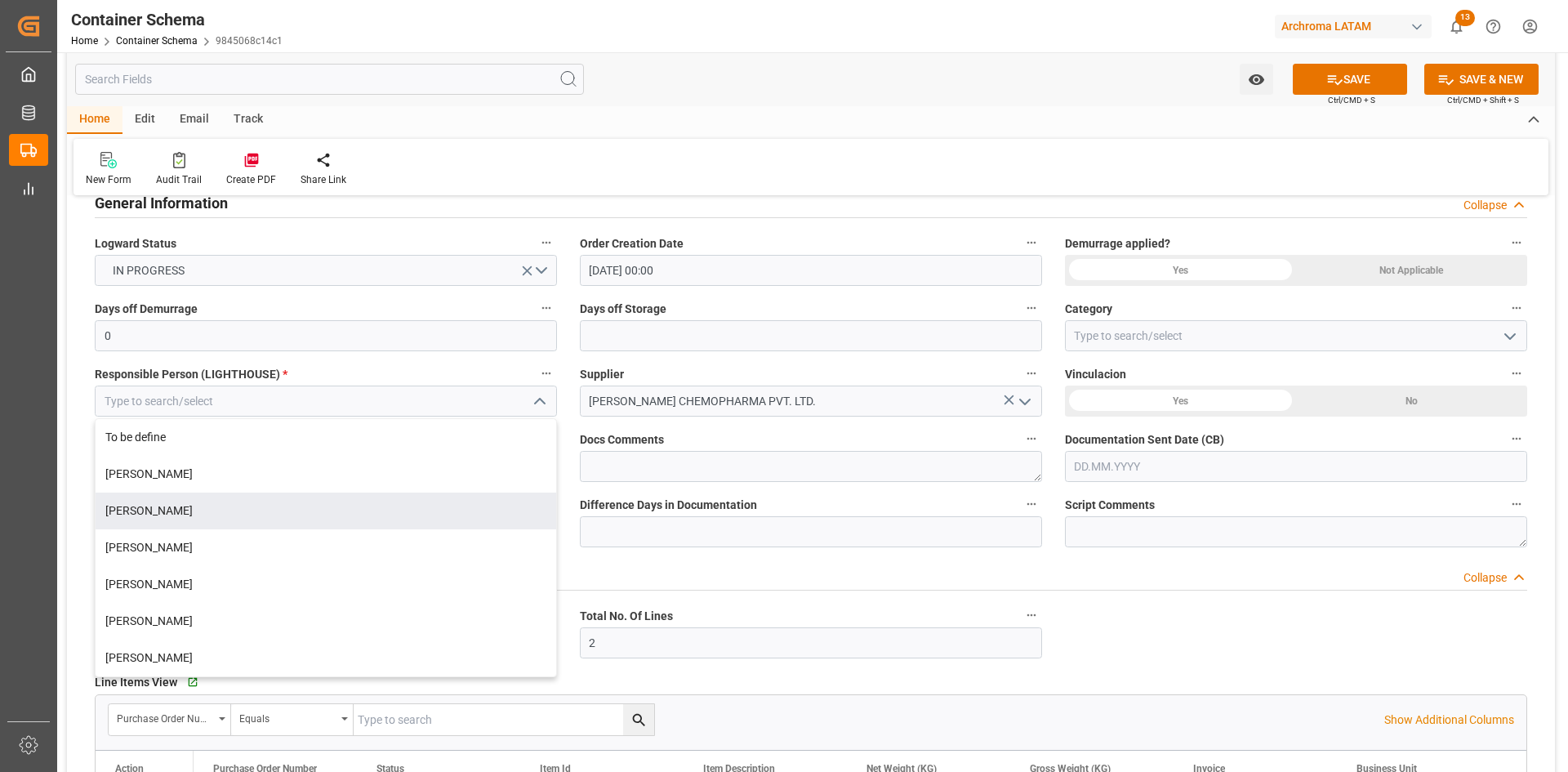
scroll to position [490, 0]
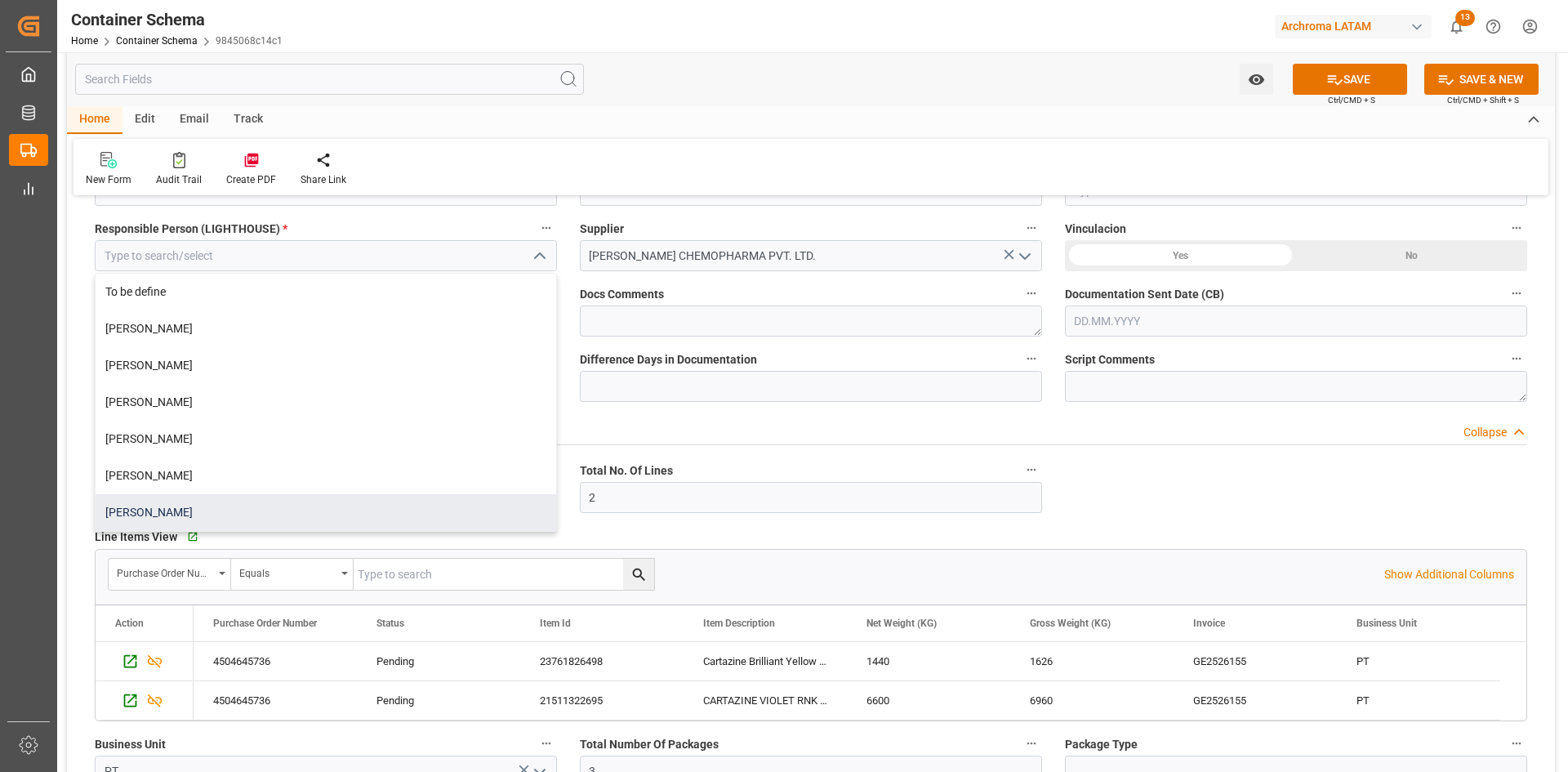
click at [215, 511] on div "Dalia Gutierrez" at bounding box center [325, 512] width 461 height 37
type input "Dalia Gutierrez"
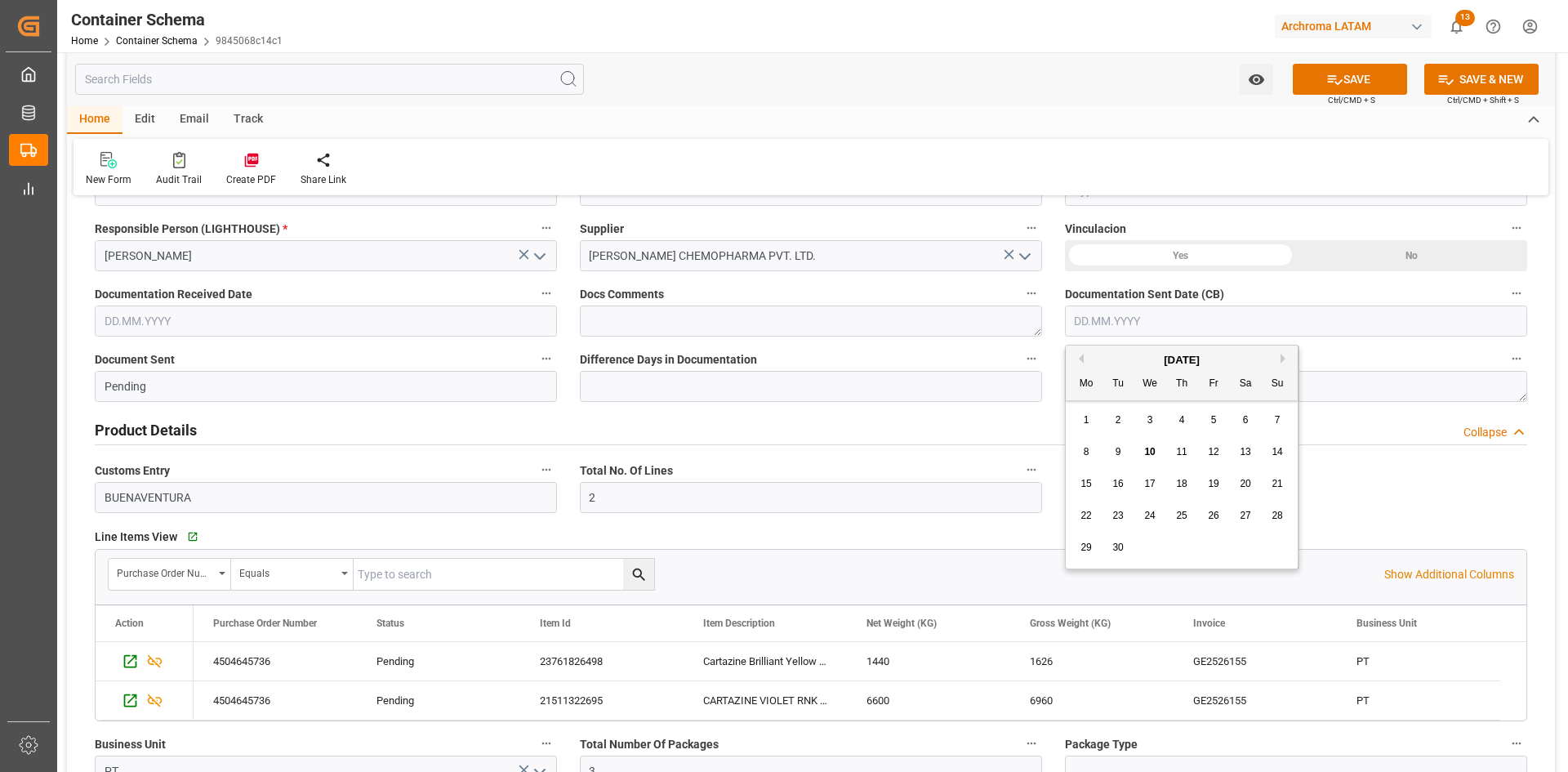
click at [1155, 324] on input "text" at bounding box center [1296, 320] width 463 height 31
click at [1121, 358] on div "[DATE]" at bounding box center [1182, 360] width 232 height 16
click at [1155, 451] on div "10" at bounding box center [1151, 452] width 21 height 20
type input "[DATE]"
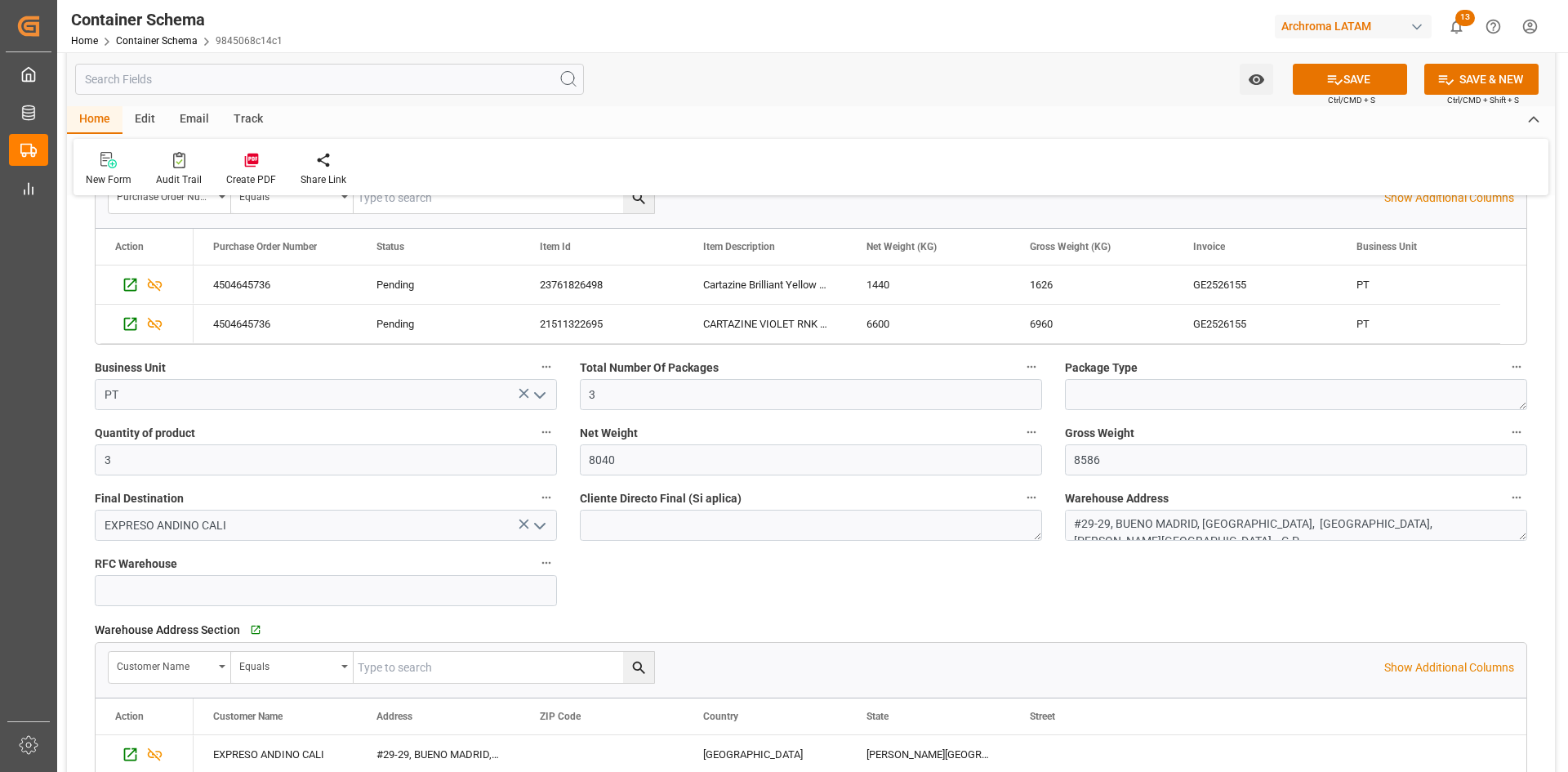
scroll to position [735, 0]
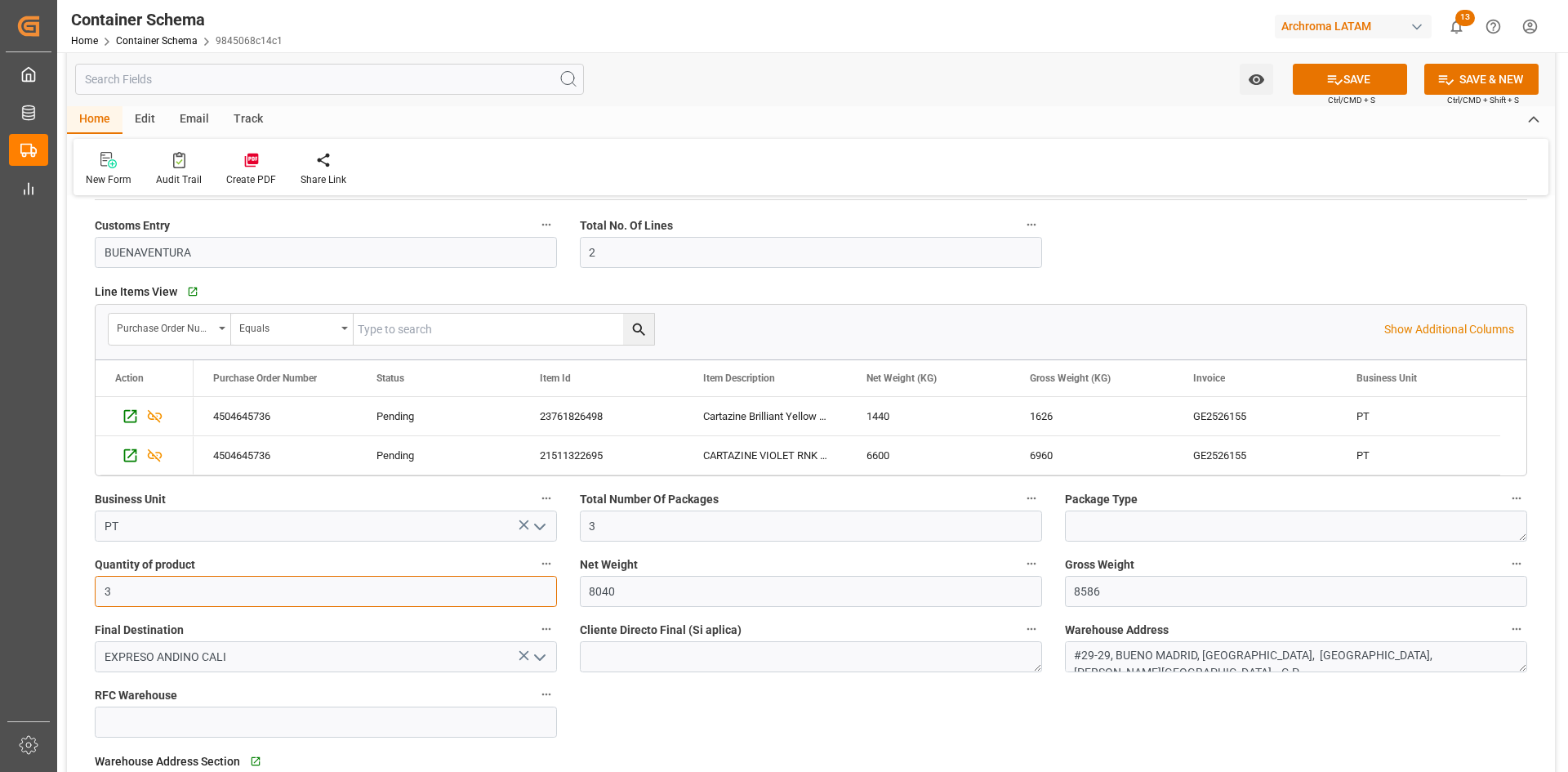
drag, startPoint x: 150, startPoint y: 592, endPoint x: 89, endPoint y: 603, distance: 62.0
click at [89, 603] on div "Quantity of product 3" at bounding box center [325, 580] width 485 height 65
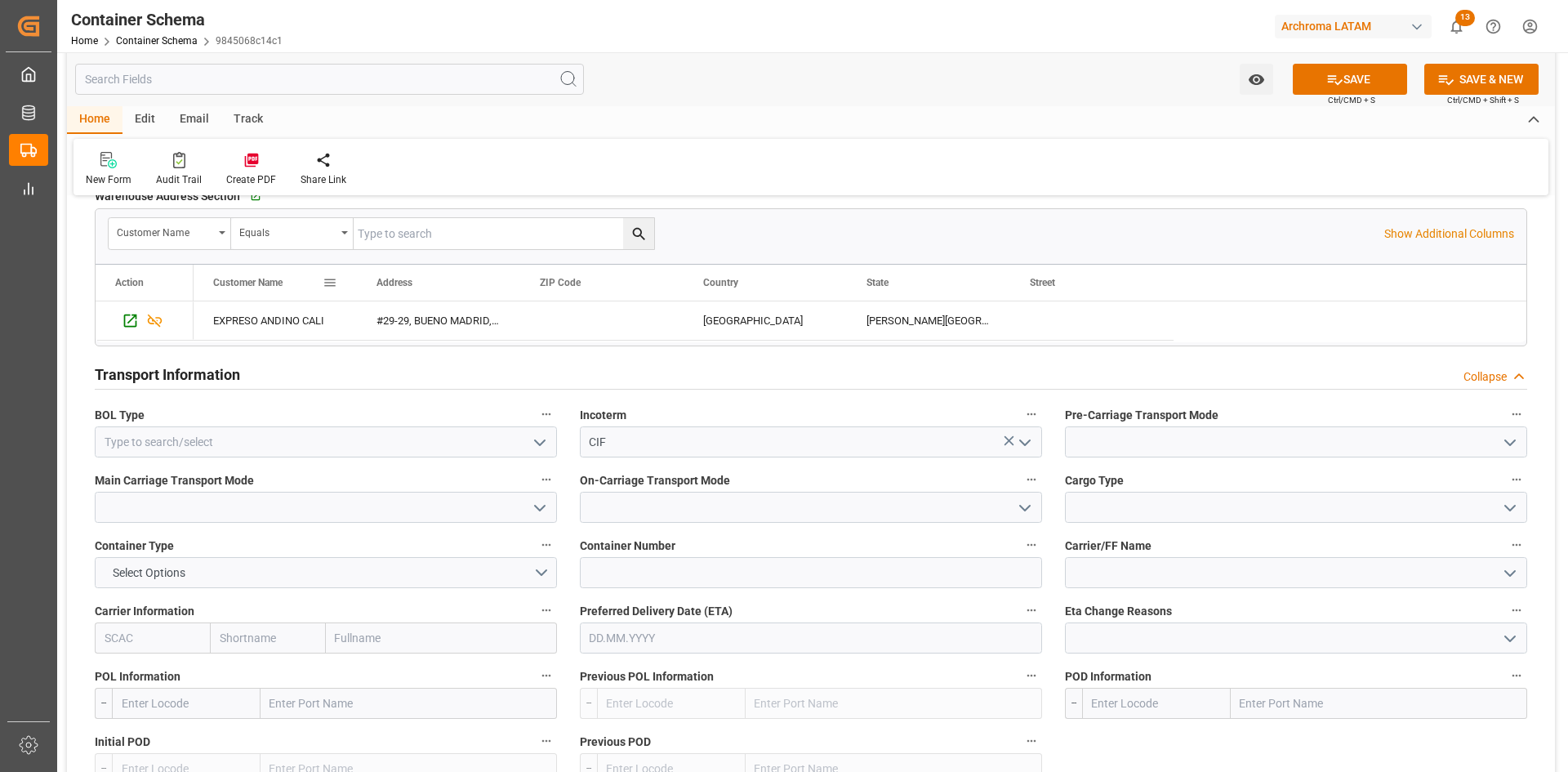
scroll to position [1307, 0]
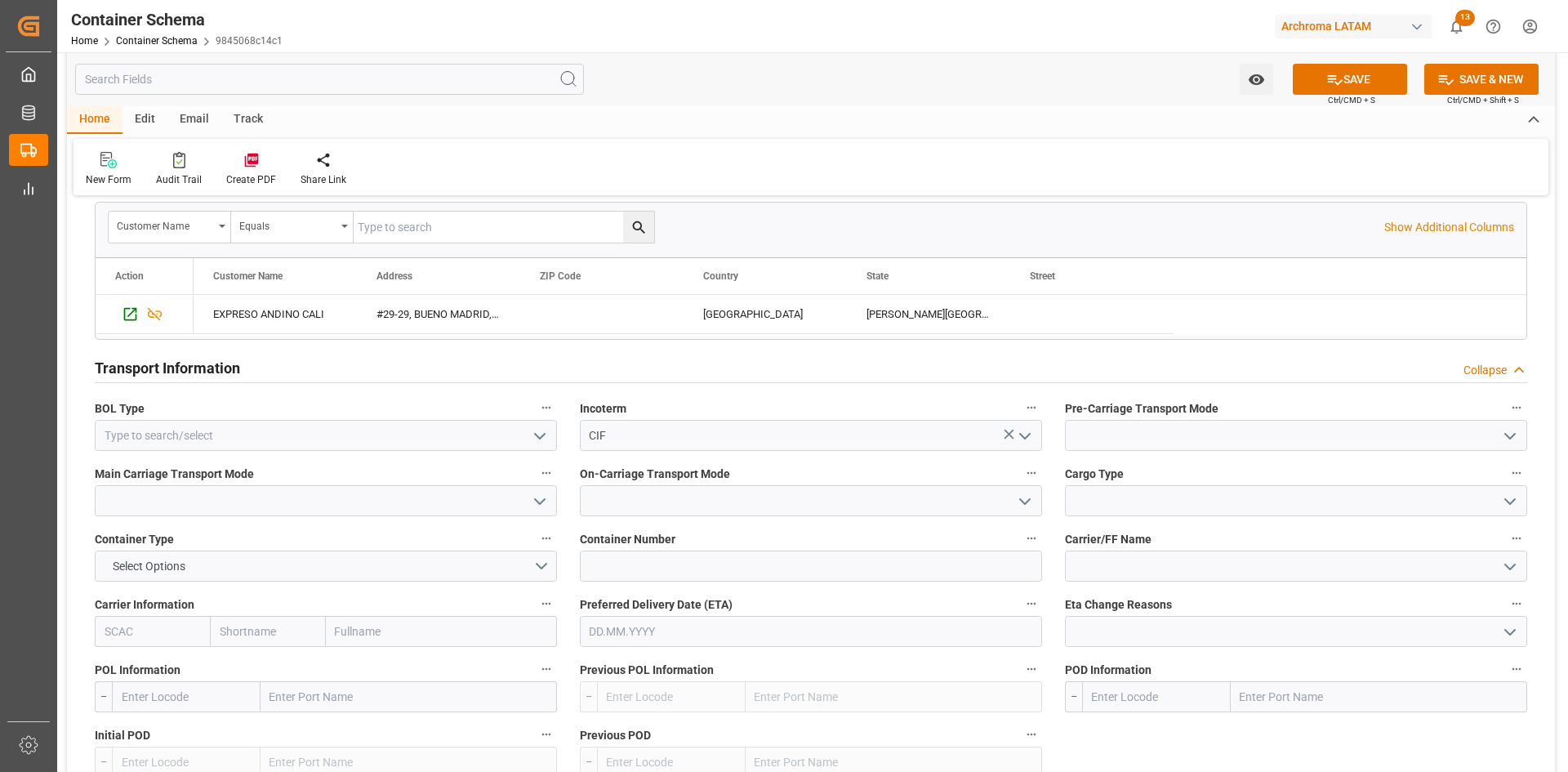
type input "9"
click at [548, 432] on icon "open menu" at bounding box center [539, 435] width 20 height 20
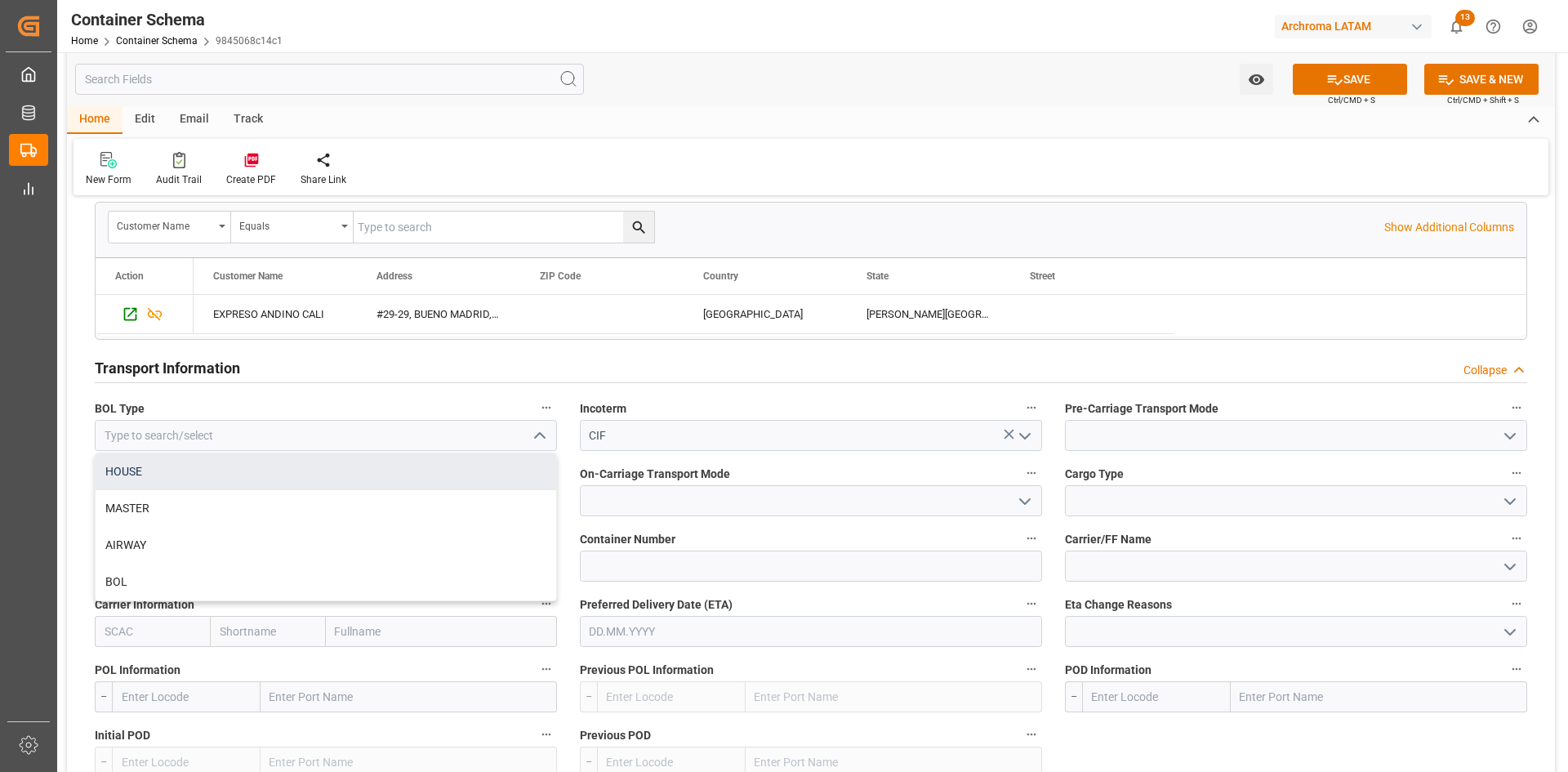
click at [221, 479] on div "HOUSE" at bounding box center [325, 471] width 461 height 37
type input "HOUSE"
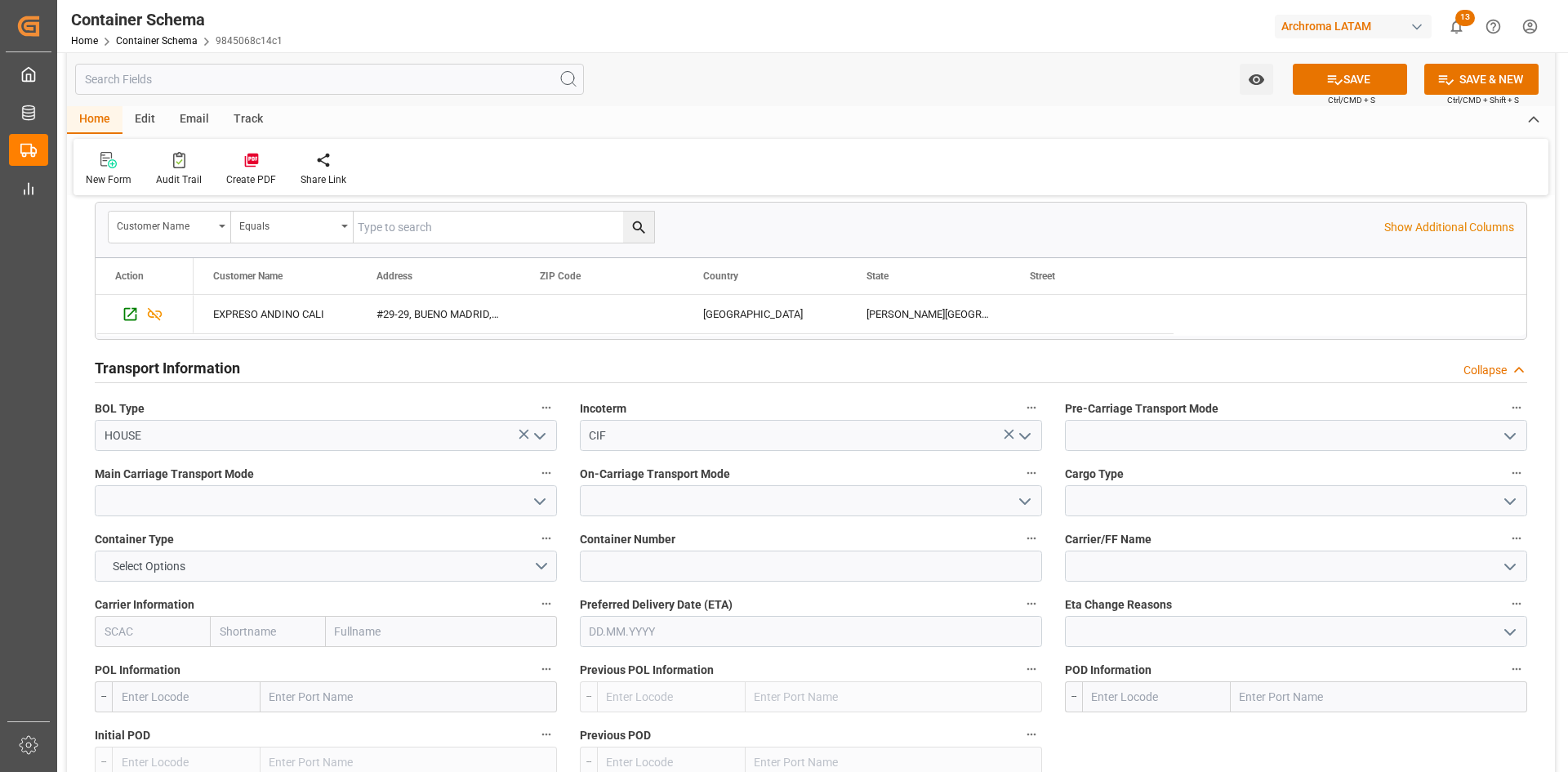
click at [1512, 438] on icon "open menu" at bounding box center [1510, 435] width 20 height 20
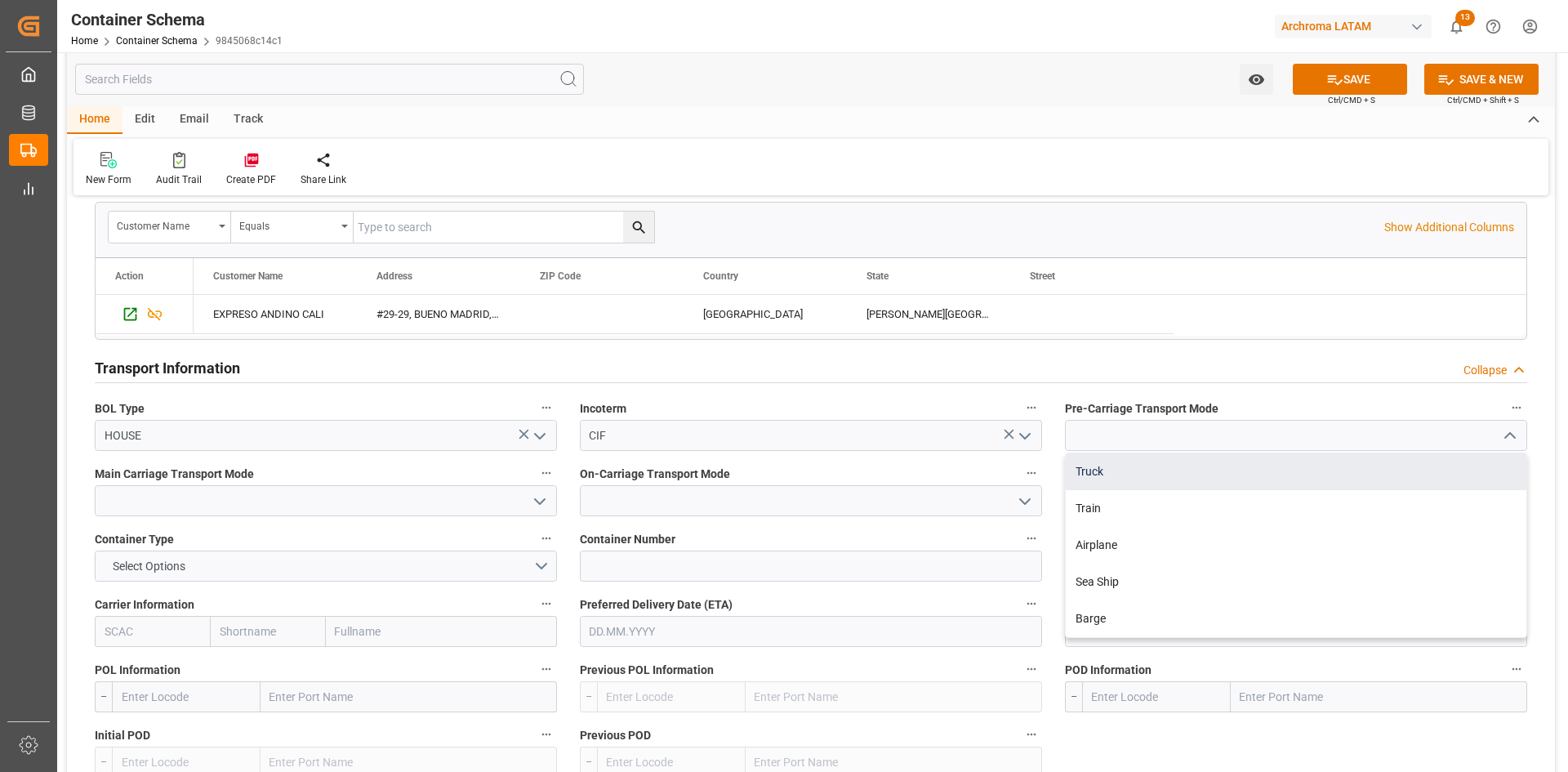
click at [1196, 484] on div "Truck" at bounding box center [1296, 471] width 461 height 37
type input "Truck"
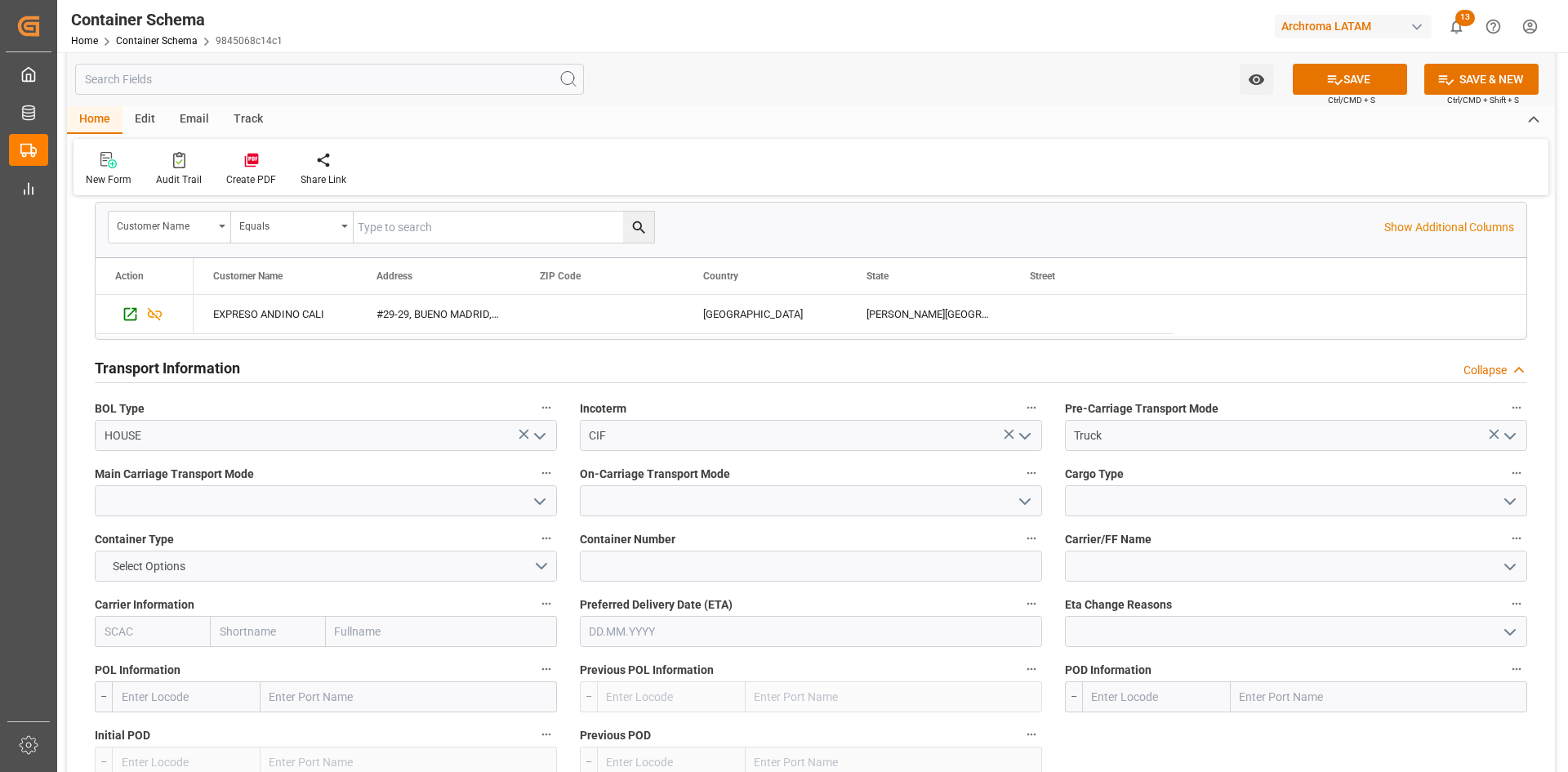
click at [536, 499] on icon "open menu" at bounding box center [539, 501] width 20 height 20
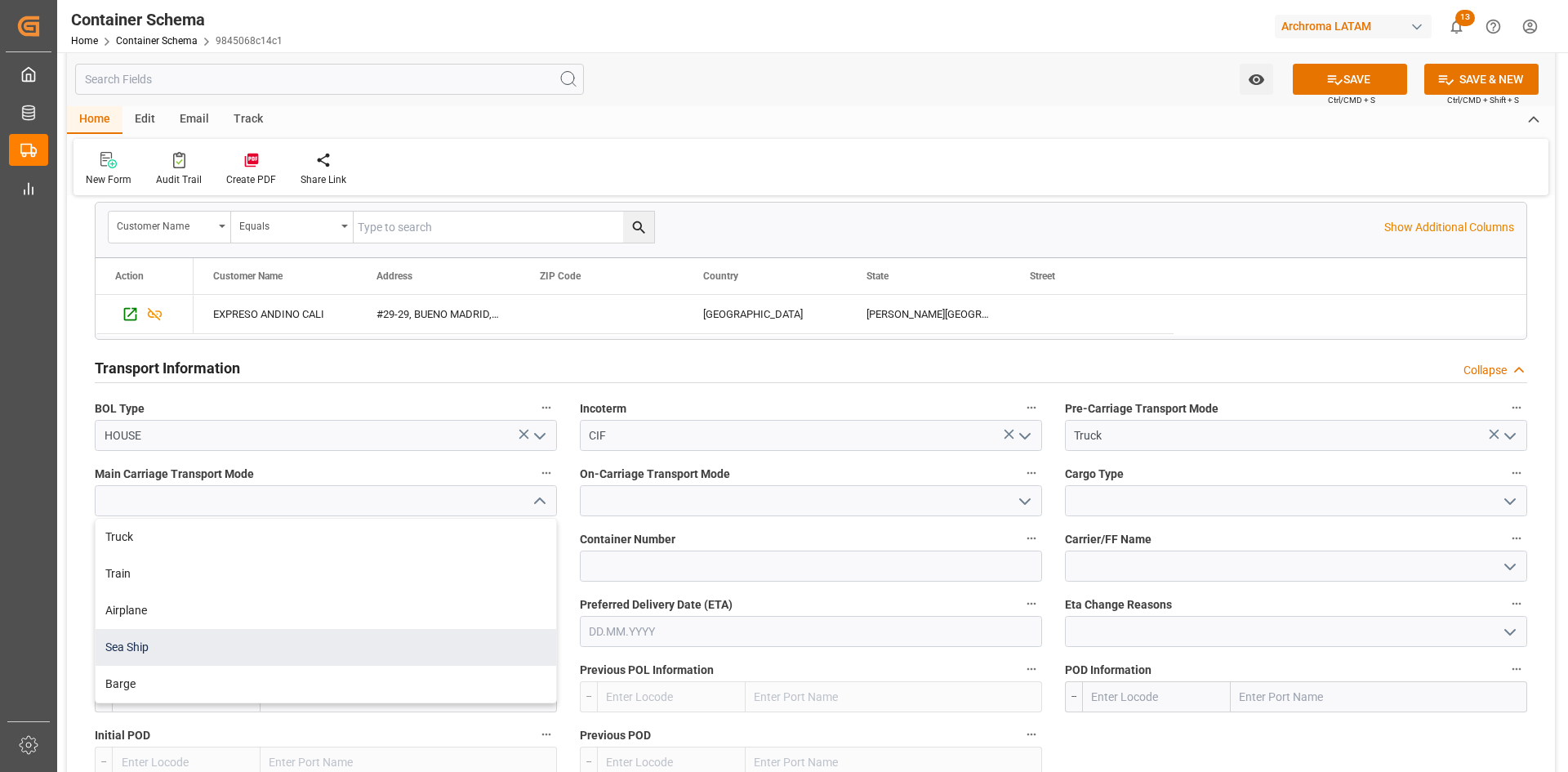
click at [166, 636] on div "Sea Ship" at bounding box center [325, 647] width 461 height 37
type input "Sea Ship"
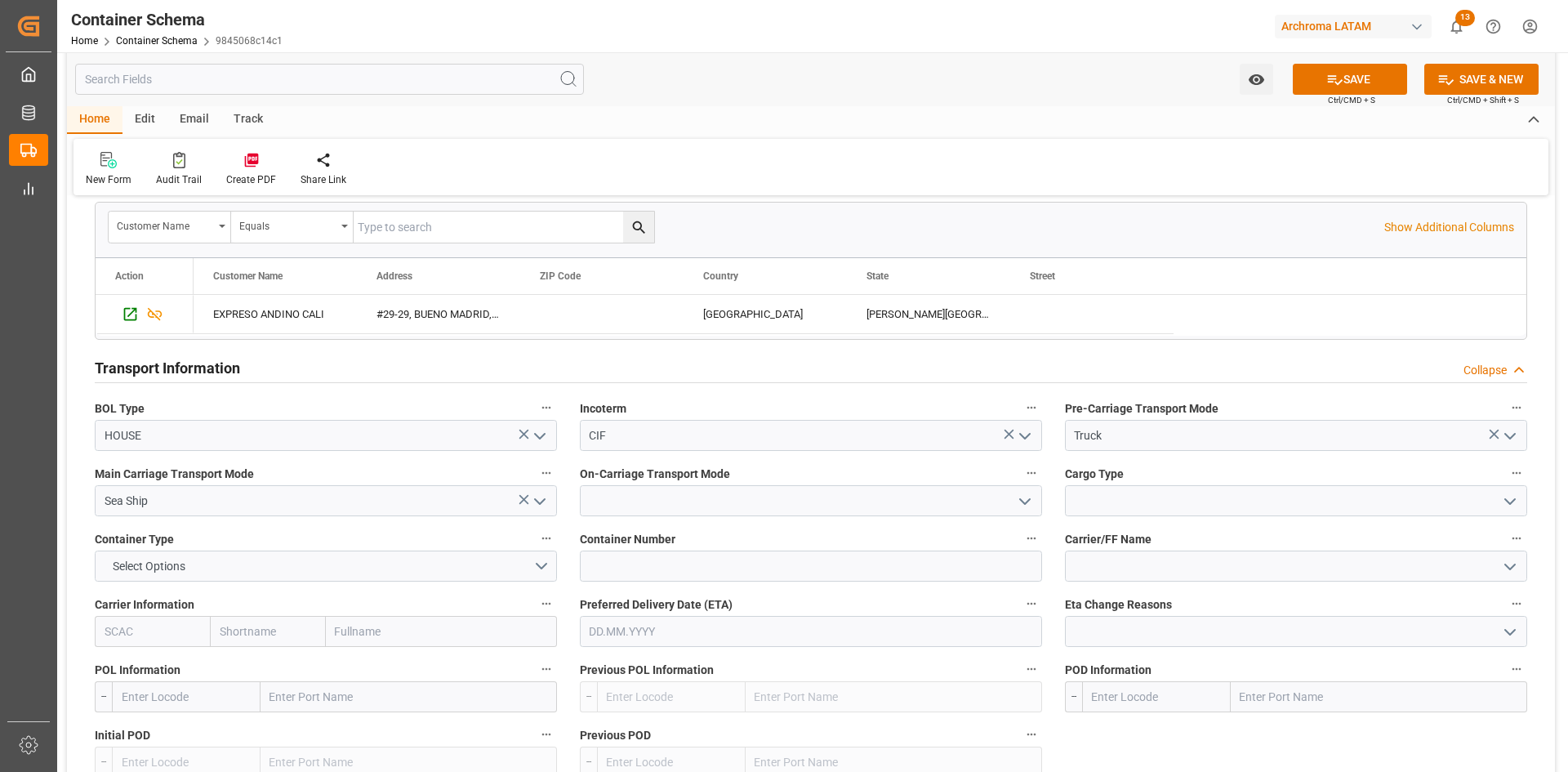
click at [1021, 496] on icon "open menu" at bounding box center [1024, 501] width 20 height 20
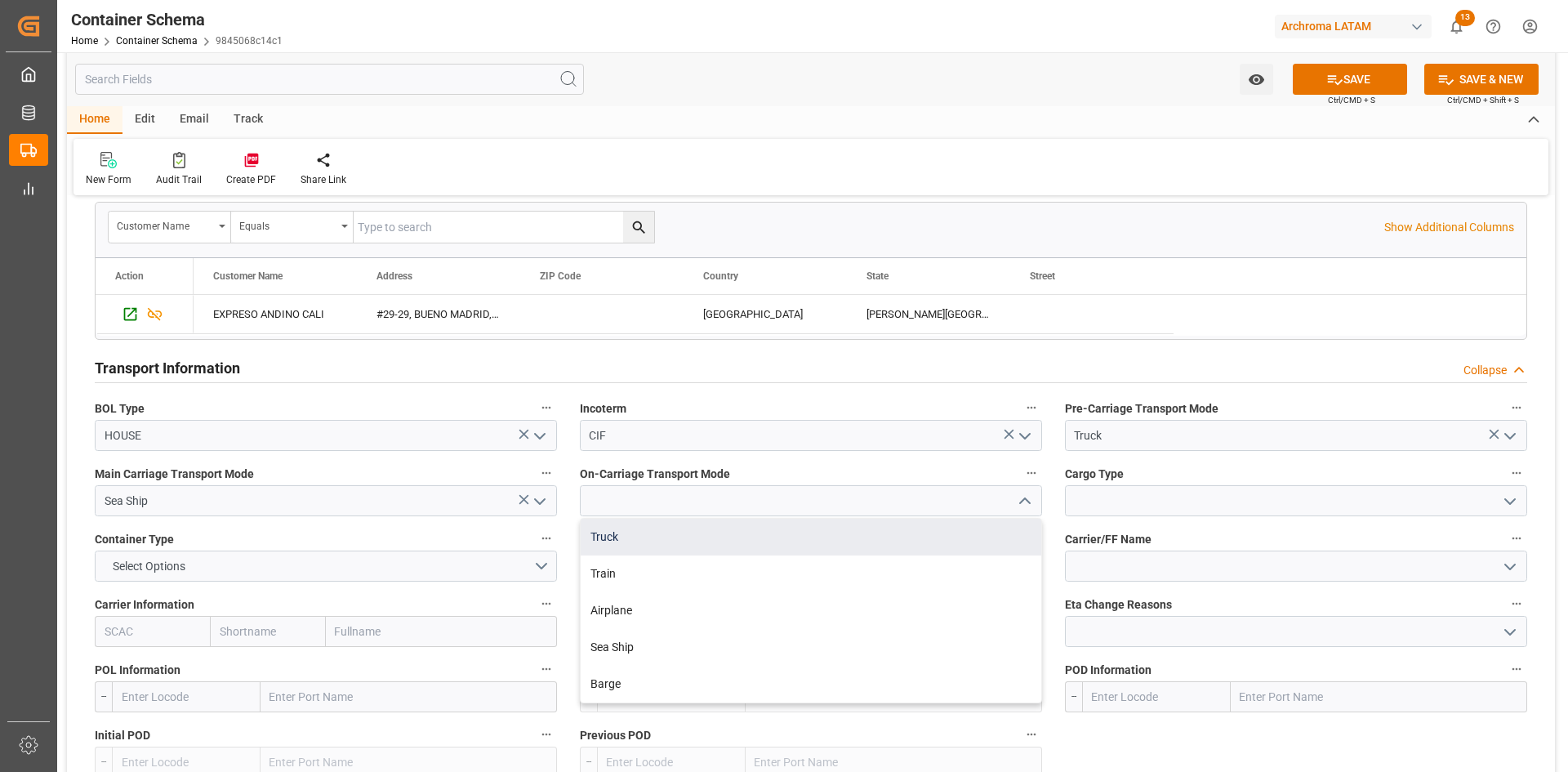
click at [713, 546] on div "Truck" at bounding box center [810, 536] width 461 height 37
type input "Truck"
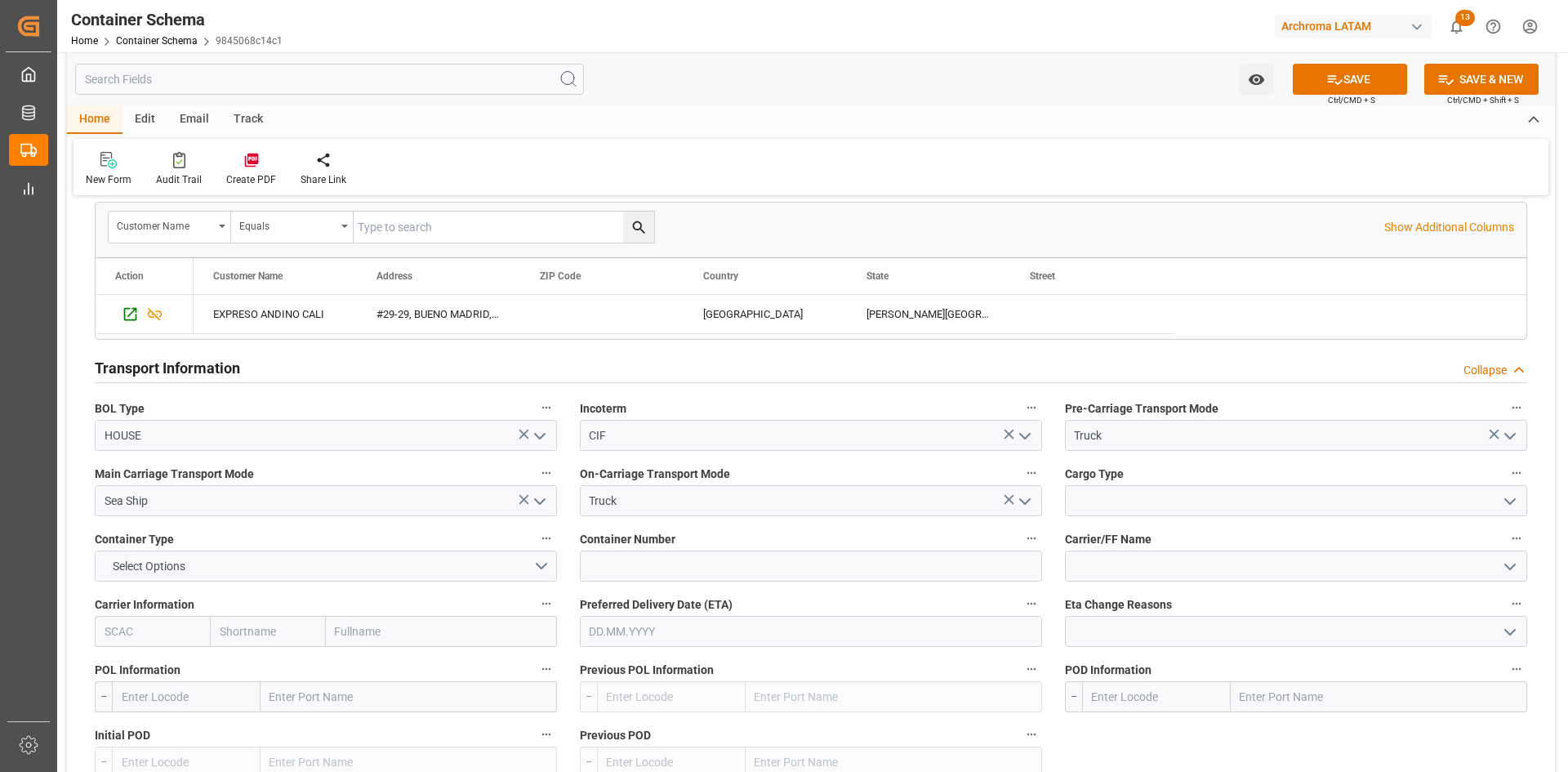
click at [1511, 504] on polyline "open menu" at bounding box center [1510, 501] width 9 height 5
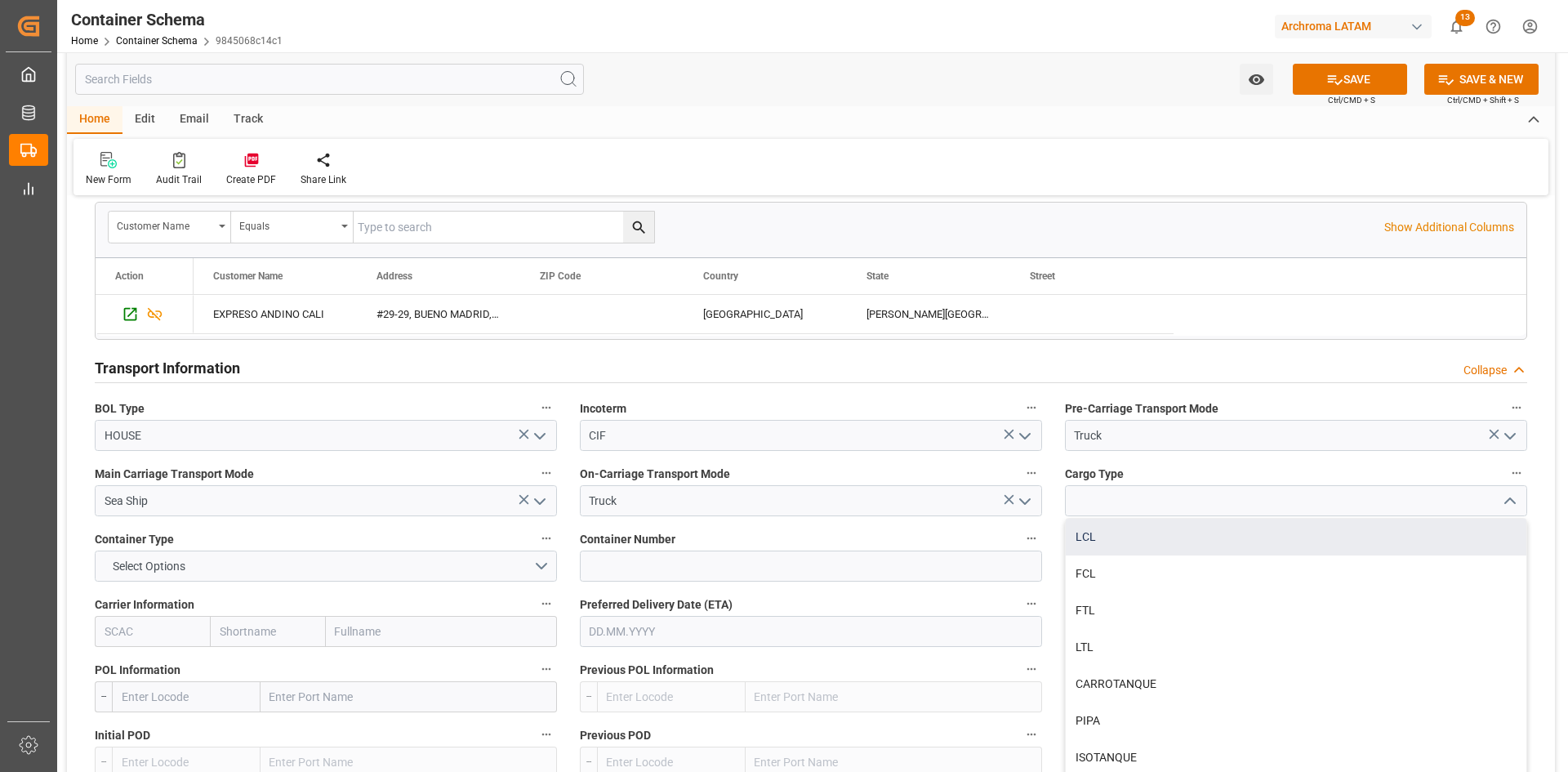
click at [1101, 527] on div "LCL" at bounding box center [1296, 536] width 461 height 37
type input "LCL"
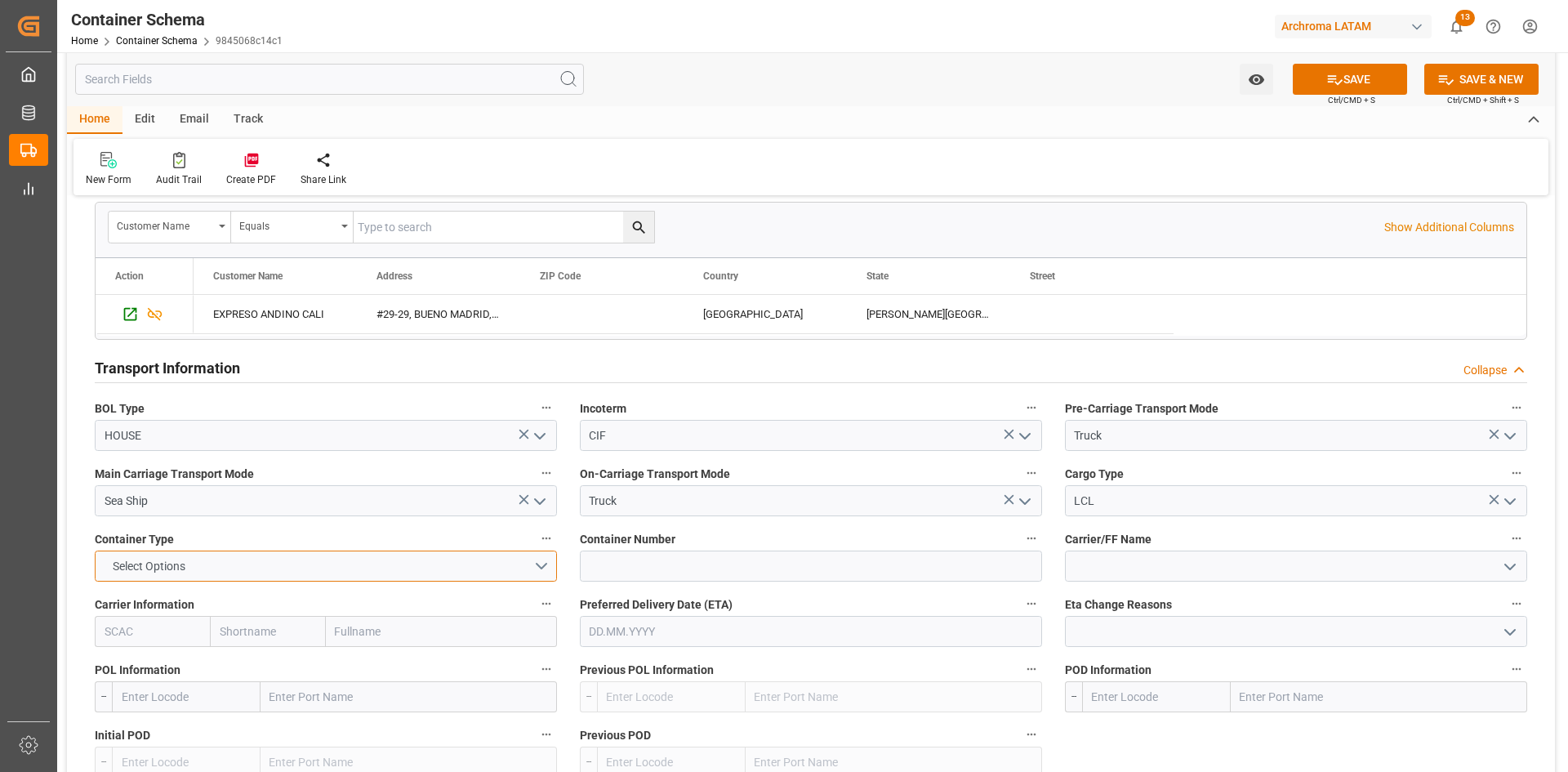
click at [536, 562] on button "Select Options" at bounding box center [326, 566] width 463 height 31
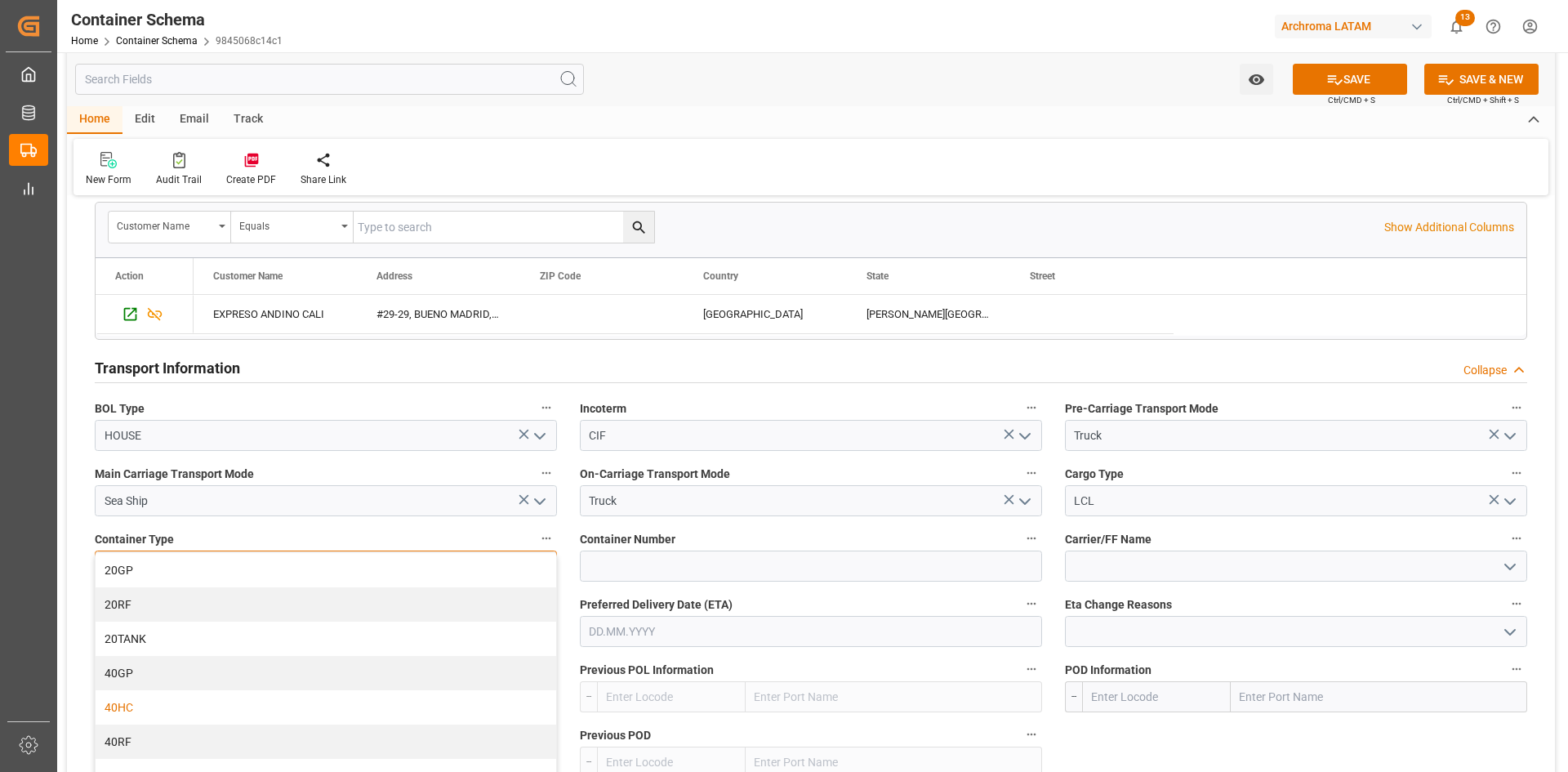
click at [201, 700] on div "40HC" at bounding box center [325, 707] width 461 height 34
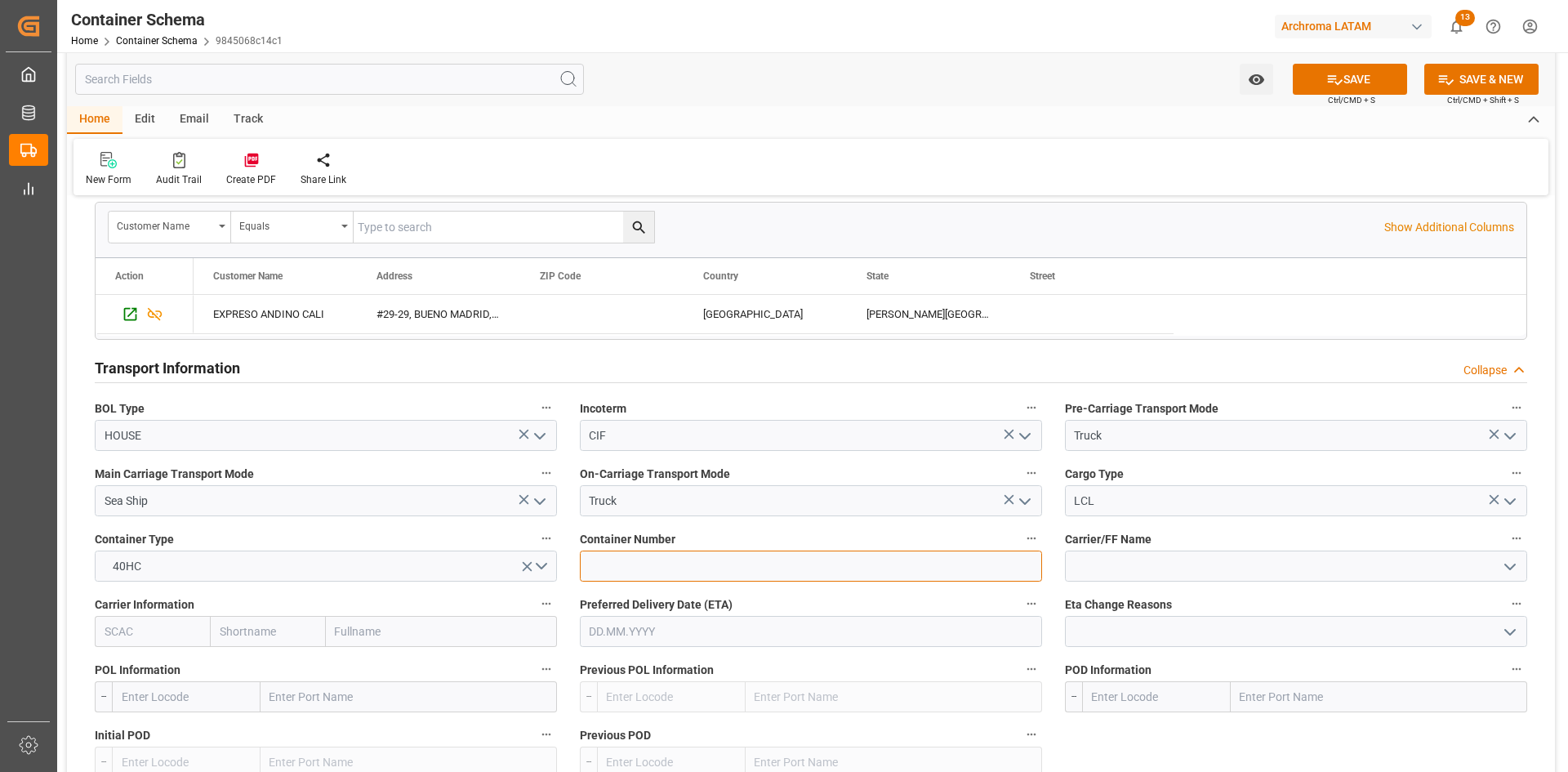
click at [760, 567] on input at bounding box center [810, 566] width 463 height 31
type input "MSDU7030840"
click at [1505, 573] on icon "open menu" at bounding box center [1510, 567] width 20 height 20
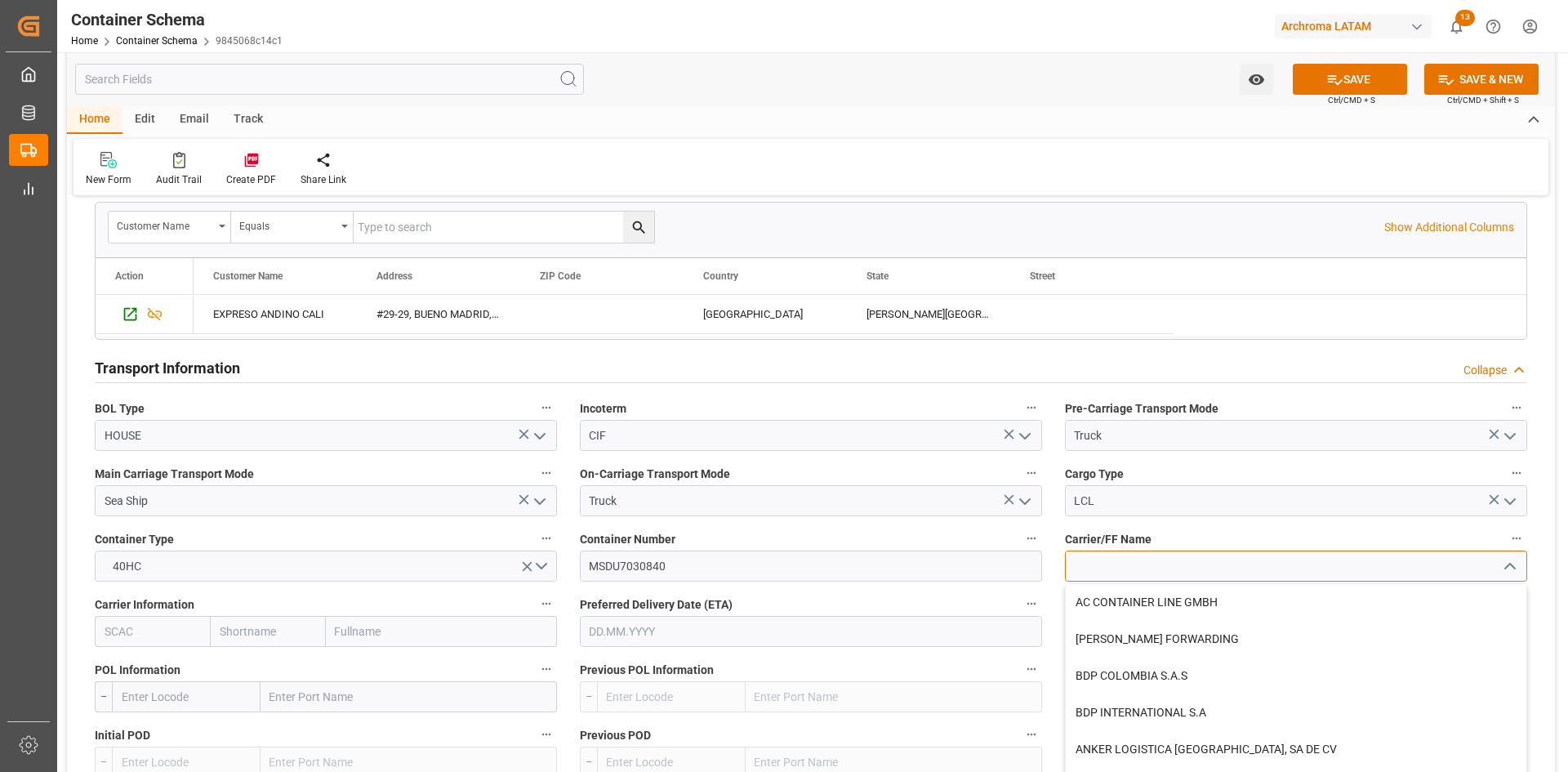
click at [1112, 564] on input at bounding box center [1296, 566] width 463 height 31
type input "ALL"
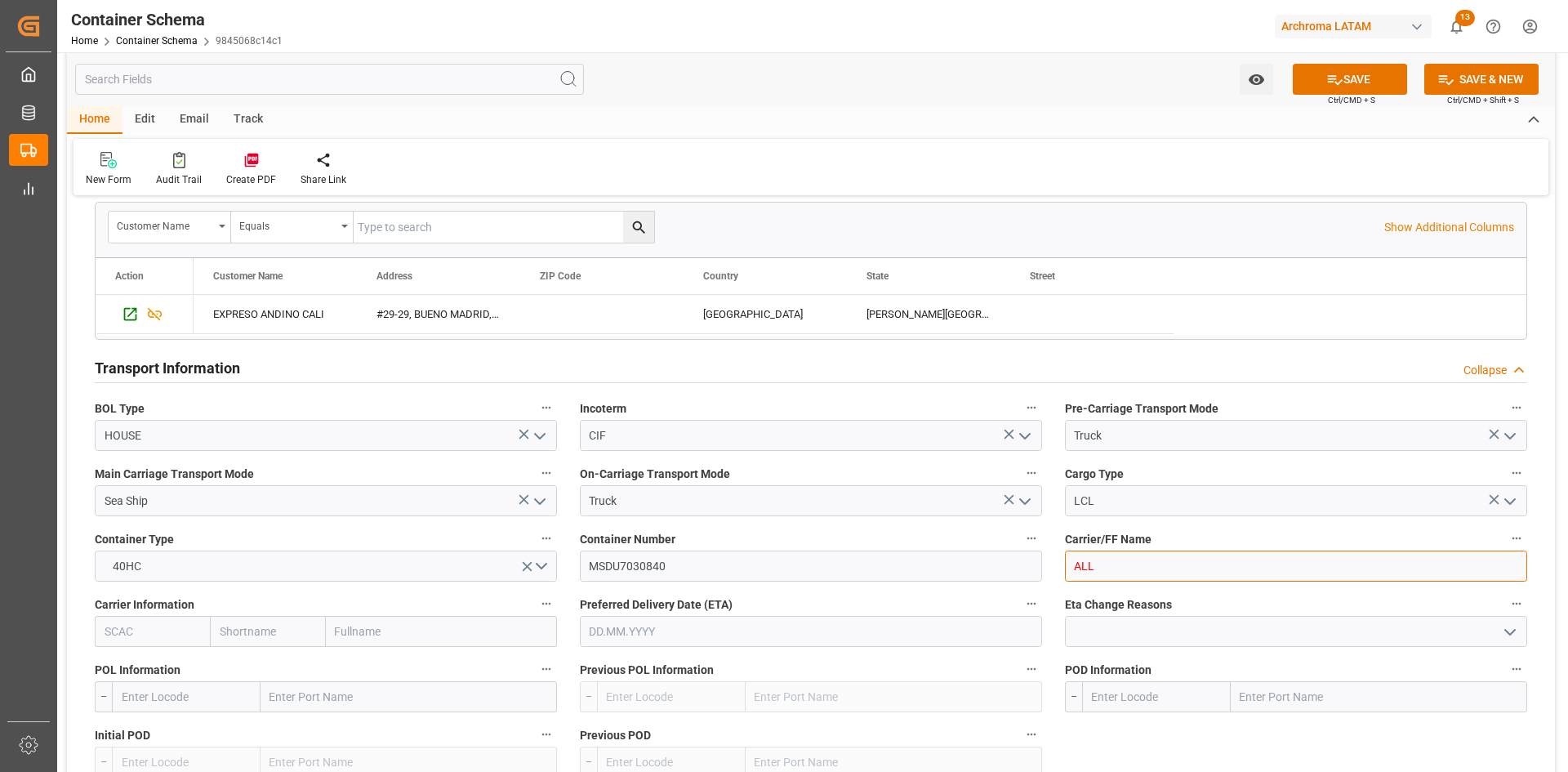
drag, startPoint x: 1112, startPoint y: 564, endPoint x: 1070, endPoint y: 573, distance: 43.0
click at [1070, 573] on input "ALL" at bounding box center [1296, 566] width 463 height 31
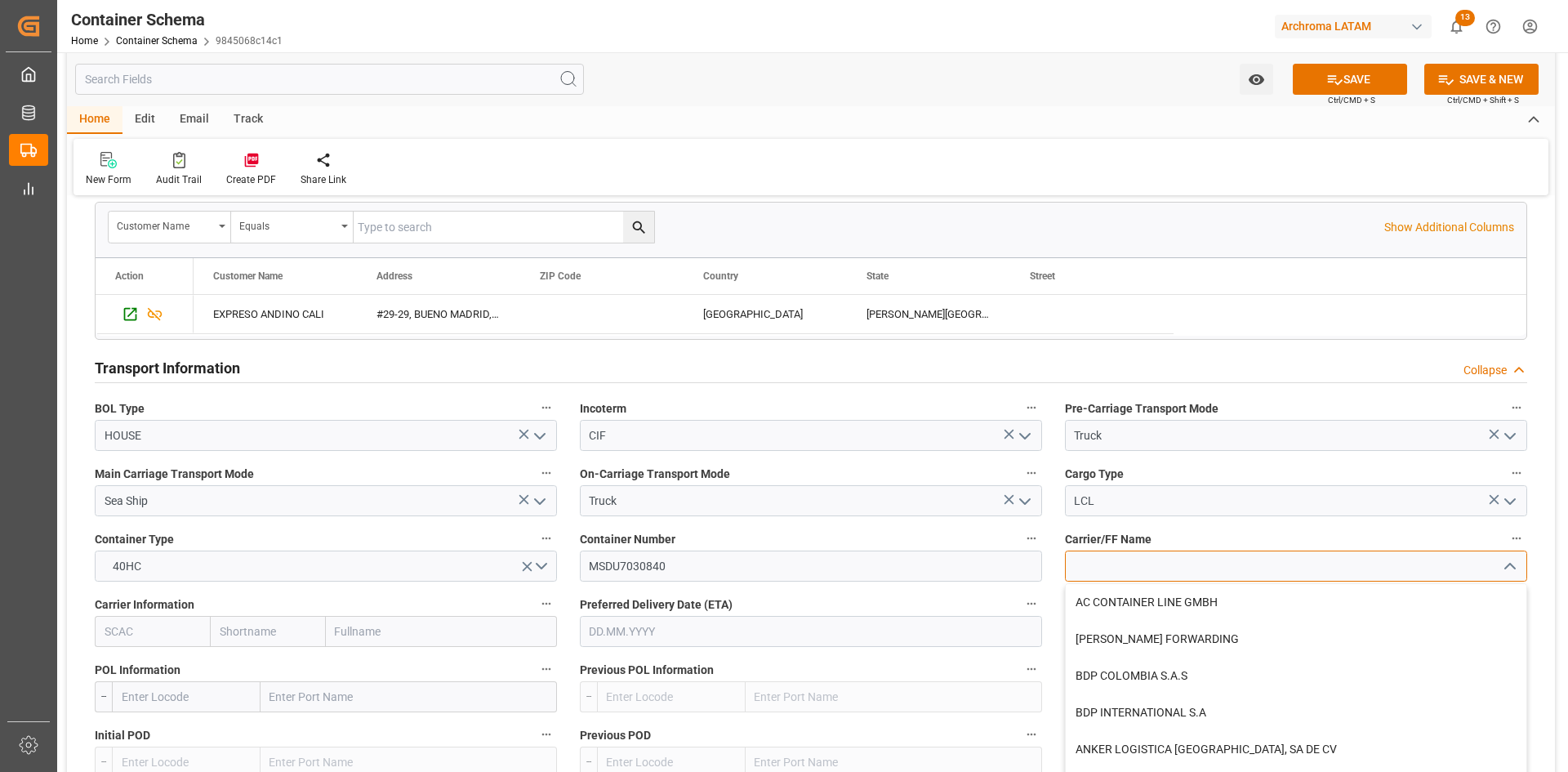
scroll to position [1388, 0]
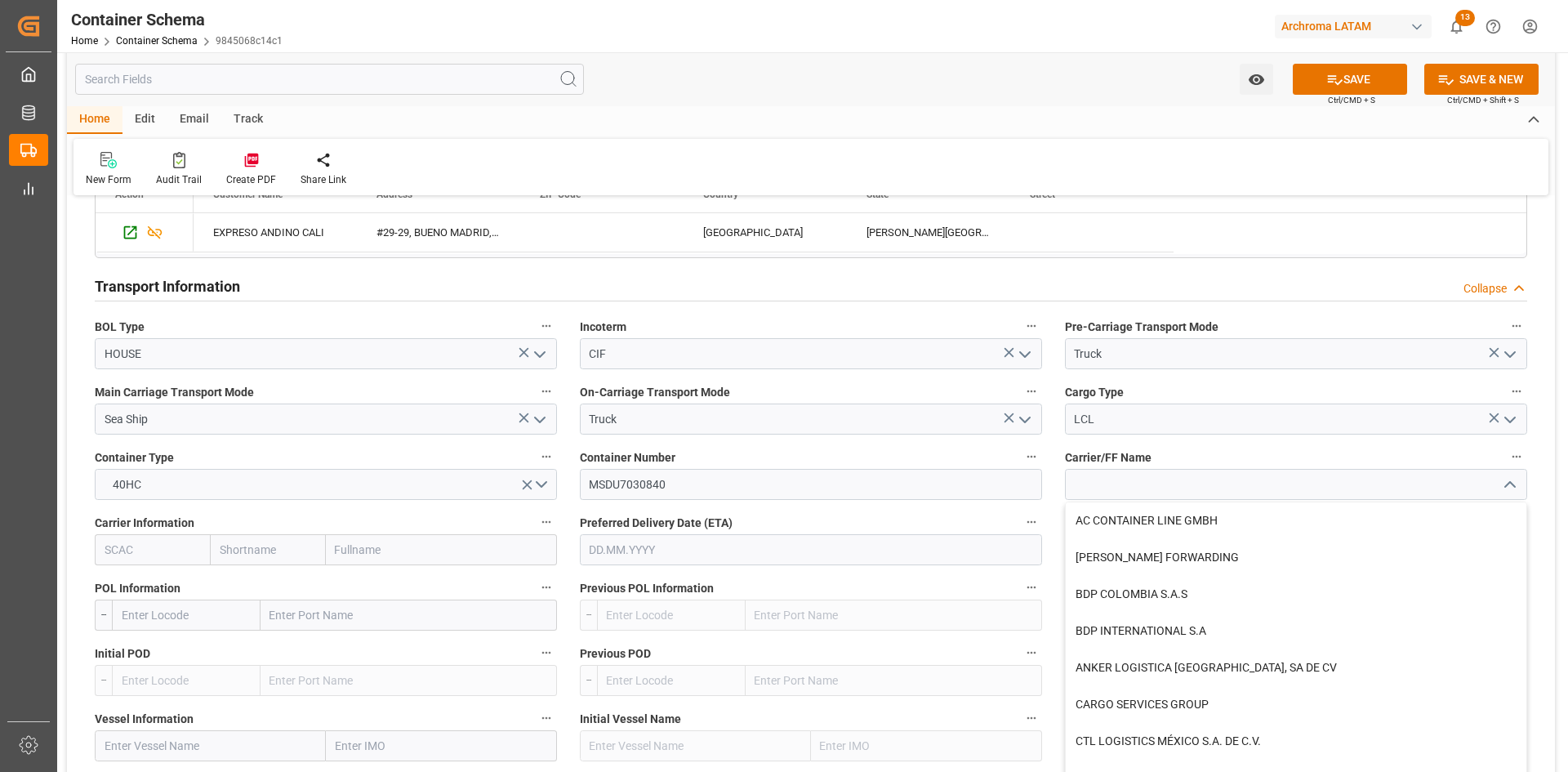
click at [401, 541] on input "text" at bounding box center [441, 550] width 231 height 31
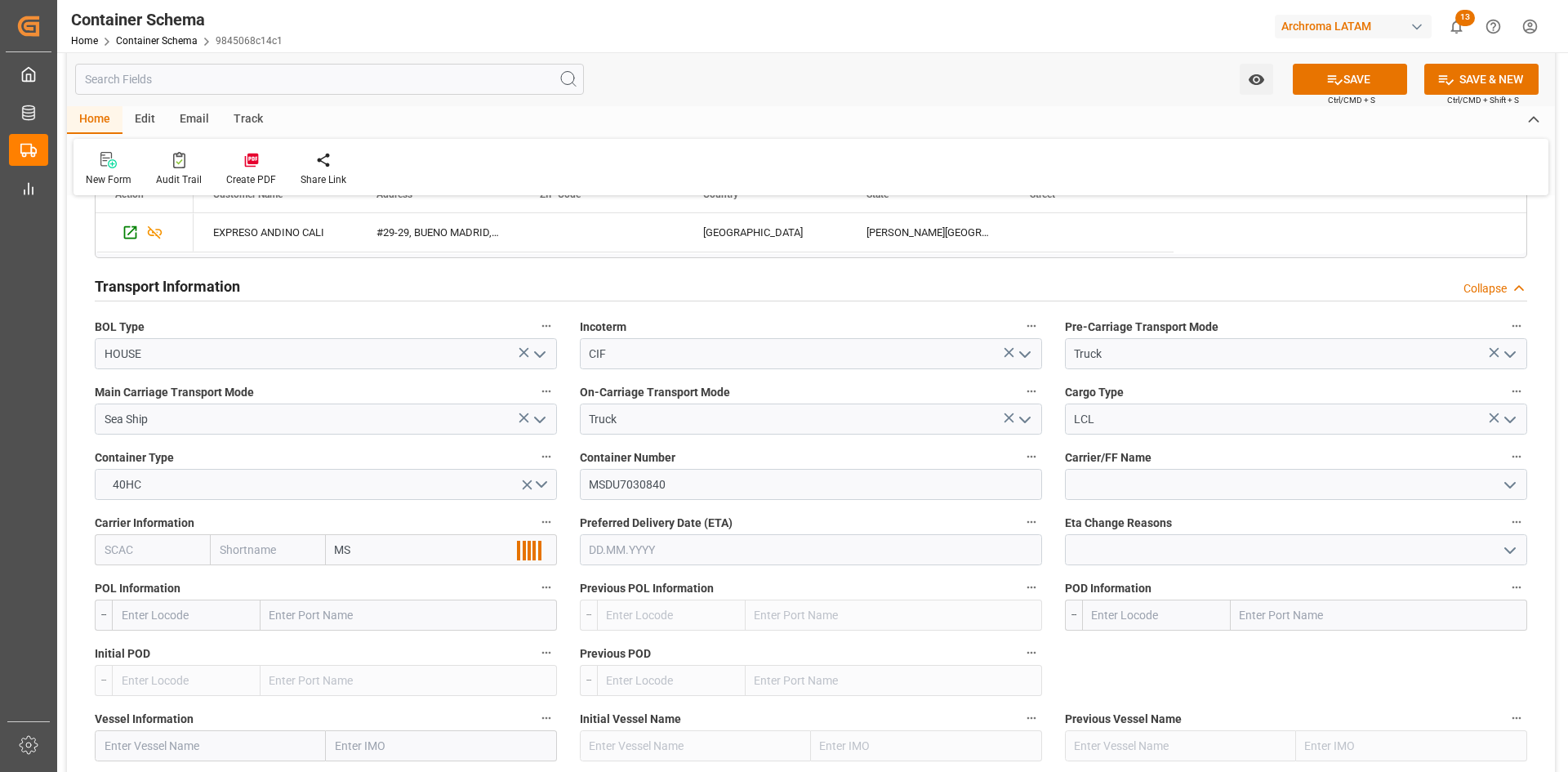
type input "MSC"
click at [406, 589] on b "Mediterranean Shipping Company" at bounding box center [425, 585] width 178 height 13
type input "MSCU"
type input "MSC"
type input "Mediterranean Shipping Company"
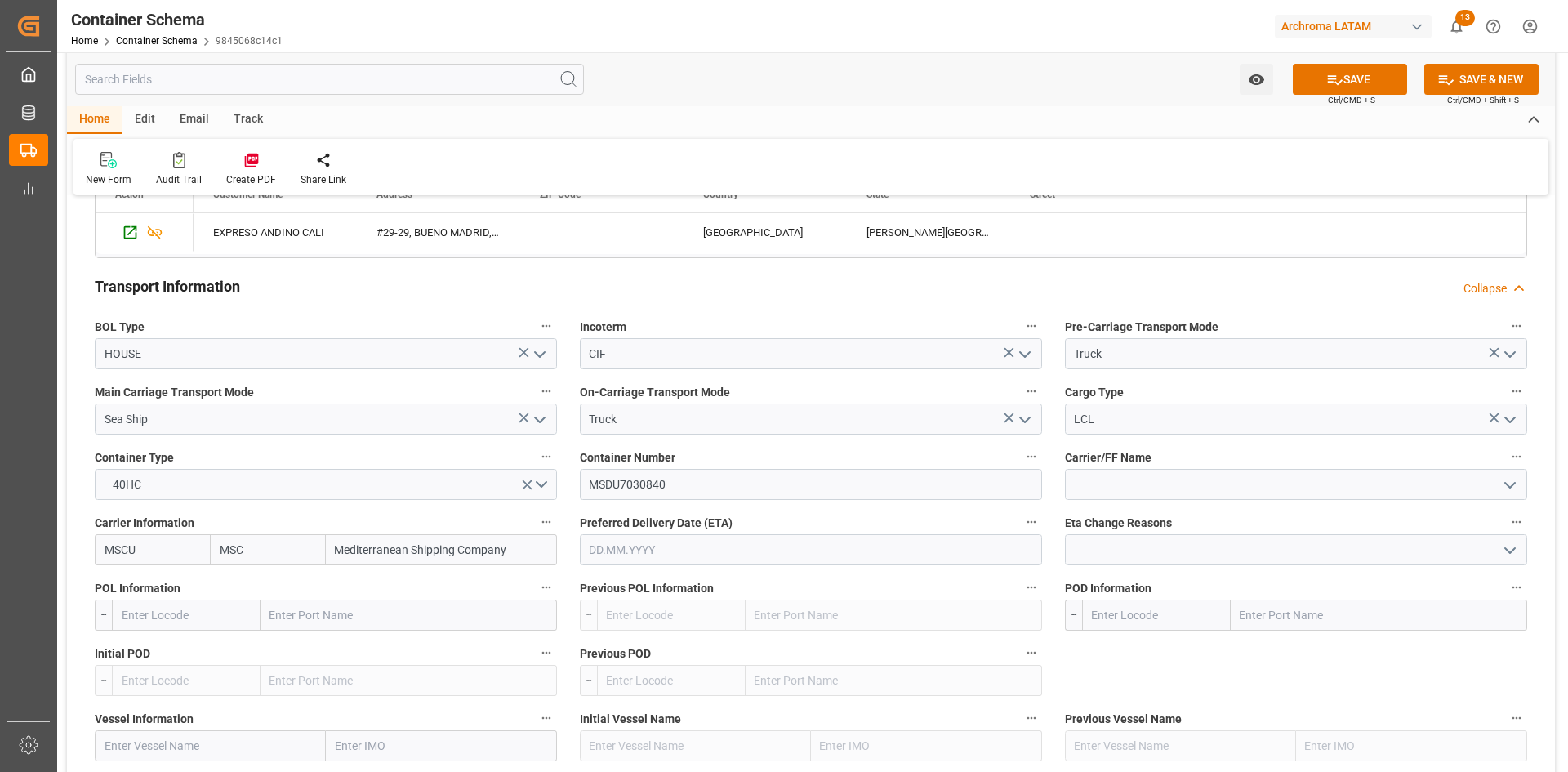
click at [348, 625] on input "text" at bounding box center [408, 615] width 297 height 31
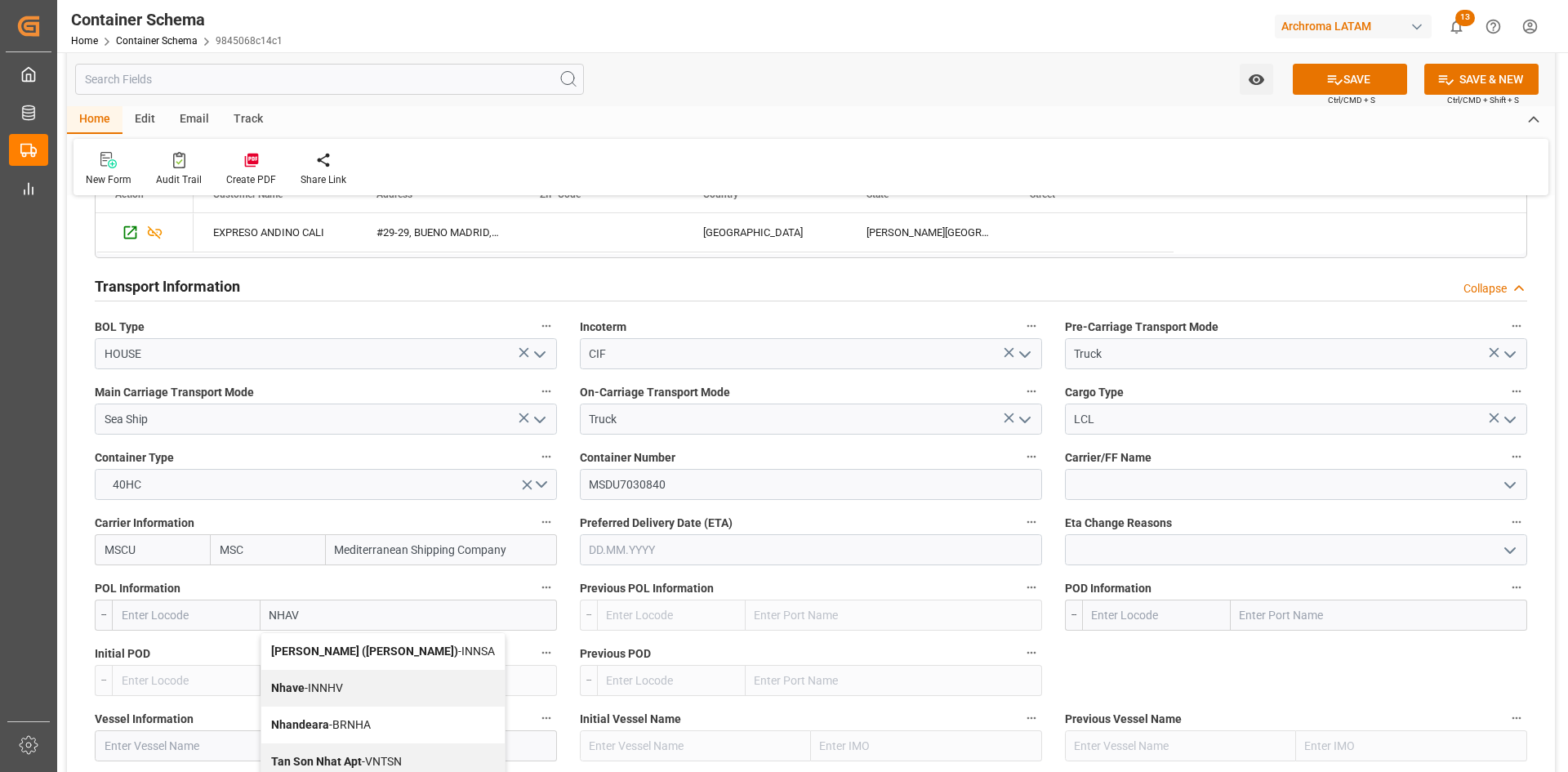
type input "NHAVA"
click at [346, 653] on b "Jawaharlal Nehru (Nhava Sheva)" at bounding box center [365, 651] width 187 height 13
type input "INNSA"
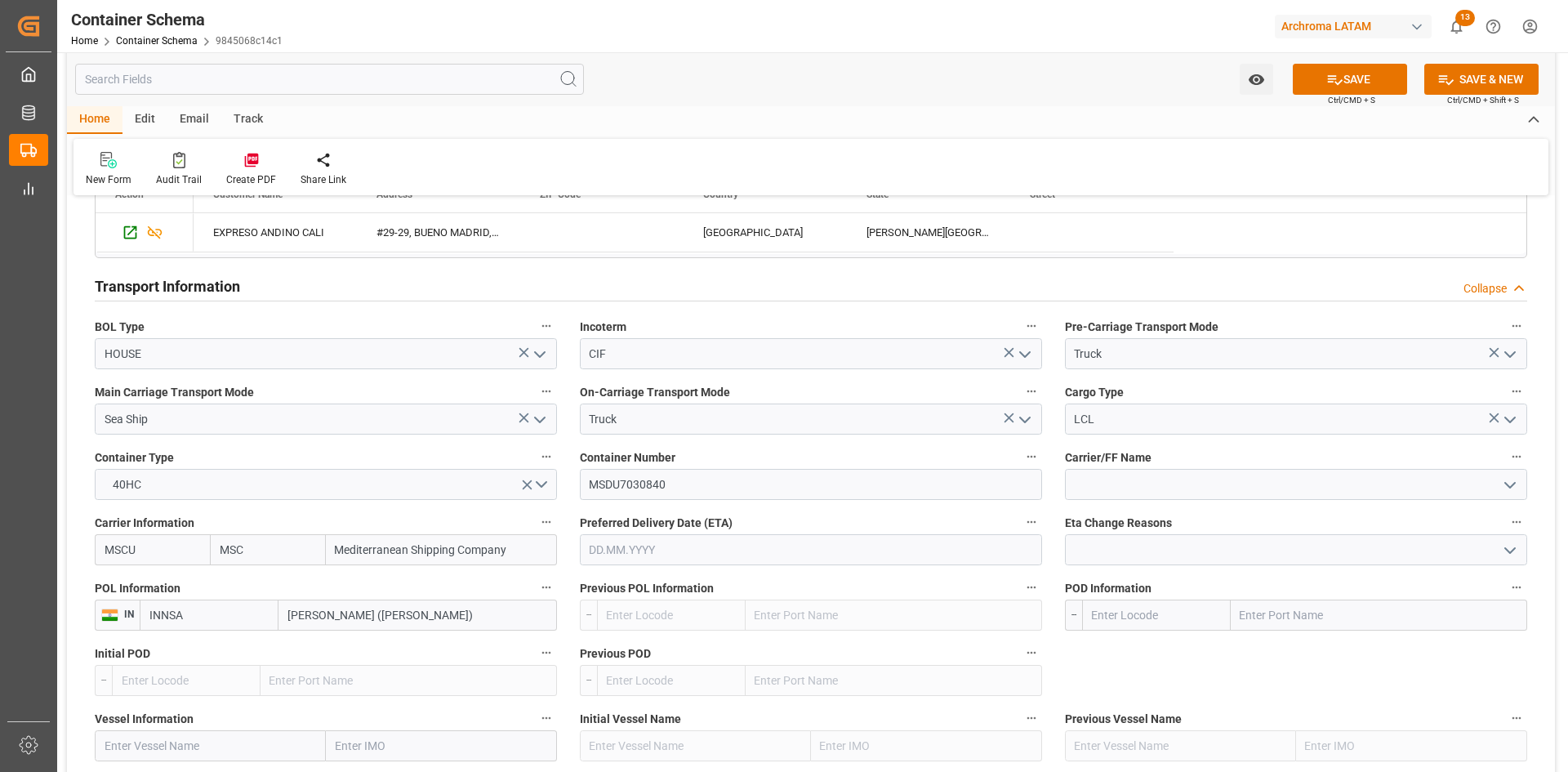
type input "Jawaharlal Nehru (Nhava Sheva)"
click at [1266, 616] on input "text" at bounding box center [1379, 615] width 297 height 31
type input "BUENA"
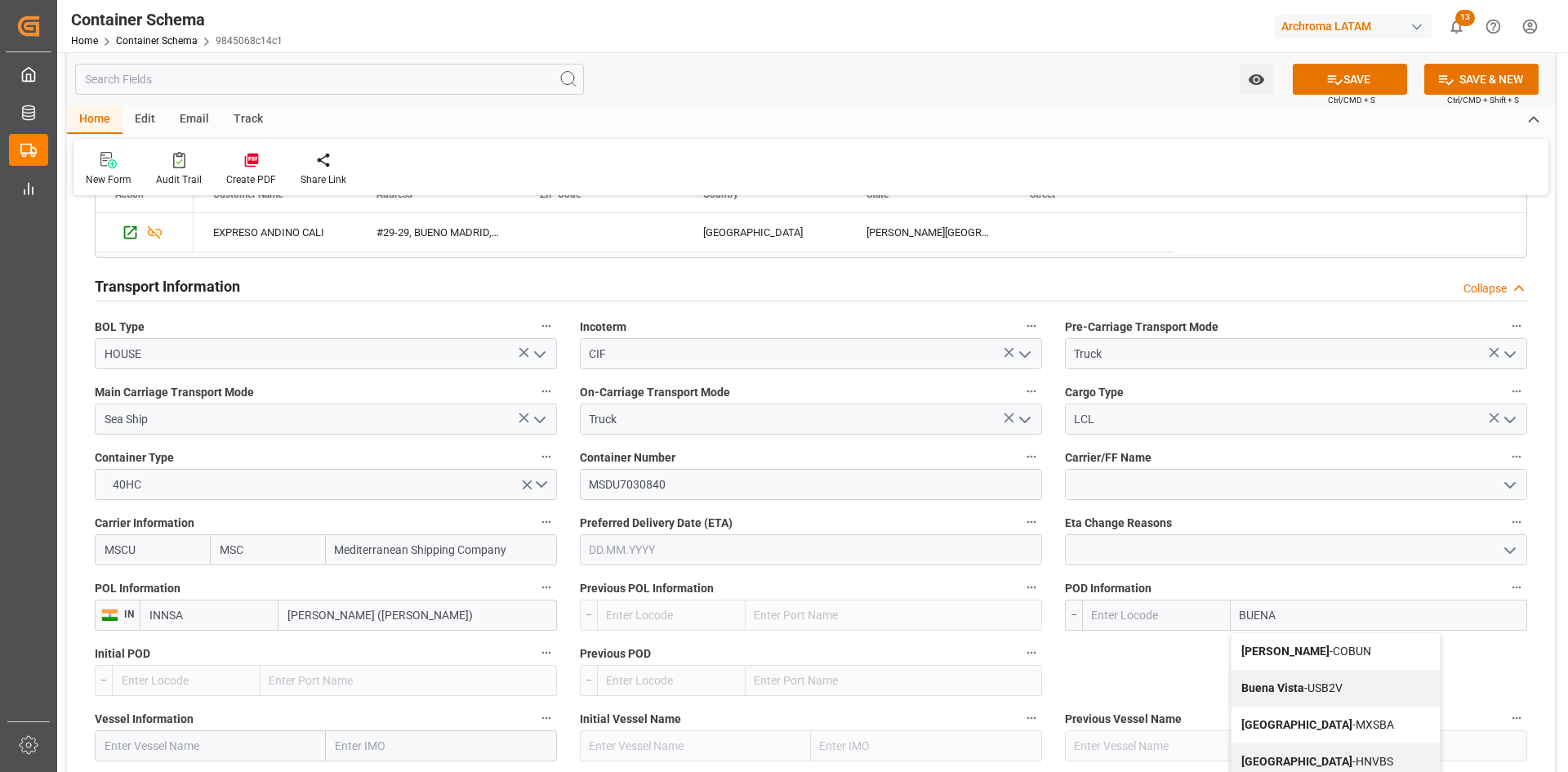
click at [1300, 656] on b "Buenaventura" at bounding box center [1285, 651] width 89 height 13
type input "COBUN"
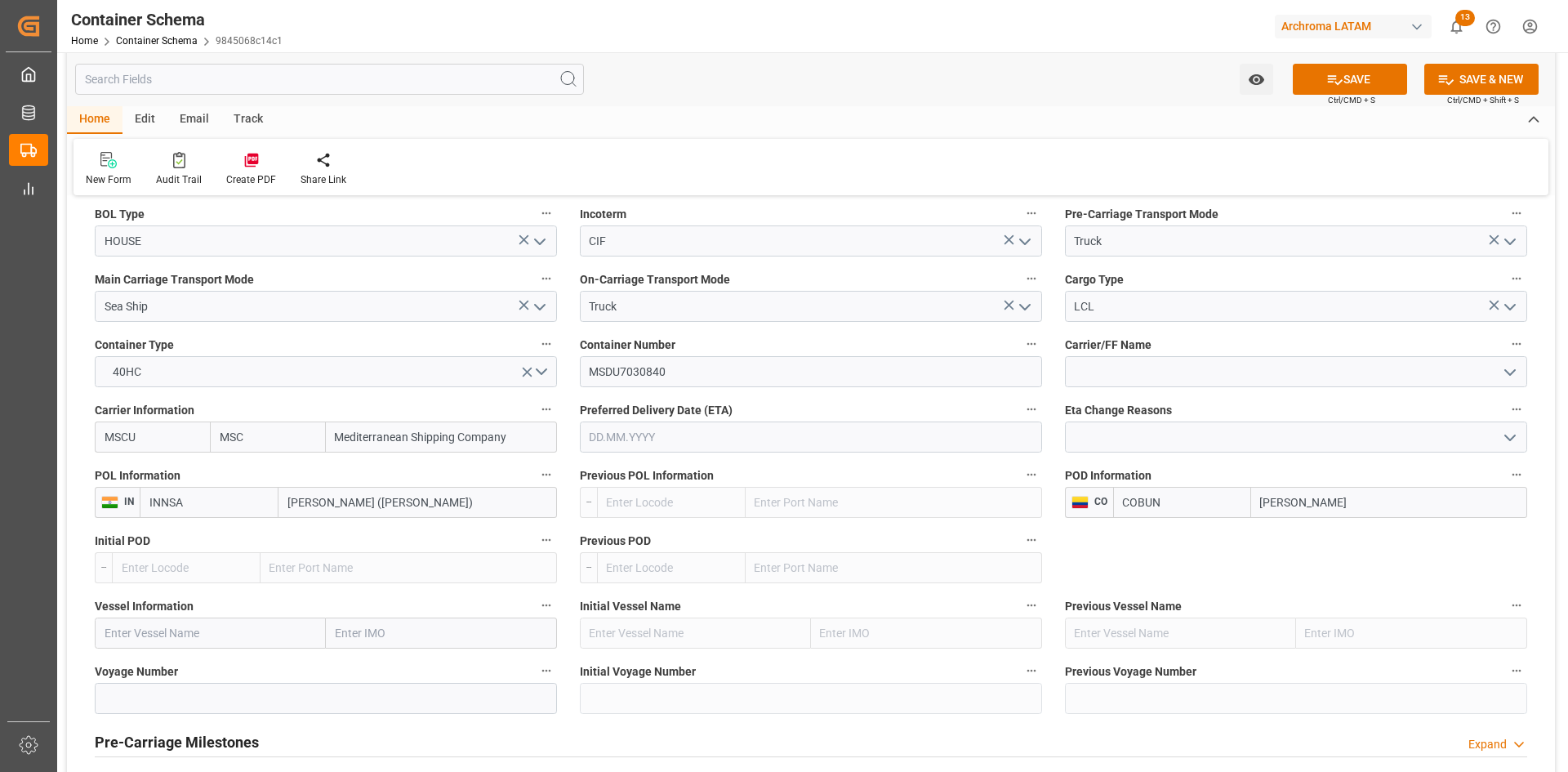
scroll to position [1634, 0]
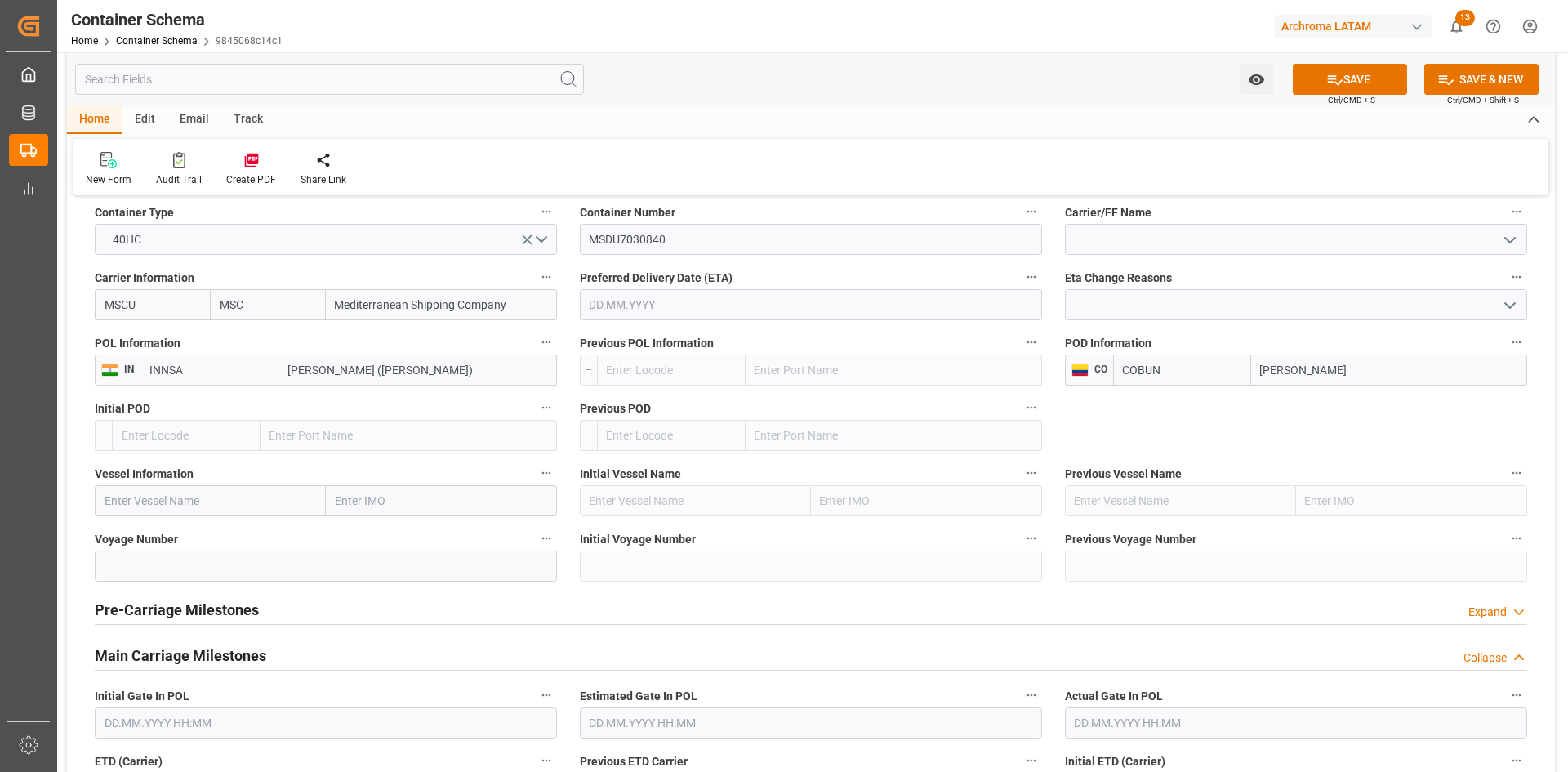
type input "Buenaventura"
click at [215, 489] on input "text" at bounding box center [210, 501] width 231 height 31
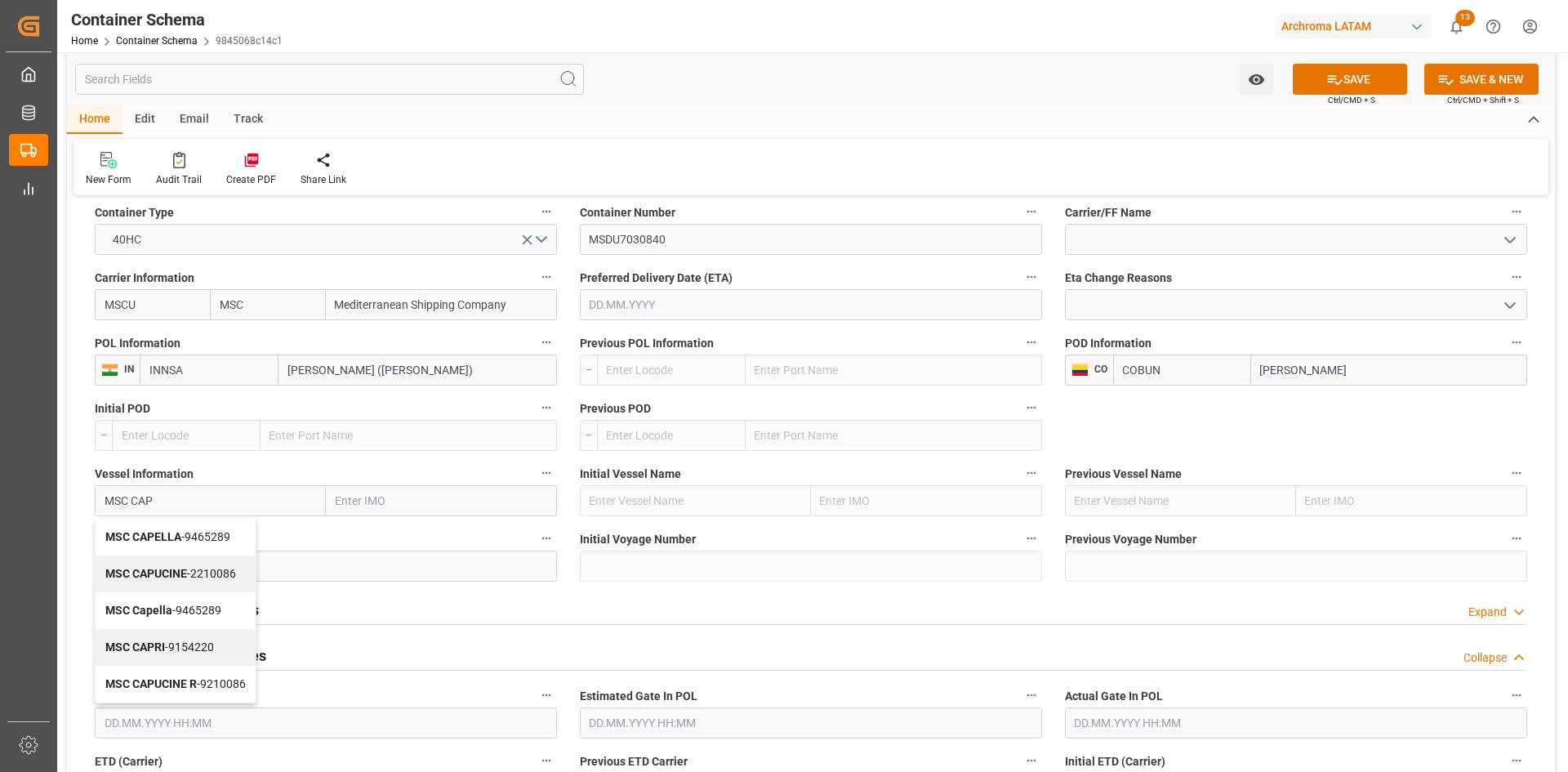
click at [175, 531] on b "MSC CAPELLA" at bounding box center [143, 536] width 76 height 13
type input "MSC CAPELLA"
type input "9465289"
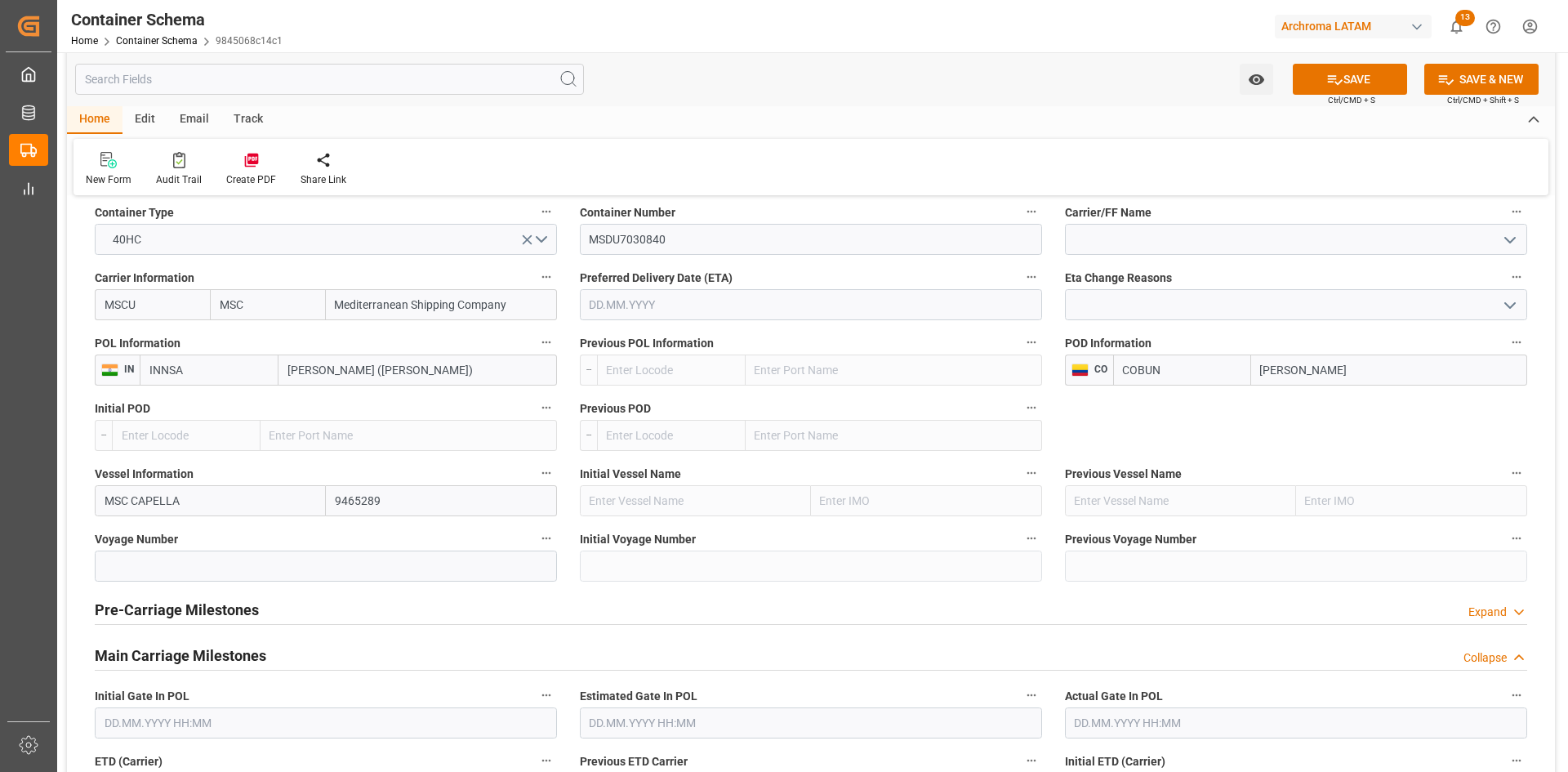
type input "MSC CAPELLA"
click at [178, 561] on input at bounding box center [326, 566] width 463 height 31
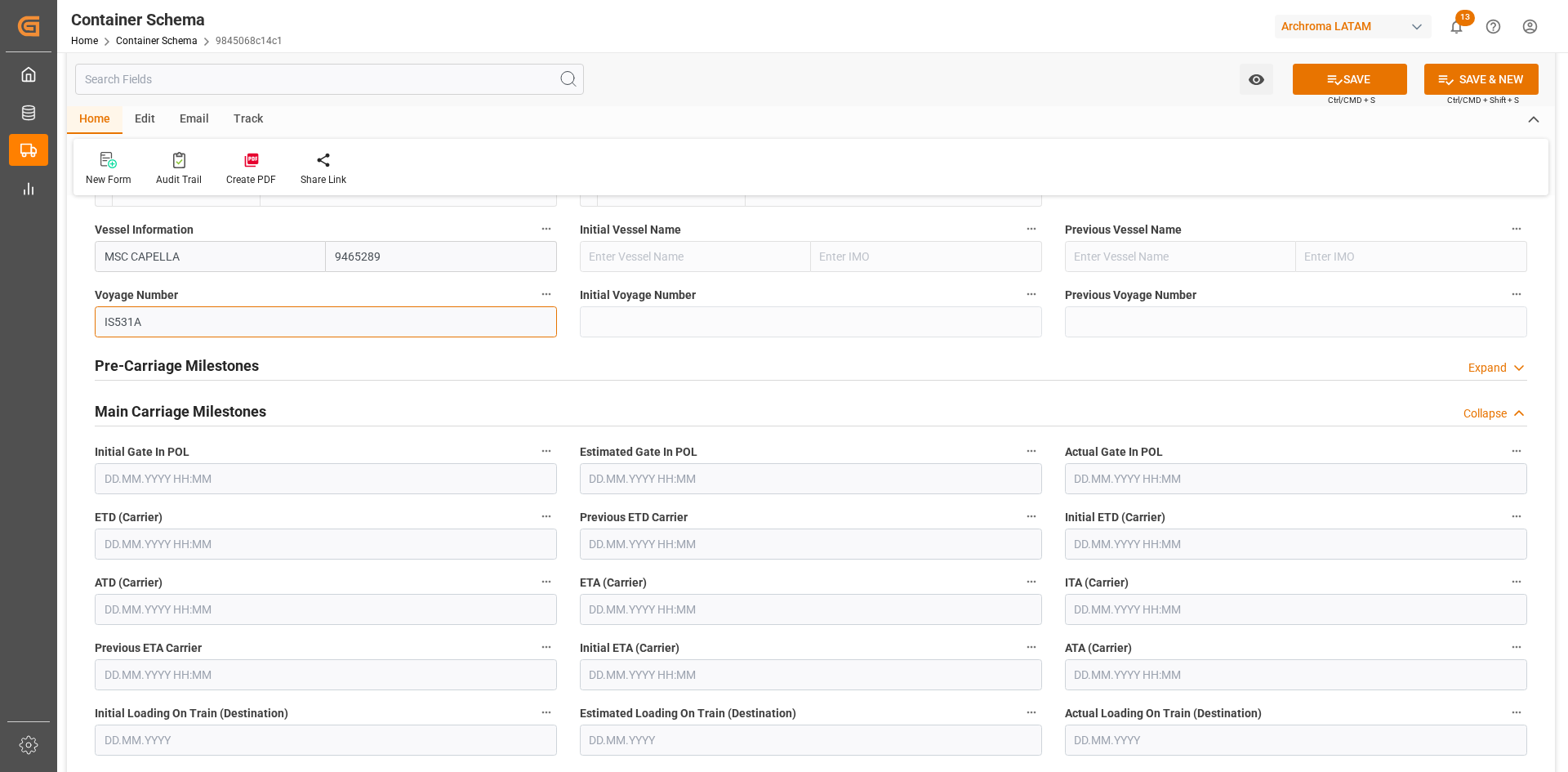
scroll to position [1879, 0]
type input "IS531A"
click at [204, 542] on input "text" at bounding box center [326, 543] width 463 height 31
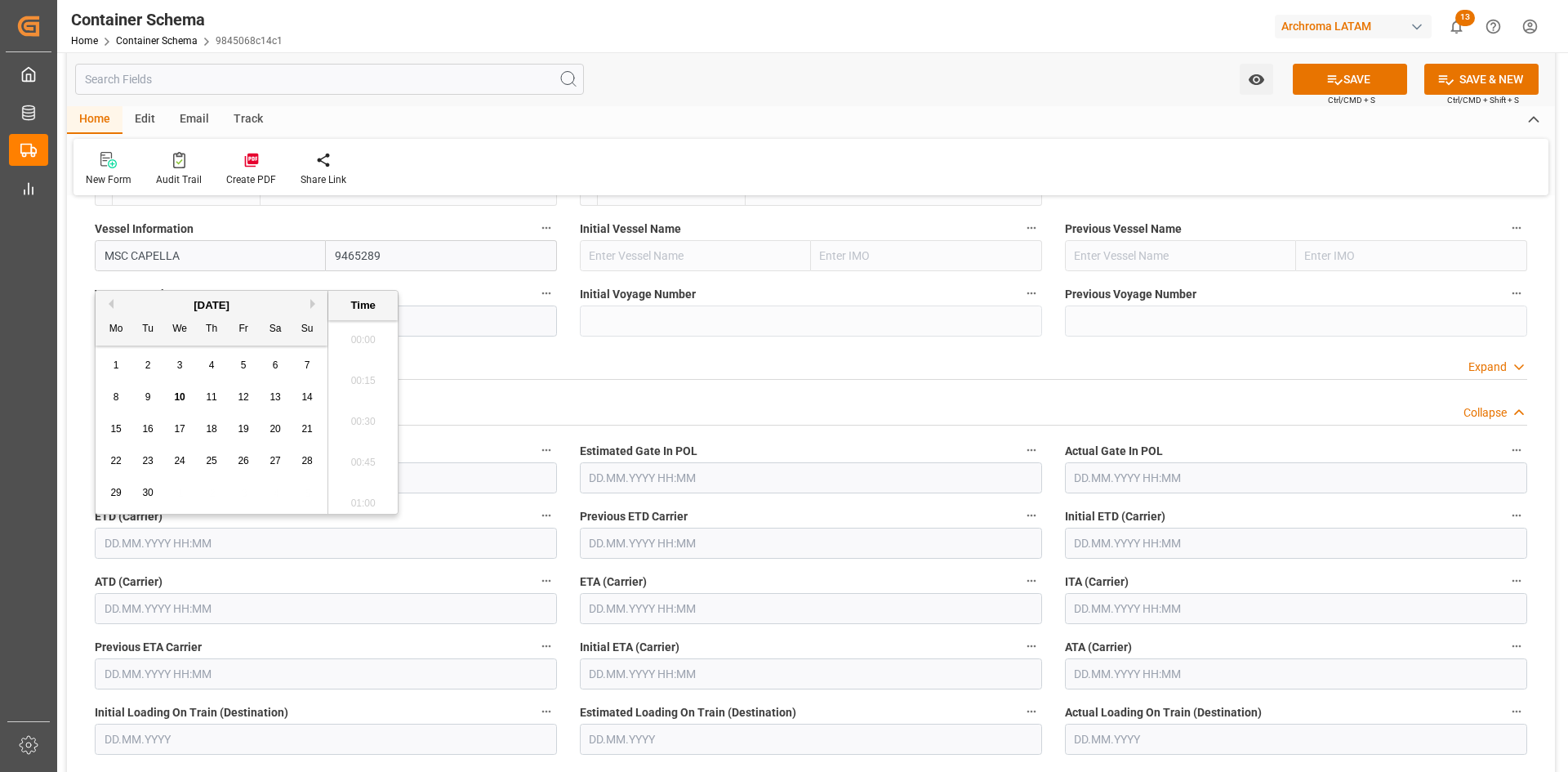
scroll to position [2293, 0]
click at [108, 300] on button "Previous Month" at bounding box center [108, 304] width 9 height 9
click at [210, 428] on span "14" at bounding box center [210, 429] width 10 height 11
type input "14.08.2025 00:00"
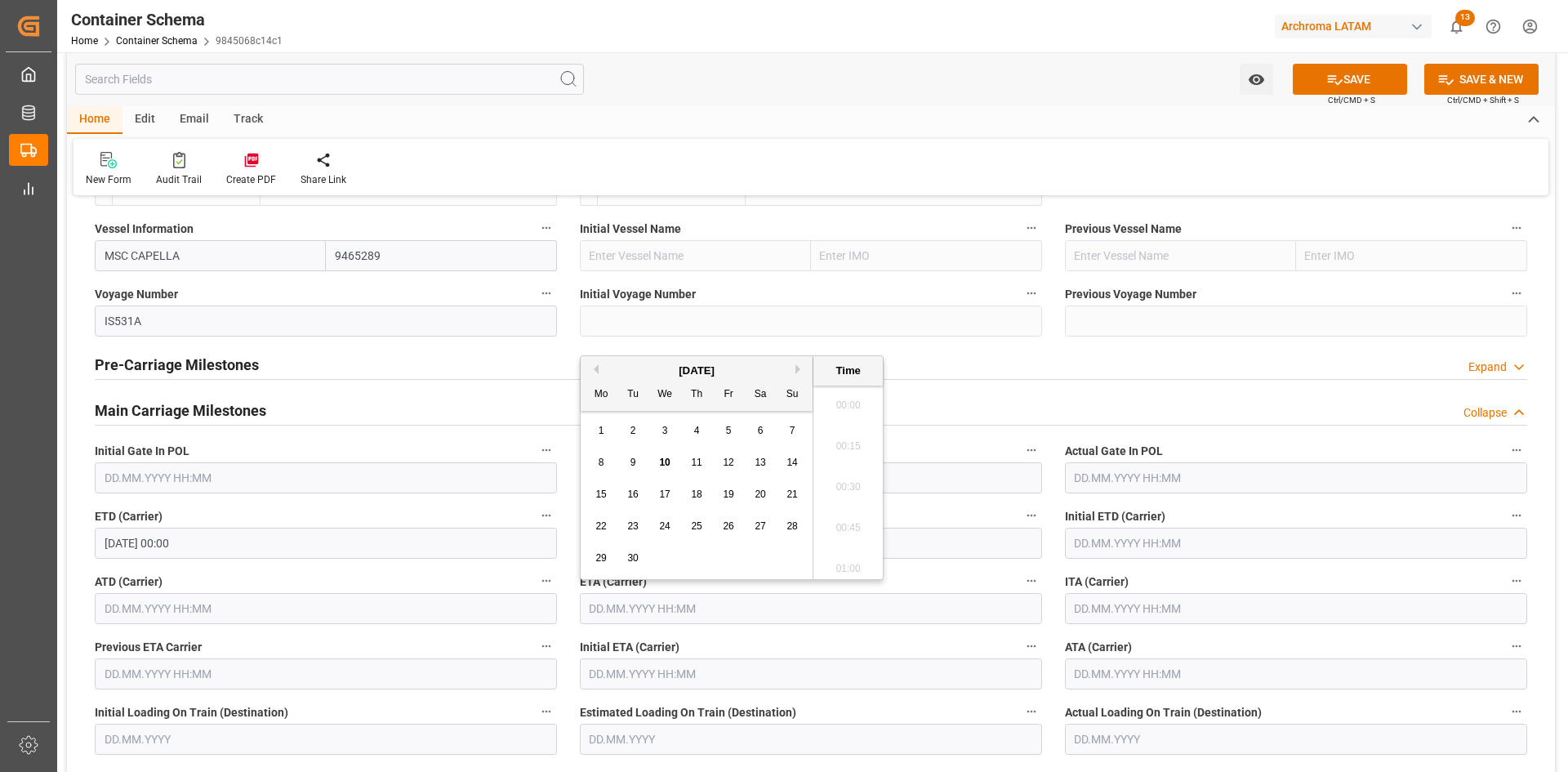
click at [674, 607] on input "text" at bounding box center [810, 608] width 463 height 31
click at [797, 370] on button "Next Month" at bounding box center [800, 370] width 9 height 9
click at [634, 457] on span "7" at bounding box center [633, 462] width 6 height 11
type input "07.10.2025 00:00"
click at [1380, 76] on button "SAVE" at bounding box center [1349, 79] width 114 height 31
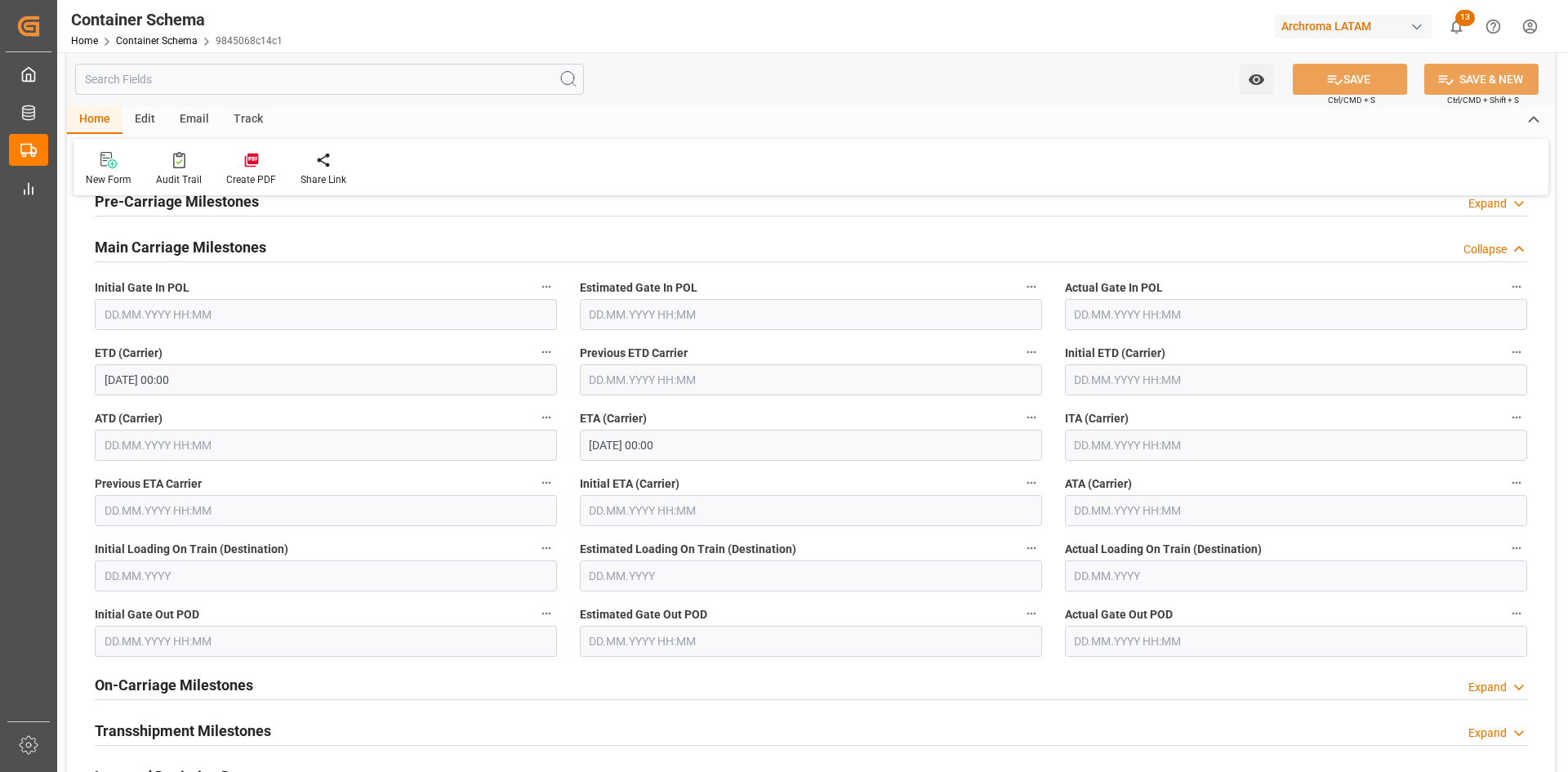
scroll to position [2206, 0]
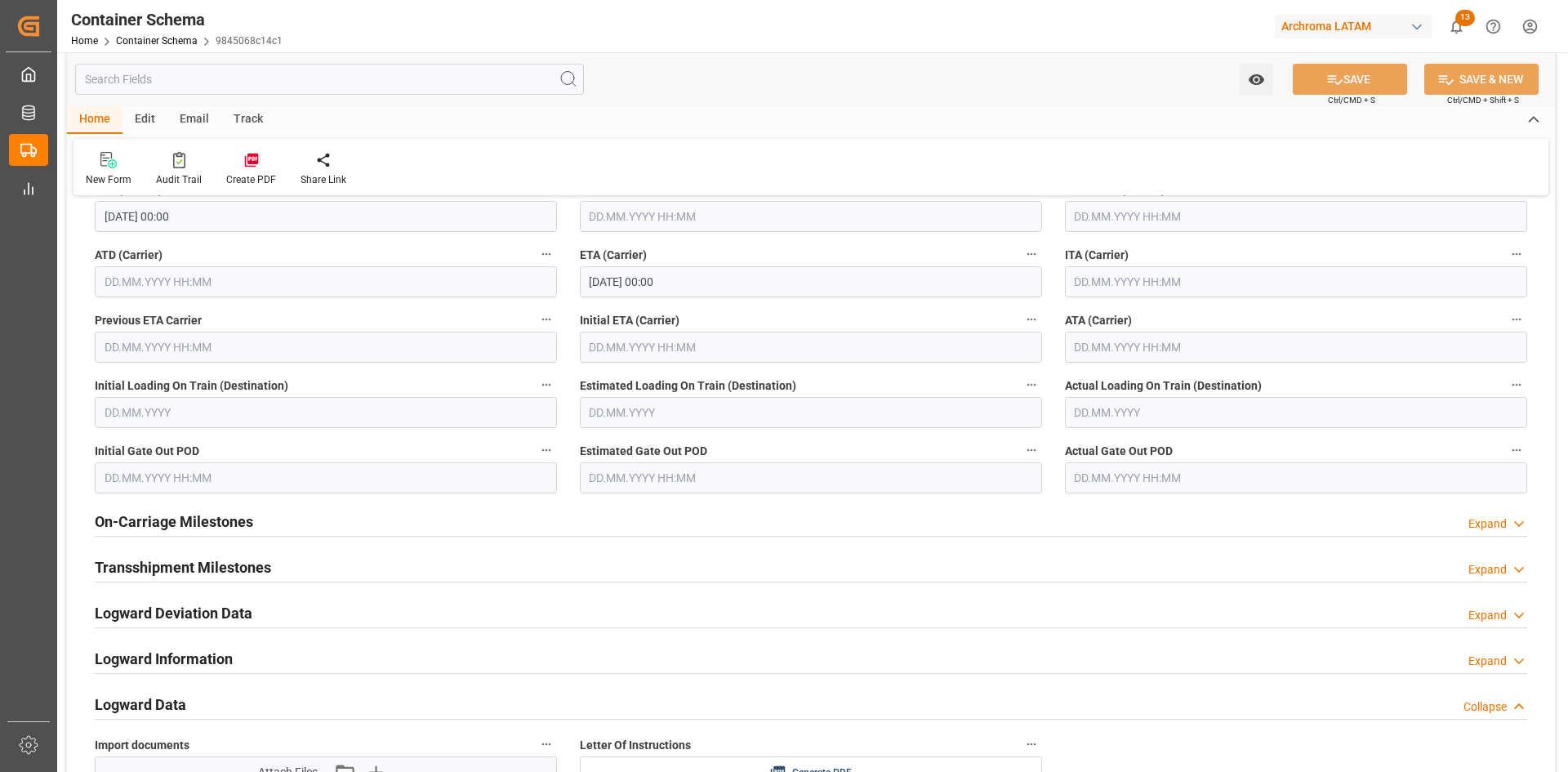
click at [216, 556] on h2 "Transshipment Milestones" at bounding box center [183, 567] width 176 height 22
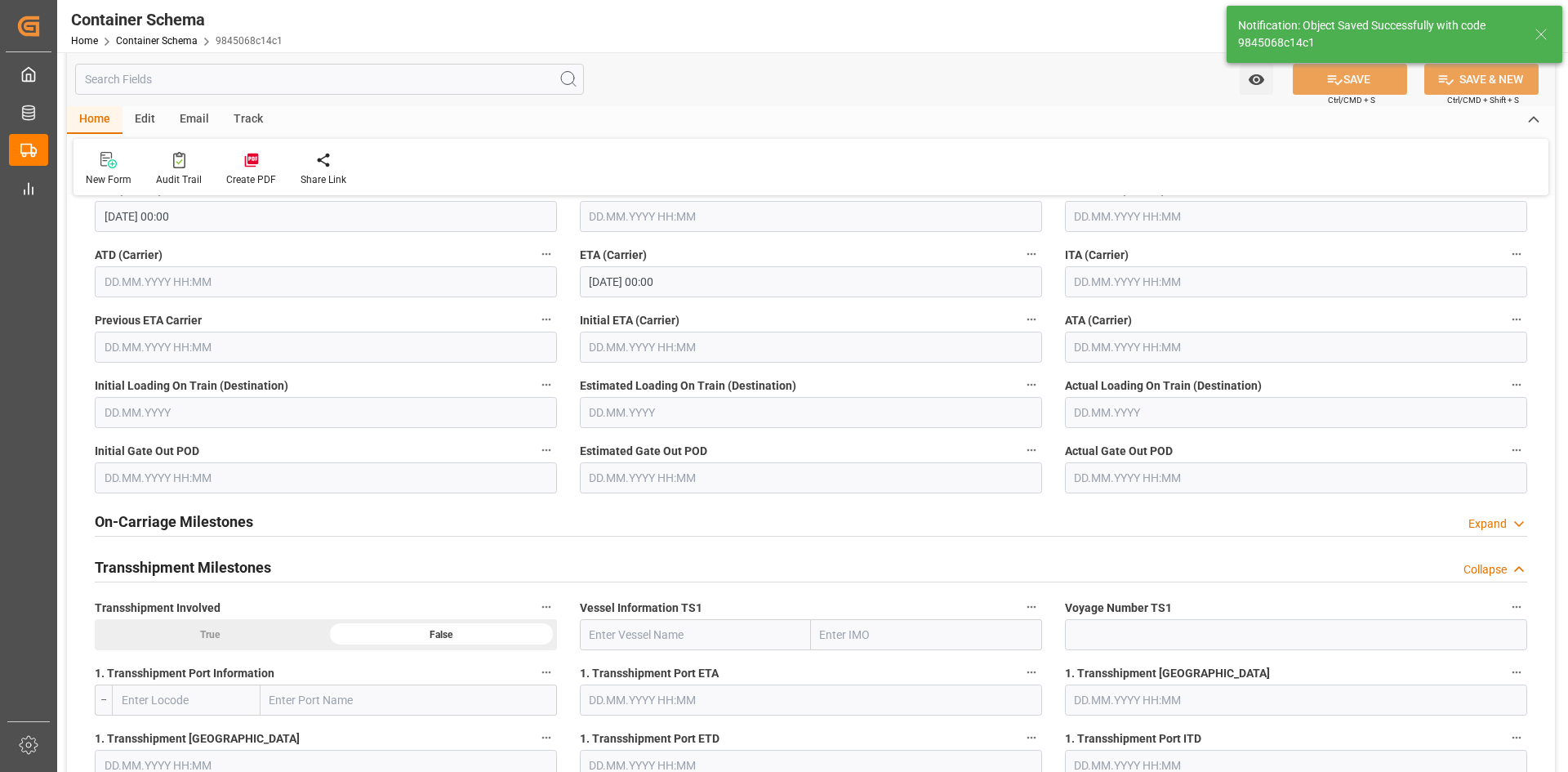
type input "Document Sent"
type input "3"
type input "COBUN"
type input "Buenaventura"
type input "MSC CAPELLA"
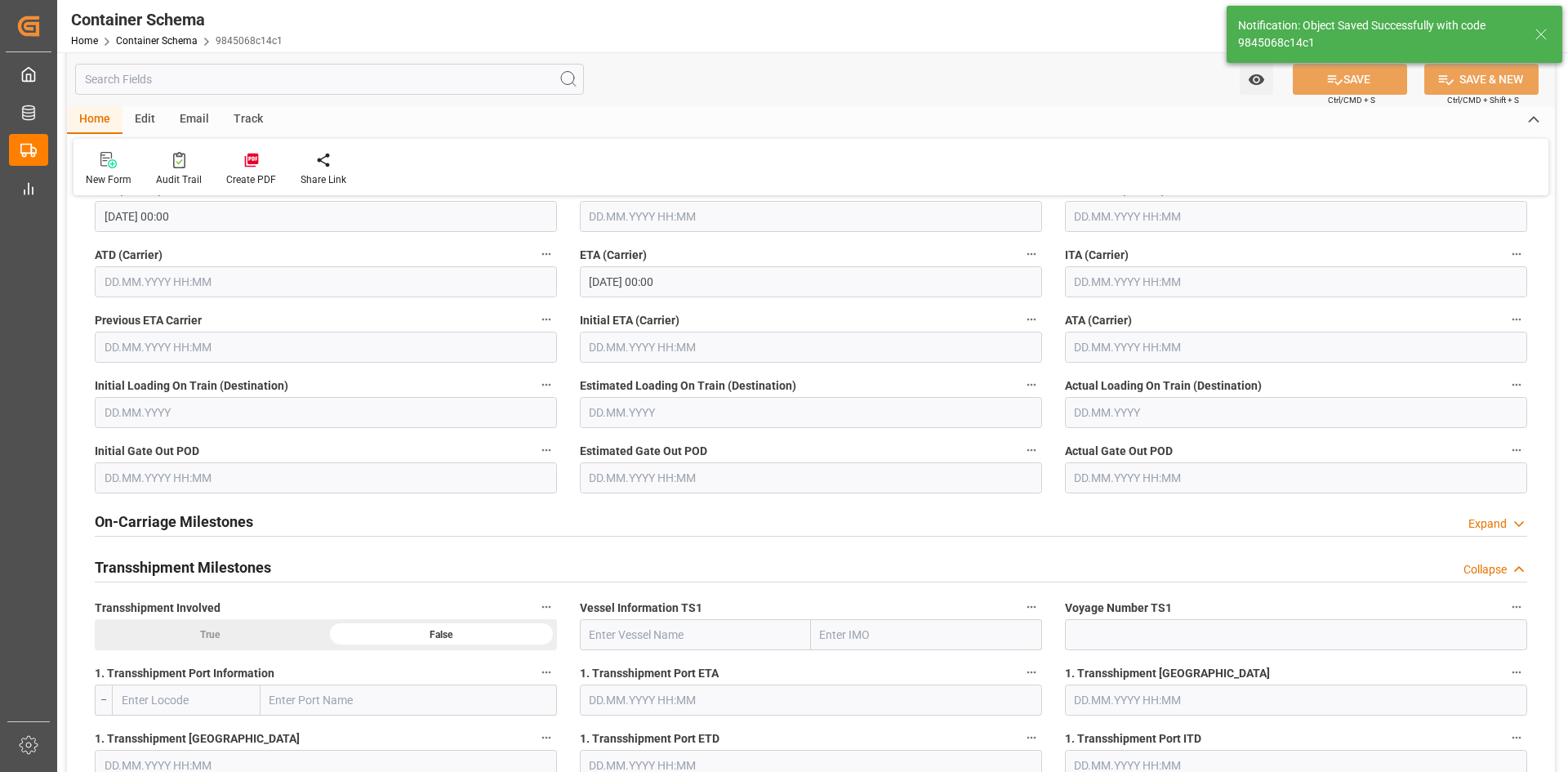
type input "9465289"
type input "IS531A"
type input "MSC CAPELLA"
type input "07.10.2025 00:00"
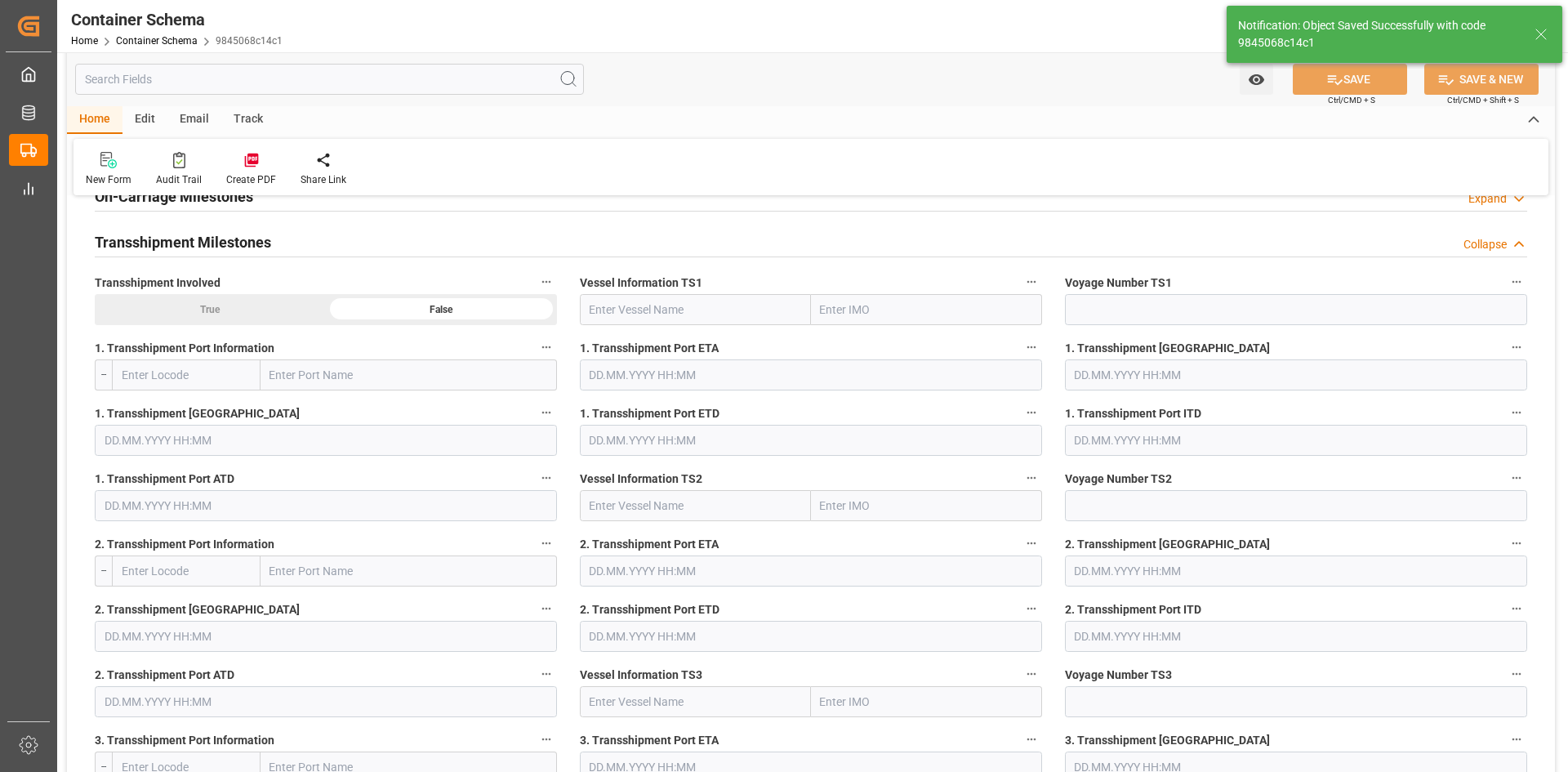
scroll to position [2451, 0]
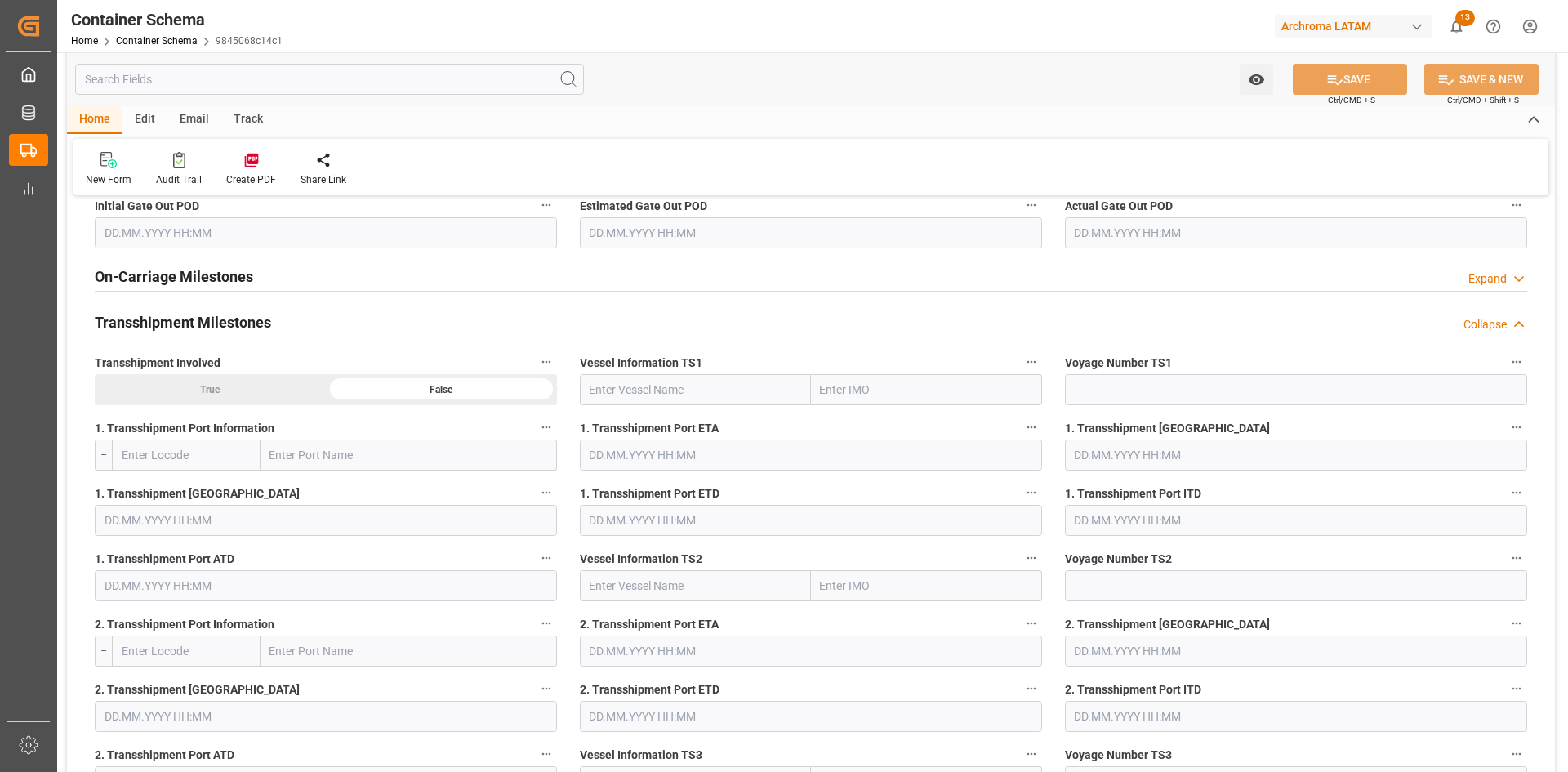
click at [248, 386] on div "True" at bounding box center [210, 389] width 231 height 31
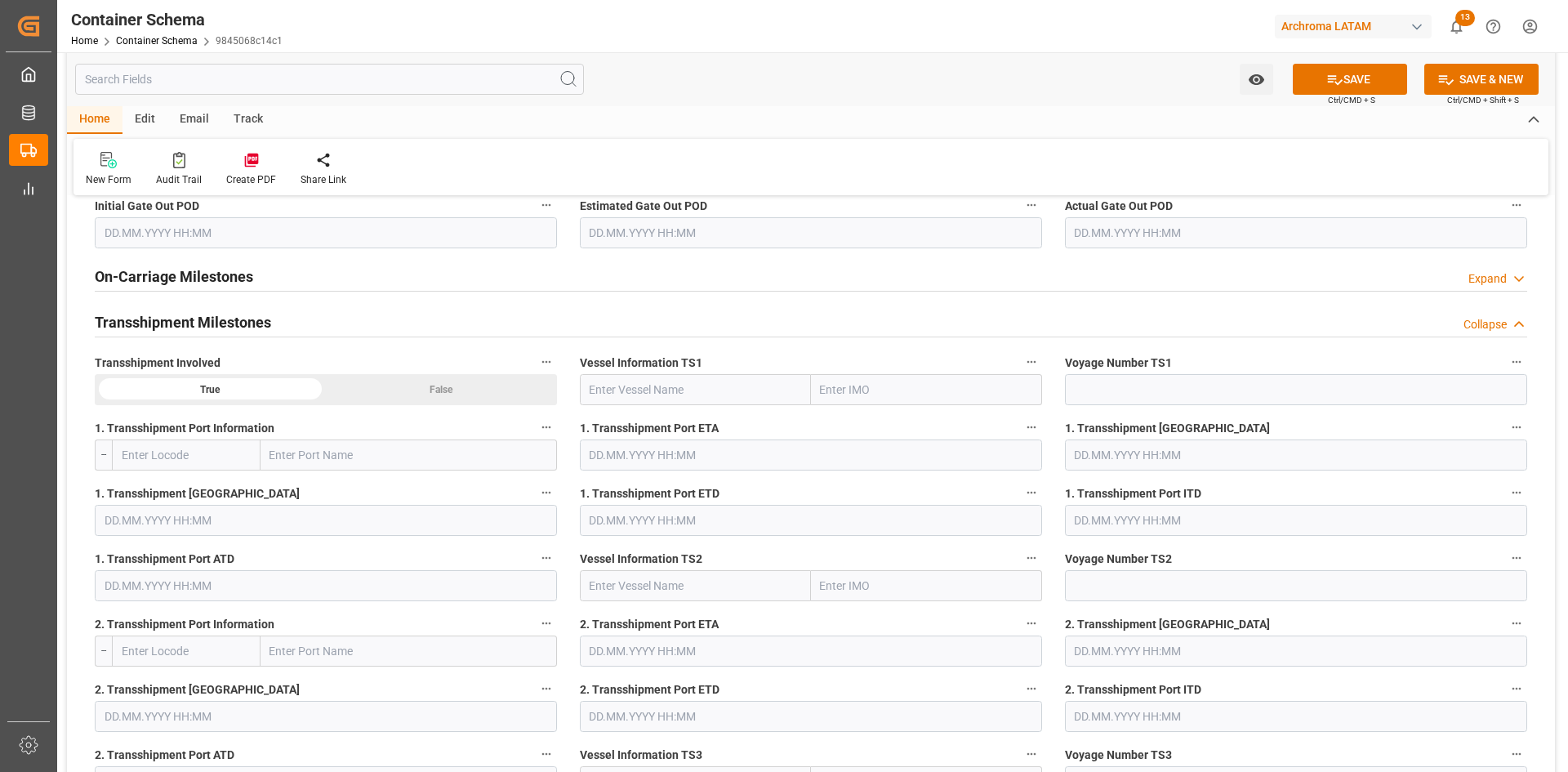
click at [340, 456] on input "text" at bounding box center [408, 454] width 297 height 31
paste input "Sines, PT"
click at [303, 450] on input "Sines, PT" at bounding box center [408, 454] width 297 height 31
drag, startPoint x: 335, startPoint y: 462, endPoint x: 298, endPoint y: 461, distance: 37.0
click at [298, 461] on input "Sines PT" at bounding box center [408, 454] width 297 height 31
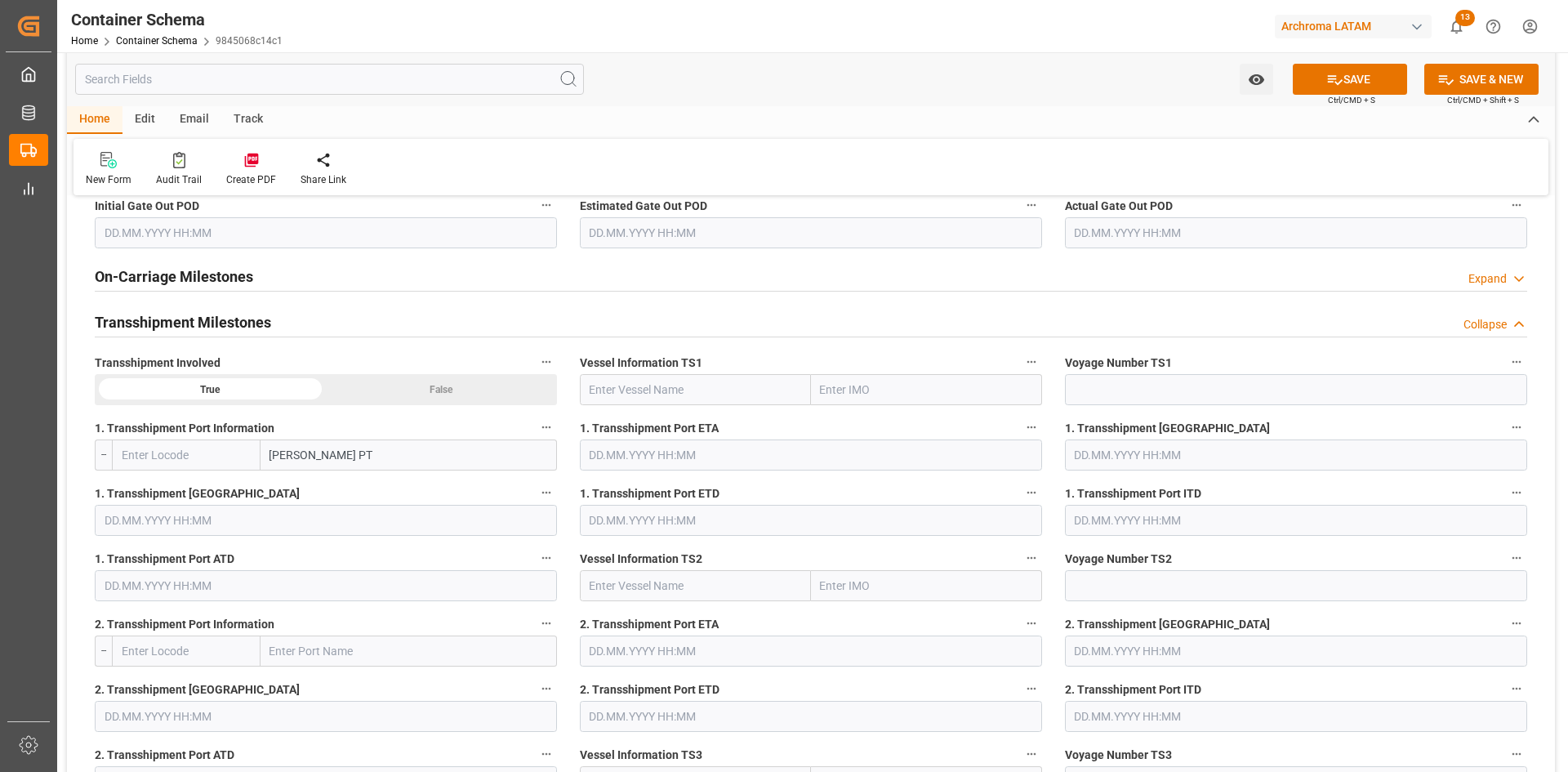
type input "Sines"
click at [318, 497] on span "Sines - PTSIE" at bounding box center [302, 491] width 63 height 13
type input "PTSIE"
type input "Sines"
click at [753, 380] on input "text" at bounding box center [694, 389] width 231 height 31
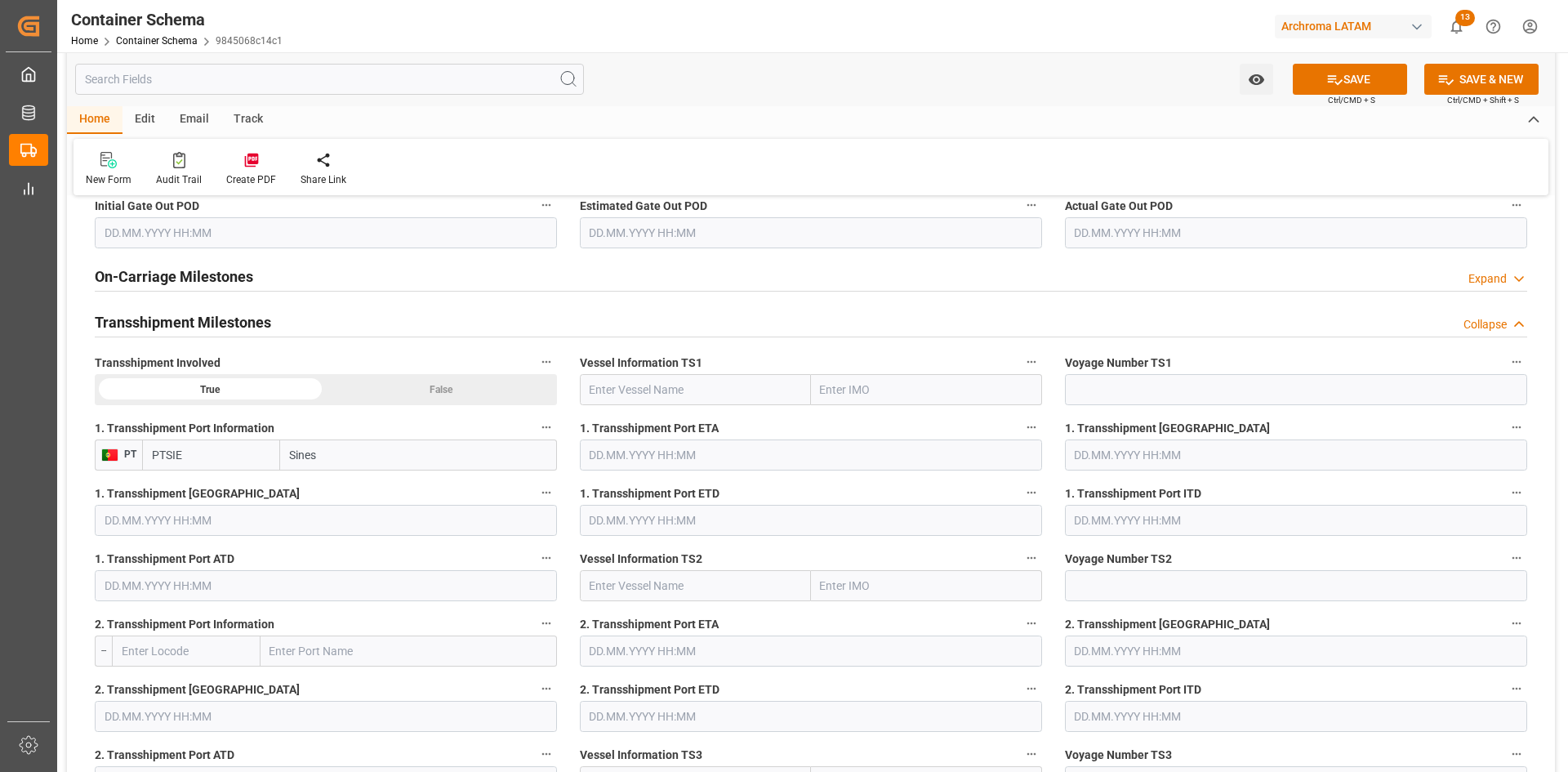
click at [697, 385] on input "text" at bounding box center [694, 389] width 231 height 31
paste input "MSC CAPELLA"
click at [707, 466] on span "MSC CAPELLA - 9465289" at bounding box center [653, 463] width 125 height 13
type input "MSC CAPELLA"
type input "9465289"
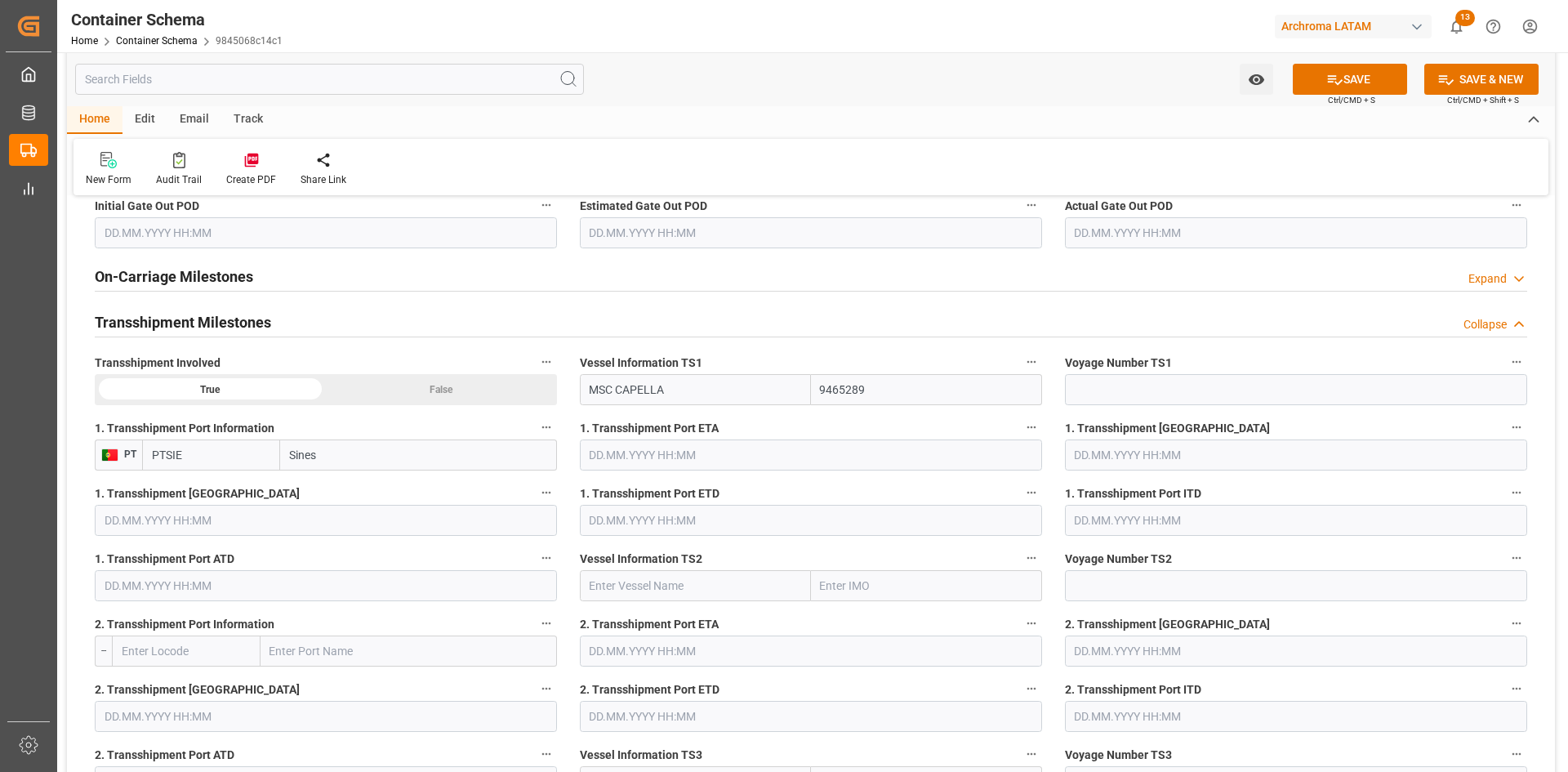
type input "MSC CAPELLA"
click at [1146, 385] on input at bounding box center [1296, 389] width 463 height 31
paste input "IS530A"
type input "IS530A"
click at [716, 449] on input "text" at bounding box center [810, 454] width 463 height 31
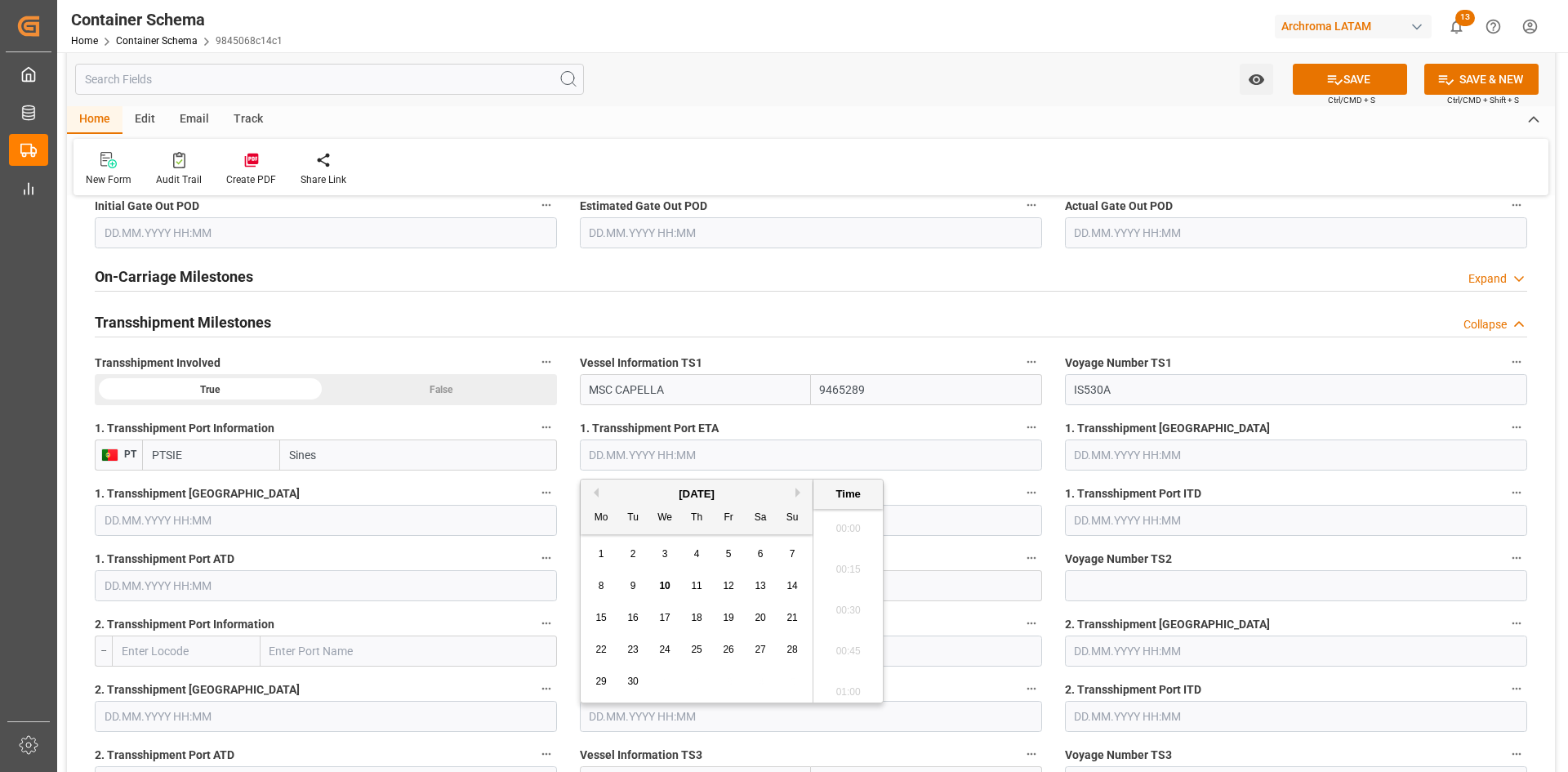
scroll to position [2293, 0]
click at [666, 627] on div "17" at bounding box center [665, 618] width 21 height 20
type input "17.09.2025 00:00"
click at [401, 521] on input "text" at bounding box center [326, 520] width 463 height 31
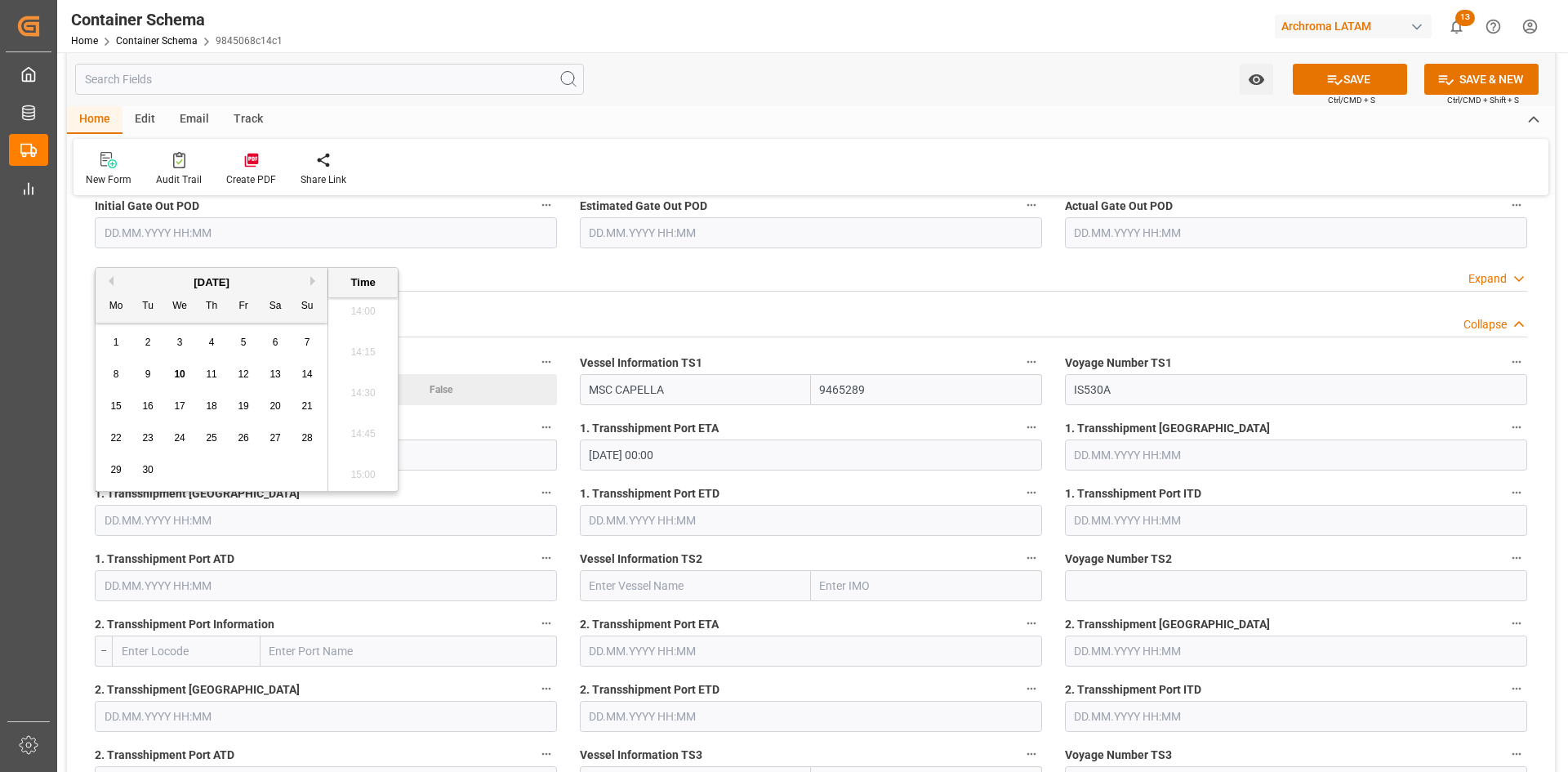
click at [733, 518] on input "text" at bounding box center [810, 520] width 463 height 31
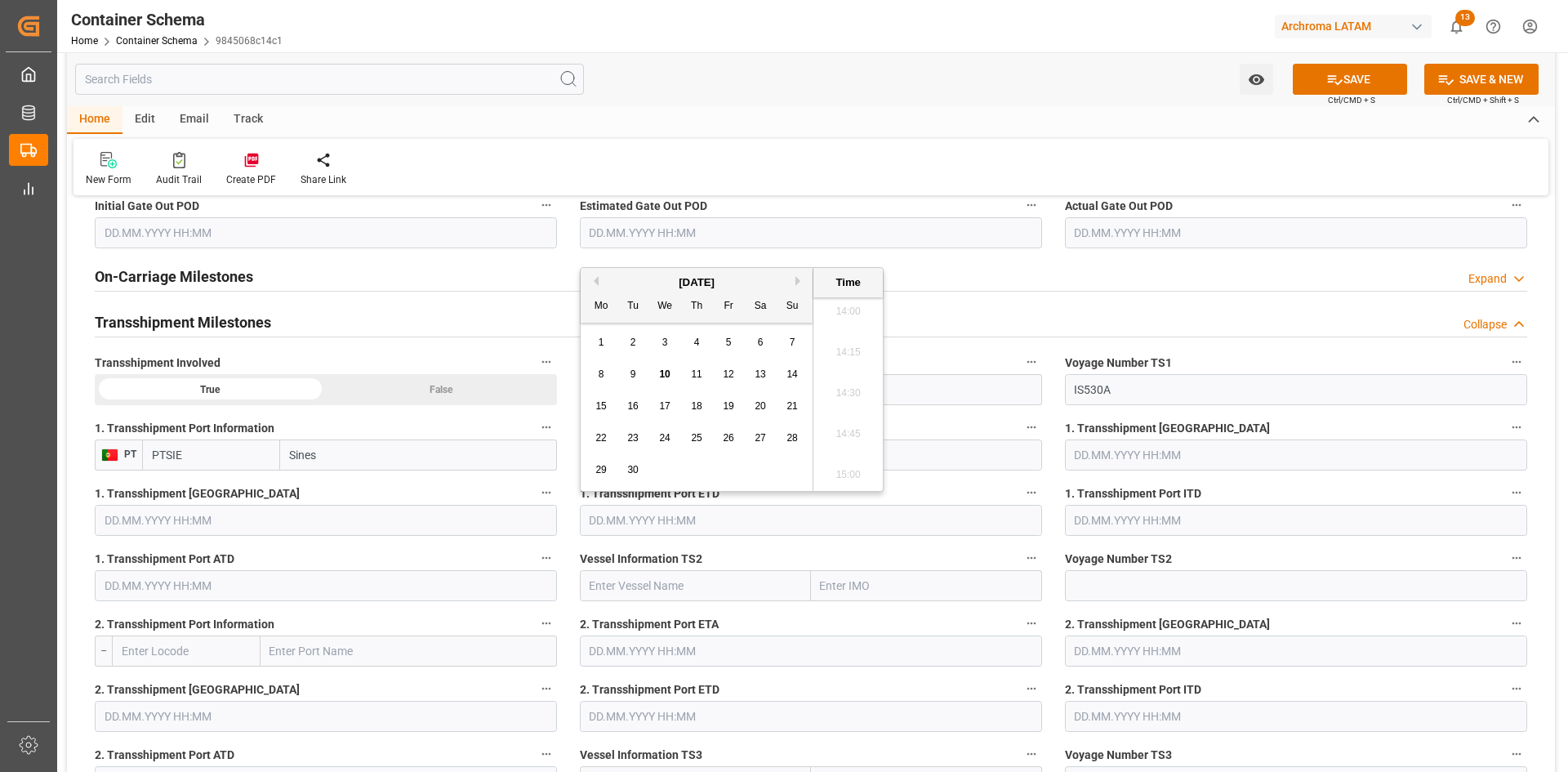
click at [788, 403] on span "21" at bounding box center [792, 406] width 10 height 11
type input "21.09.2025 00:00"
click at [818, 530] on input "21.09.2025 00:00" at bounding box center [810, 520] width 463 height 31
click at [1364, 72] on button "SAVE" at bounding box center [1349, 79] width 114 height 31
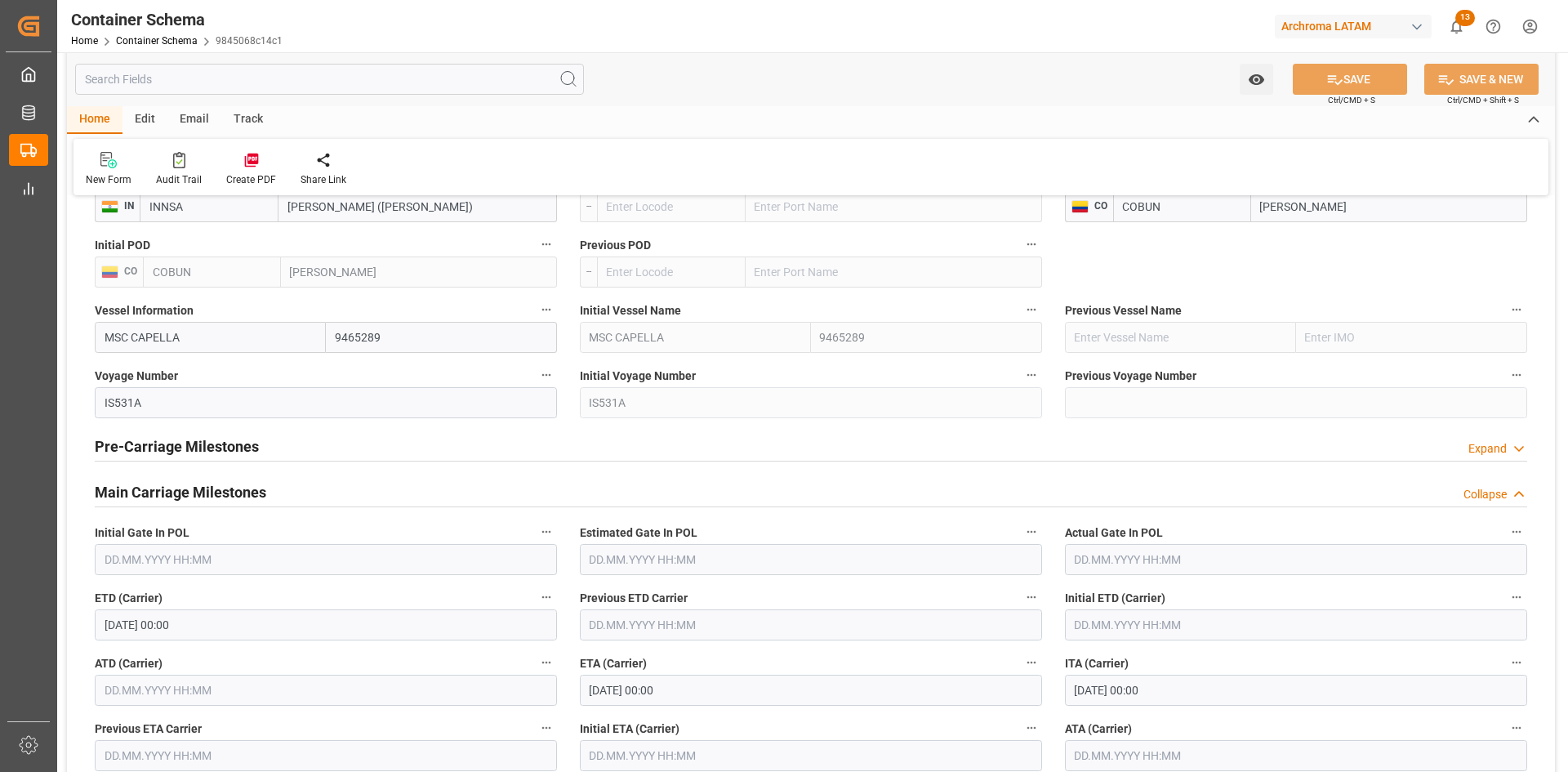
scroll to position [2124, 0]
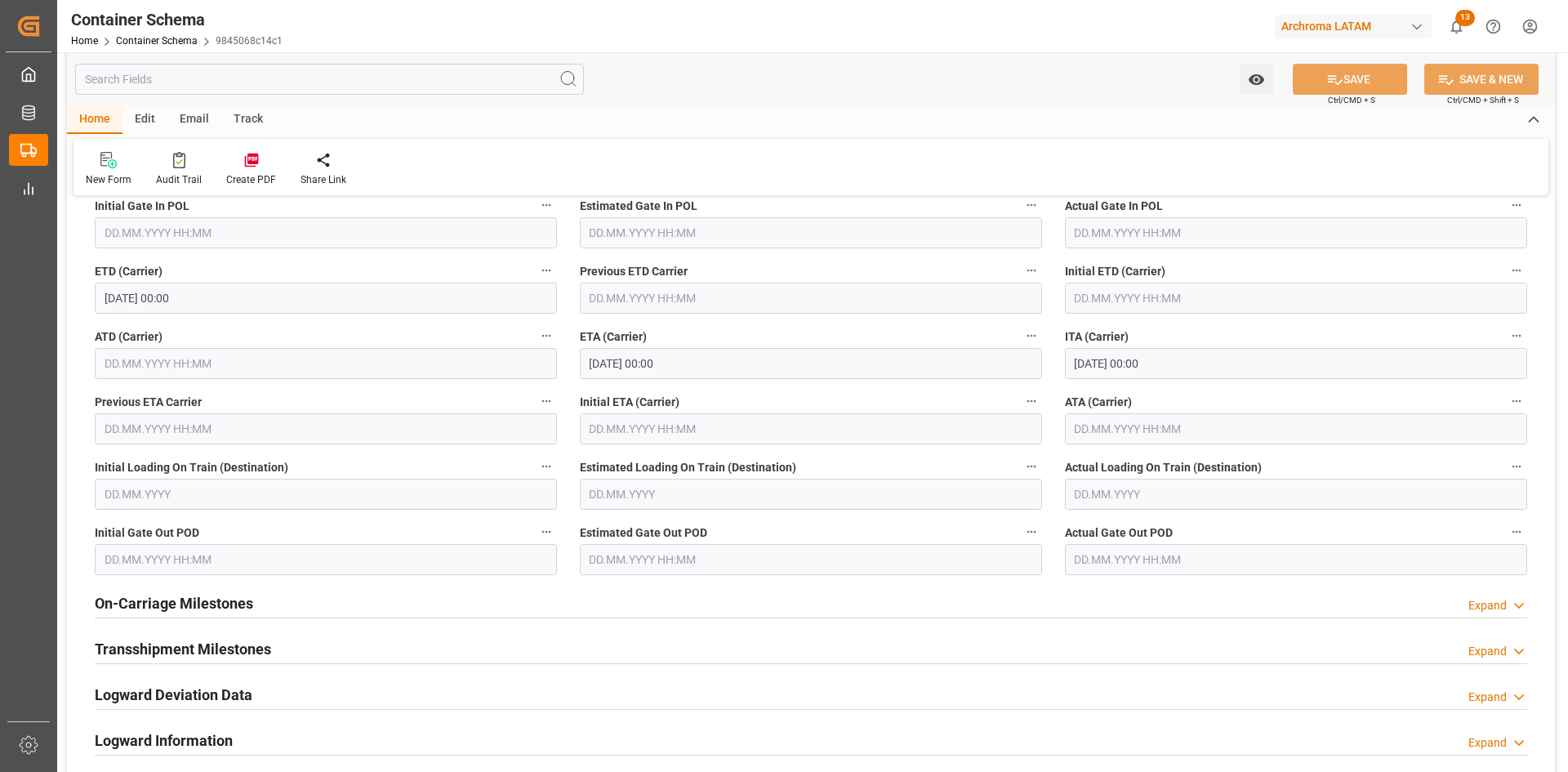
click at [199, 122] on div "Email" at bounding box center [194, 120] width 54 height 27
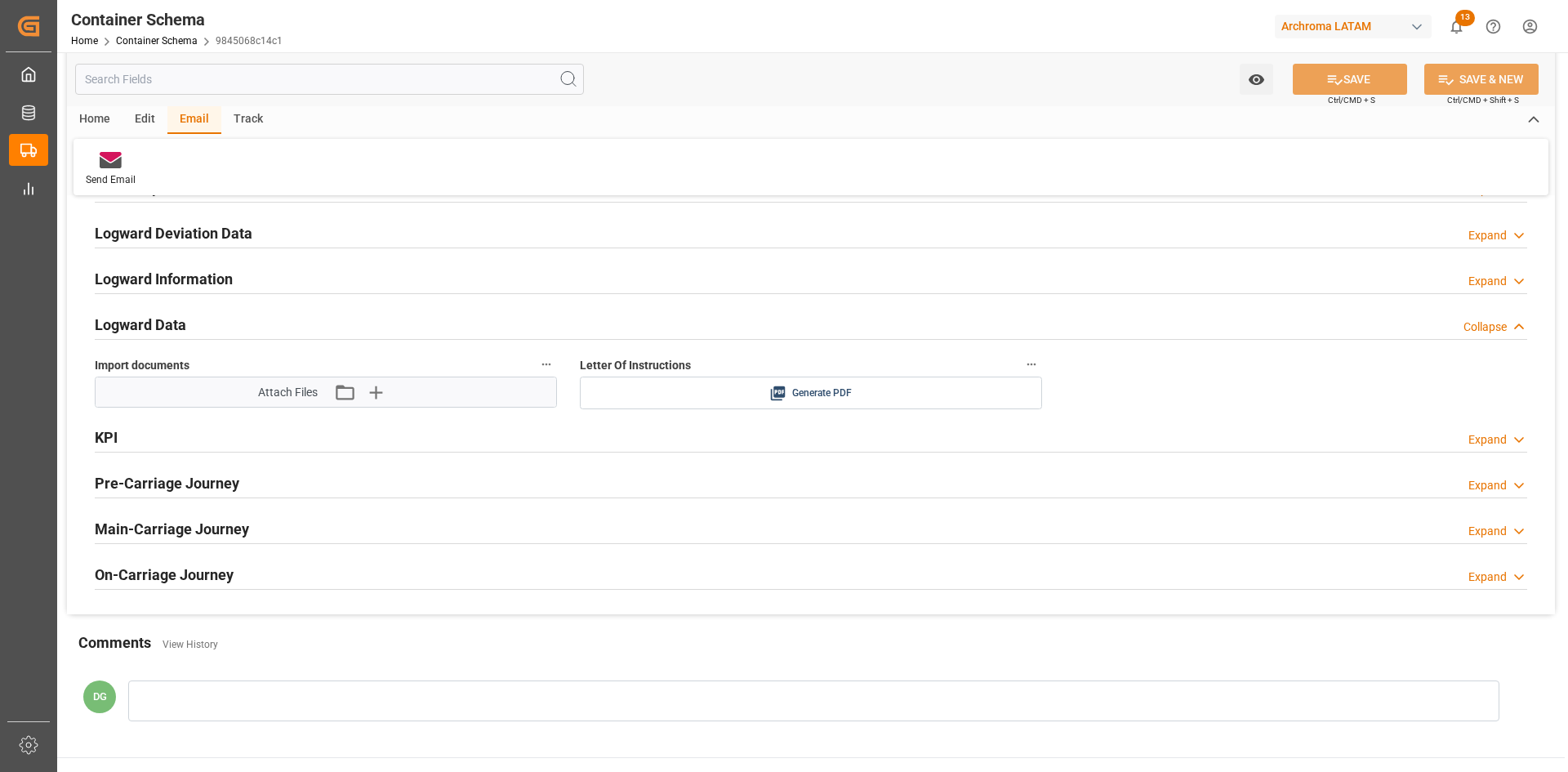
scroll to position [2614, 0]
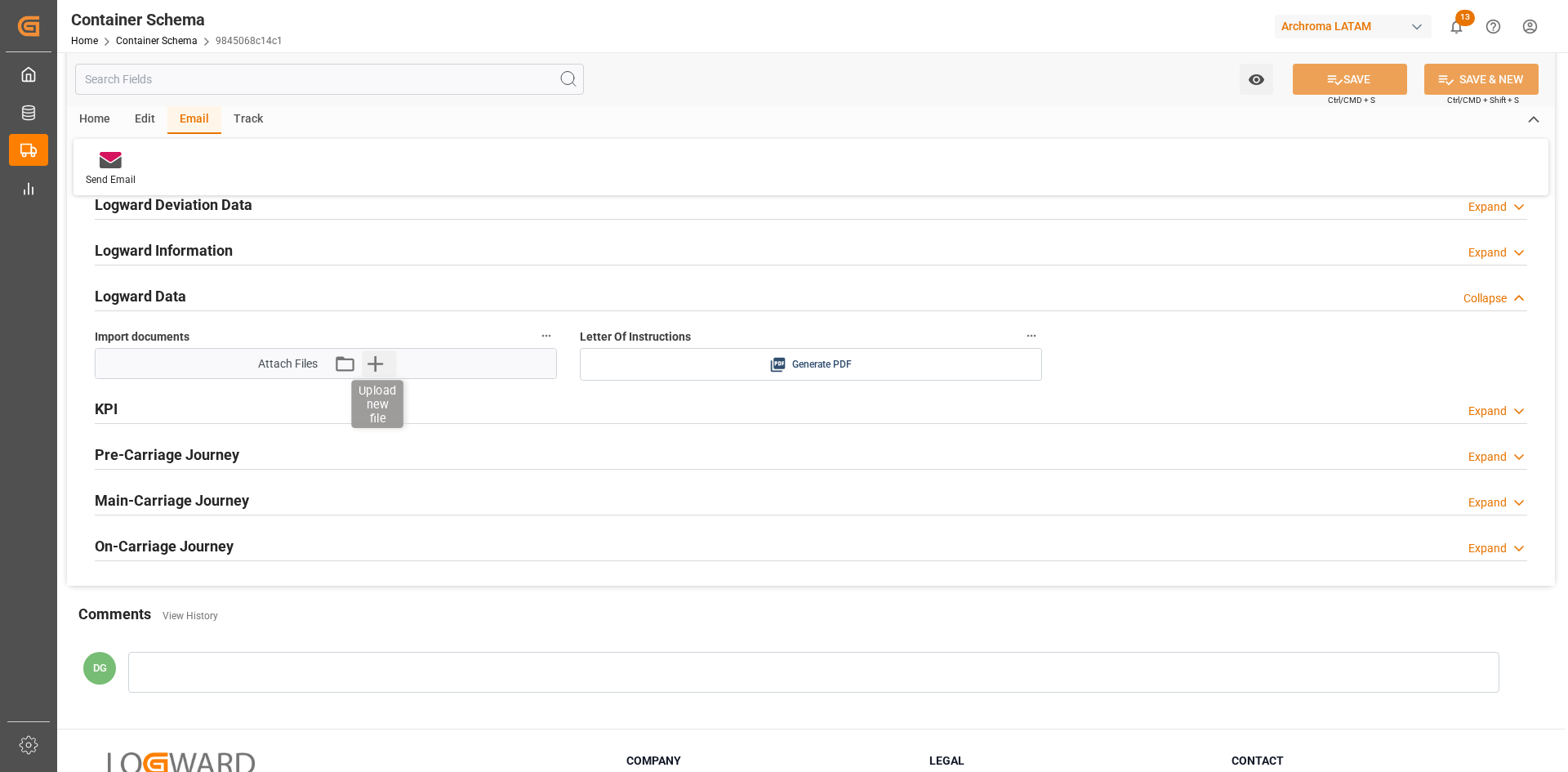
click at [368, 365] on icon "button" at bounding box center [375, 364] width 26 height 26
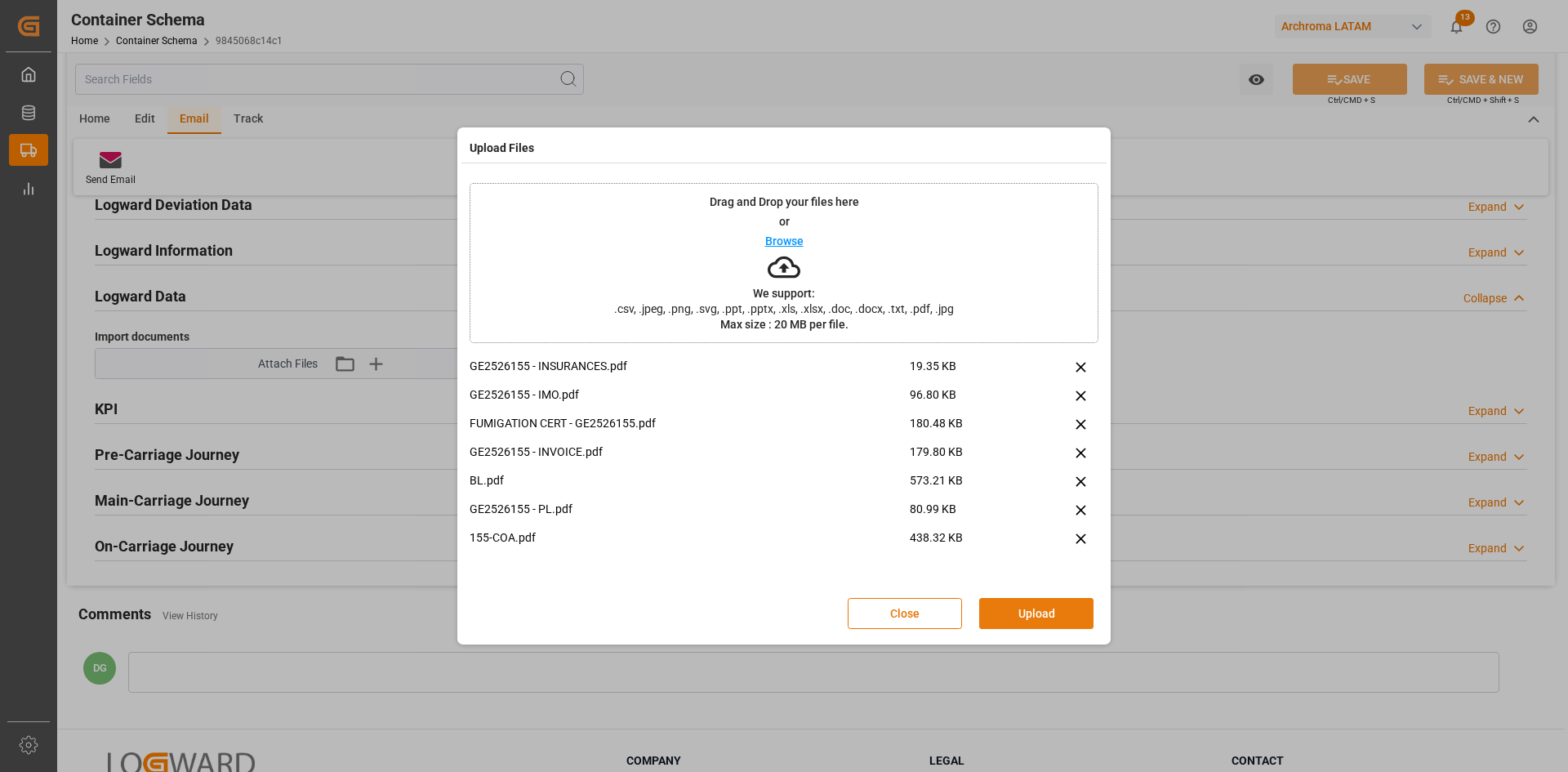
click at [1014, 612] on button "Upload" at bounding box center [1036, 613] width 114 height 31
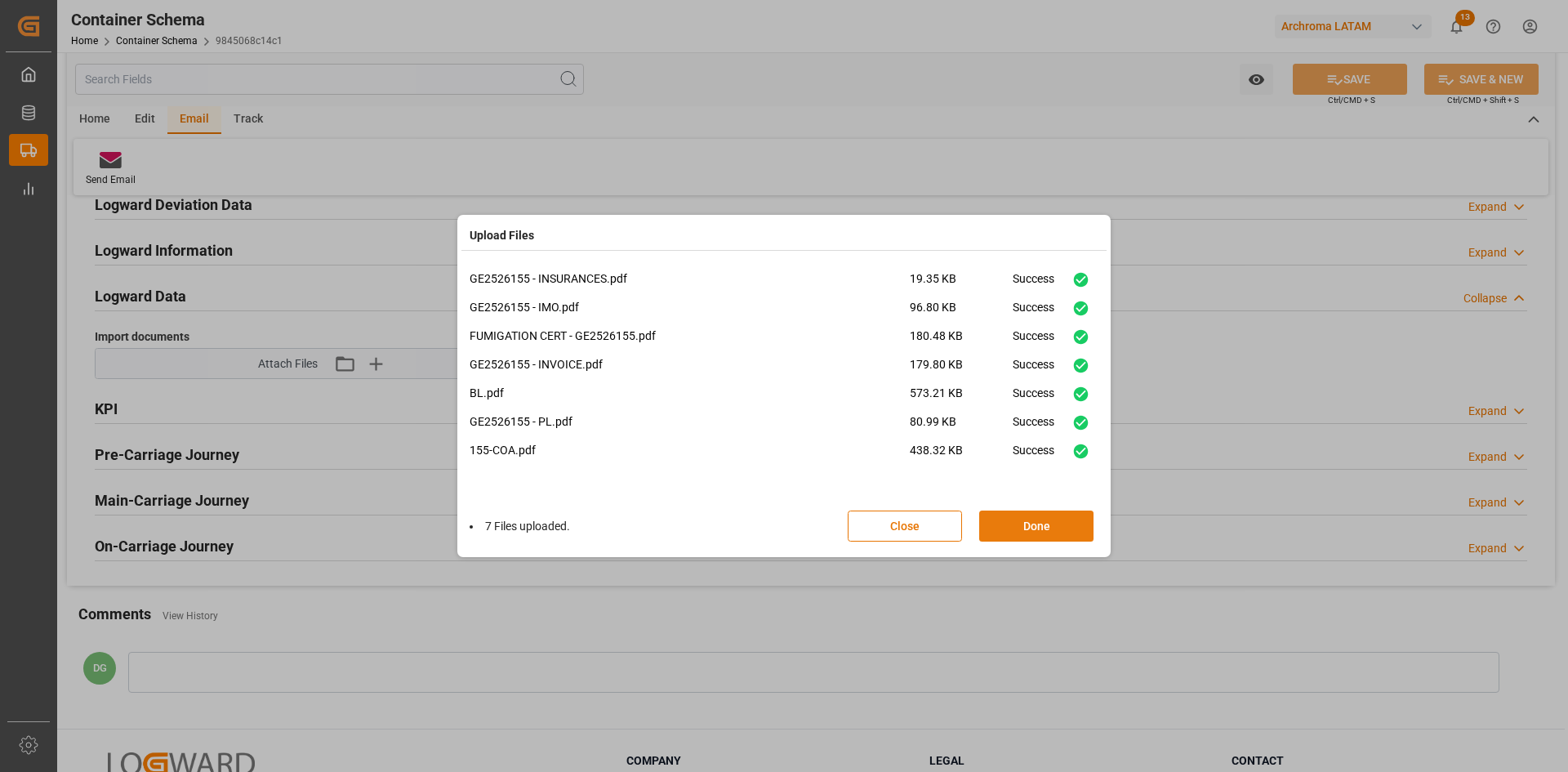
click at [1065, 528] on button "Done" at bounding box center [1036, 526] width 114 height 31
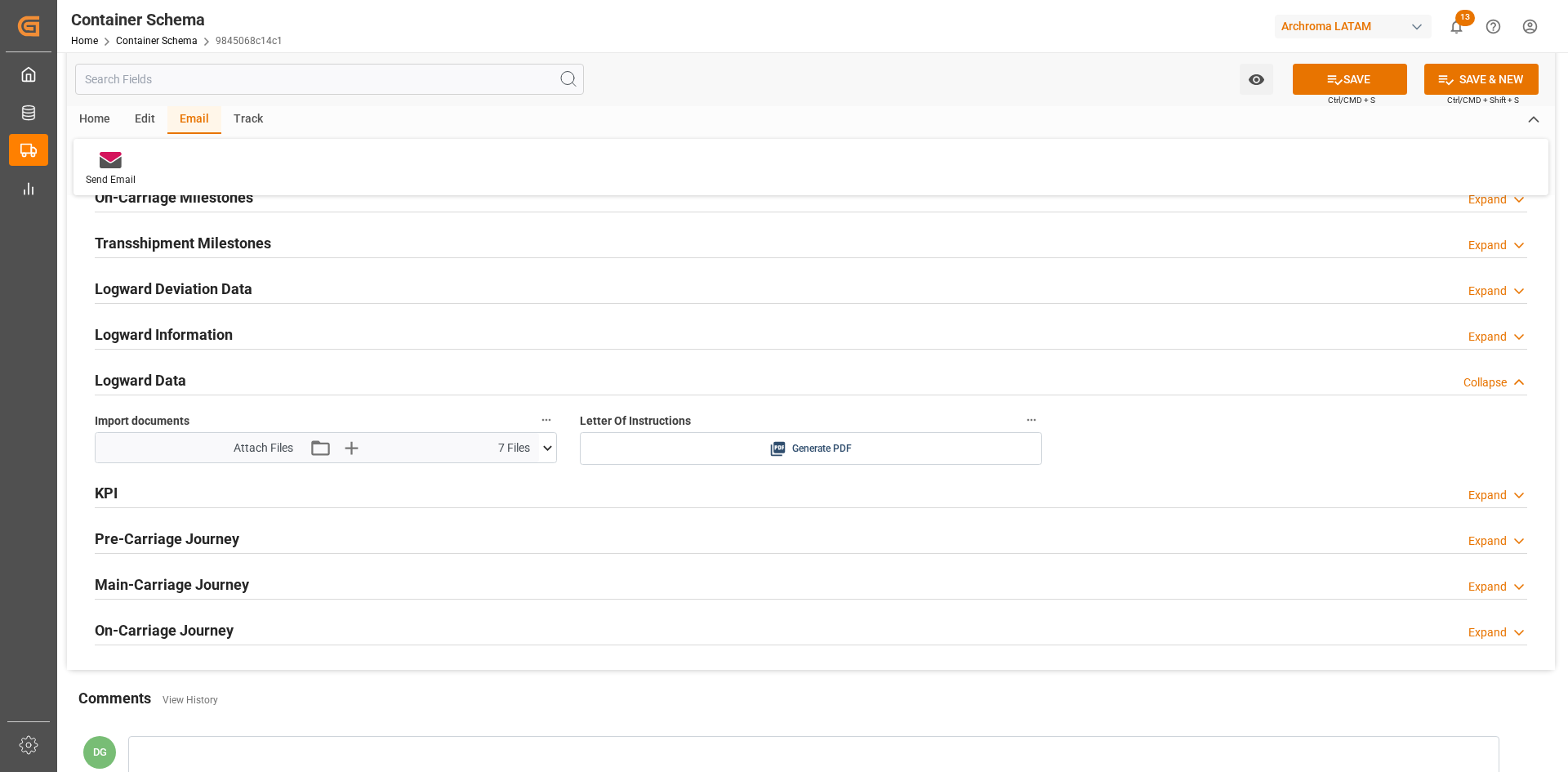
scroll to position [2451, 0]
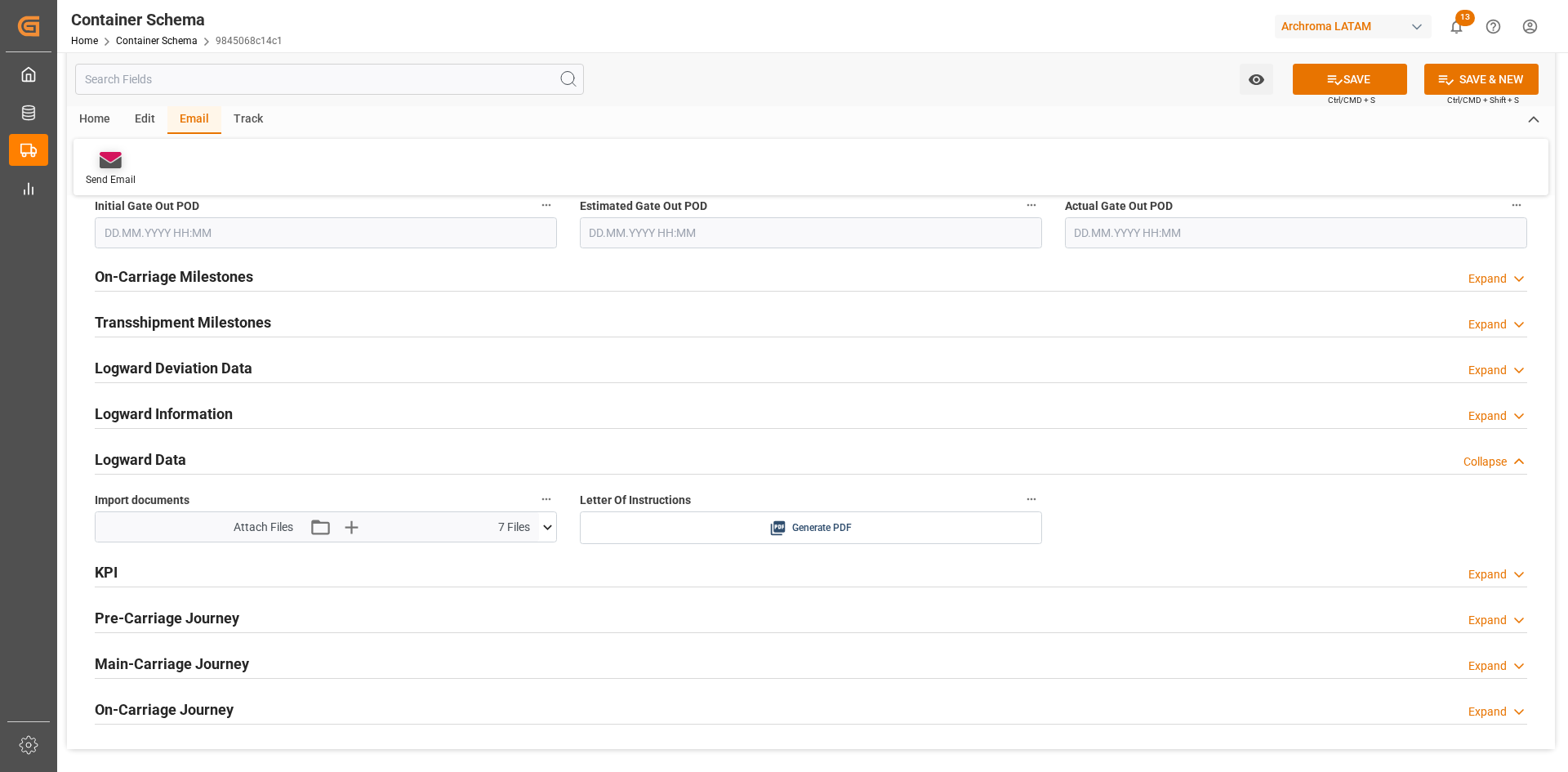
click at [122, 157] on div at bounding box center [110, 159] width 50 height 17
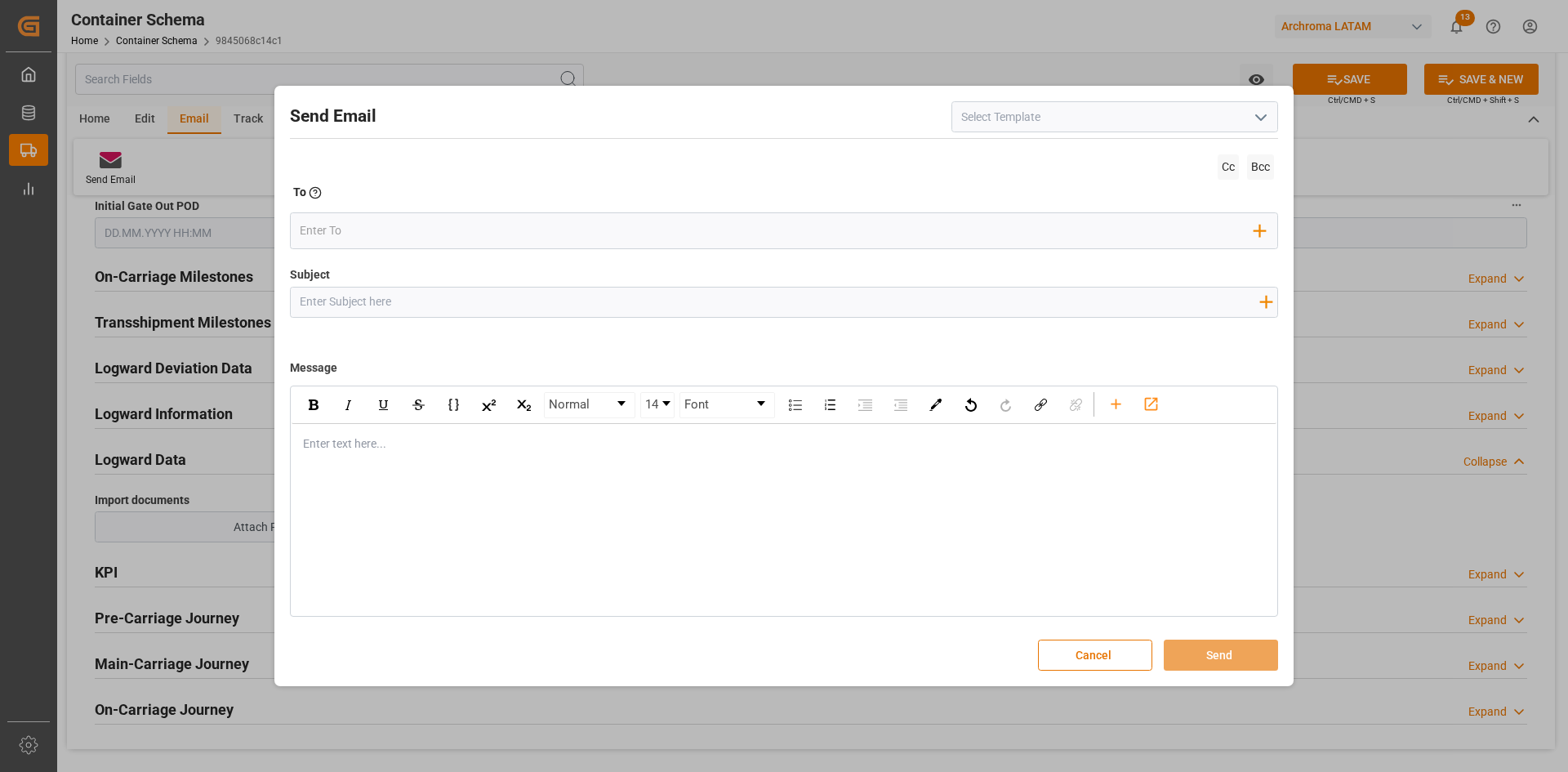
click at [1266, 113] on icon "open menu" at bounding box center [1261, 117] width 20 height 20
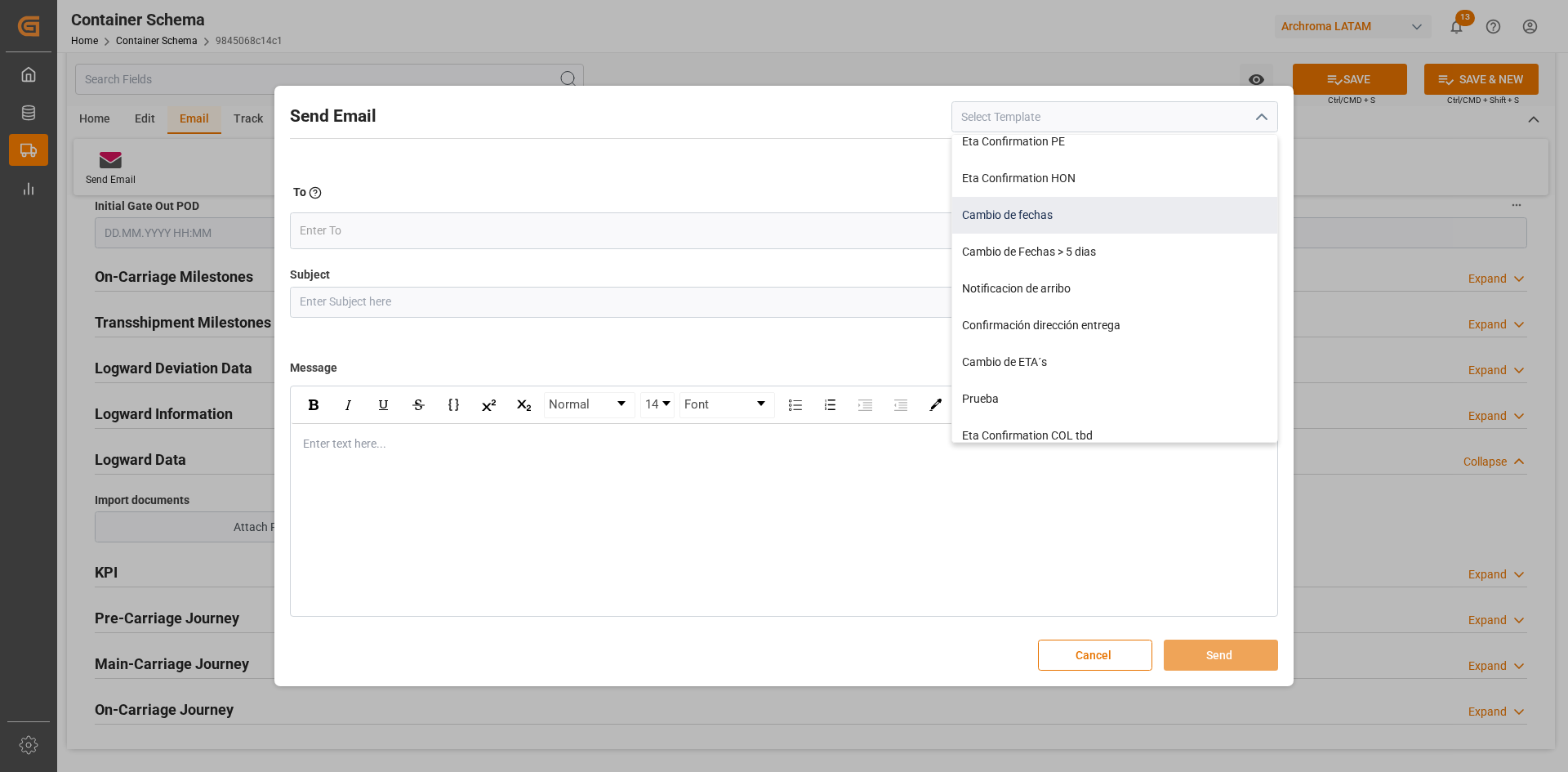
scroll to position [428, 0]
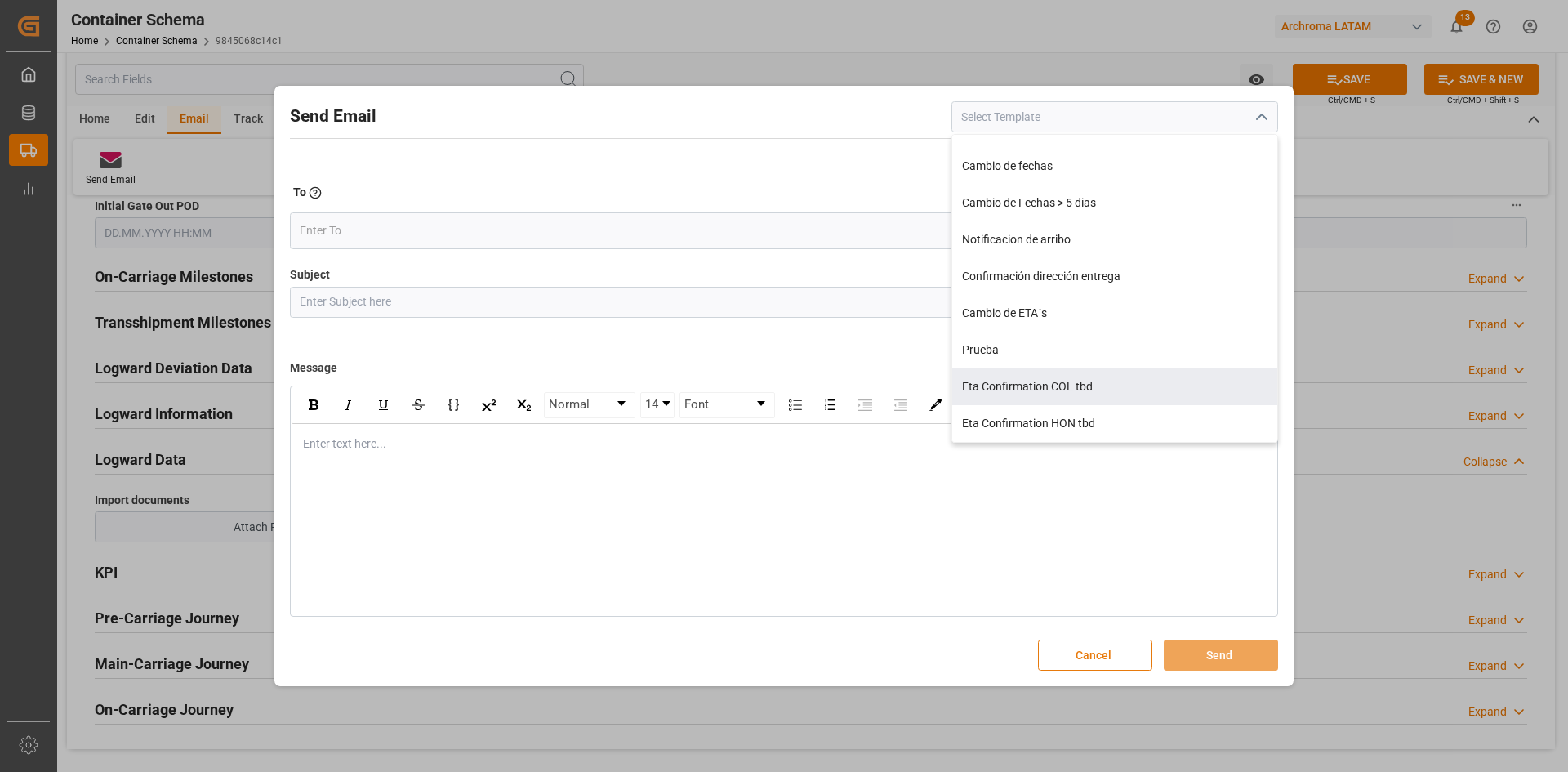
click at [1110, 665] on button "Cancel" at bounding box center [1095, 655] width 114 height 31
